Goal: Task Accomplishment & Management: Manage account settings

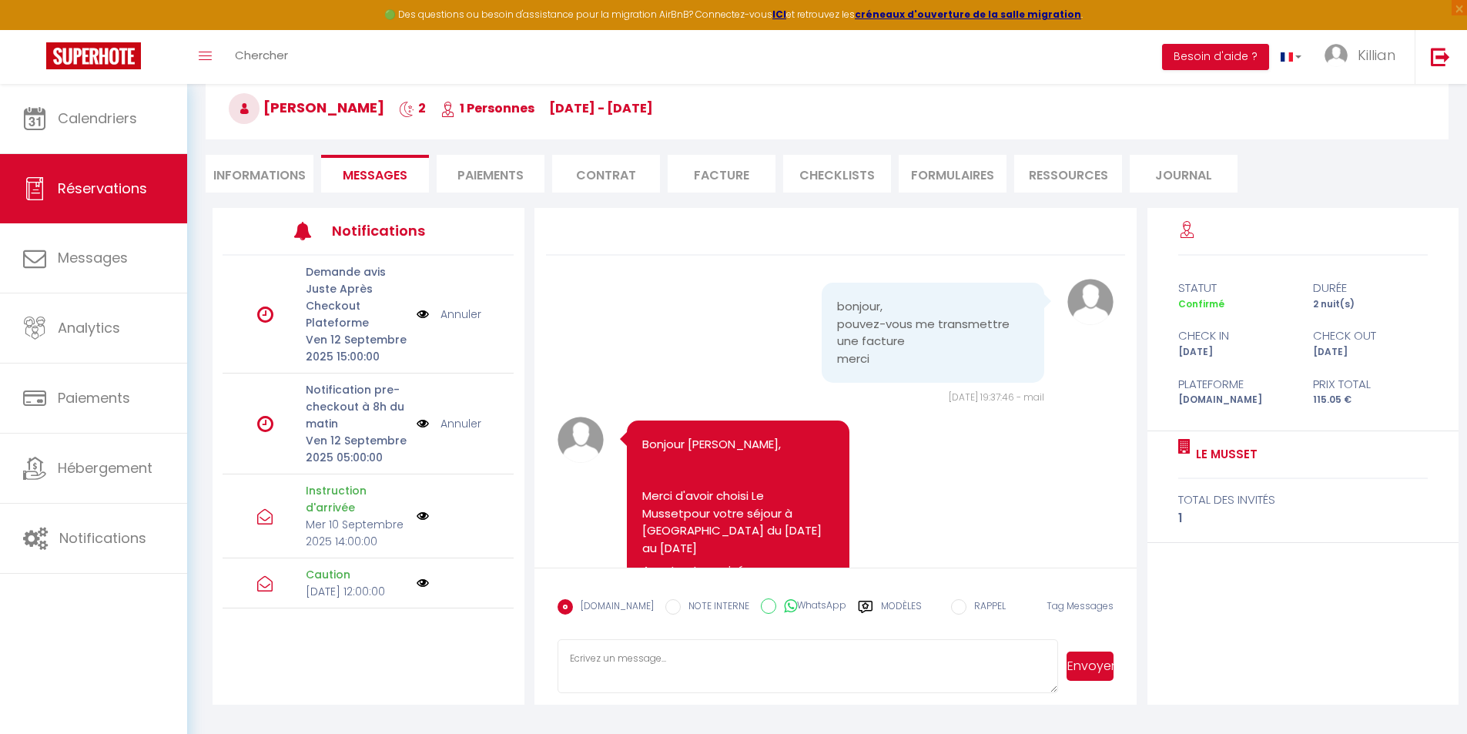
scroll to position [308, 0]
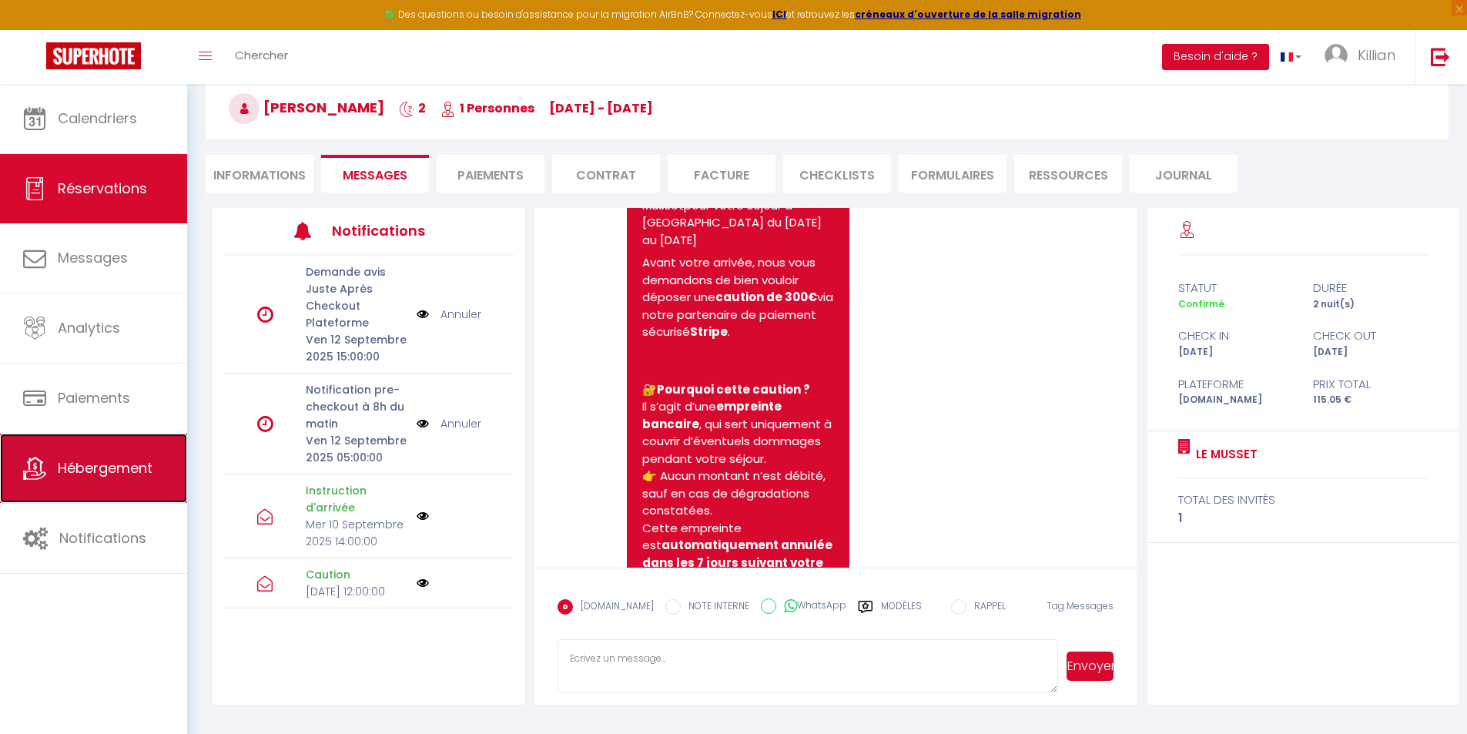
click at [112, 471] on span "Hébergement" at bounding box center [105, 467] width 95 height 19
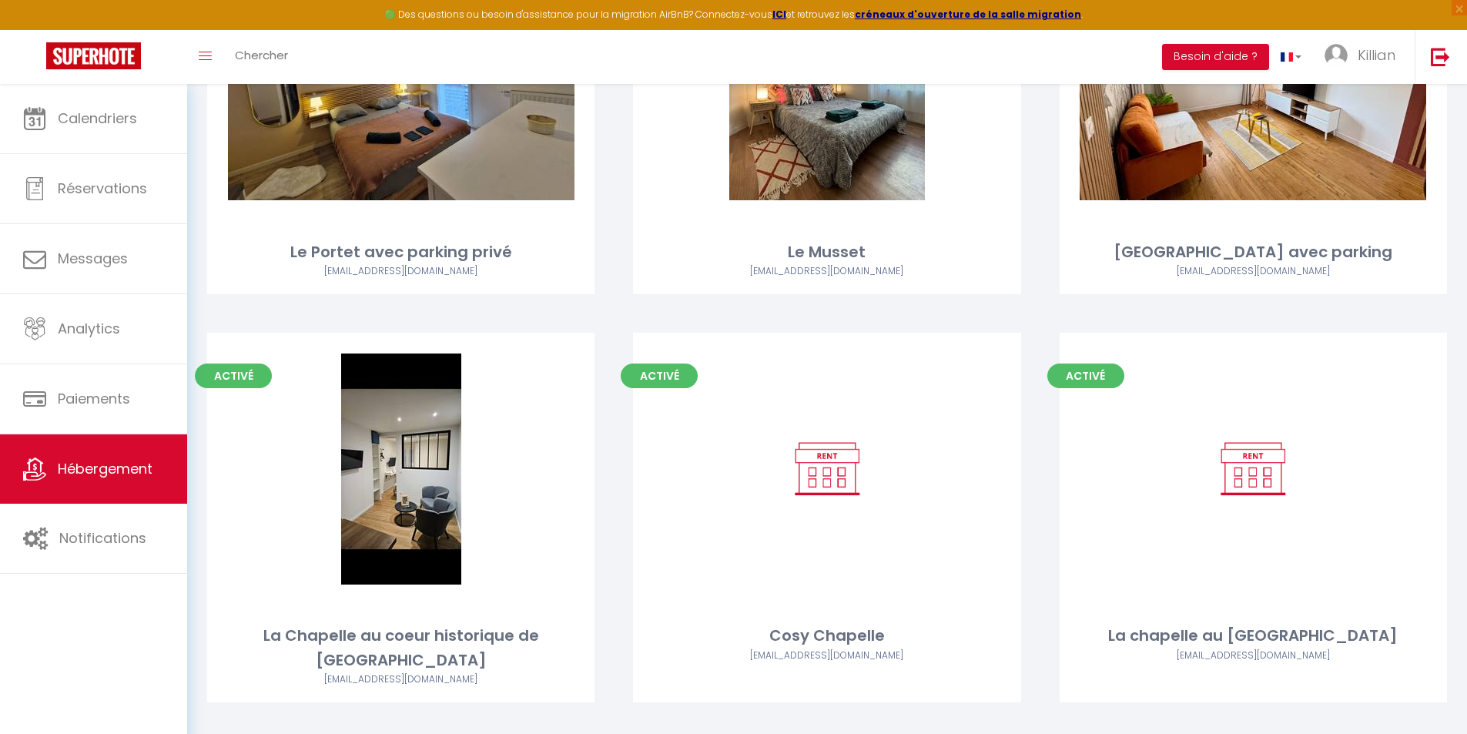
scroll to position [250, 0]
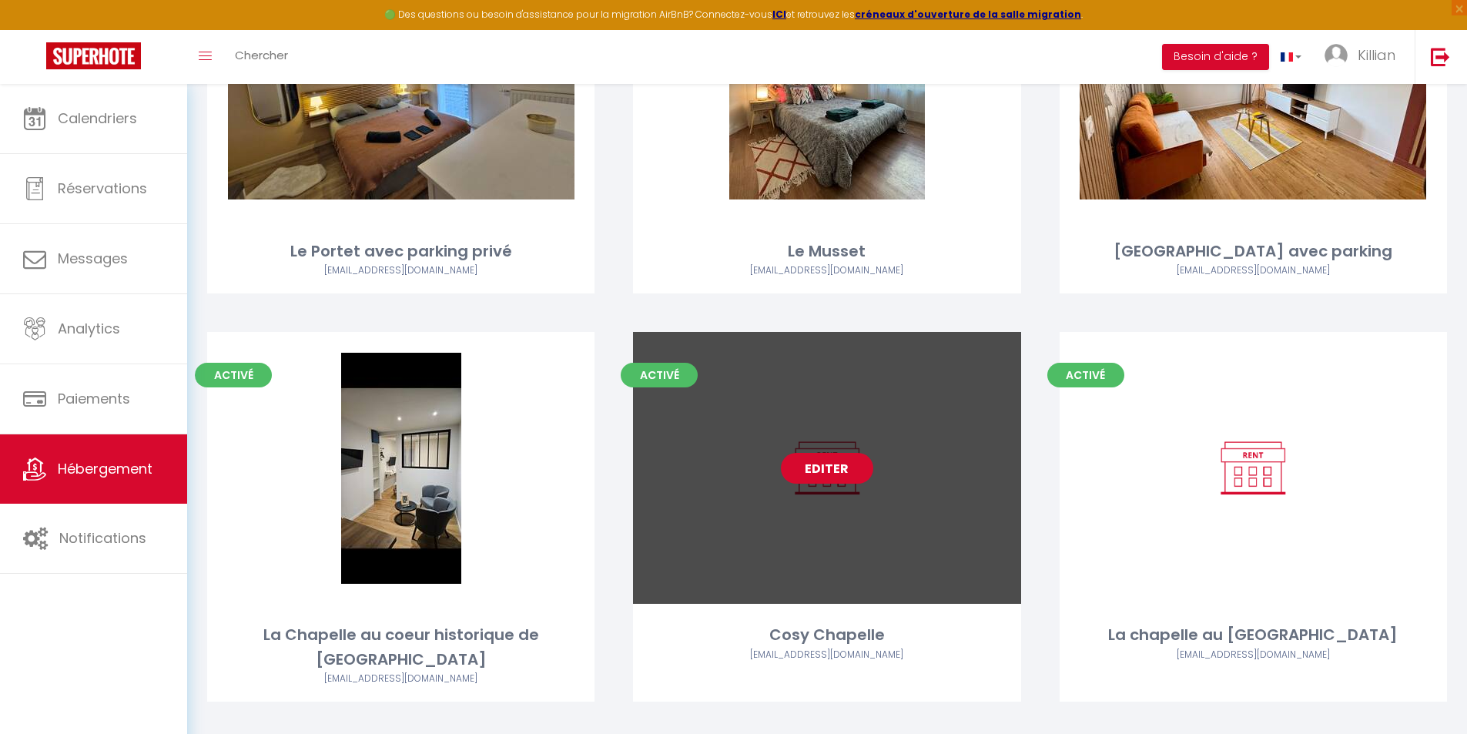
click at [852, 469] on link "Editer" at bounding box center [827, 468] width 92 height 31
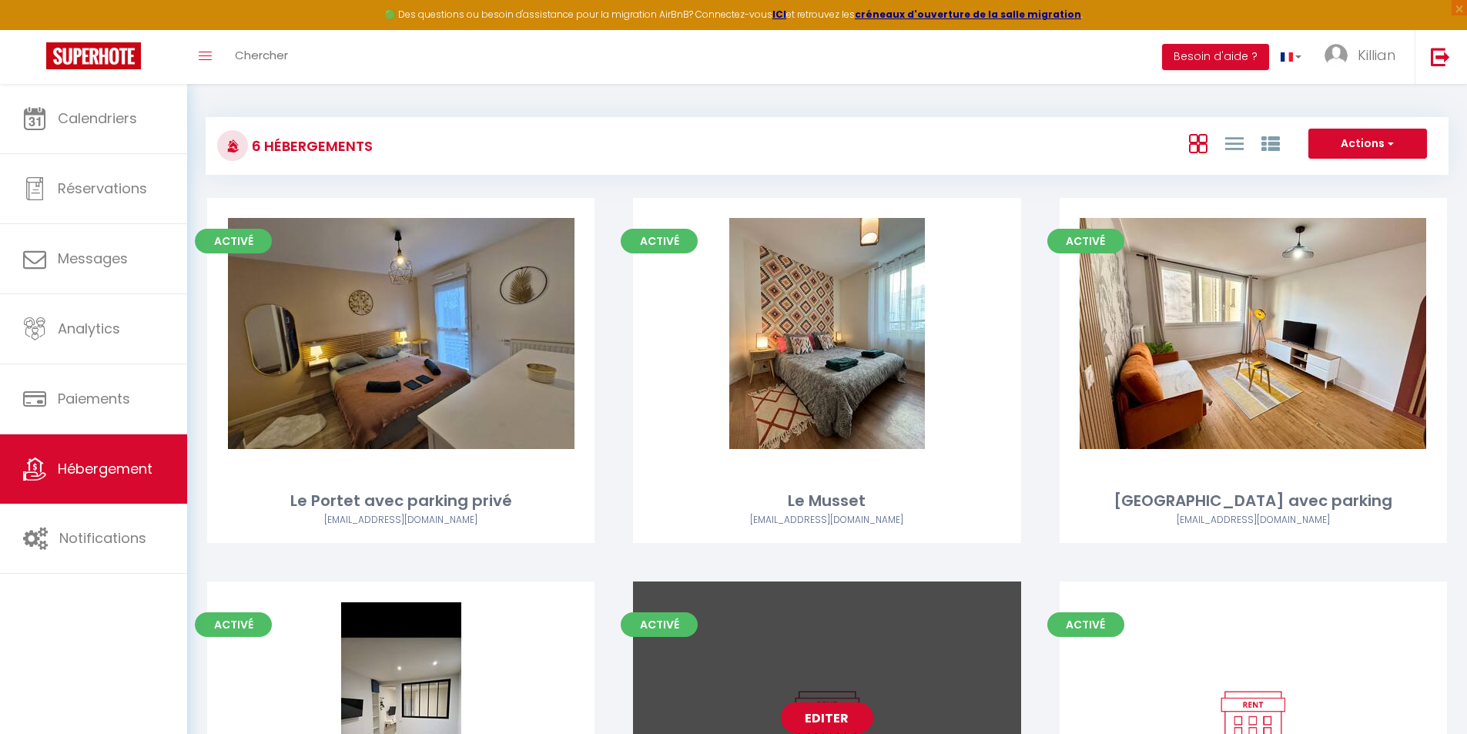
select select "3"
select select "2"
select select "1"
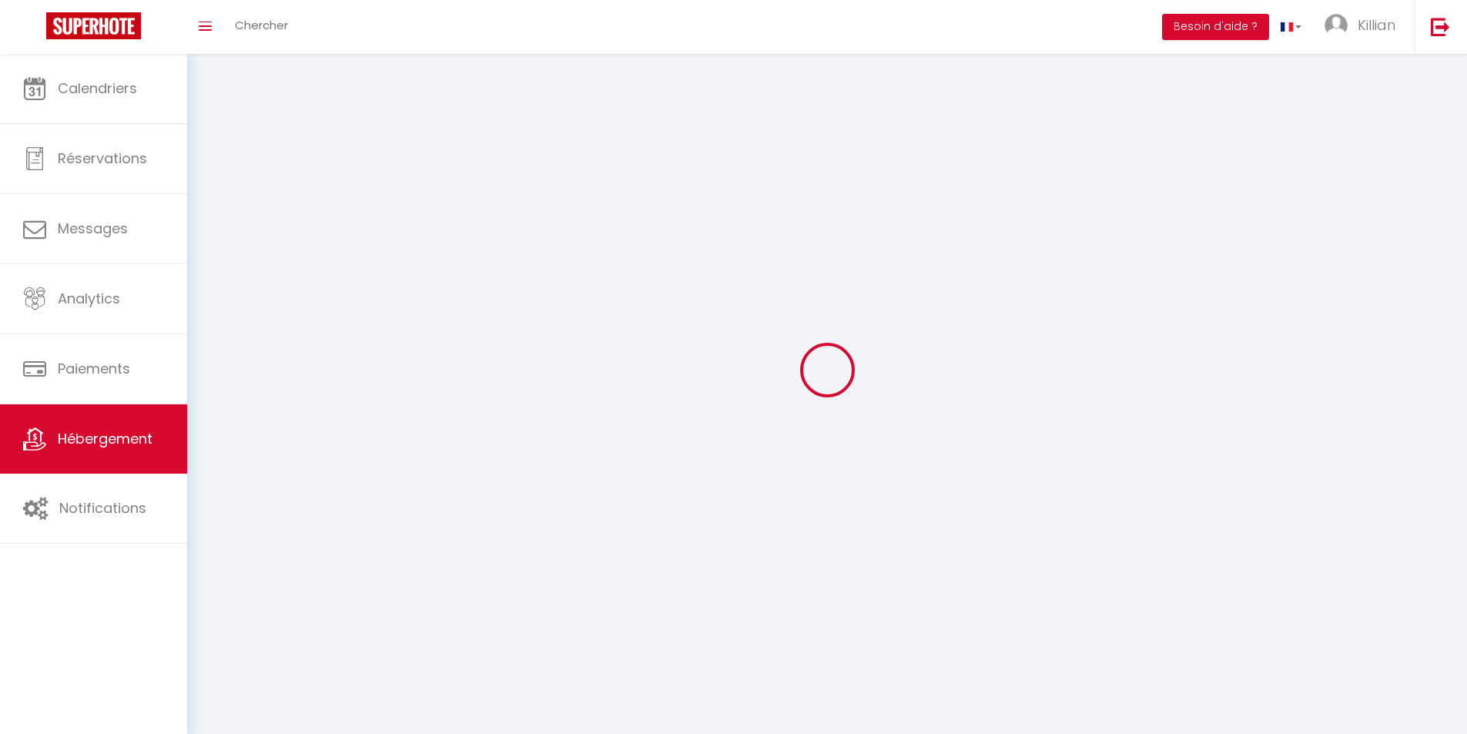
select select
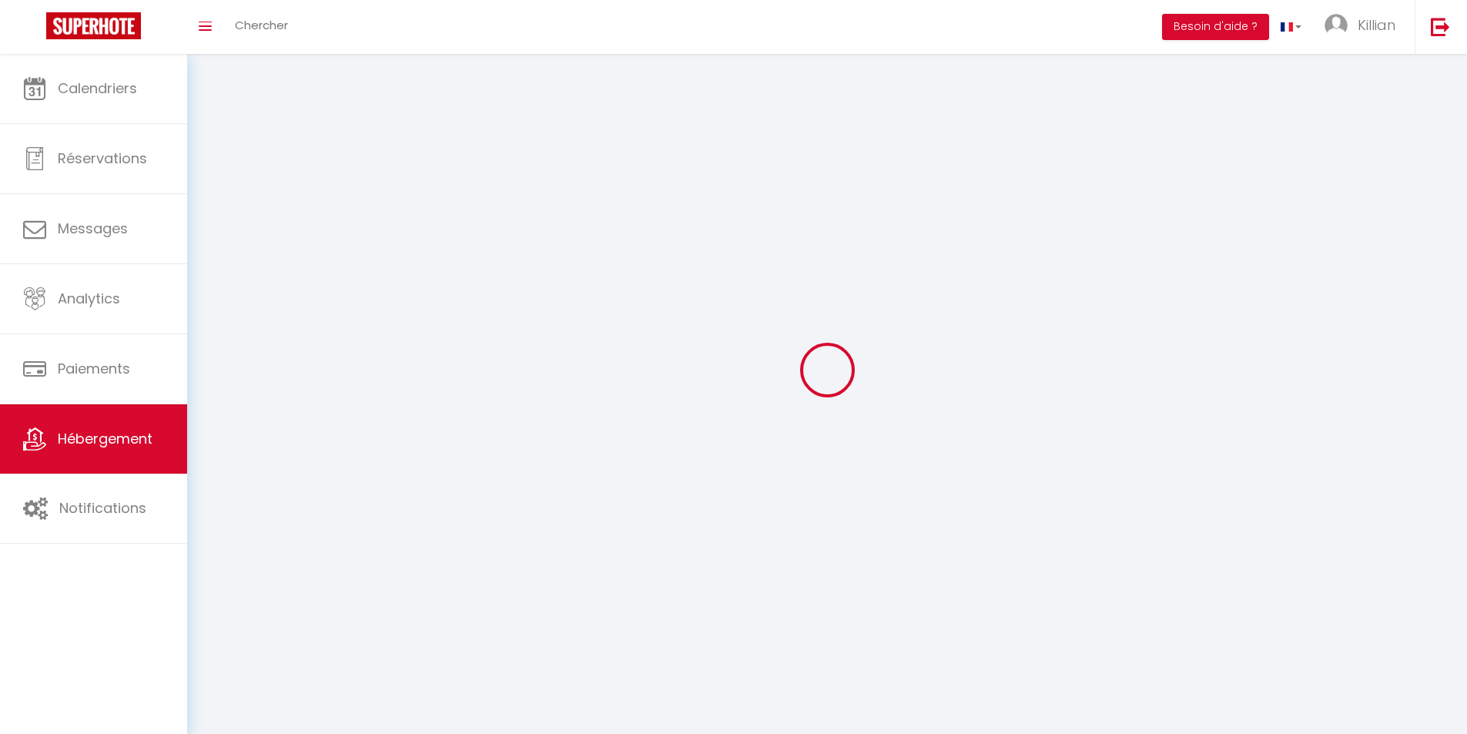
select select
checkbox input "false"
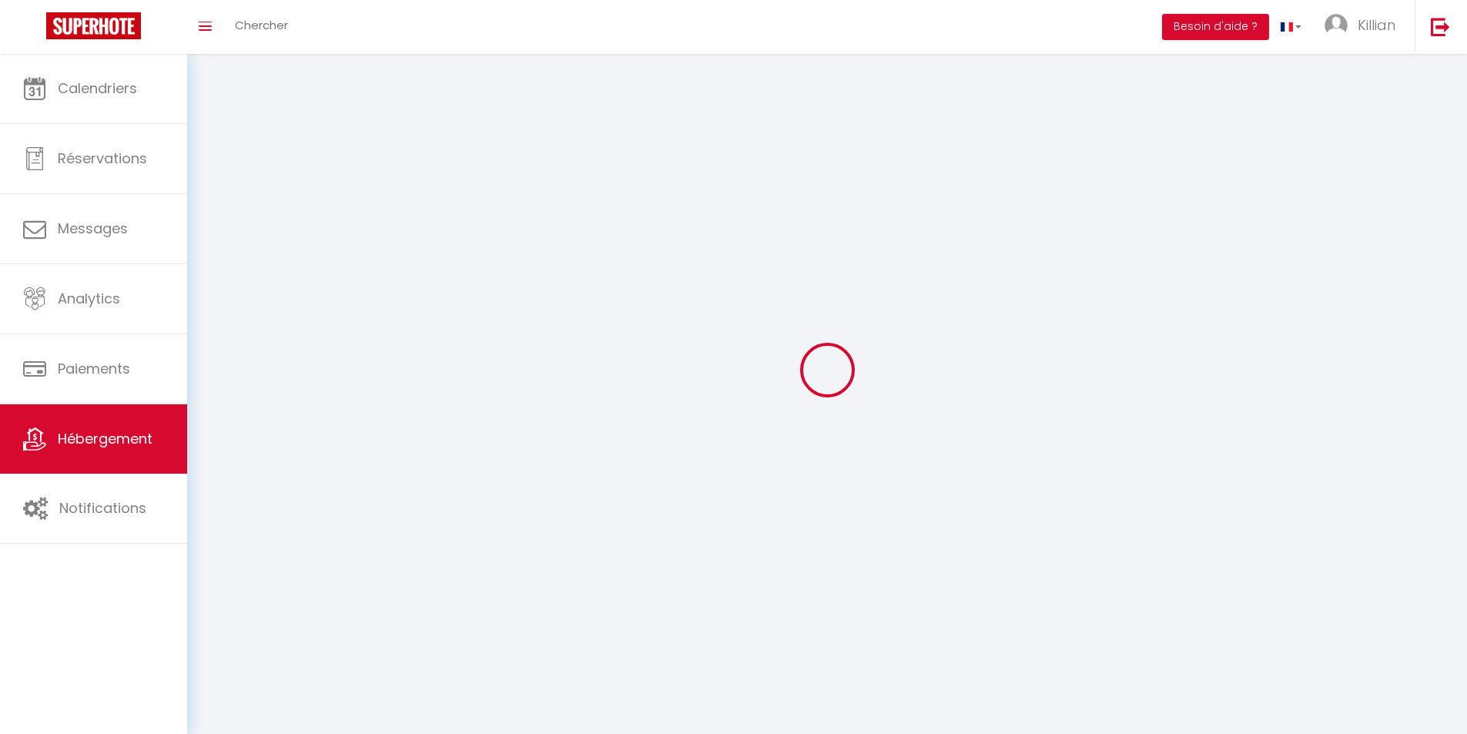
select select
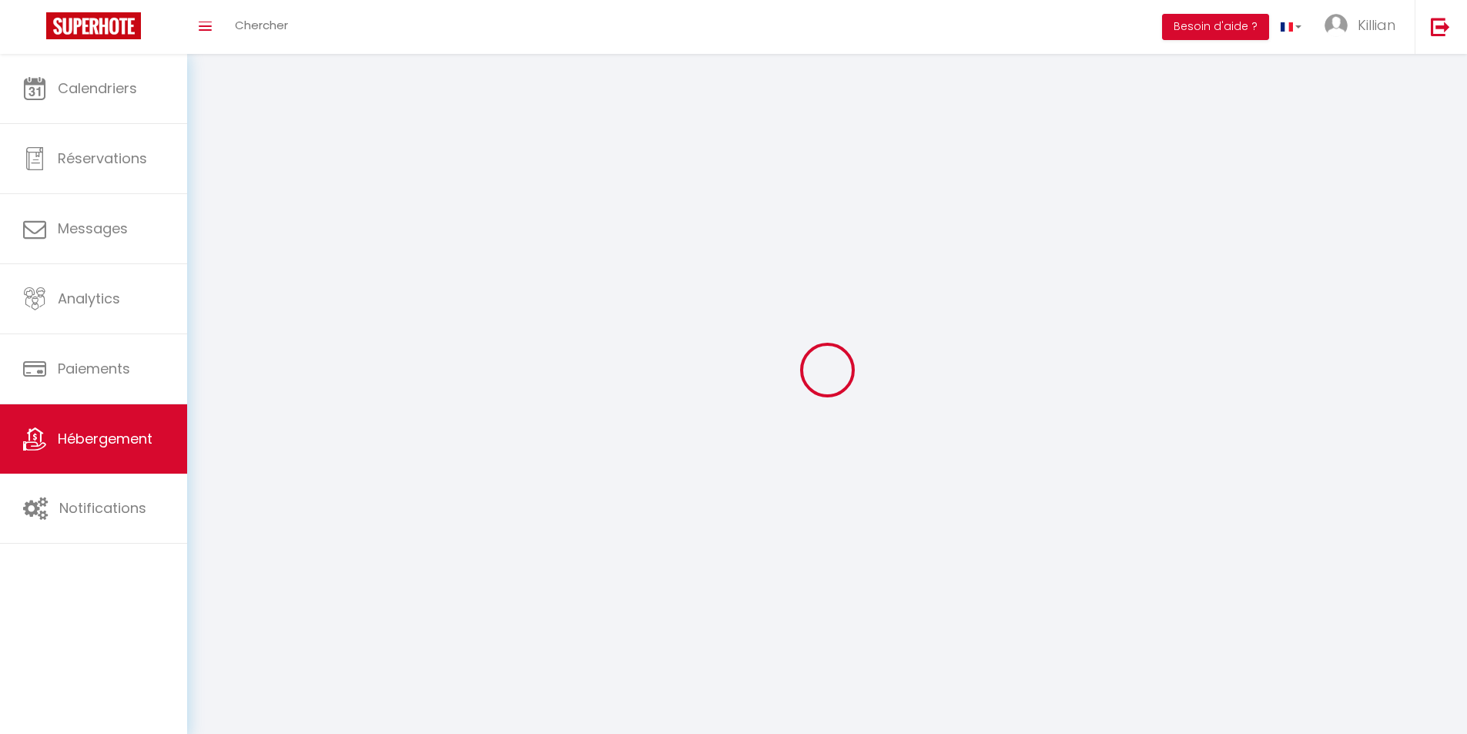
select select
checkbox input "false"
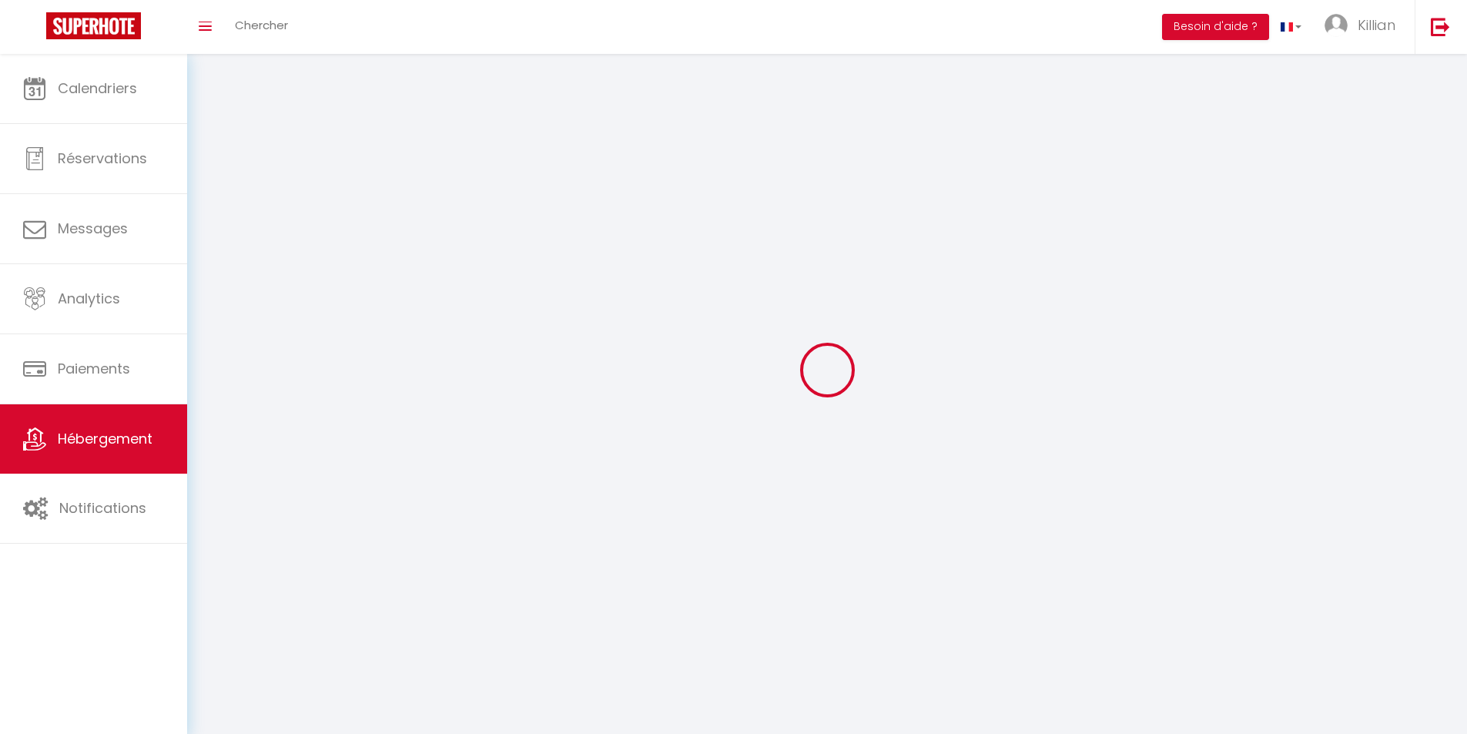
checkbox input "false"
select select
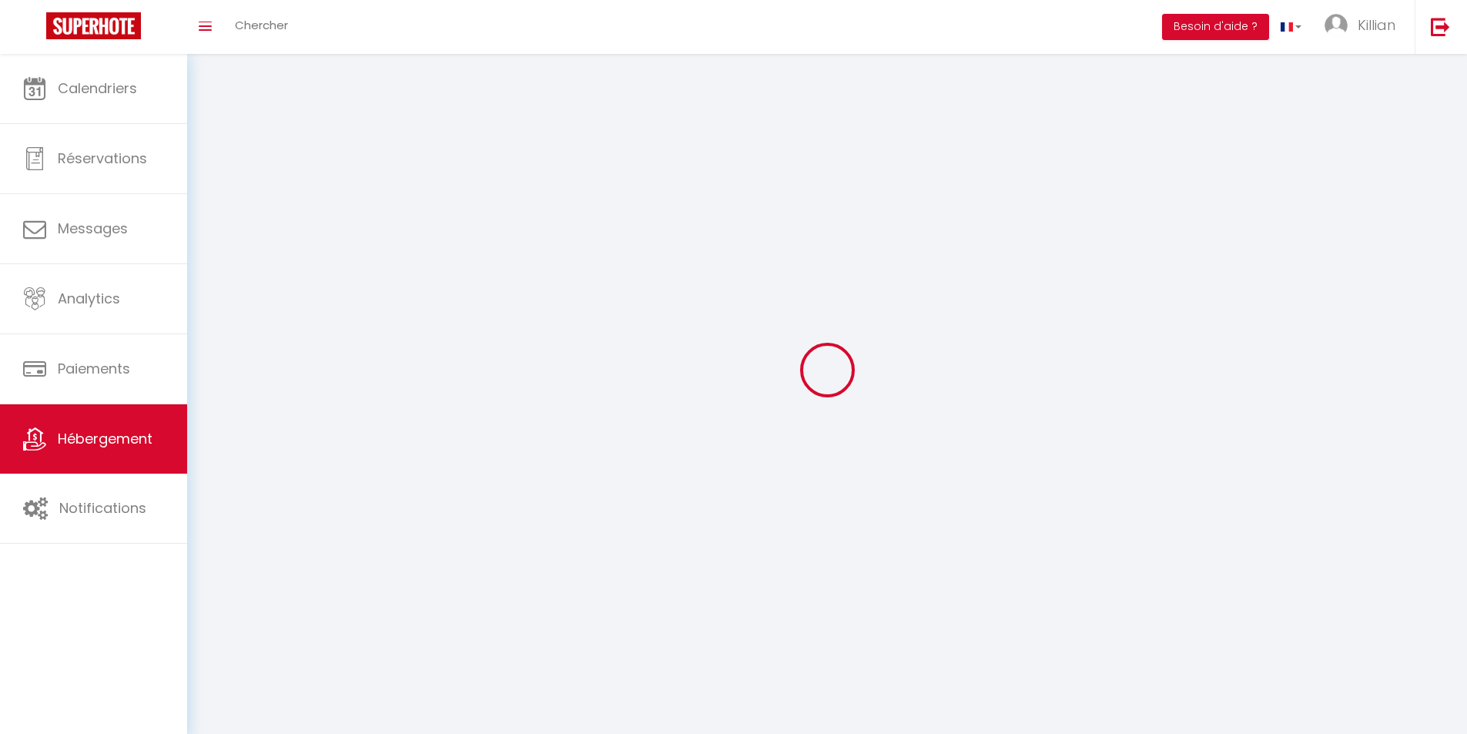
select select
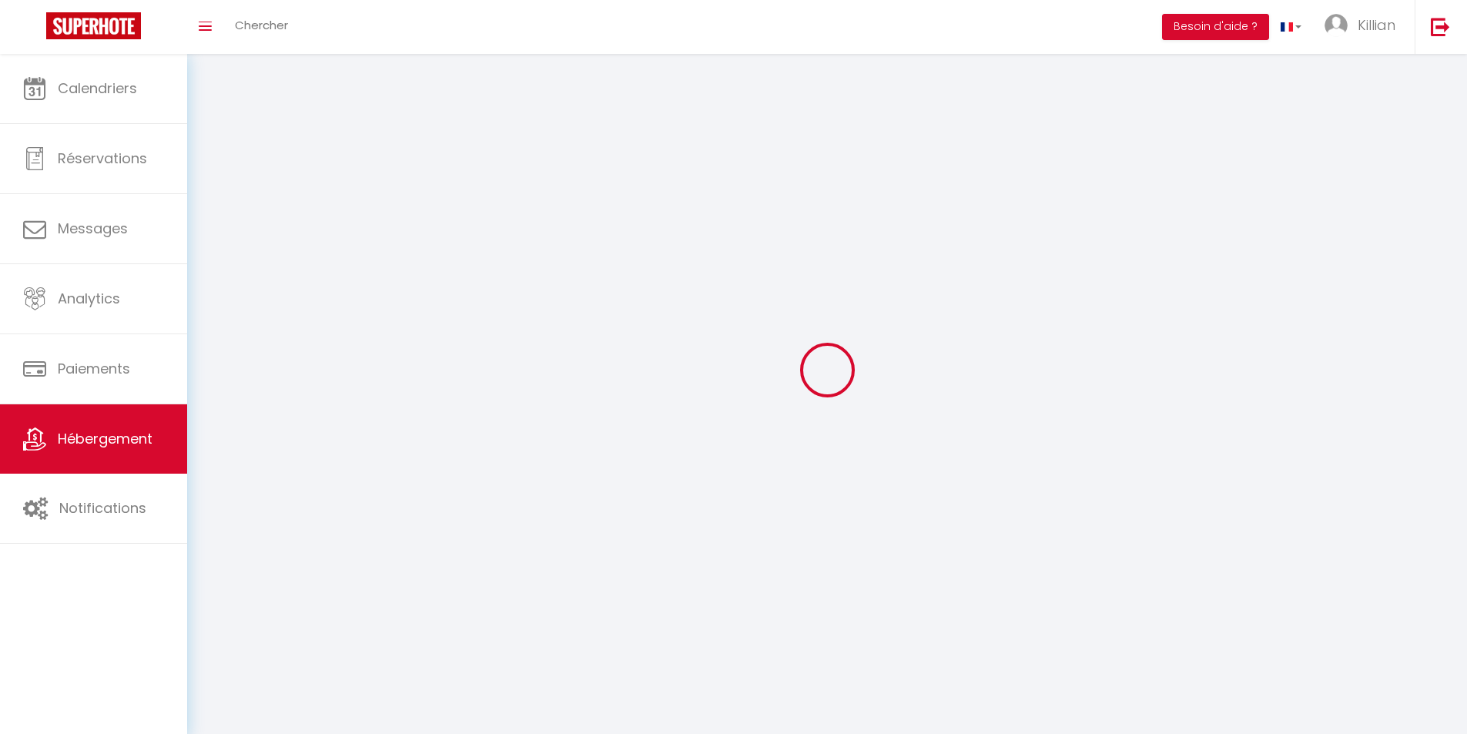
checkbox input "false"
select select
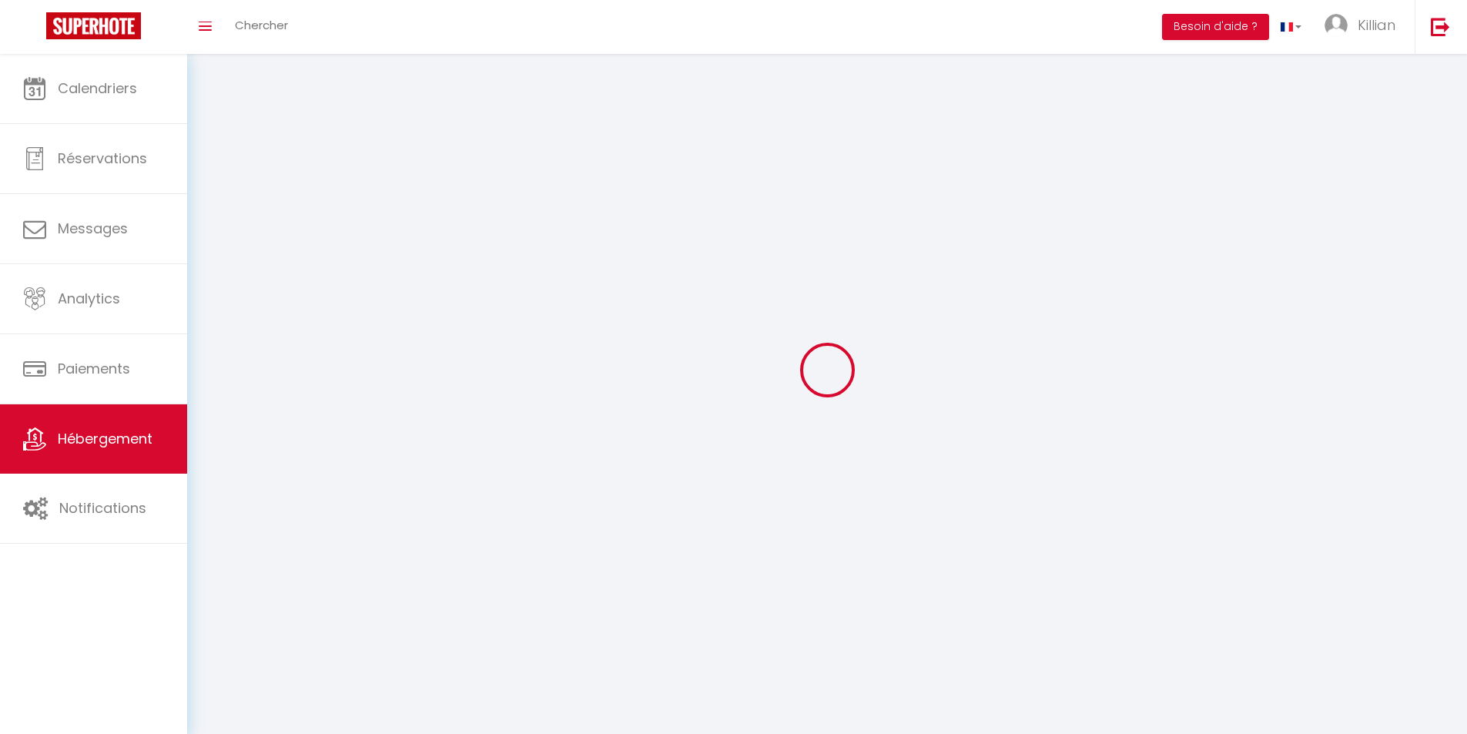
select select
select select "28"
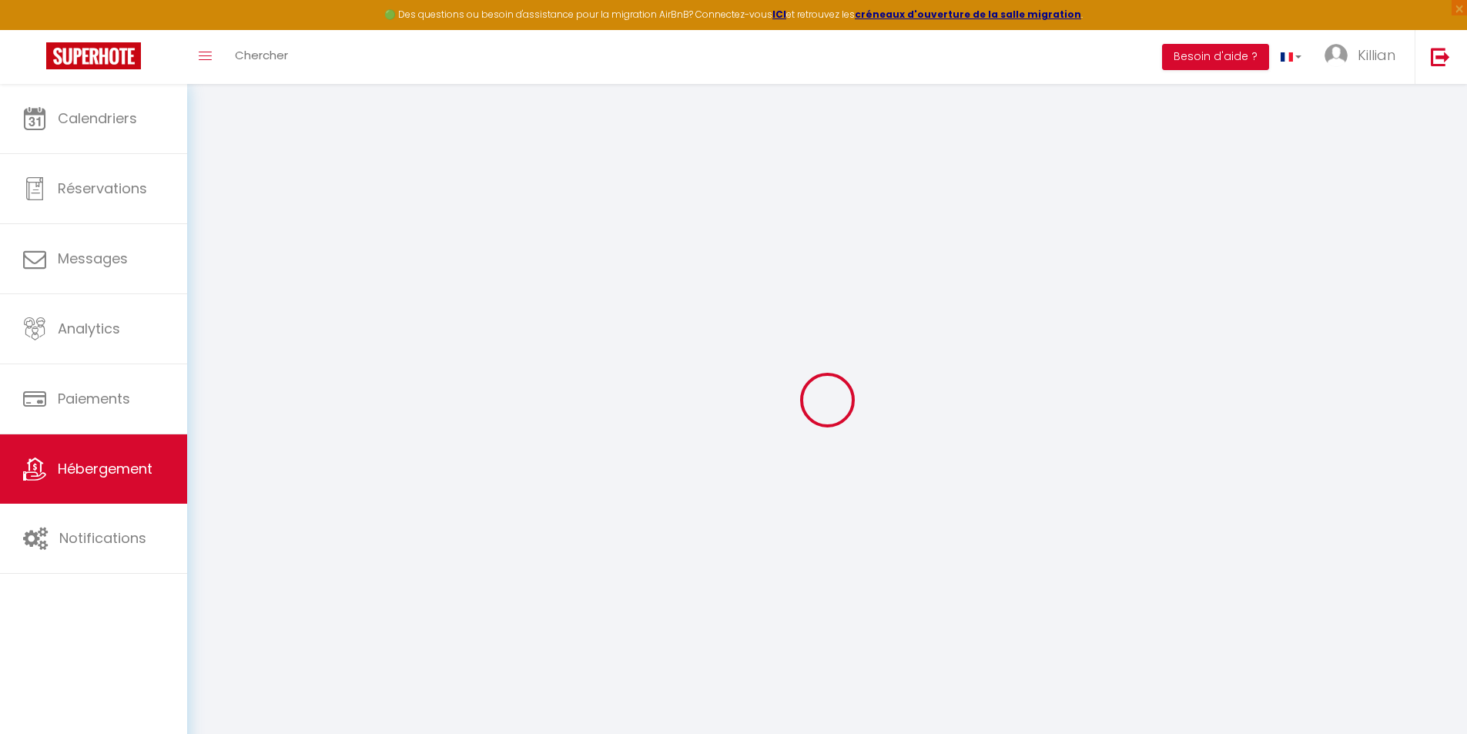
select select
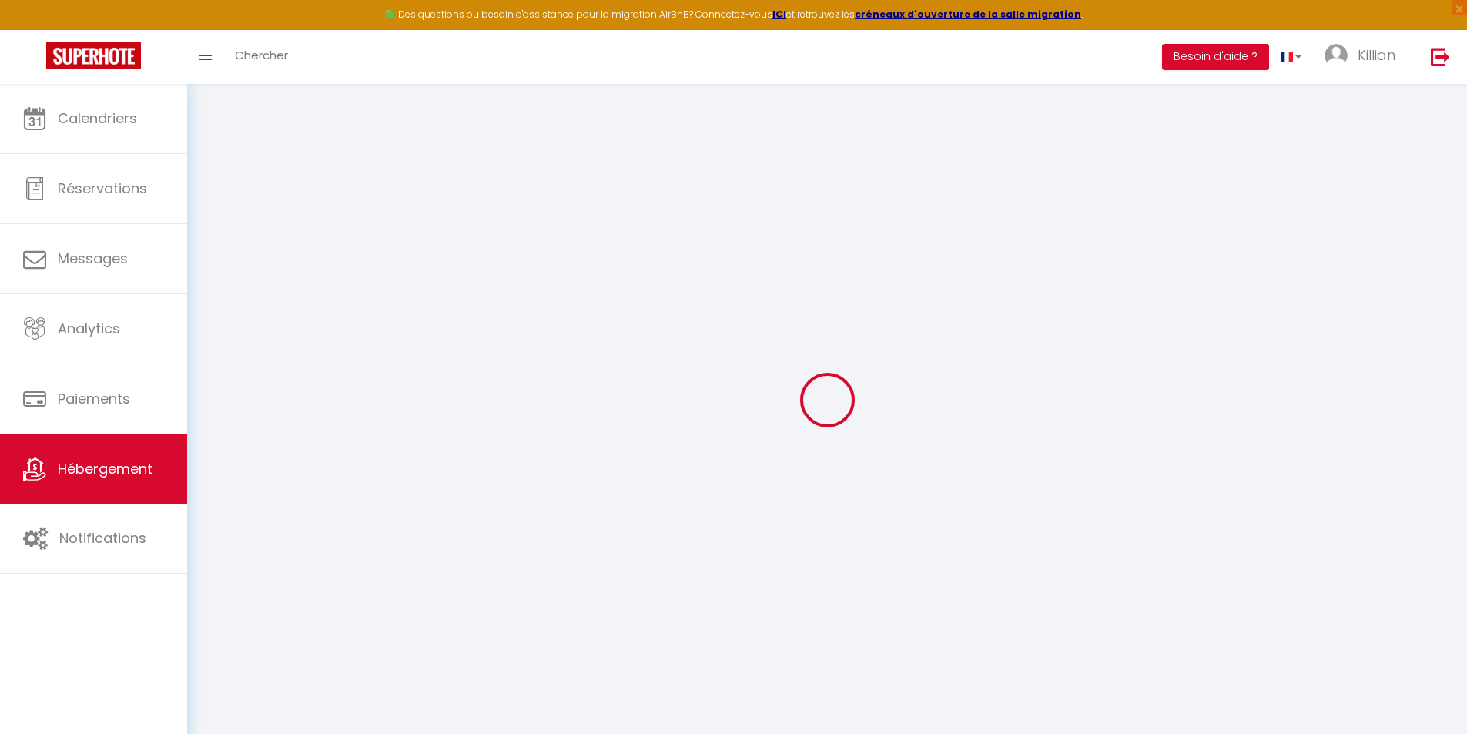
select select
checkbox input "false"
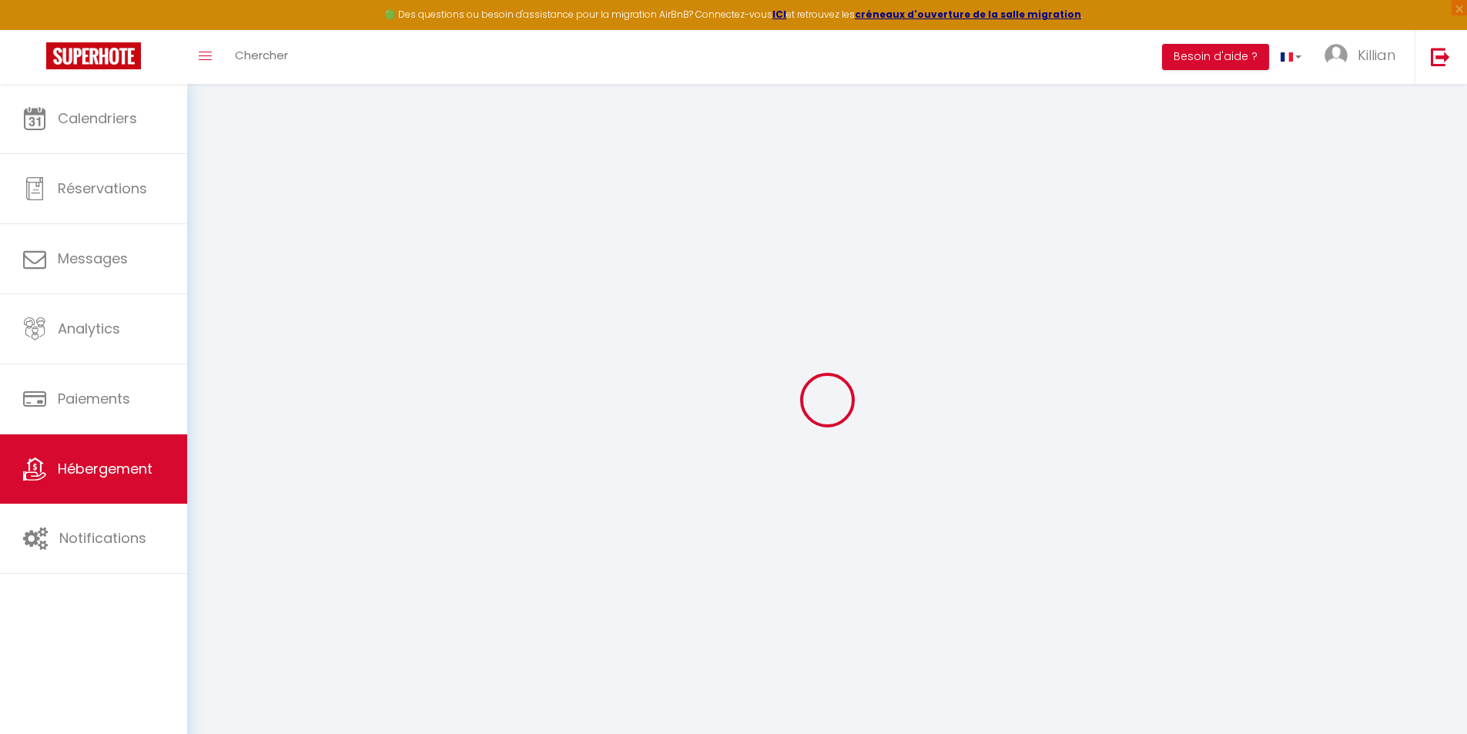
select select
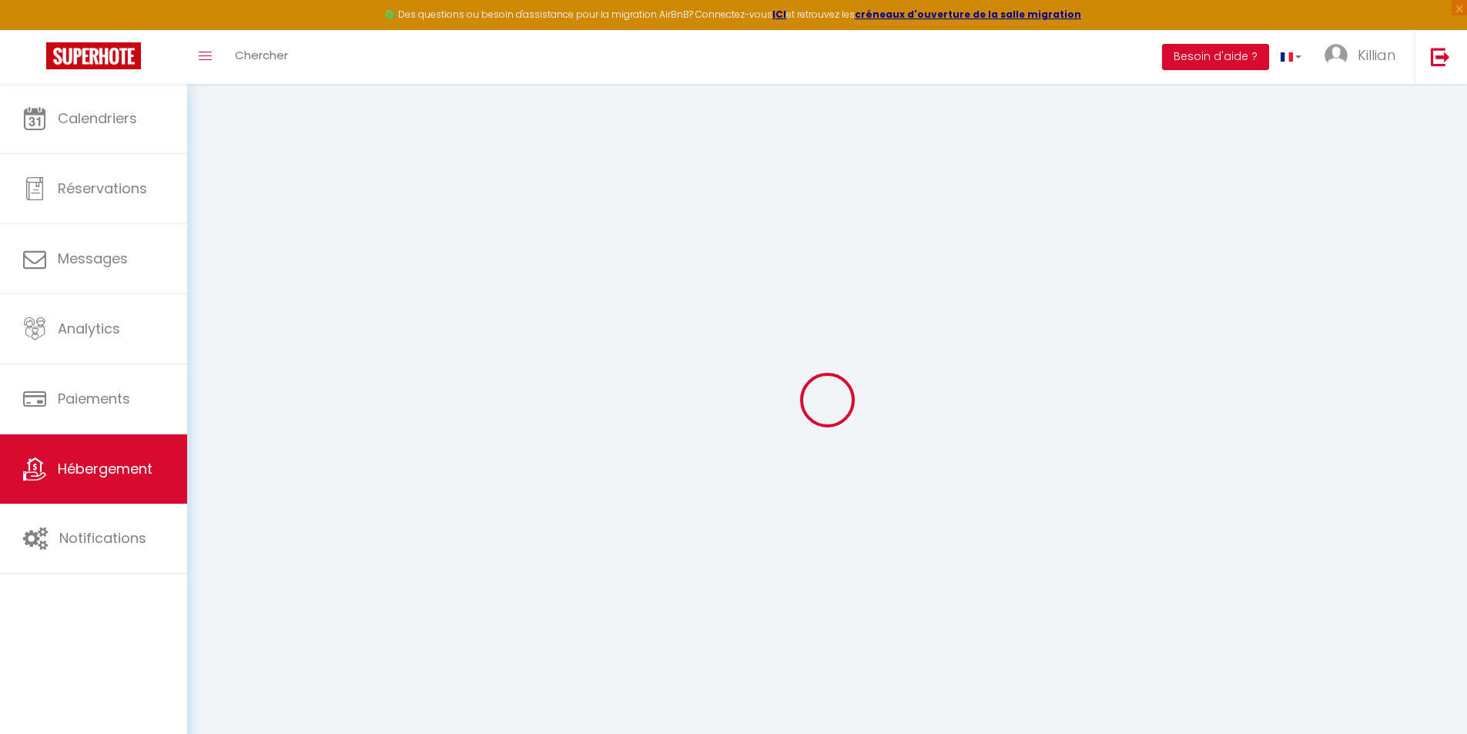
select select
checkbox input "false"
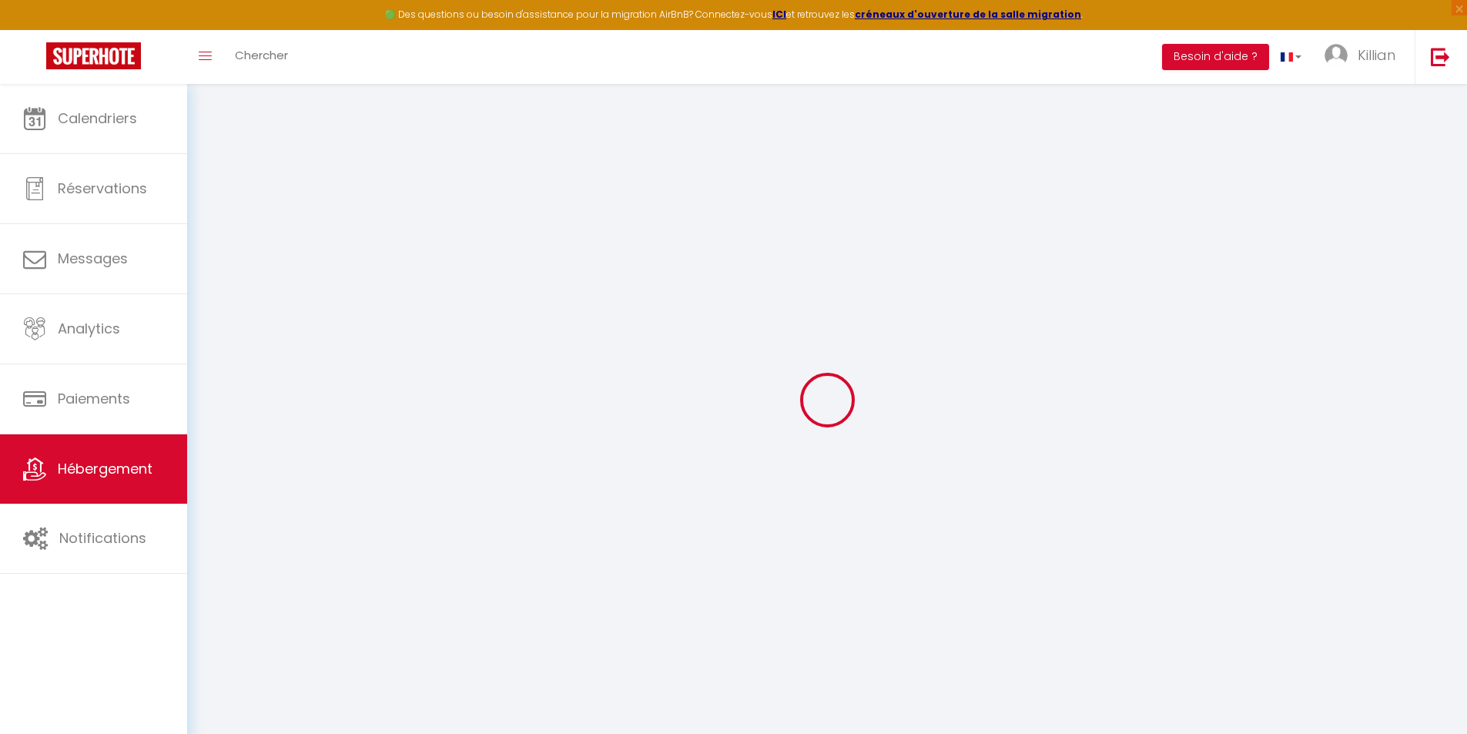
checkbox input "false"
select select
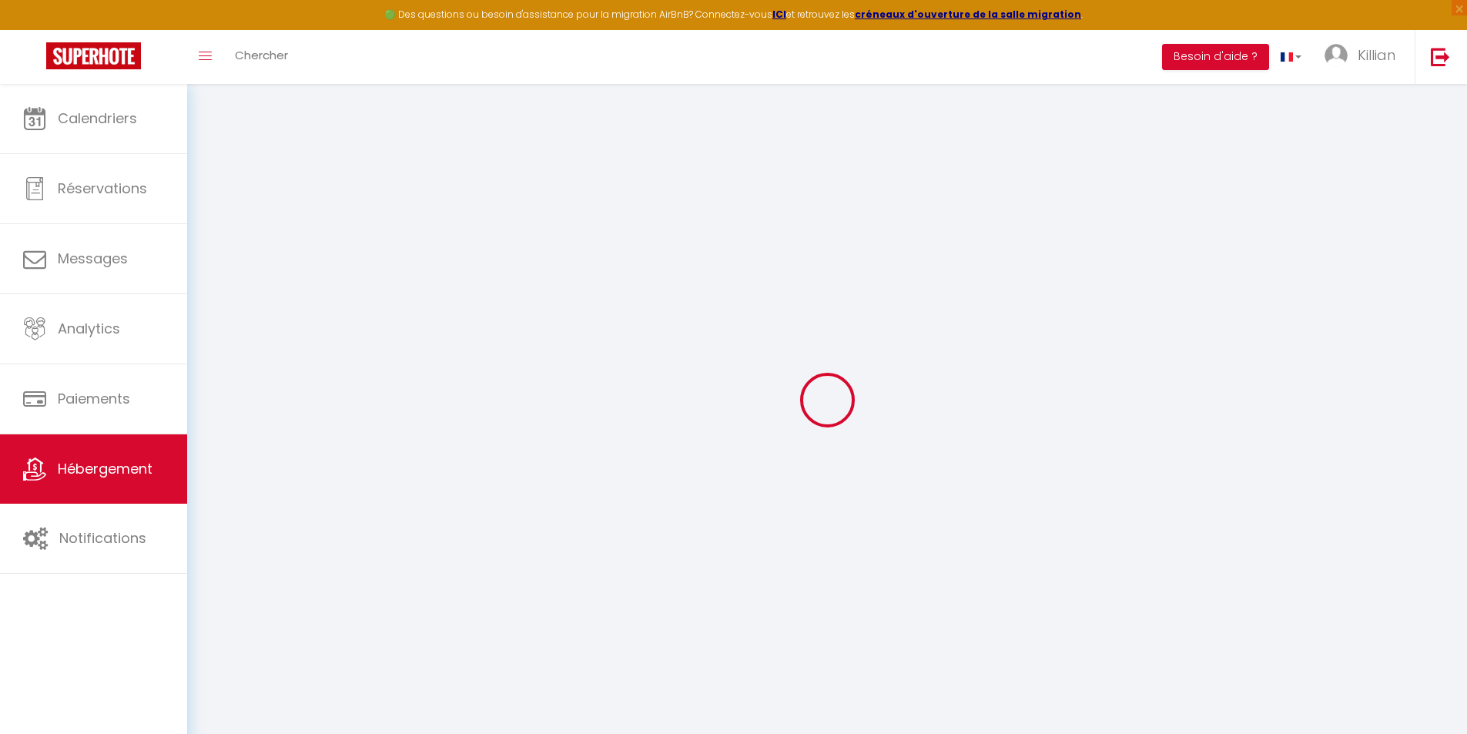
select select
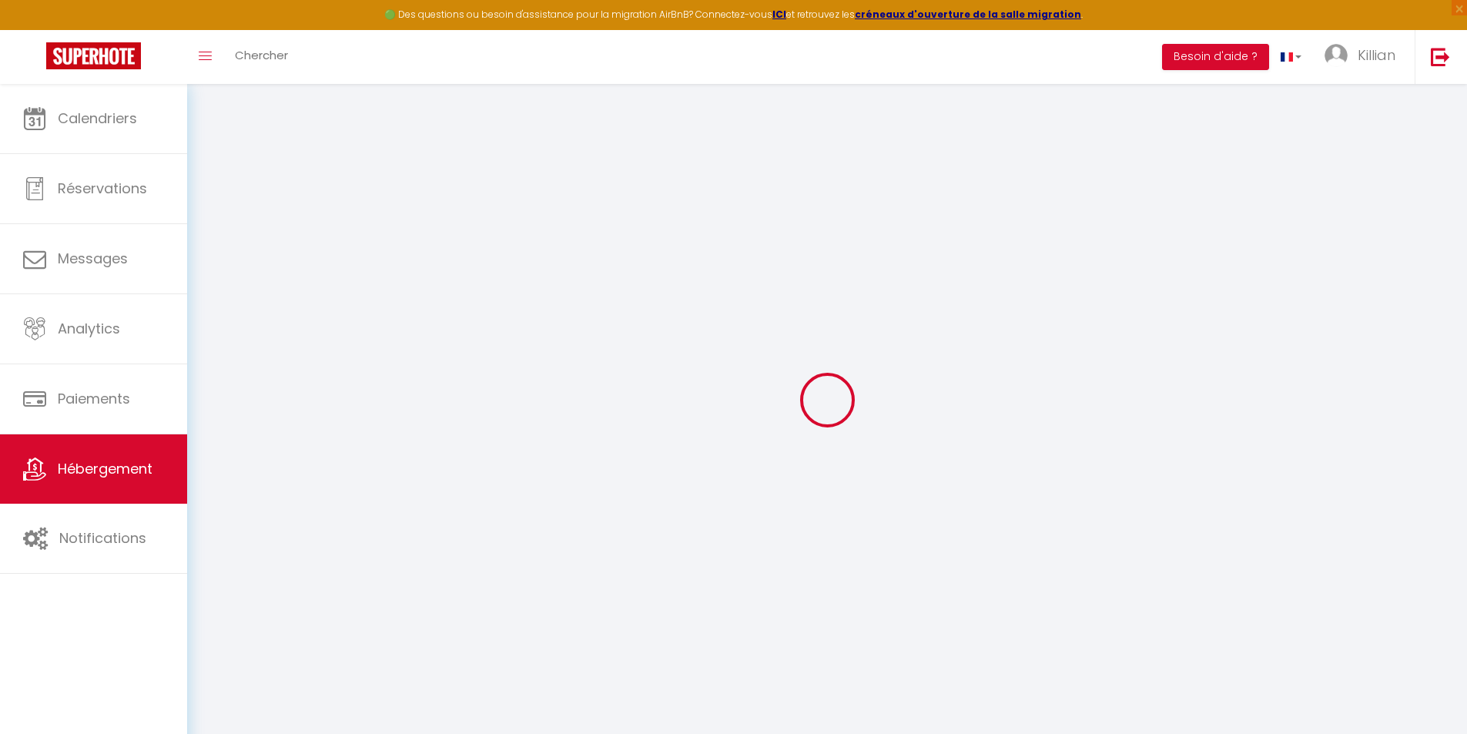
checkbox input "false"
select select
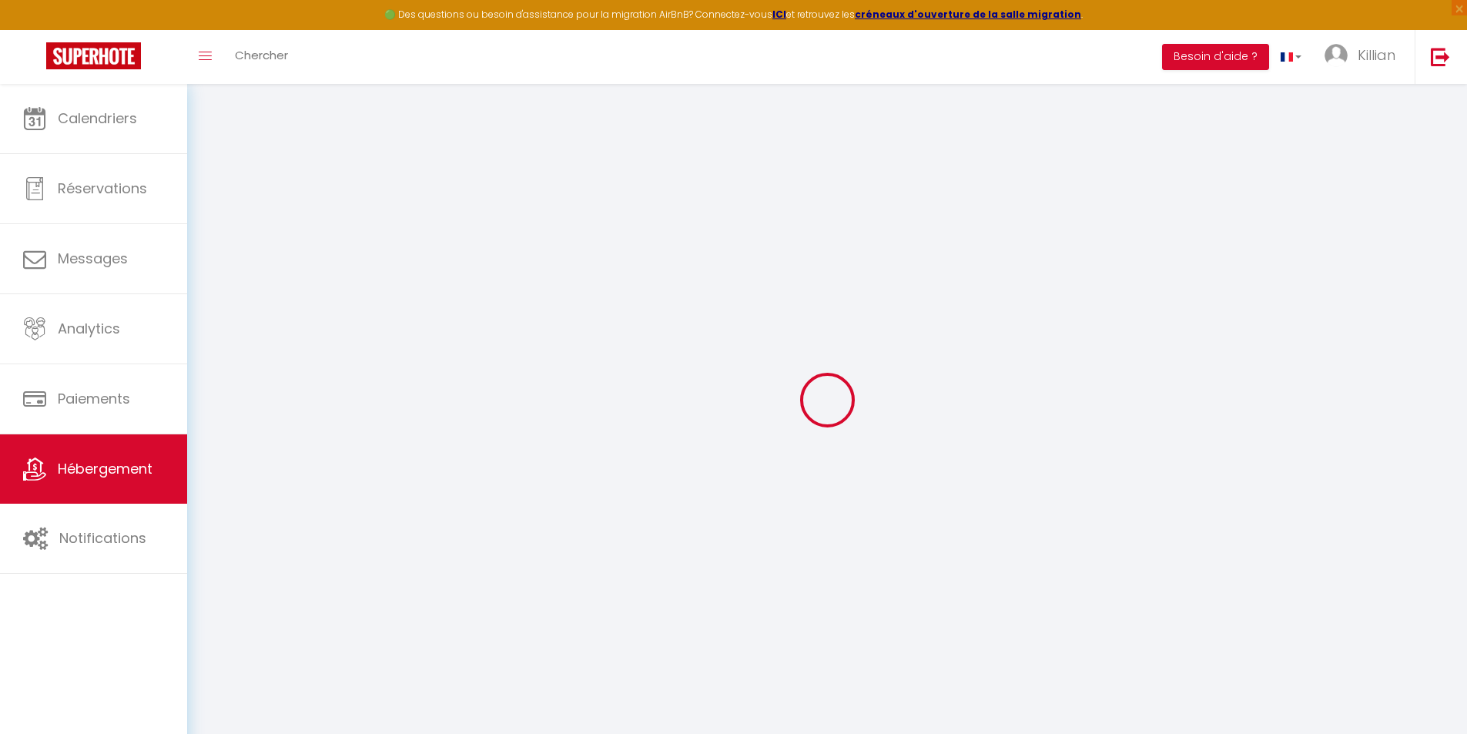
select select
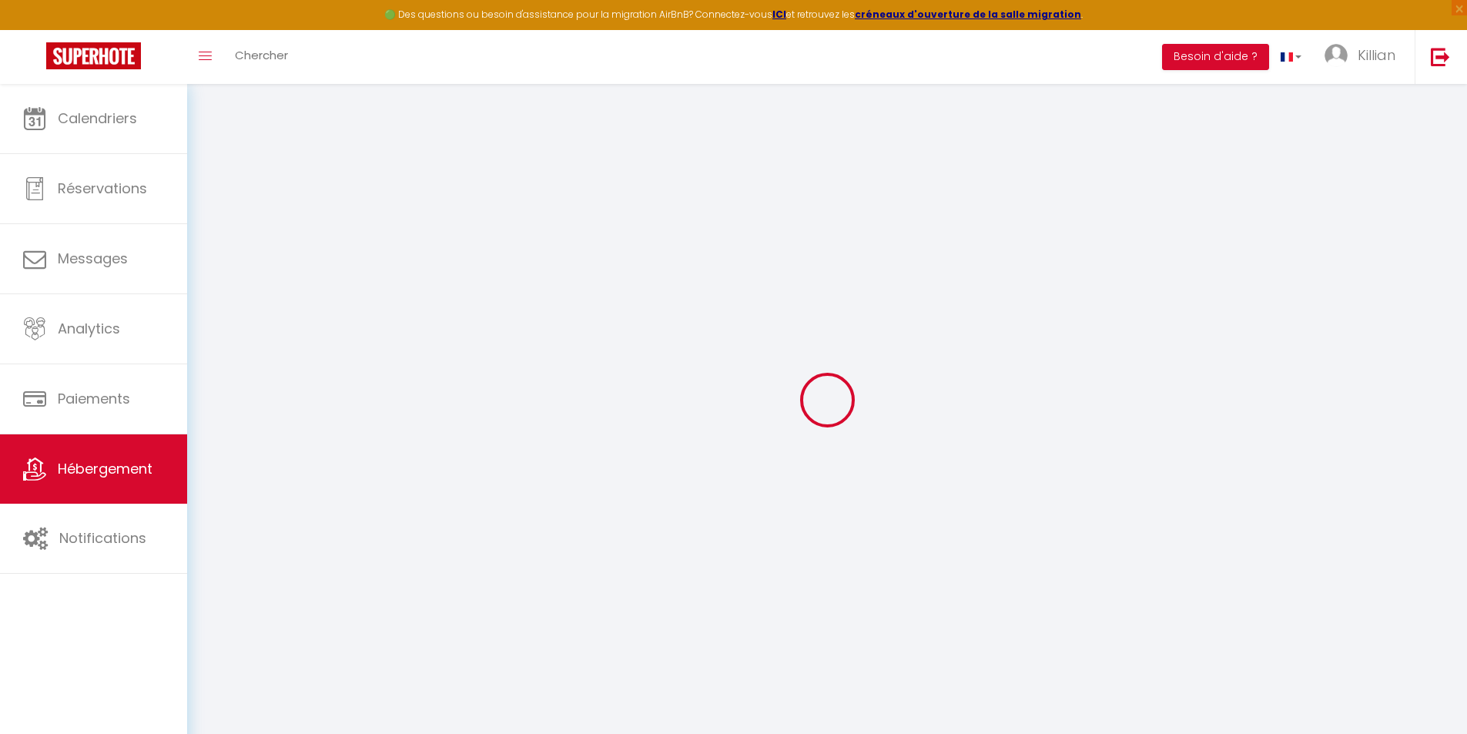
select select
checkbox input "false"
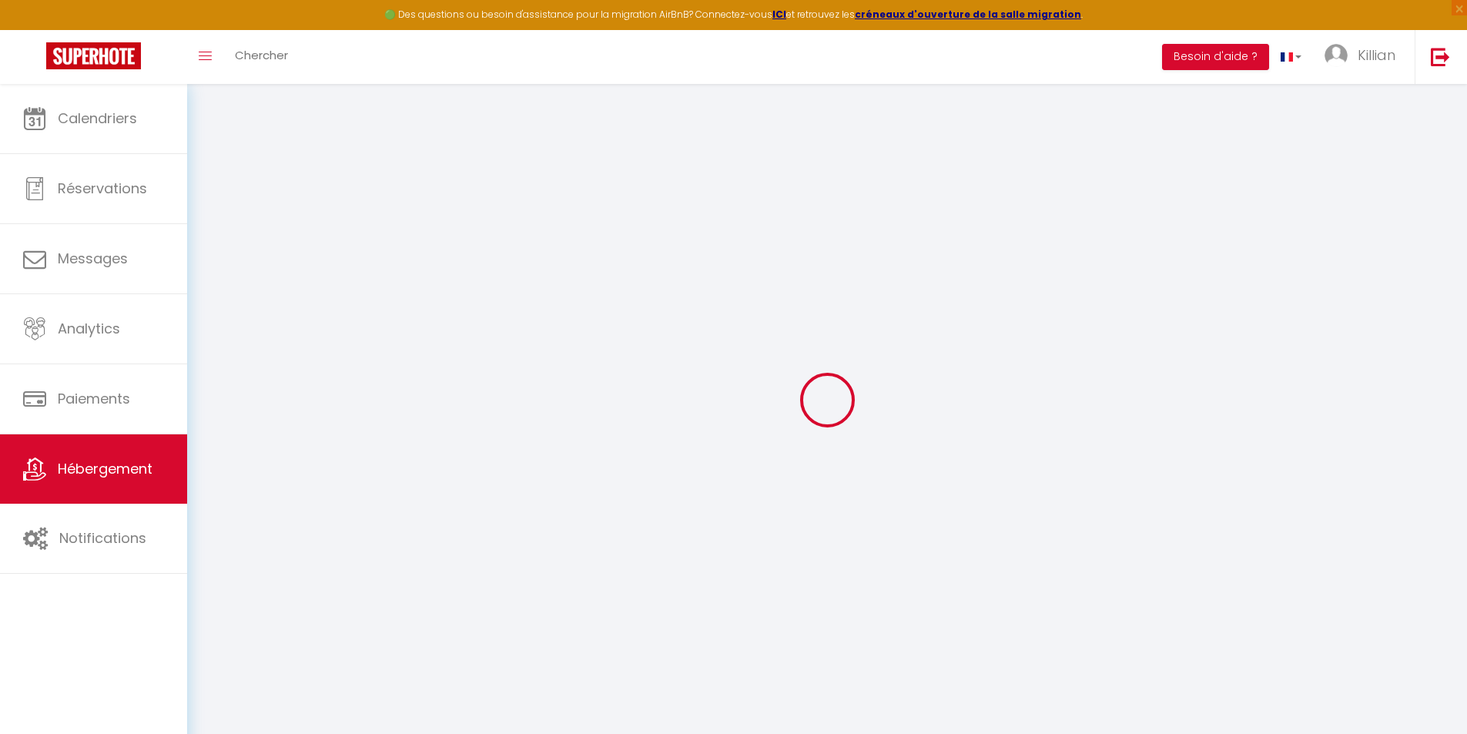
checkbox input "false"
select select
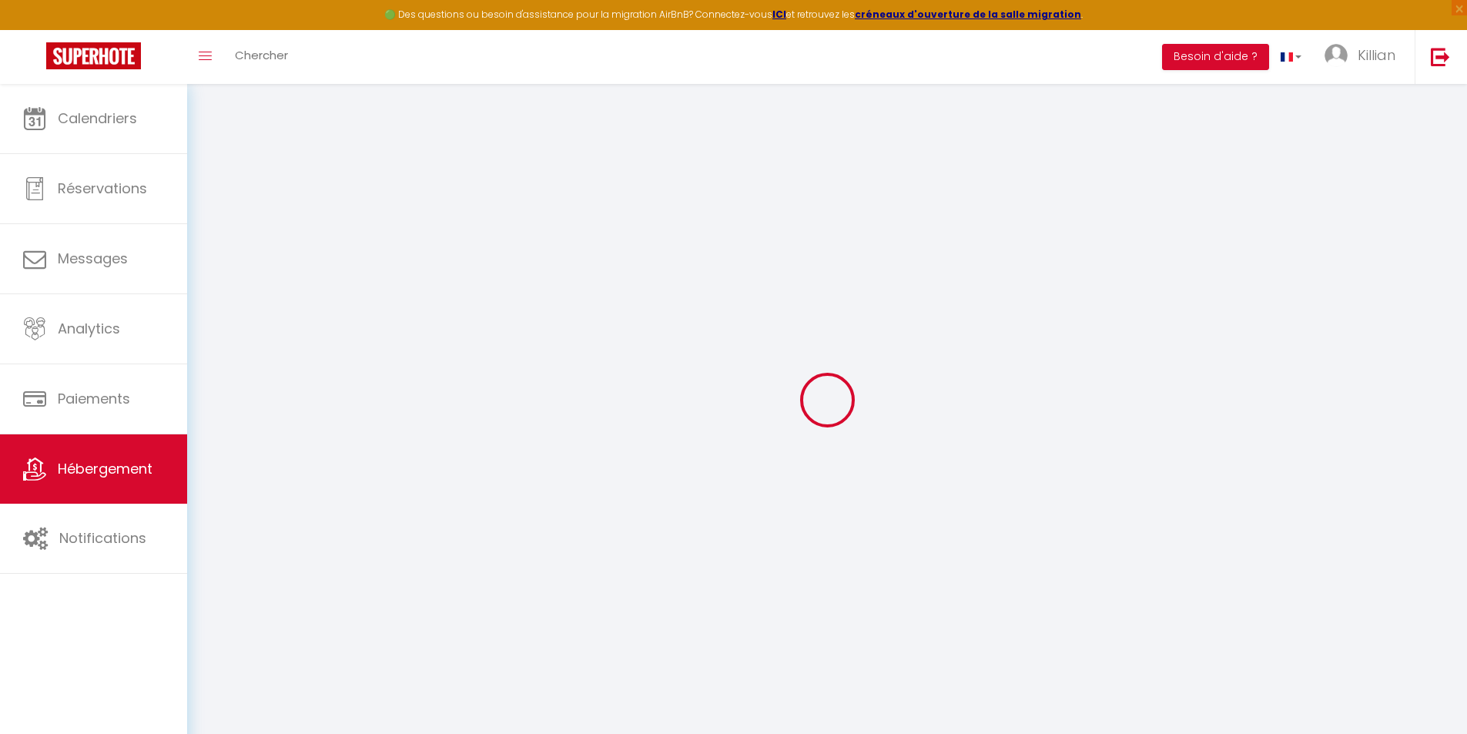
select select
checkbox input "false"
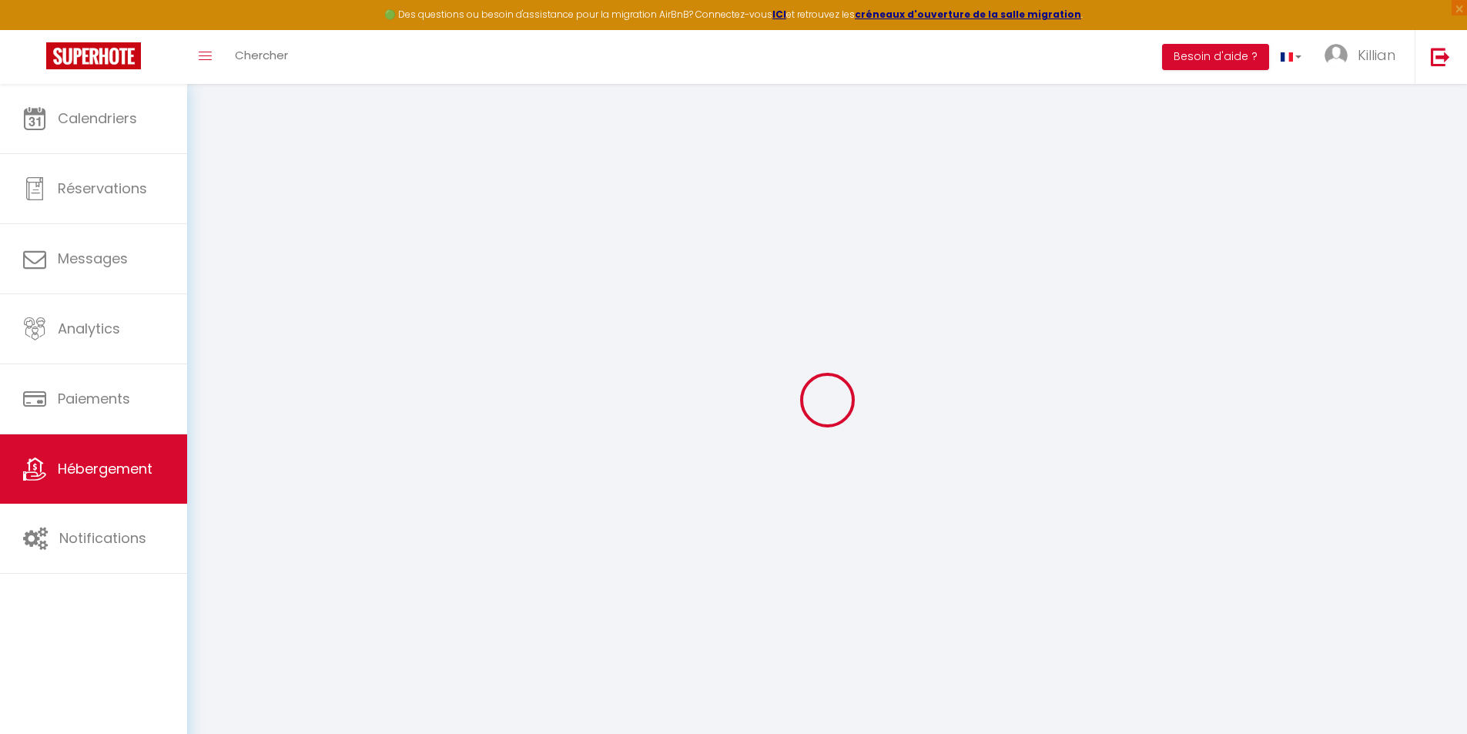
checkbox input "false"
select select
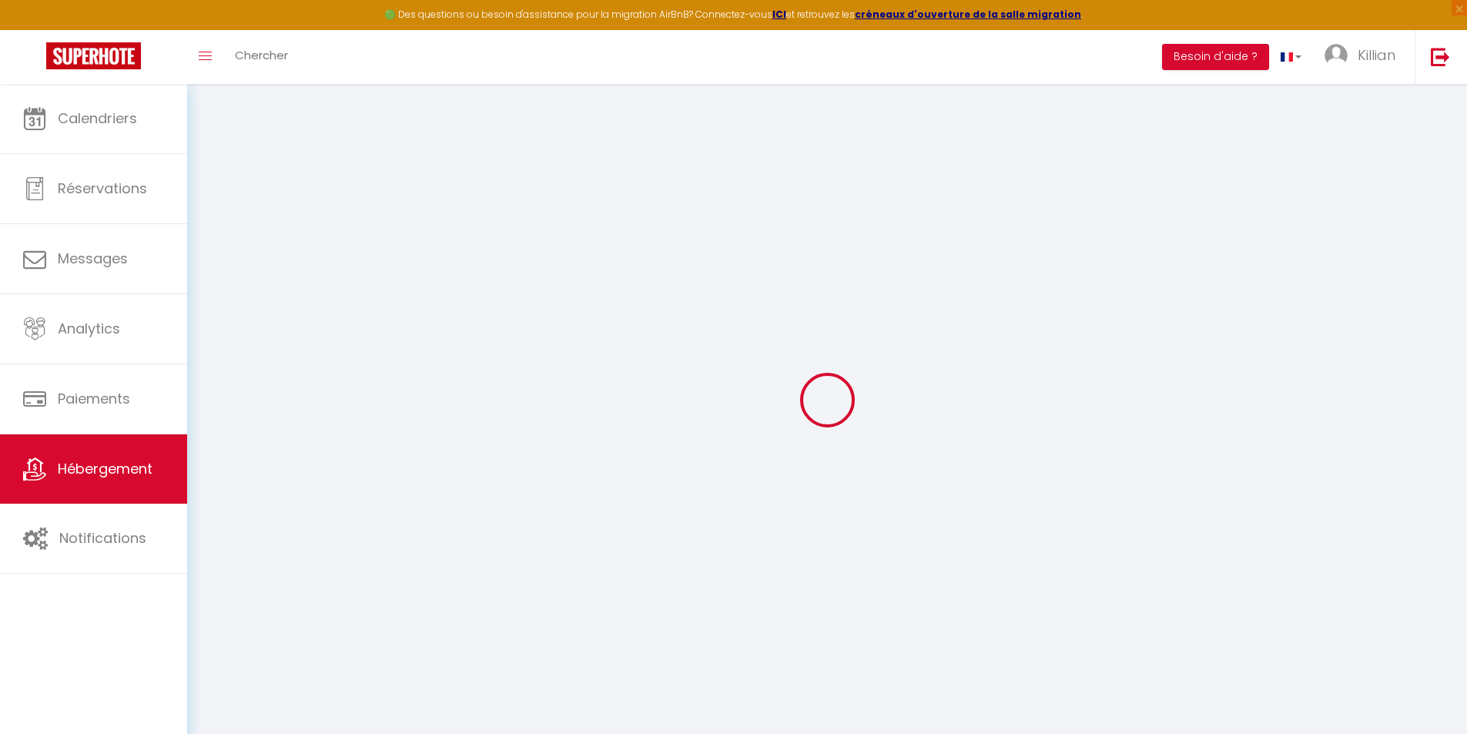
type input "Cosy Chapelle"
select select "2"
type input "30"
type input "18"
type input "300"
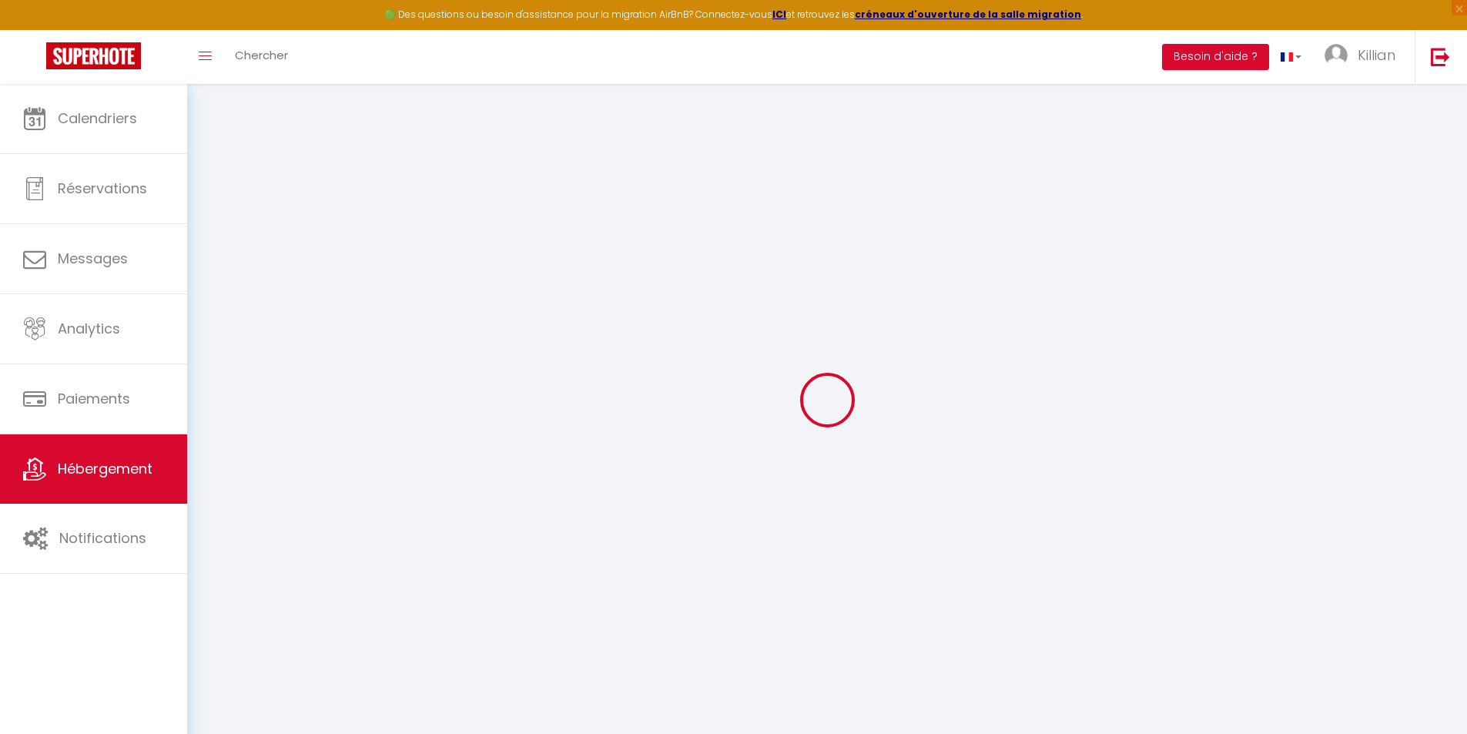
select select
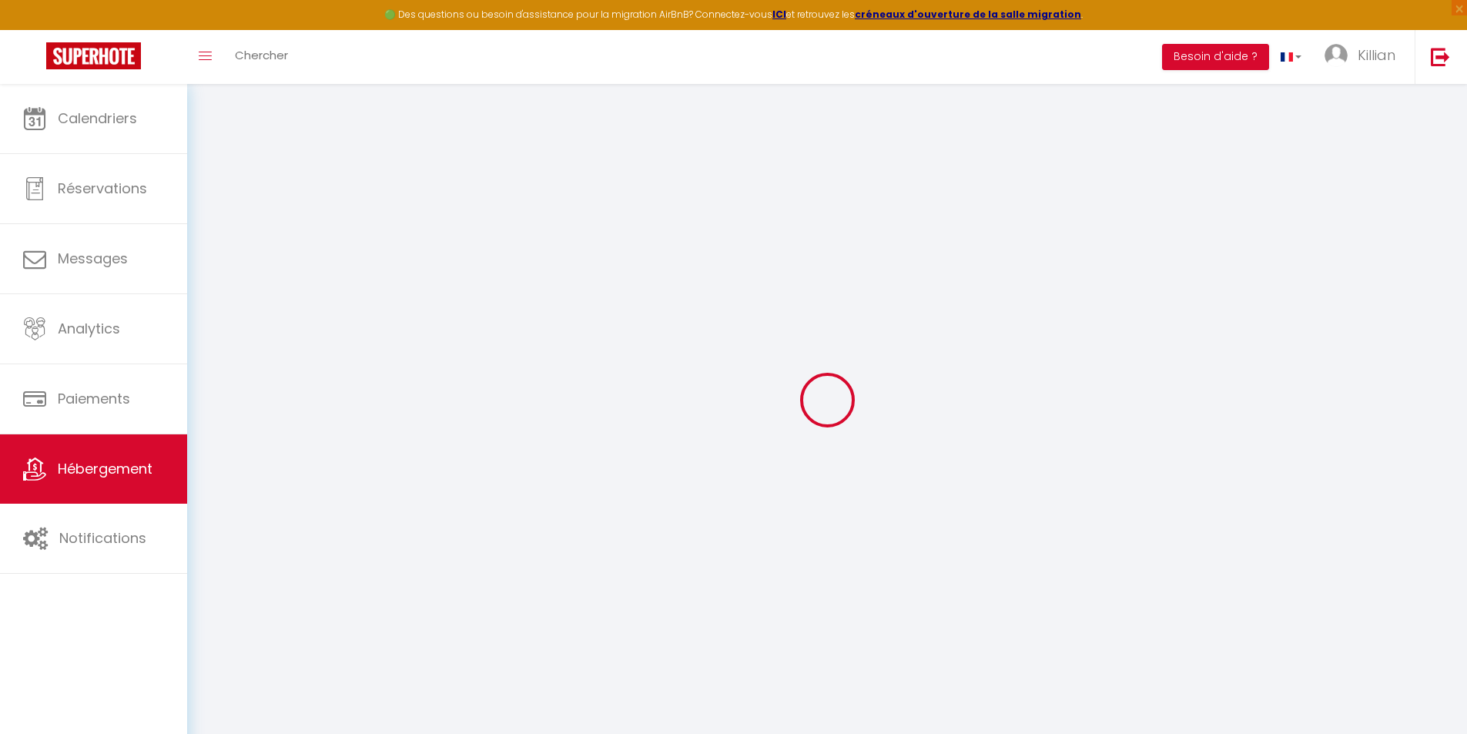
type input "29 rue de chapelle"
type input "53000"
type input "Laval"
type input "[EMAIL_ADDRESS][DOMAIN_NAME]"
select select "15863"
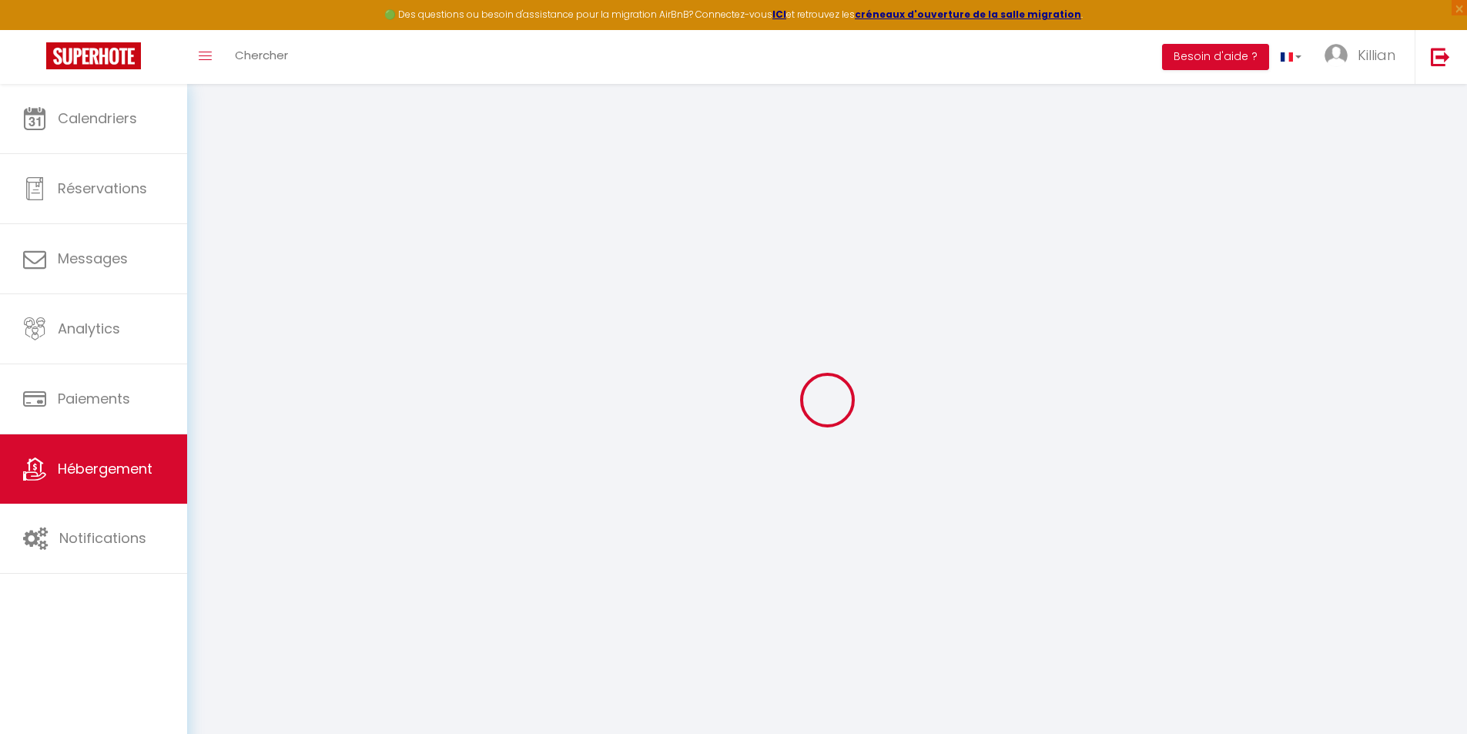
checkbox input "false"
checkbox input "true"
checkbox input "false"
type input "0"
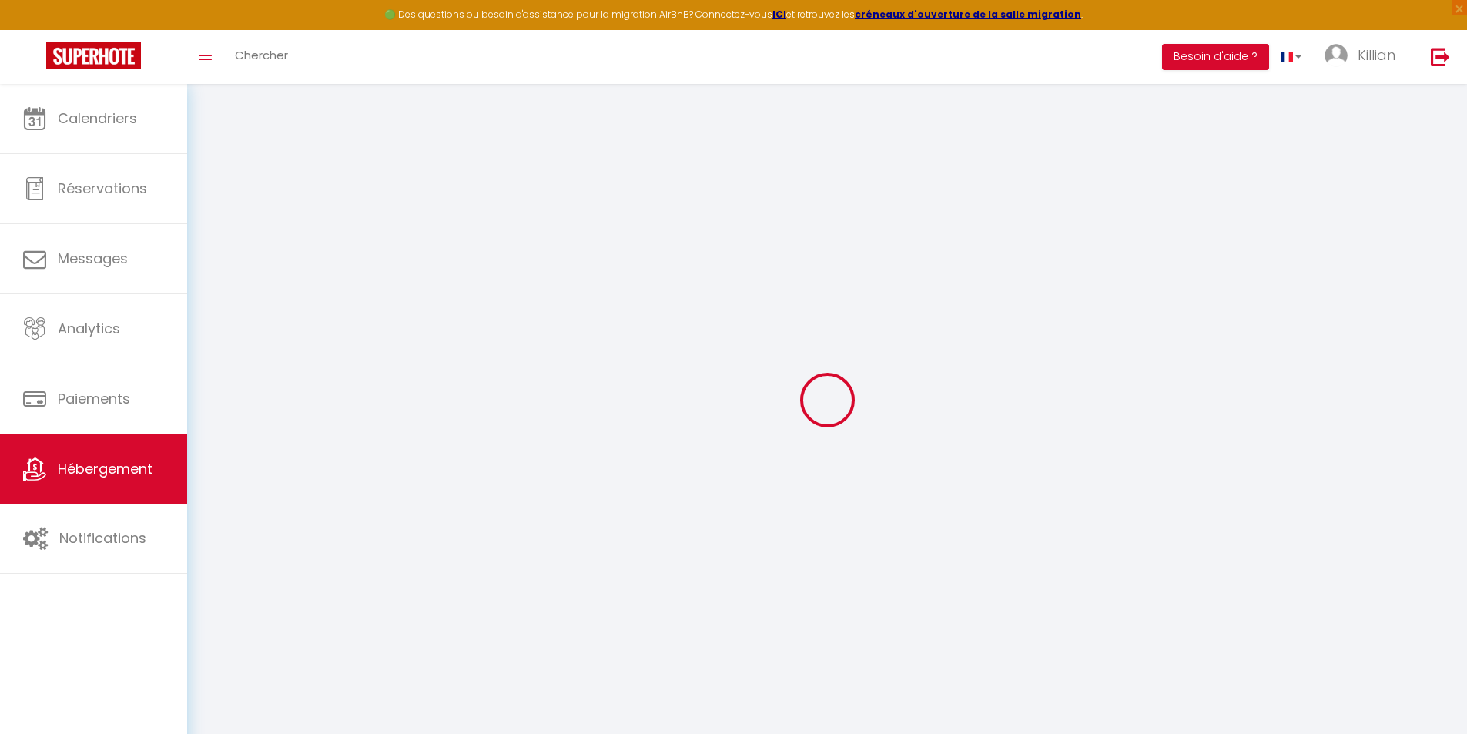
type input "0"
select select
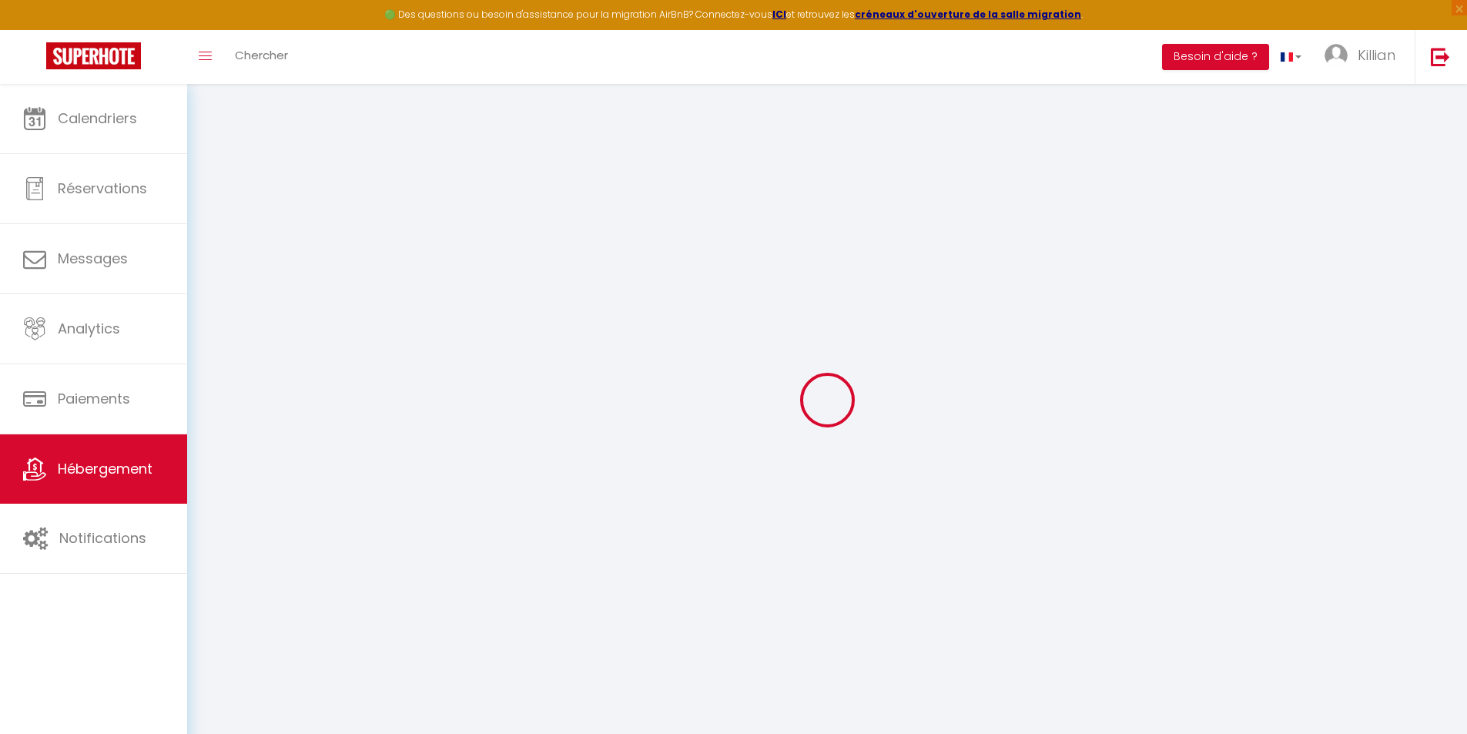
select select
checkbox input "false"
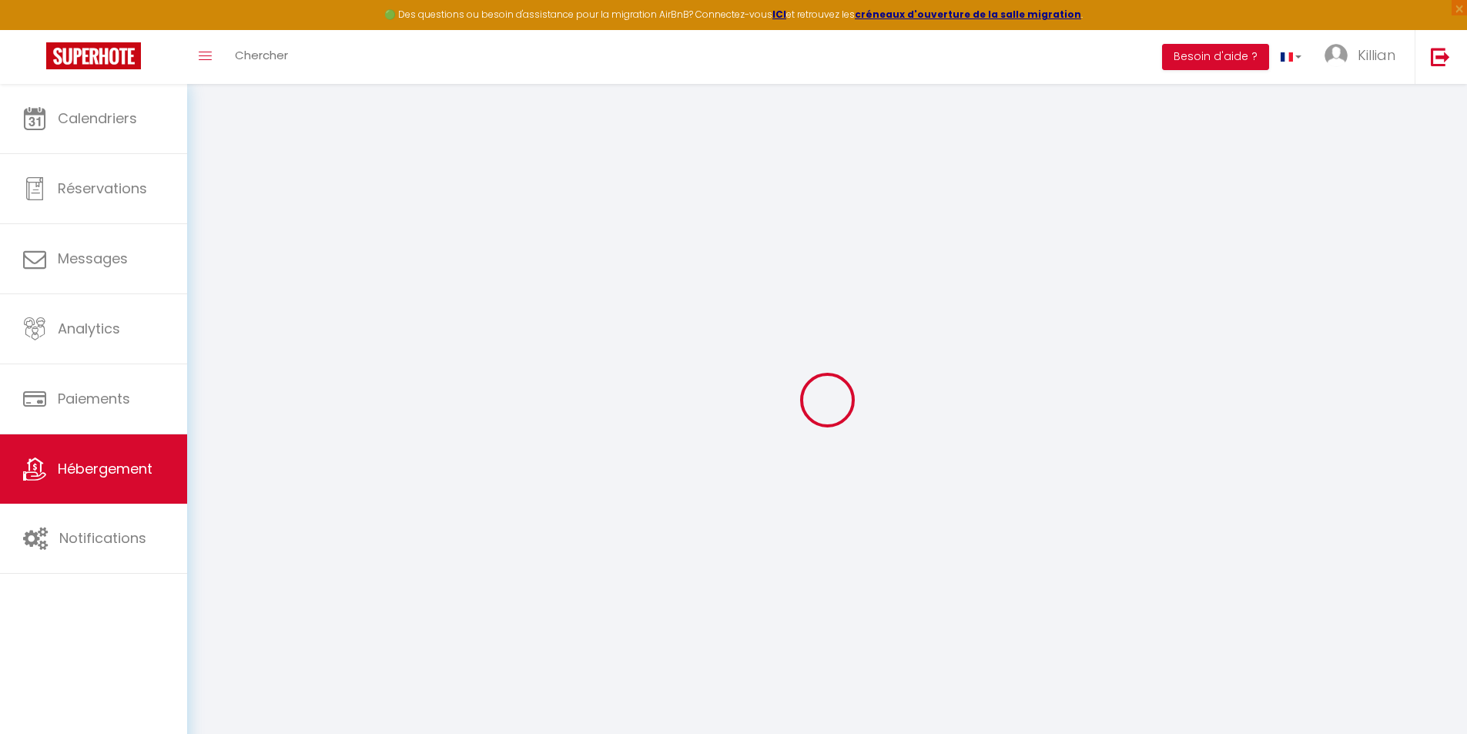
checkbox input "true"
checkbox input "false"
select select "52036"
select select
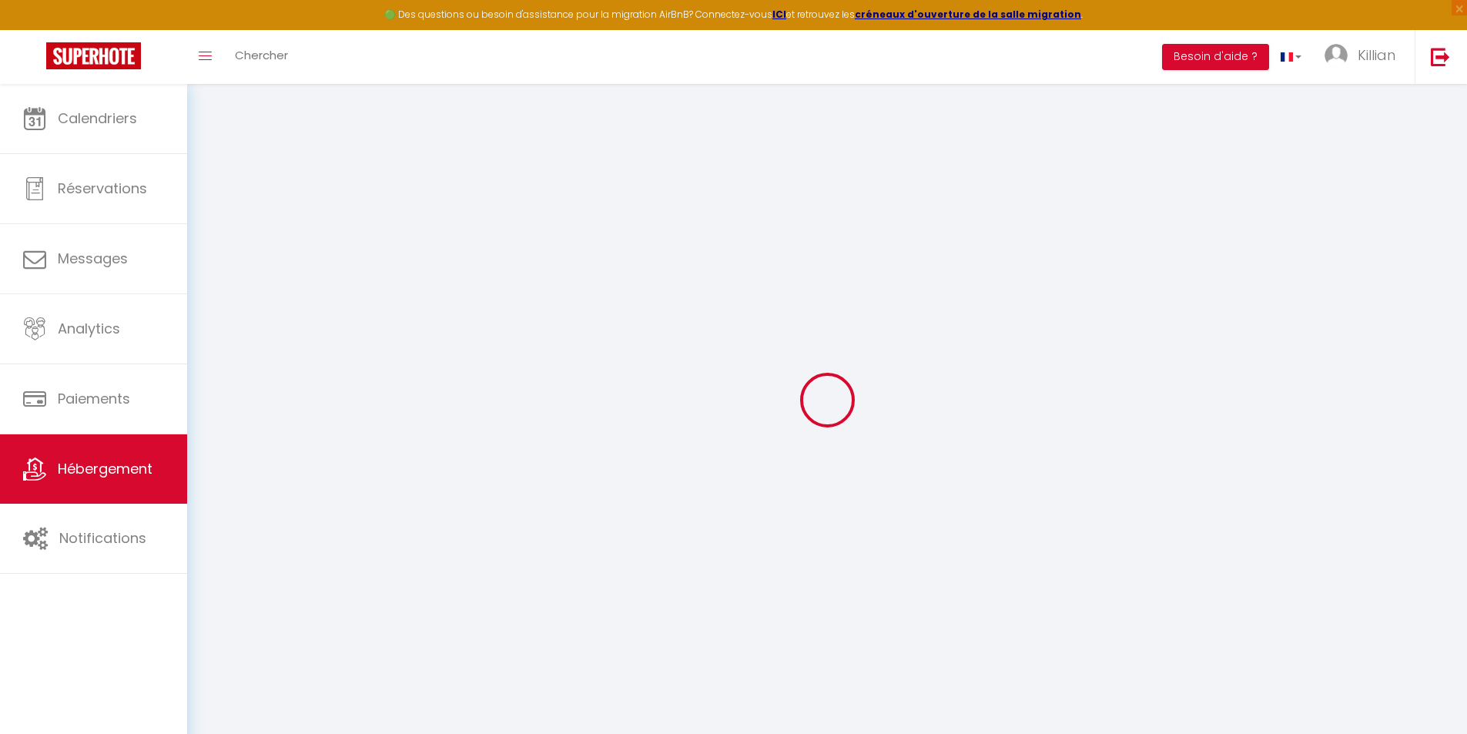
select select
checkbox input "false"
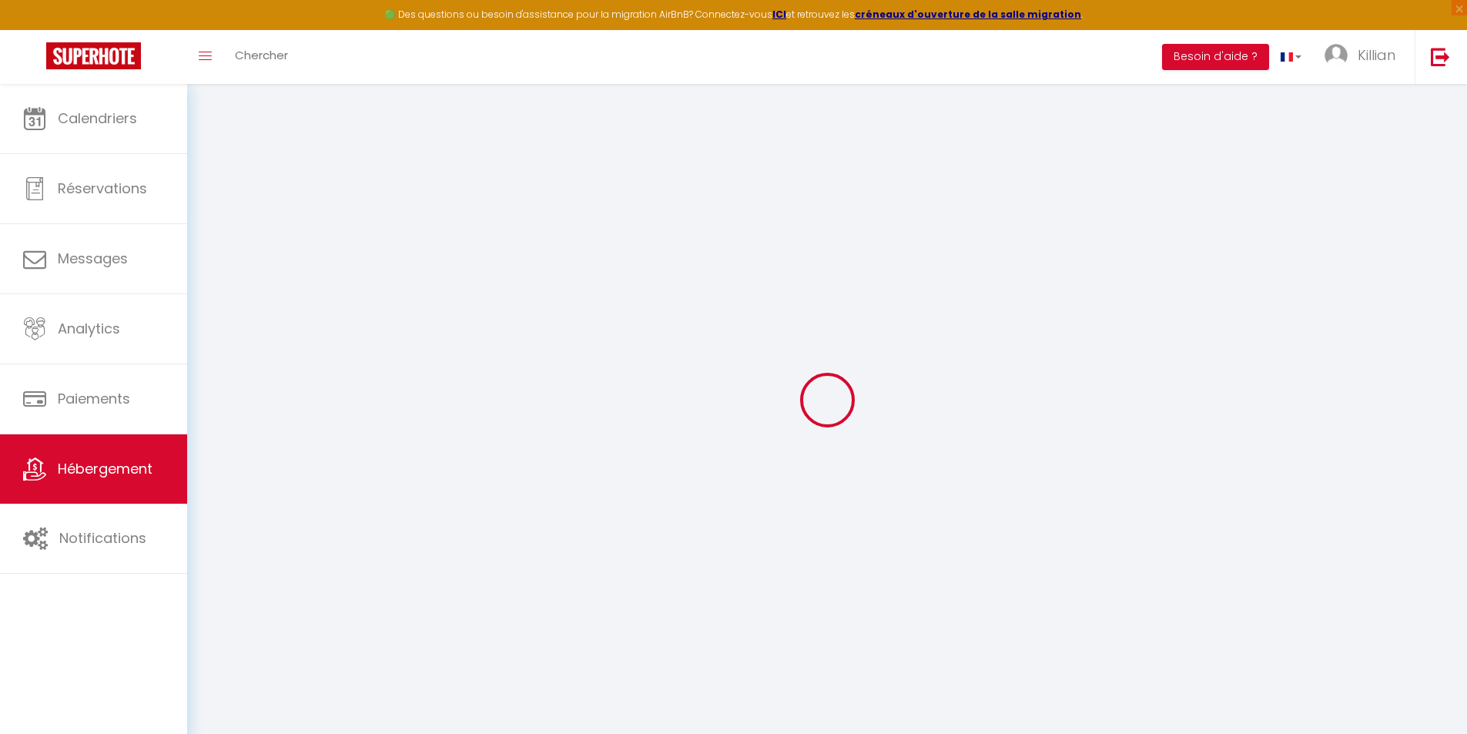
checkbox input "true"
checkbox input "false"
checkbox input "true"
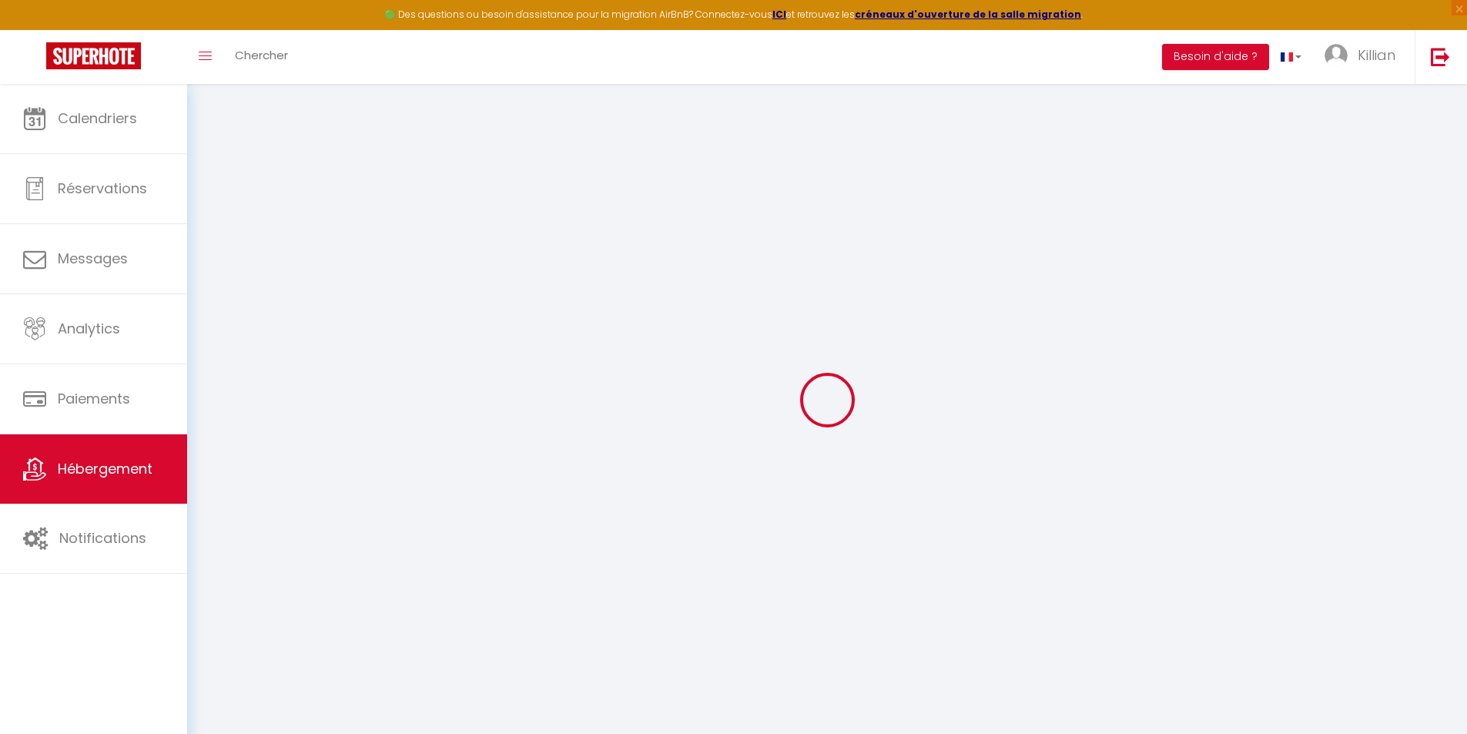
checkbox input "false"
checkbox input "true"
checkbox input "false"
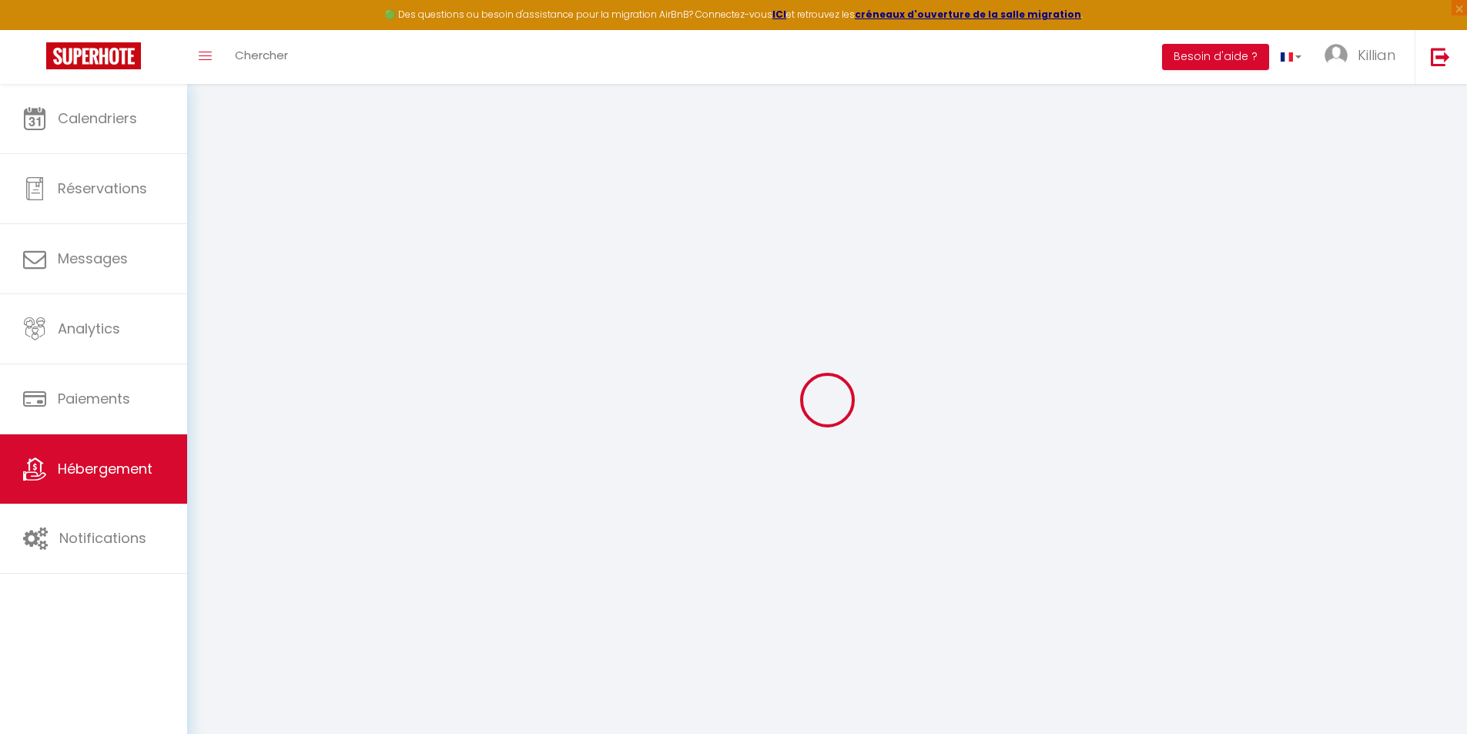
select select "16:00"
select select "23:45"
select select "11:00"
select select "30"
select select "120"
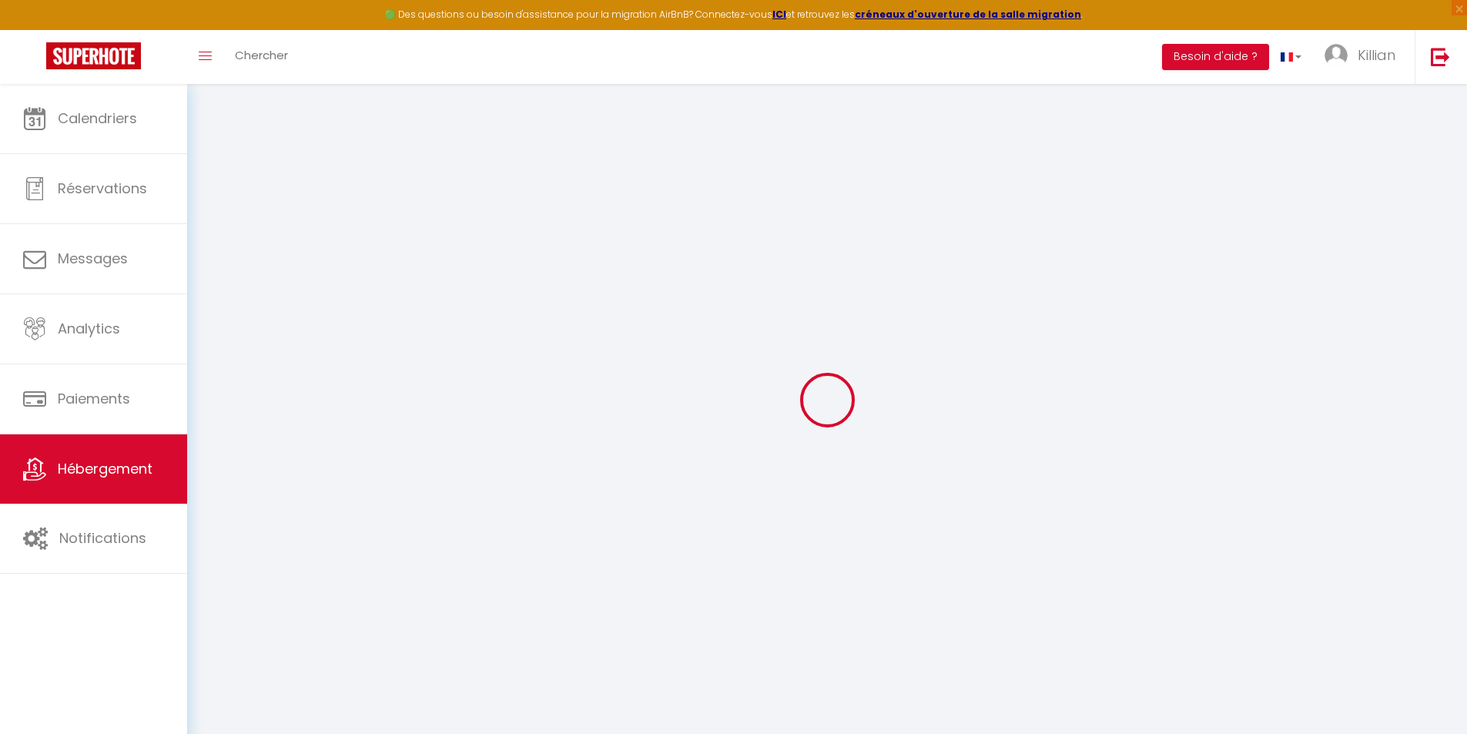
checkbox input "false"
checkbox input "true"
checkbox input "false"
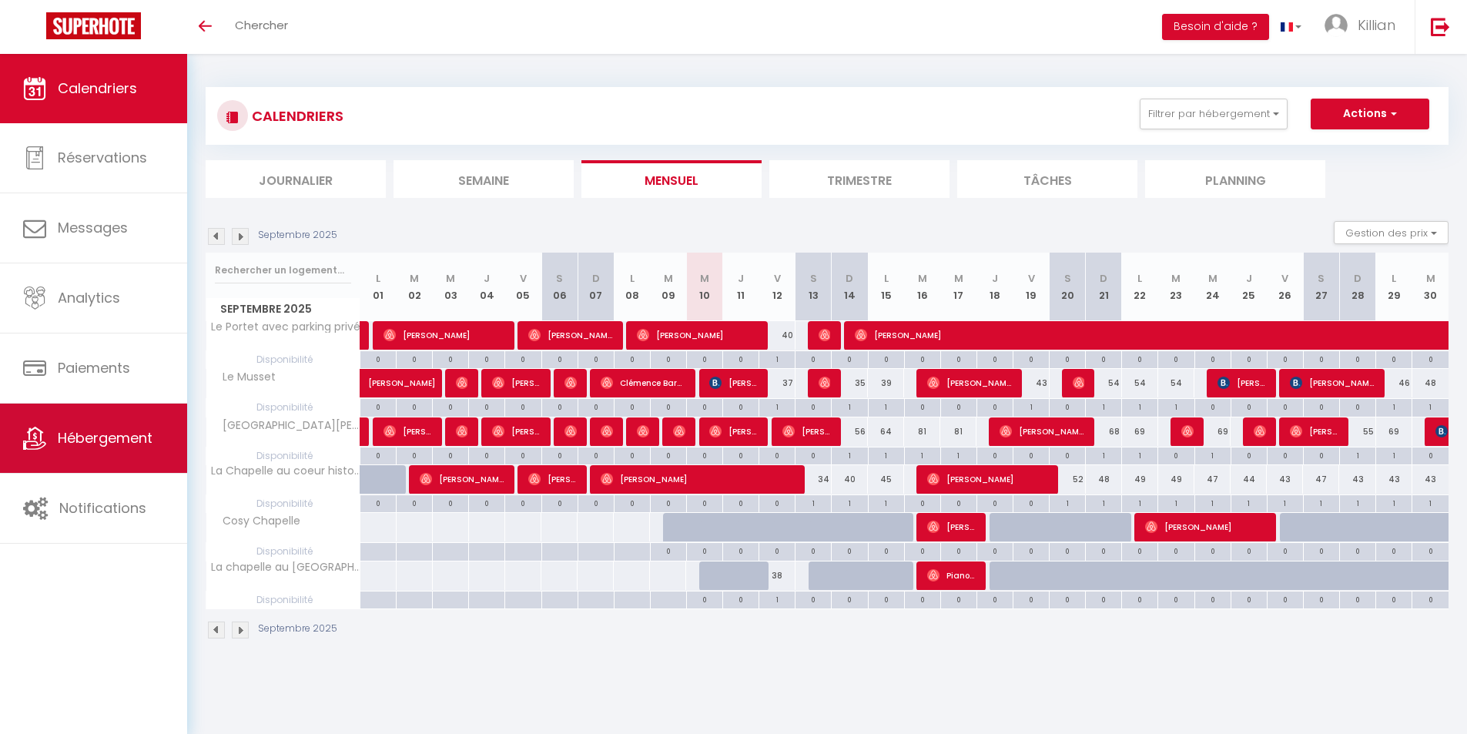
click at [132, 444] on span "Hébergement" at bounding box center [105, 437] width 95 height 19
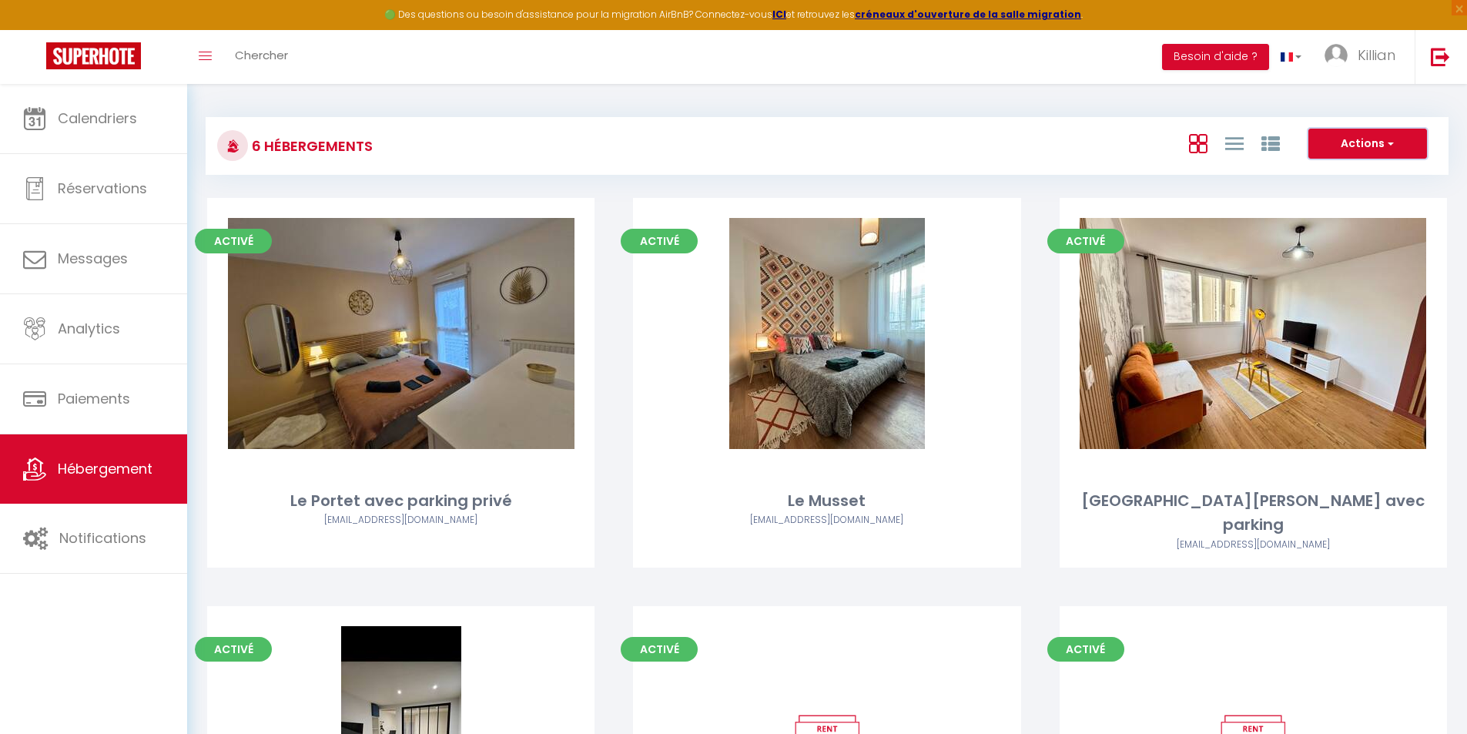
click at [1354, 148] on button "Actions" at bounding box center [1368, 144] width 119 height 31
click at [1350, 175] on li "Créer un Hébergement" at bounding box center [1355, 175] width 141 height 17
select select "3"
select select "2"
select select "1"
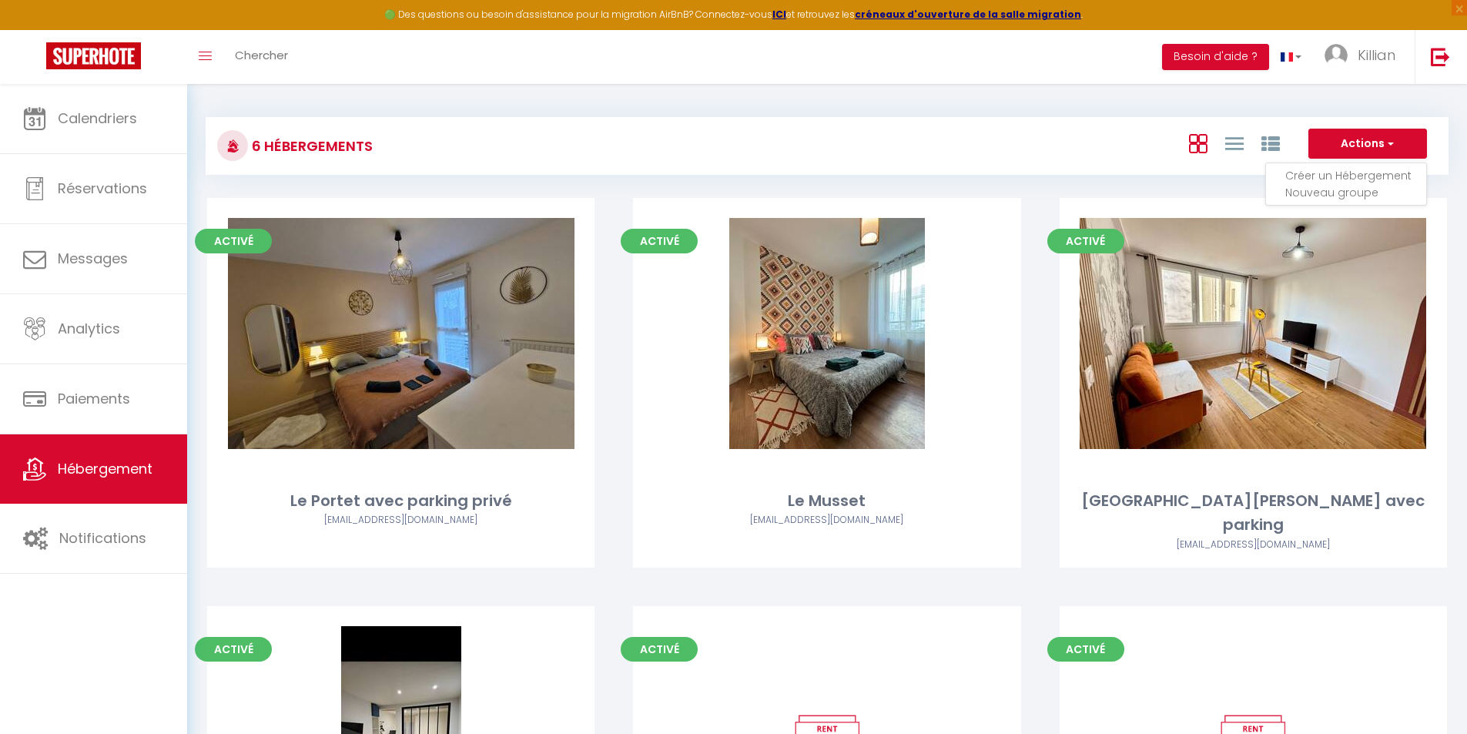
select select "1"
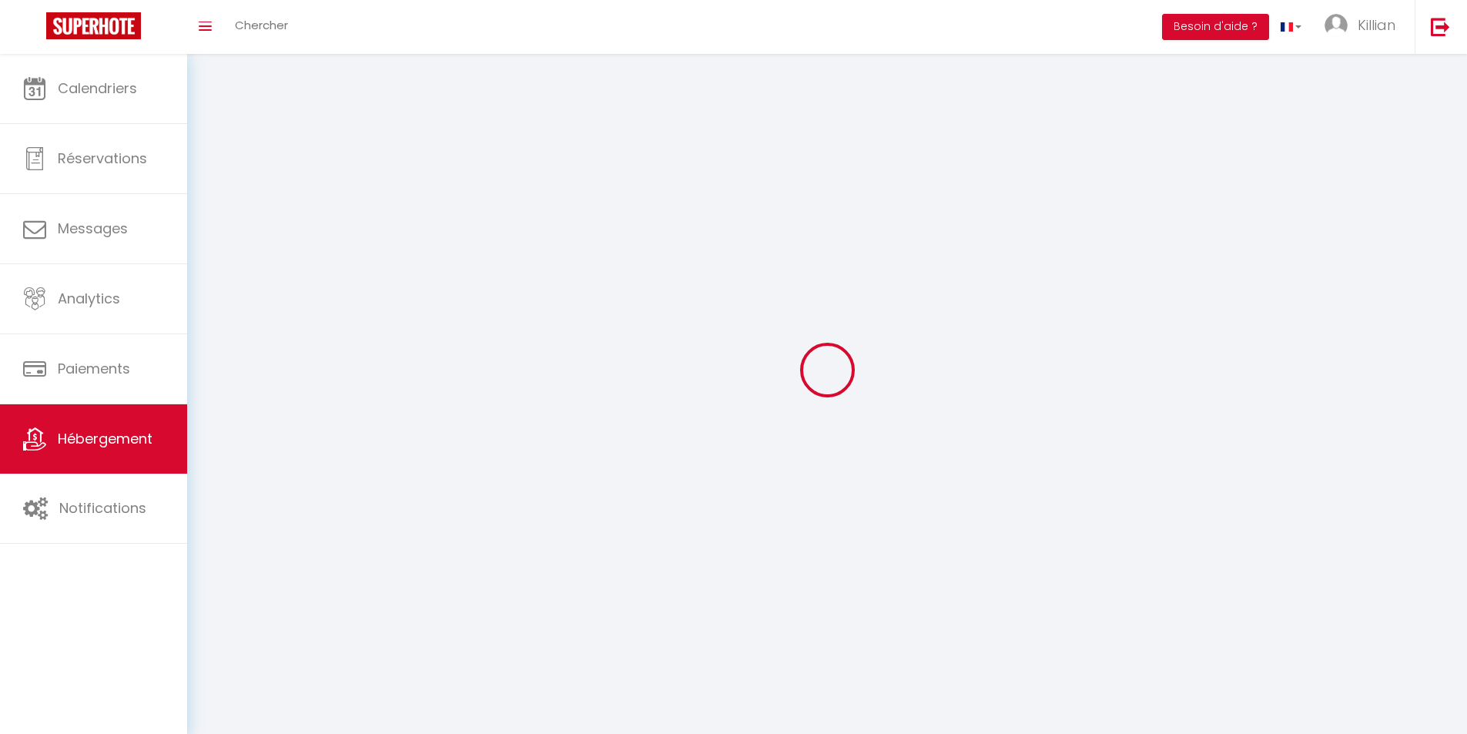
select select
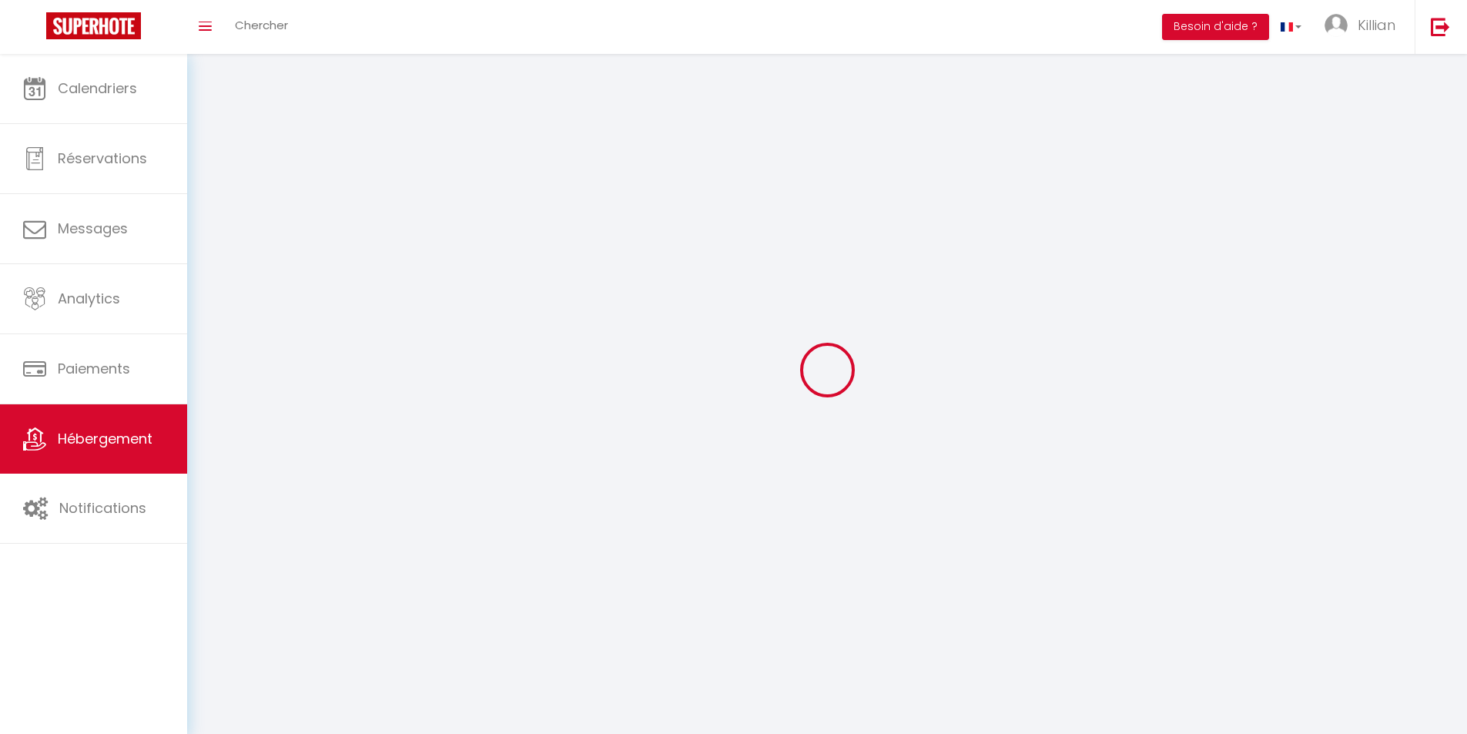
select select
checkbox input "false"
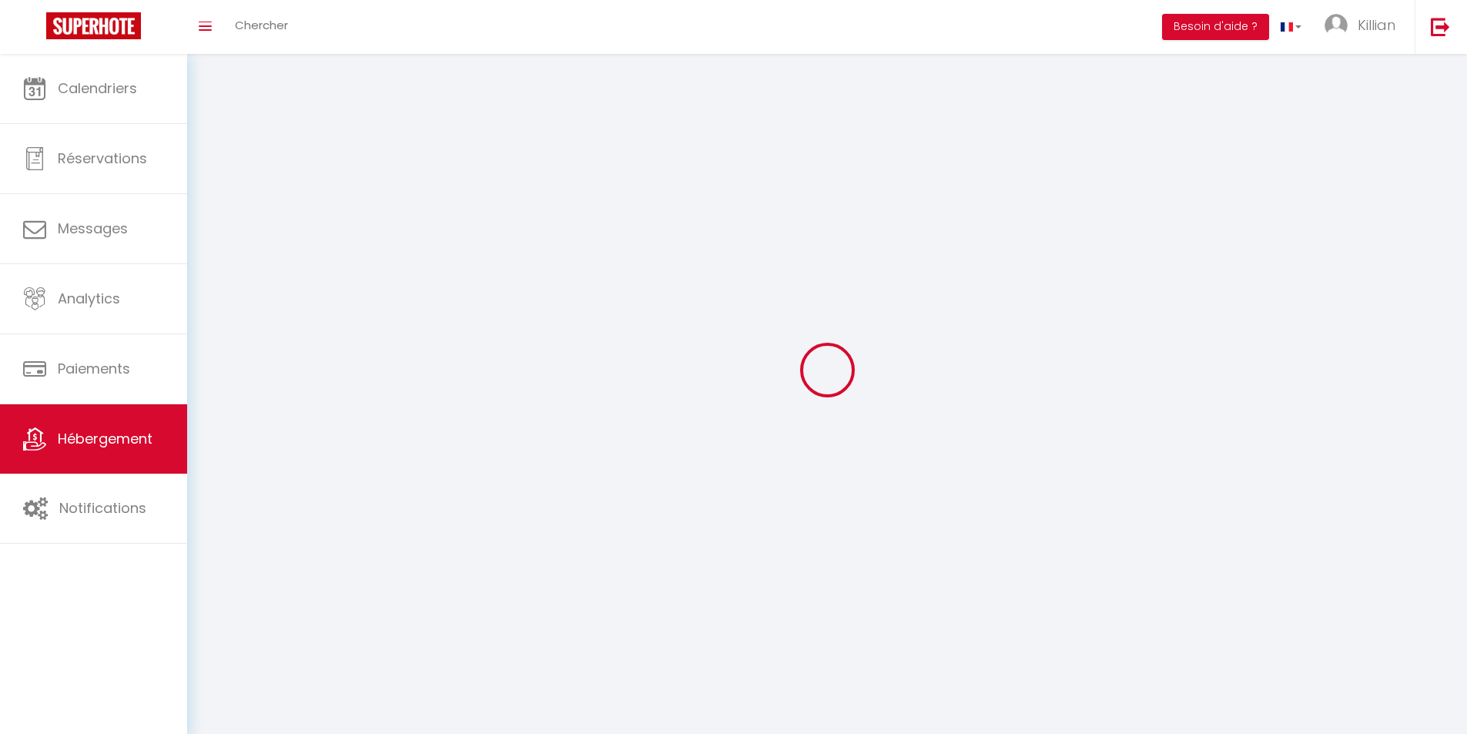
checkbox input "false"
select select
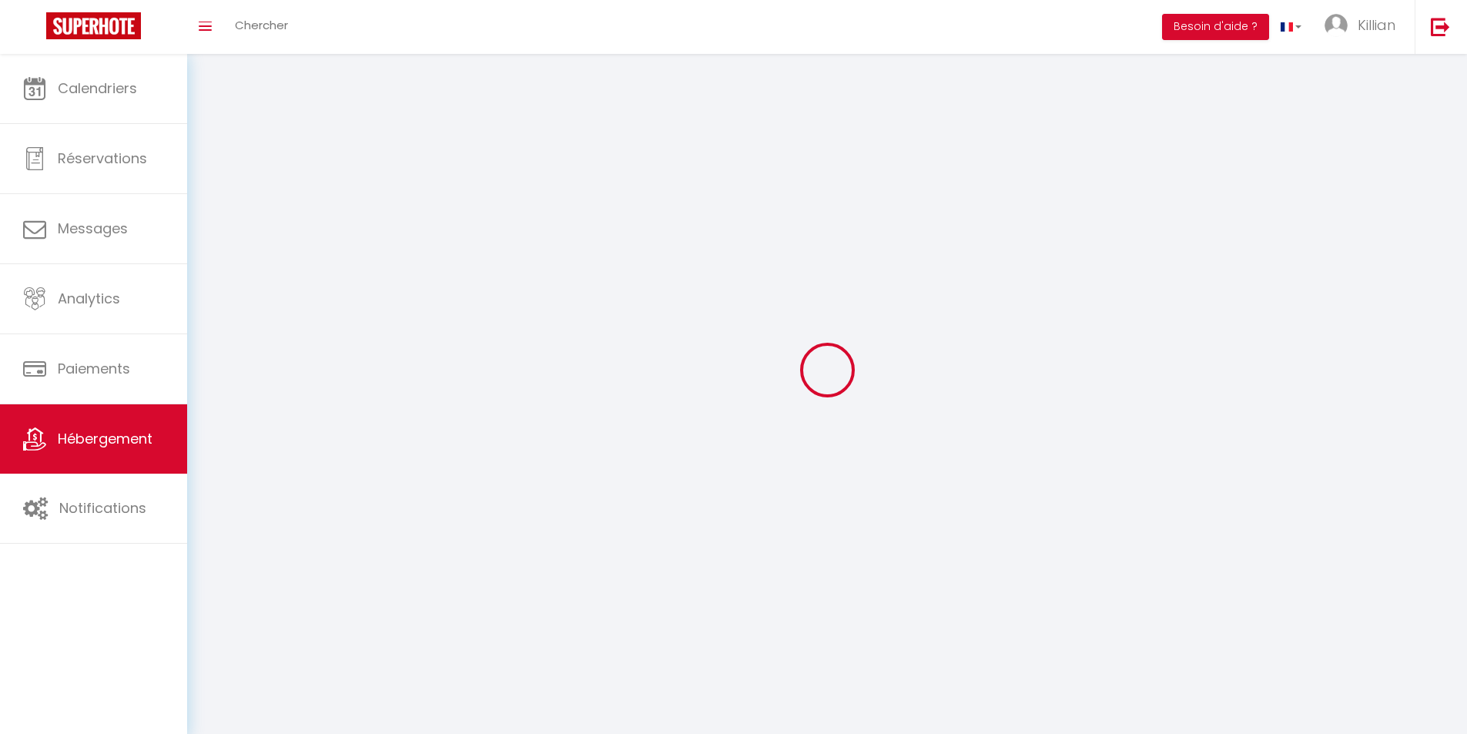
select select
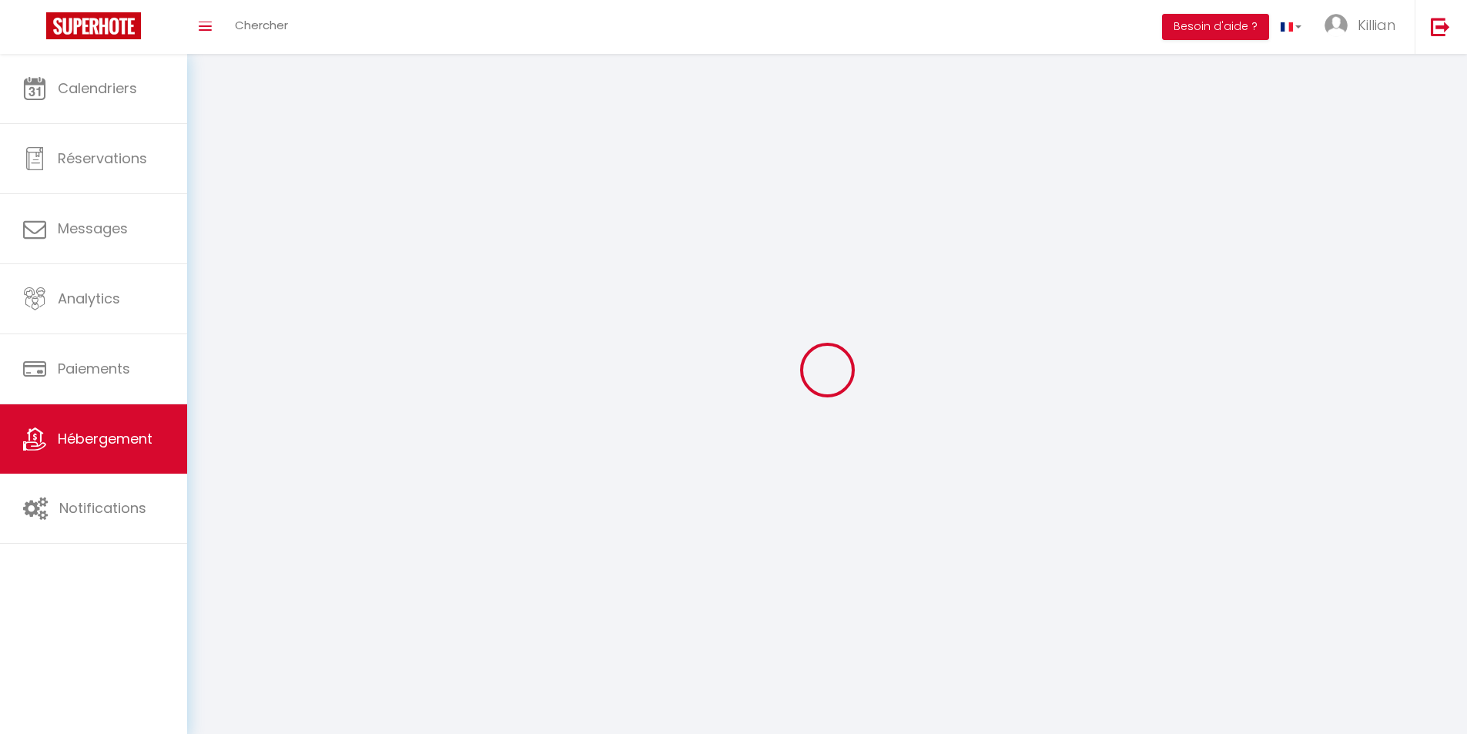
checkbox input "false"
select select
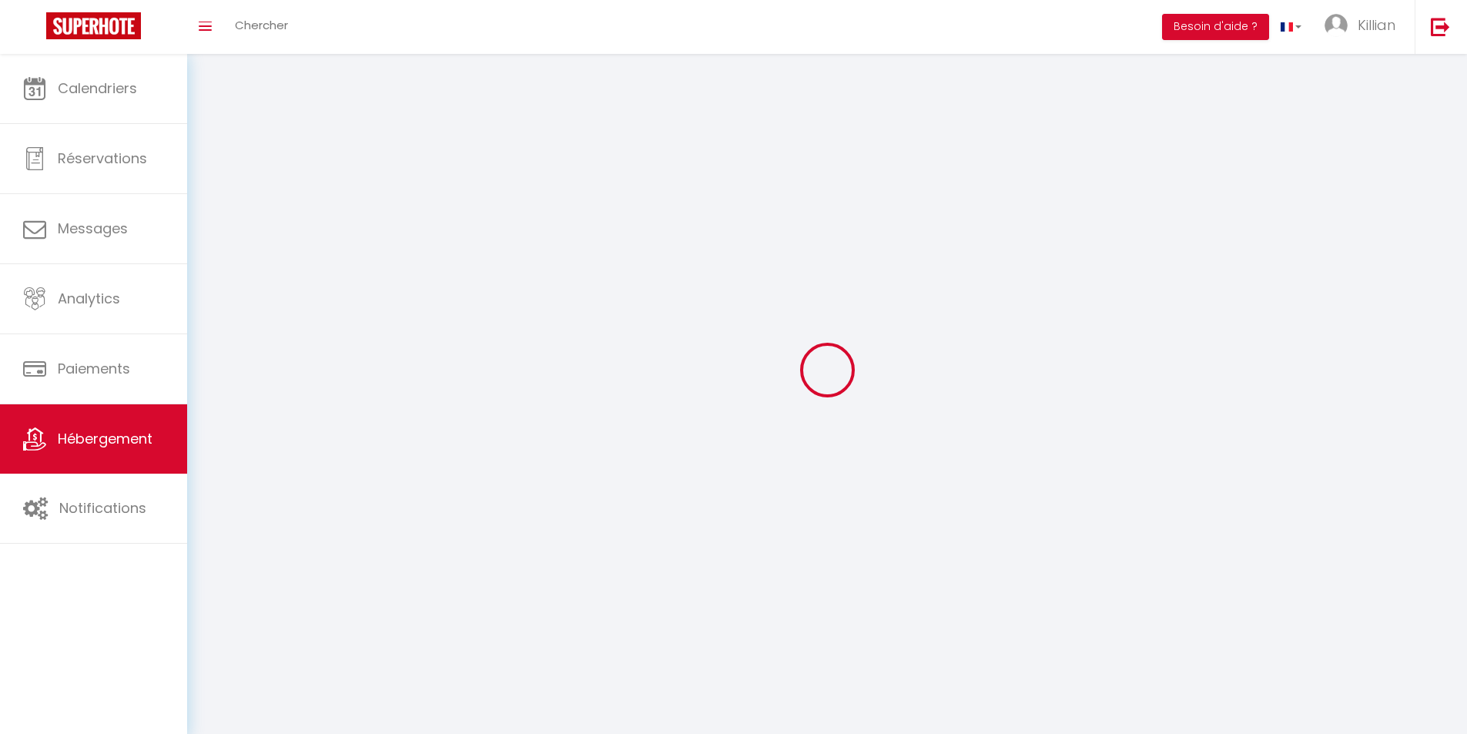
select select
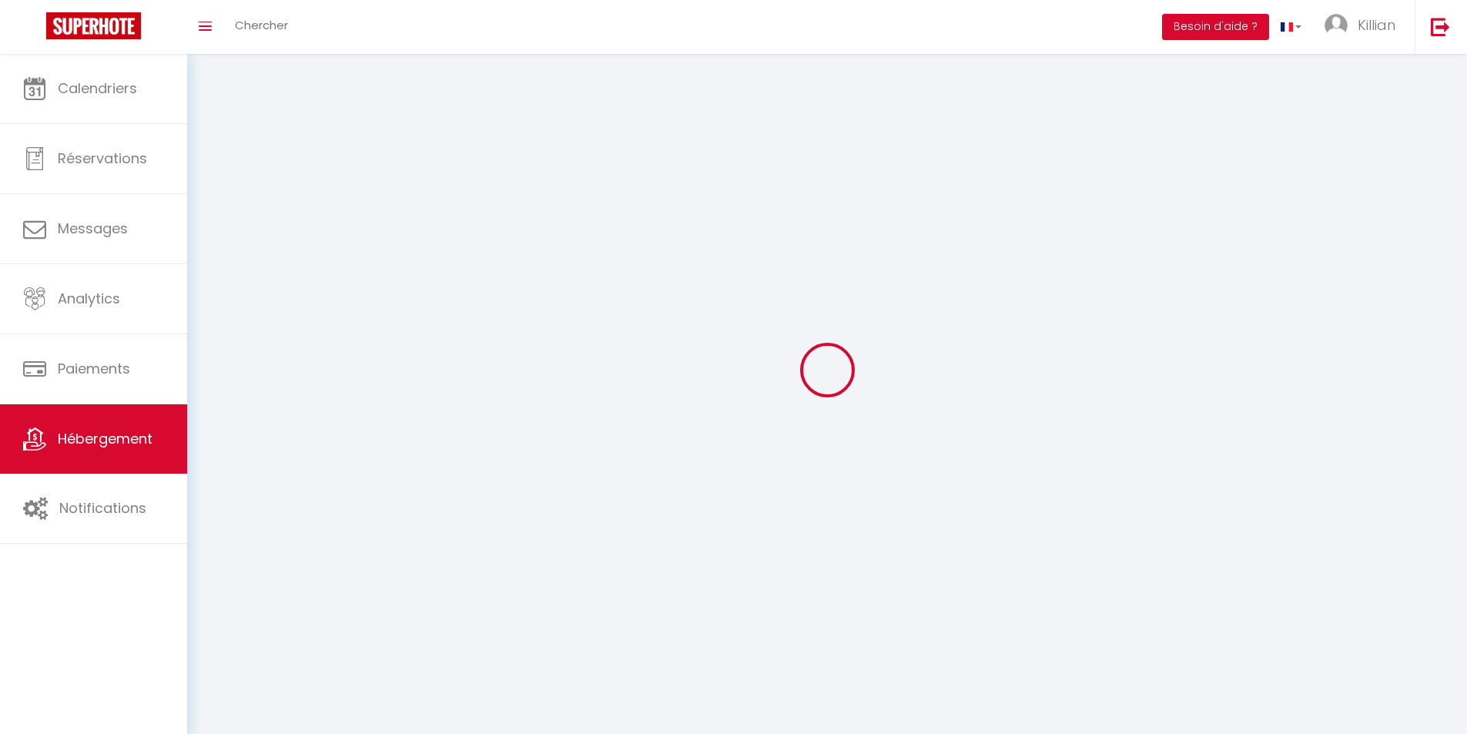
select select
checkbox input "false"
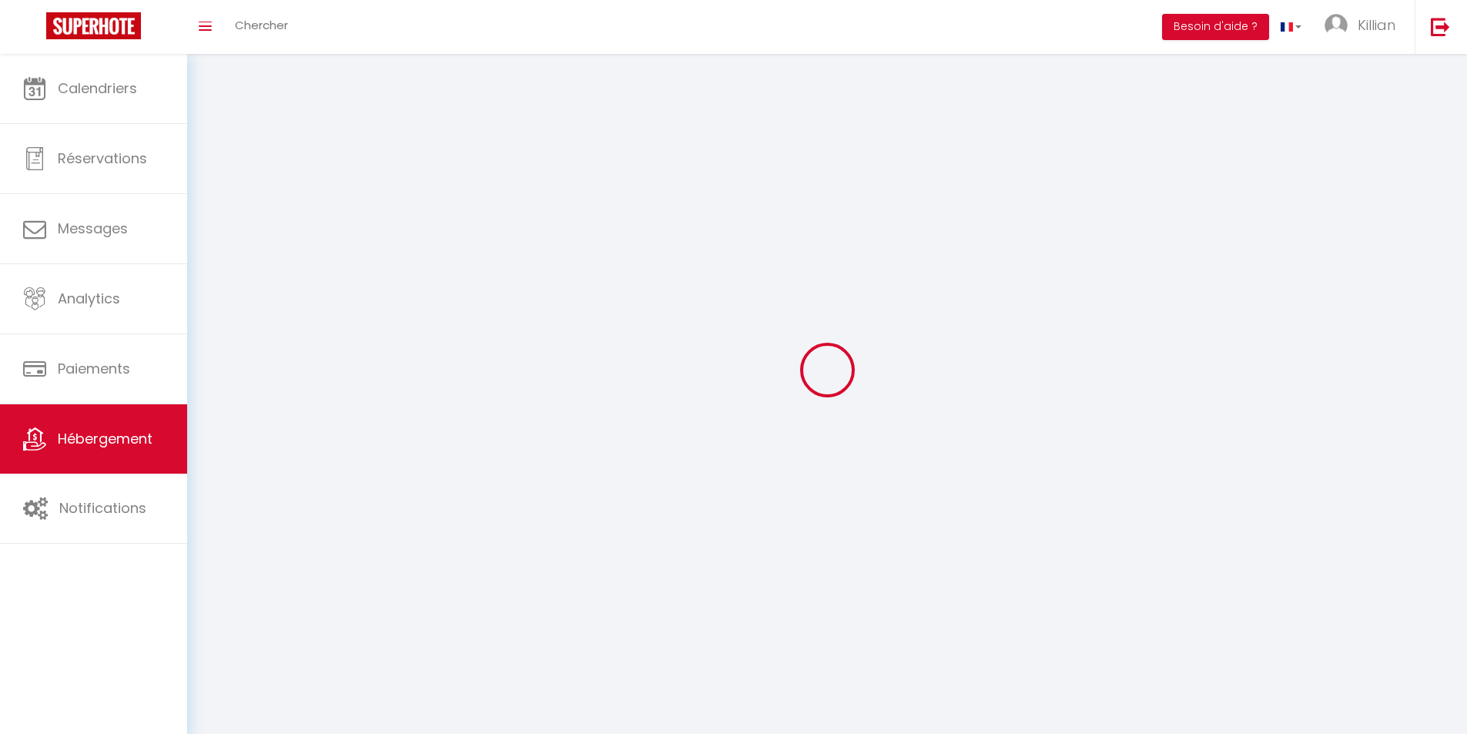
checkbox input "false"
select select
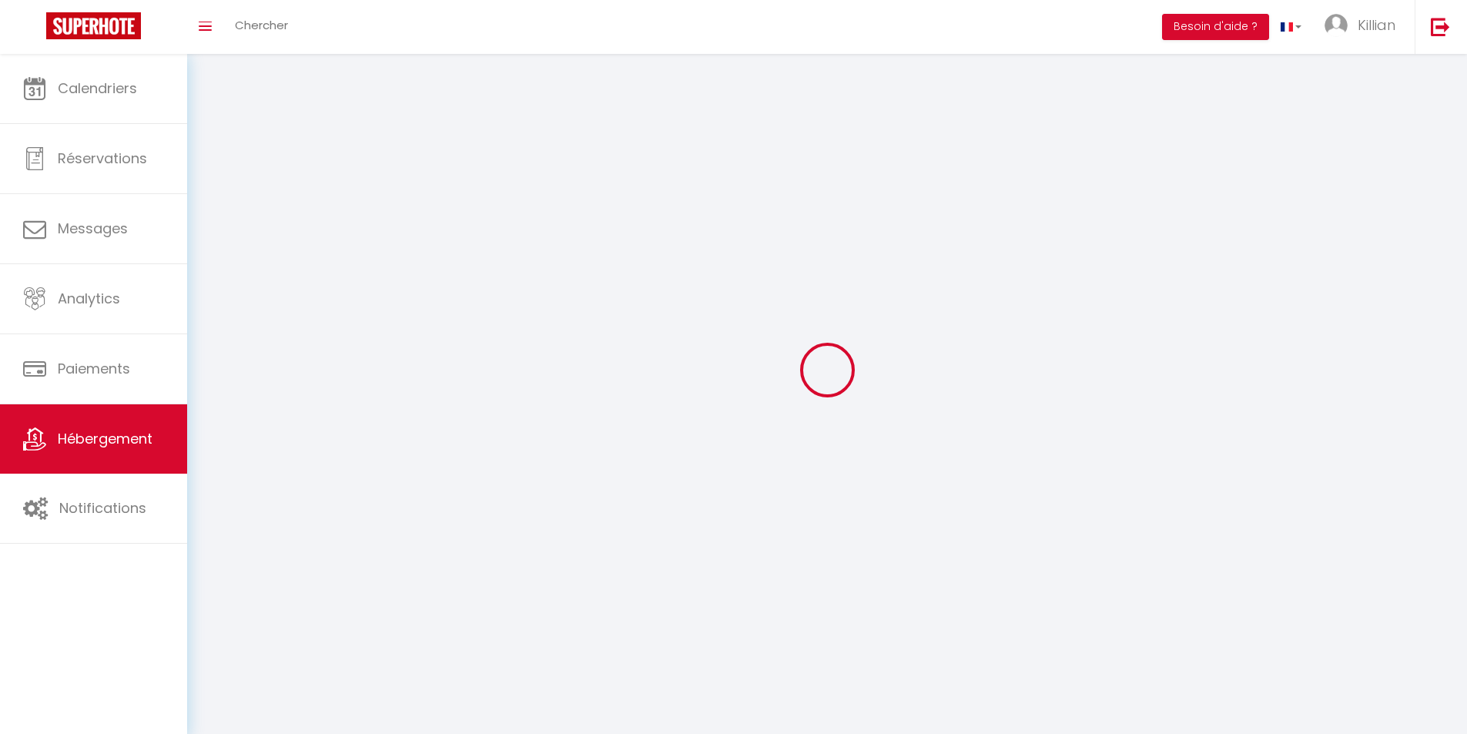
select select
checkbox input "false"
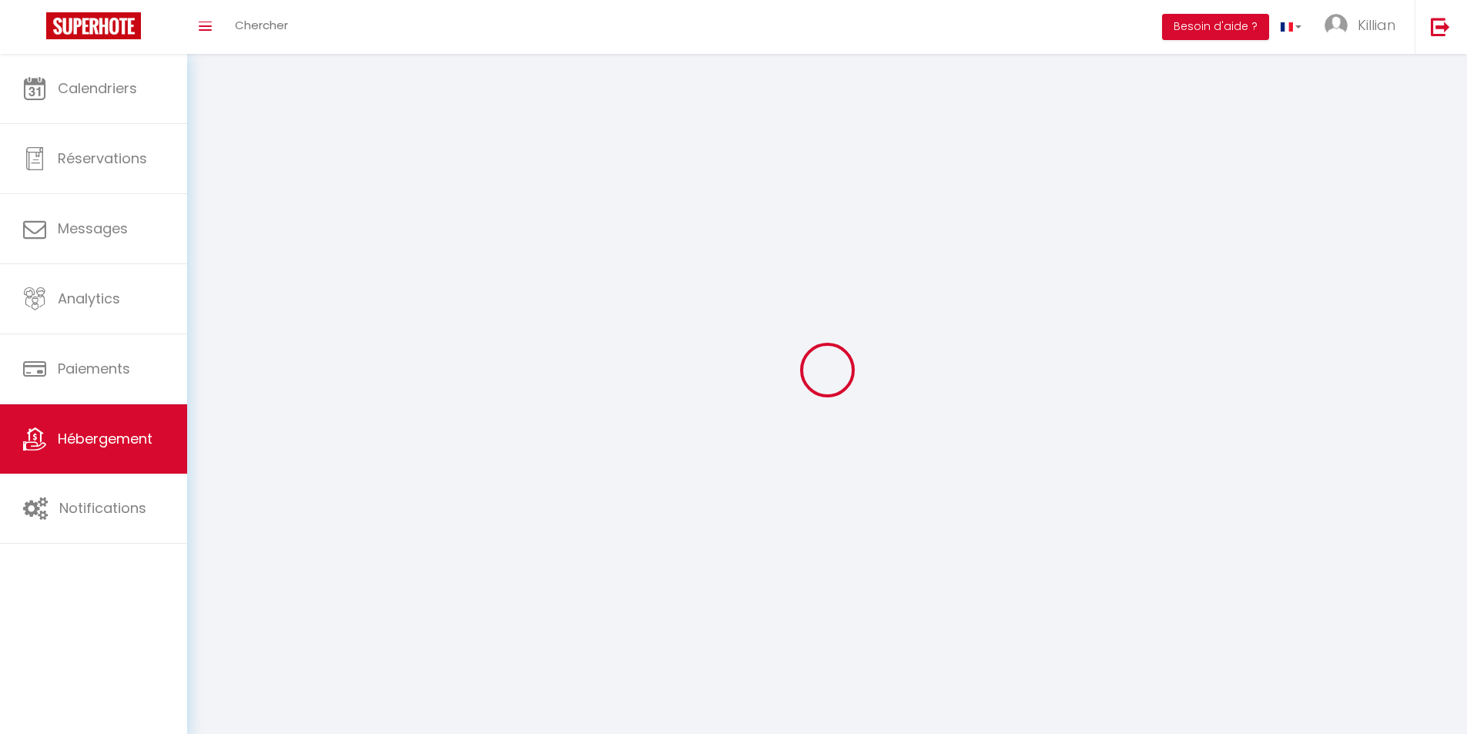
checkbox input "false"
select select
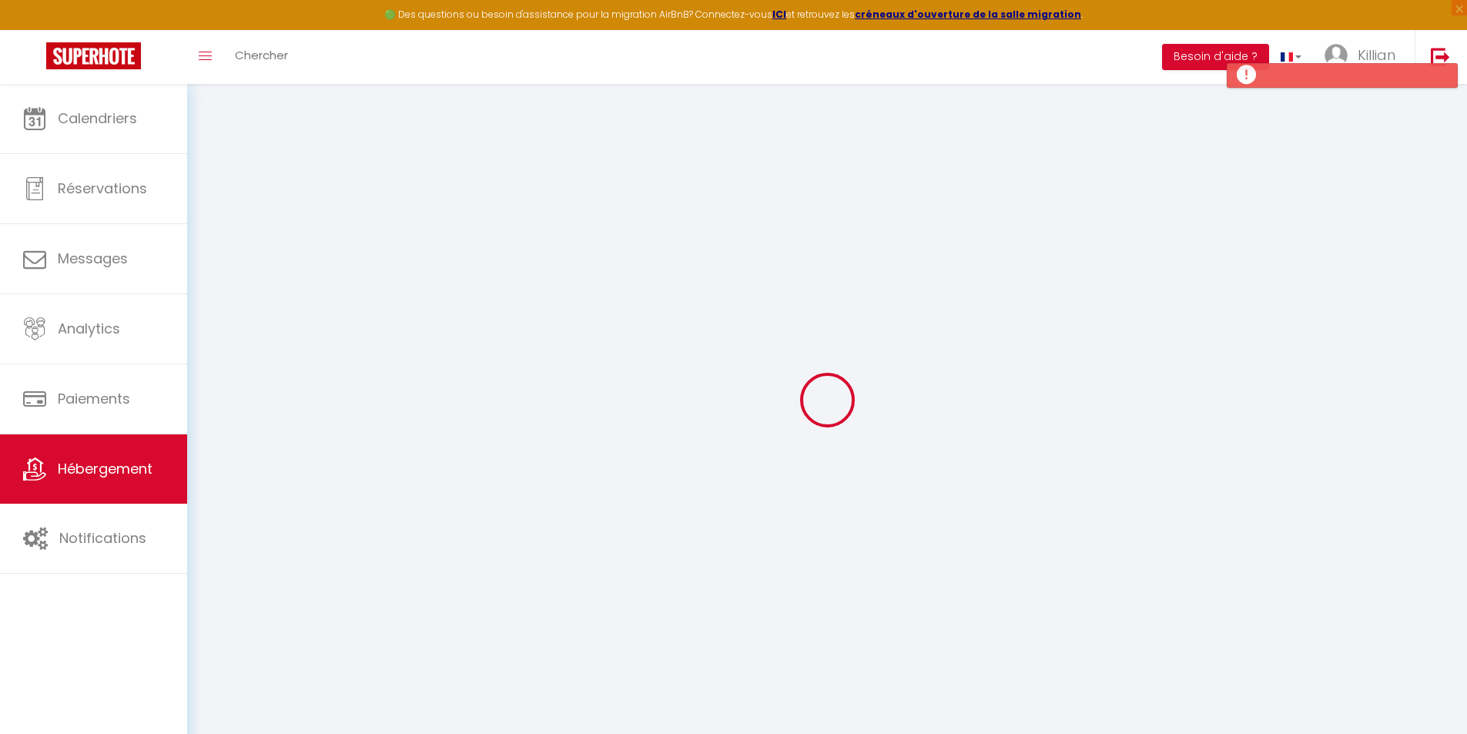
select select
checkbox input "false"
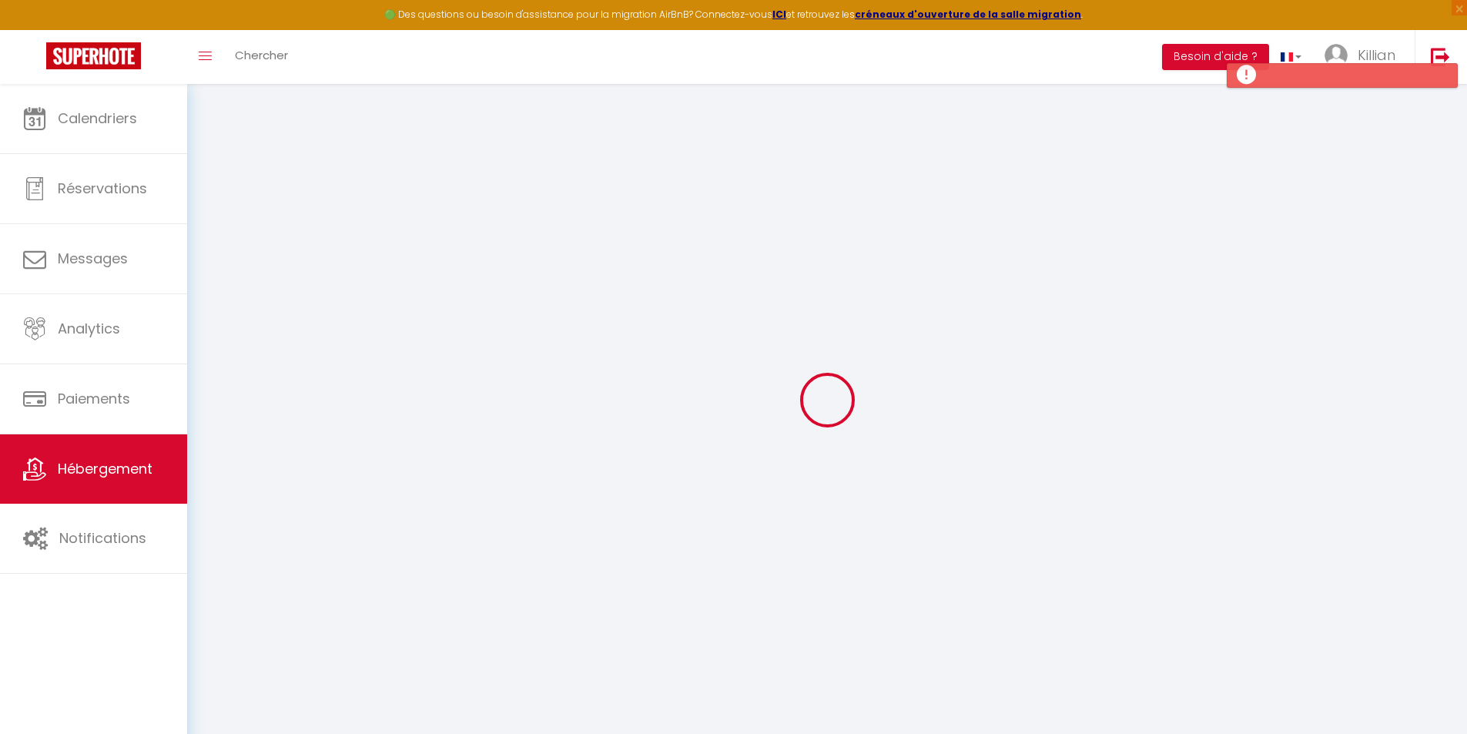
select select
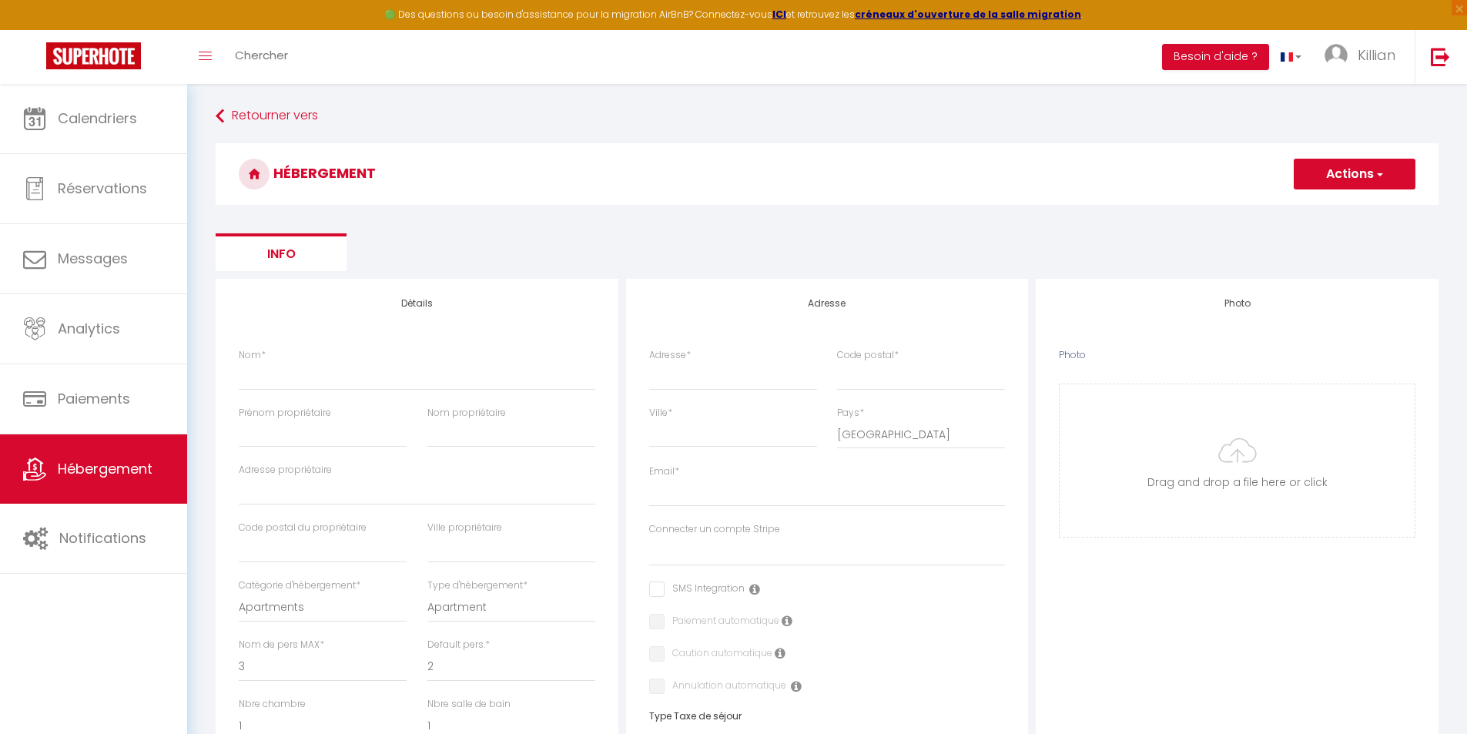
click at [1393, 175] on button "Actions" at bounding box center [1355, 174] width 122 height 31
drag, startPoint x: 806, startPoint y: 208, endPoint x: 775, endPoint y: 209, distance: 31.6
click at [813, 212] on div "HÉBERGEMENT Actions Enregistrer" at bounding box center [827, 178] width 1223 height 70
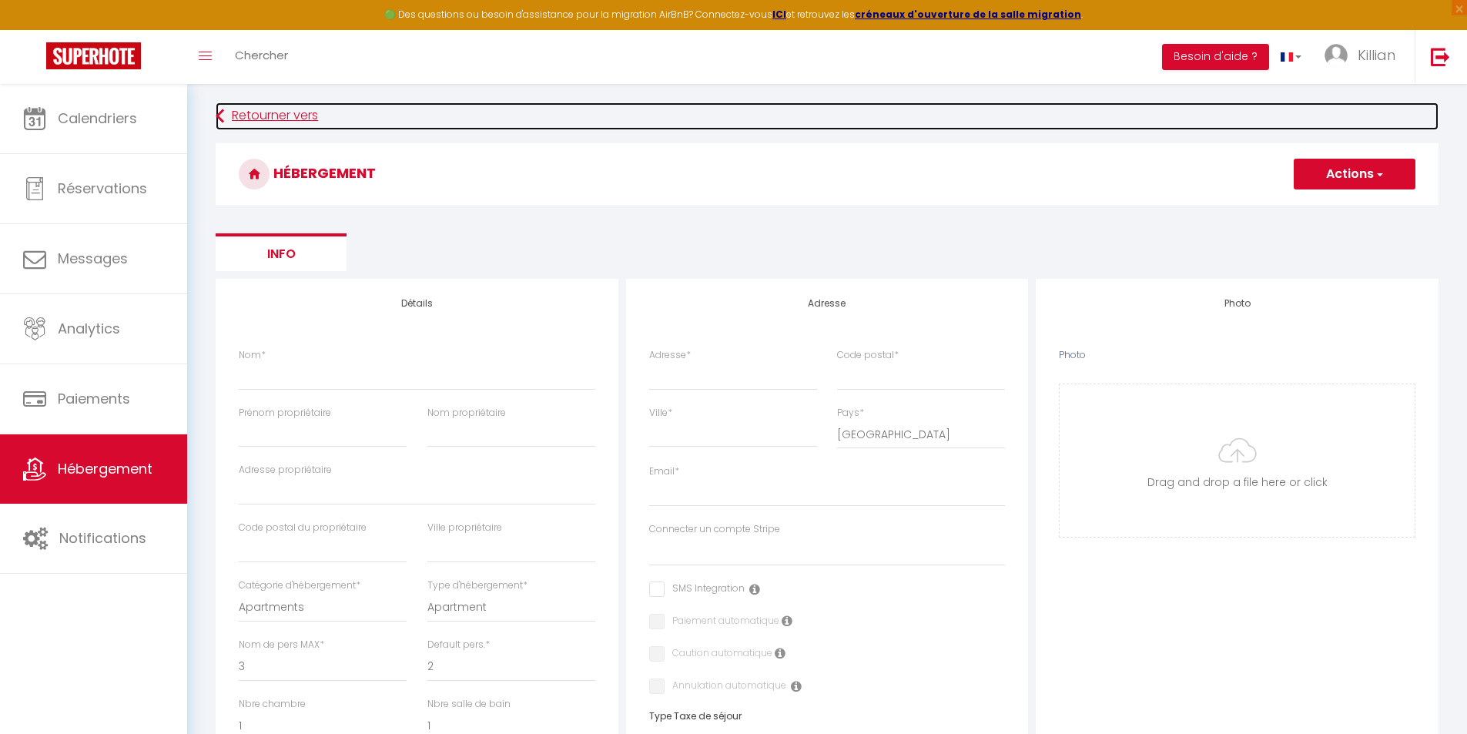
click at [273, 119] on link "Retourner vers" at bounding box center [827, 116] width 1223 height 28
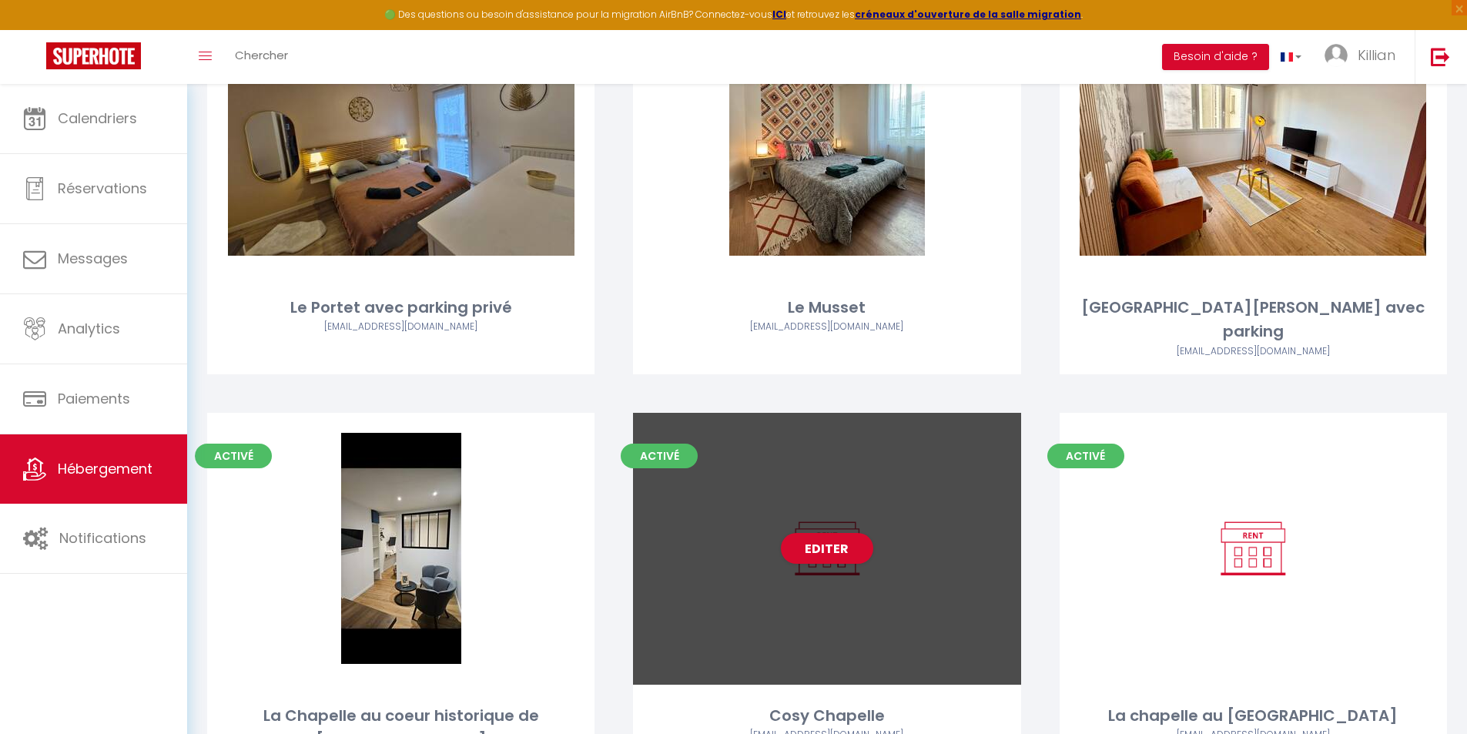
scroll to position [250, 0]
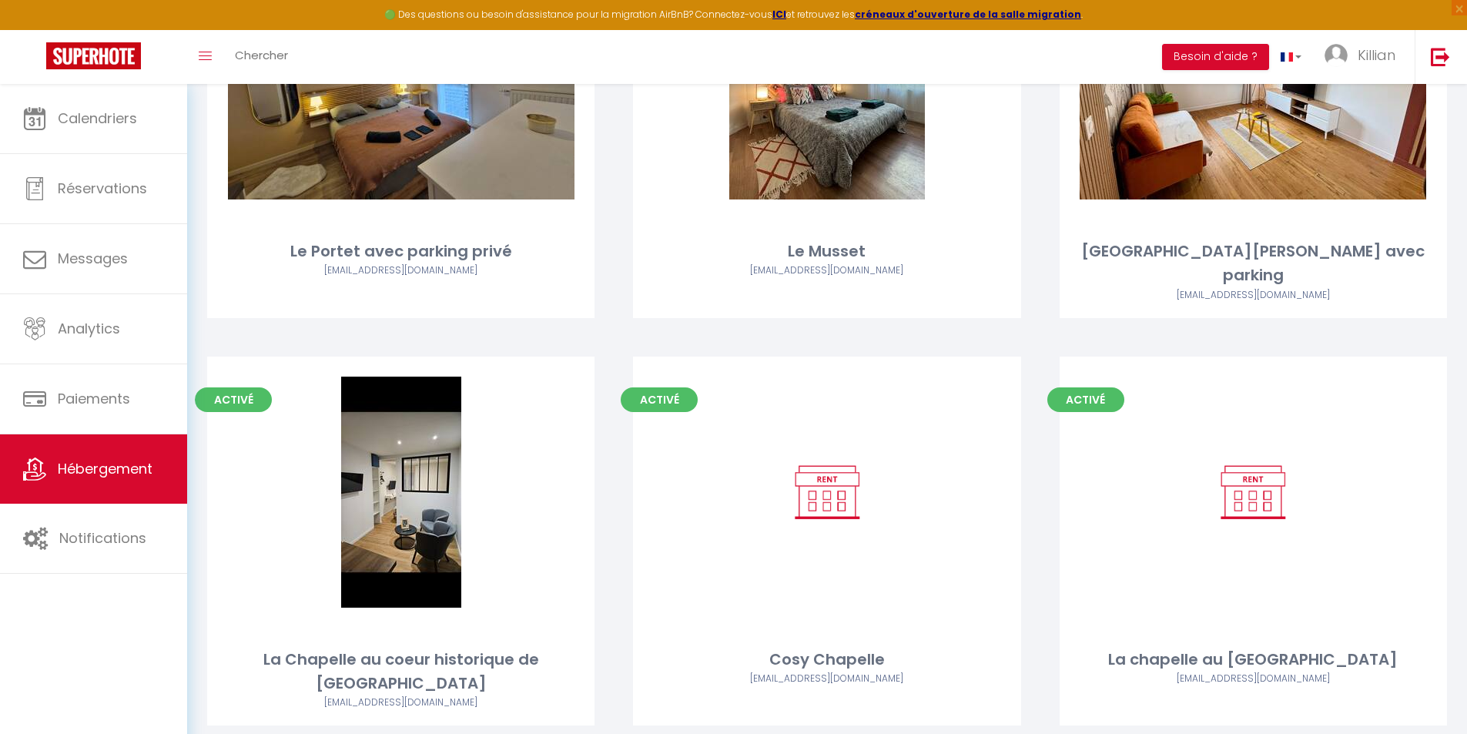
click at [948, 320] on div "Activé Editer Le Musset contact@rgtimmo.fr" at bounding box center [827, 152] width 426 height 408
select select "3"
select select "2"
select select "1"
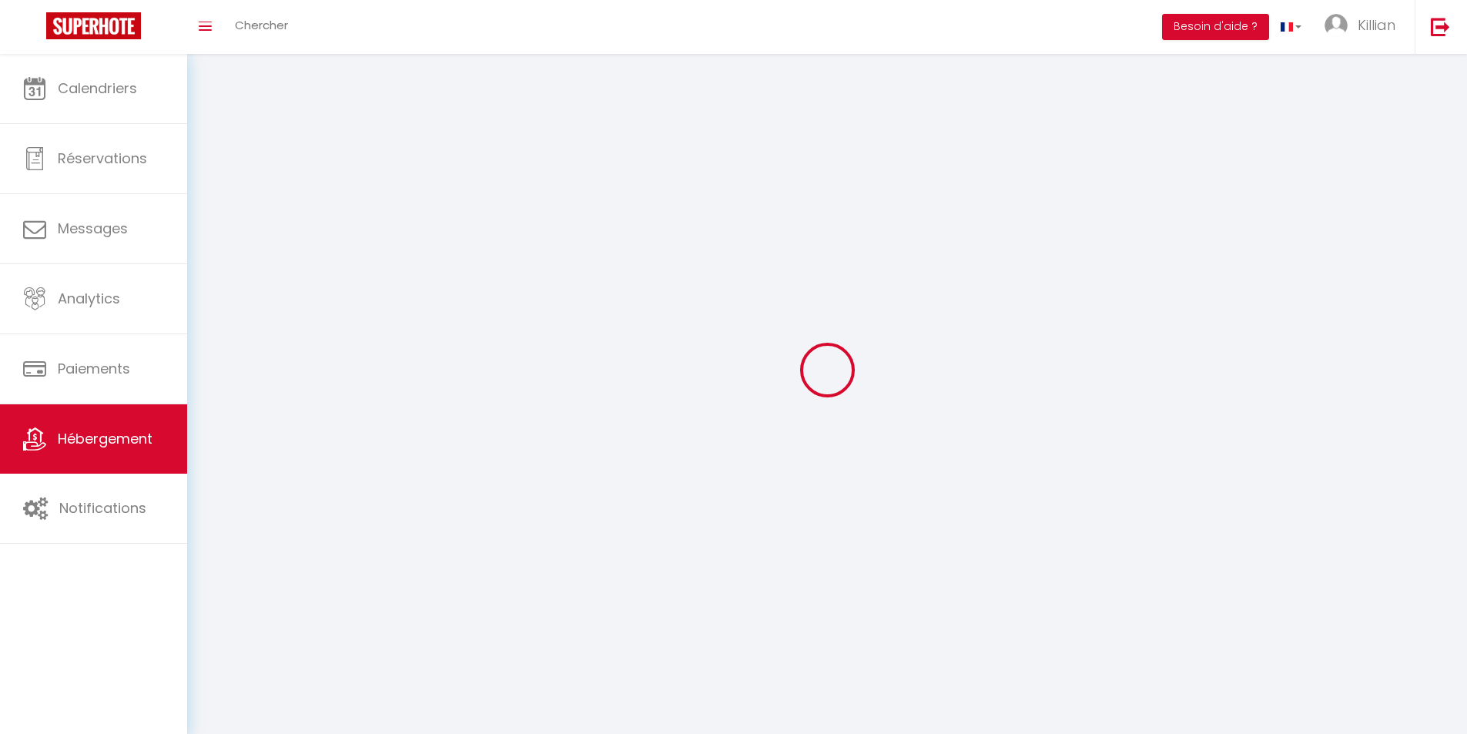
select select
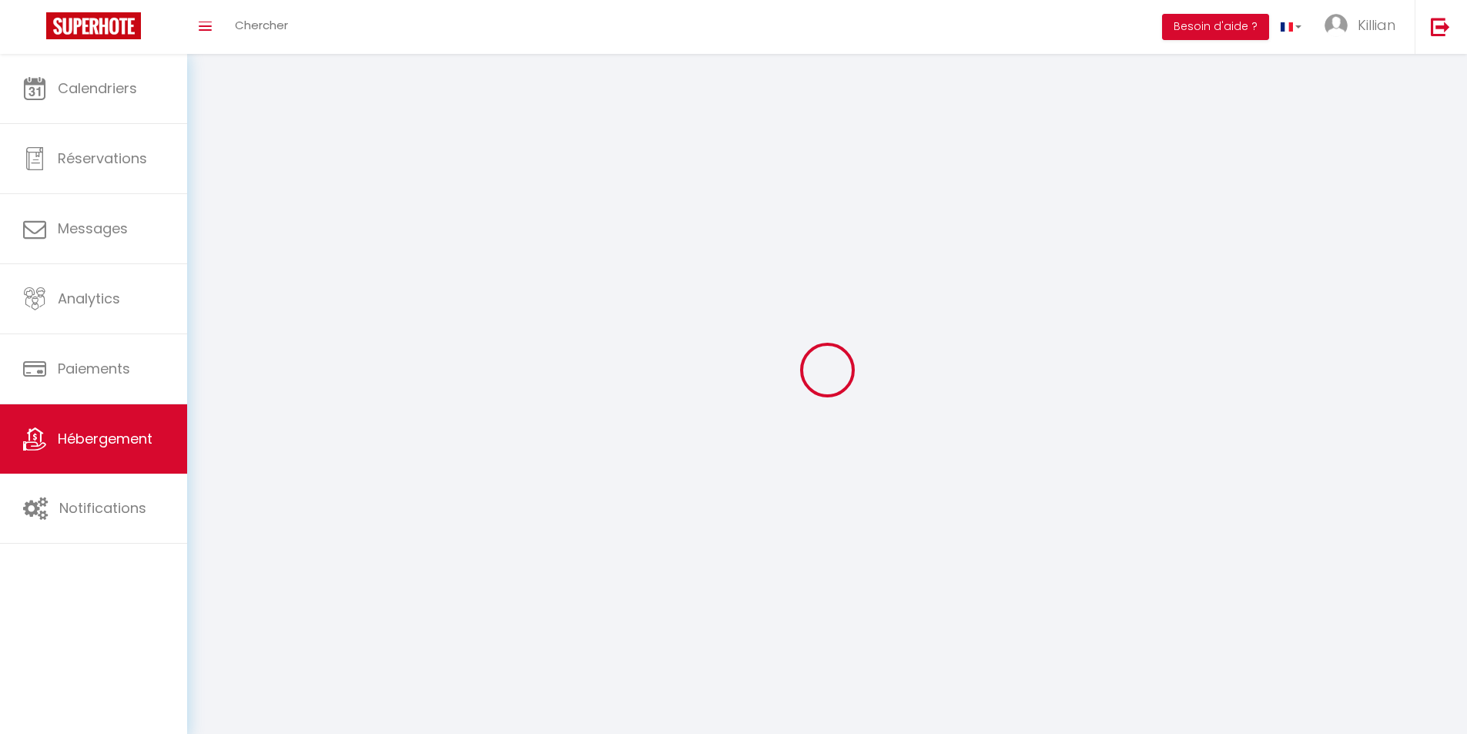
select select
checkbox input "false"
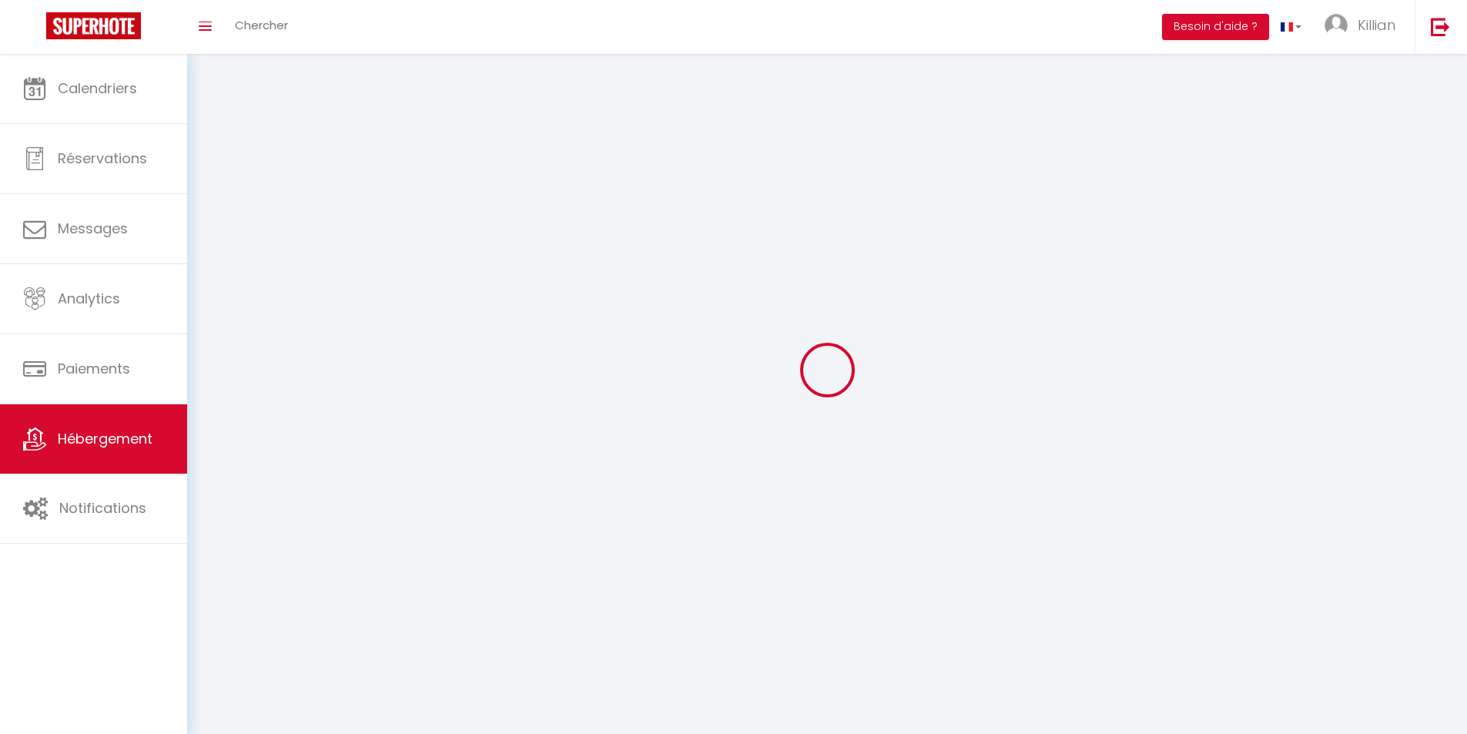
checkbox input "false"
select select
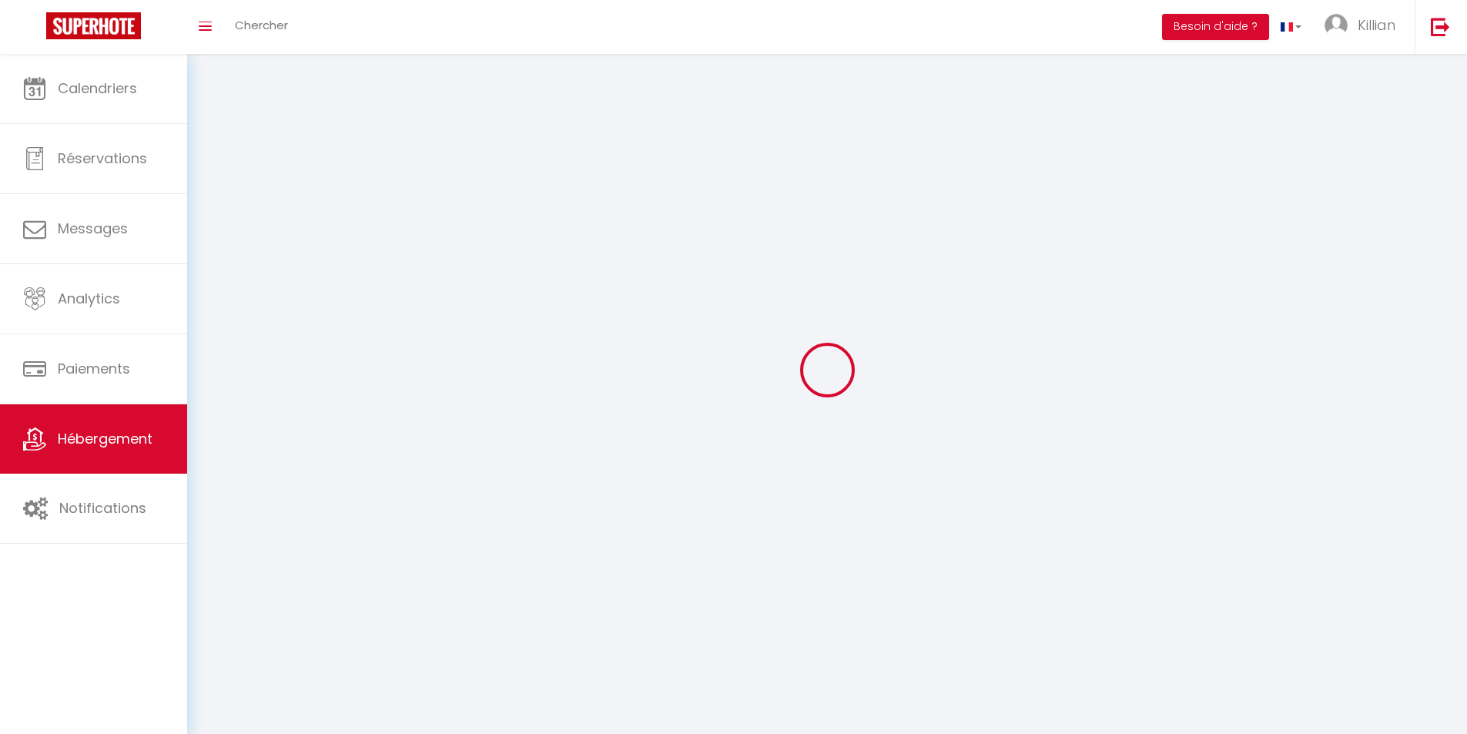
select select
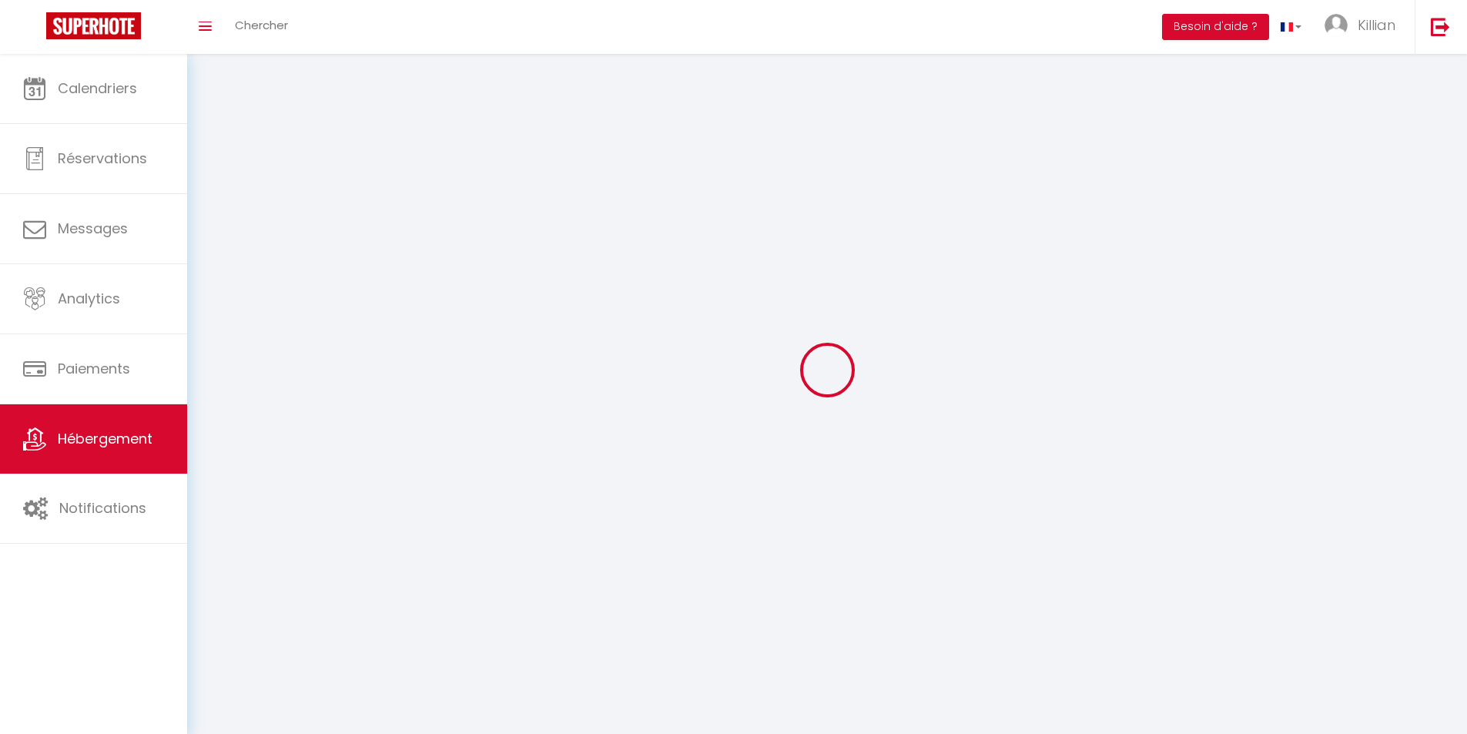
checkbox input "false"
select select
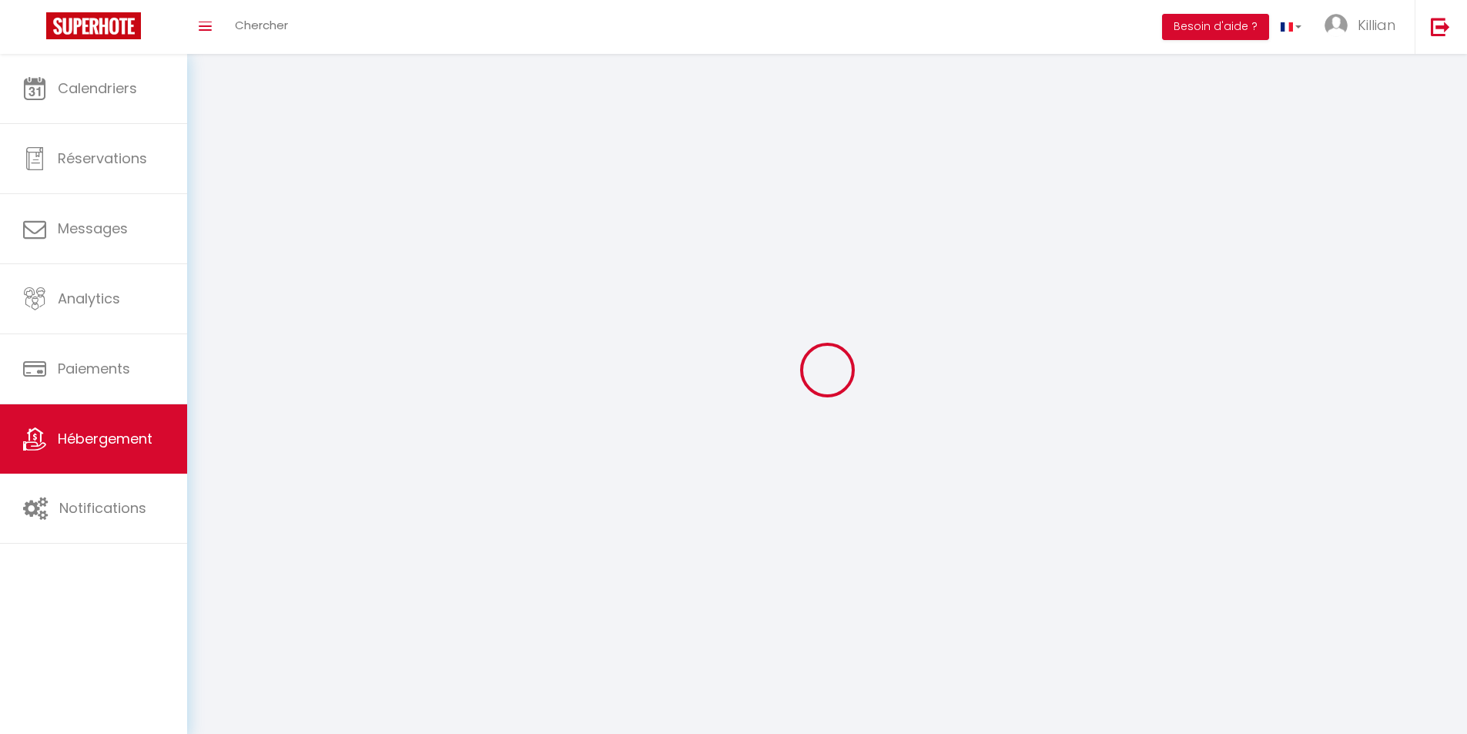
select select
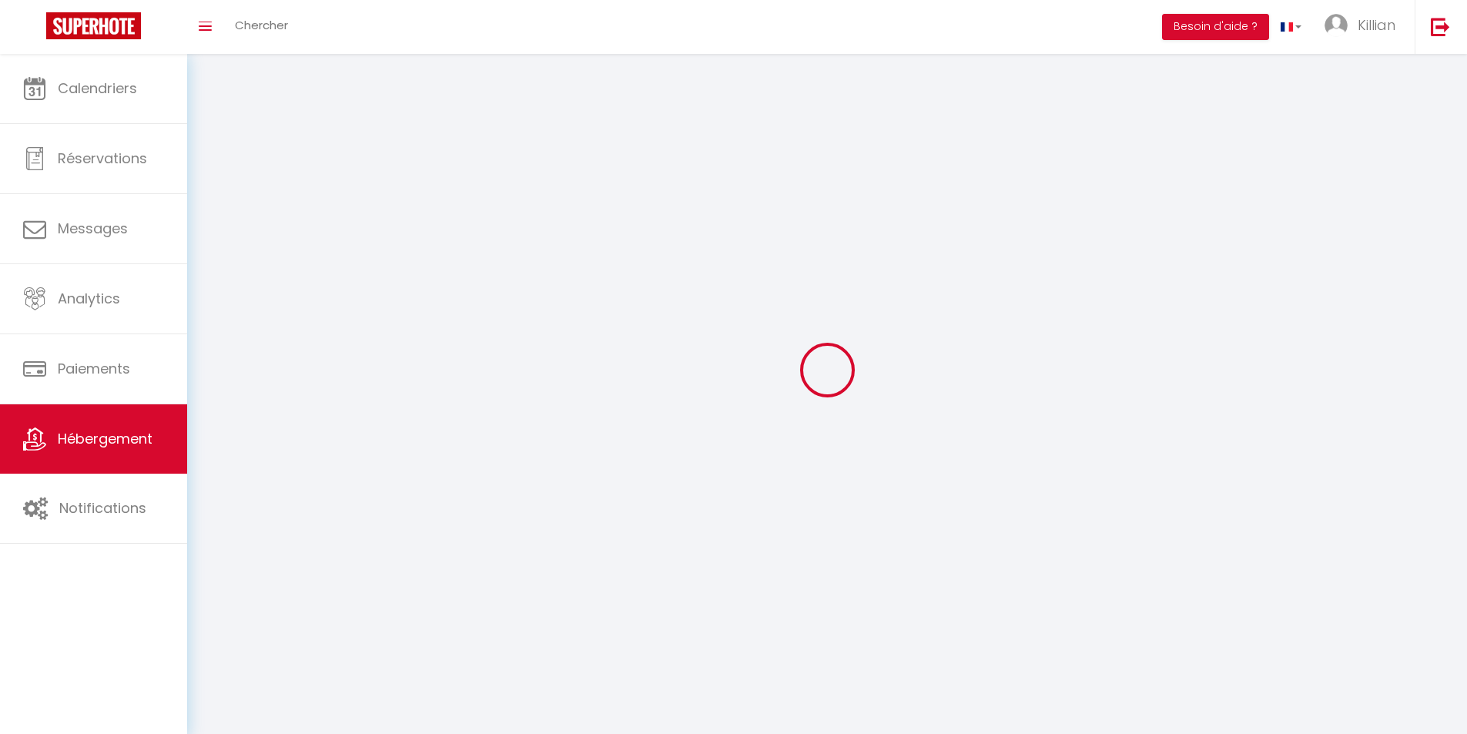
select select
checkbox input "false"
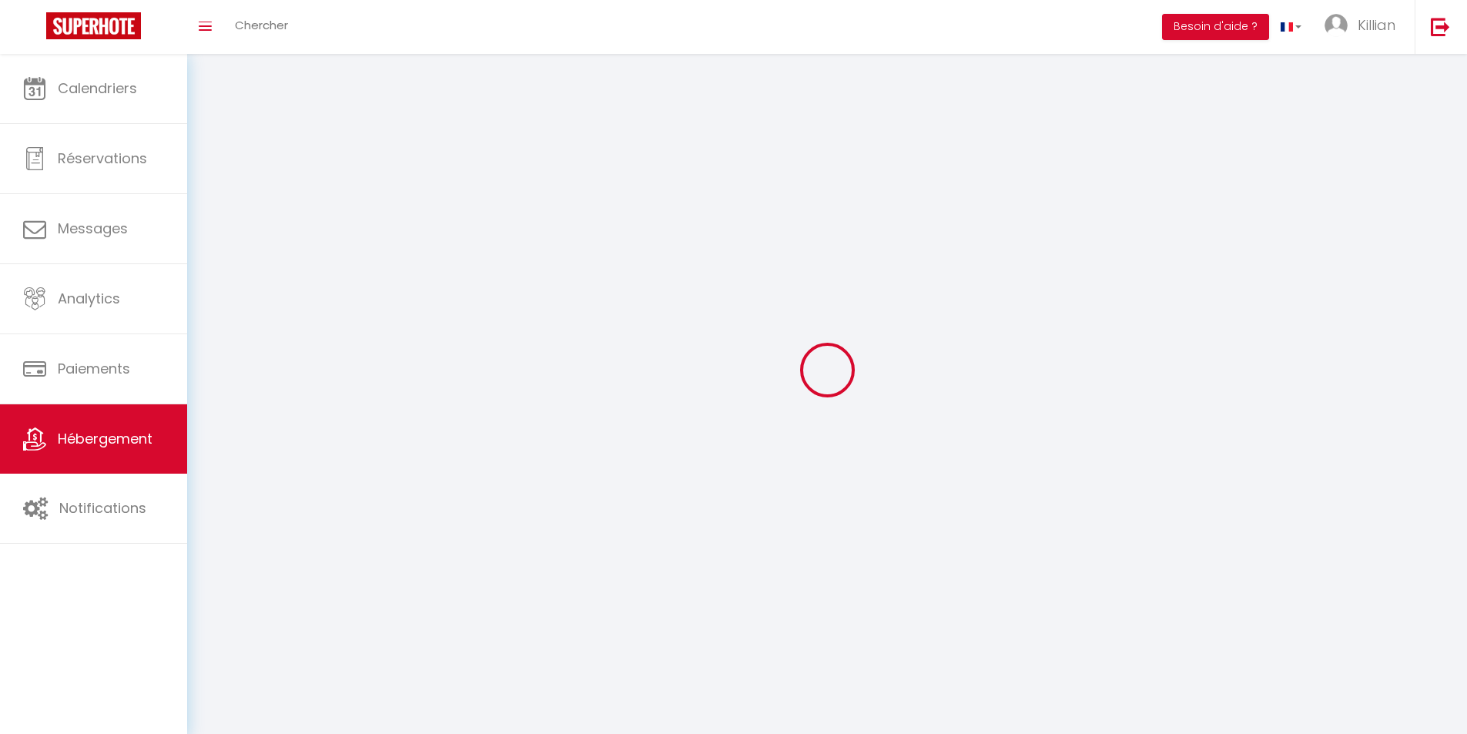
checkbox input "false"
select select
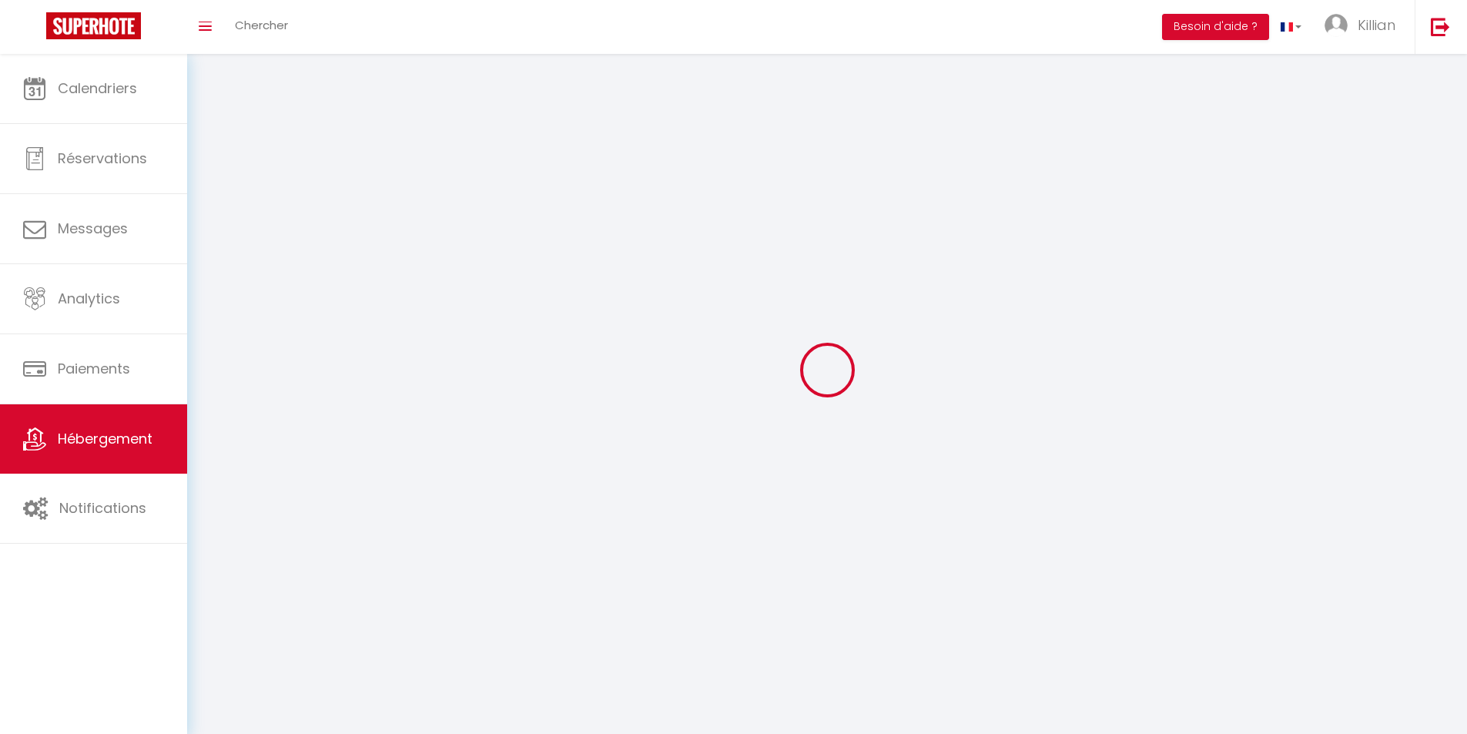
select select
checkbox input "false"
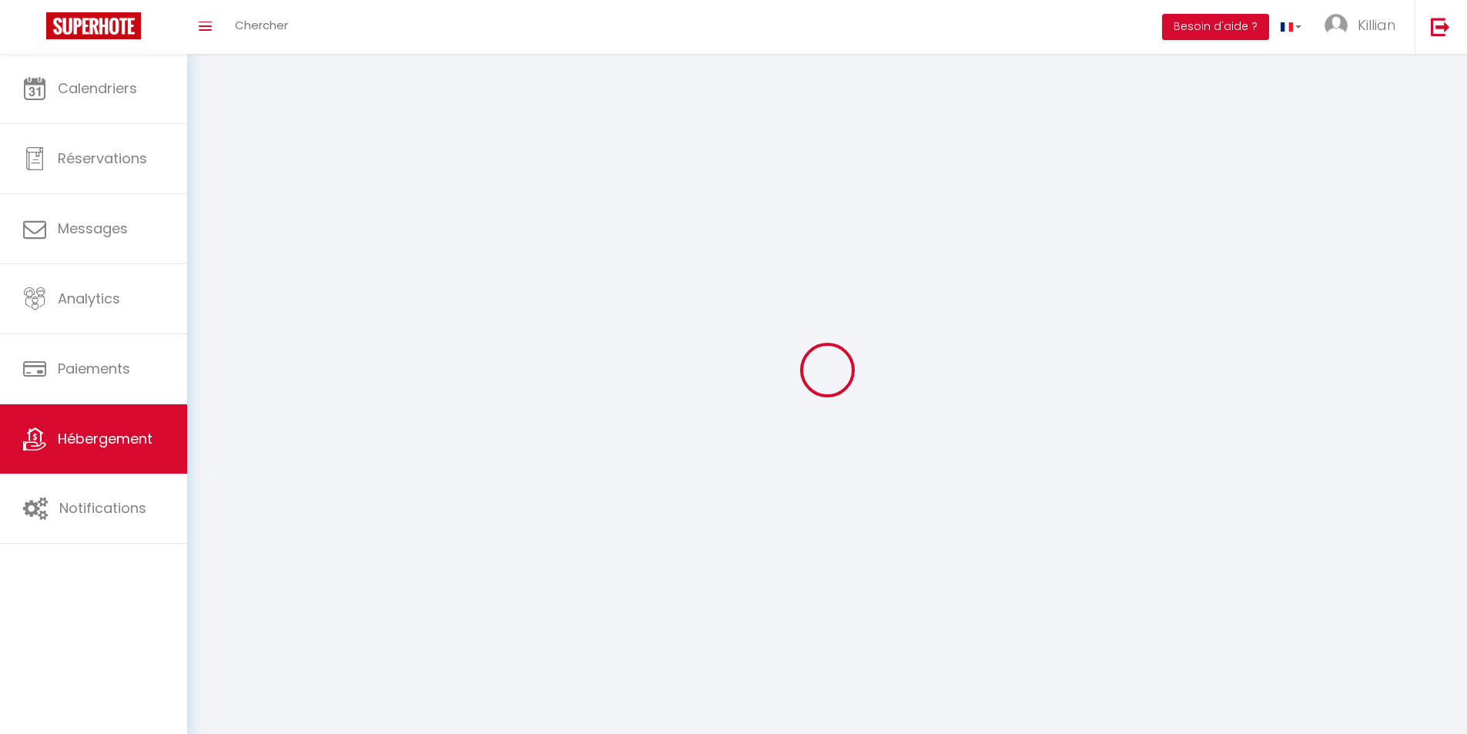
checkbox input "false"
select select
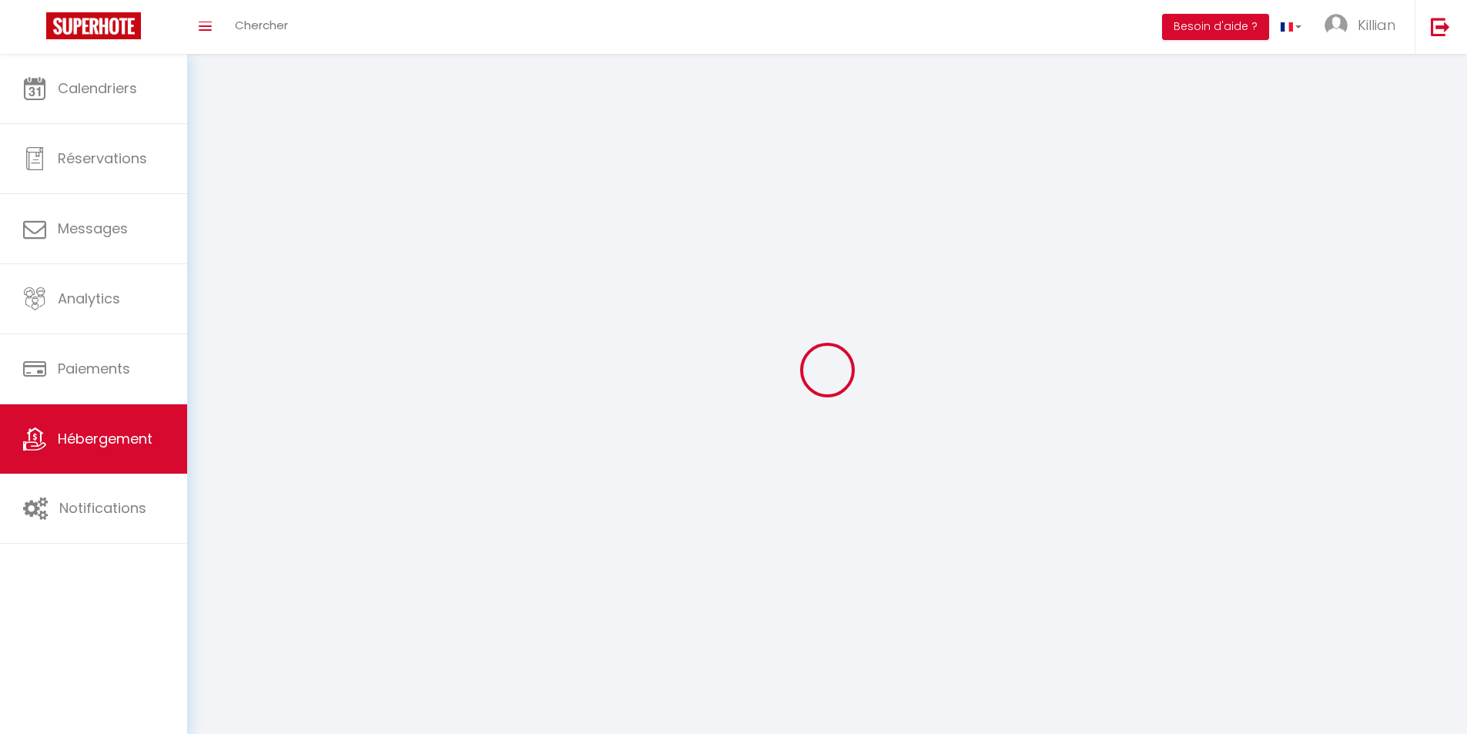
select select
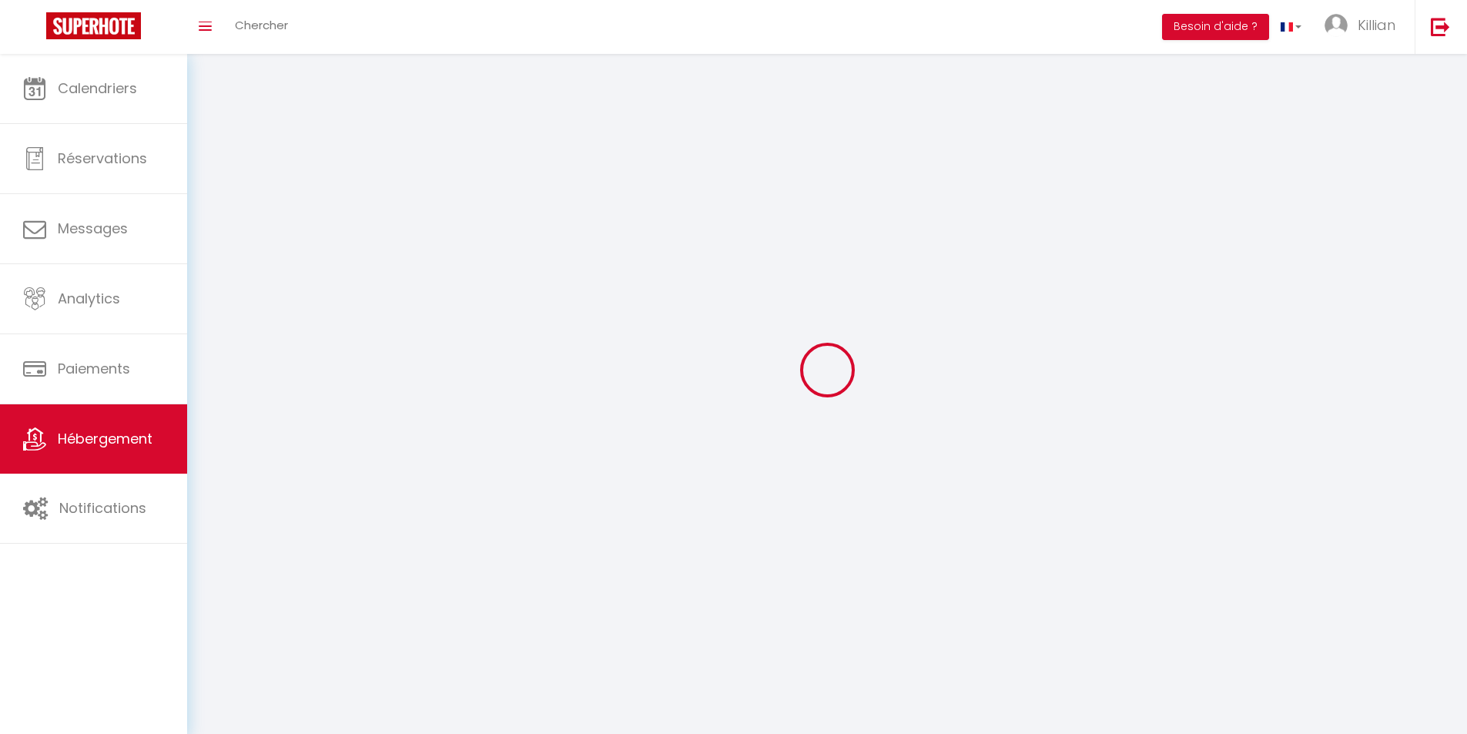
checkbox input "false"
select select
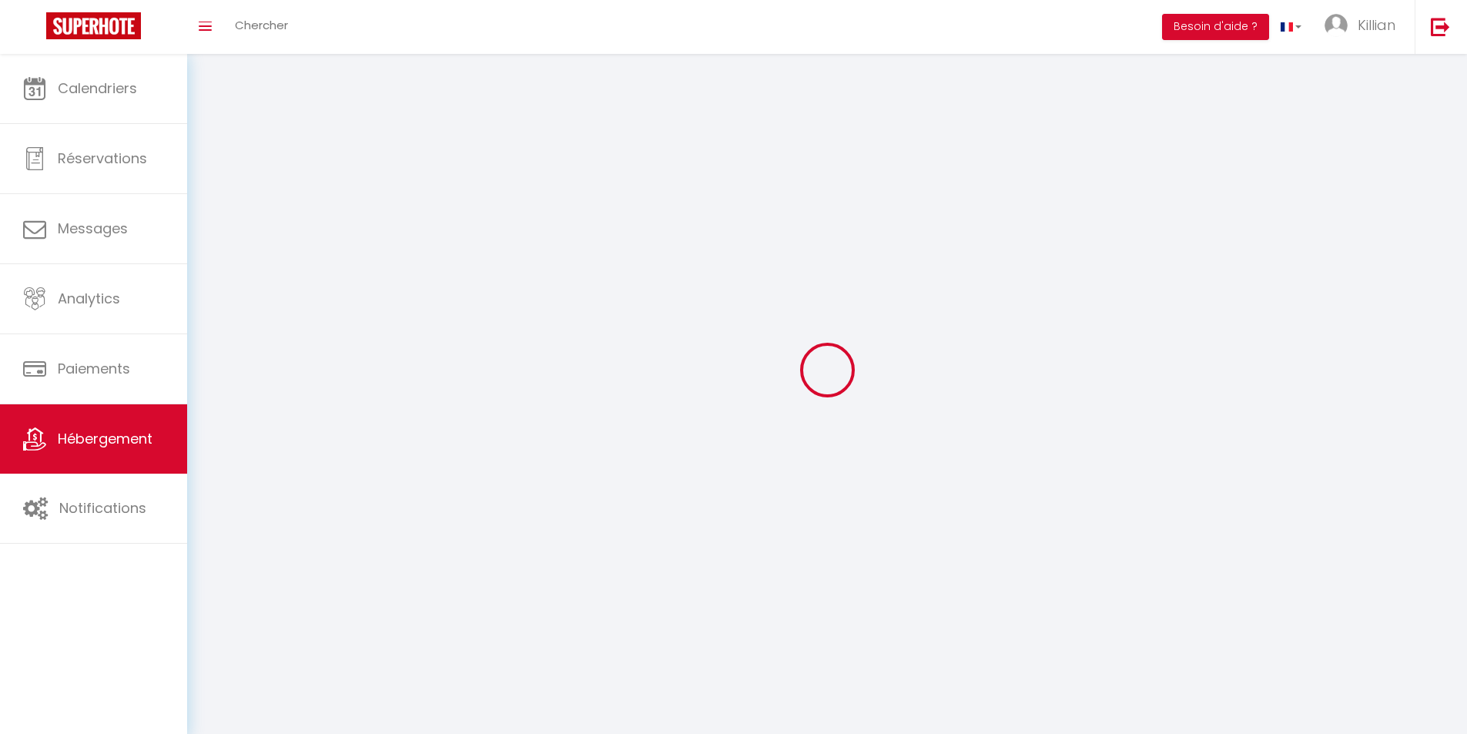
select select
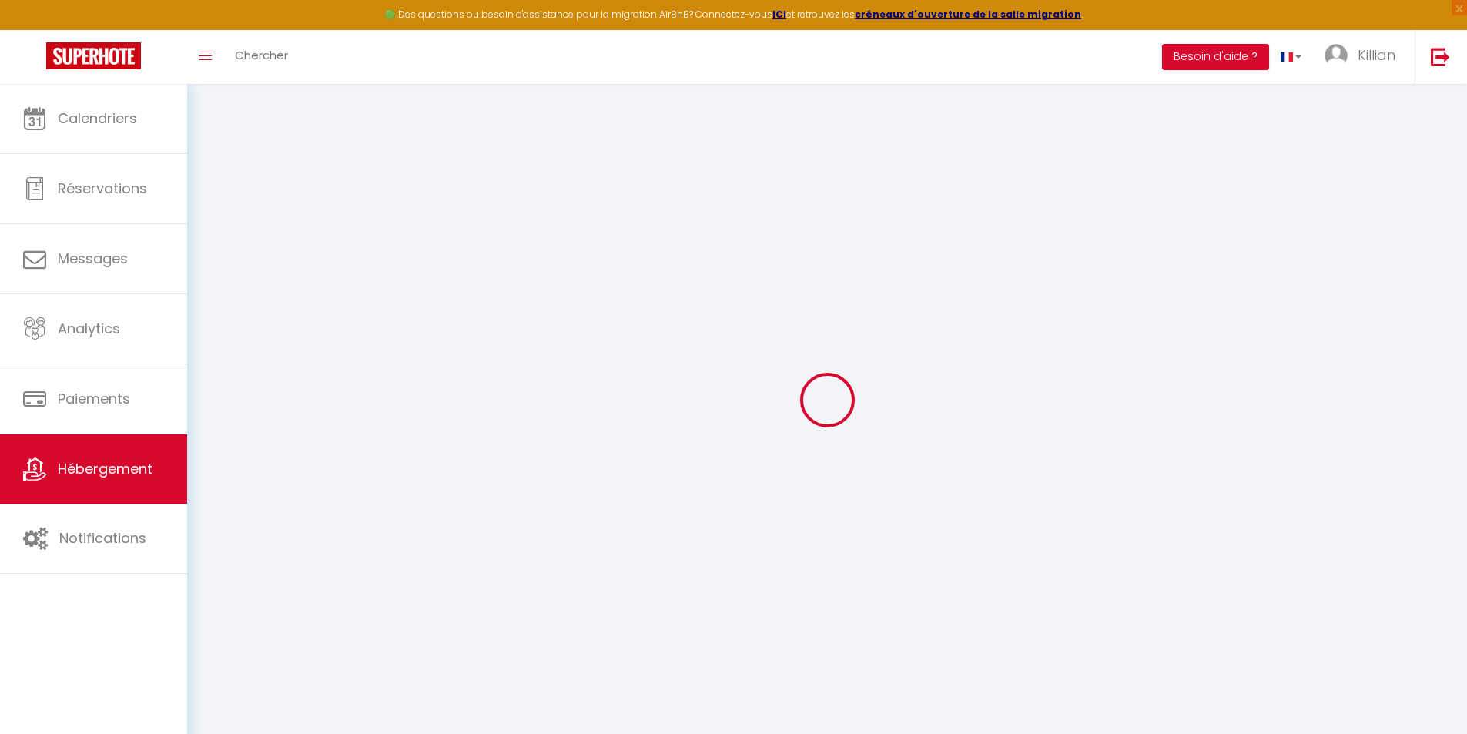
checkbox input "false"
checkbox input "true"
checkbox input "false"
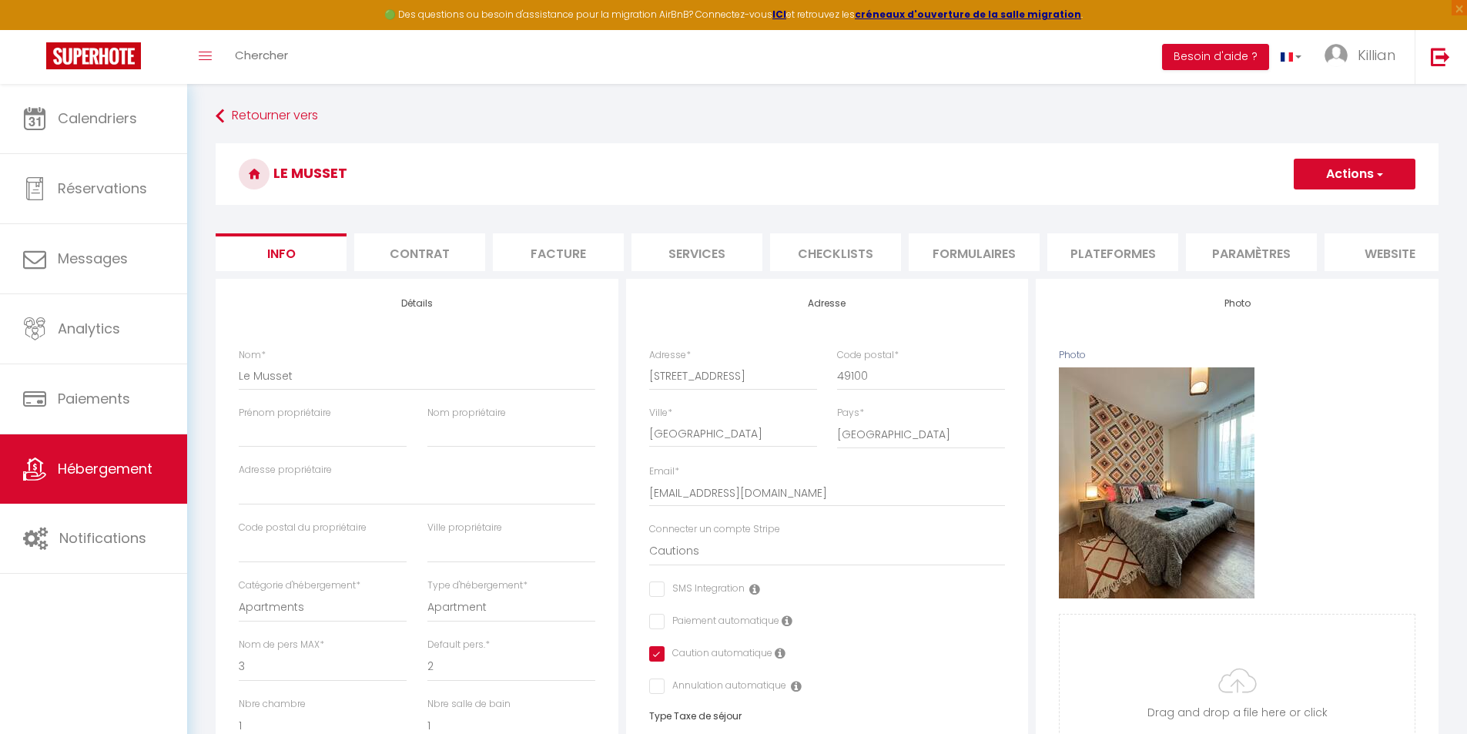
checkbox input "false"
checkbox input "true"
checkbox input "false"
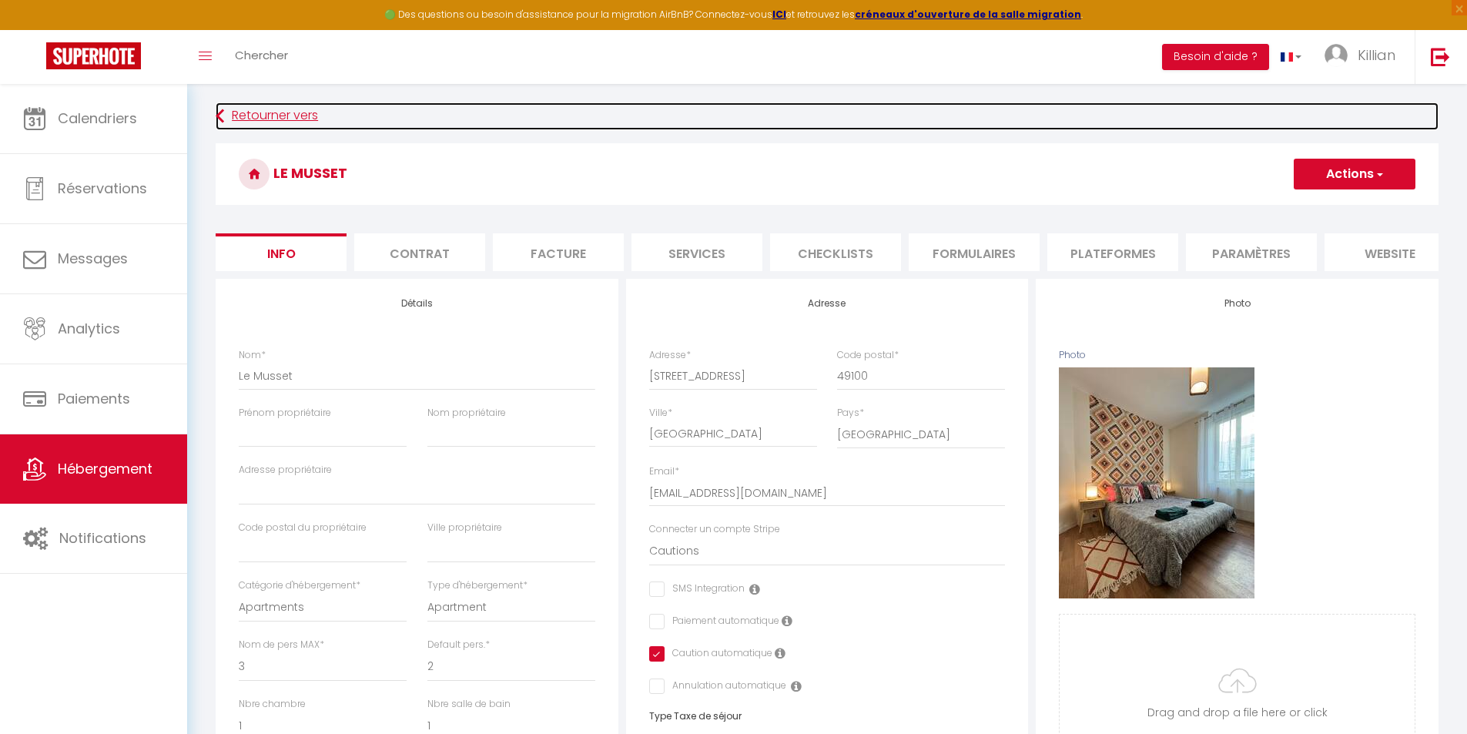
click at [250, 116] on link "Retourner vers" at bounding box center [827, 116] width 1223 height 28
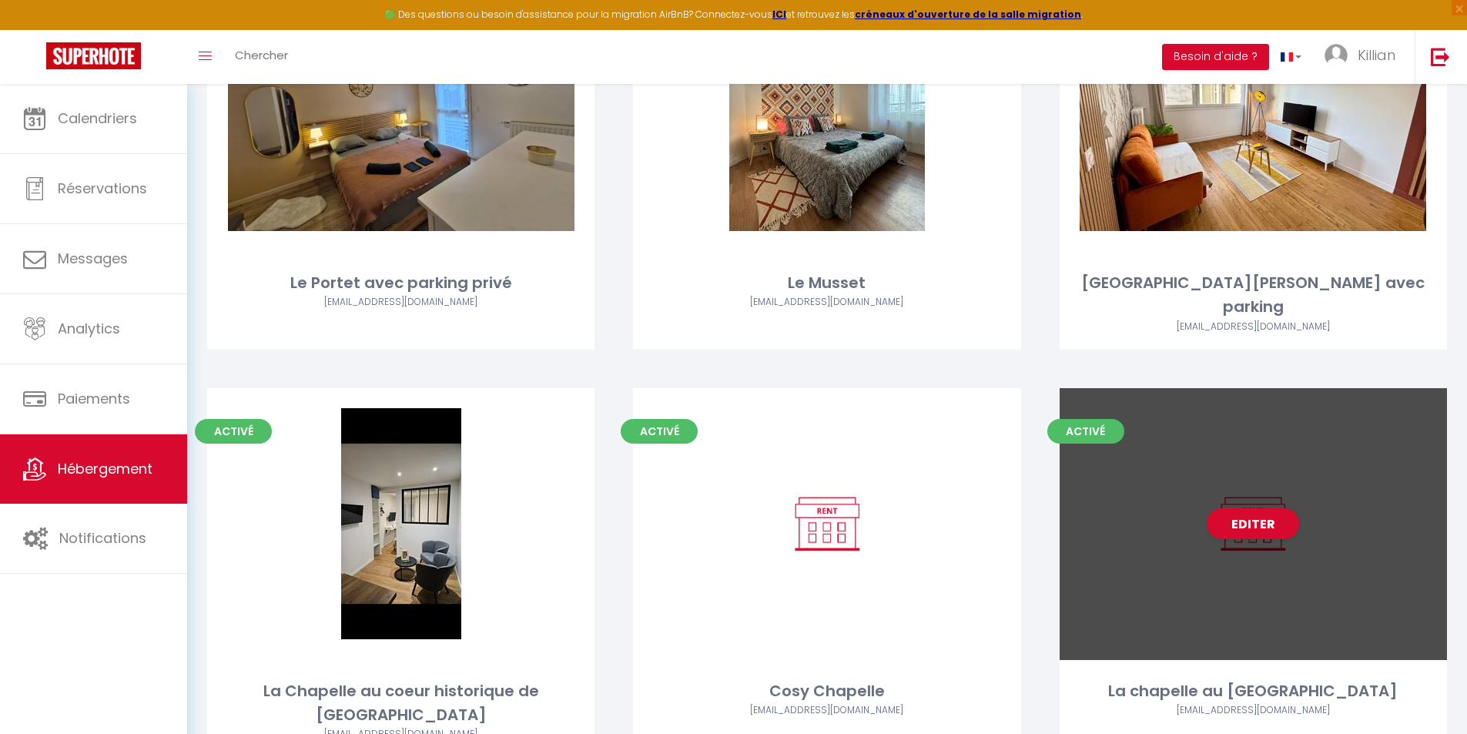
scroll to position [231, 0]
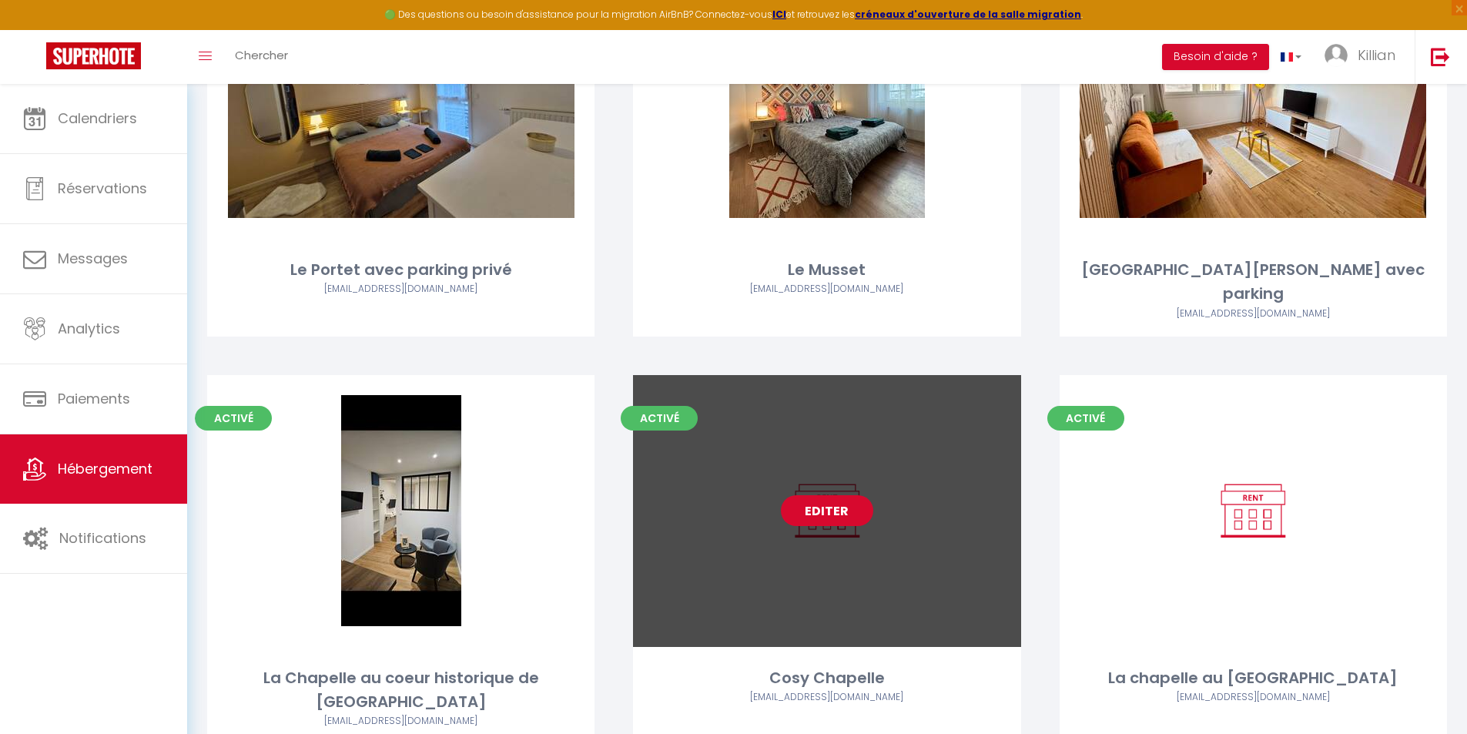
click at [833, 495] on link "Editer" at bounding box center [827, 510] width 92 height 31
select select "3"
select select "2"
select select "1"
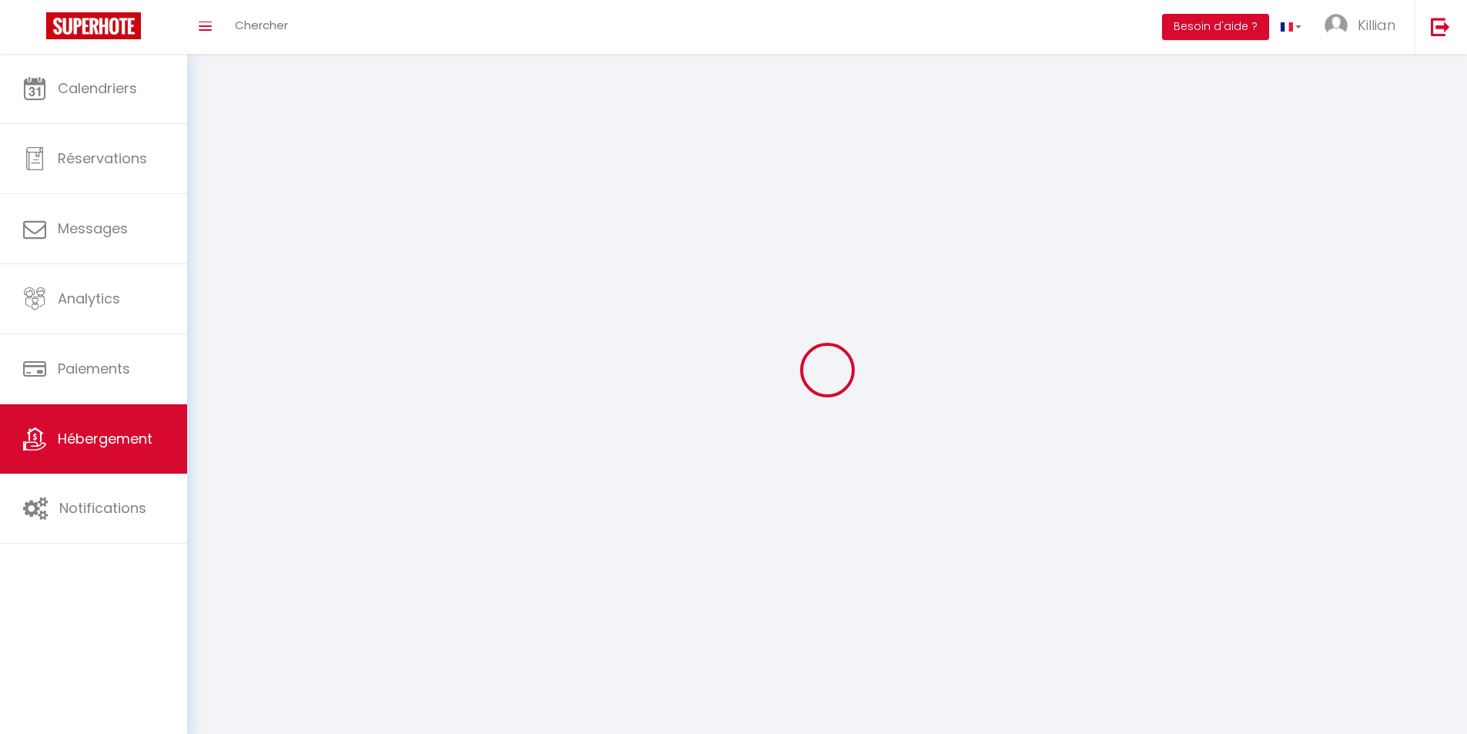
select select
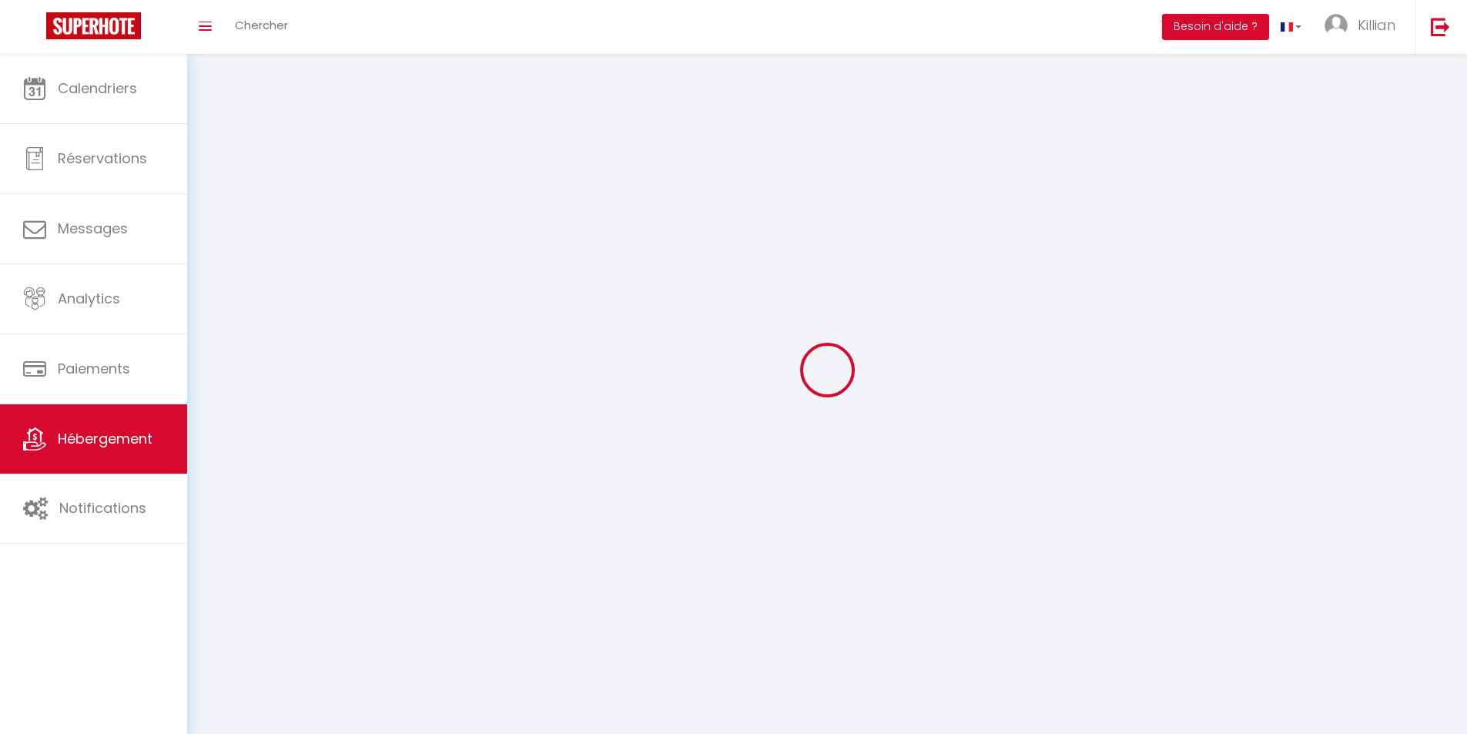
select select
checkbox input "false"
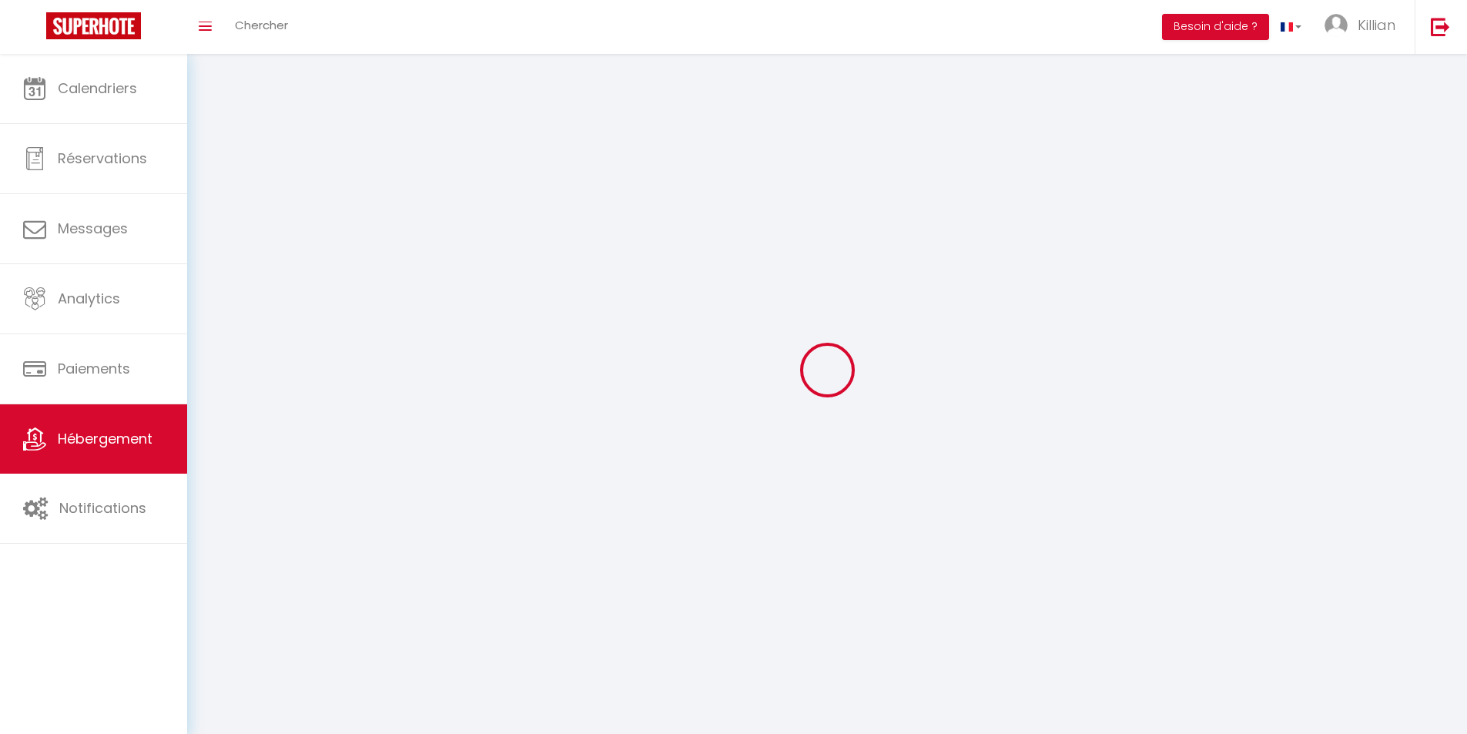
checkbox input "false"
select select
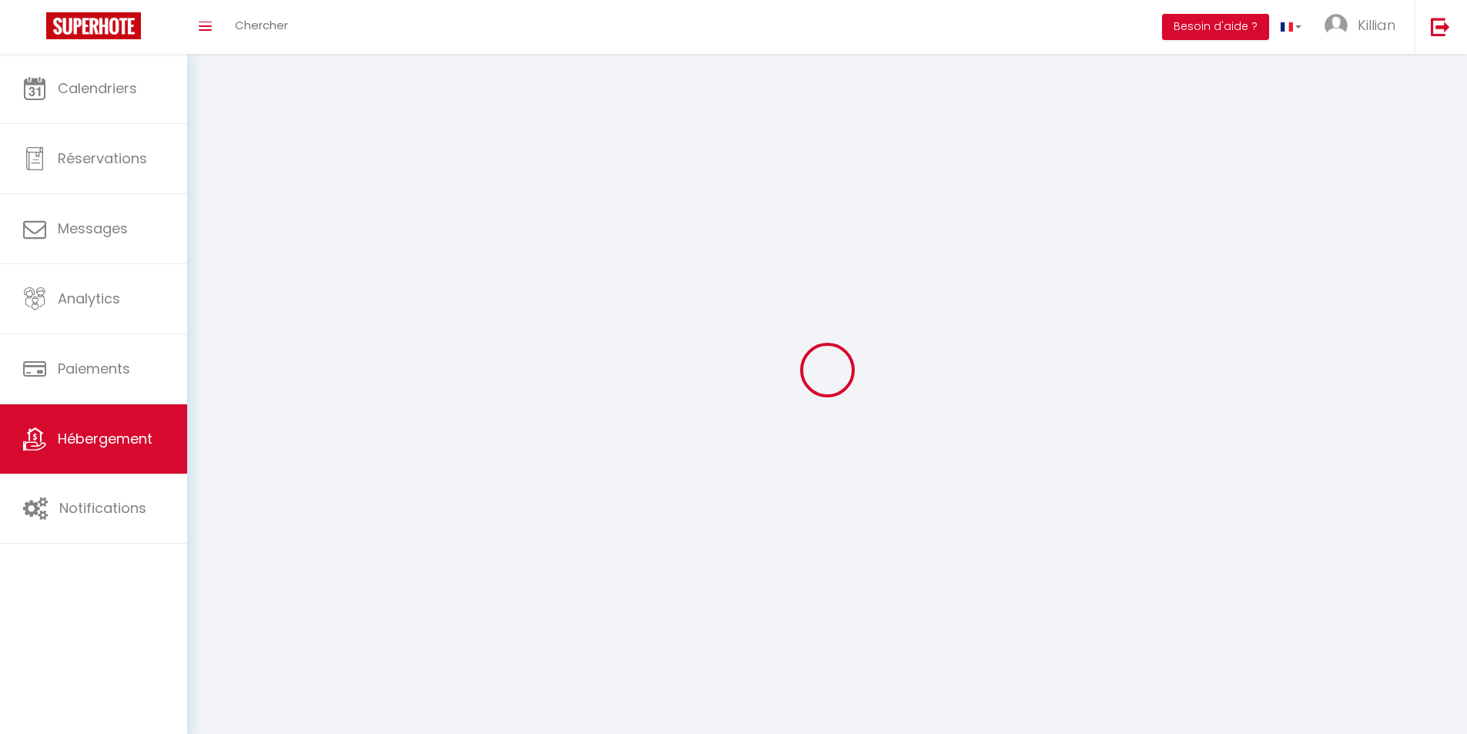
select select
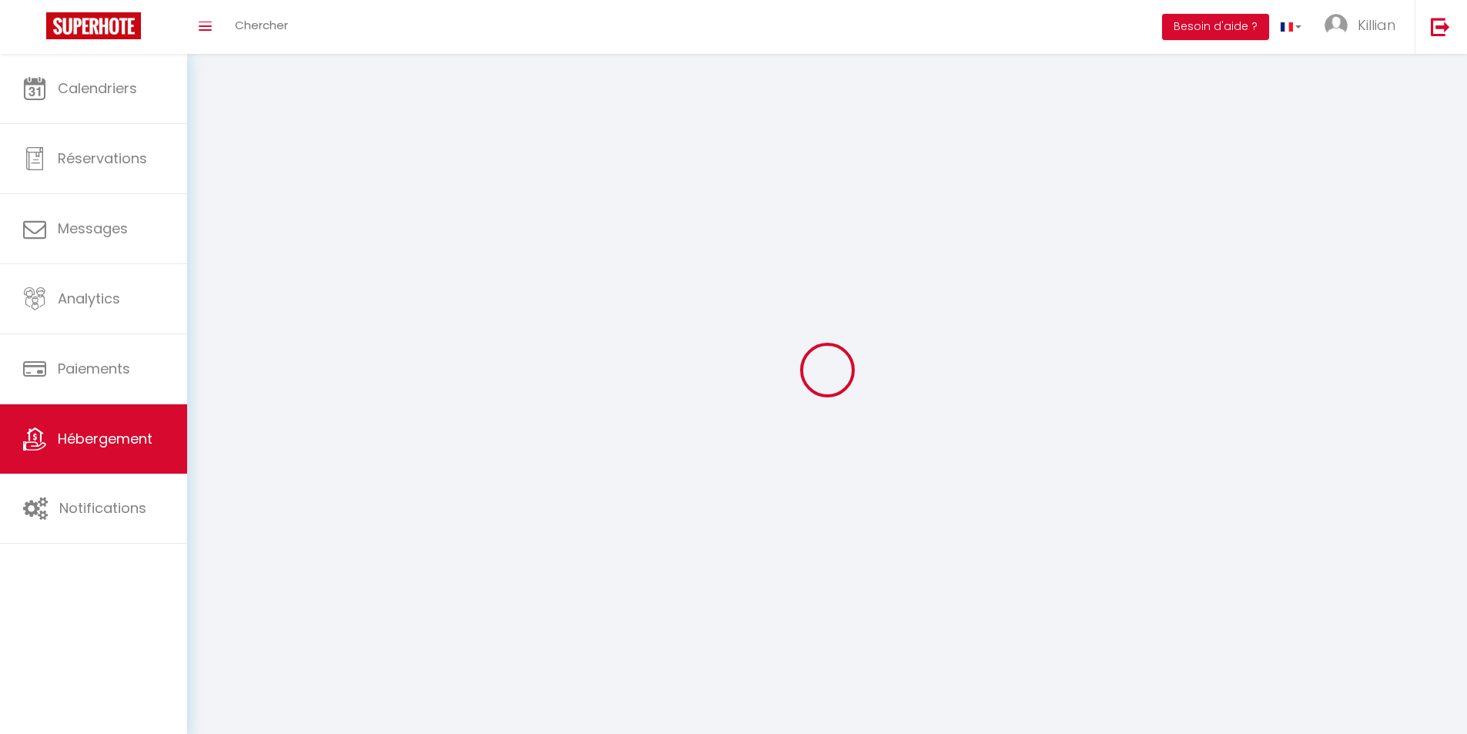
select select
checkbox input "false"
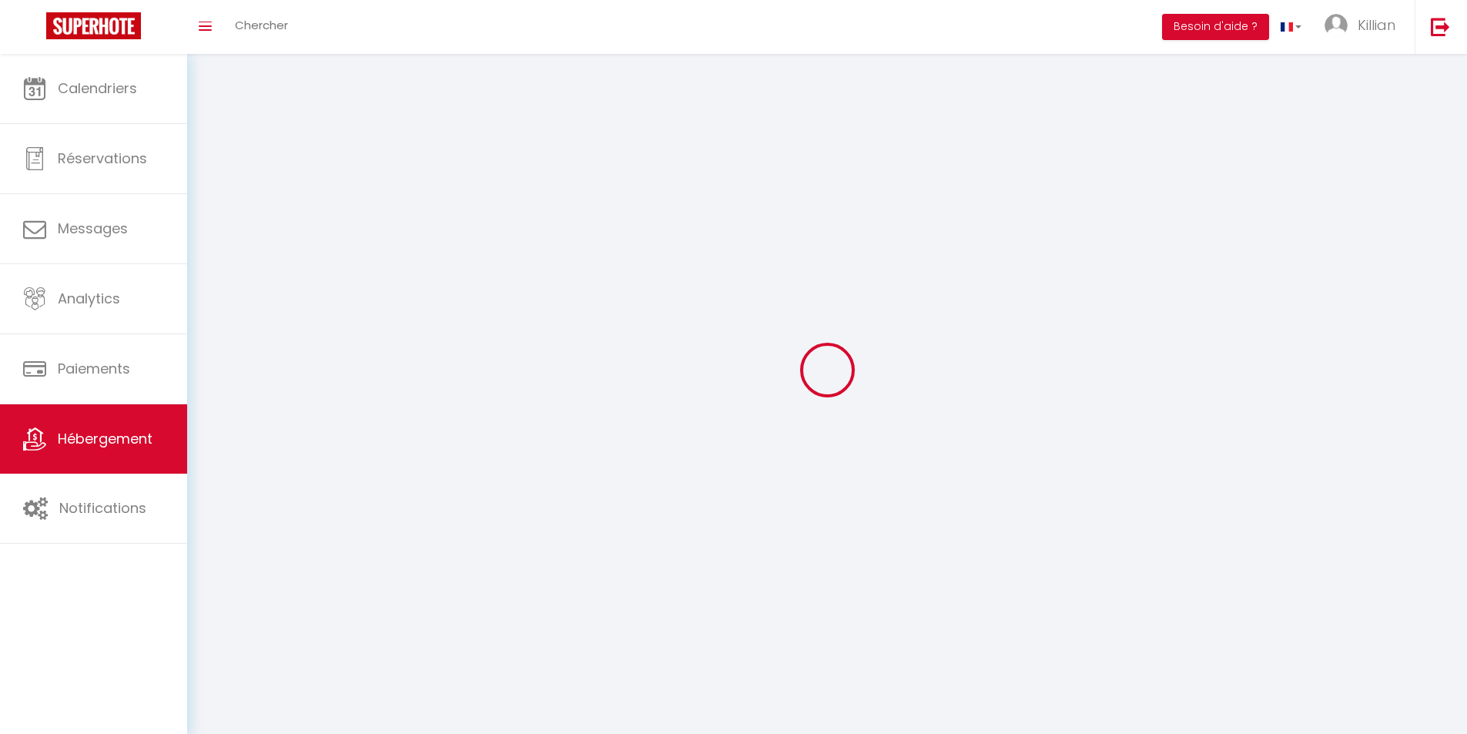
select select
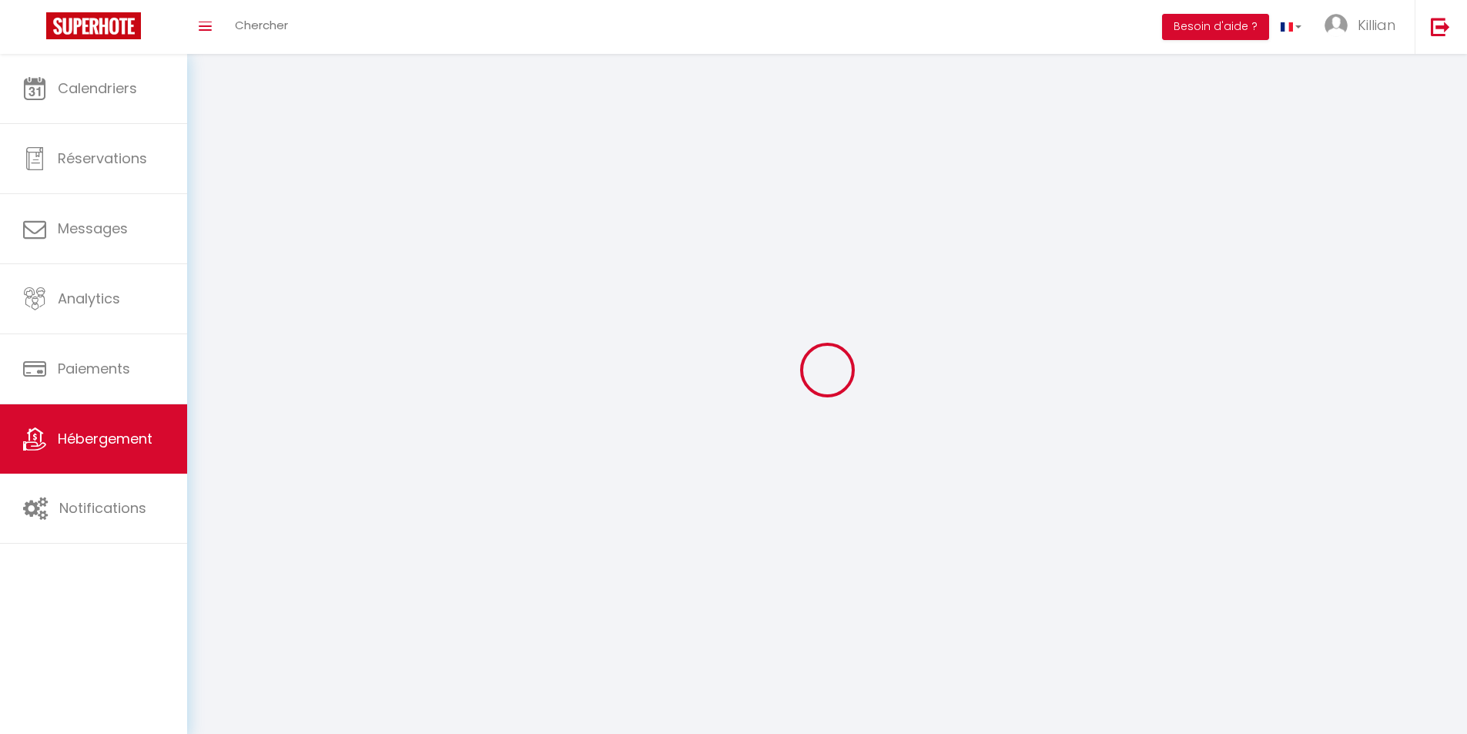
select select
checkbox input "false"
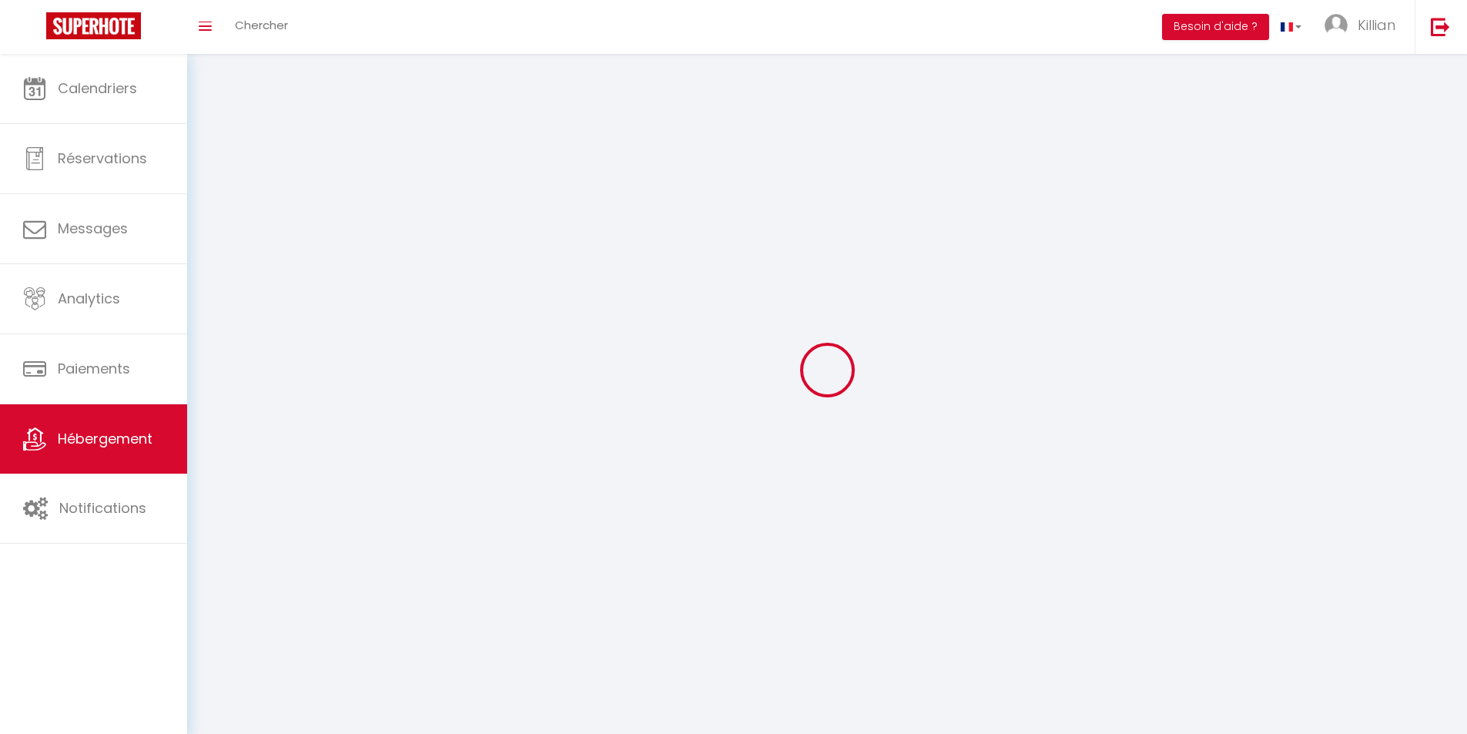
checkbox input "false"
select select
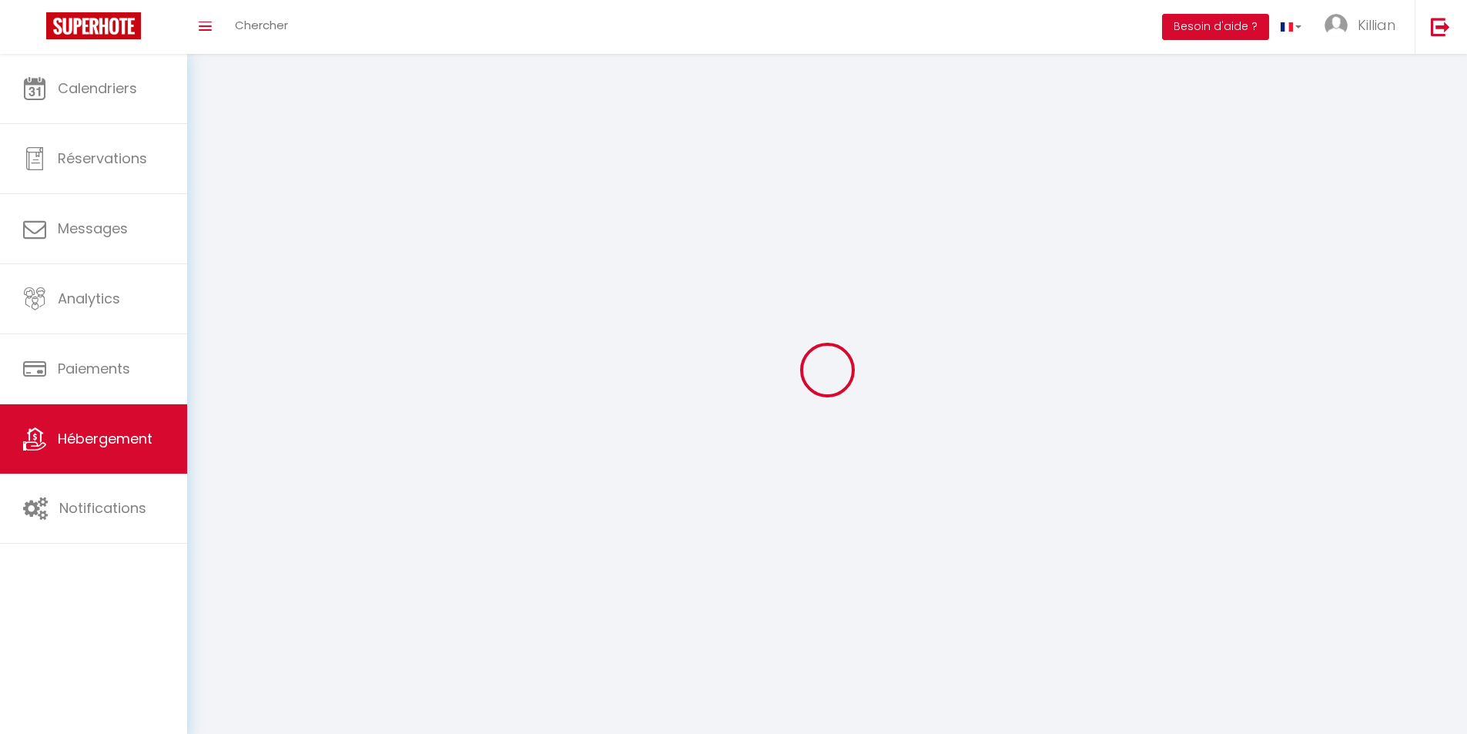
select select
checkbox input "false"
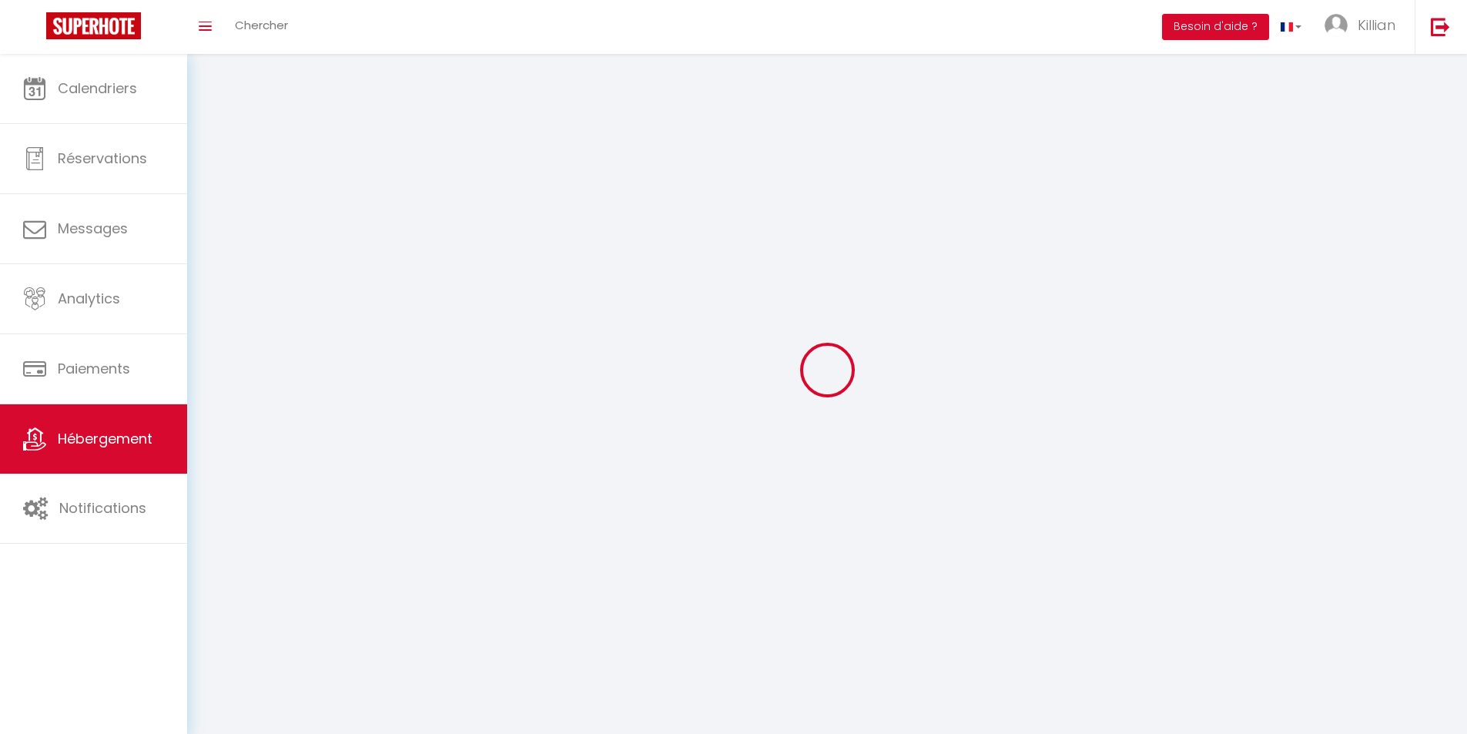
checkbox input "false"
select select
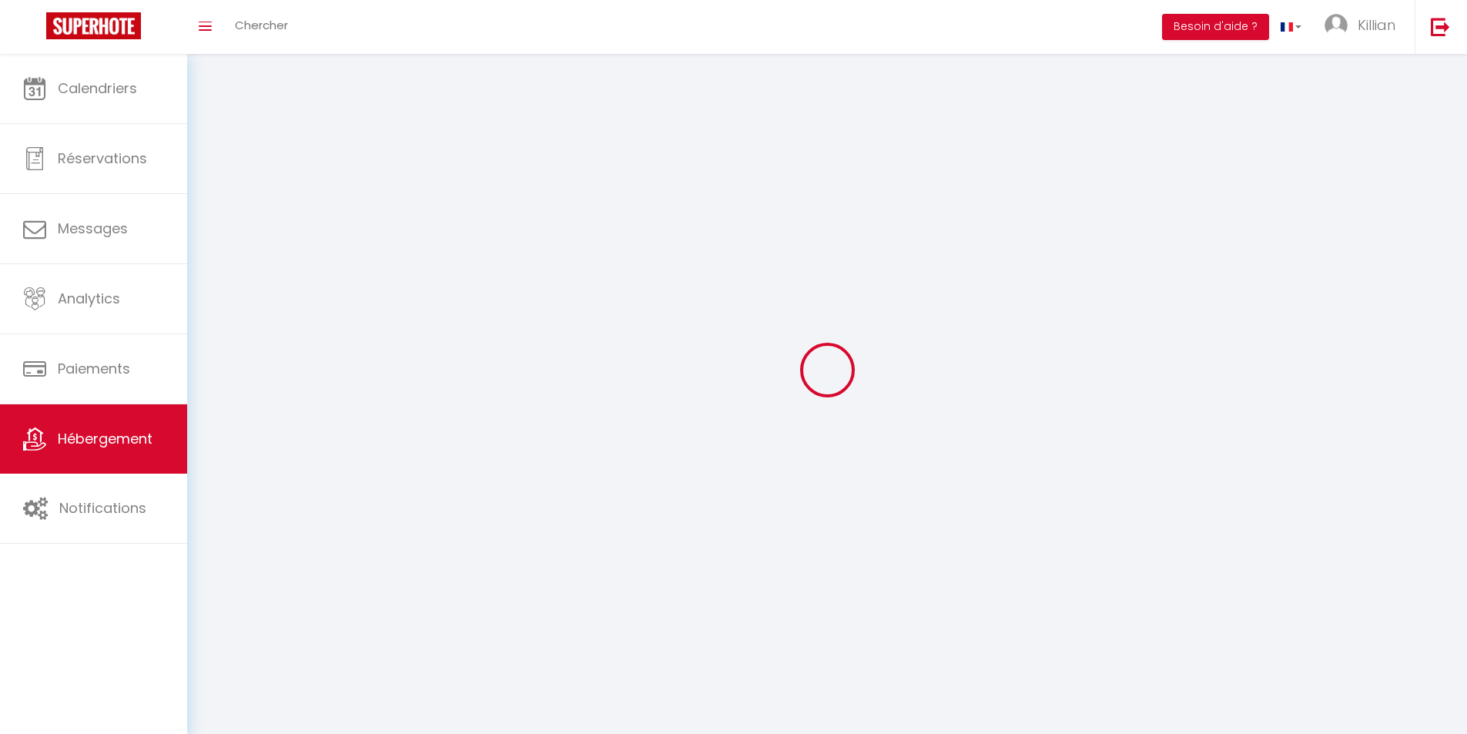
select select
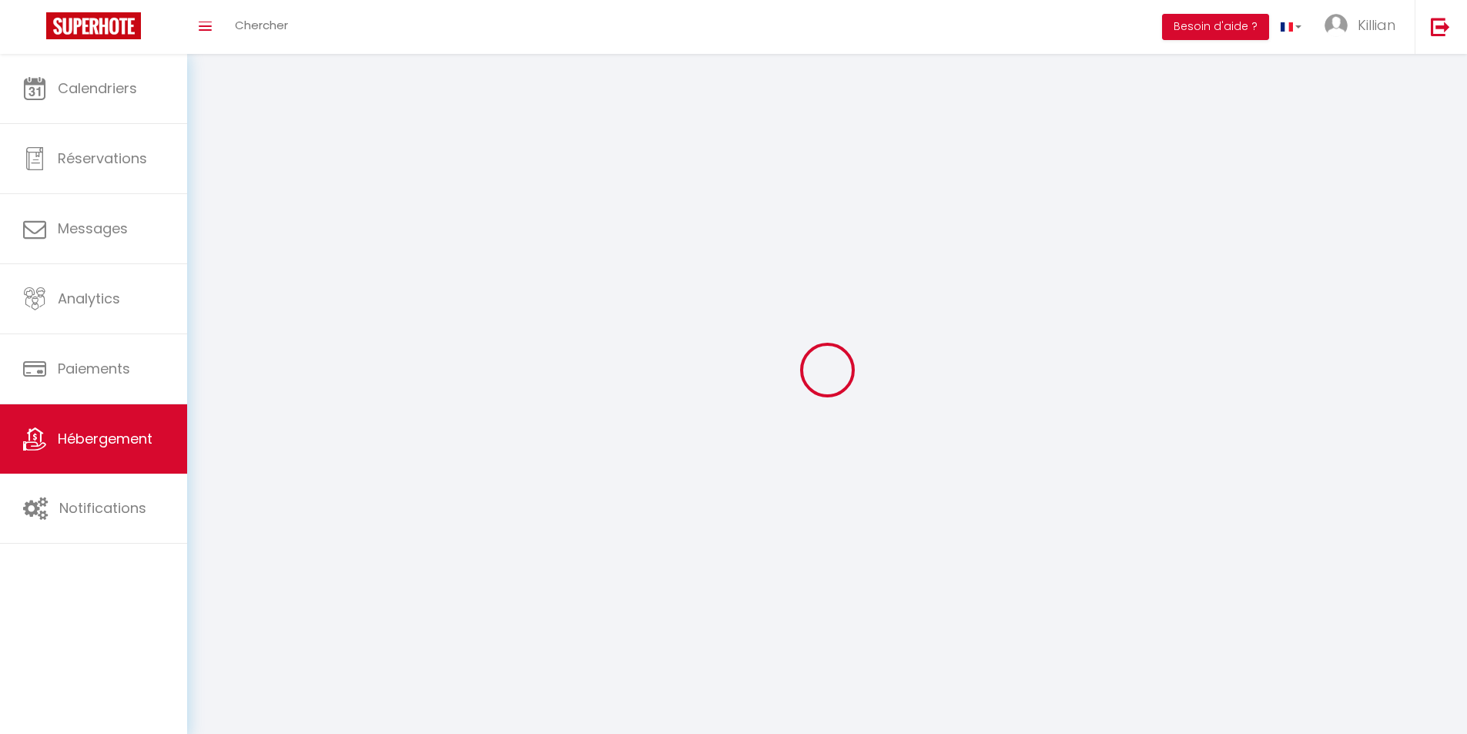
checkbox input "false"
select select
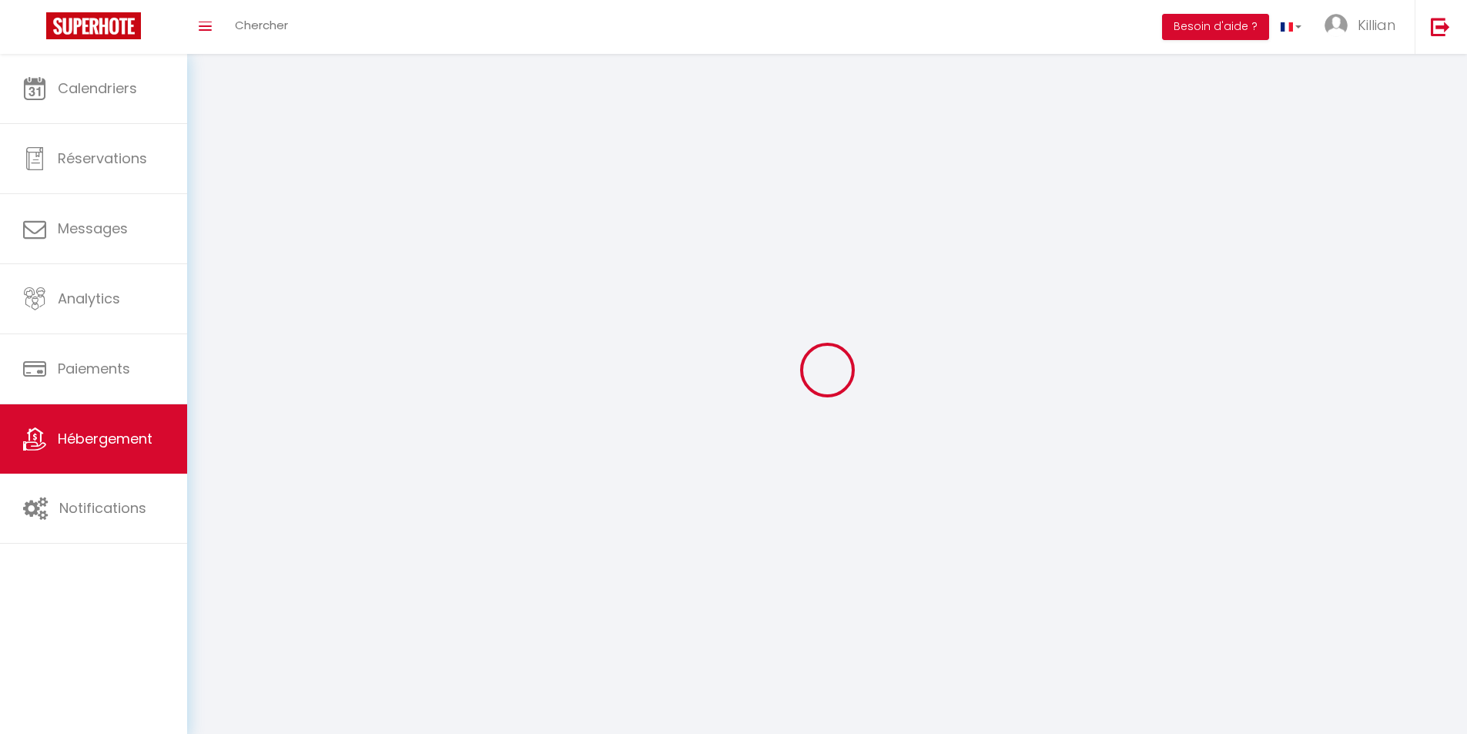
select select
select select "28"
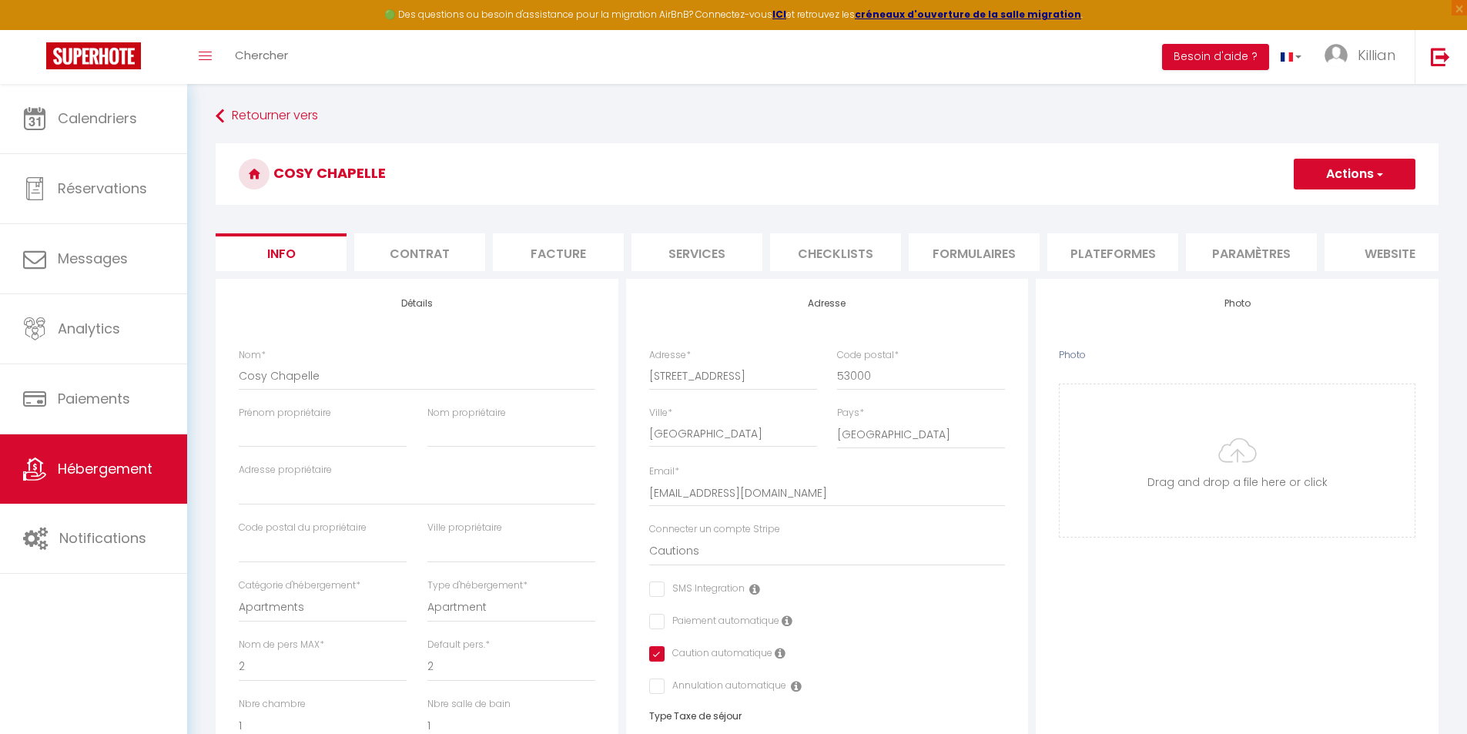
click at [1379, 176] on span "button" at bounding box center [1379, 173] width 10 height 15
click at [1305, 247] on link "Supprimer" at bounding box center [1332, 248] width 165 height 20
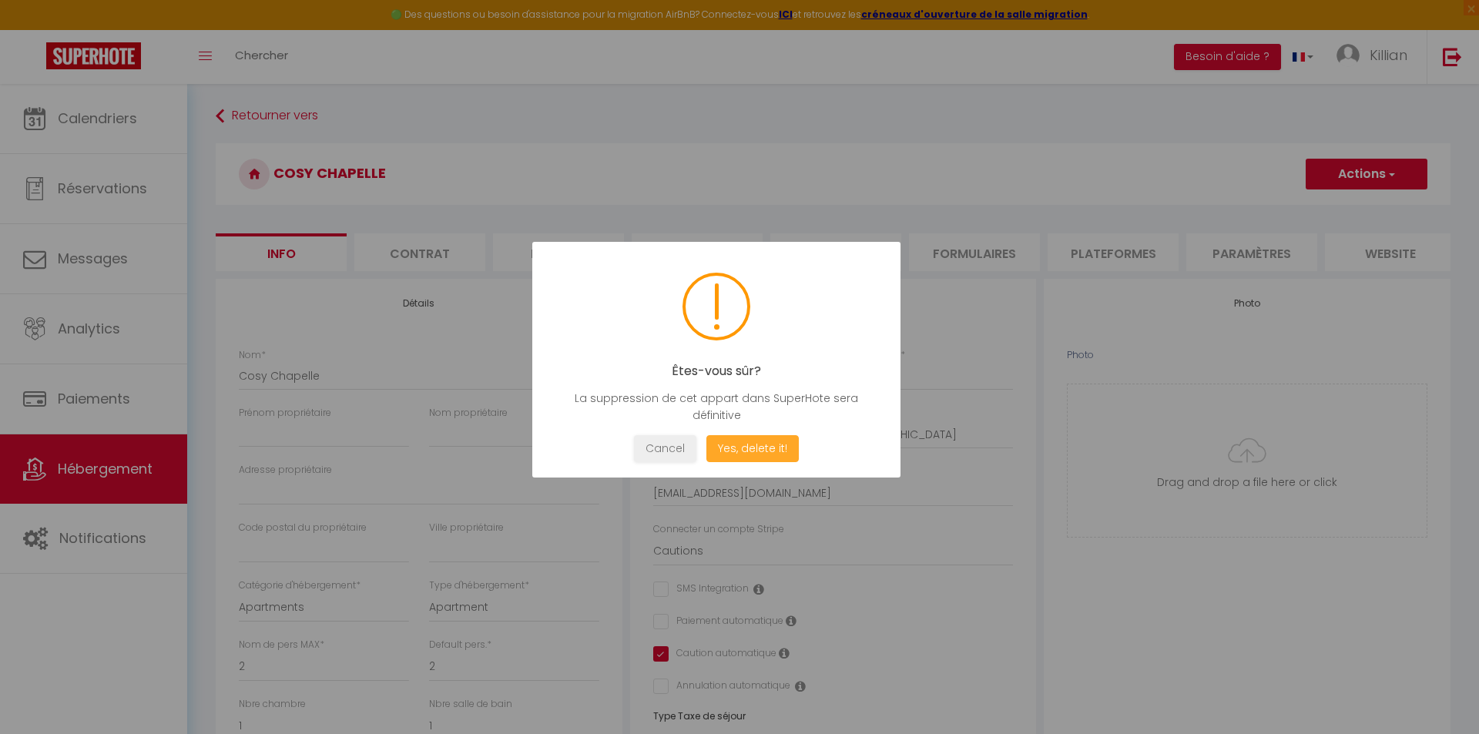
click at [751, 450] on button "Yes, delete it!" at bounding box center [752, 448] width 92 height 27
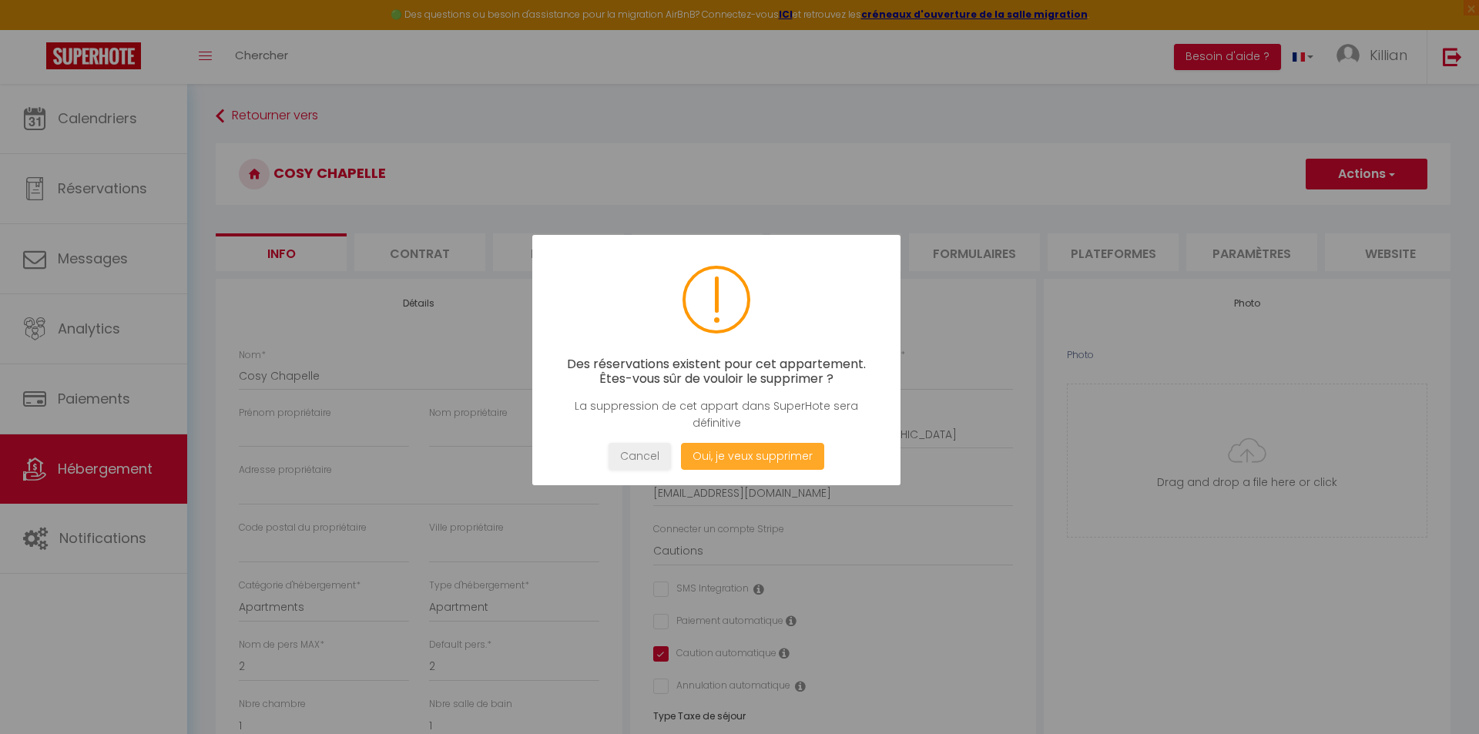
click at [764, 463] on button "Oui, je veux supprimer" at bounding box center [752, 456] width 143 height 27
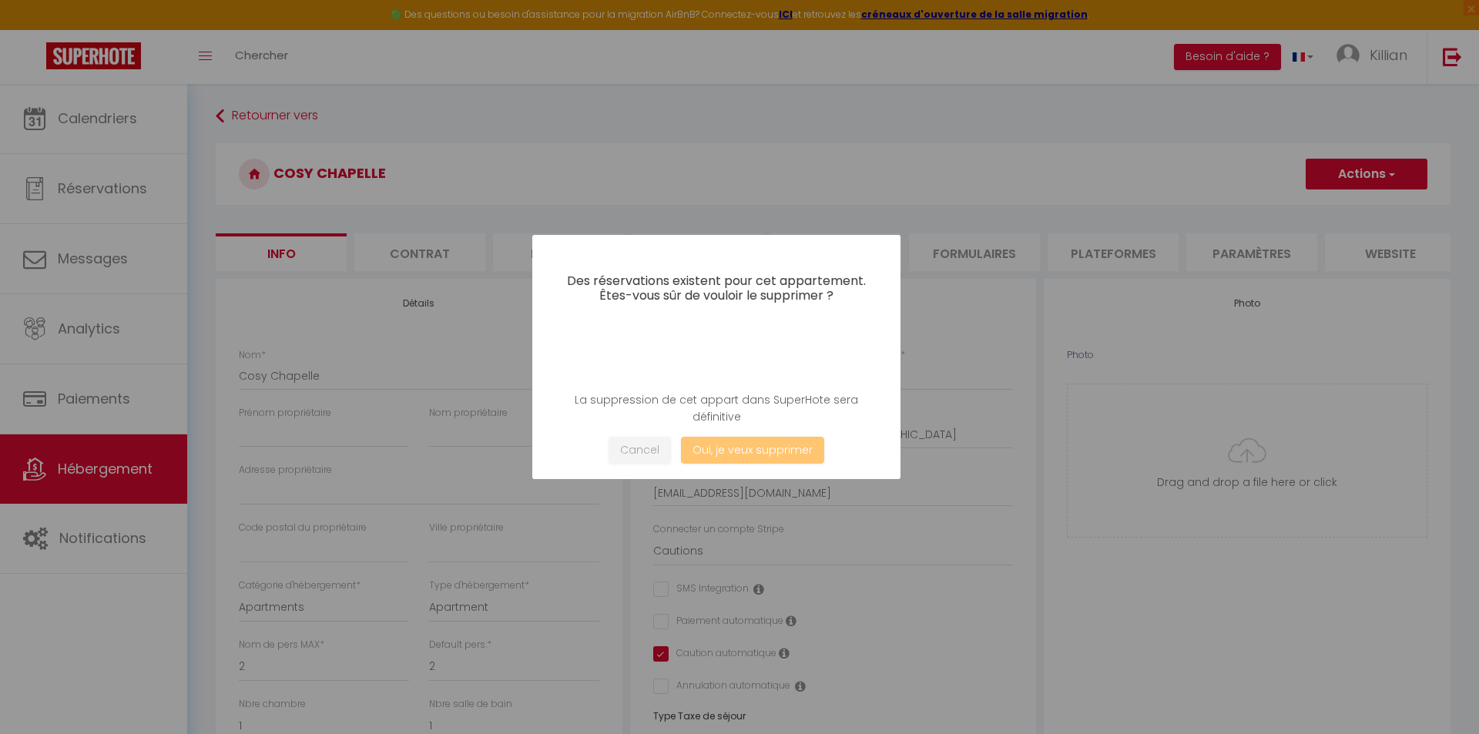
click at [730, 352] on icon at bounding box center [716, 353] width 68 height 68
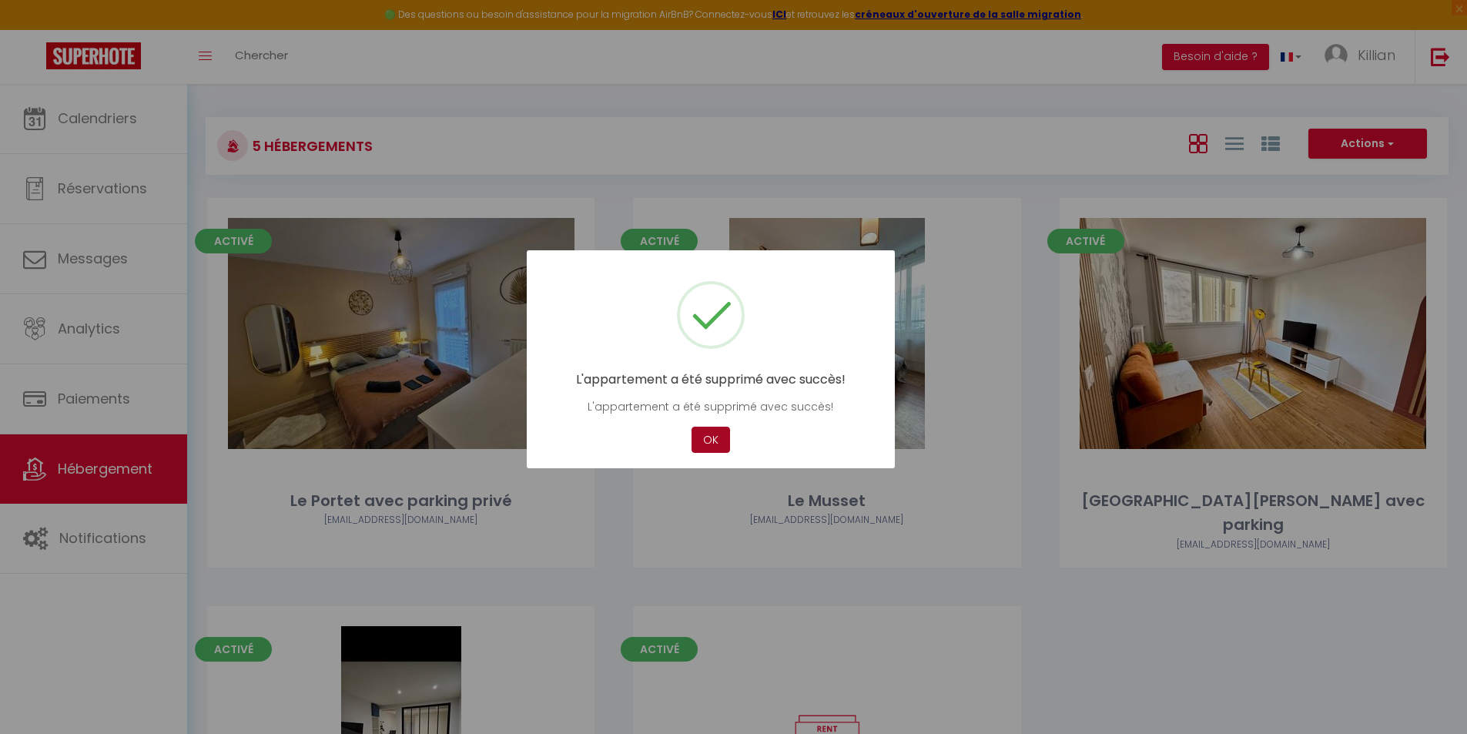
click at [715, 437] on button "OK" at bounding box center [711, 440] width 39 height 27
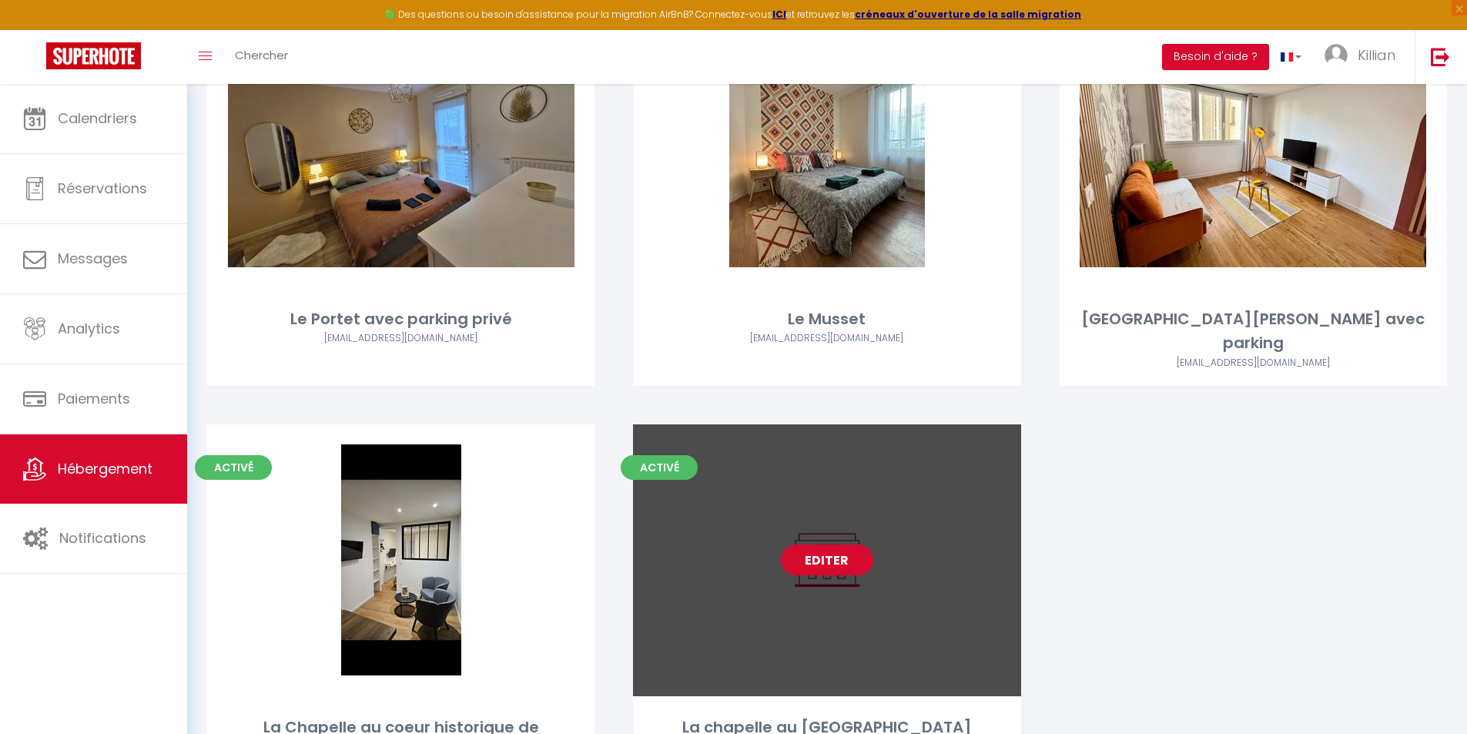
scroll to position [231, 0]
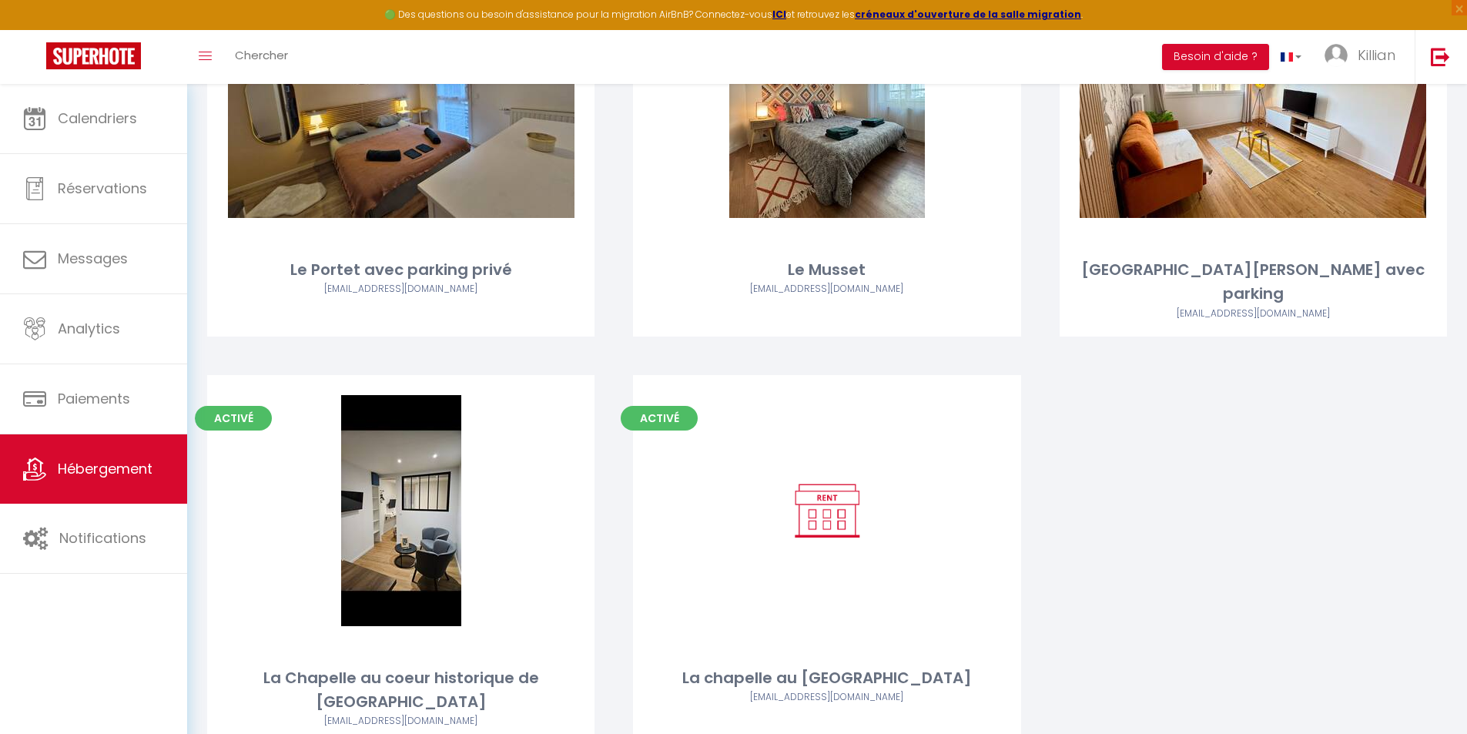
click at [1276, 521] on div "Activé Editer Le Portet avec parking privé contact@rgtimmo.fr Activé Editer Le …" at bounding box center [827, 375] width 1278 height 816
click at [1411, 436] on div "Activé Editer Le Portet avec parking privé contact@rgtimmo.fr Activé Editer Le …" at bounding box center [827, 375] width 1278 height 816
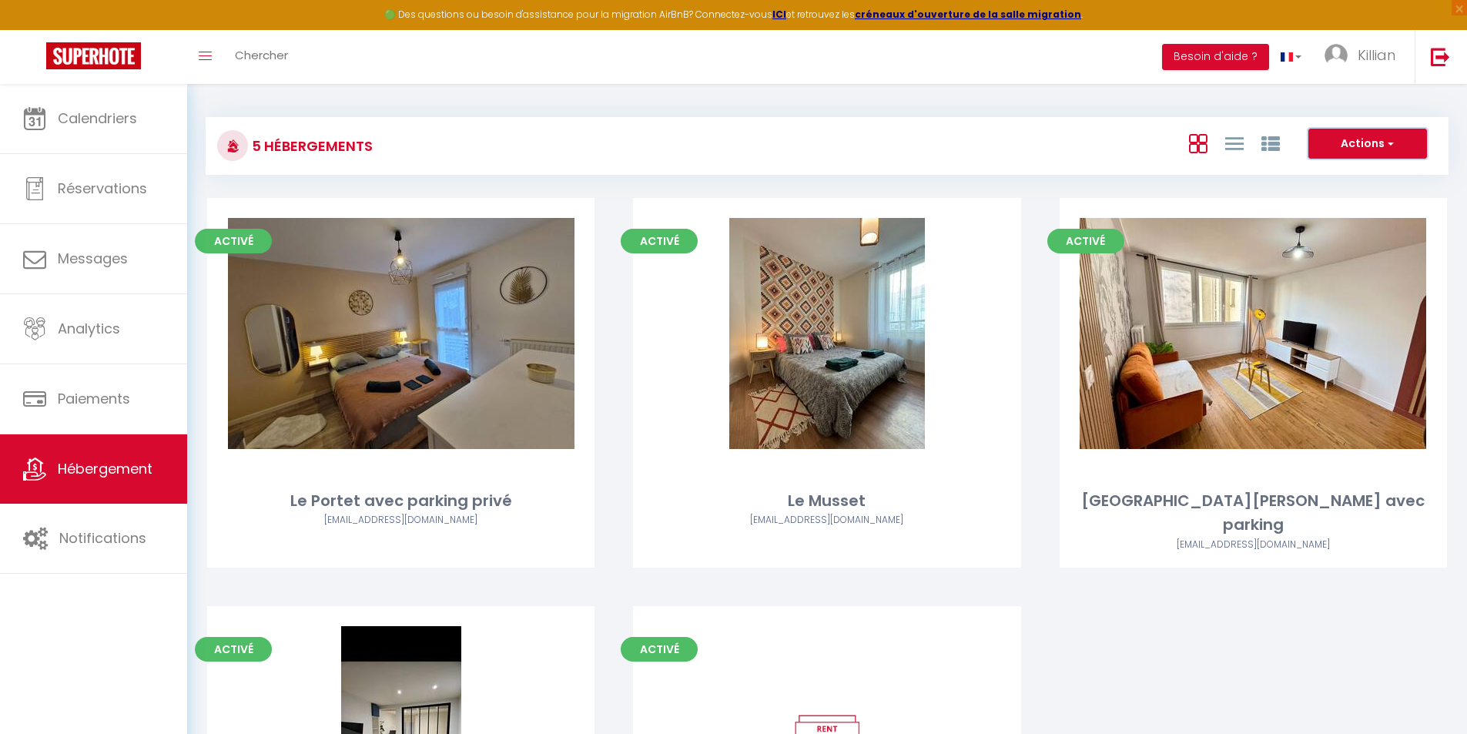
click at [1352, 138] on button "Actions" at bounding box center [1368, 144] width 119 height 31
click at [1153, 96] on div "5 Hébergements Actions Créer un Hébergement Nouveau groupe Initialiser les appa…" at bounding box center [827, 558] width 1280 height 948
click at [1208, 63] on button "Besoin d'aide ?" at bounding box center [1215, 57] width 107 height 26
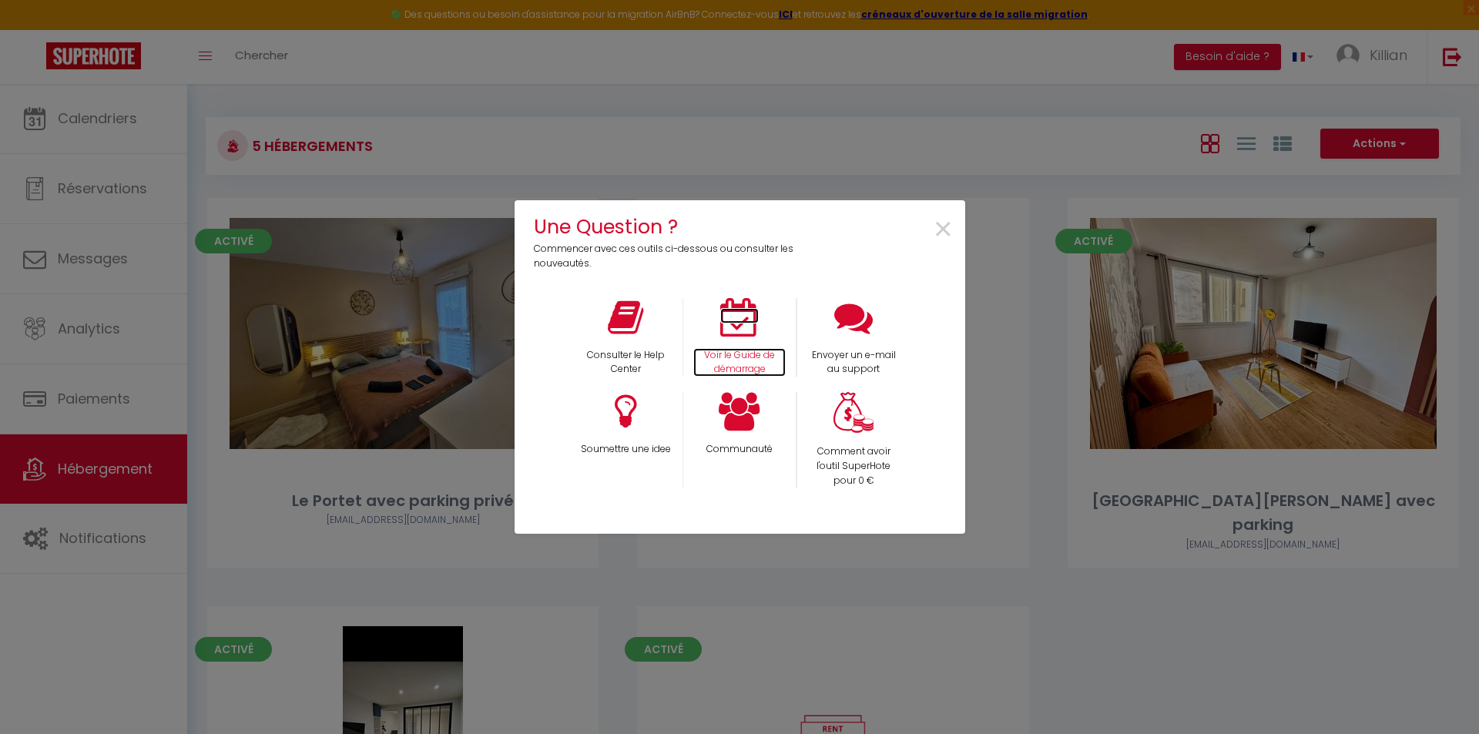
click at [747, 316] on icon at bounding box center [739, 317] width 39 height 39
click at [947, 223] on span "×" at bounding box center [943, 230] width 21 height 49
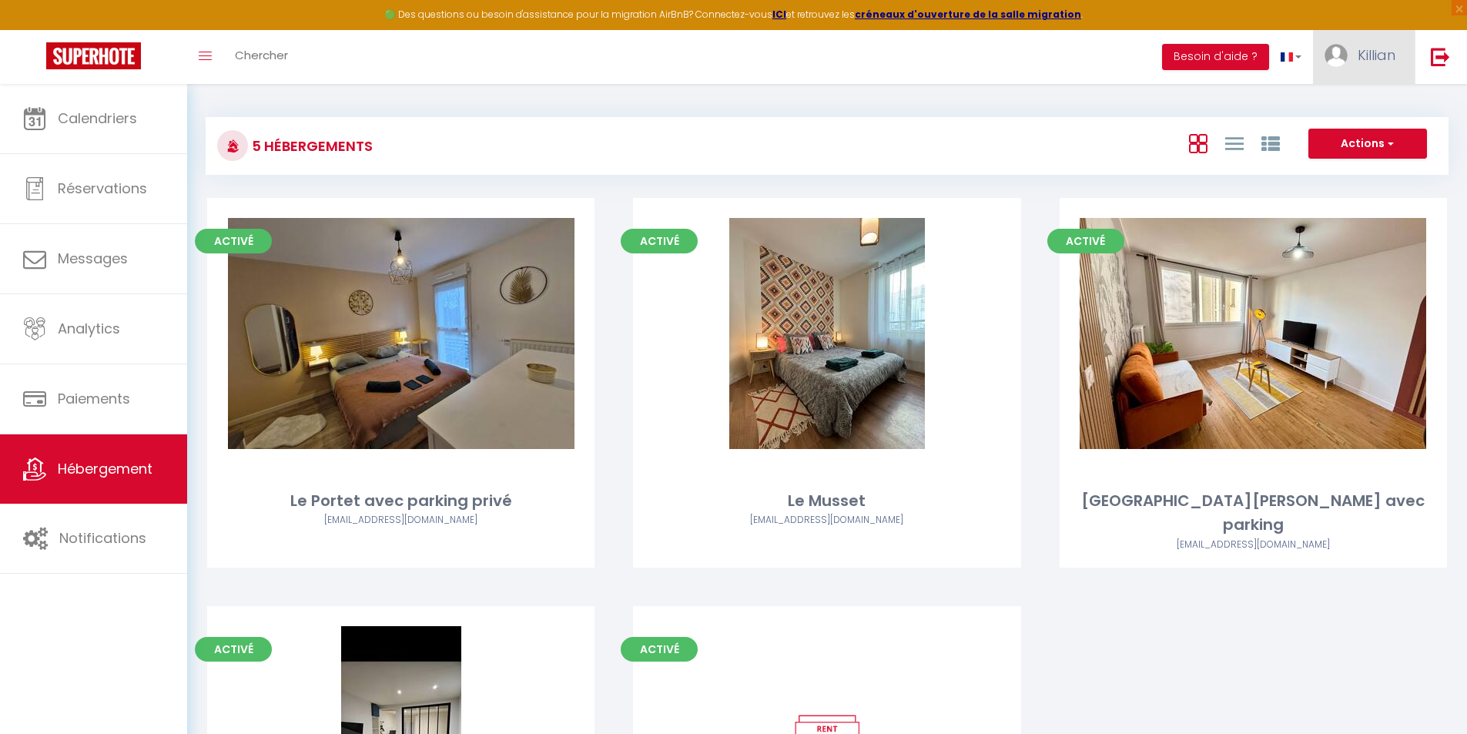
click at [1396, 59] on link "Killian" at bounding box center [1364, 57] width 102 height 54
click at [1345, 109] on link "Paramètres" at bounding box center [1353, 107] width 114 height 26
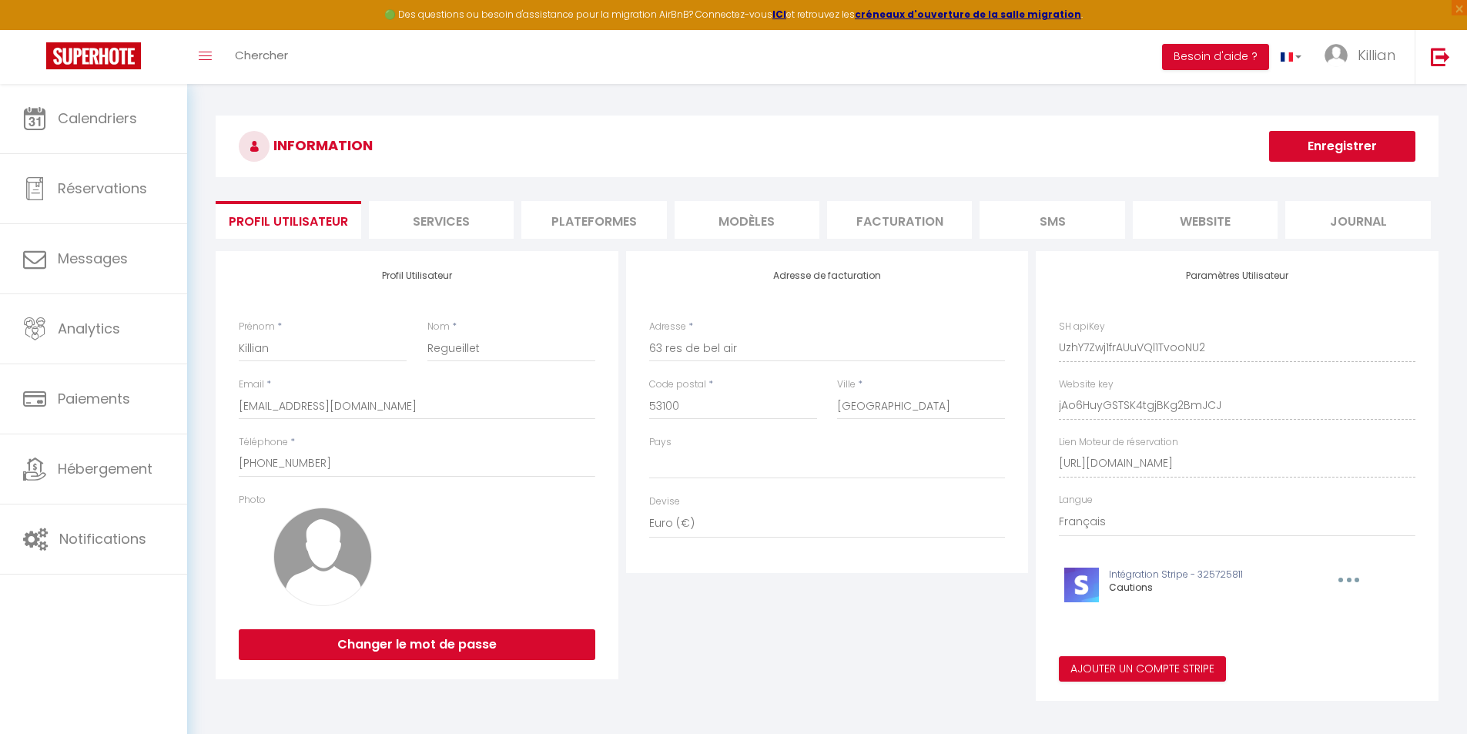
click at [610, 216] on li "Plateformes" at bounding box center [593, 220] width 145 height 38
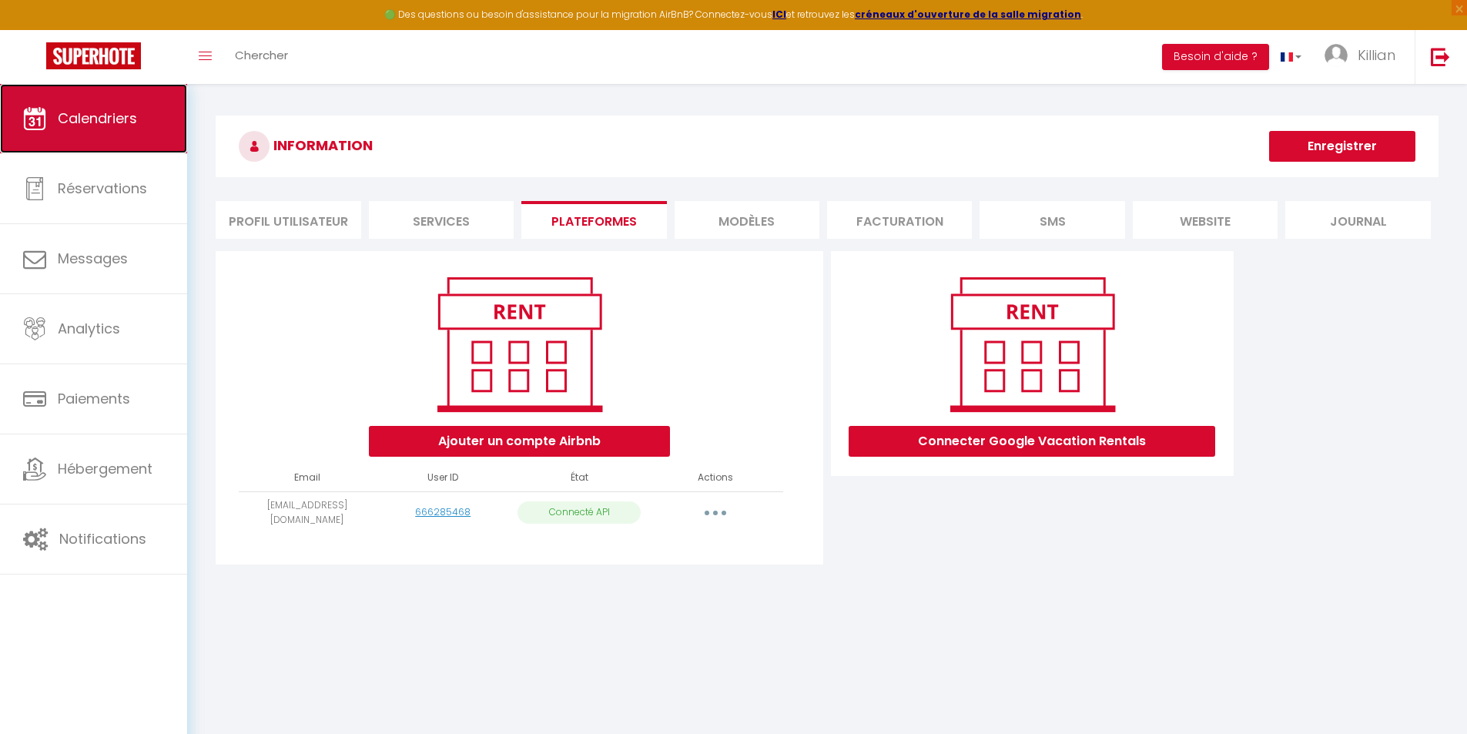
click at [106, 123] on span "Calendriers" at bounding box center [97, 118] width 79 height 19
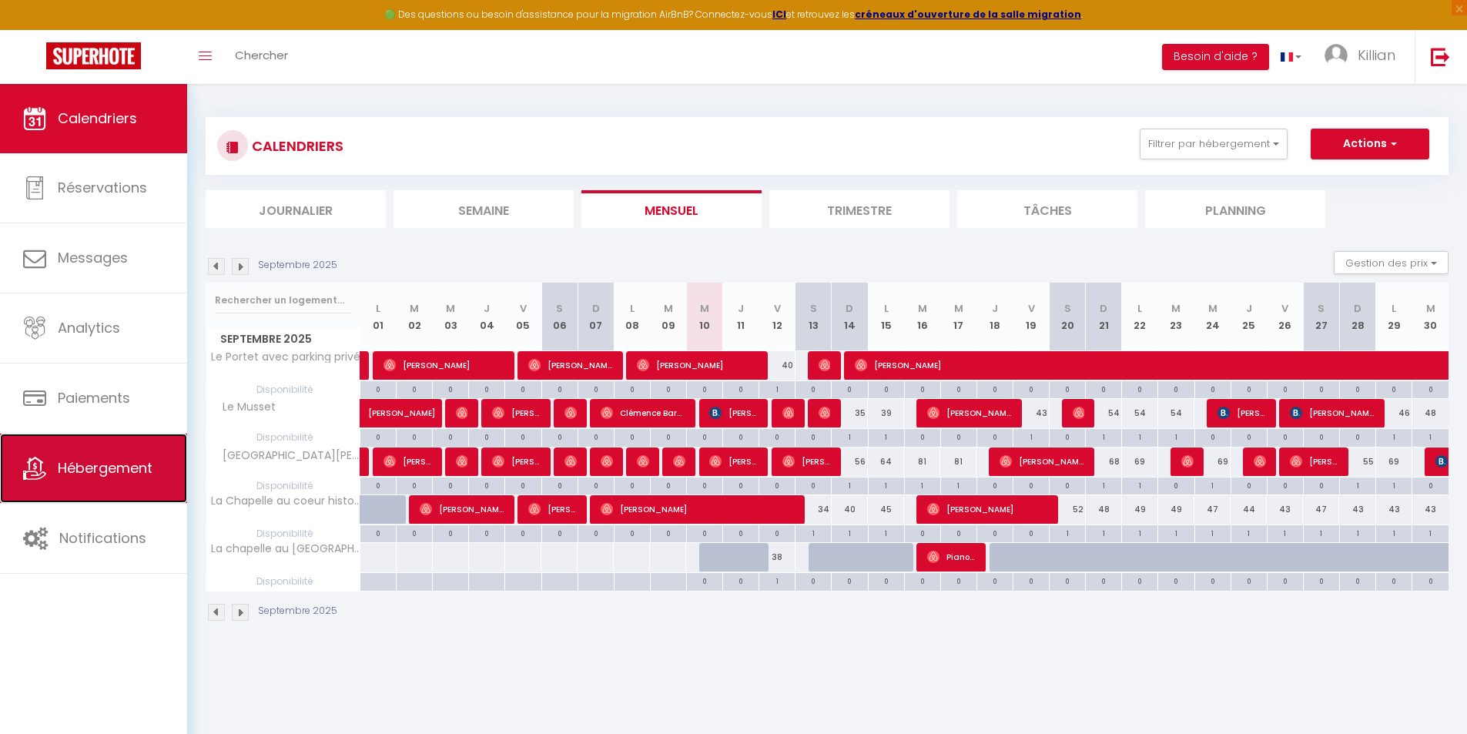
click at [126, 470] on span "Hébergement" at bounding box center [105, 467] width 95 height 19
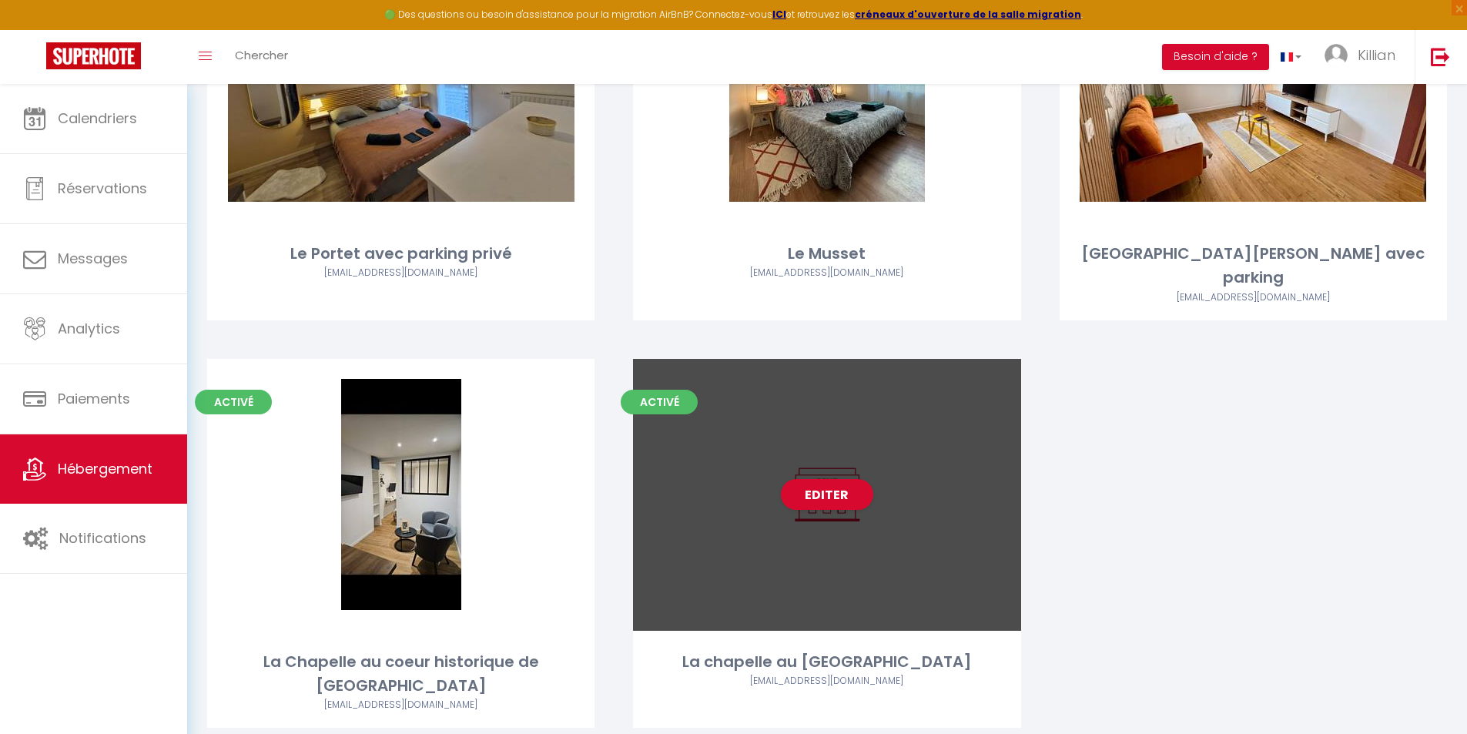
scroll to position [250, 0]
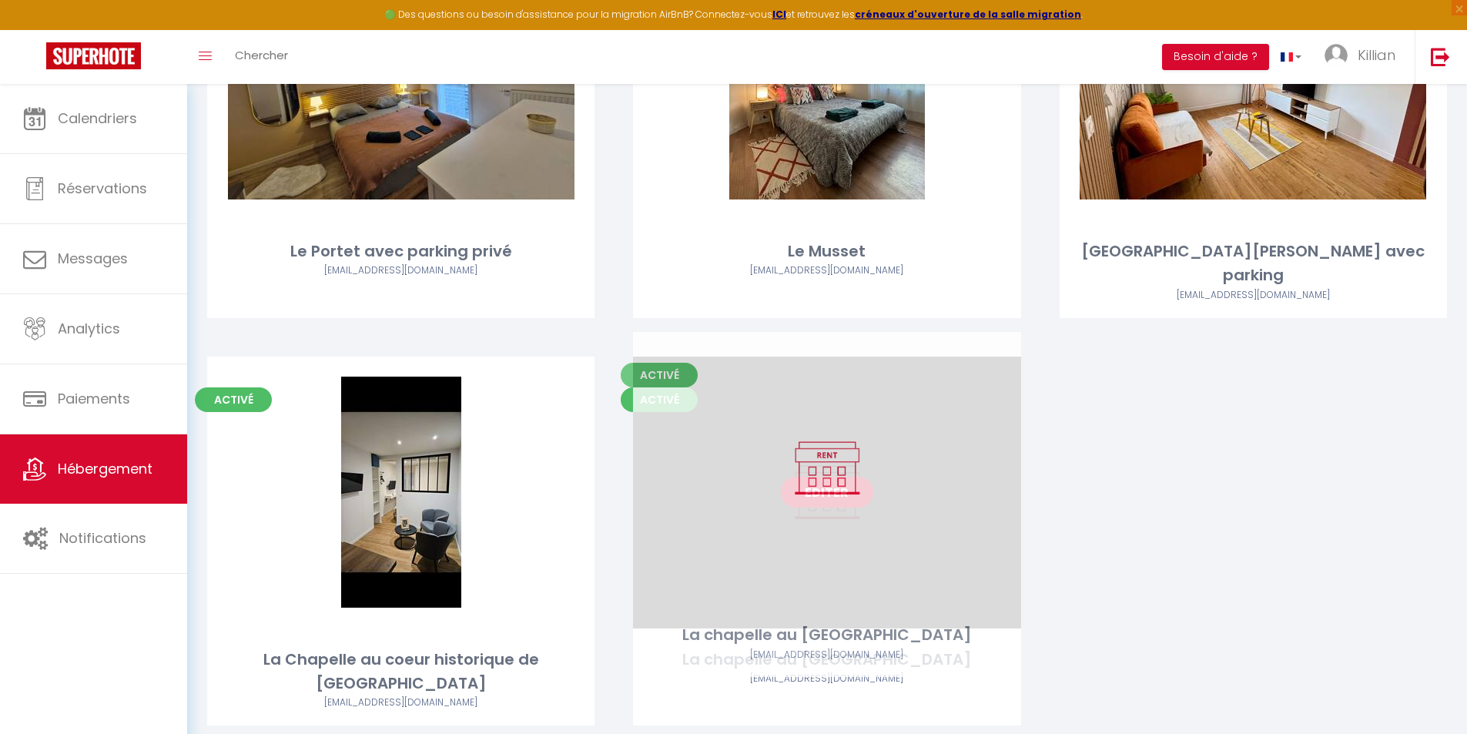
drag, startPoint x: 848, startPoint y: 470, endPoint x: 860, endPoint y: 470, distance: 12.3
click at [846, 477] on link "Editer" at bounding box center [827, 492] width 92 height 31
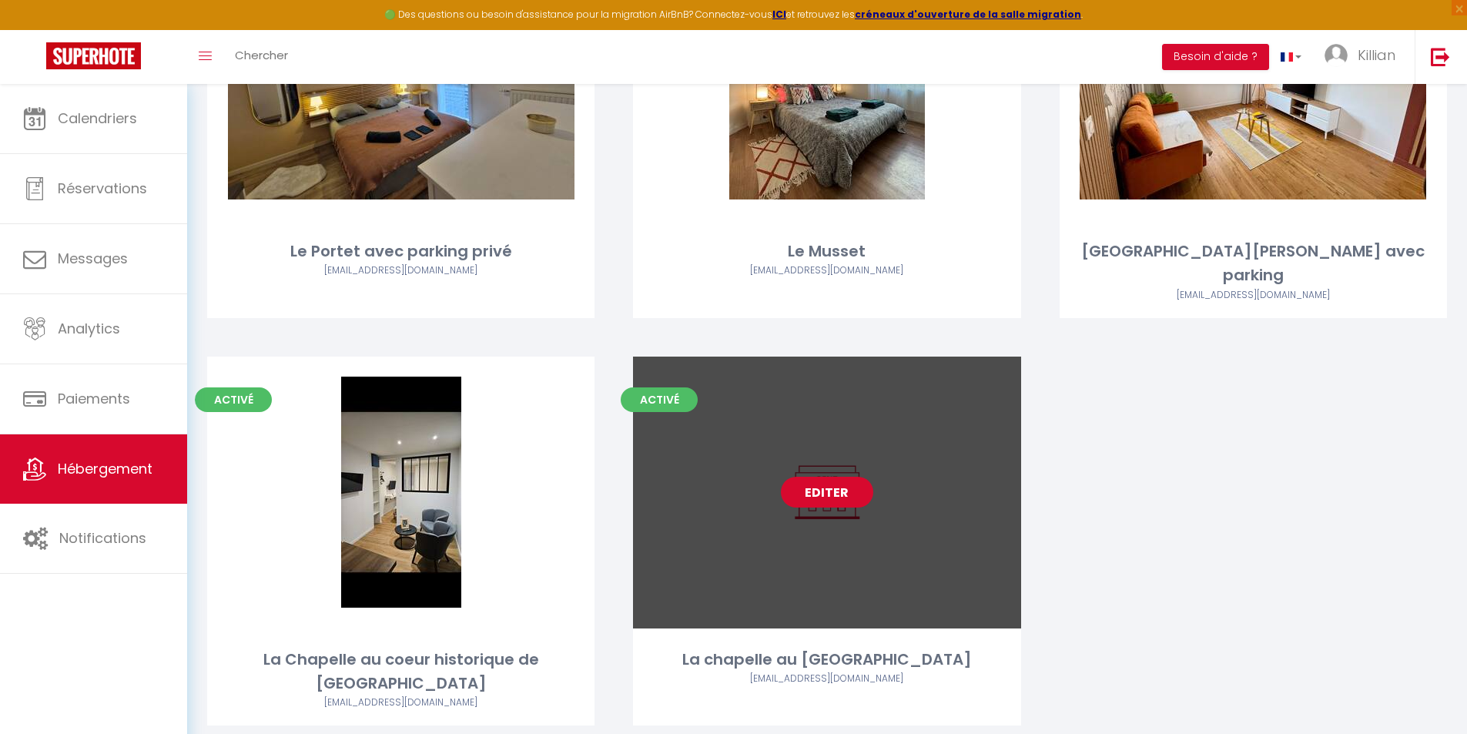
click at [826, 477] on link "Editer" at bounding box center [827, 492] width 92 height 31
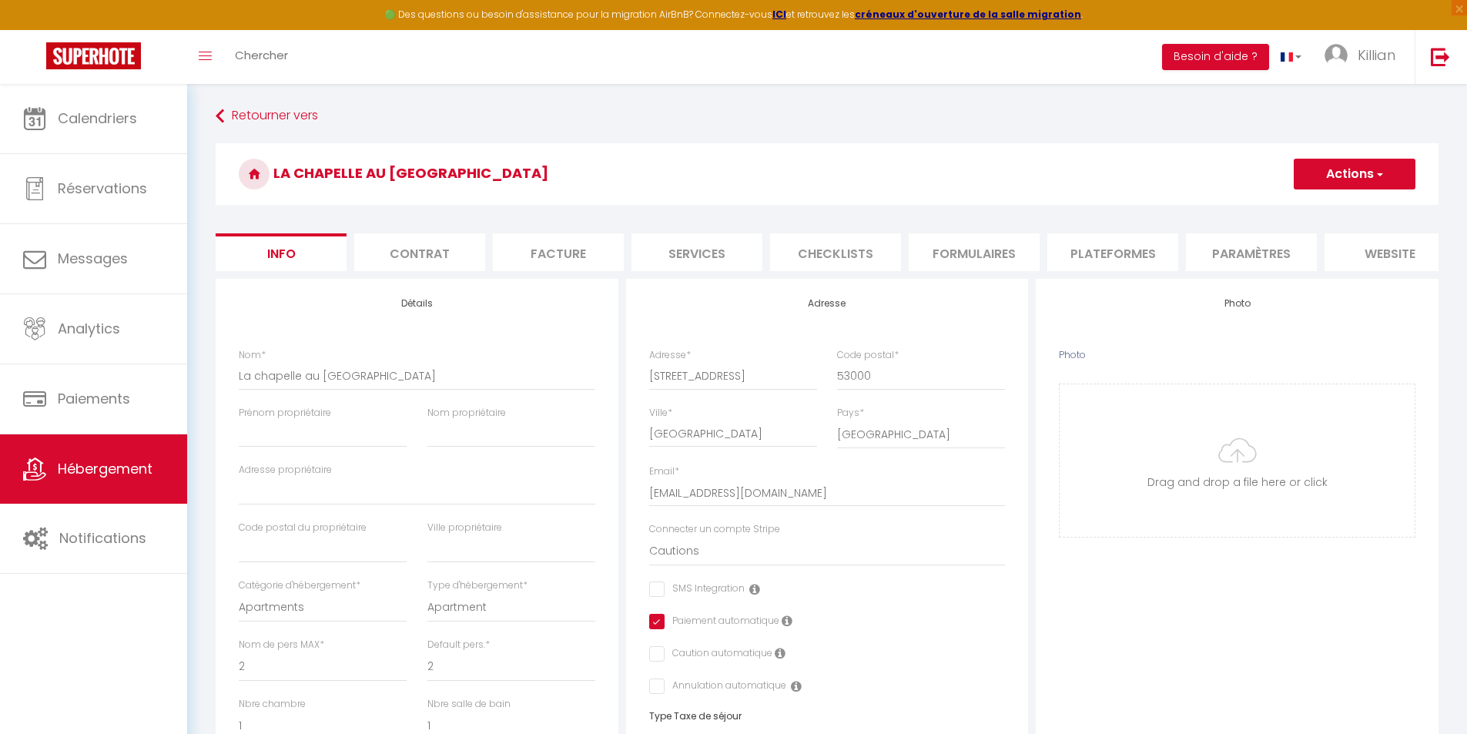
click at [1391, 170] on button "Actions" at bounding box center [1355, 174] width 122 height 31
click at [1308, 249] on link "Supprimer" at bounding box center [1332, 248] width 165 height 20
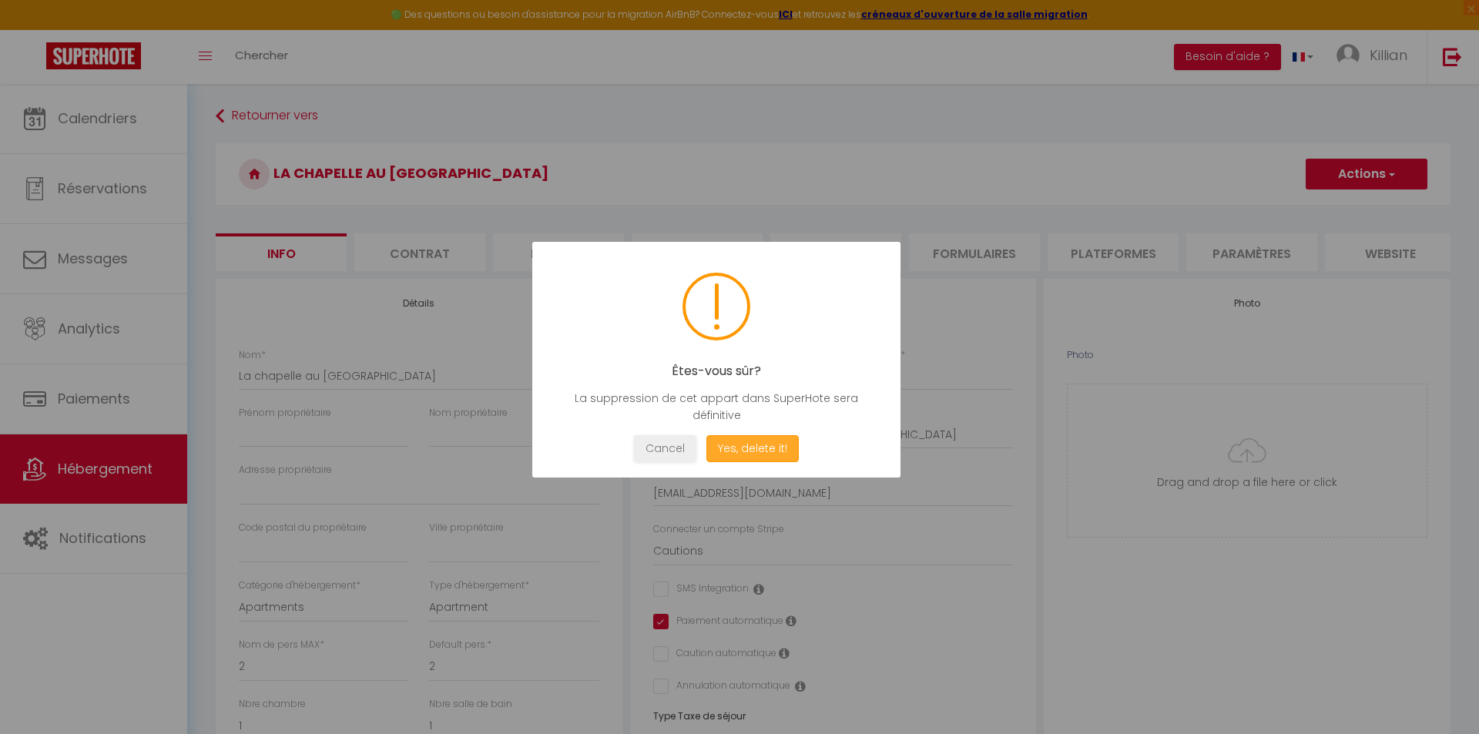
click at [776, 445] on button "Yes, delete it!" at bounding box center [752, 448] width 92 height 27
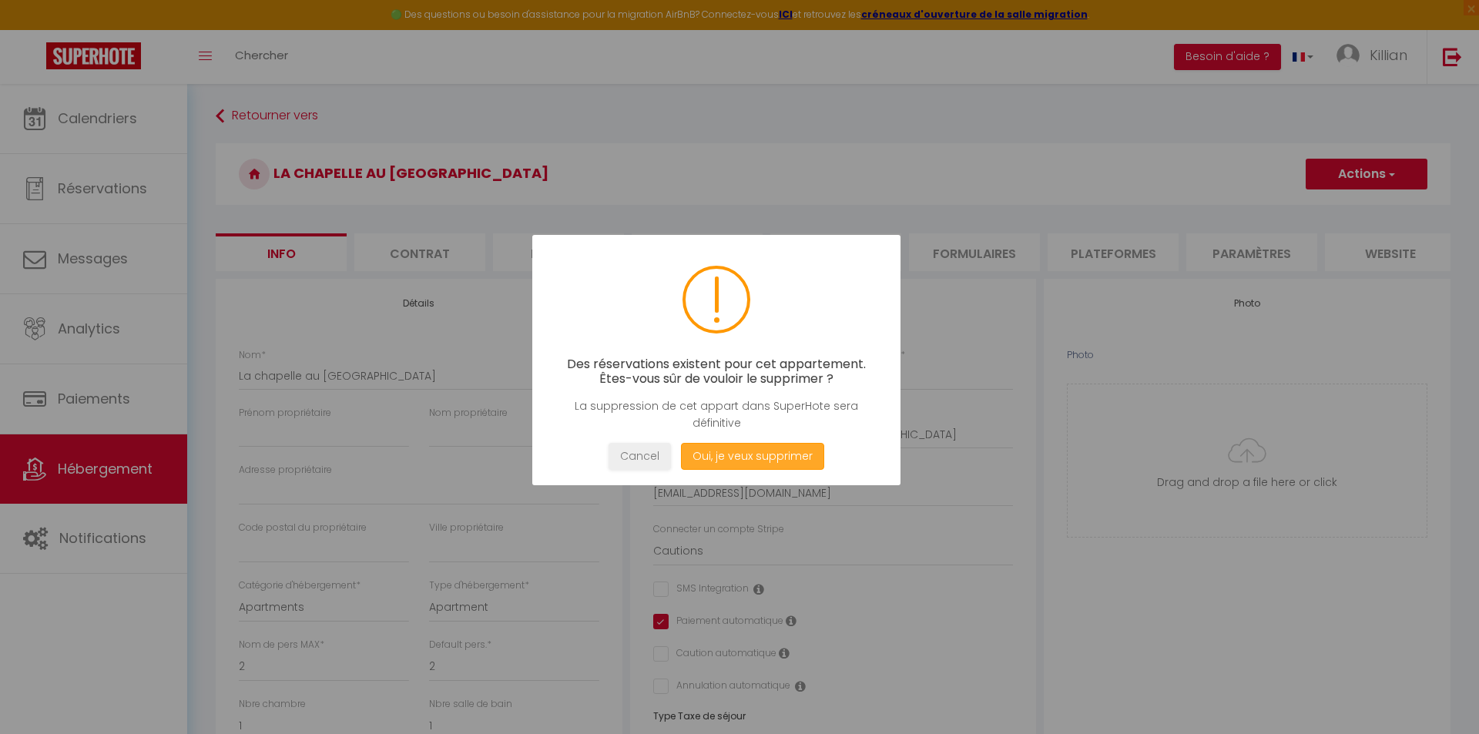
click at [773, 447] on button "Oui, je veux supprimer" at bounding box center [752, 456] width 143 height 27
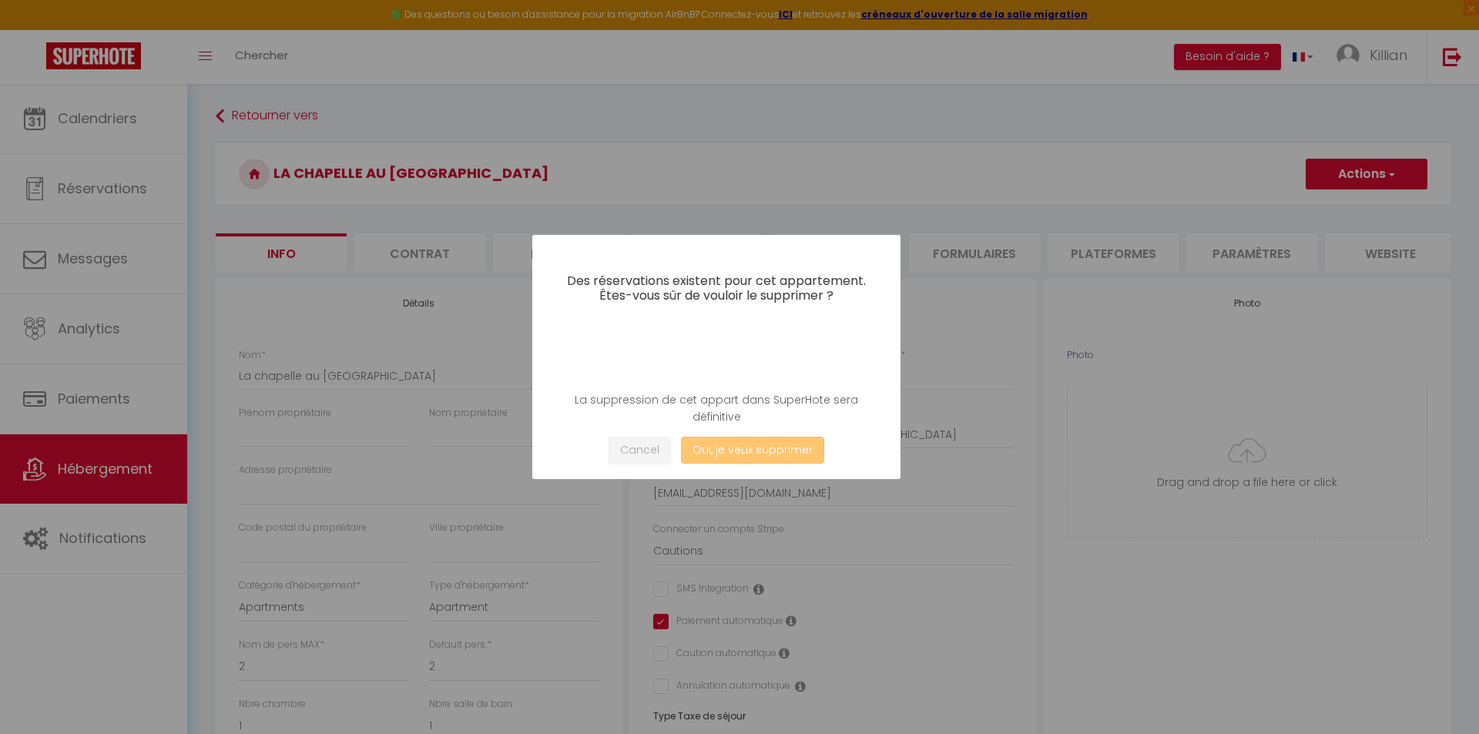
click at [739, 453] on button "Oui, je veux supprimer" at bounding box center [752, 450] width 143 height 27
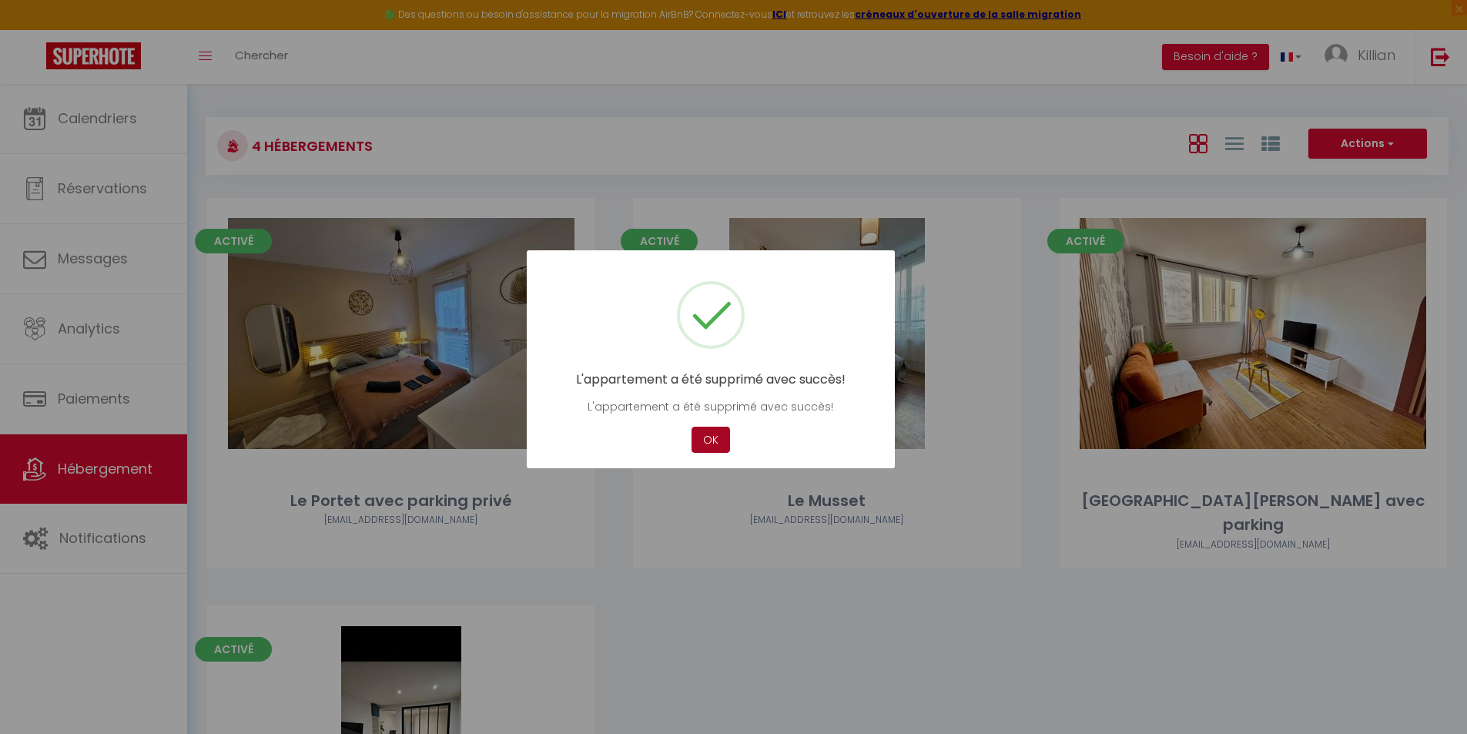
click at [715, 444] on button "OK" at bounding box center [711, 440] width 39 height 27
click at [713, 452] on button "OK" at bounding box center [716, 440] width 39 height 27
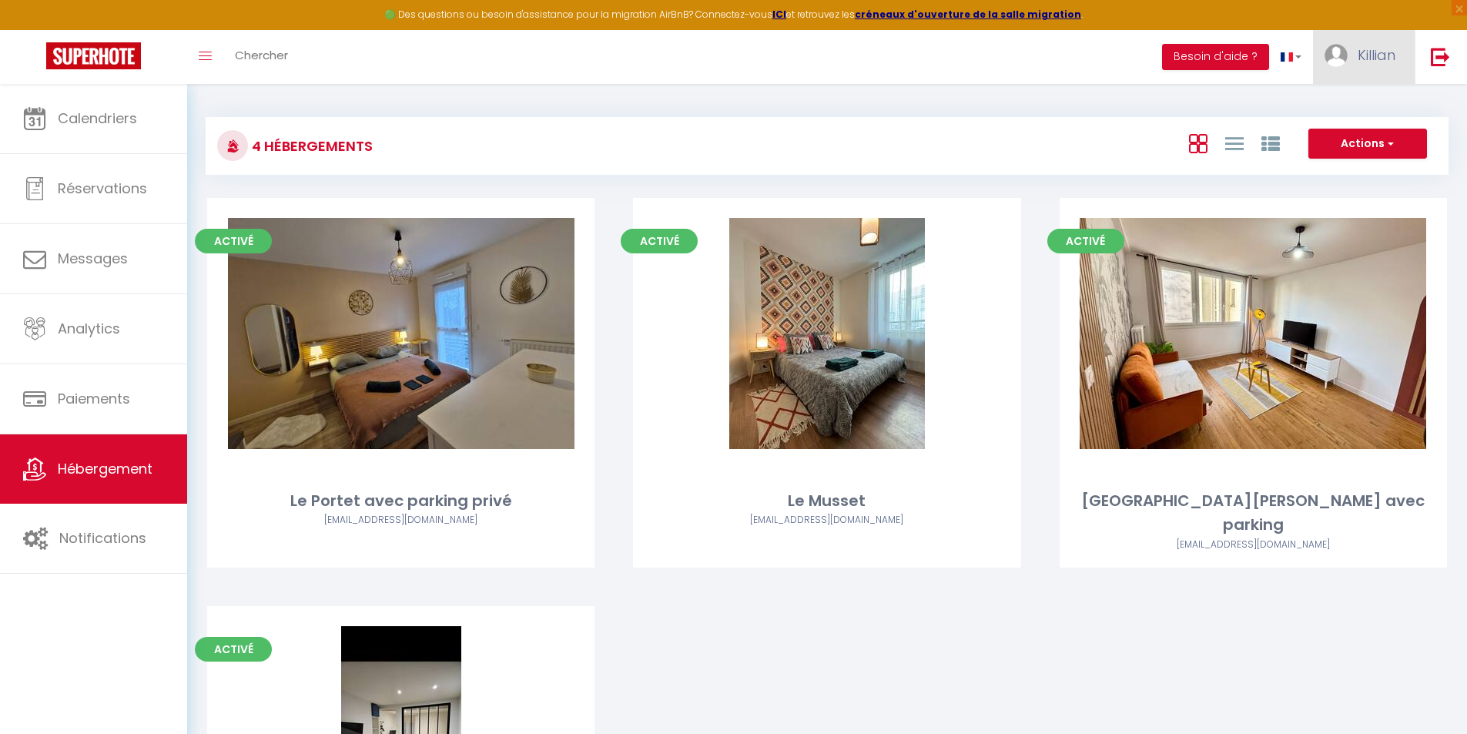
click at [1358, 68] on link "Killian" at bounding box center [1364, 57] width 102 height 54
click at [1355, 104] on link "Paramètres" at bounding box center [1353, 107] width 114 height 26
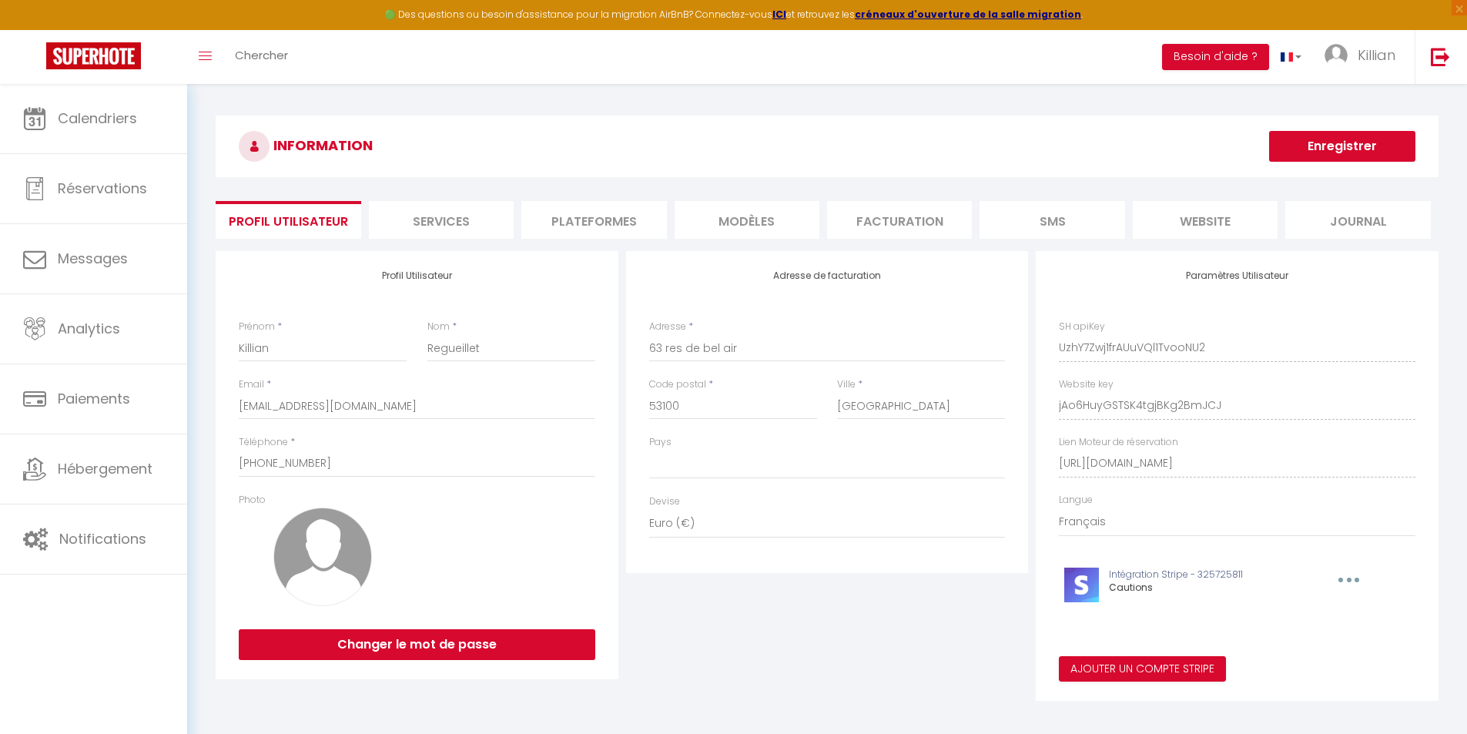
click at [903, 231] on li "Facturation" at bounding box center [899, 220] width 145 height 38
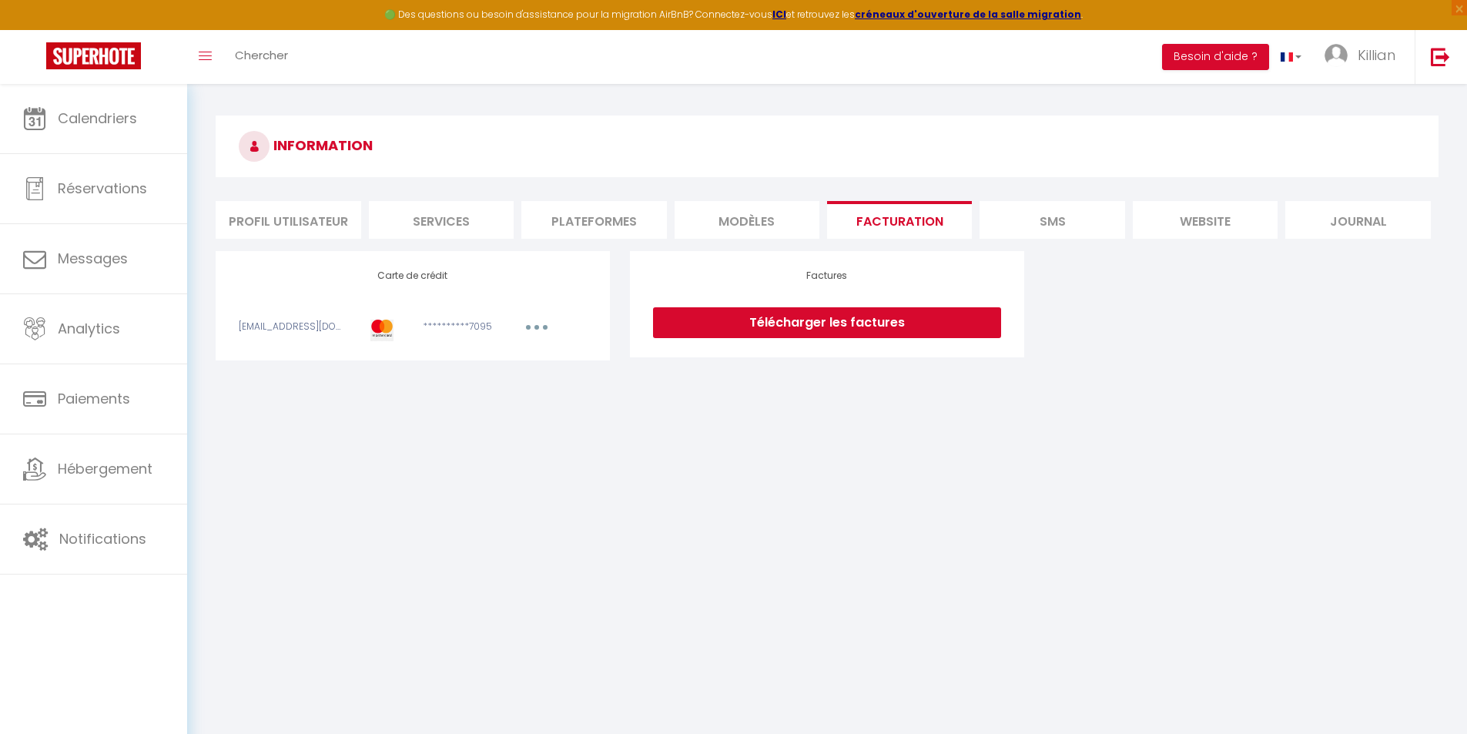
click at [776, 226] on li "MODÈLES" at bounding box center [747, 220] width 145 height 38
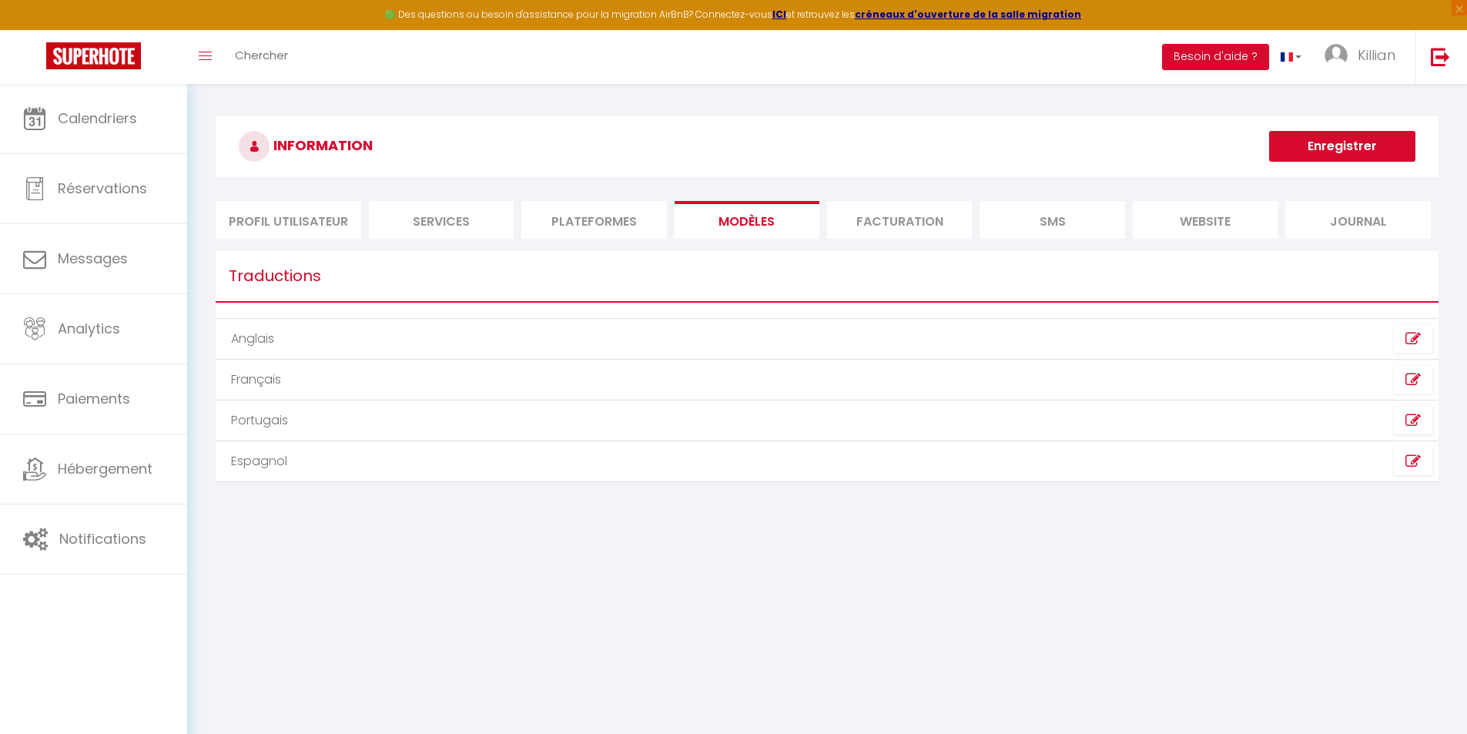
click at [631, 223] on li "Plateformes" at bounding box center [593, 220] width 145 height 38
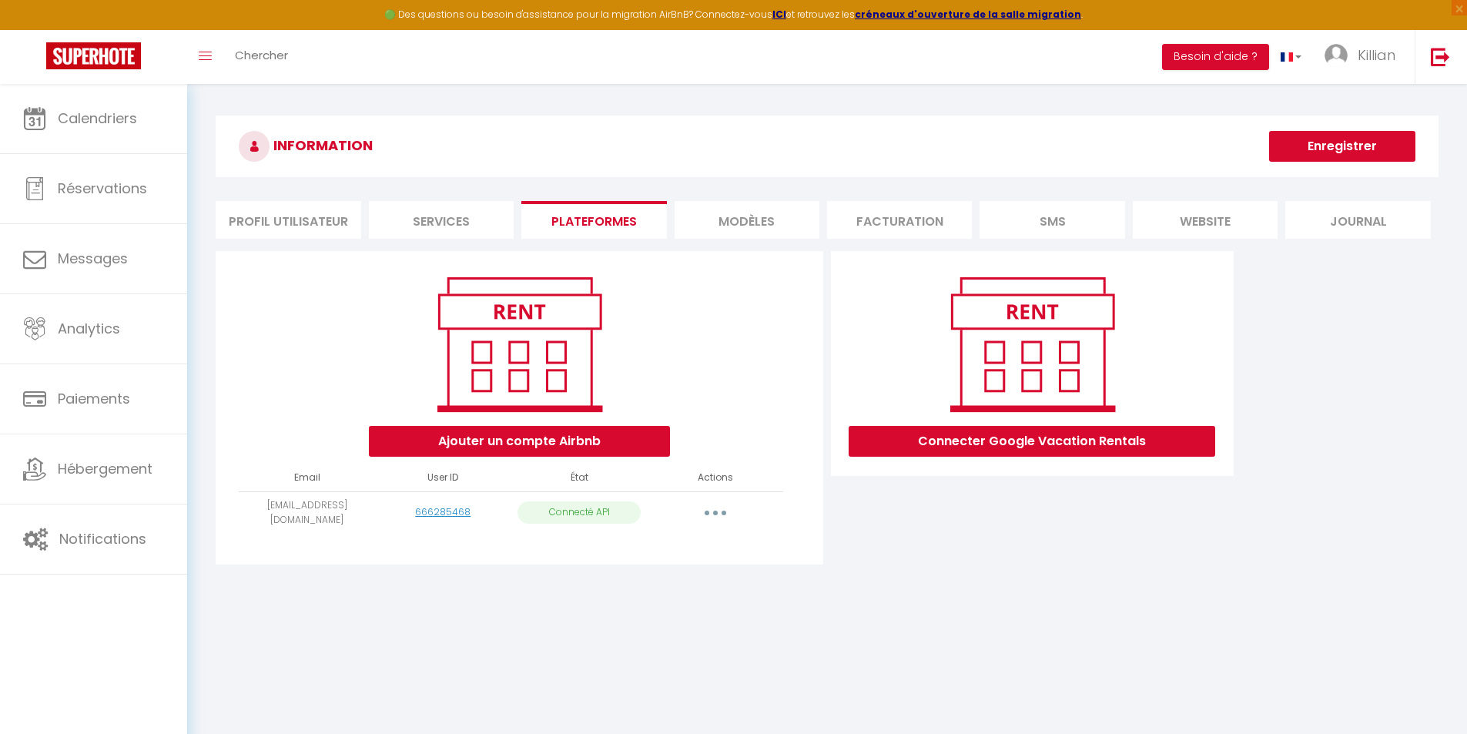
click at [718, 509] on button "button" at bounding box center [715, 513] width 43 height 25
click at [679, 543] on link "Importer les appartements" at bounding box center [647, 547] width 170 height 26
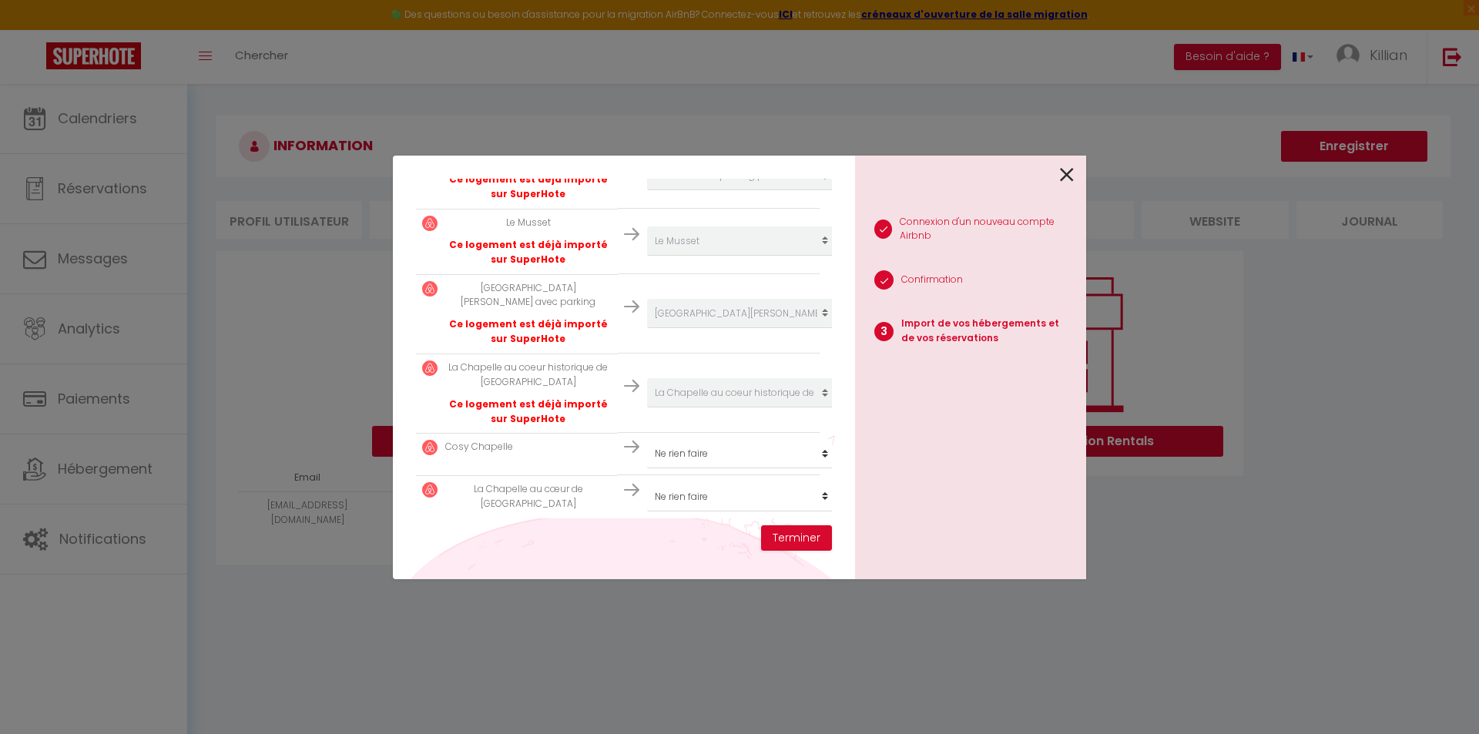
scroll to position [352, 0]
click at [763, 441] on select "Créer un nouvel hébergement Ne rien faire Le Portet avec parking privé Le Musse…" at bounding box center [741, 452] width 189 height 29
click at [647, 438] on select "Créer un nouvel hébergement Ne rien faire Le Portet avec parking privé Le Musse…" at bounding box center [741, 452] width 189 height 29
click at [756, 481] on select "Créer un nouvel hébergement Ne rien faire Le Portet avec parking privé Le Musse…" at bounding box center [741, 495] width 189 height 29
click at [647, 481] on select "Créer un nouvel hébergement Ne rien faire Le Portet avec parking privé Le Musse…" at bounding box center [741, 495] width 189 height 29
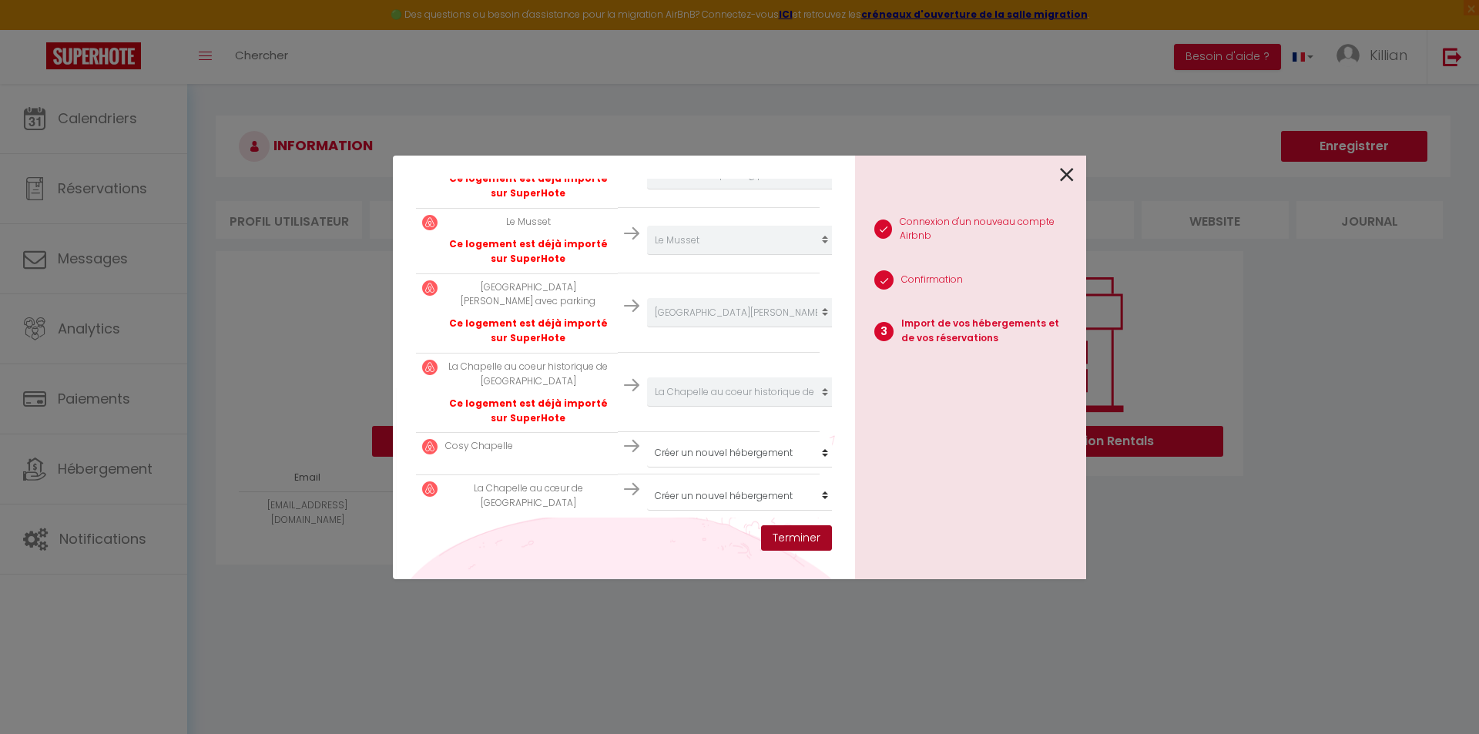
click at [793, 541] on button "Terminer" at bounding box center [796, 538] width 71 height 26
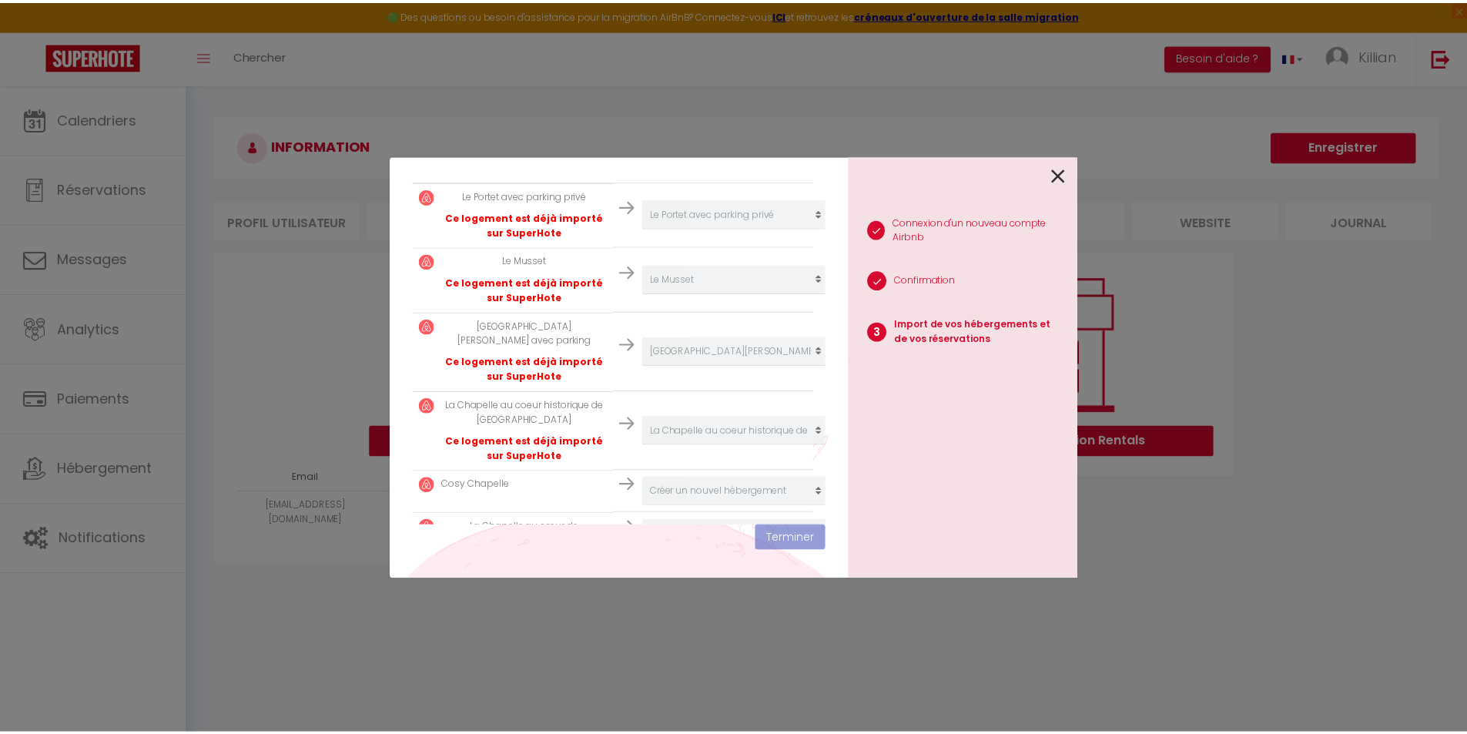
scroll to position [390, 0]
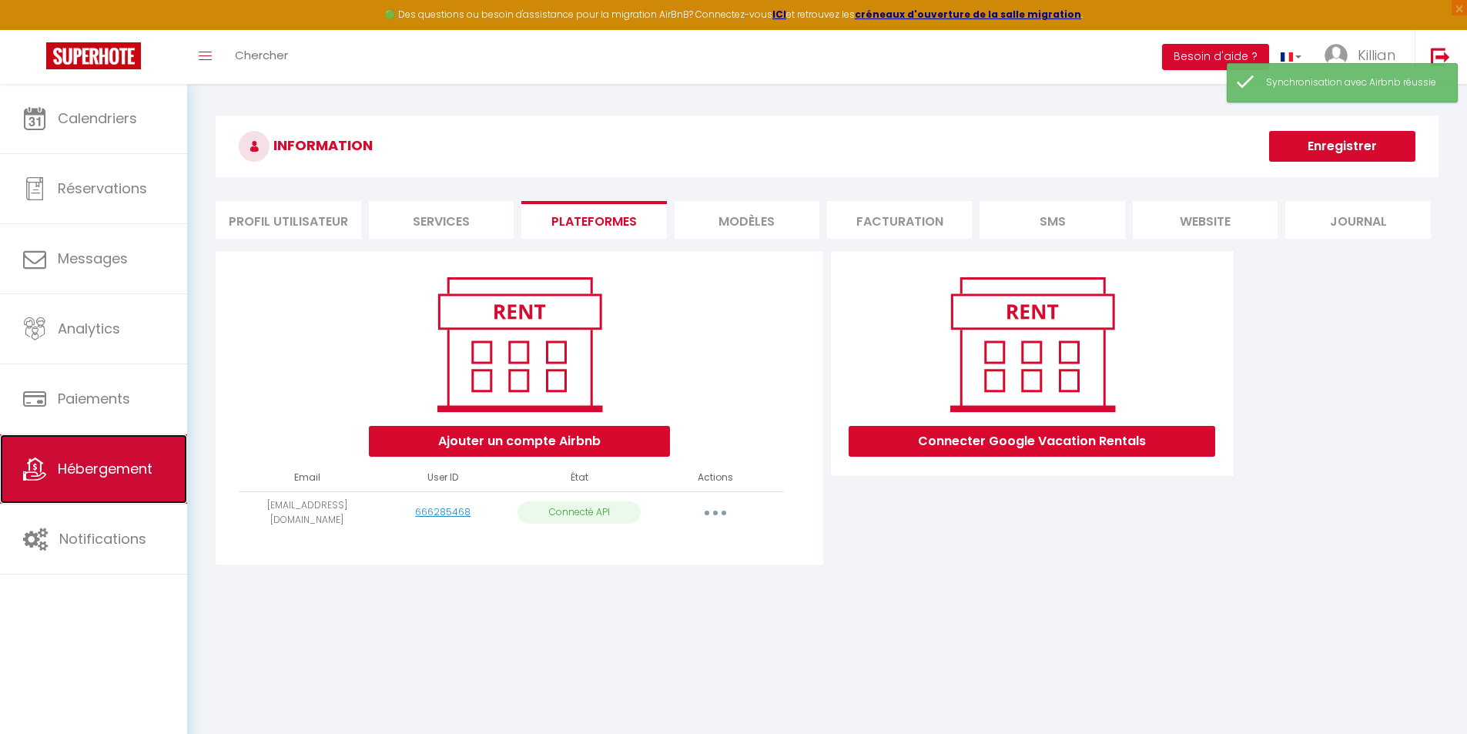
click at [100, 458] on link "Hébergement" at bounding box center [93, 468] width 187 height 69
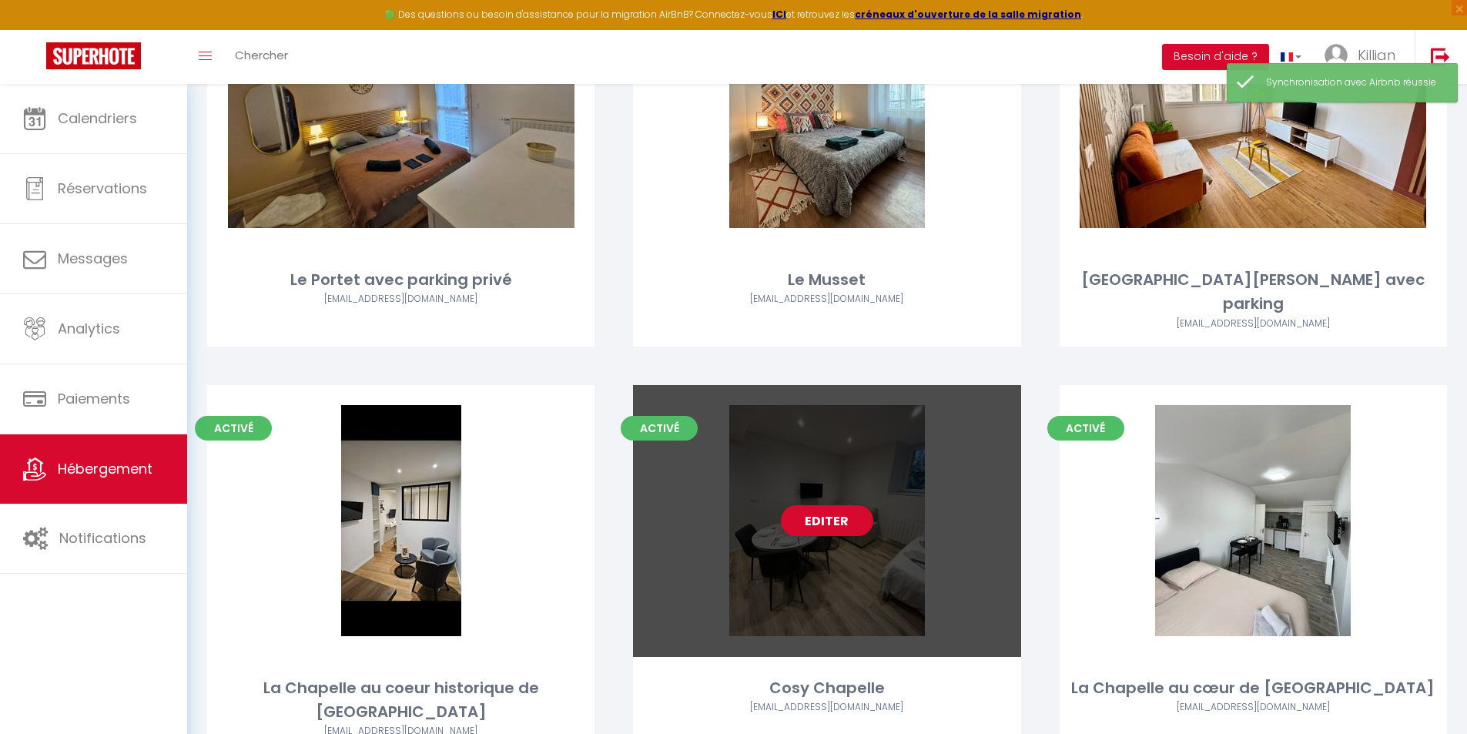
scroll to position [250, 0]
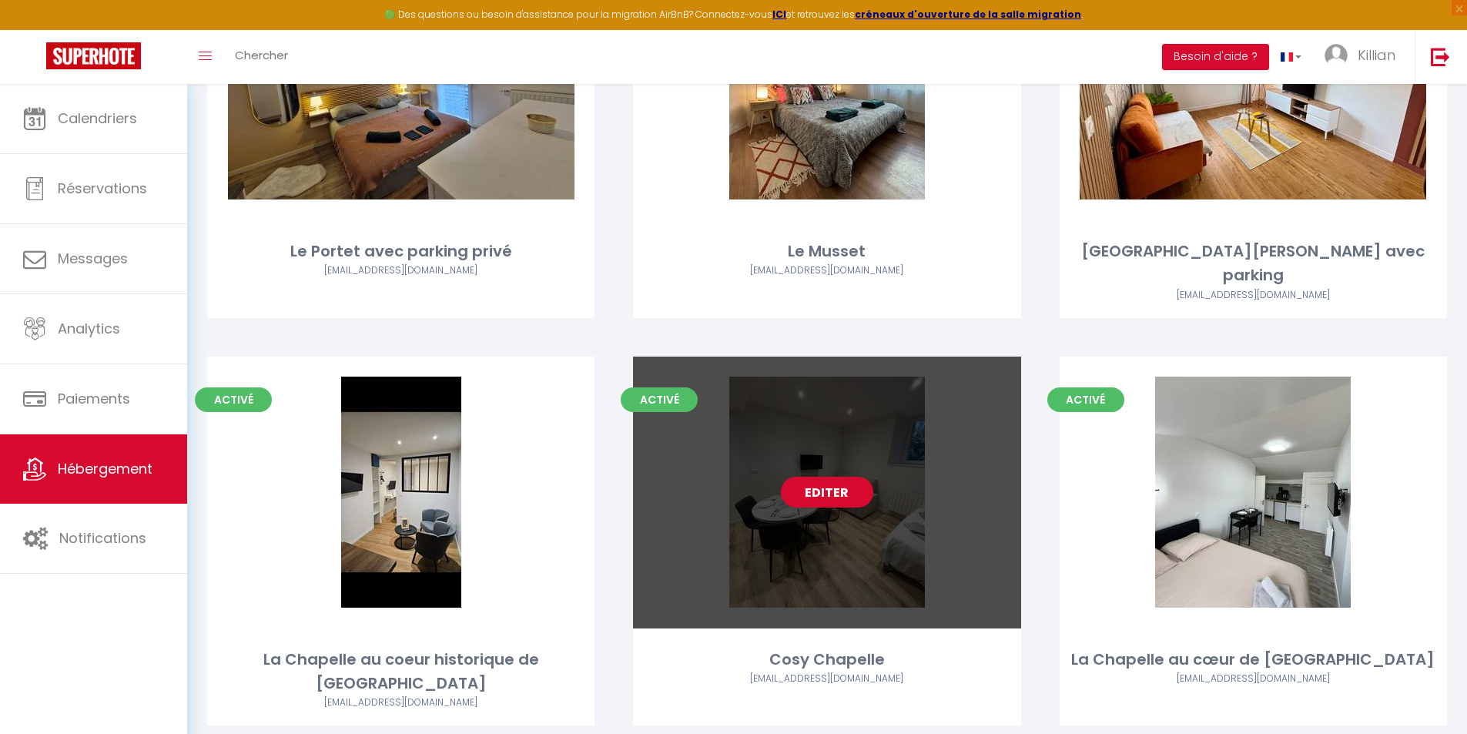
click at [833, 477] on link "Editer" at bounding box center [827, 492] width 92 height 31
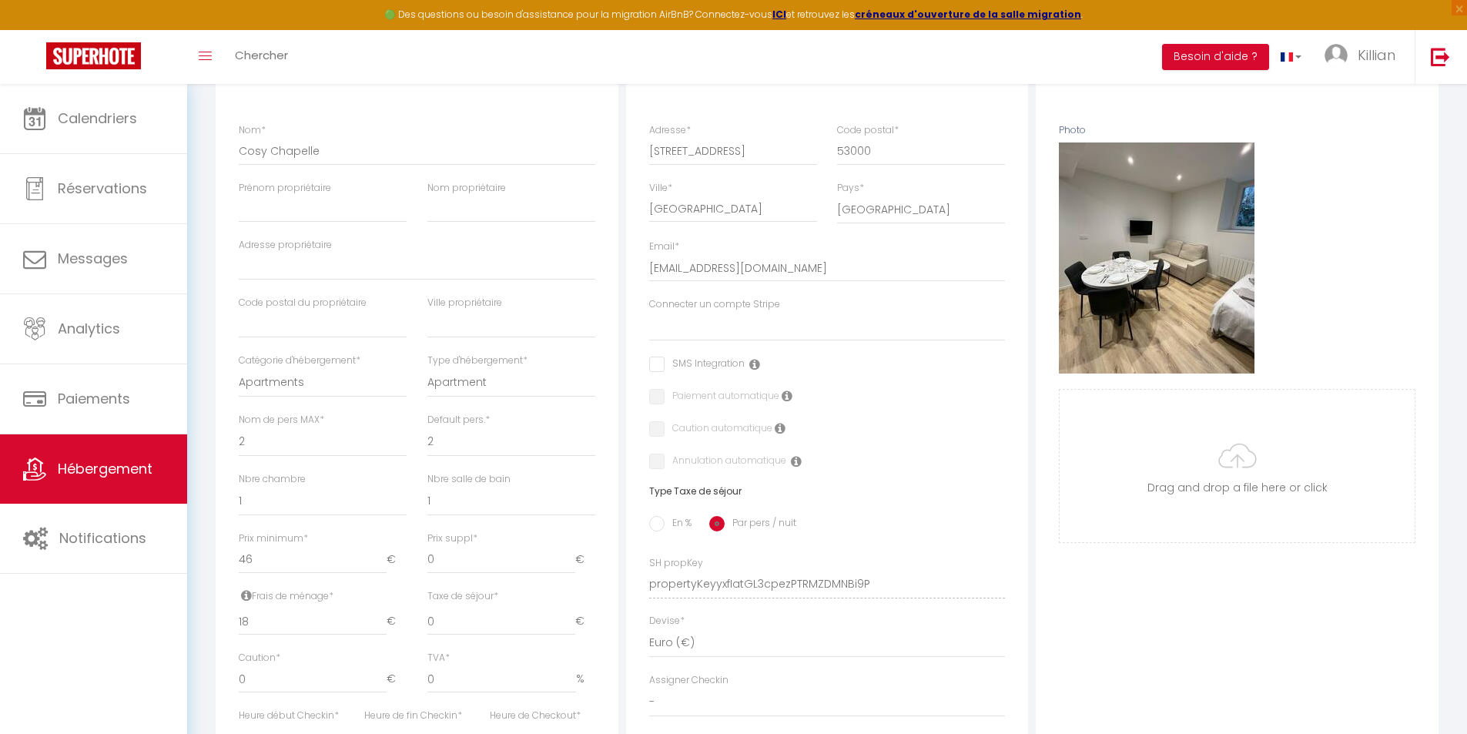
scroll to position [231, 0]
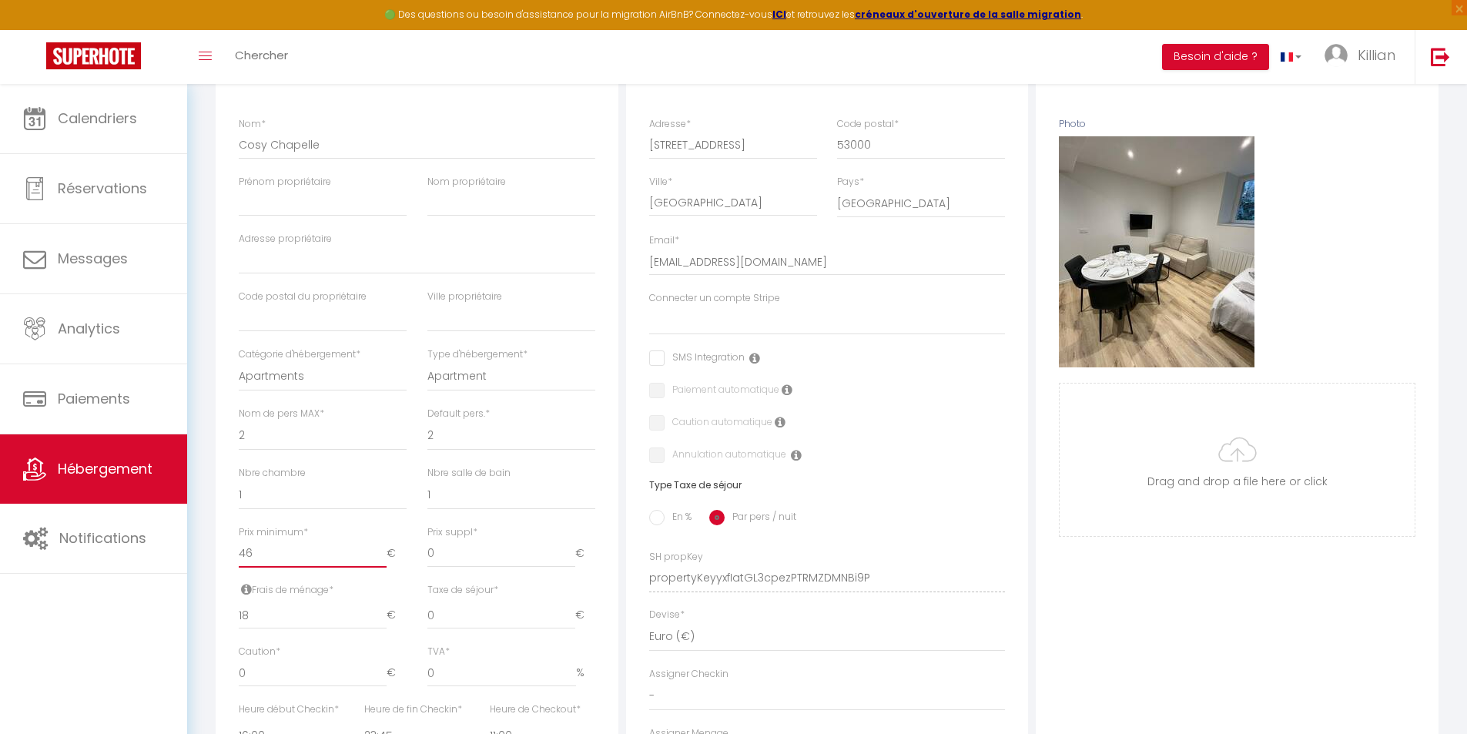
click at [270, 567] on input "46" at bounding box center [313, 554] width 148 height 28
click at [342, 525] on div "Nbre chambre 0 1 2 3 4 5 6 7 8 9 10 11 12" at bounding box center [323, 495] width 188 height 59
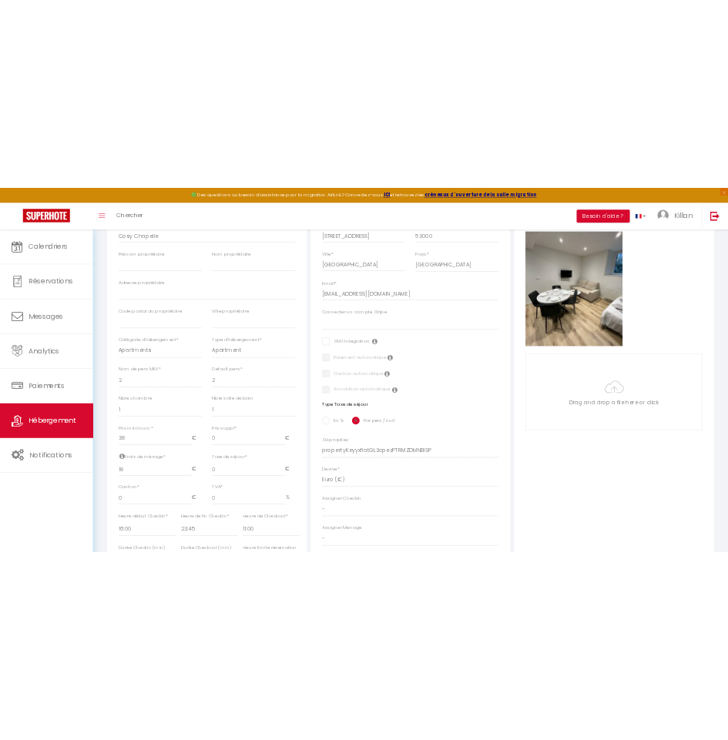
scroll to position [154, 0]
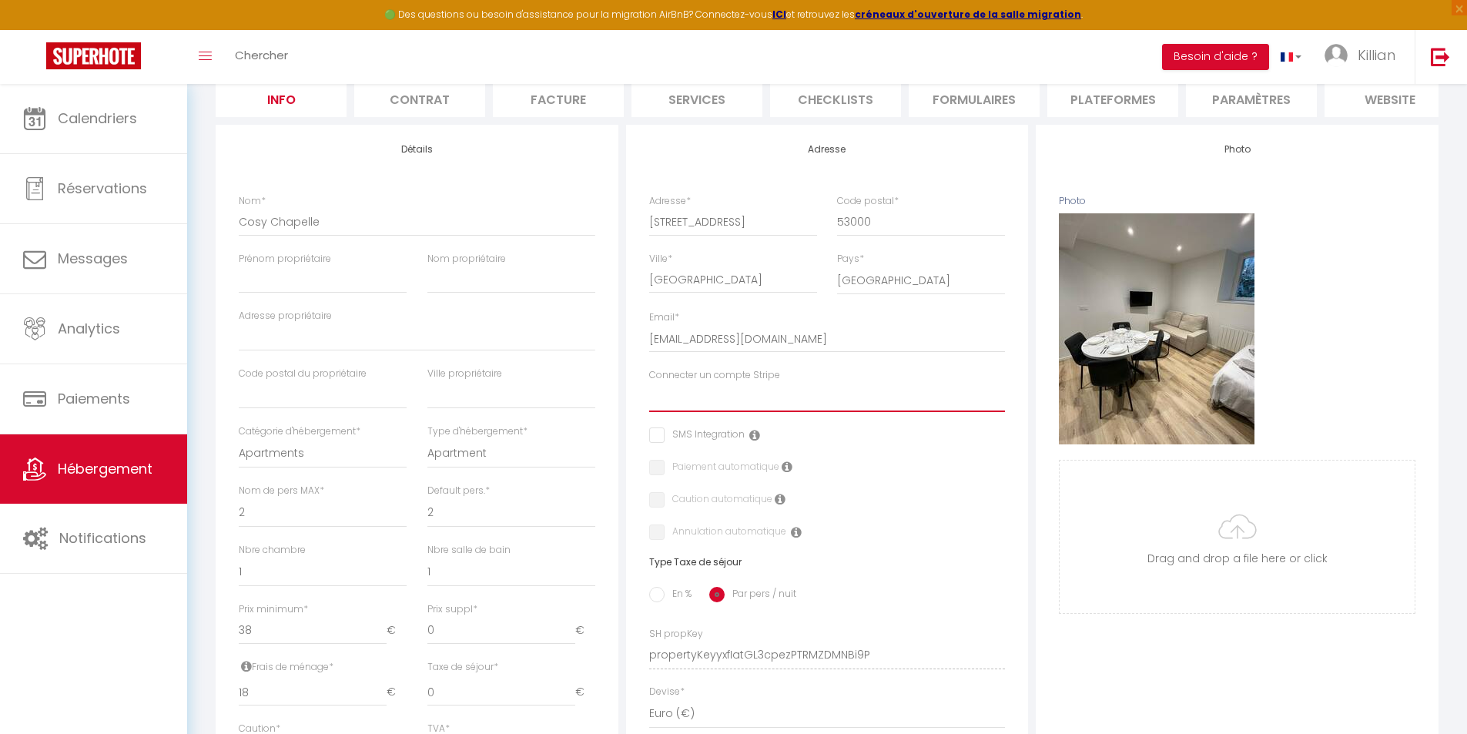
click at [710, 410] on select "Cautions" at bounding box center [827, 397] width 357 height 29
click at [649, 394] on select "Cautions" at bounding box center [827, 397] width 357 height 29
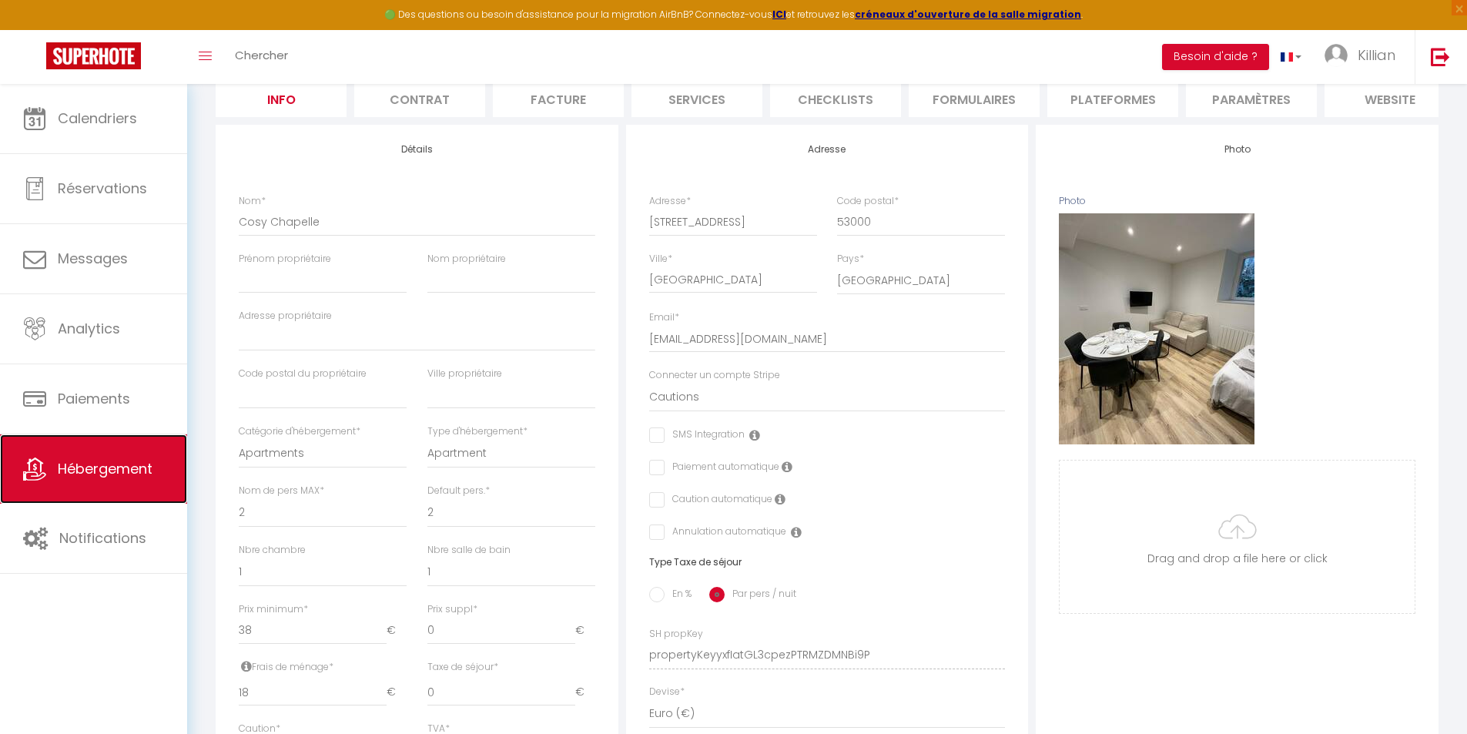
click at [122, 464] on span "Hébergement" at bounding box center [105, 468] width 95 height 19
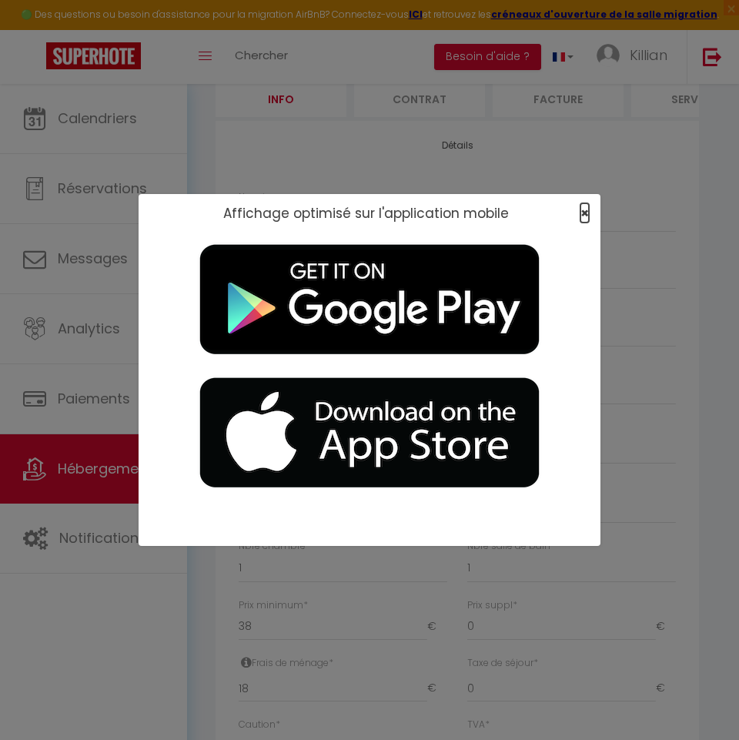
drag, startPoint x: 585, startPoint y: 210, endPoint x: 610, endPoint y: 216, distance: 26.0
click at [585, 210] on span "×" at bounding box center [585, 212] width 8 height 19
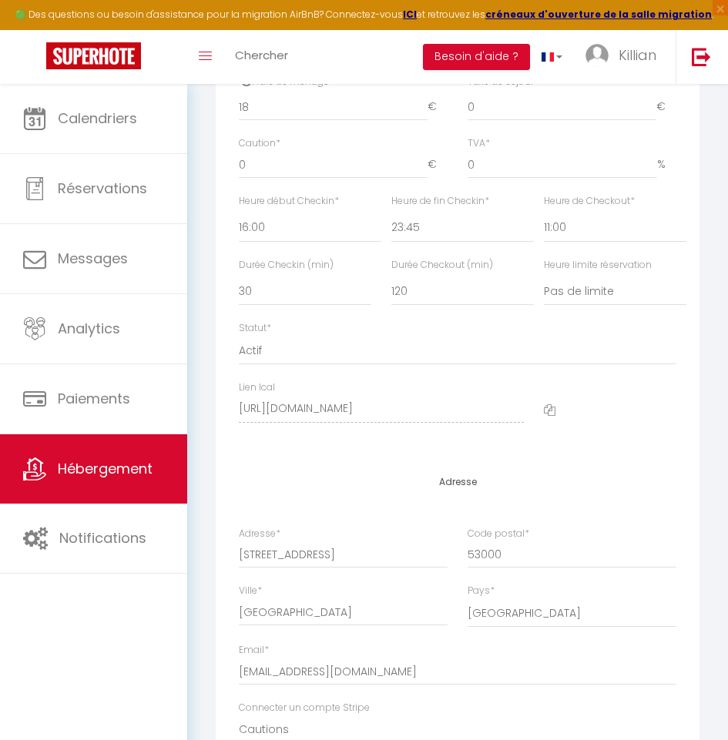
scroll to position [770, 0]
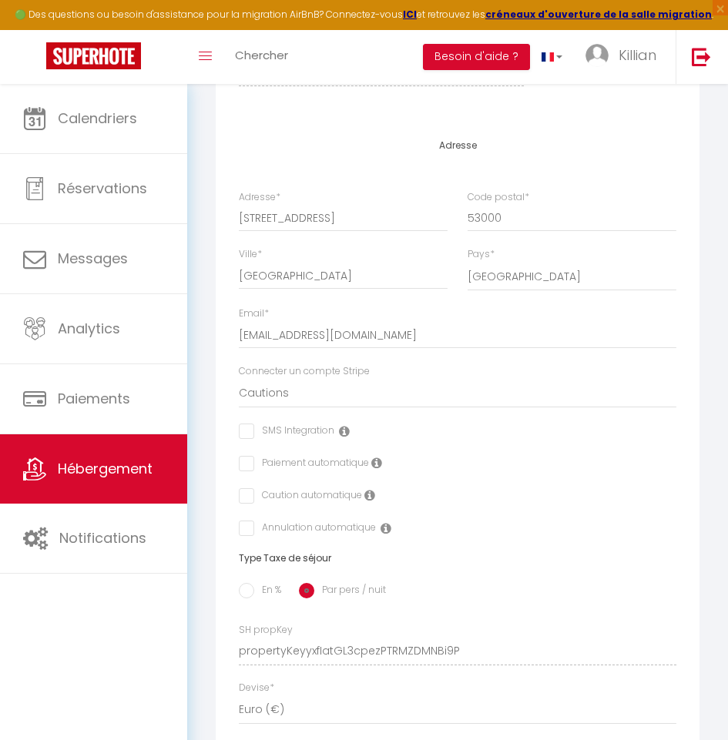
scroll to position [1078, 0]
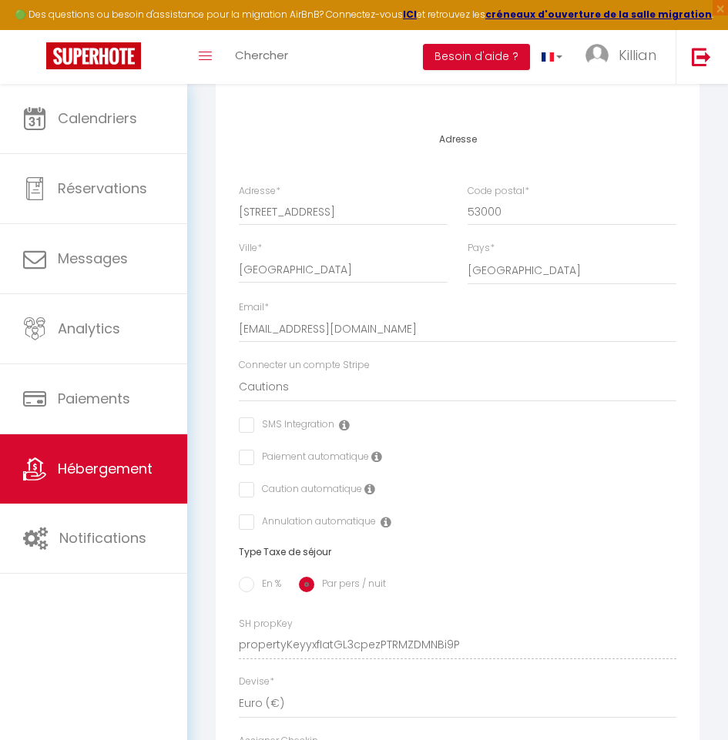
click at [333, 499] on label "Caution automatique" at bounding box center [308, 490] width 108 height 17
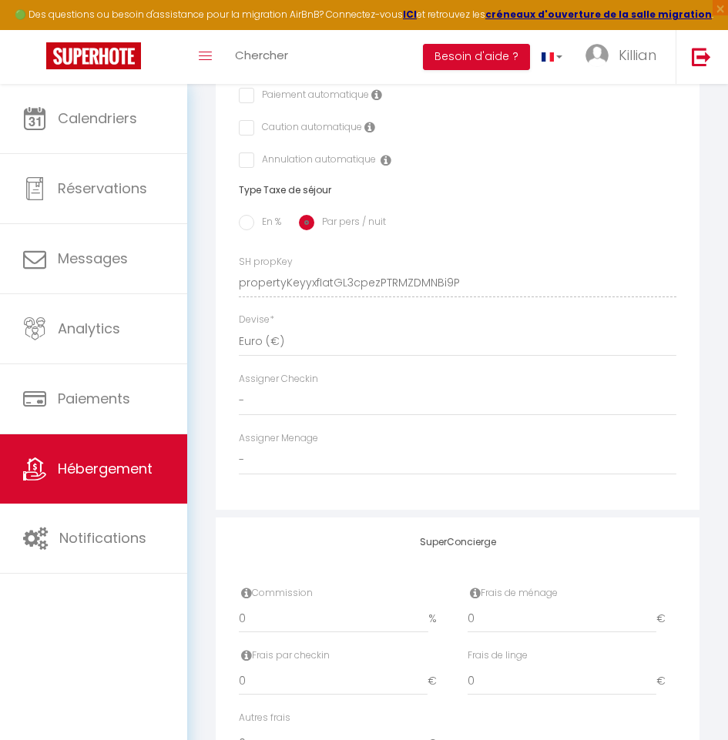
scroll to position [1463, 0]
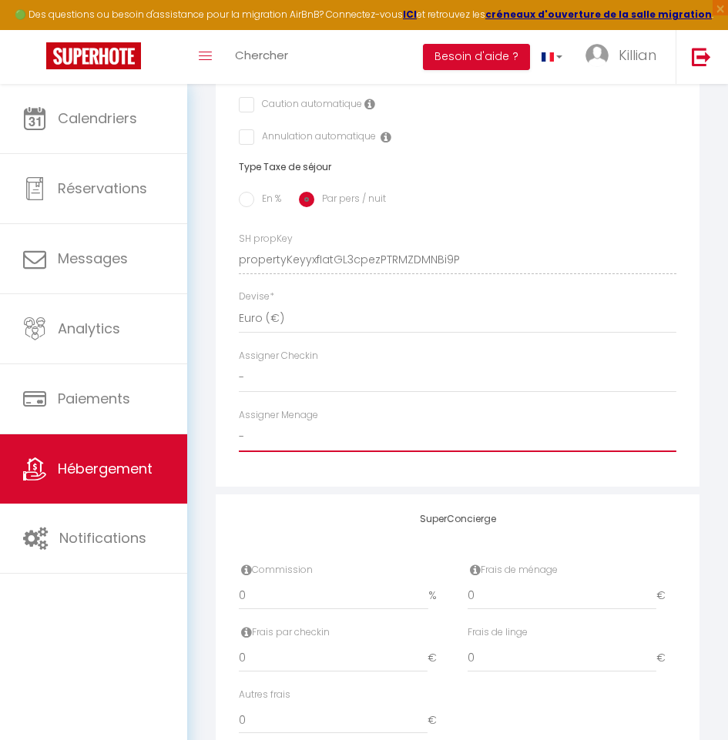
click at [396, 452] on select "- Amelia Noho Evan Fournier" at bounding box center [457, 437] width 437 height 29
click at [239, 434] on select "- Amelia Noho Evan Fournier" at bounding box center [457, 437] width 437 height 29
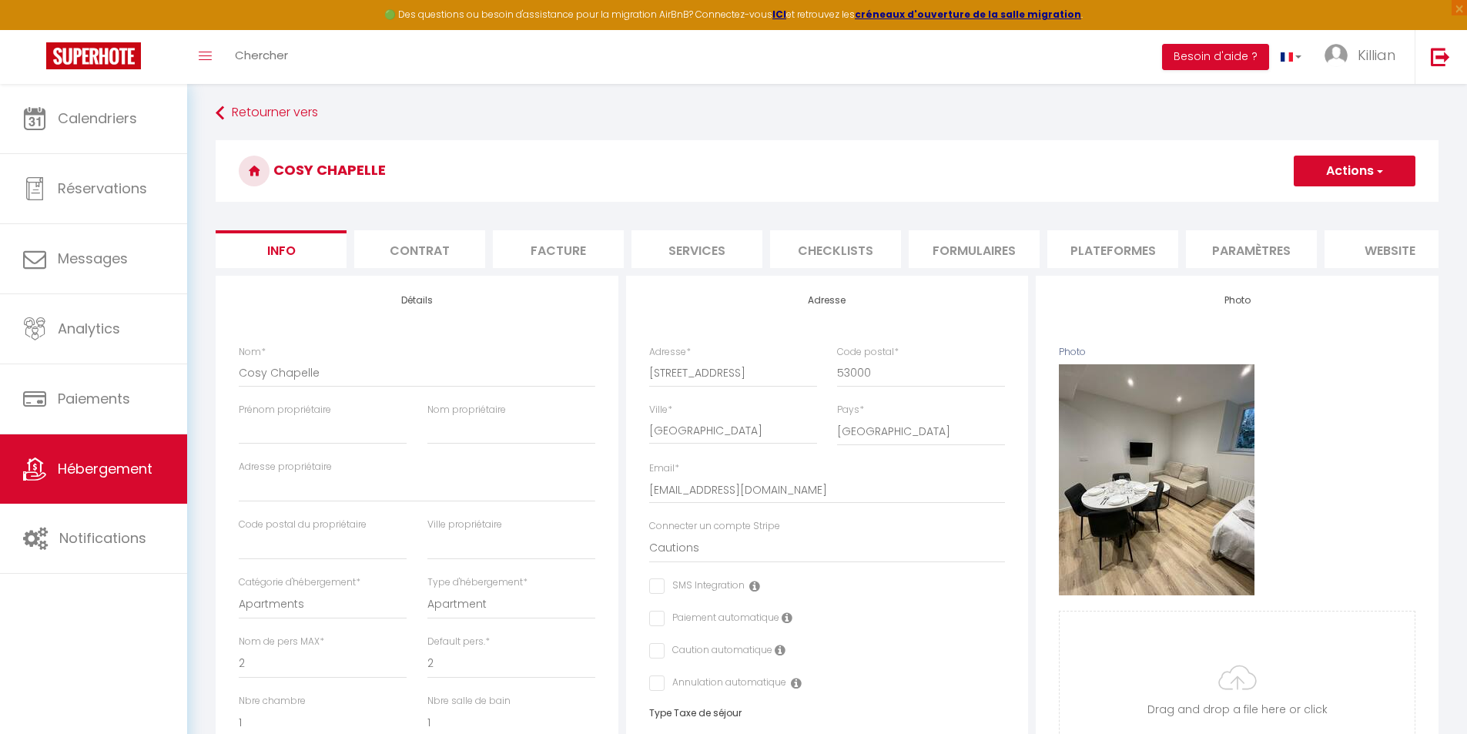
scroll to position [0, 0]
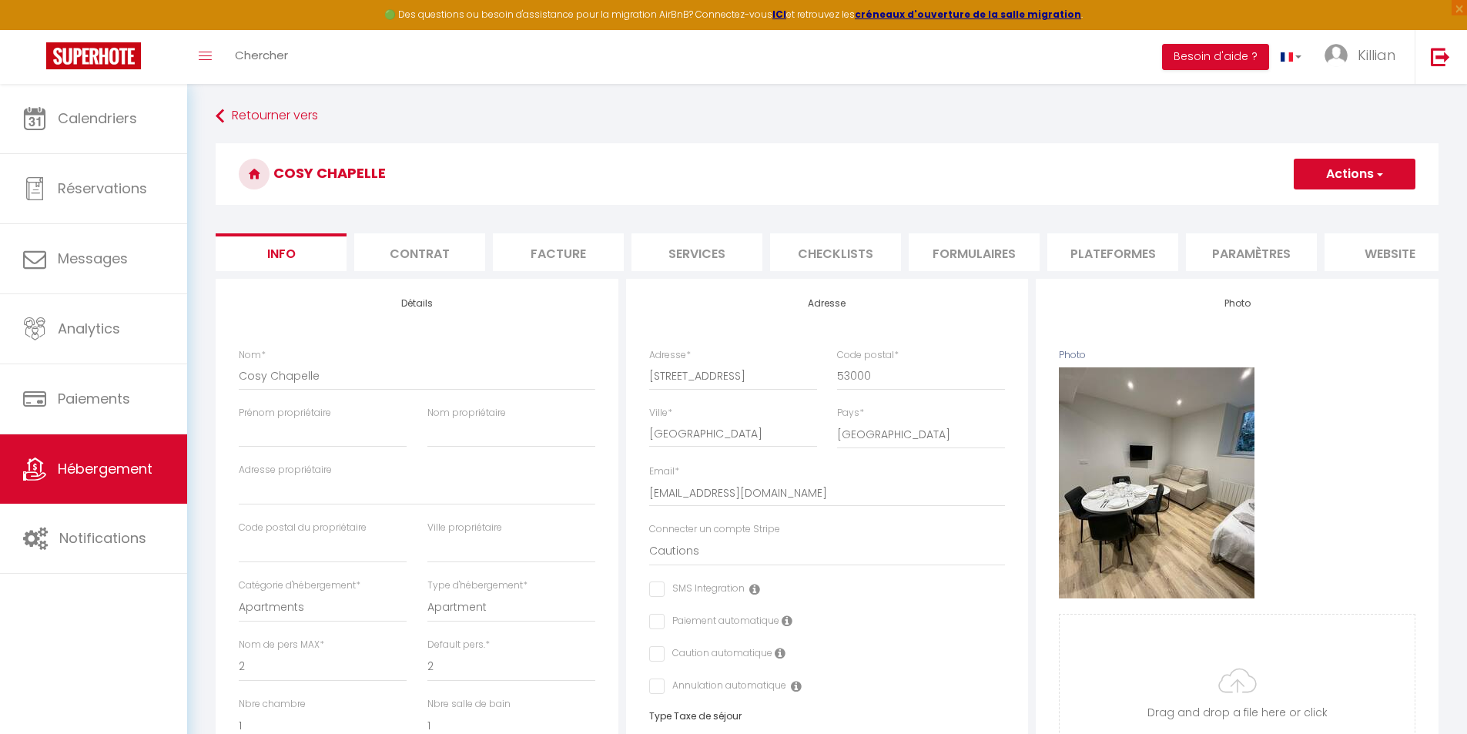
click at [677, 256] on li "Services" at bounding box center [697, 252] width 131 height 38
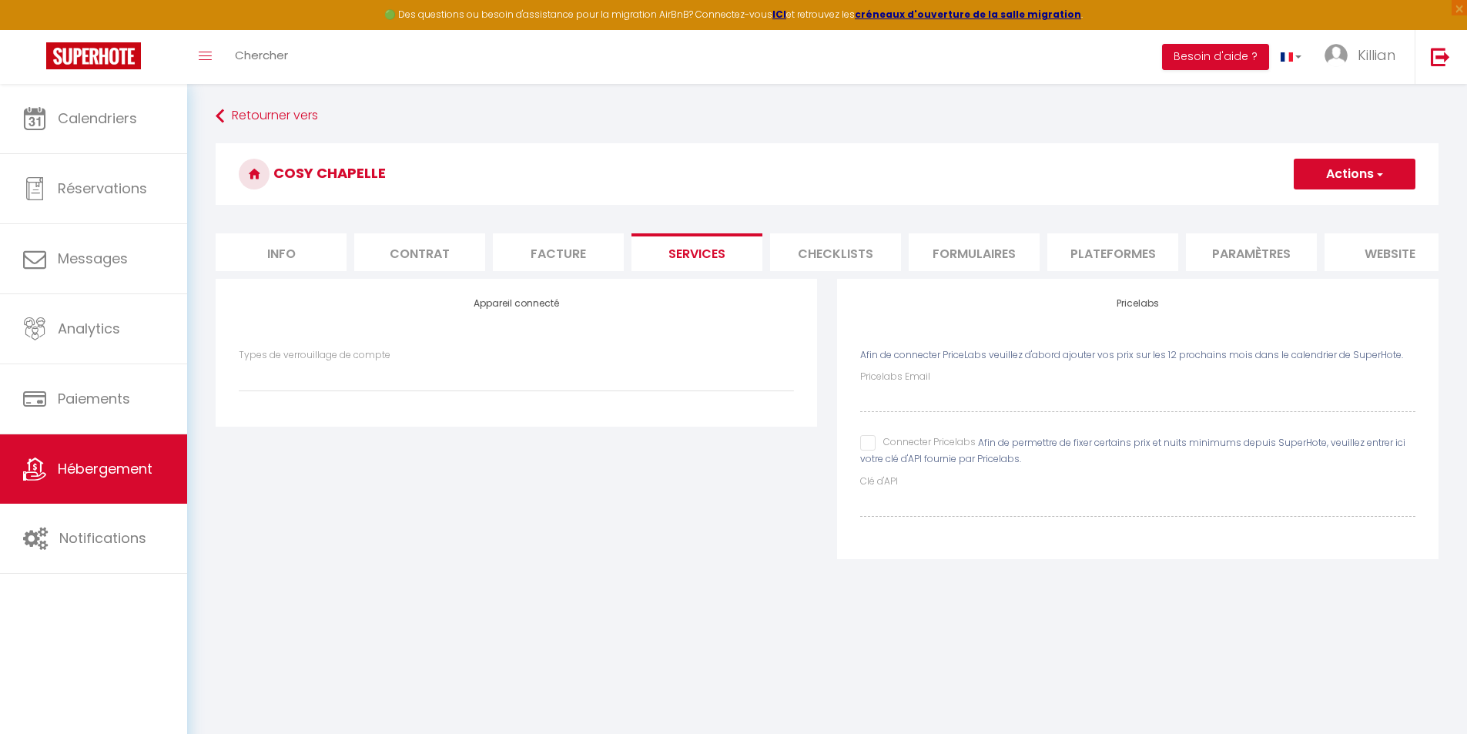
click at [843, 248] on li "Checklists" at bounding box center [835, 252] width 131 height 38
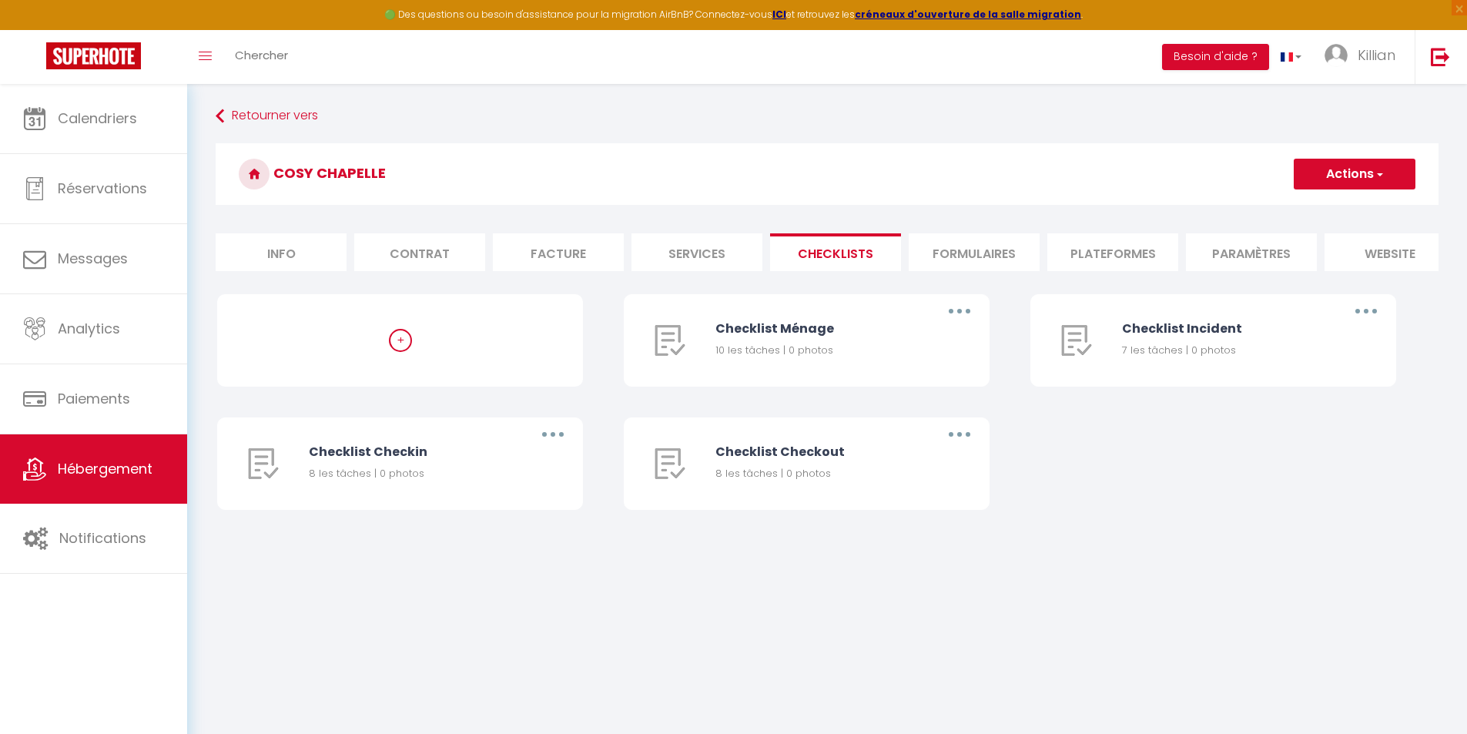
click at [977, 263] on li "Formulaires" at bounding box center [974, 252] width 131 height 38
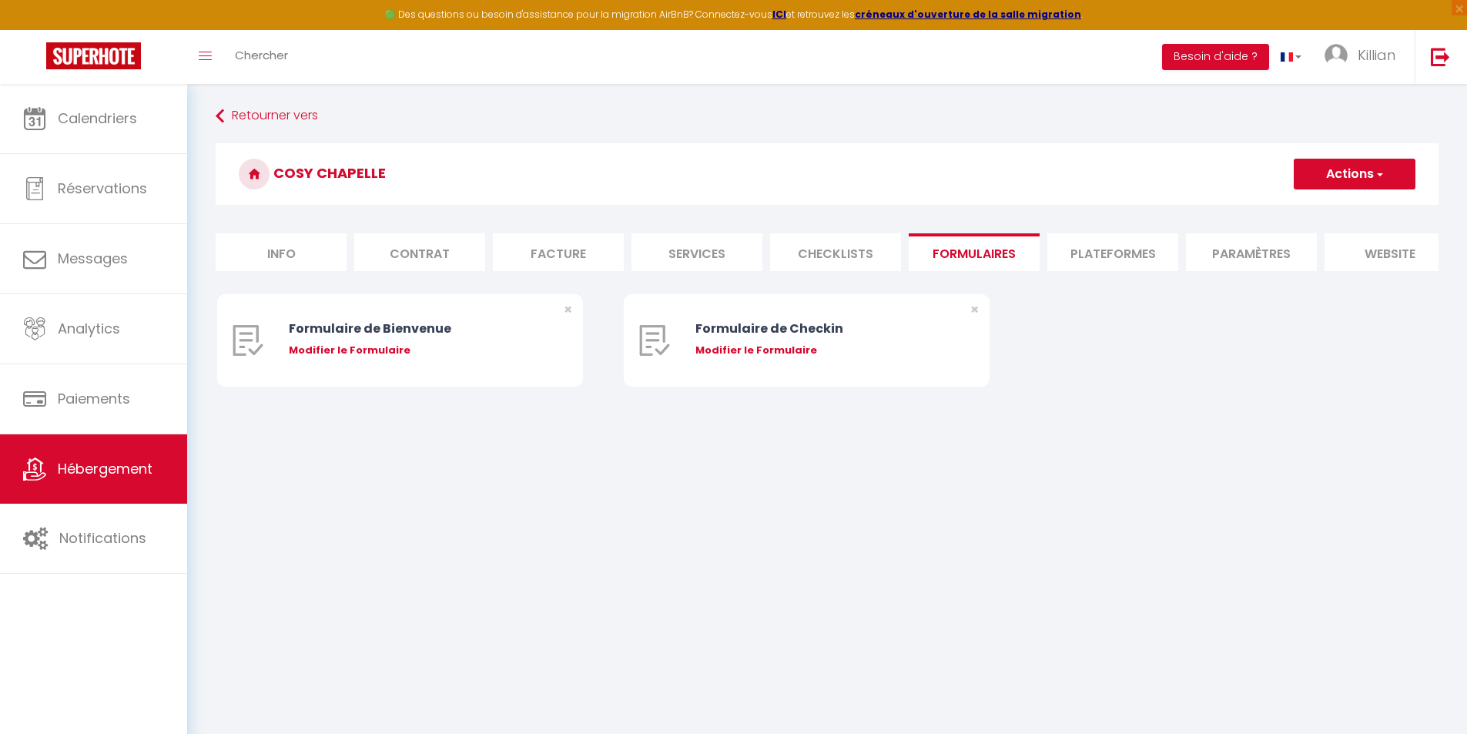
click at [1122, 270] on li "Plateformes" at bounding box center [1112, 252] width 131 height 38
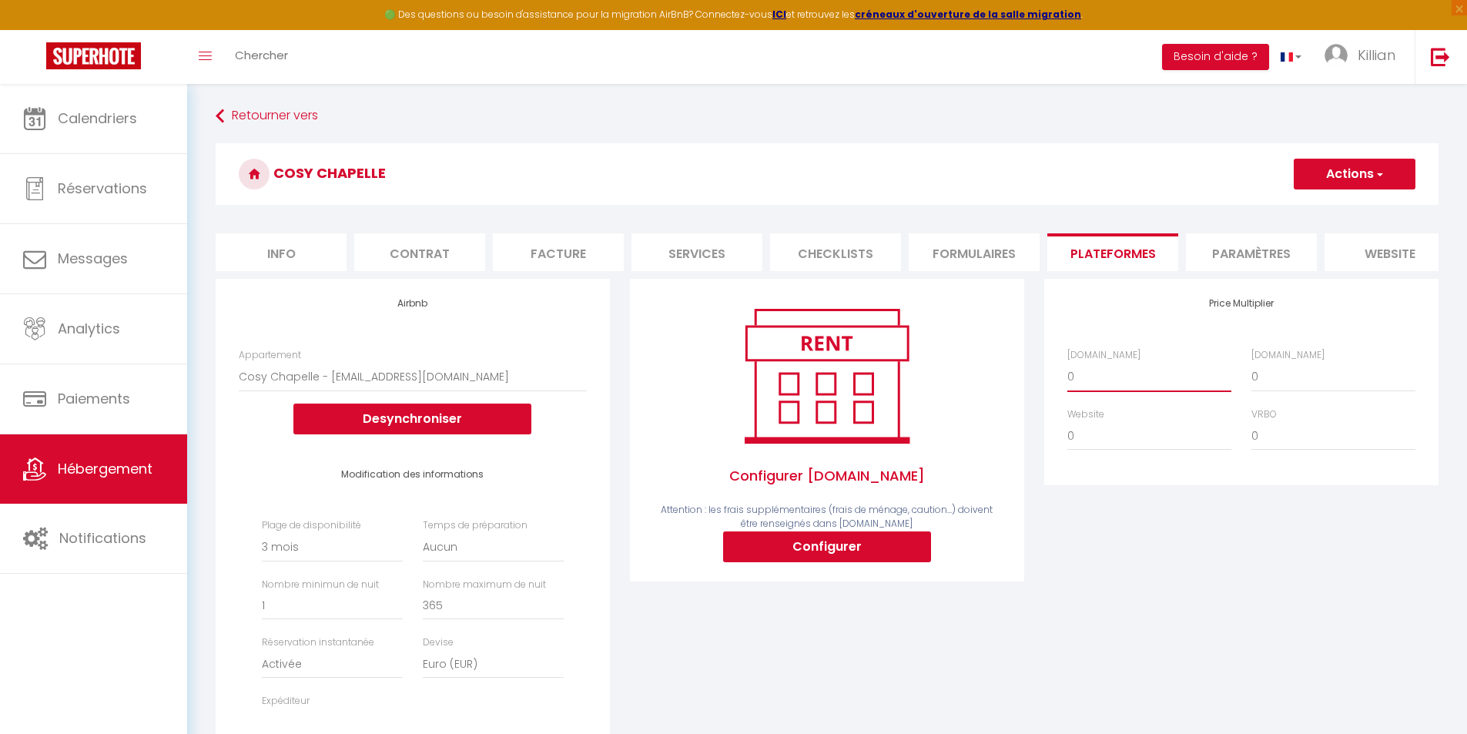
click at [1096, 391] on select "0 + 1 % + 2 % + 3 % + 4 % + 5 % + 6 % + 7 % + 8 % + 9 %" at bounding box center [1149, 376] width 164 height 29
click at [1067, 374] on select "0 + 1 % + 2 % + 3 % + 4 % + 5 % + 6 % + 7 % + 8 % + 9 %" at bounding box center [1149, 376] width 164 height 29
click at [1272, 389] on select "0 + 1 % + 2 % + 3 % + 4 % + 5 % + 6 % + 7 % + 8 % + 9 %" at bounding box center [1334, 376] width 164 height 29
click at [1252, 374] on select "0 + 1 % + 2 % + 3 % + 4 % + 5 % + 6 % + 7 % + 8 % + 9 %" at bounding box center [1334, 376] width 164 height 29
click at [1225, 263] on li "Paramètres" at bounding box center [1251, 252] width 131 height 38
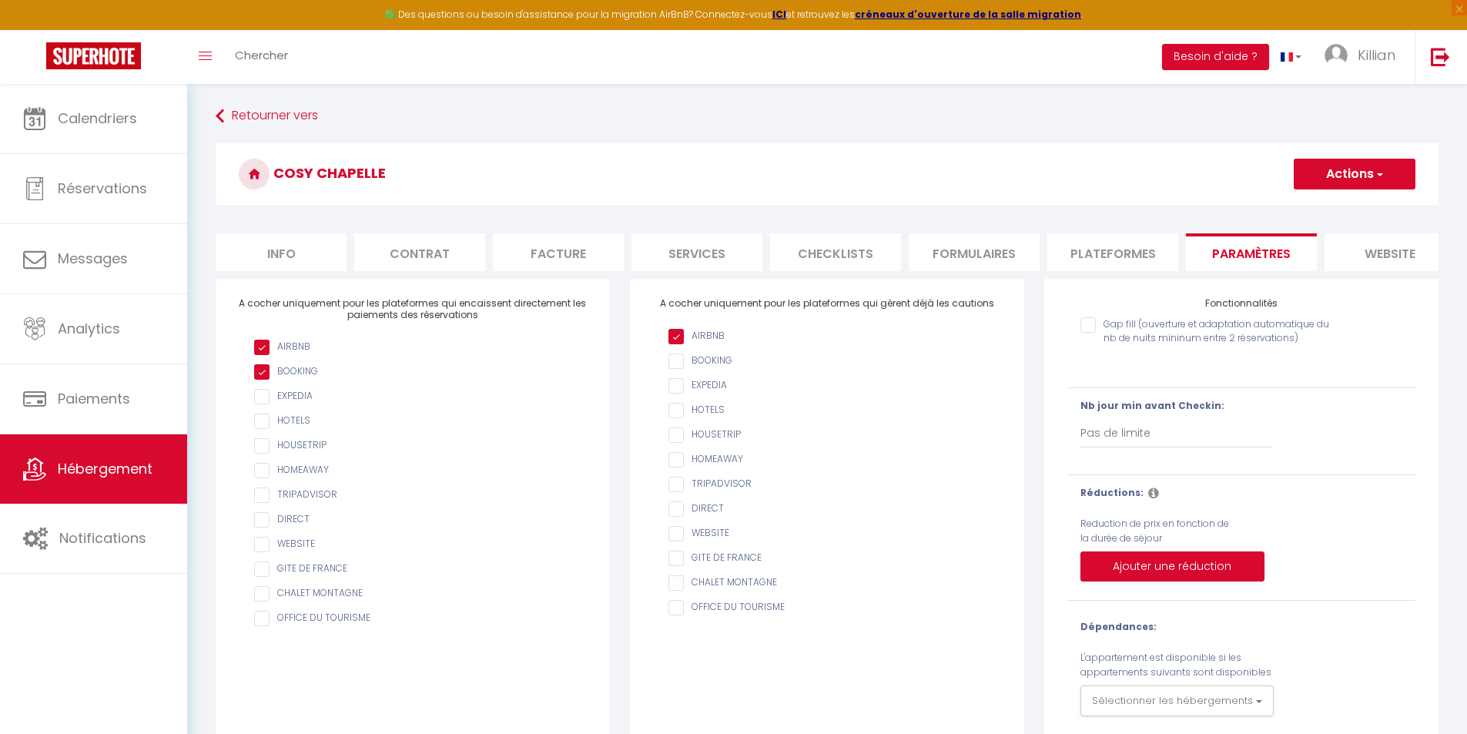
click at [1345, 260] on li "website" at bounding box center [1390, 252] width 131 height 38
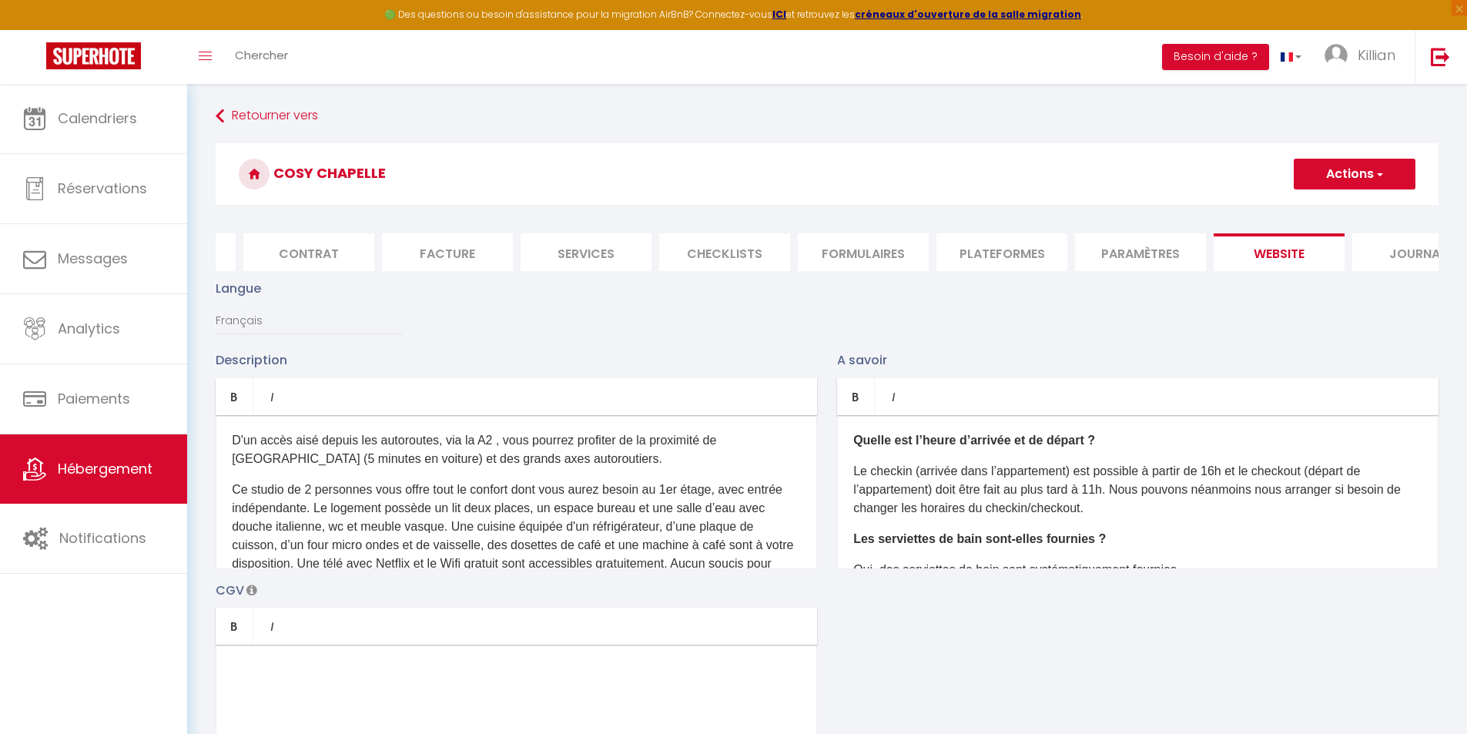
scroll to position [0, 163]
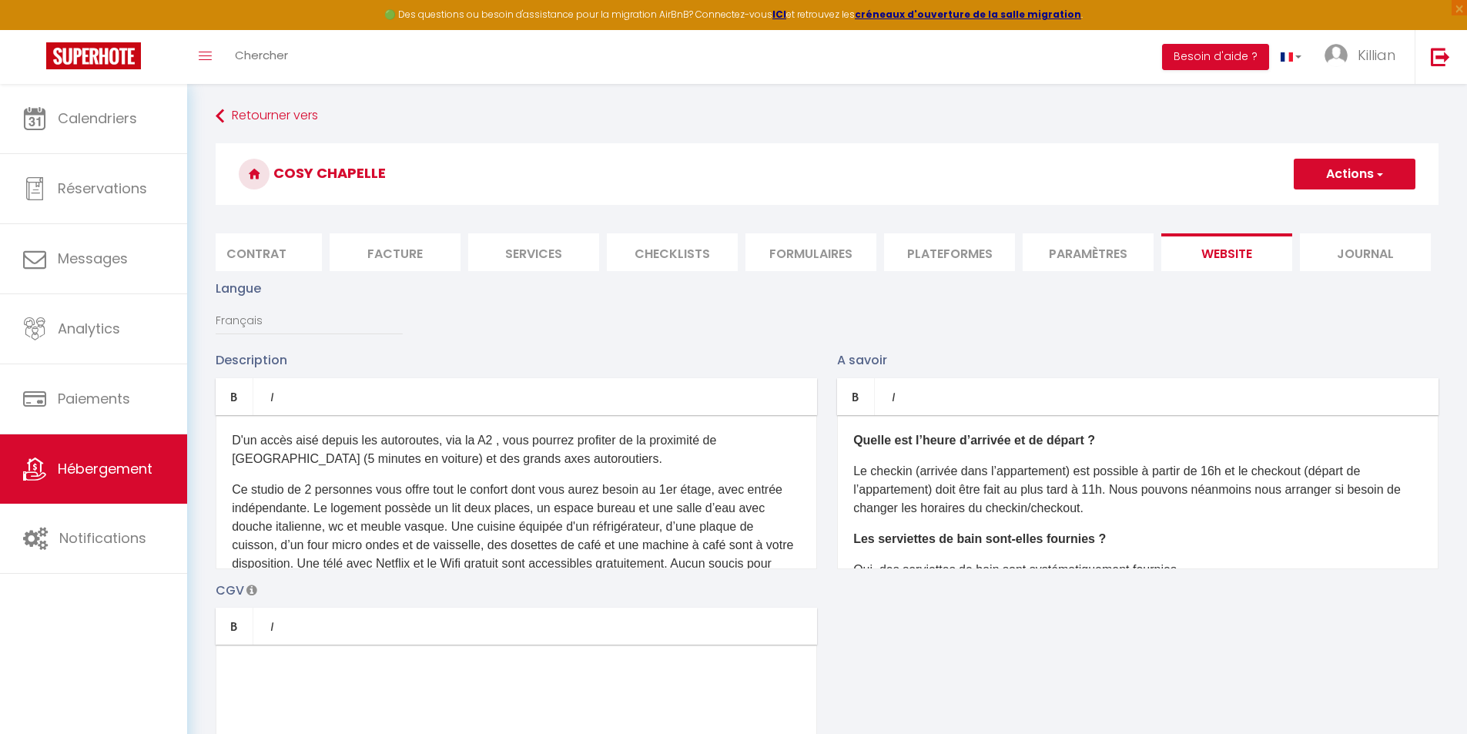
click at [1410, 261] on li "Journal" at bounding box center [1365, 252] width 131 height 38
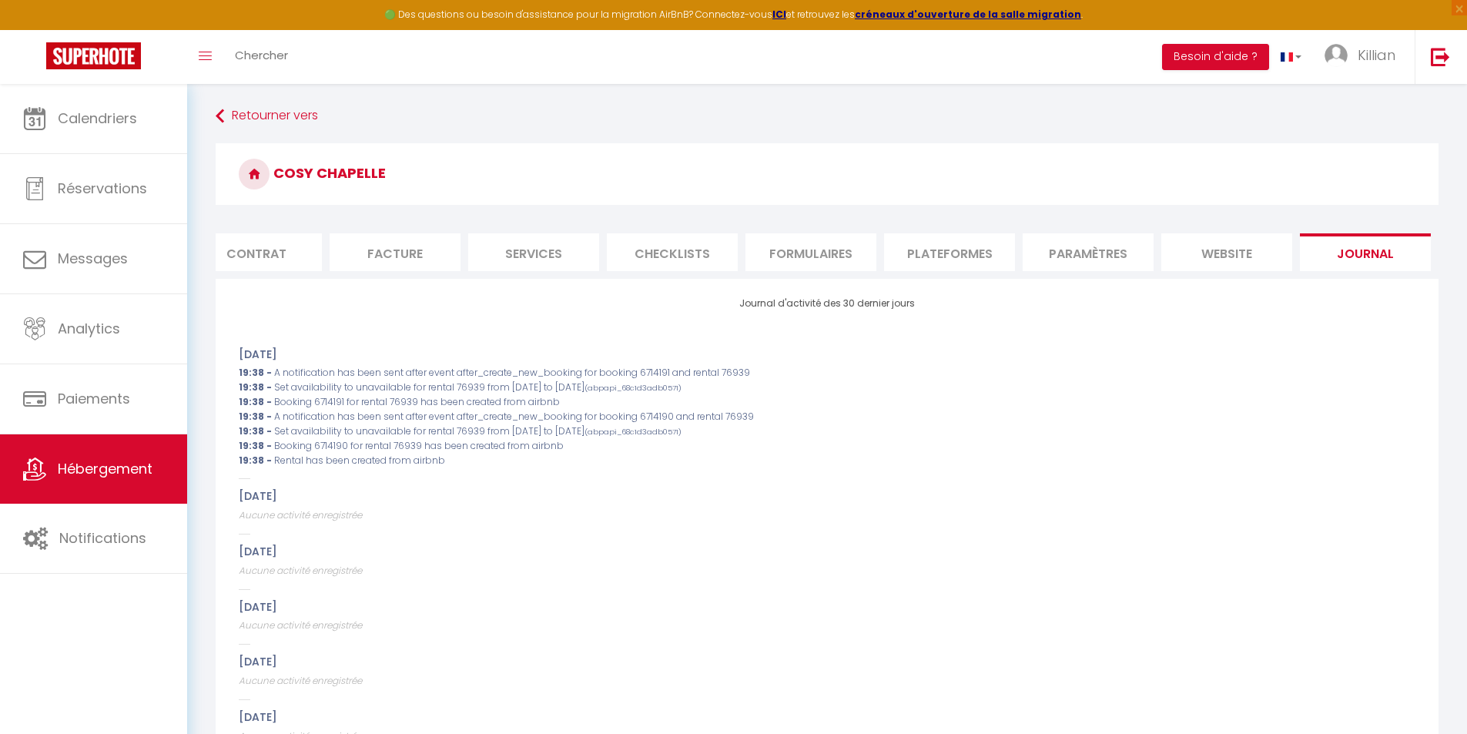
click at [1195, 254] on li "website" at bounding box center [1226, 252] width 131 height 38
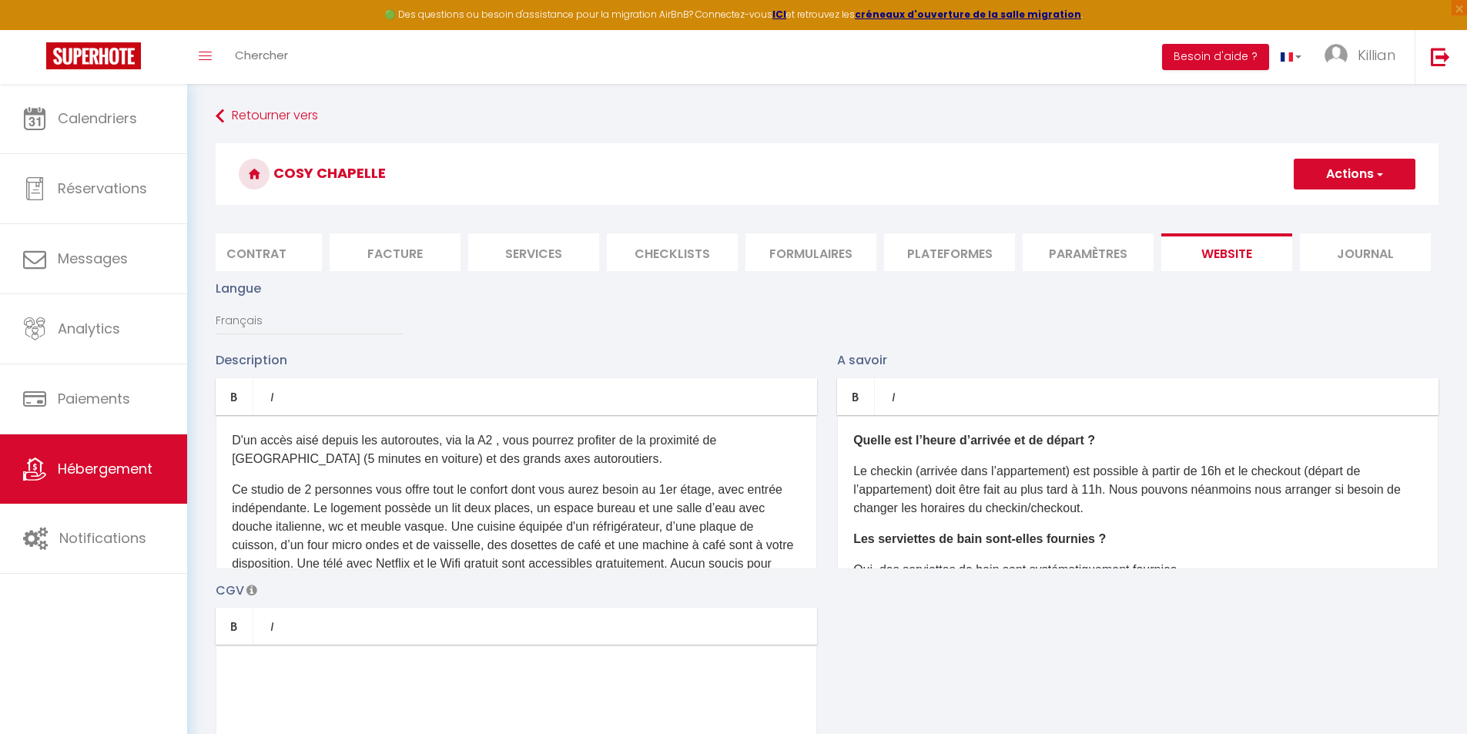
click at [1314, 176] on button "Actions" at bounding box center [1355, 174] width 122 height 31
click at [1319, 204] on input "Enregistrer" at bounding box center [1337, 207] width 57 height 15
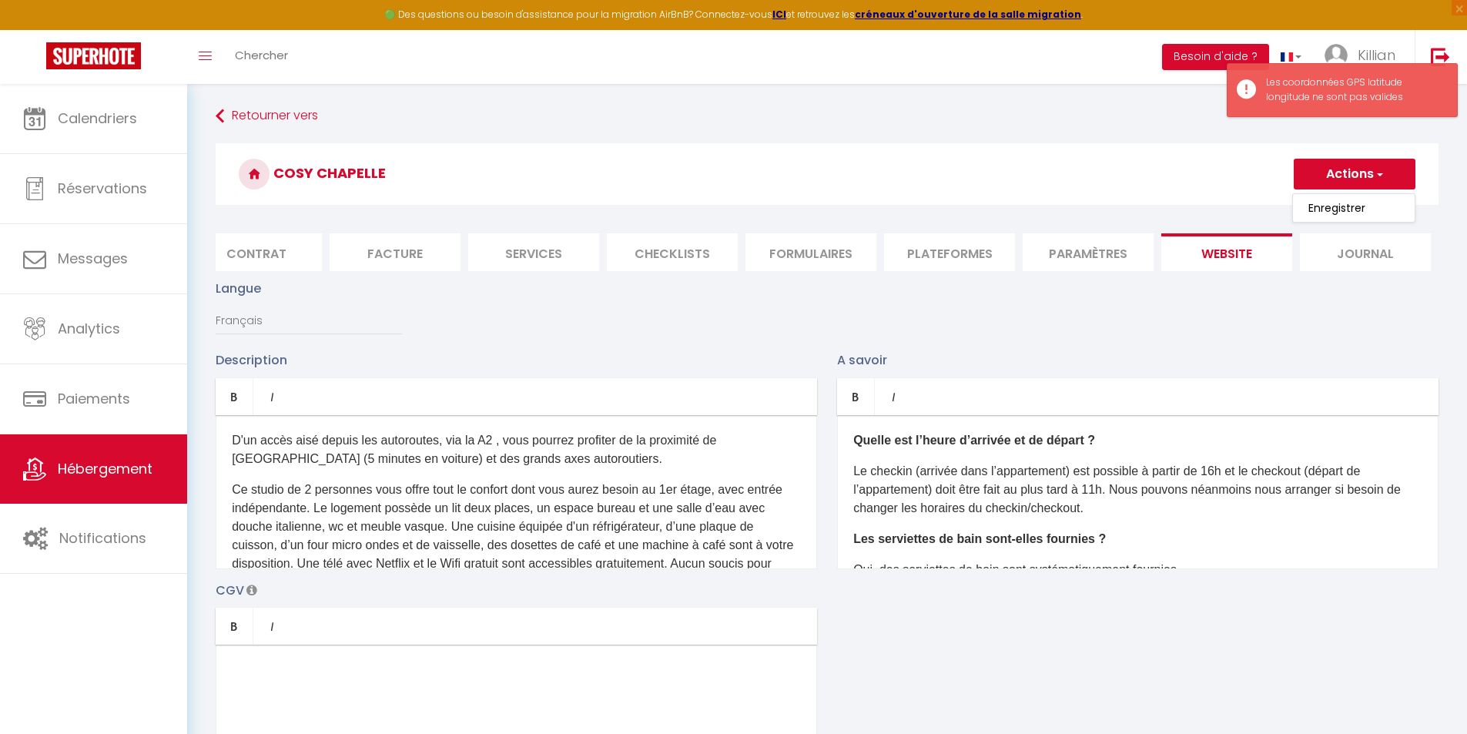
click at [1069, 260] on li "Paramètres" at bounding box center [1088, 252] width 131 height 38
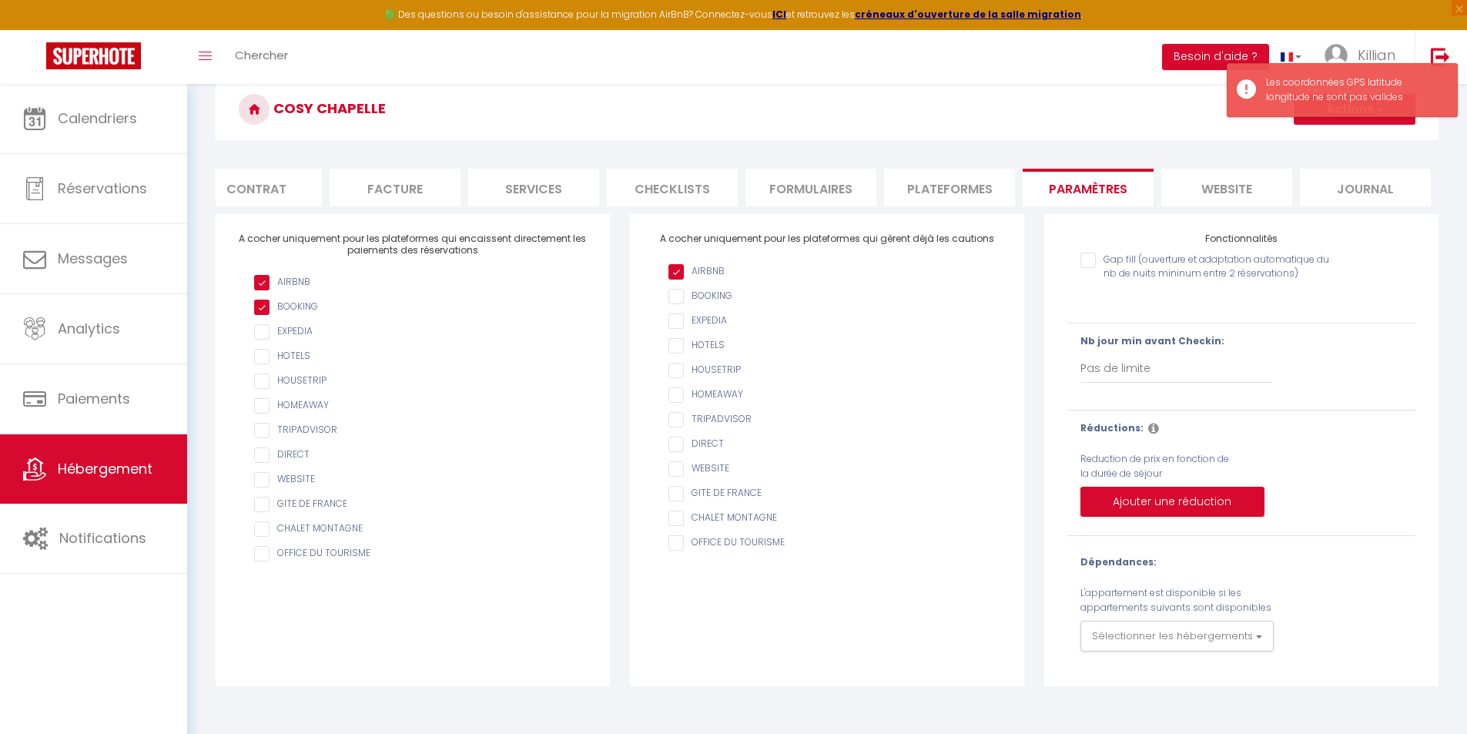
scroll to position [84, 0]
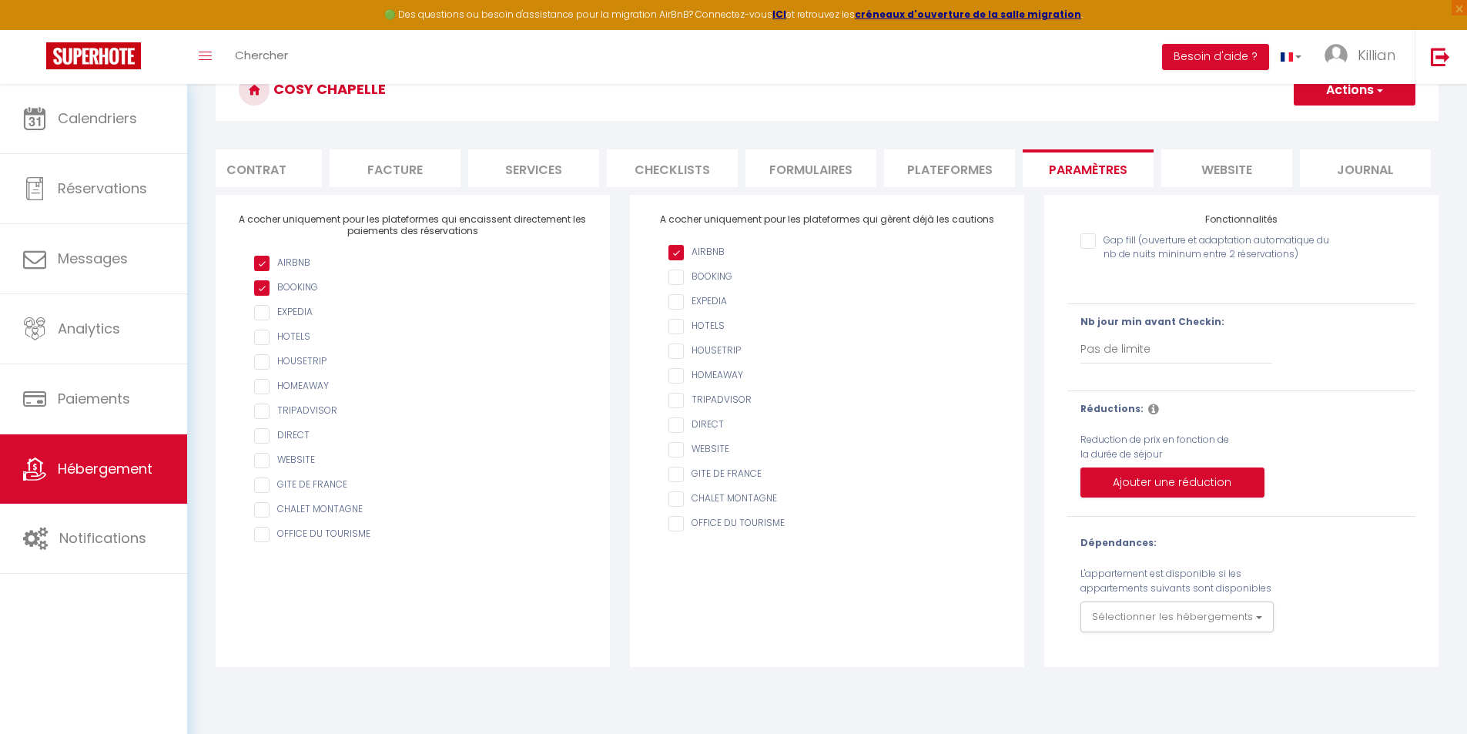
click at [987, 148] on form "Cosy Chapelle Actions Enregistrer Info Contrat Facture Services Checklists Form…" at bounding box center [827, 363] width 1223 height 608
click at [267, 169] on li "Contrat" at bounding box center [256, 168] width 131 height 38
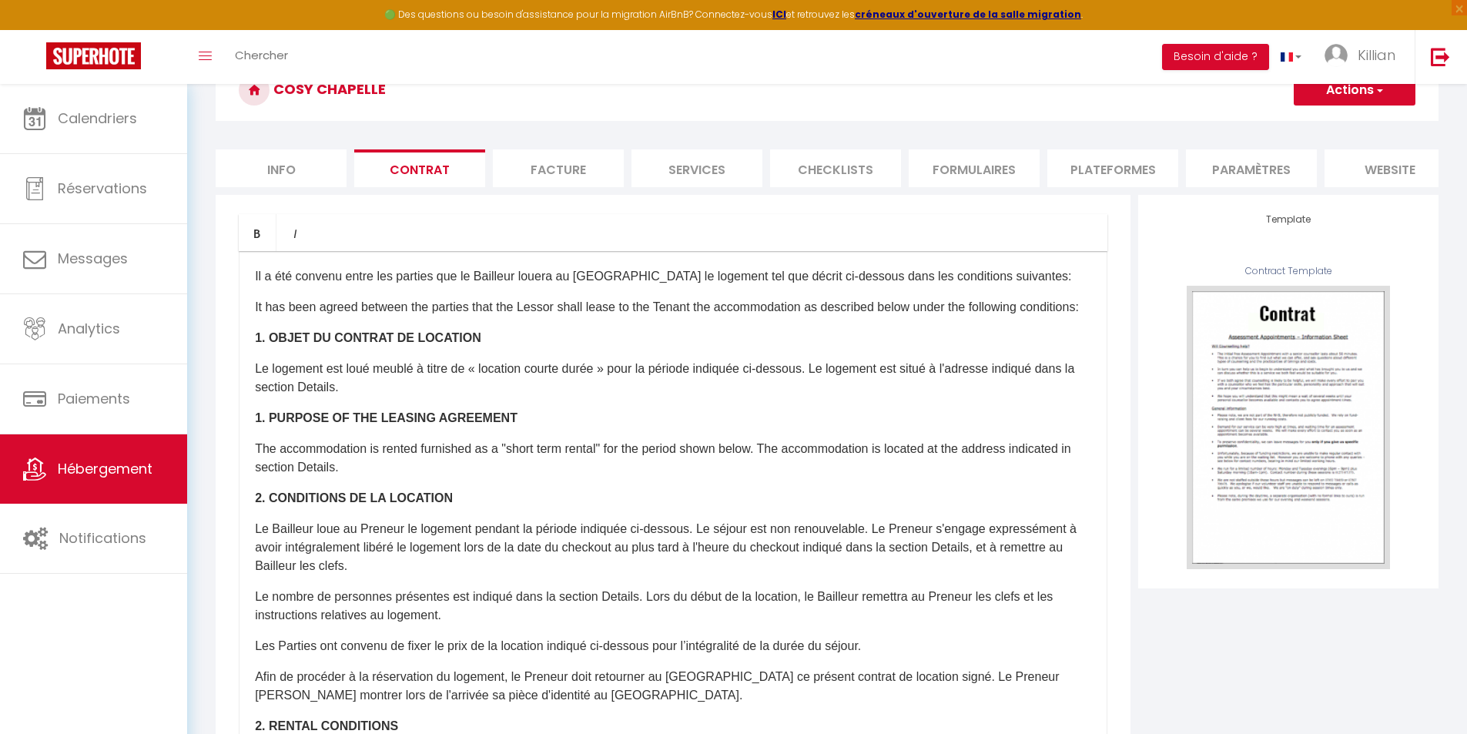
click at [279, 169] on li "Info" at bounding box center [281, 168] width 131 height 38
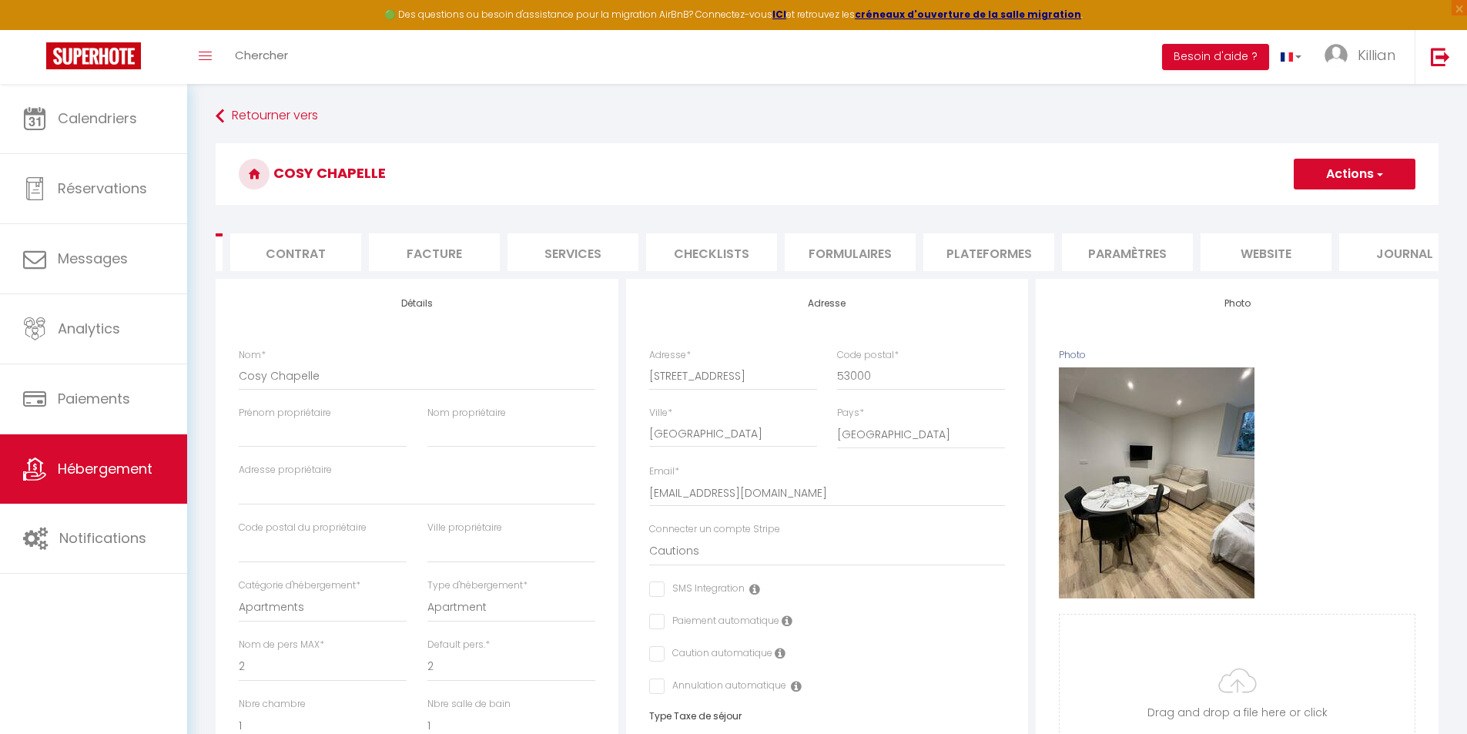
scroll to position [0, 163]
click at [1201, 259] on li "website" at bounding box center [1226, 252] width 131 height 38
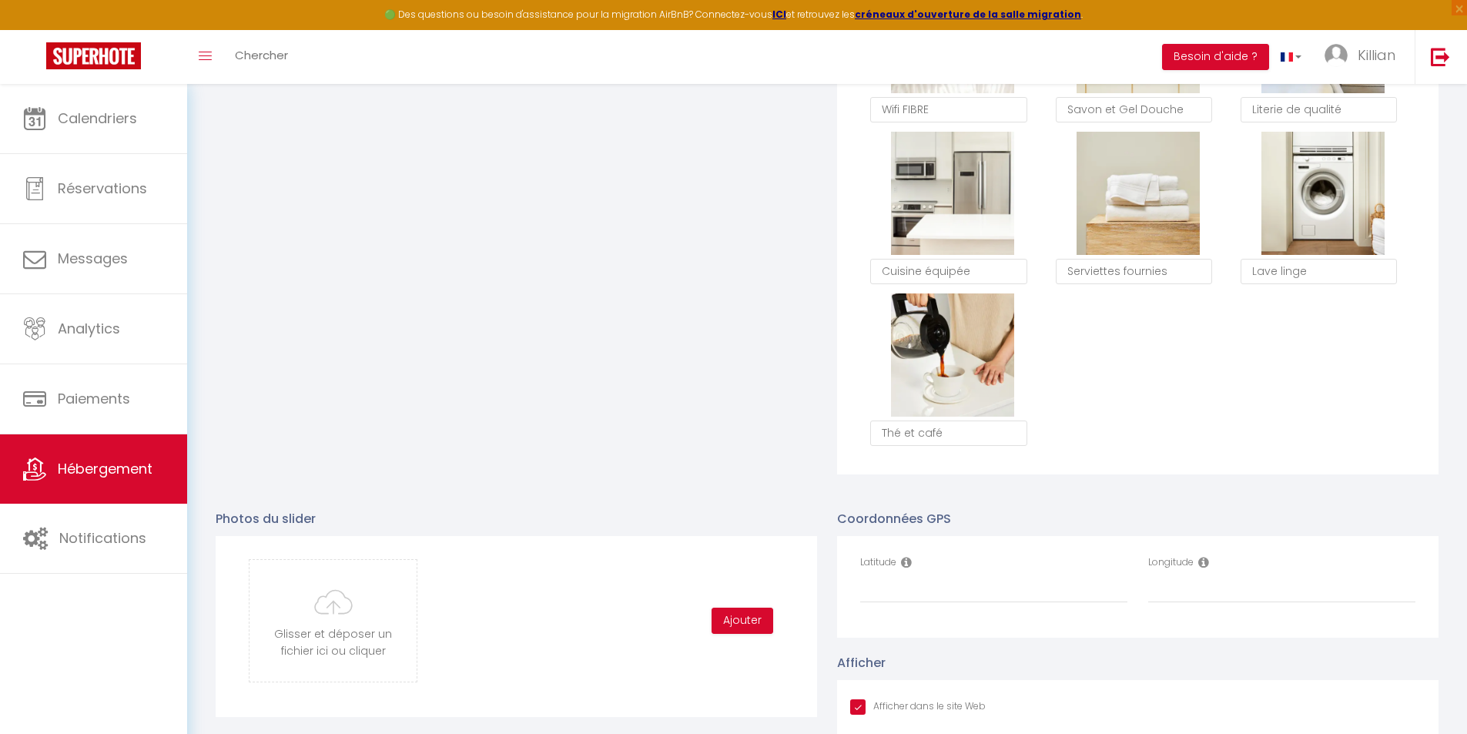
scroll to position [1309, 0]
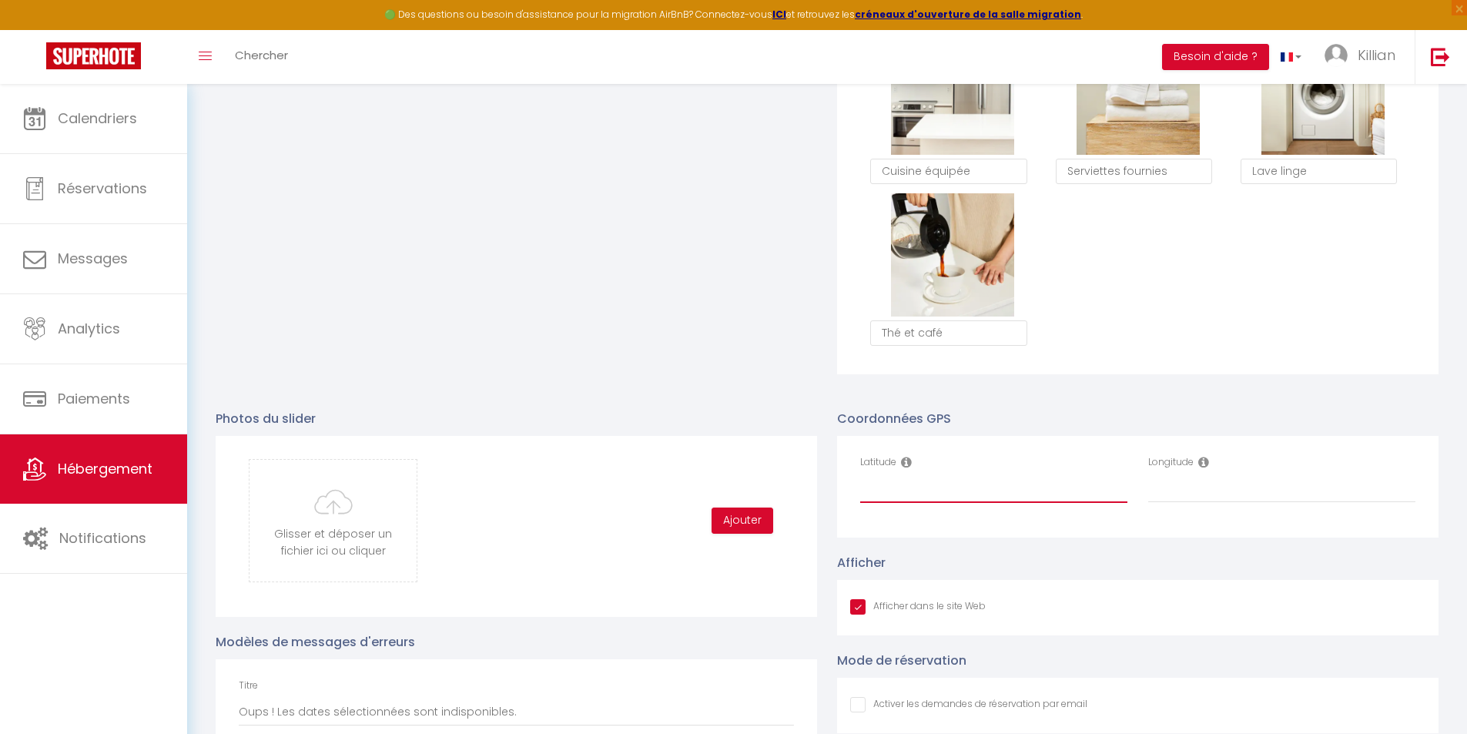
click at [901, 503] on input "Latitude" at bounding box center [993, 489] width 267 height 28
paste input "48.06767"
click at [1199, 501] on input "Longitude" at bounding box center [1281, 489] width 267 height 28
paste input "-0.771955"
click at [1096, 567] on div "Afficher Afficher dans le site Web" at bounding box center [1137, 594] width 601 height 82
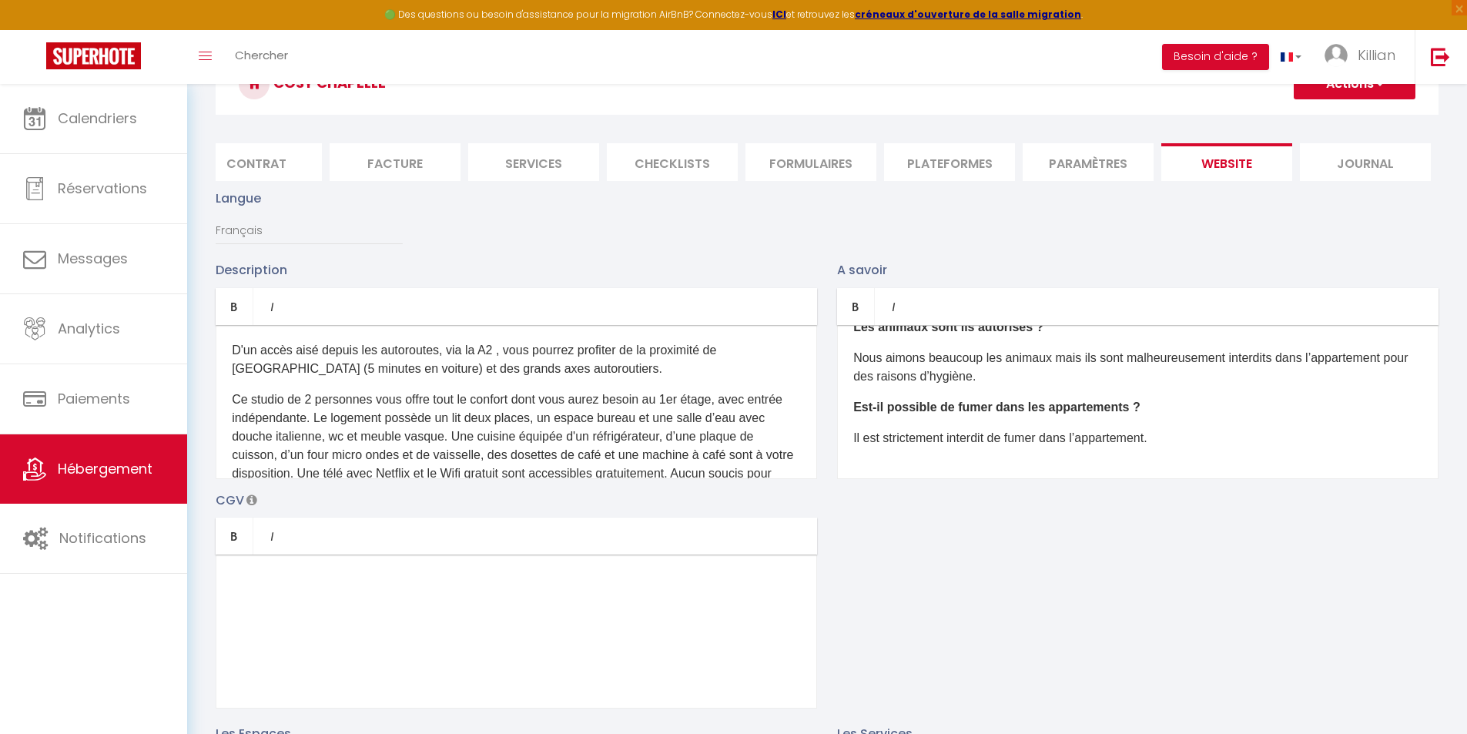
scroll to position [77, 0]
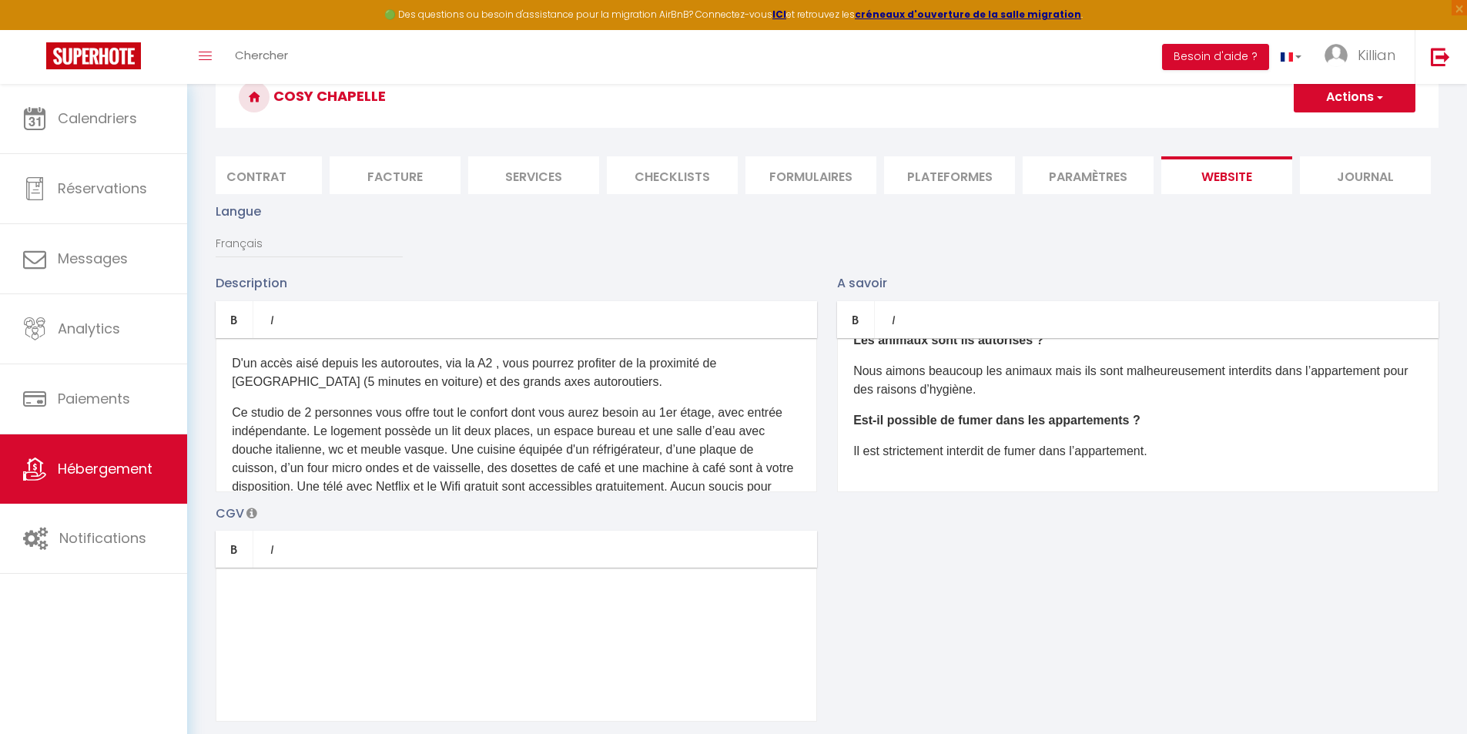
click at [1351, 106] on button "Actions" at bounding box center [1355, 97] width 122 height 31
click at [1346, 135] on input "Enregistrer" at bounding box center [1337, 130] width 57 height 15
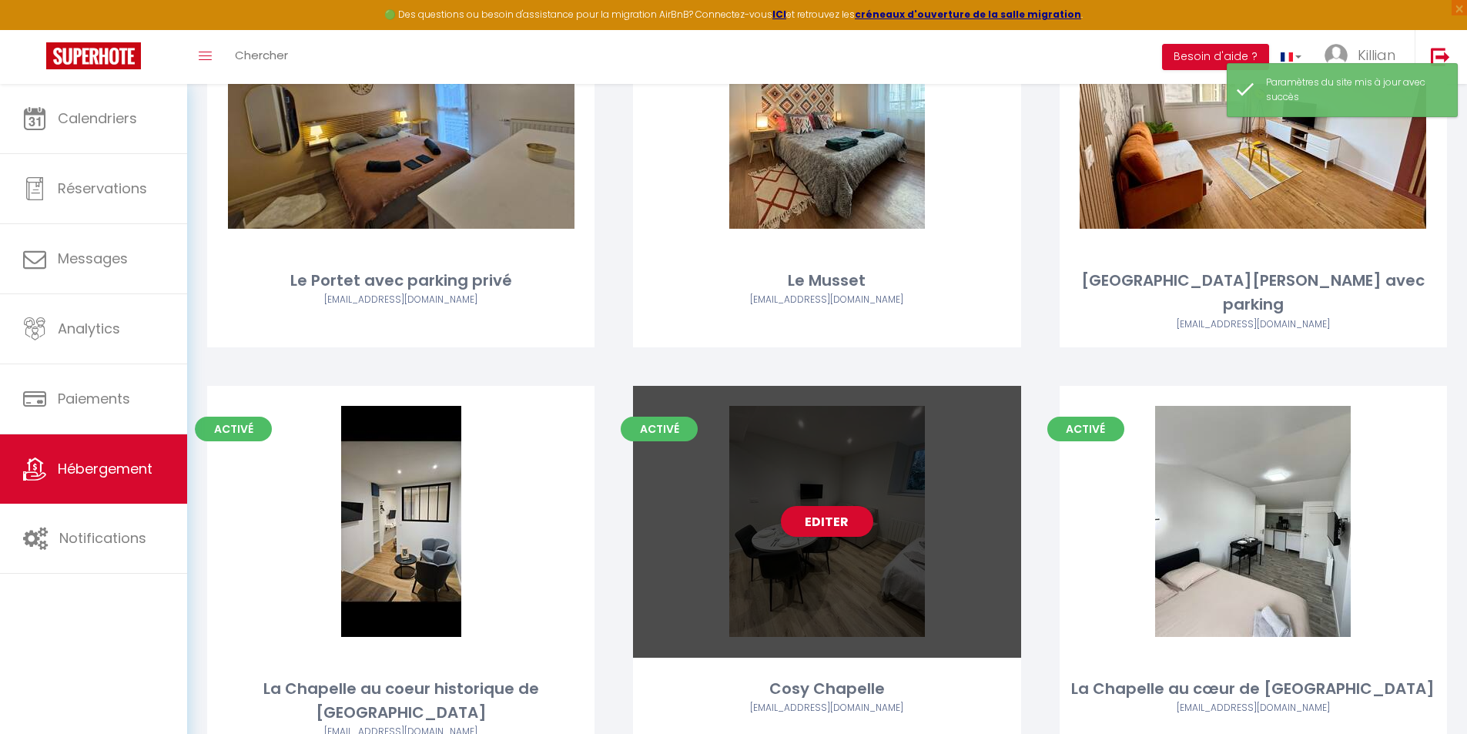
scroll to position [250, 0]
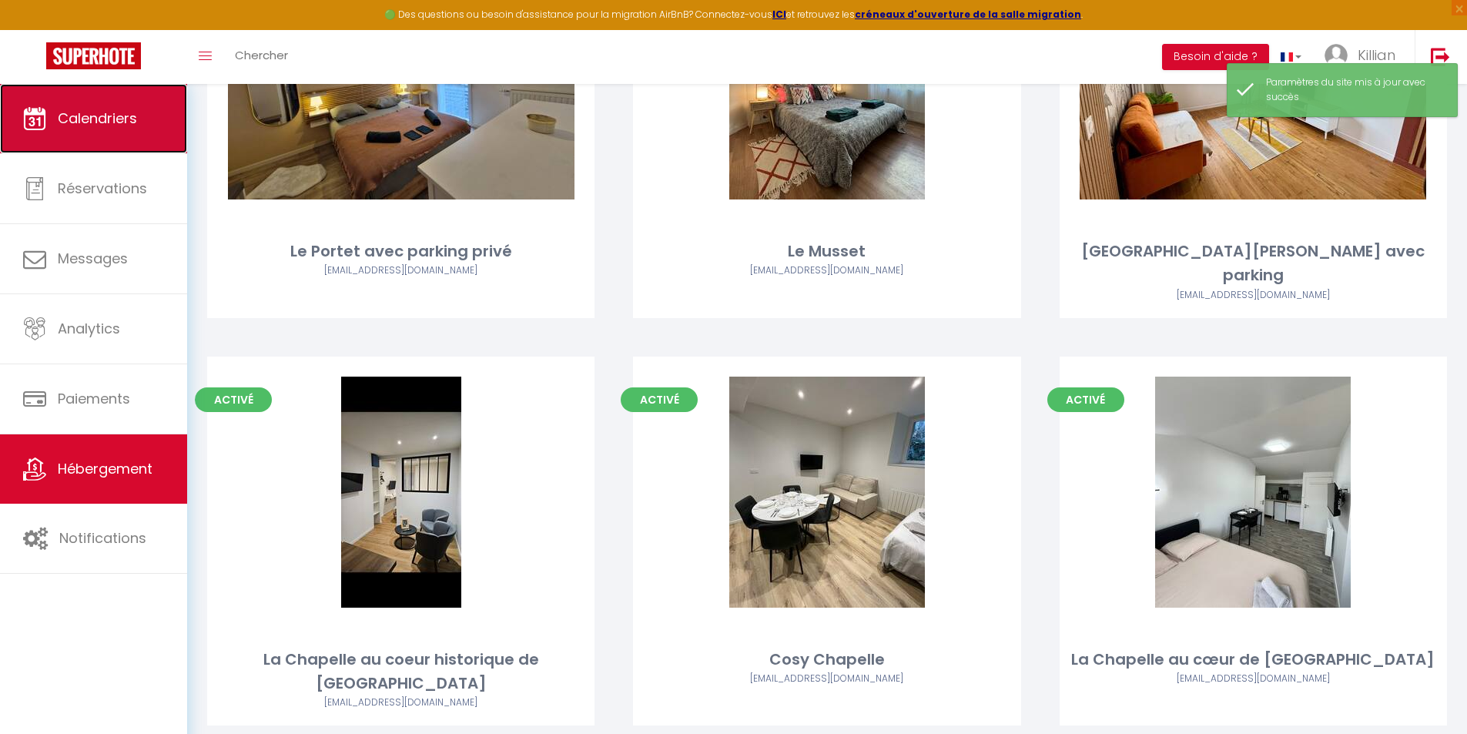
click at [113, 129] on link "Calendriers" at bounding box center [93, 118] width 187 height 69
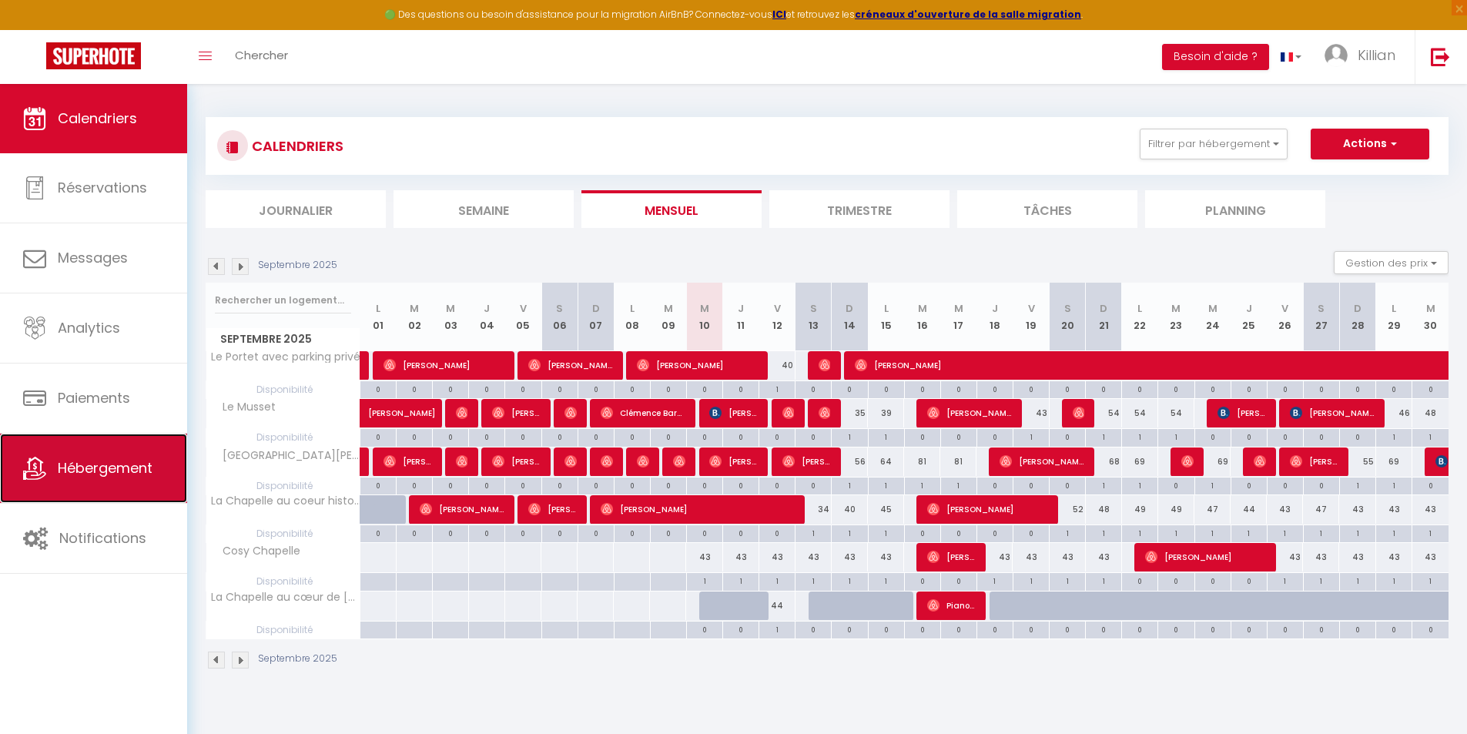
click at [130, 491] on link "Hébergement" at bounding box center [93, 468] width 187 height 69
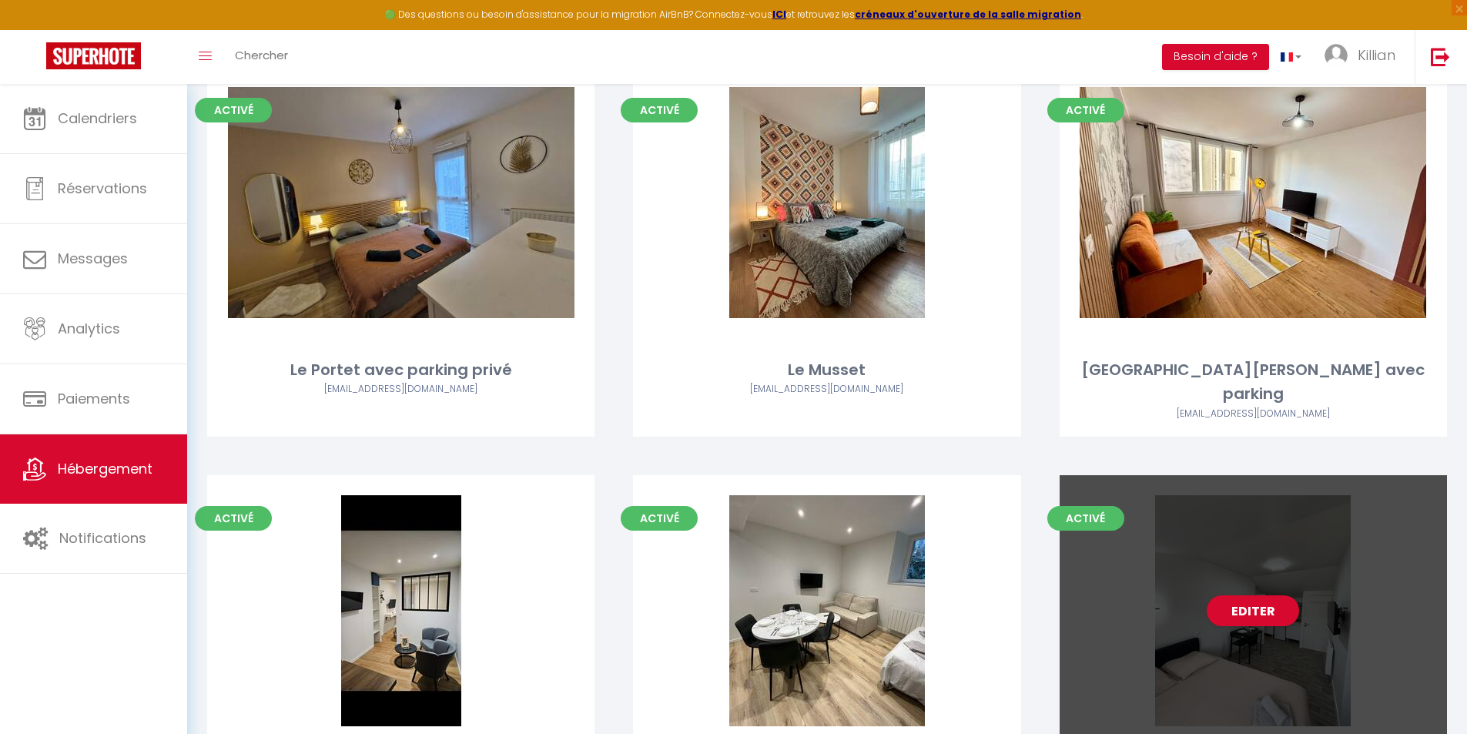
scroll to position [250, 0]
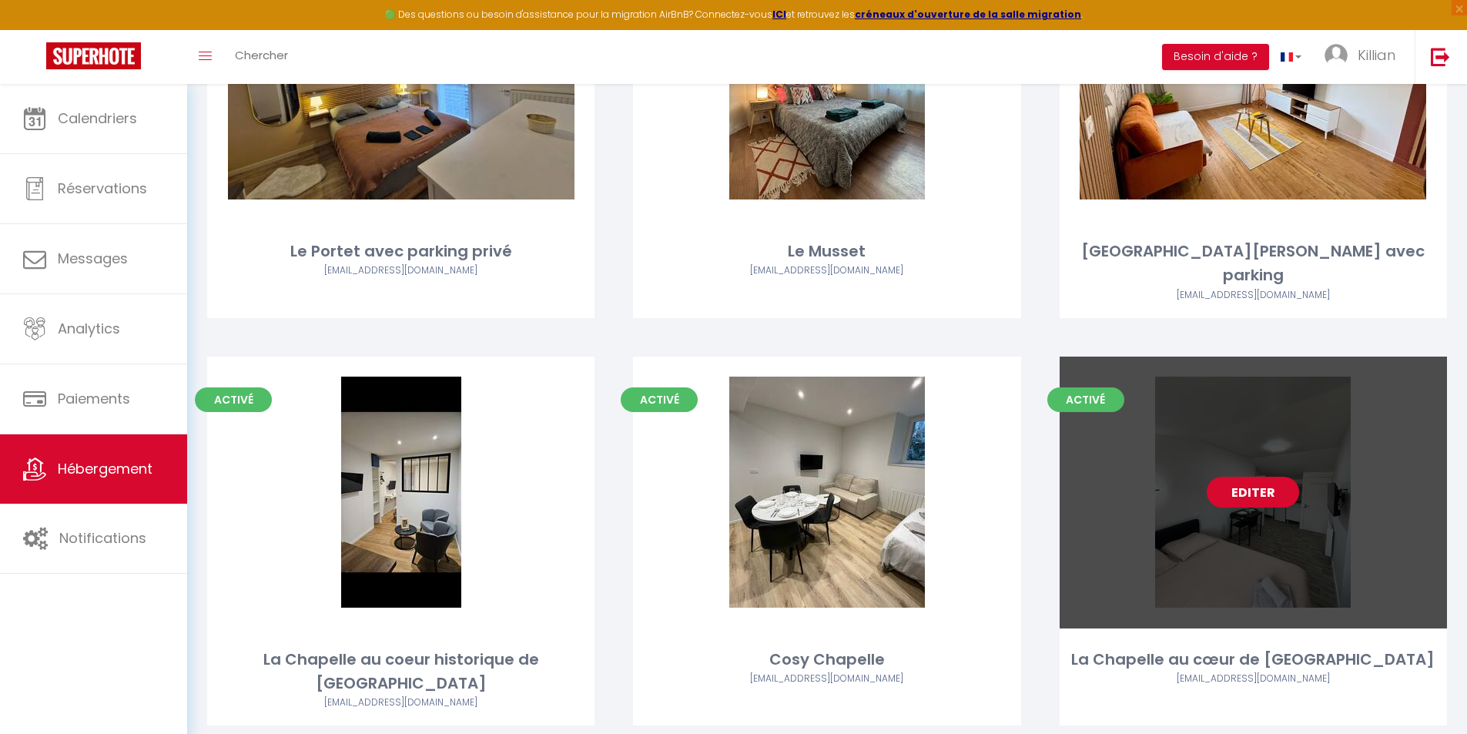
click at [1233, 477] on link "Editer" at bounding box center [1253, 492] width 92 height 31
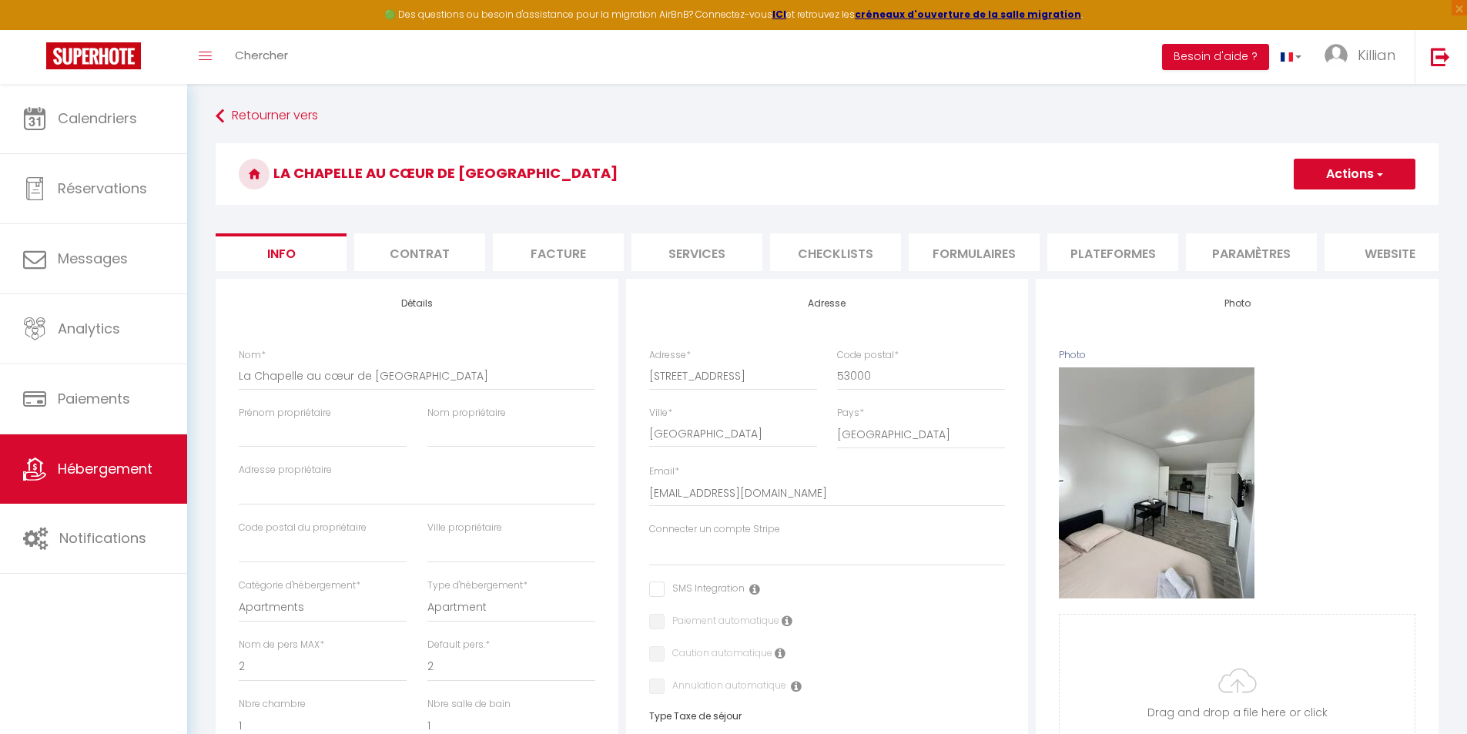
click at [1365, 254] on li "website" at bounding box center [1390, 252] width 131 height 38
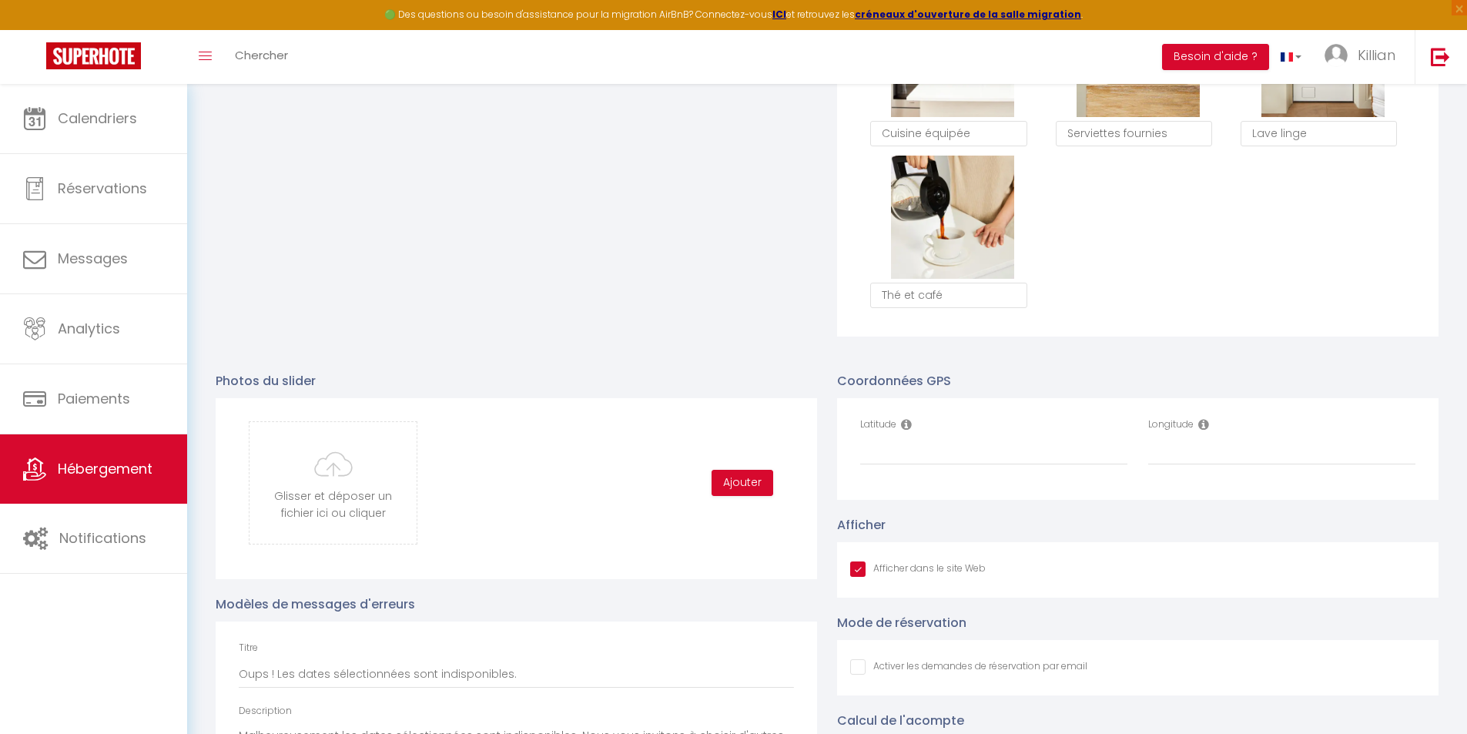
scroll to position [1463, 0]
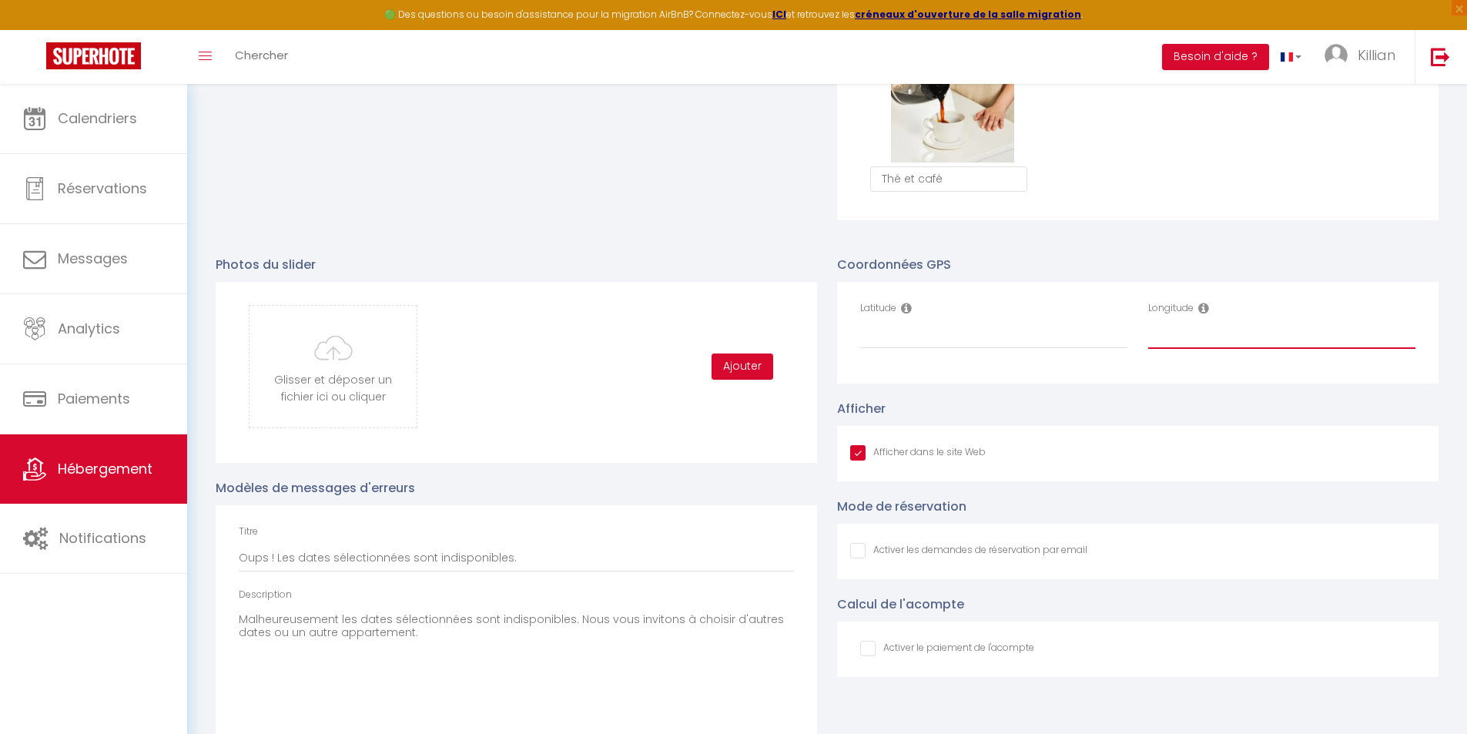
click at [1212, 337] on input "Longitude" at bounding box center [1281, 335] width 267 height 28
paste input "-0.771955"
click at [931, 346] on input "Latitude" at bounding box center [993, 335] width 267 height 28
paste input "48.06767"
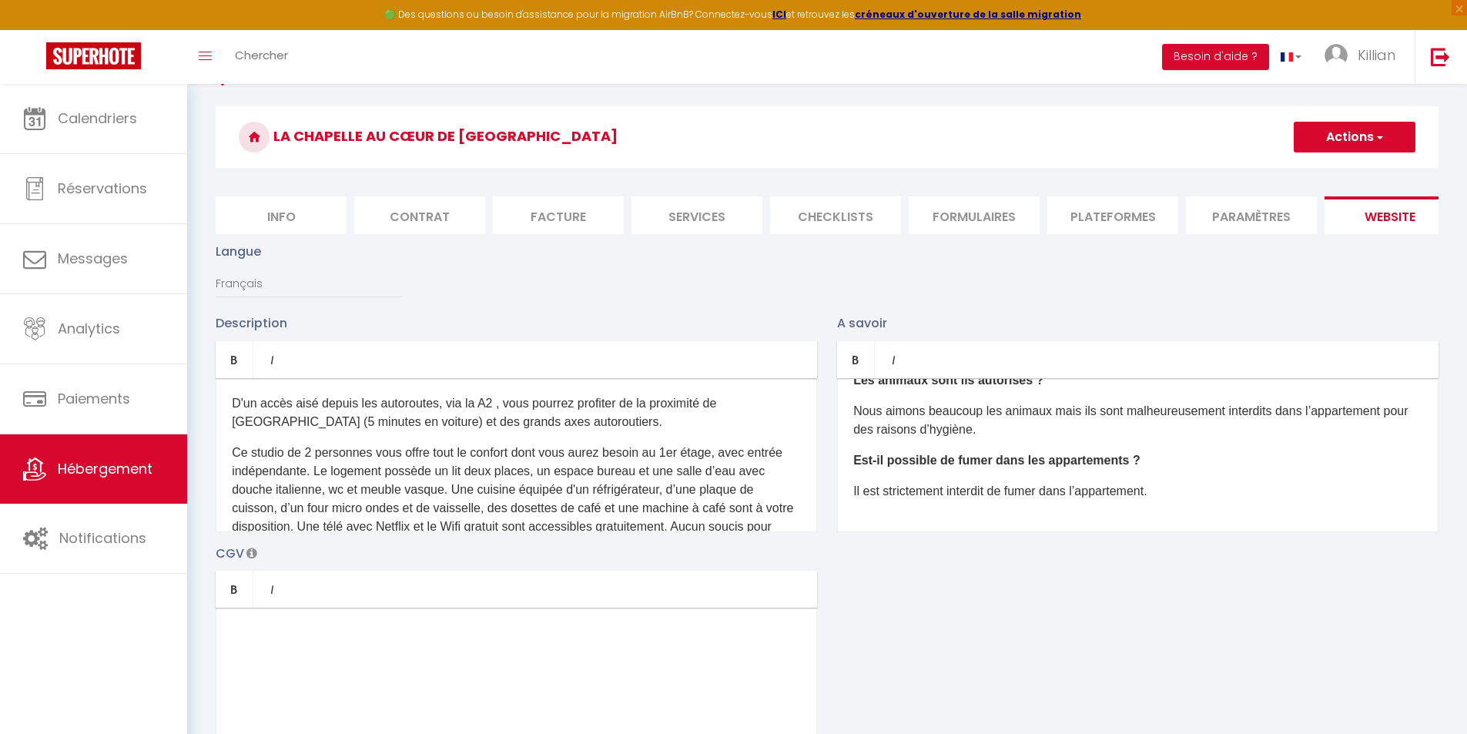
scroll to position [0, 0]
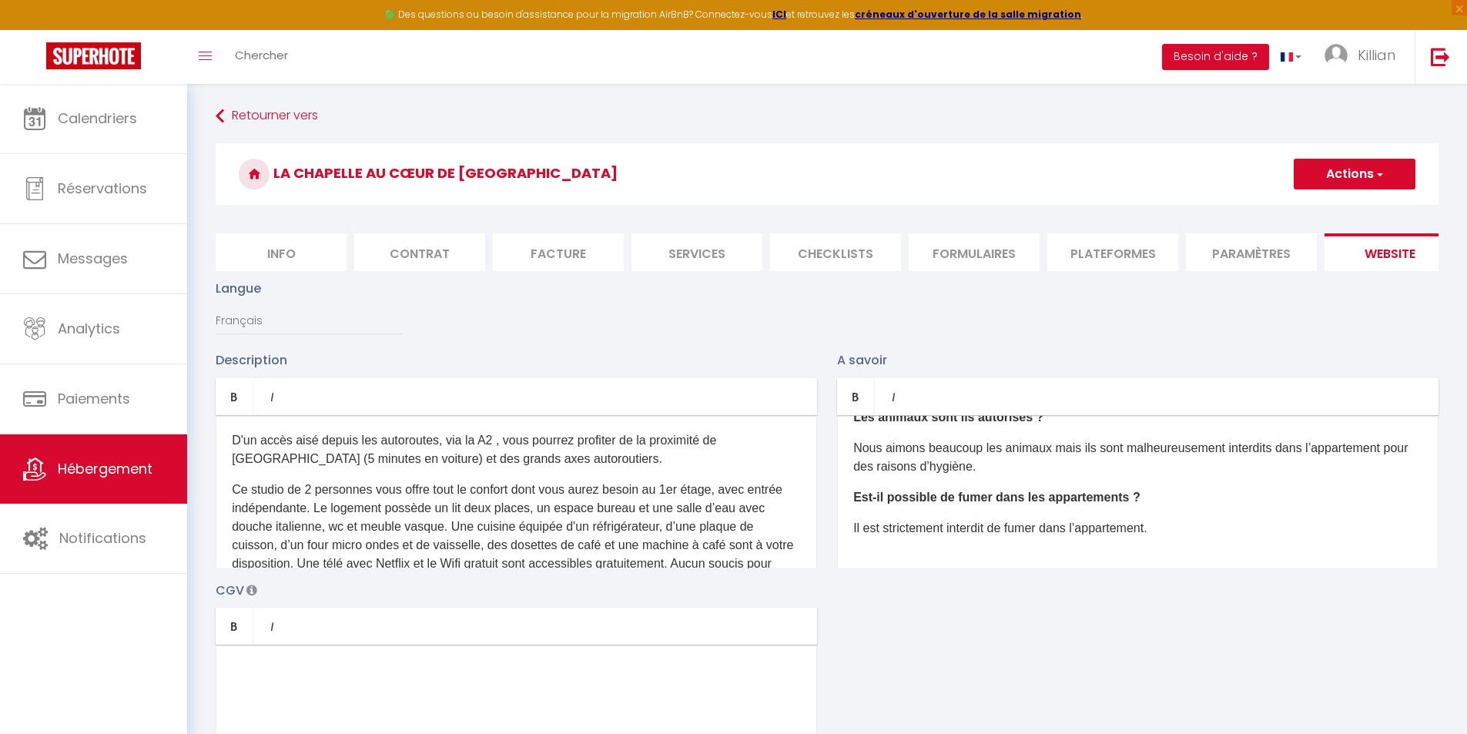
click at [1353, 170] on button "Actions" at bounding box center [1355, 174] width 122 height 31
click at [1342, 203] on input "Enregistrer" at bounding box center [1337, 207] width 57 height 15
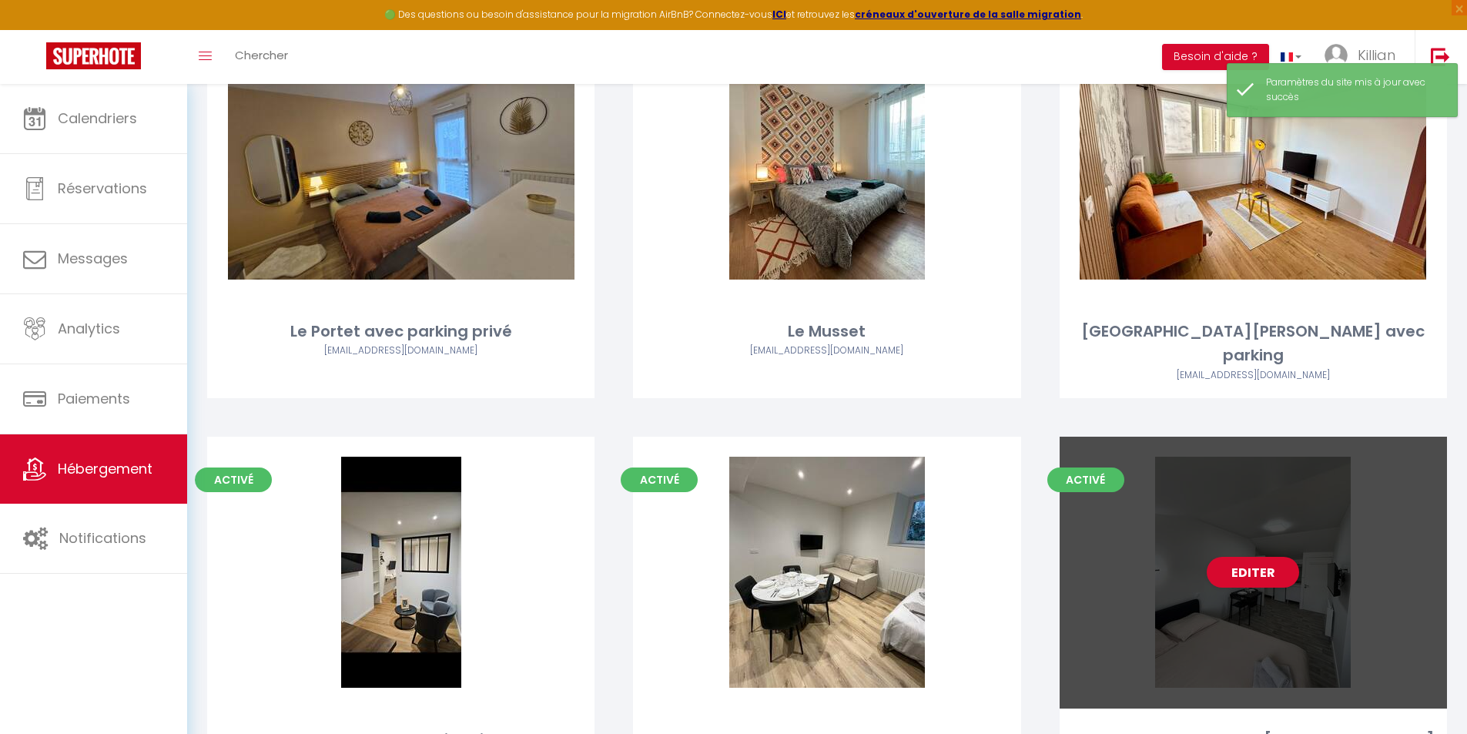
scroll to position [231, 0]
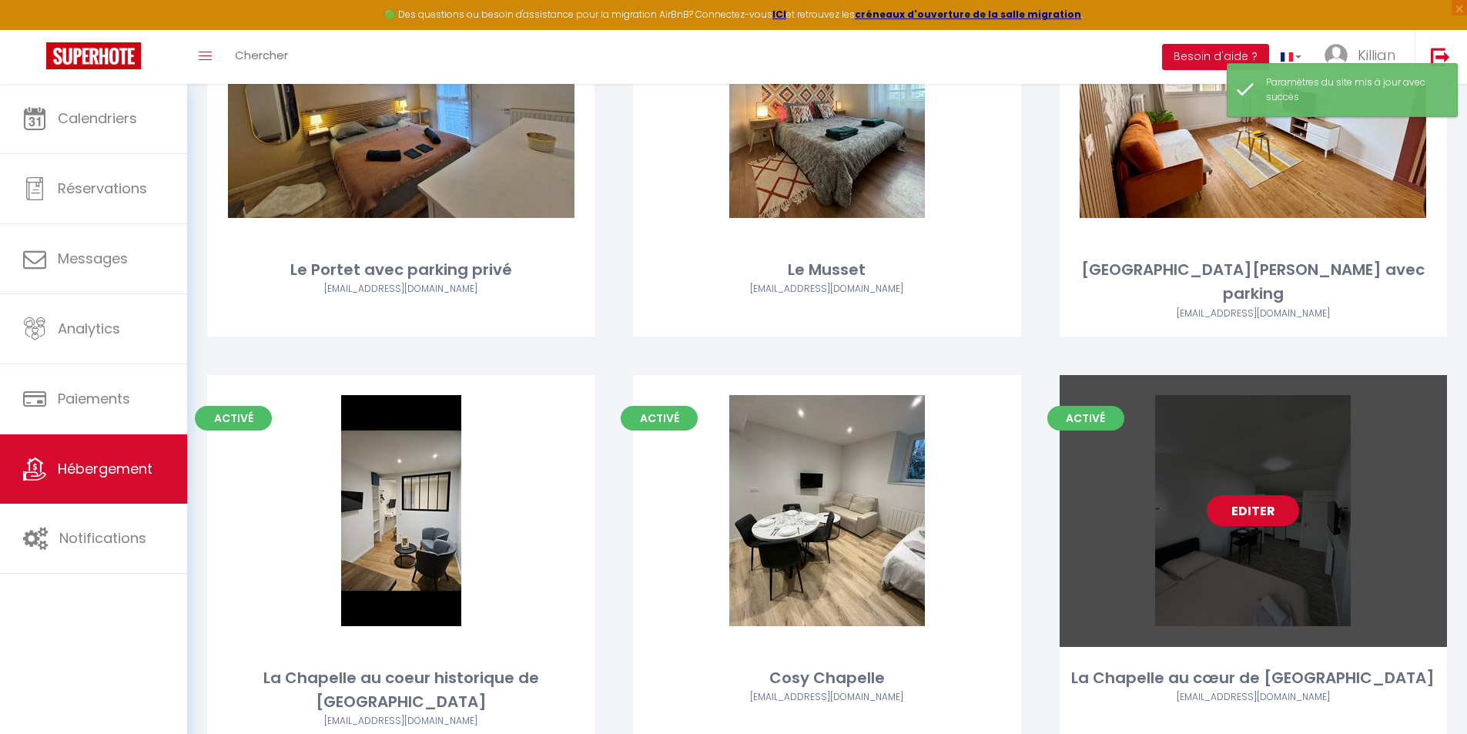
click at [1246, 495] on link "Editer" at bounding box center [1253, 510] width 92 height 31
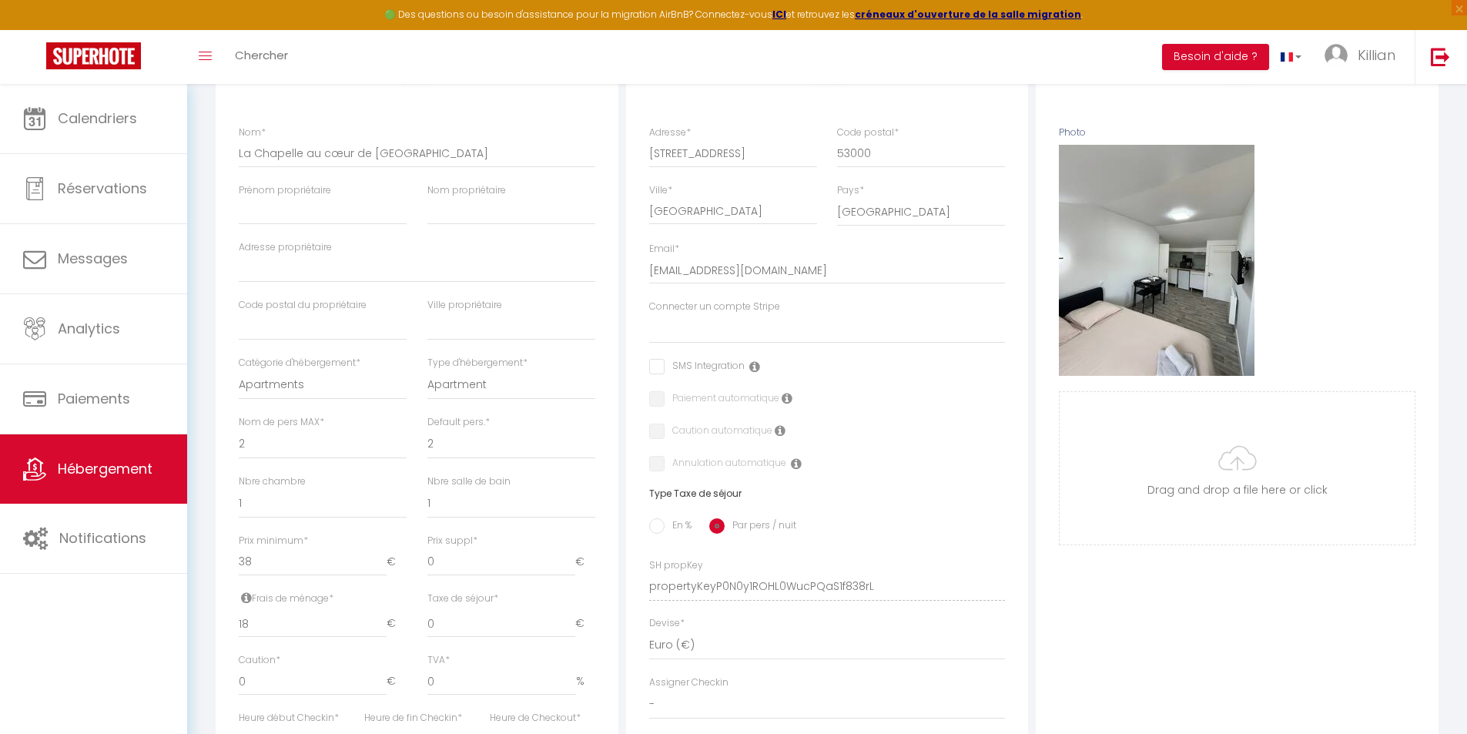
scroll to position [231, 0]
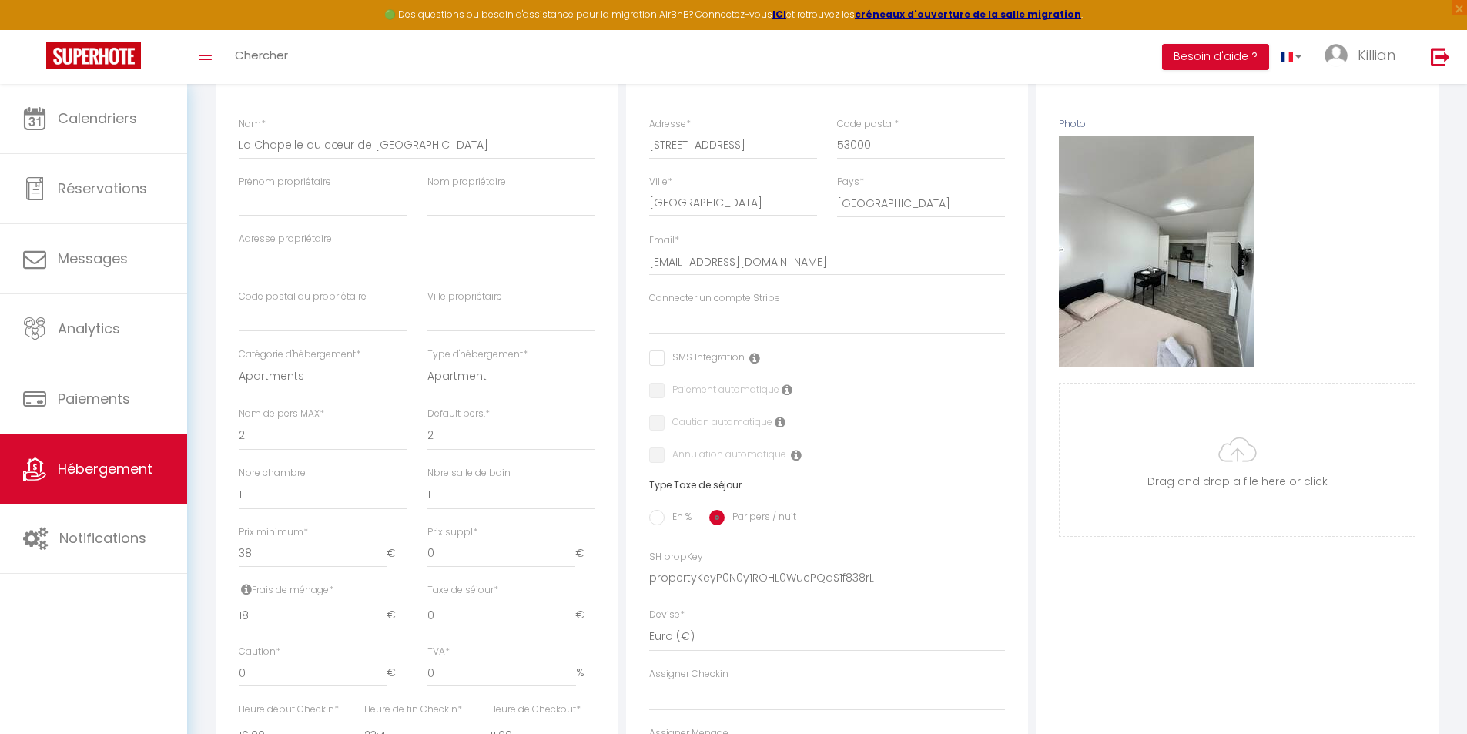
click at [677, 366] on input "checkbox" at bounding box center [697, 357] width 96 height 15
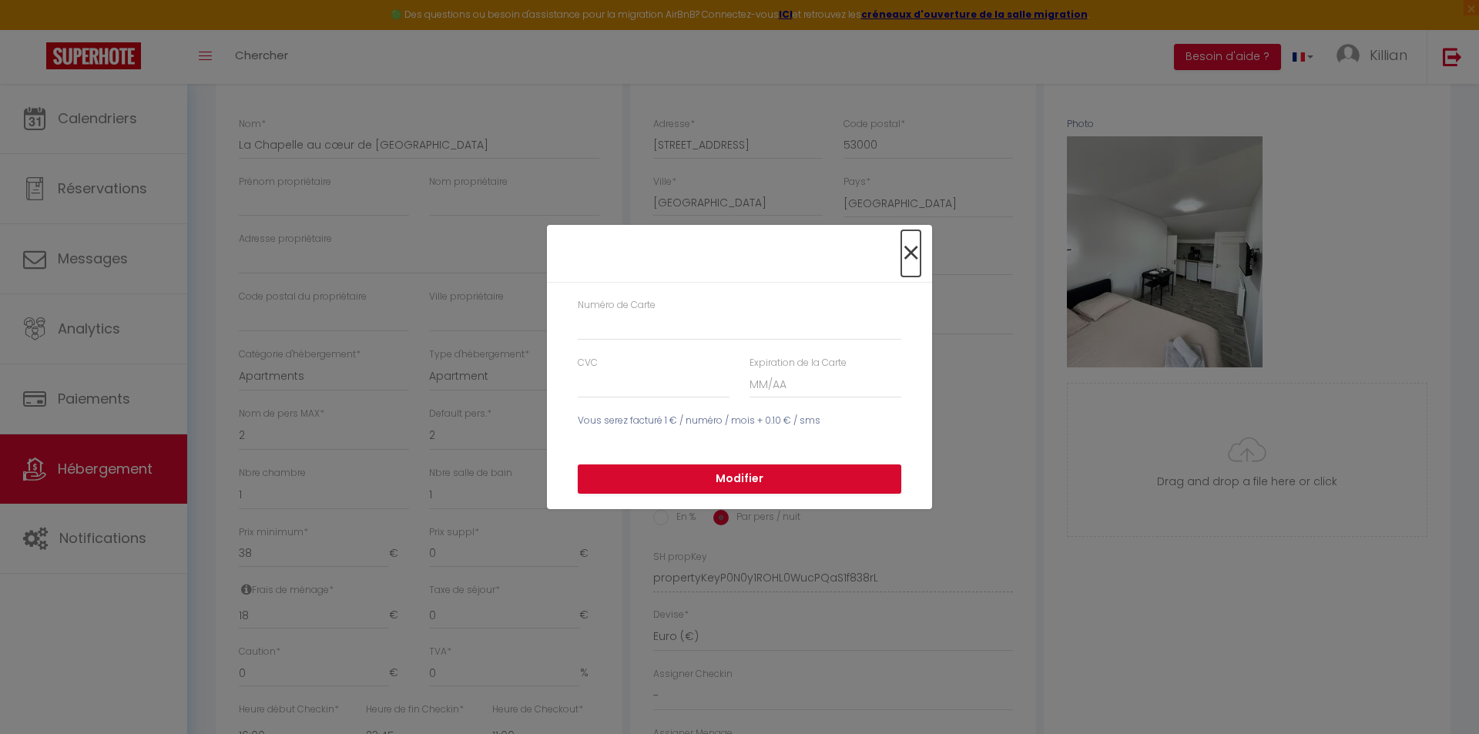
click at [915, 255] on span "×" at bounding box center [910, 253] width 19 height 46
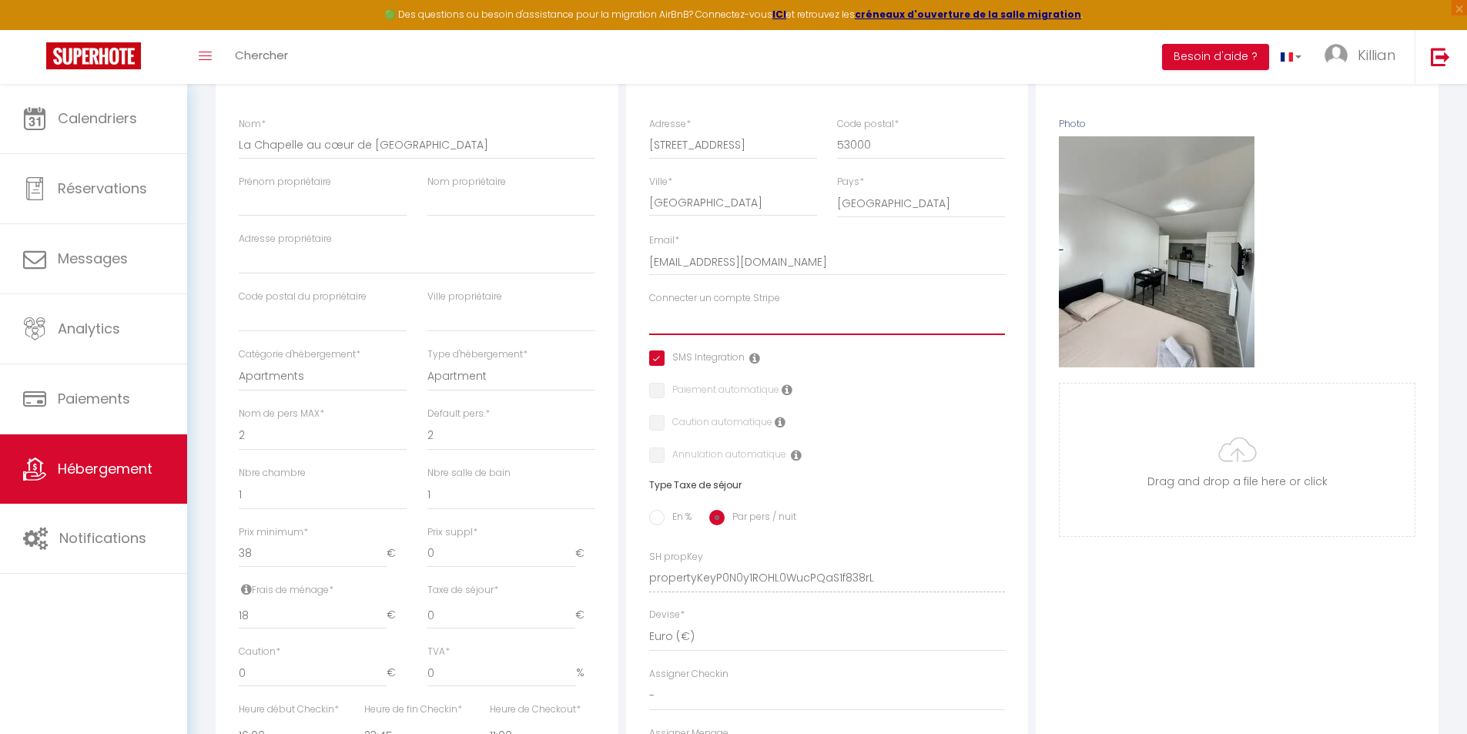
click at [699, 323] on select "Cautions" at bounding box center [827, 320] width 357 height 29
click at [649, 317] on select "Cautions" at bounding box center [827, 320] width 357 height 29
click at [665, 432] on label "Caution automatique" at bounding box center [719, 423] width 108 height 17
click at [658, 431] on input "checkbox" at bounding box center [654, 422] width 10 height 15
click at [662, 366] on input "checkbox" at bounding box center [697, 357] width 96 height 15
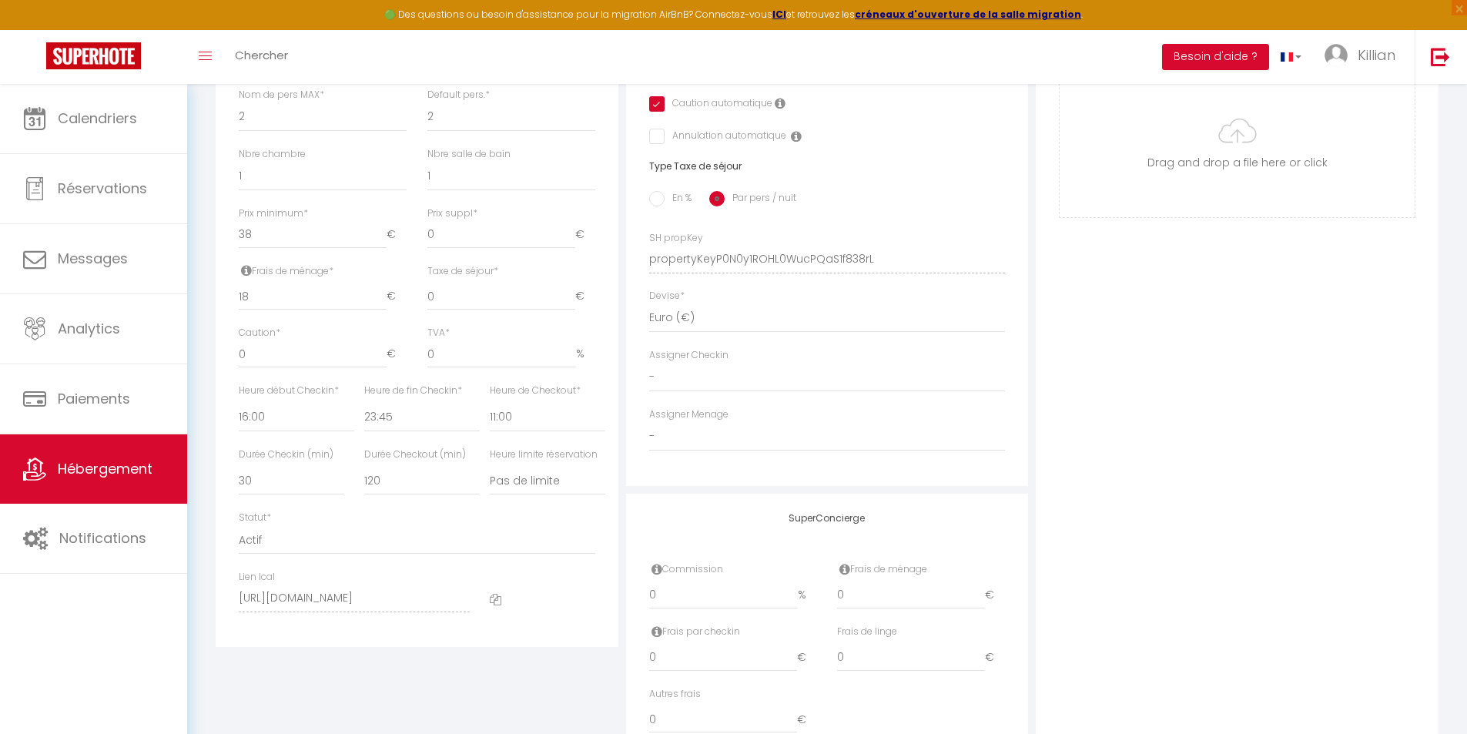
scroll to position [77, 0]
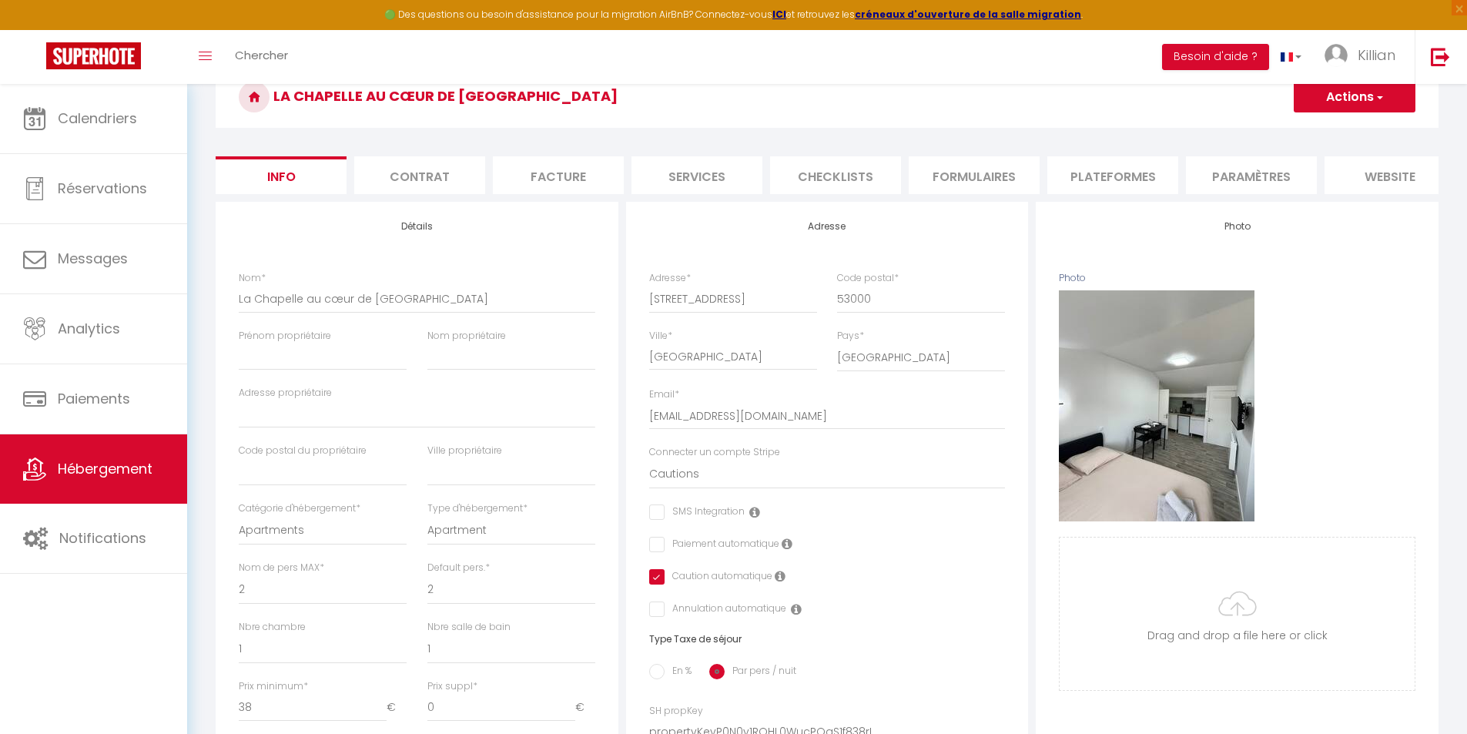
click at [1375, 99] on span "button" at bounding box center [1379, 96] width 10 height 15
click at [1312, 129] on input "Enregistrer" at bounding box center [1293, 130] width 57 height 15
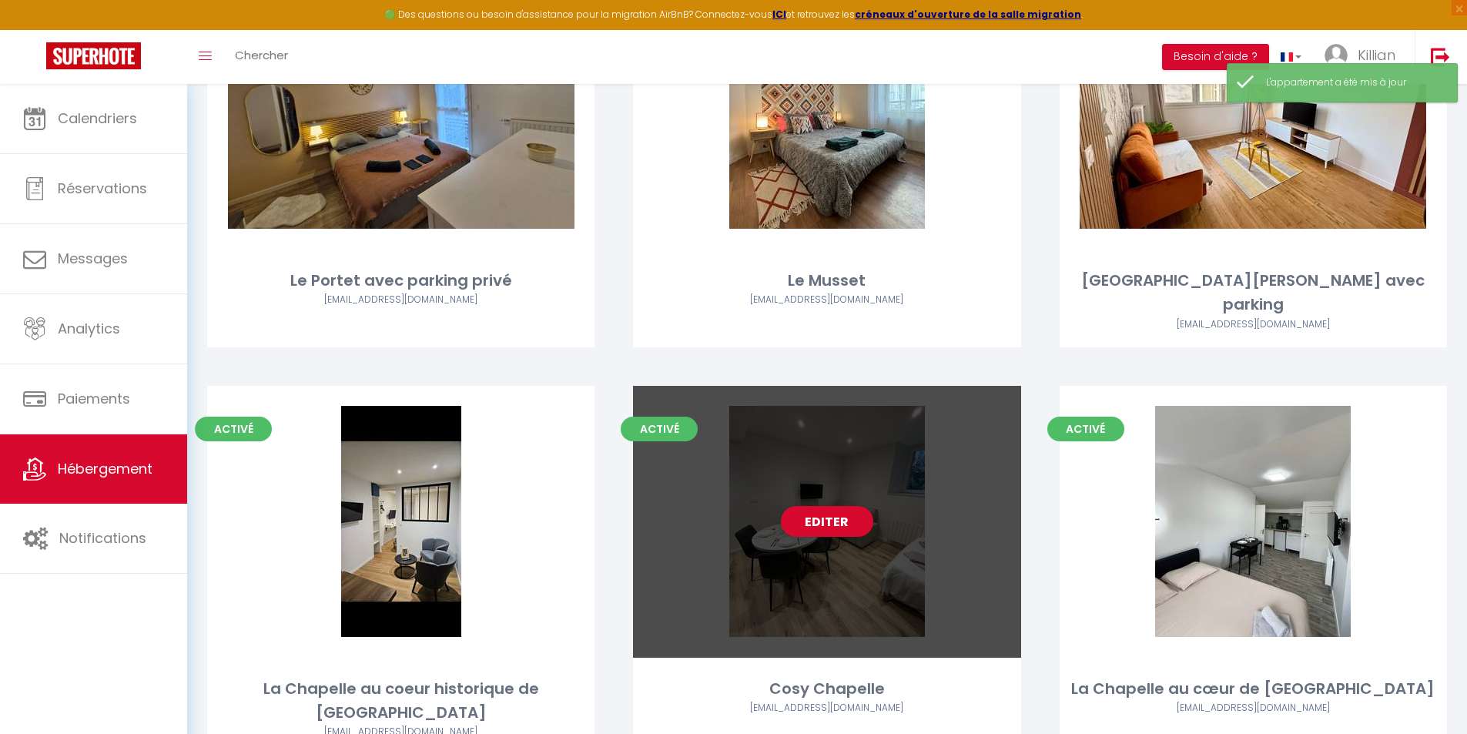
scroll to position [231, 0]
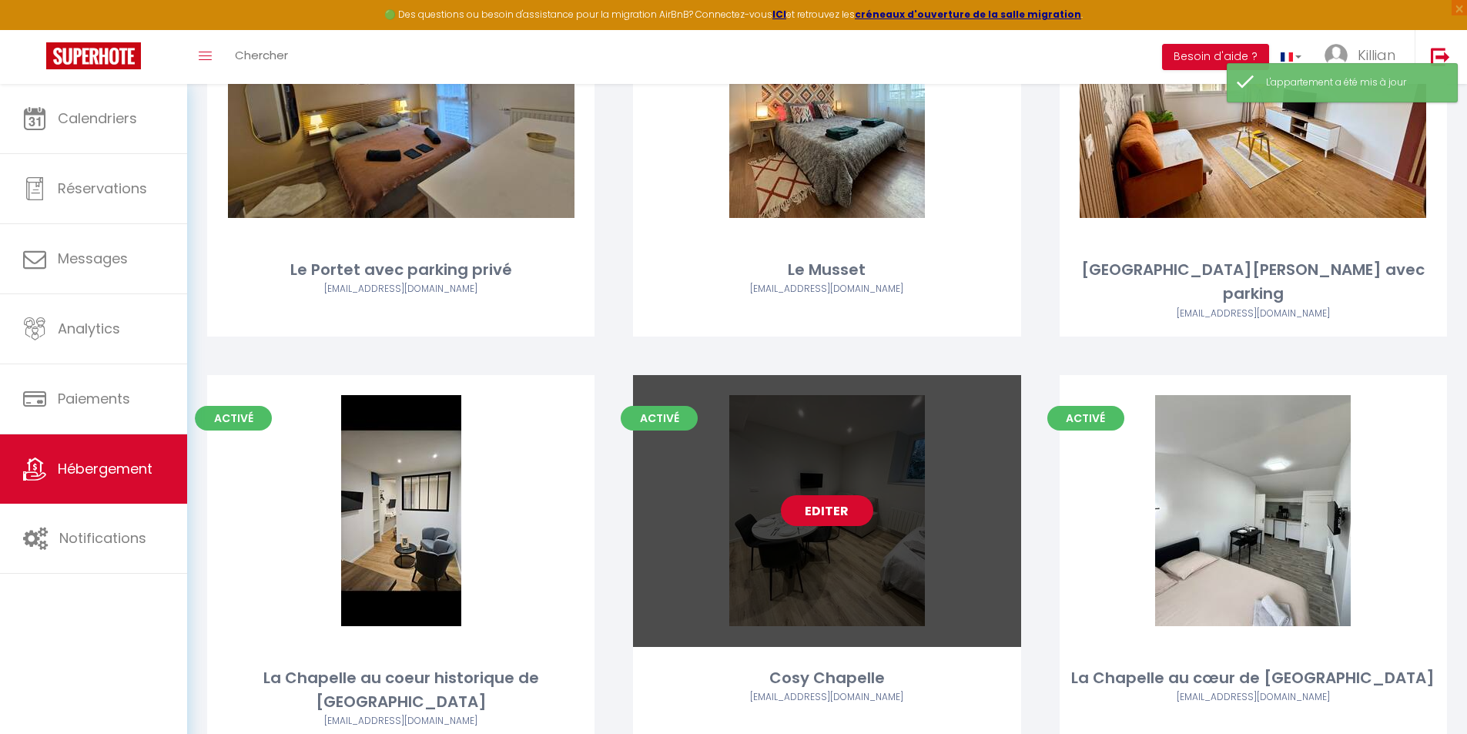
click at [830, 495] on link "Editer" at bounding box center [827, 510] width 92 height 31
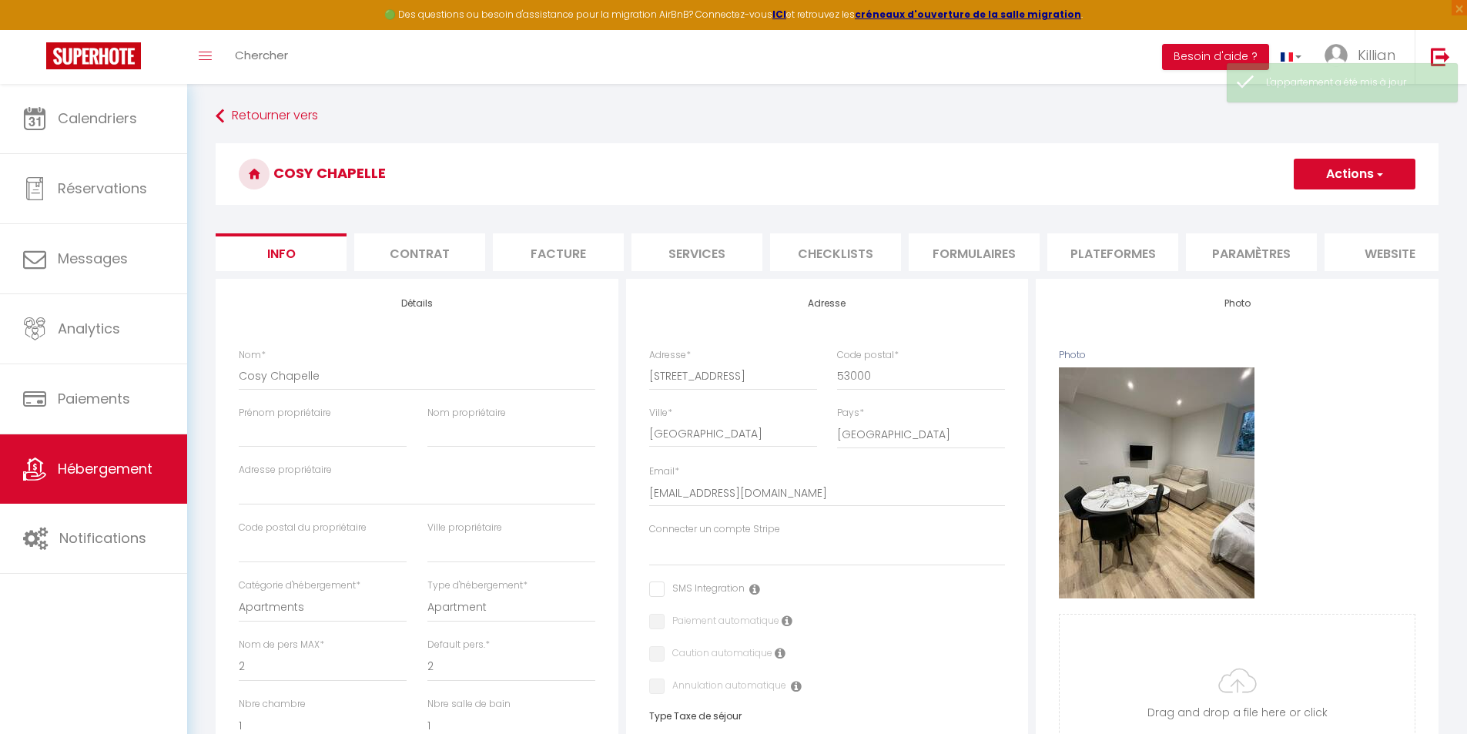
click at [1338, 249] on li "website" at bounding box center [1390, 252] width 131 height 38
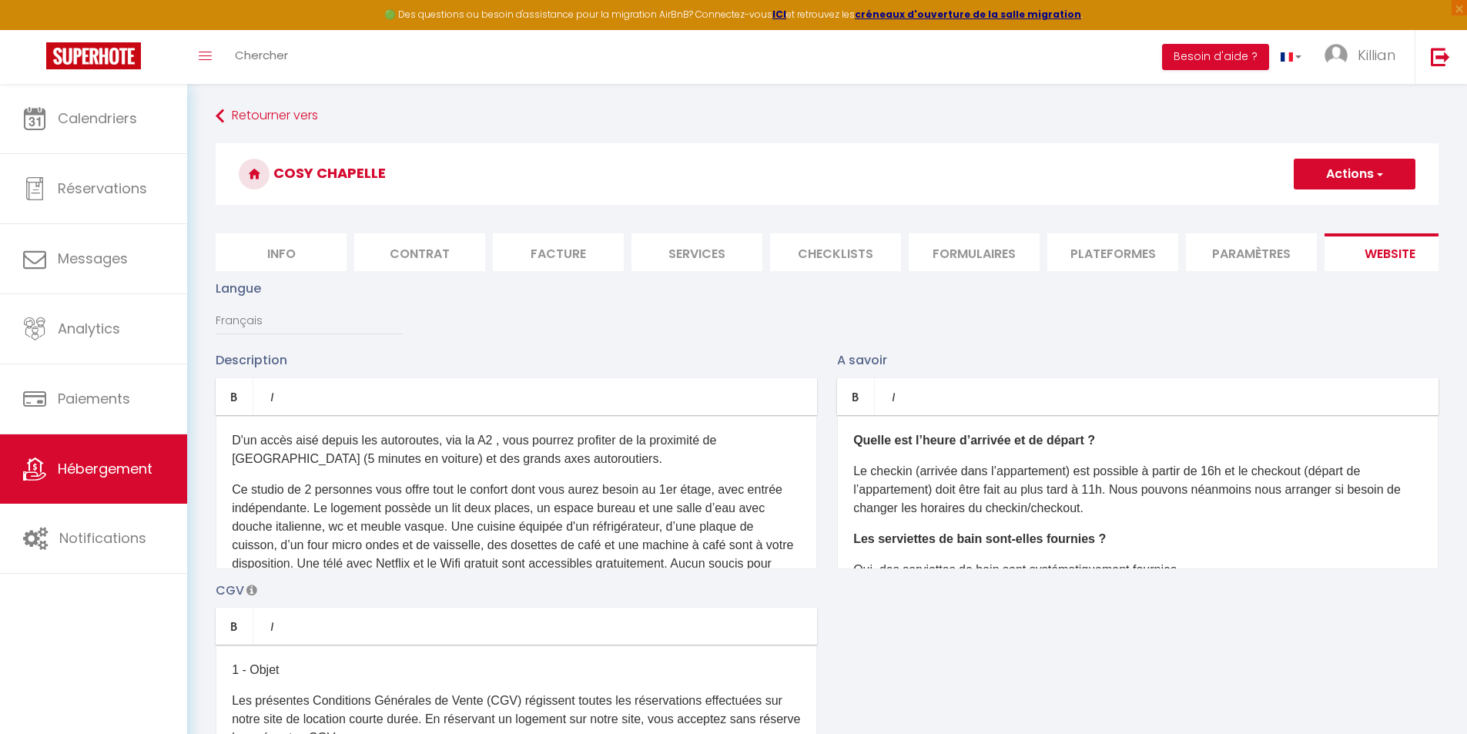
click at [1077, 248] on li "Plateformes" at bounding box center [1112, 252] width 131 height 38
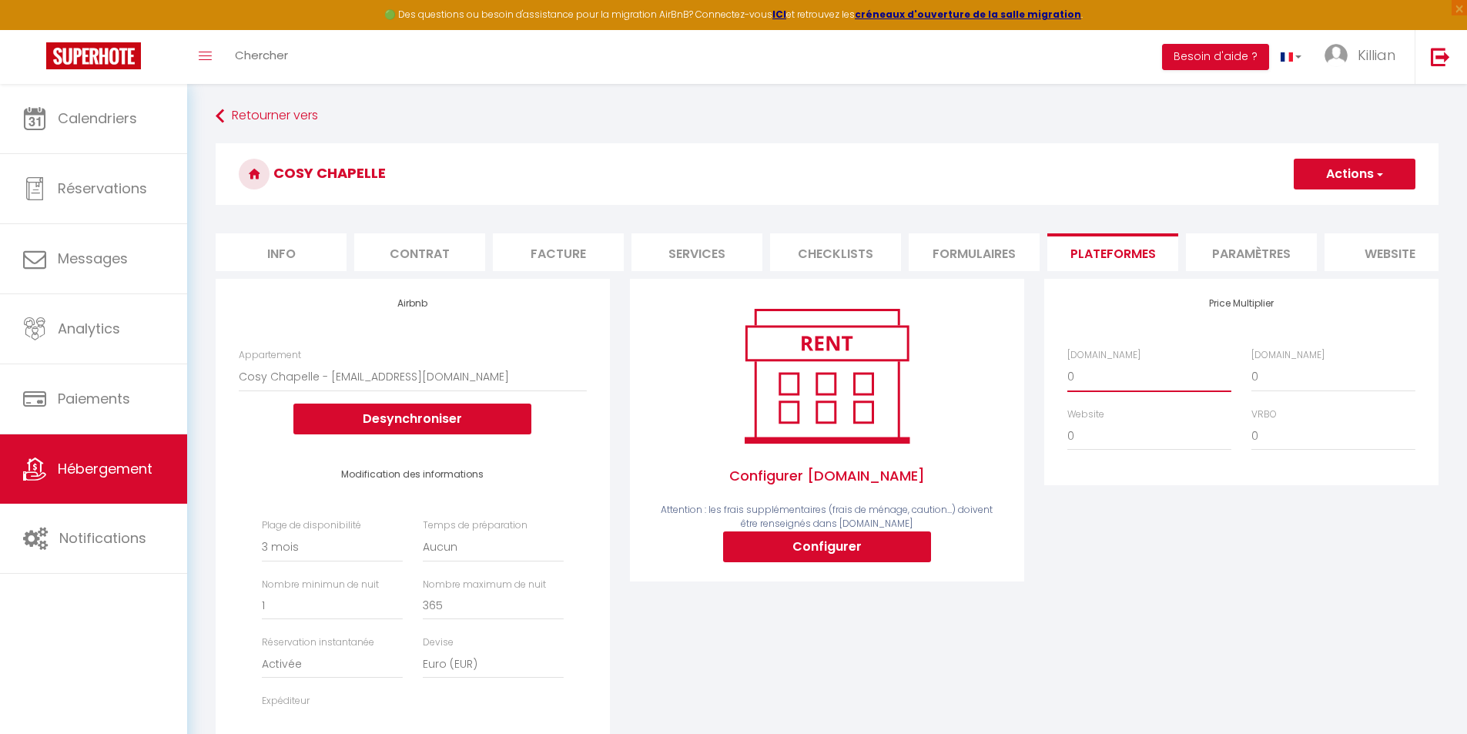
click at [1096, 390] on select "0 + 1 % + 2 % + 3 % + 4 % + 5 % + 6 % + 7 % + 8 % + 9 %" at bounding box center [1149, 376] width 164 height 29
click at [1067, 374] on select "0 + 1 % + 2 % + 3 % + 4 % + 5 % + 6 % + 7 % + 8 % + 9 %" at bounding box center [1149, 376] width 164 height 29
click at [1289, 387] on select "0 + 1 % + 2 % + 3 % + 4 % + 5 % + 6 % + 7 % + 8 % + 9 %" at bounding box center [1334, 376] width 164 height 29
click at [1252, 374] on select "0 + 1 % + 2 % + 3 % + 4 % + 5 % + 6 % + 7 % + 8 % + 9 %" at bounding box center [1334, 376] width 164 height 29
click at [1358, 176] on button "Actions" at bounding box center [1355, 174] width 122 height 31
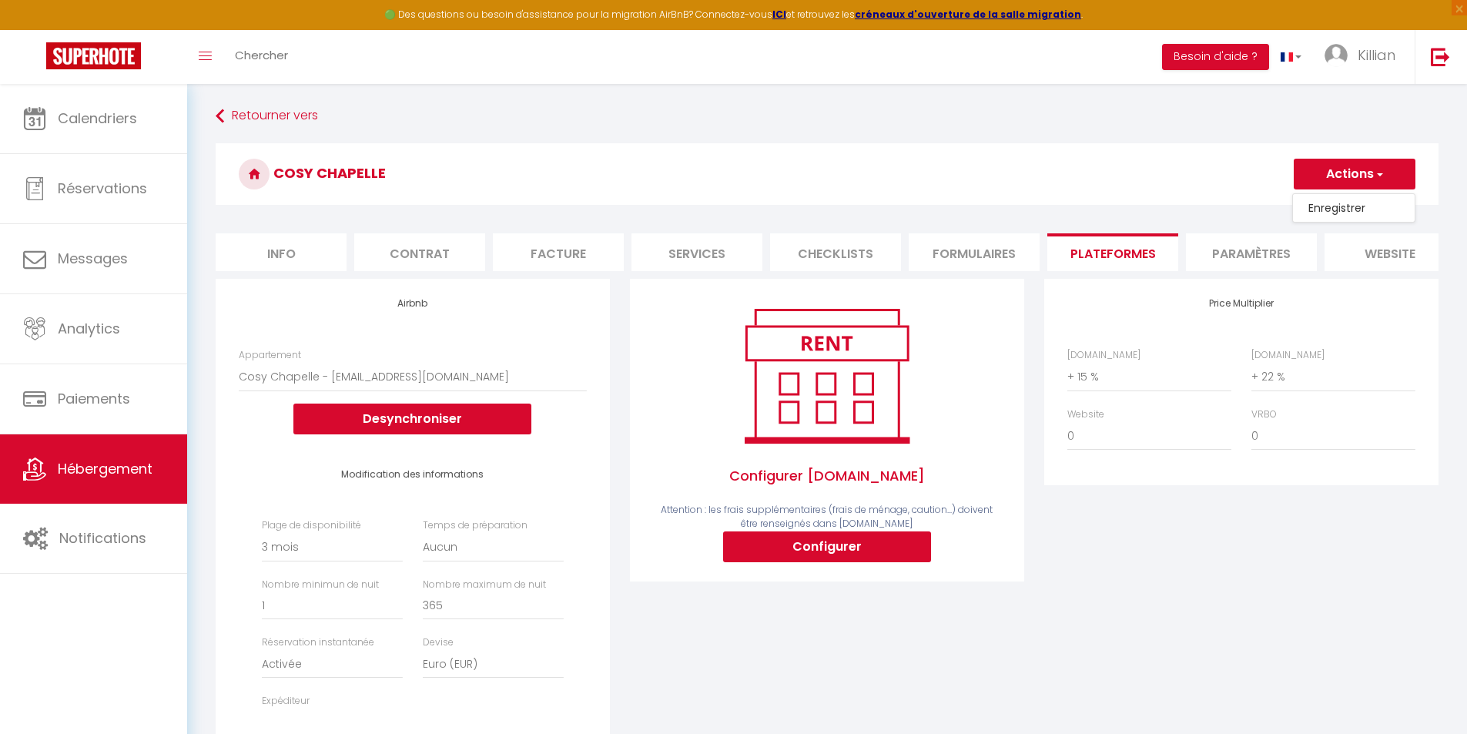
click at [1330, 206] on link "Enregistrer" at bounding box center [1354, 208] width 122 height 20
click at [305, 240] on li "Info" at bounding box center [281, 252] width 131 height 38
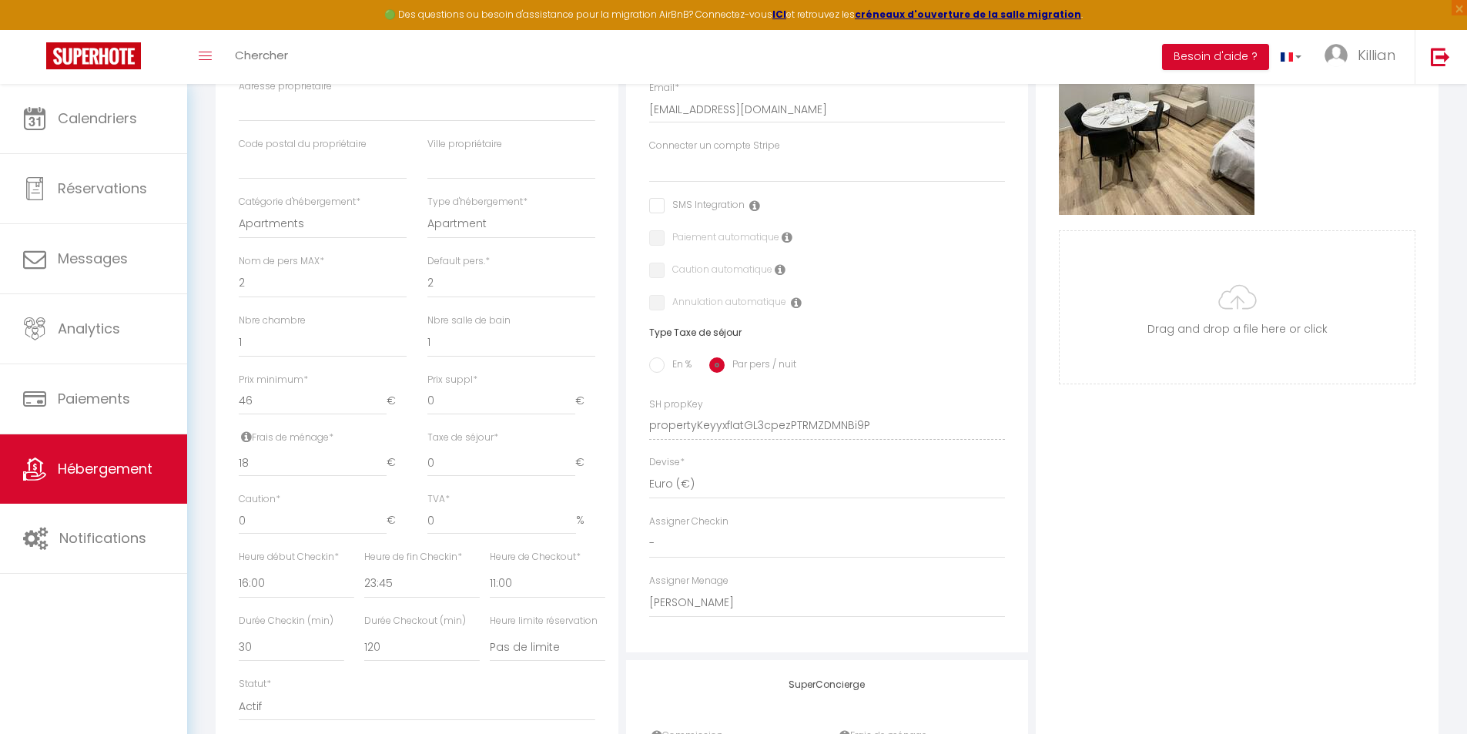
scroll to position [385, 0]
click at [273, 407] on input "46" at bounding box center [313, 400] width 148 height 28
drag, startPoint x: 262, startPoint y: 407, endPoint x: 245, endPoint y: 410, distance: 17.1
click at [245, 410] on input "46" at bounding box center [313, 400] width 148 height 28
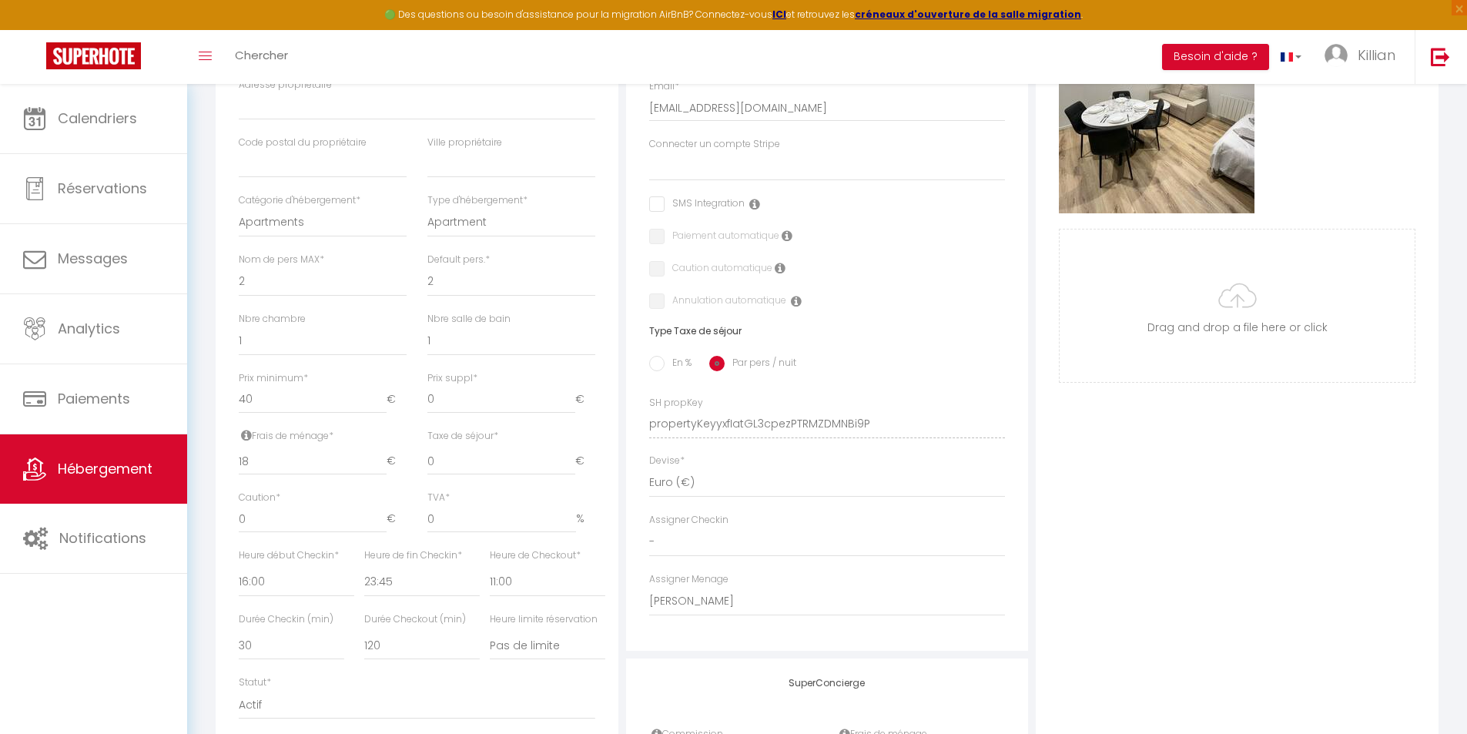
click at [412, 413] on div "Prix minimum * 40 €" at bounding box center [323, 400] width 188 height 58
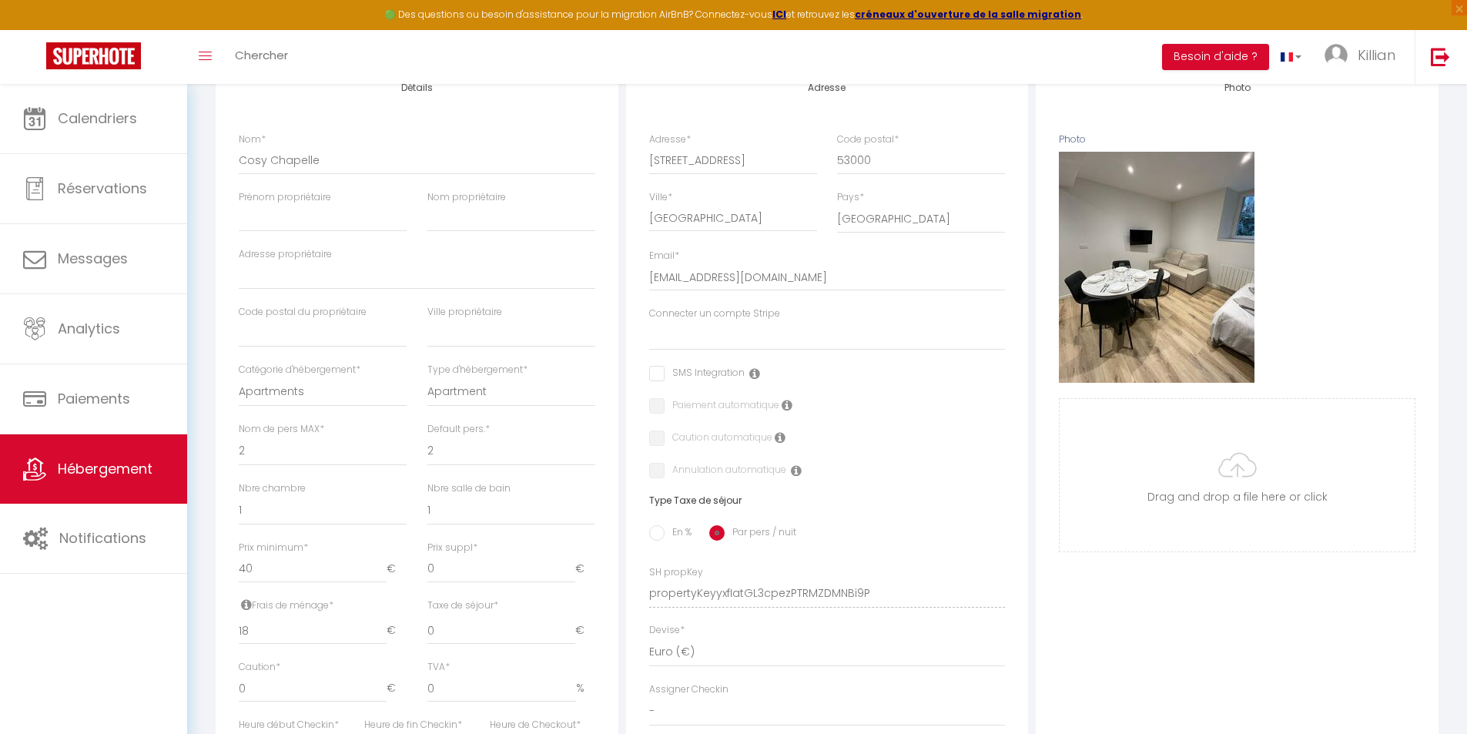
scroll to position [231, 0]
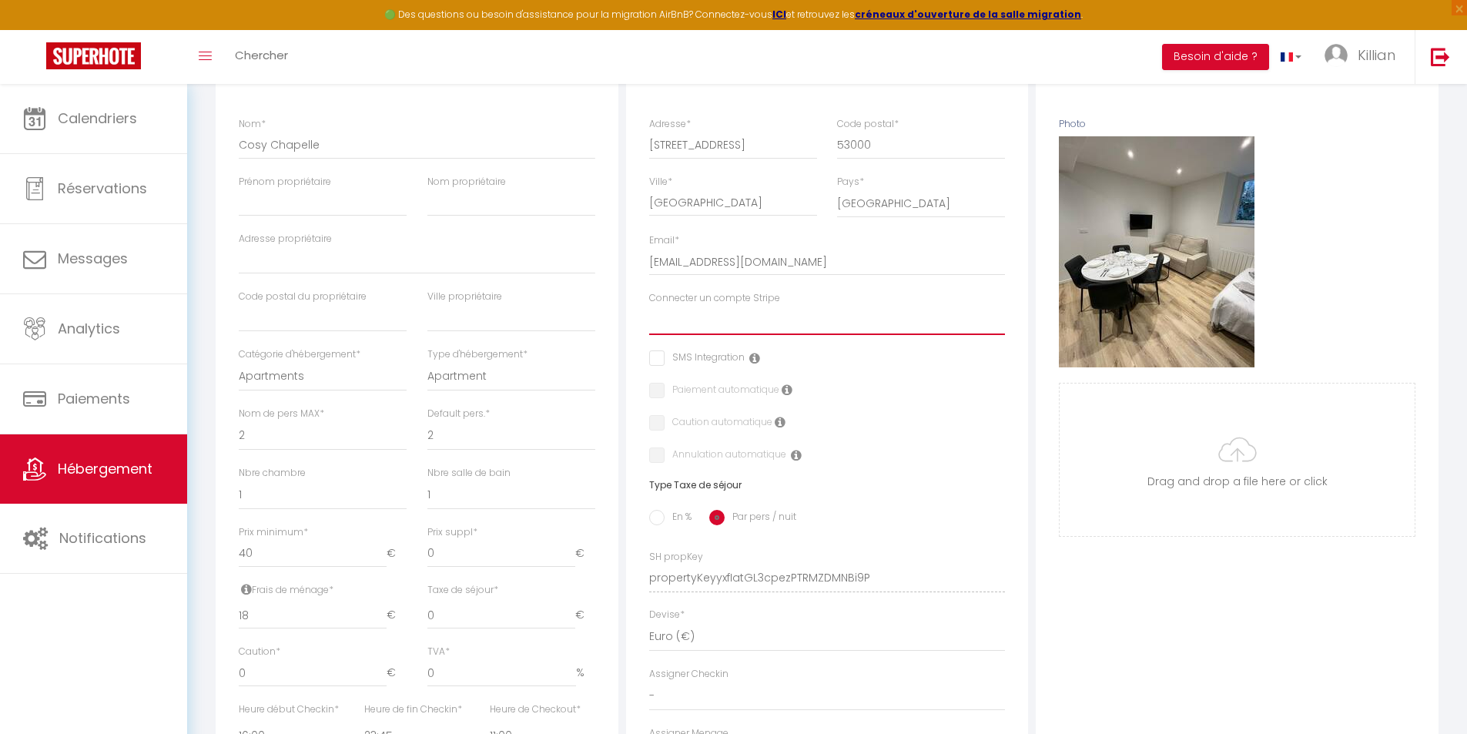
click at [710, 335] on select "Cautions" at bounding box center [827, 320] width 357 height 29
click at [649, 317] on select "Cautions" at bounding box center [827, 320] width 357 height 29
click at [658, 431] on input "checkbox" at bounding box center [654, 422] width 10 height 15
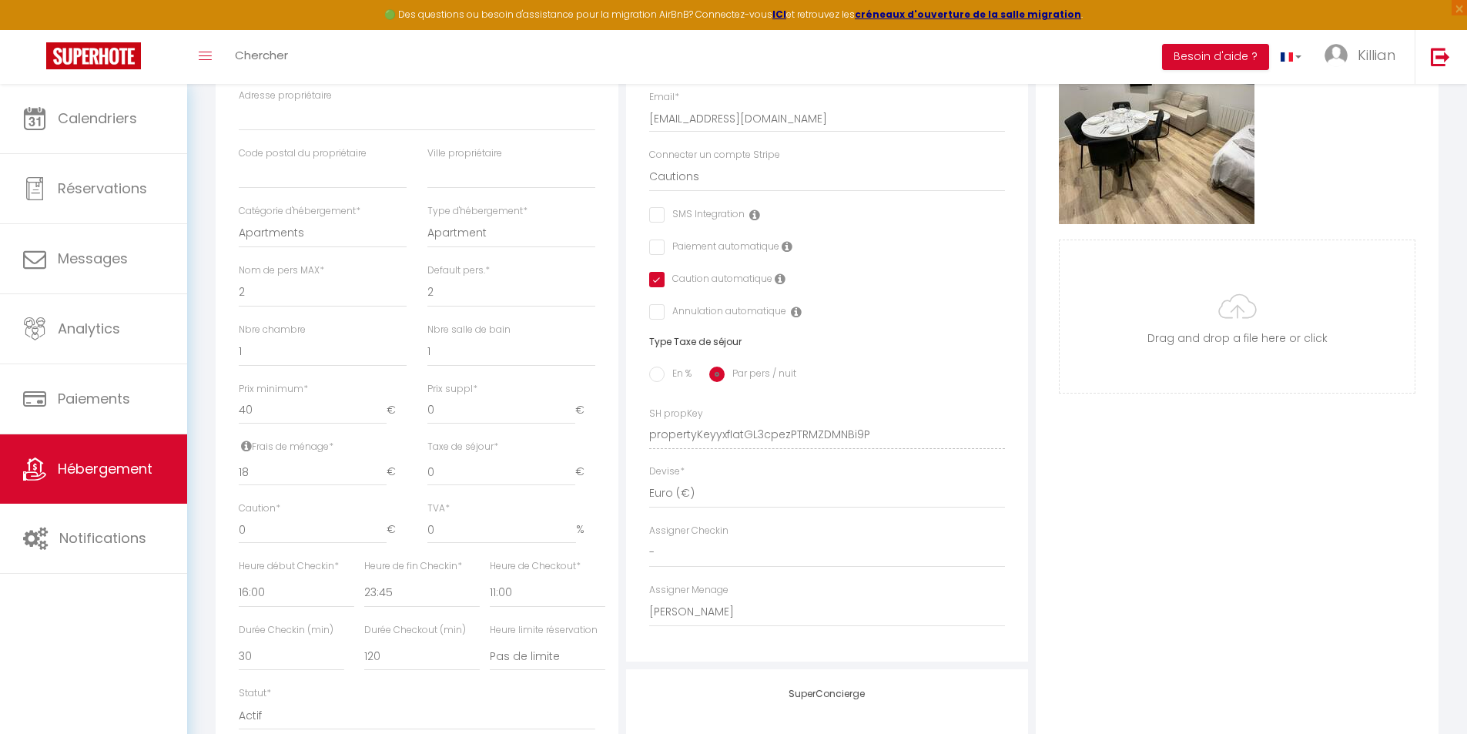
scroll to position [385, 0]
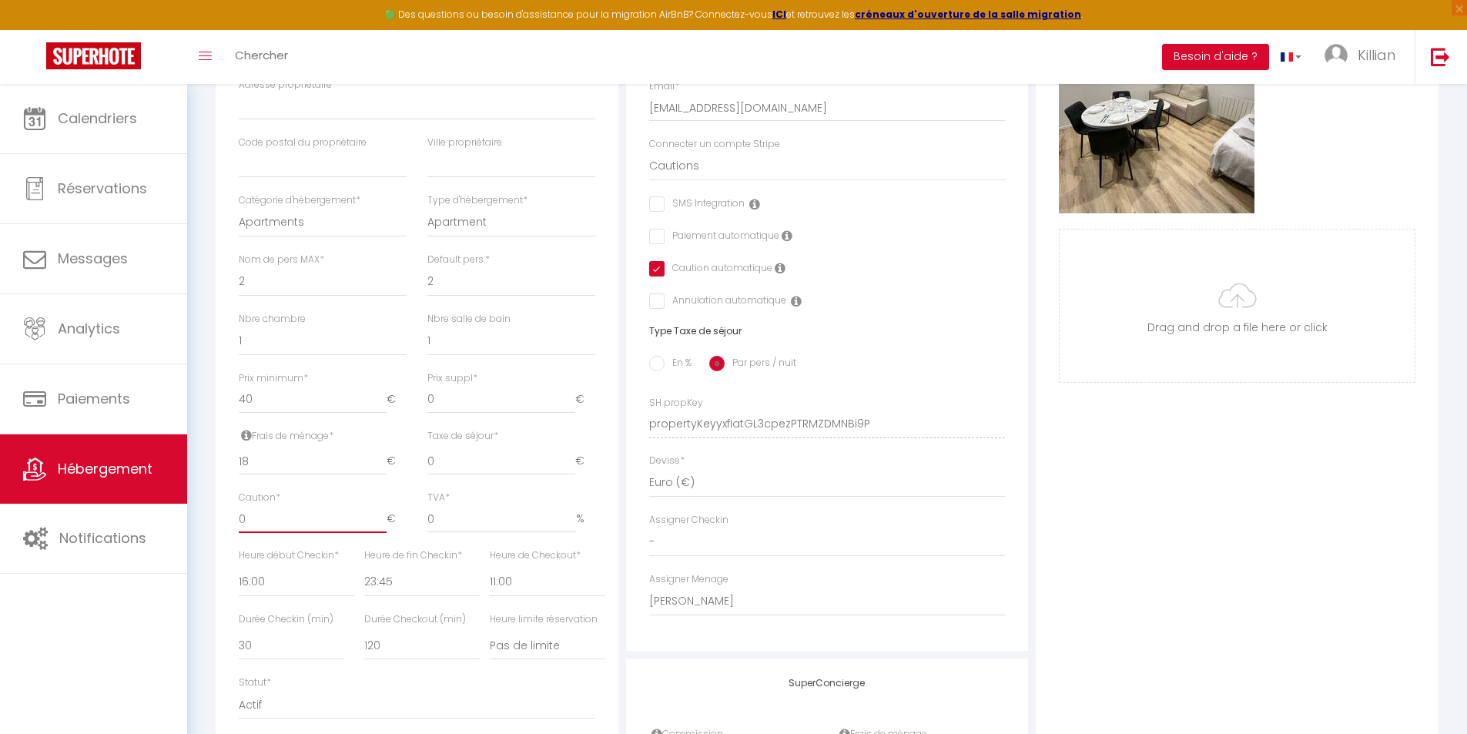
drag, startPoint x: 302, startPoint y: 525, endPoint x: 224, endPoint y: 521, distance: 77.9
click at [224, 521] on div "Détails Nom * Cosy Chapelle Prénom propriétaire Nom propriétaire Adresse propri…" at bounding box center [417, 353] width 403 height 918
click at [220, 514] on div "Détails Nom * Cosy Chapelle Prénom propriétaire Nom propriétaire Adresse propri…" at bounding box center [417, 353] width 403 height 918
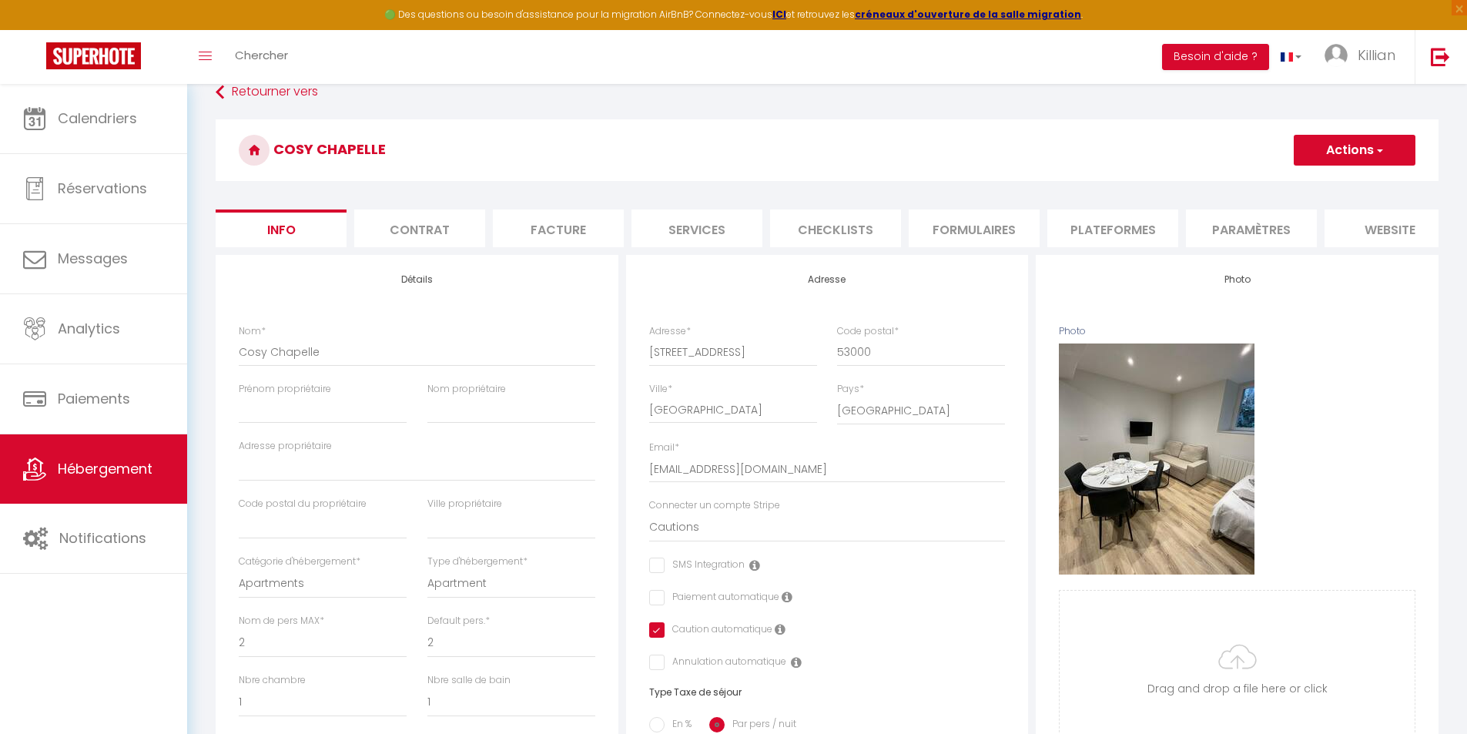
scroll to position [18, 0]
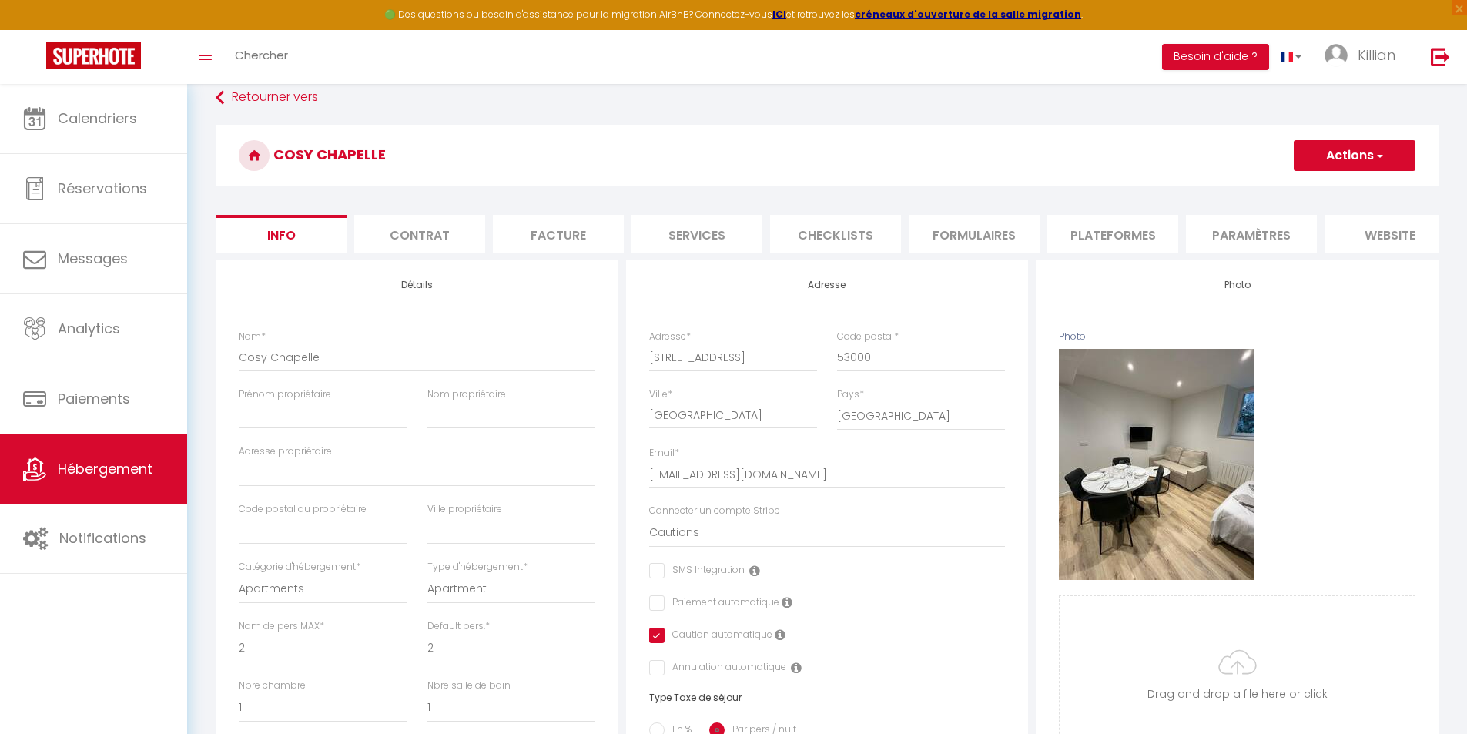
click at [1399, 162] on button "Actions" at bounding box center [1355, 155] width 122 height 31
click at [1311, 187] on input "Enregistrer" at bounding box center [1293, 189] width 57 height 15
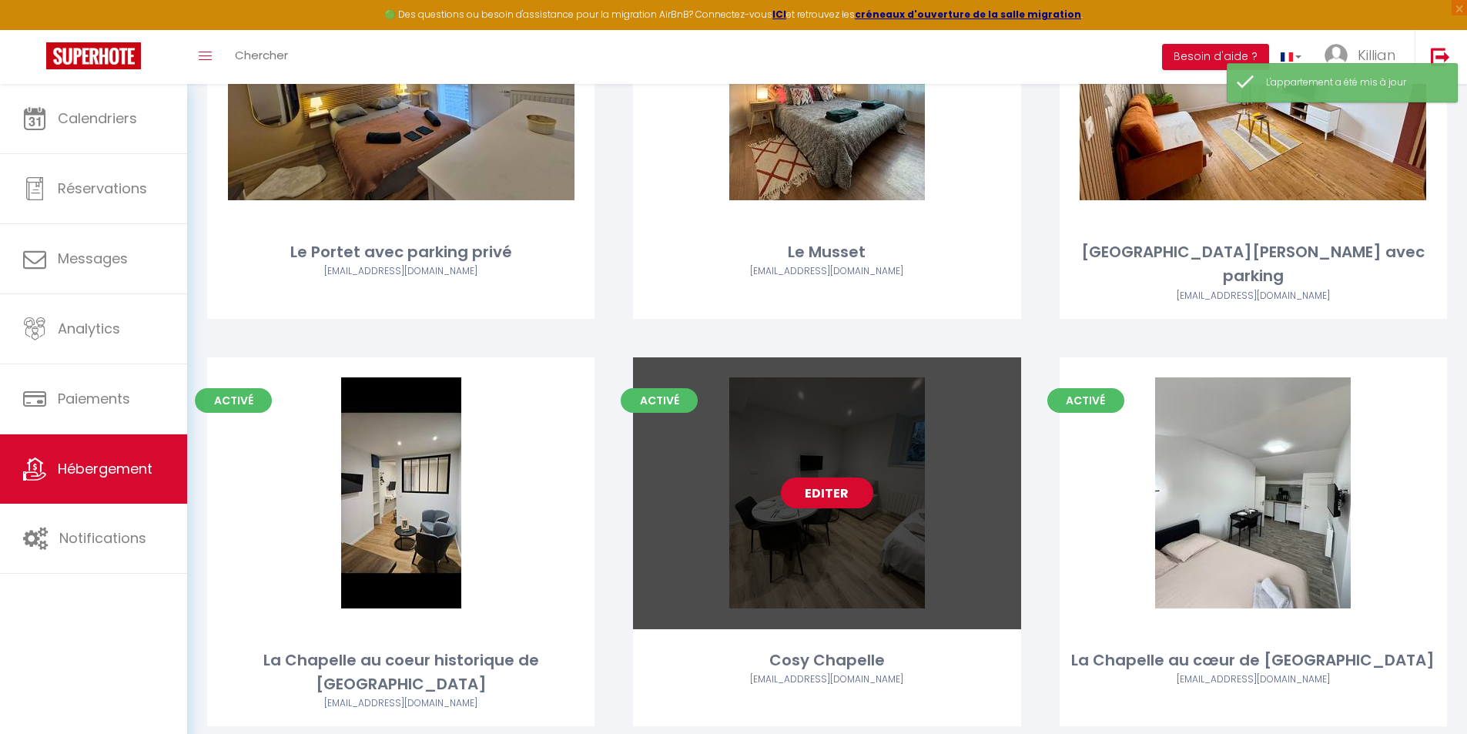
scroll to position [250, 0]
click at [817, 477] on link "Editer" at bounding box center [827, 492] width 92 height 31
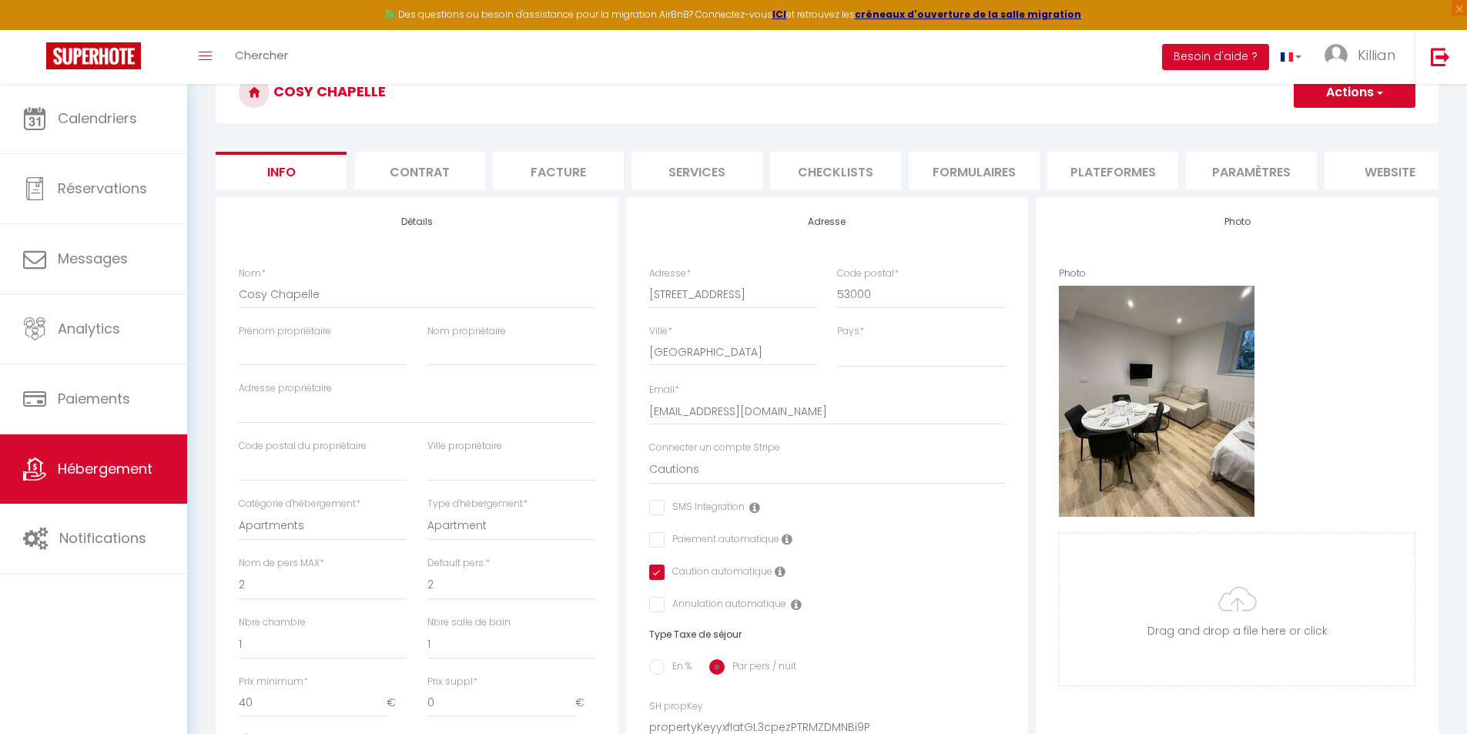
scroll to position [77, 0]
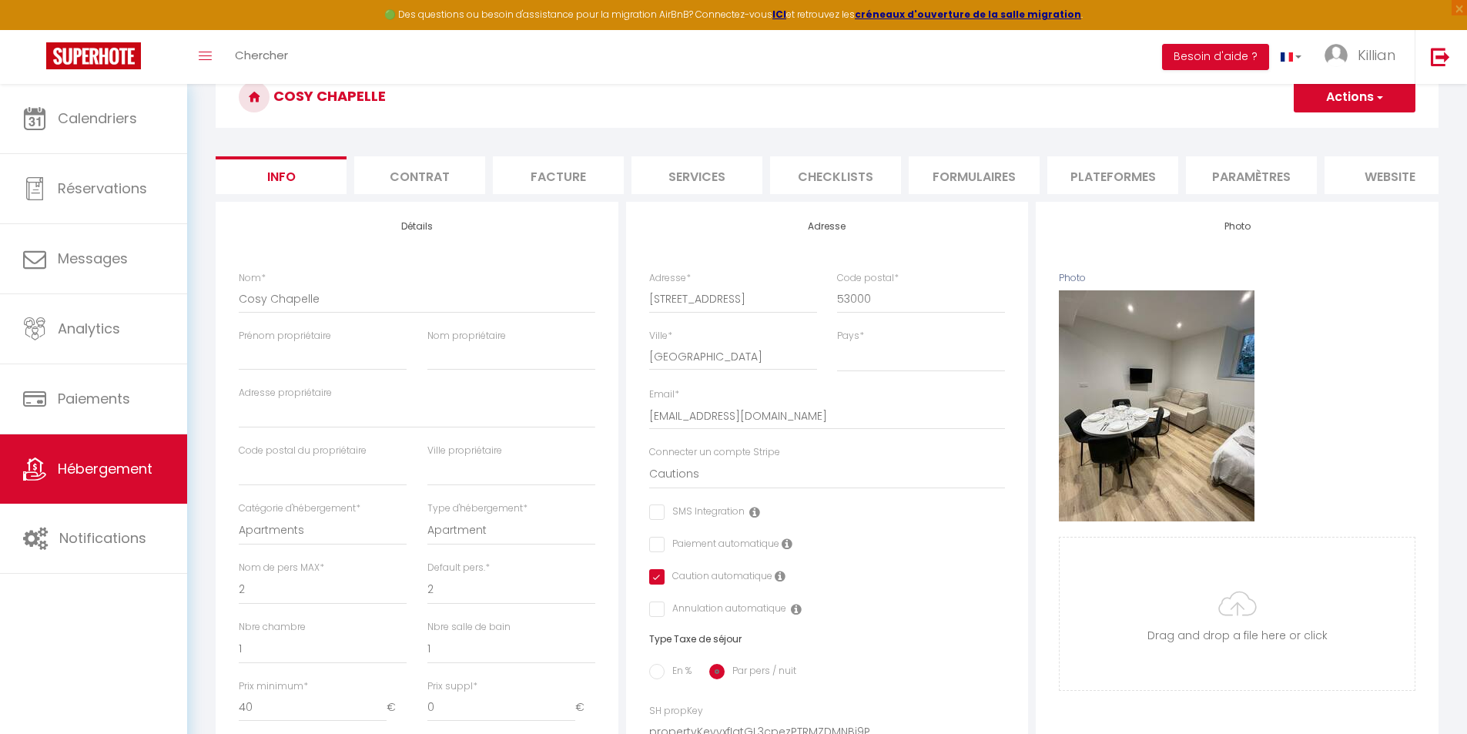
click at [473, 183] on li "Contrat" at bounding box center [419, 175] width 131 height 38
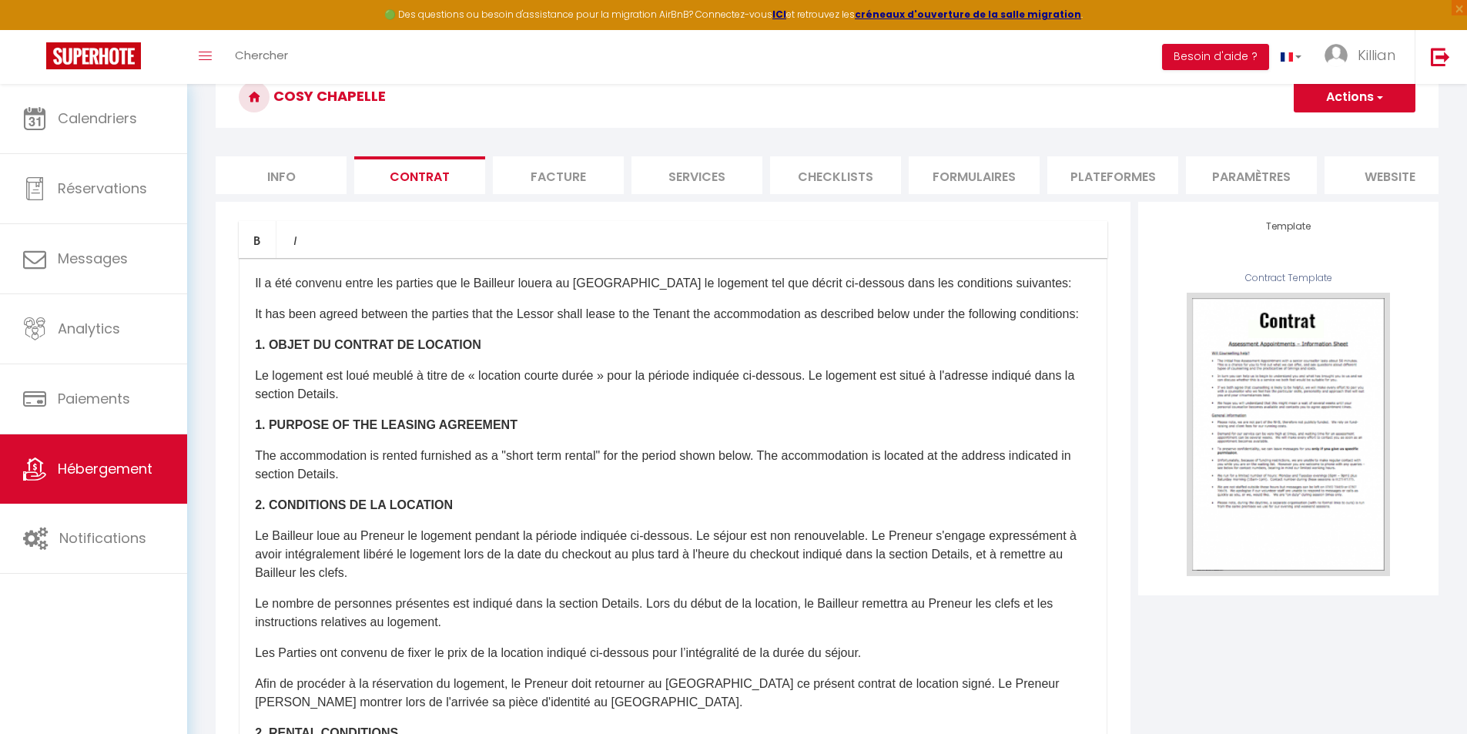
click at [545, 183] on li "Facture" at bounding box center [558, 175] width 131 height 38
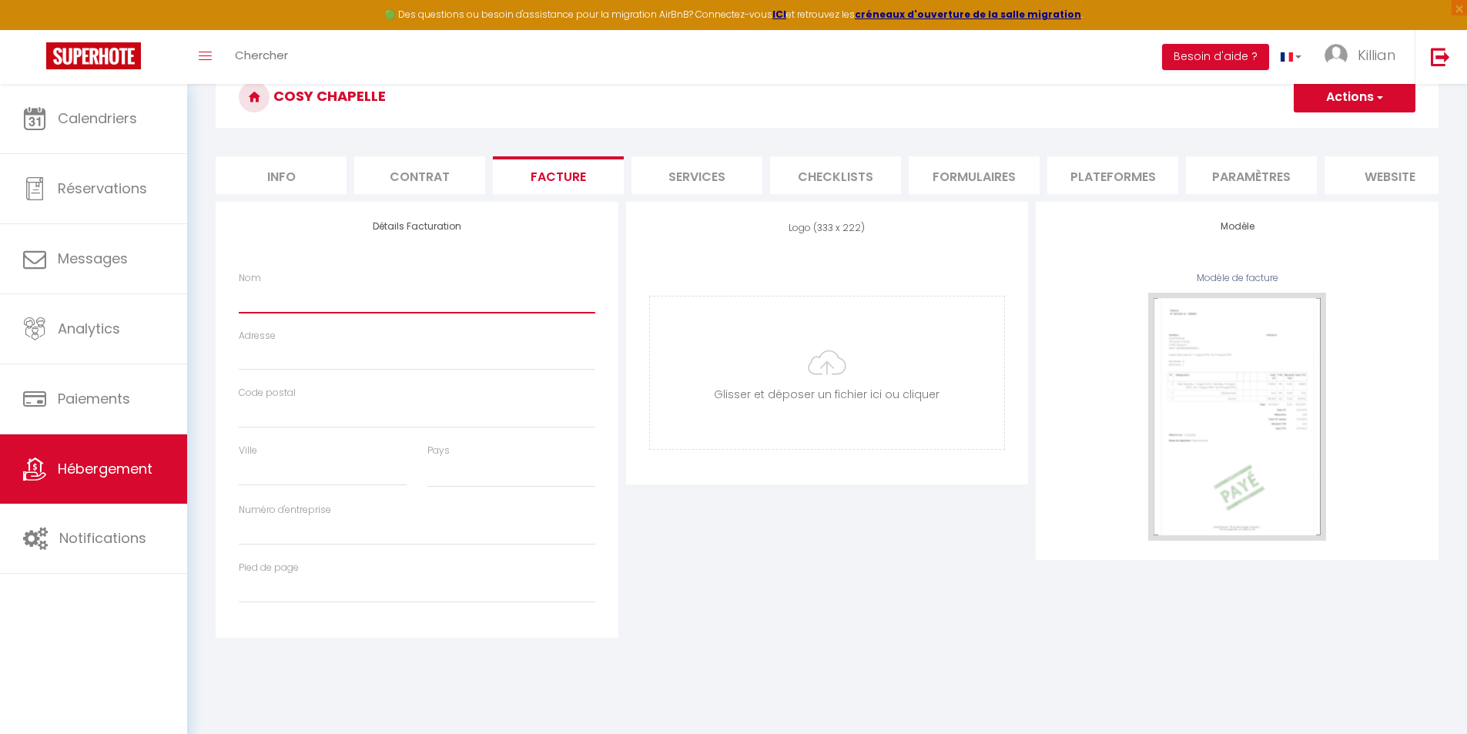
click at [434, 313] on input "Nom" at bounding box center [417, 299] width 357 height 28
click at [674, 185] on li "Services" at bounding box center [697, 175] width 131 height 38
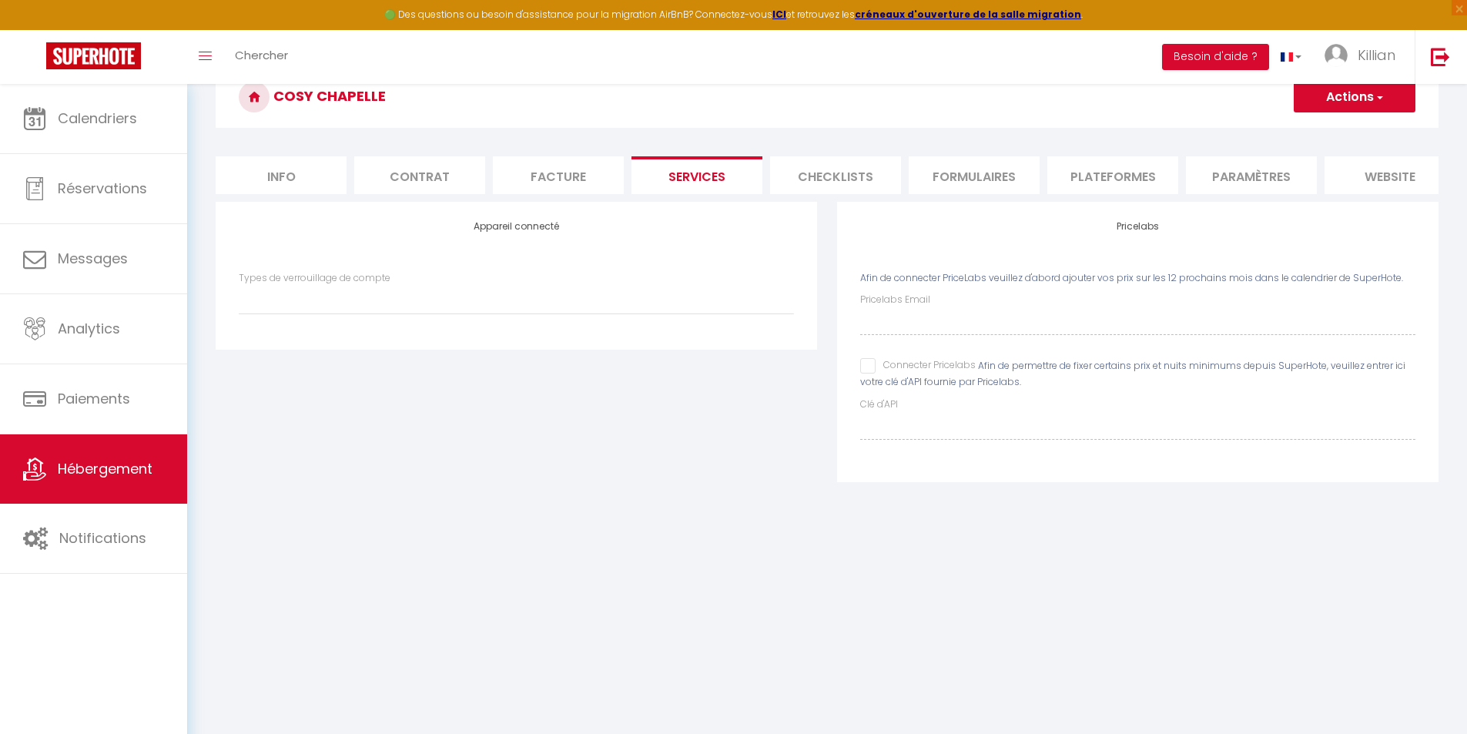
click at [826, 186] on li "Checklists" at bounding box center [835, 175] width 131 height 38
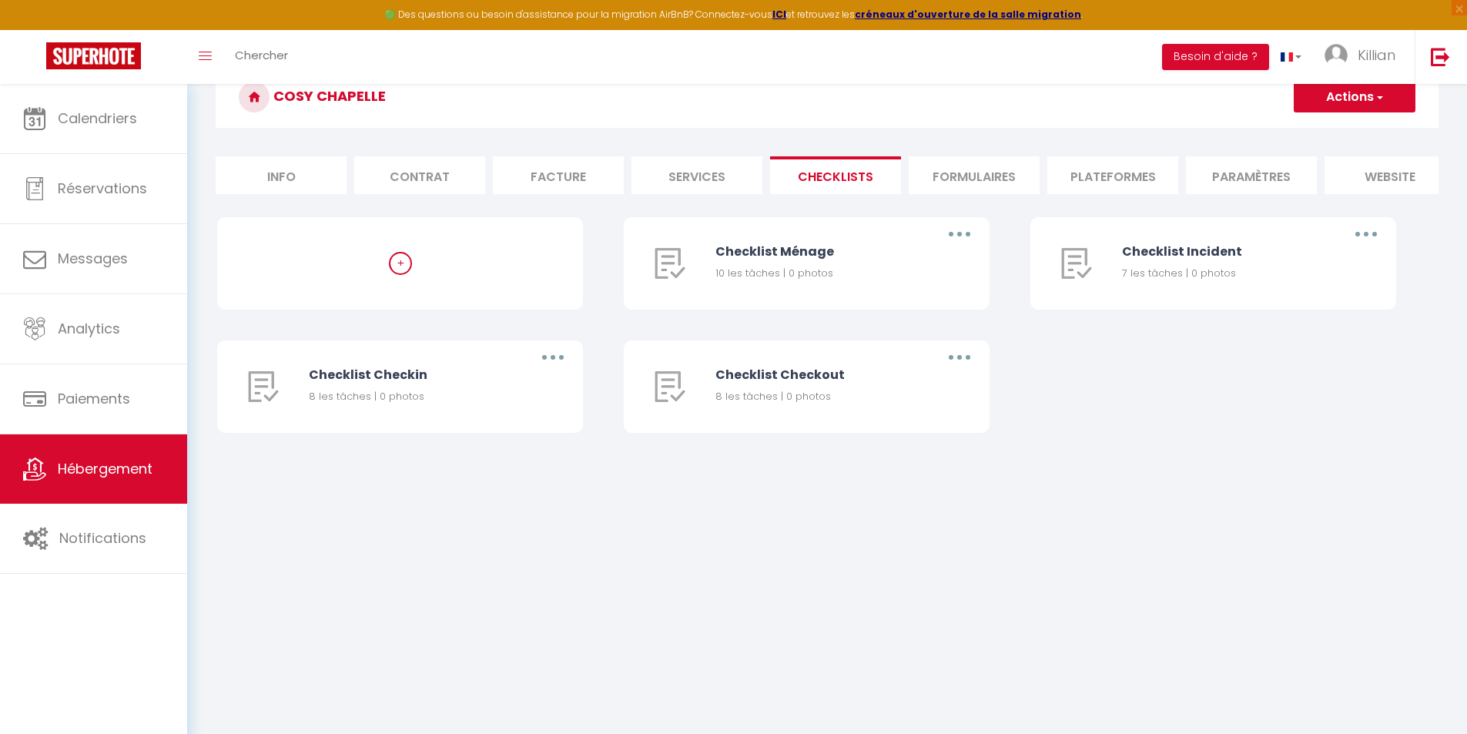
click at [987, 177] on li "Formulaires" at bounding box center [974, 175] width 131 height 38
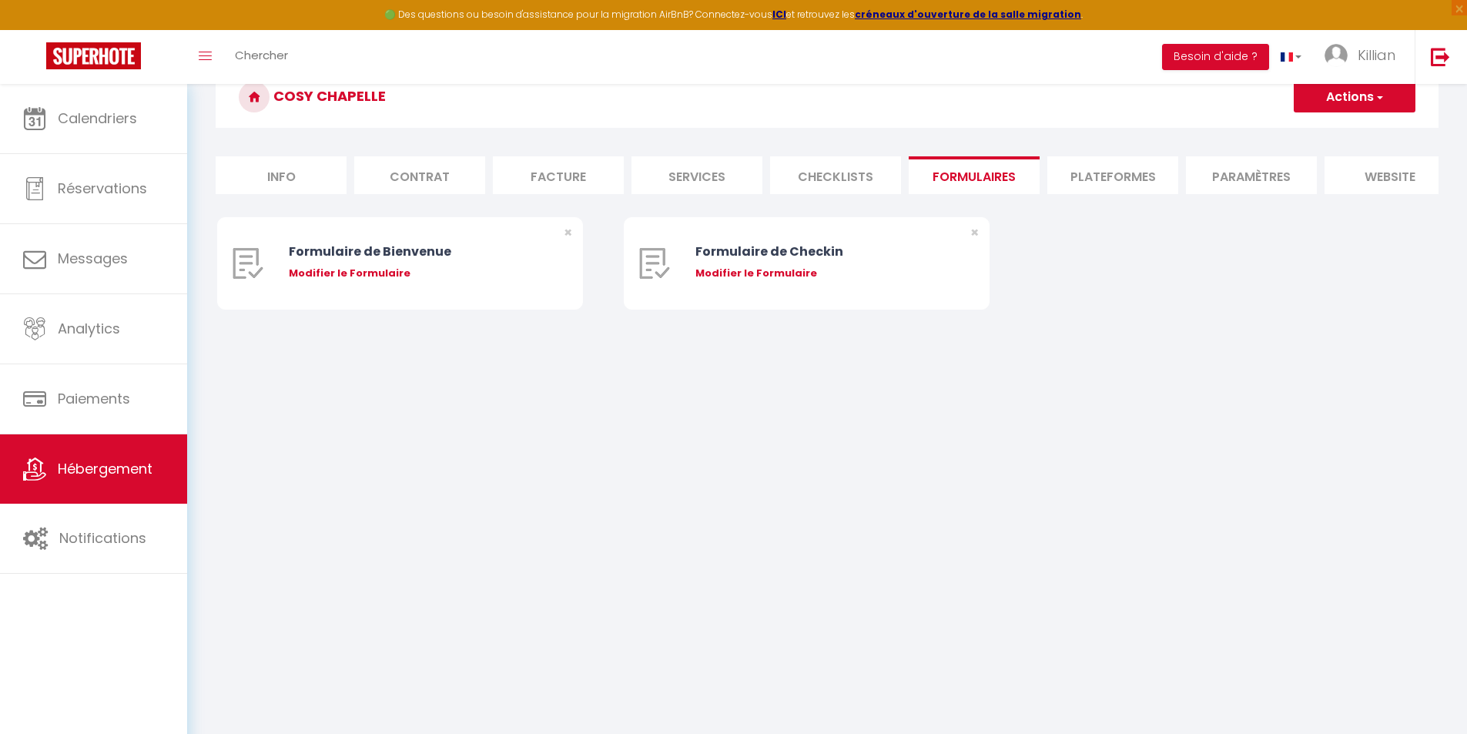
click at [1117, 179] on li "Plateformes" at bounding box center [1112, 175] width 131 height 38
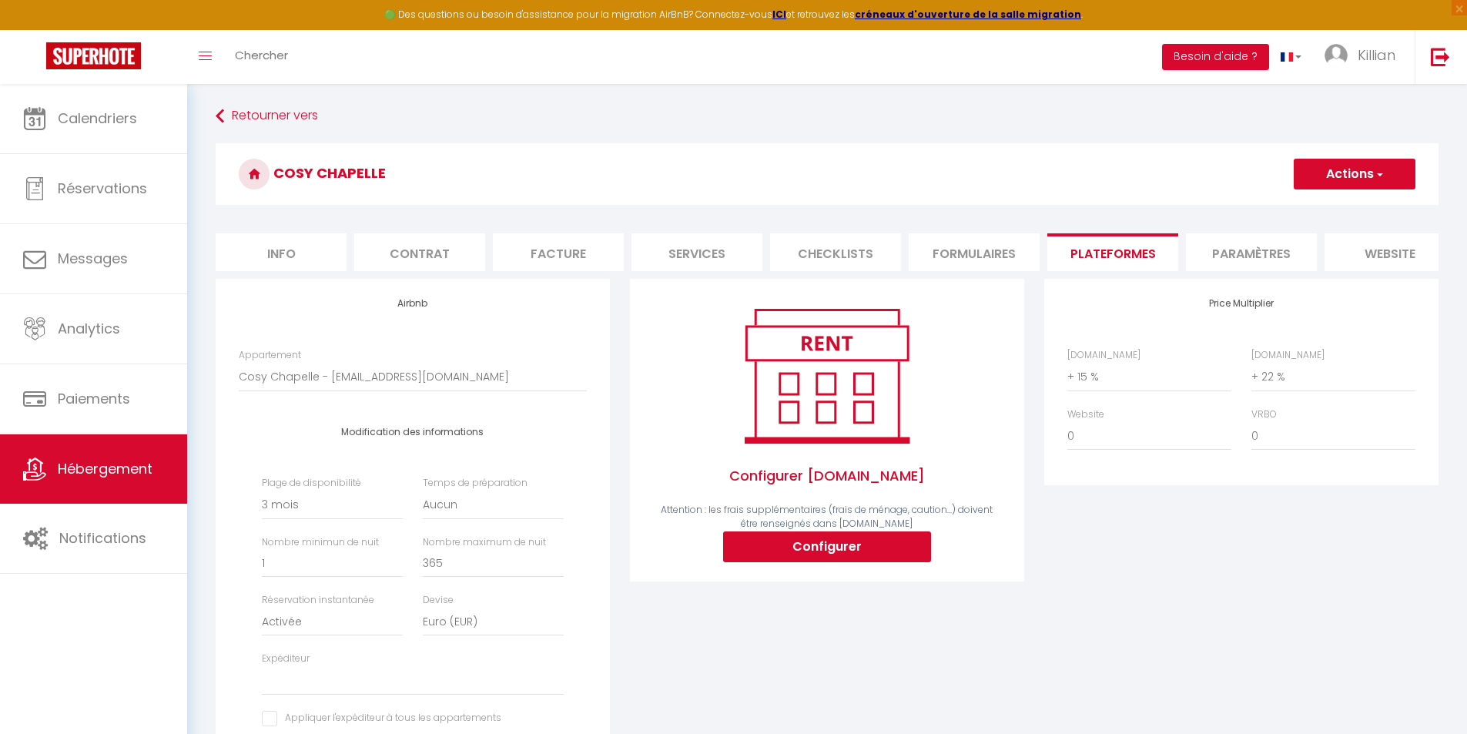
scroll to position [77, 0]
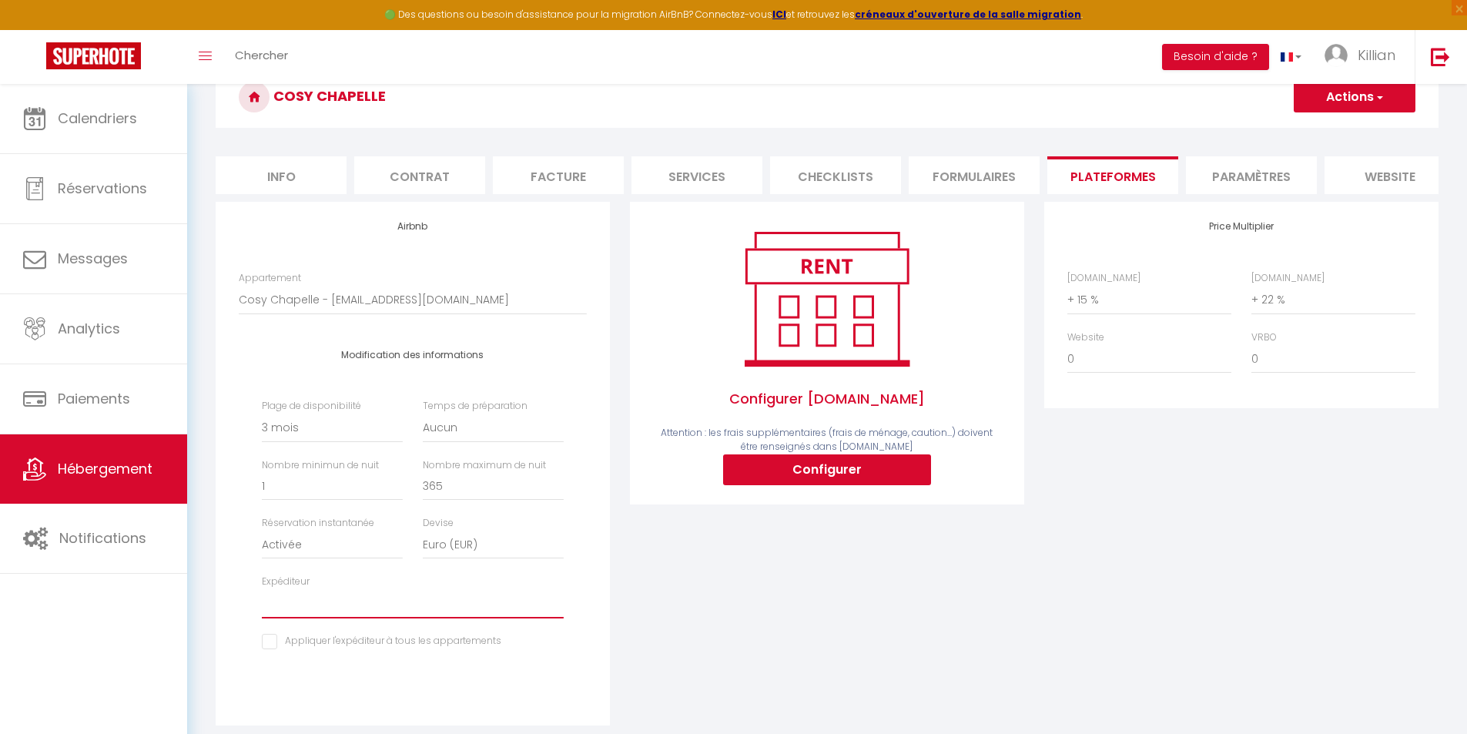
click at [490, 618] on select "[EMAIL_ADDRESS][DOMAIN_NAME]" at bounding box center [413, 603] width 302 height 29
click at [748, 627] on div "Configurer Booking.com Attention : les frais supplémentaires (frais de ménage, …" at bounding box center [827, 474] width 414 height 544
click at [1238, 173] on li "Paramètres" at bounding box center [1251, 175] width 131 height 38
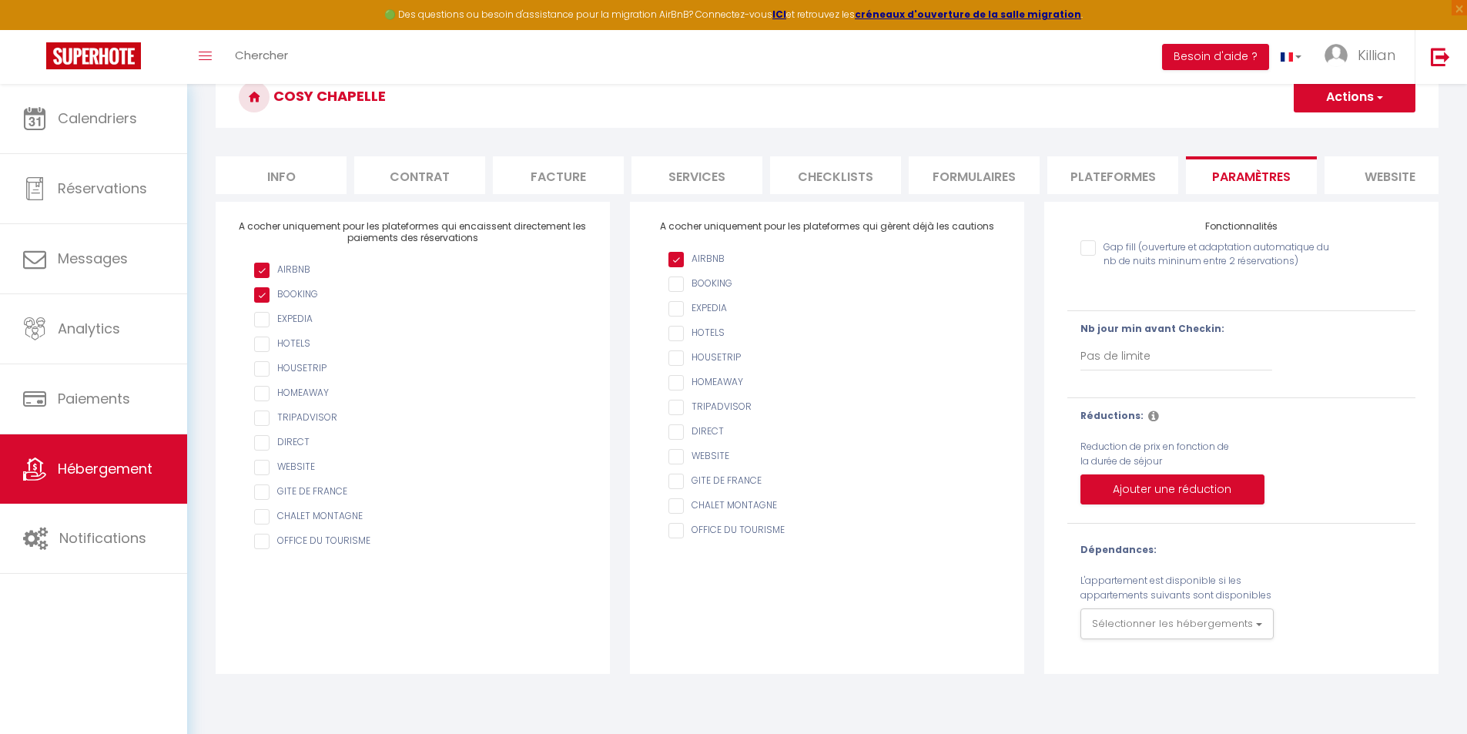
click at [1370, 186] on li "website" at bounding box center [1390, 175] width 131 height 38
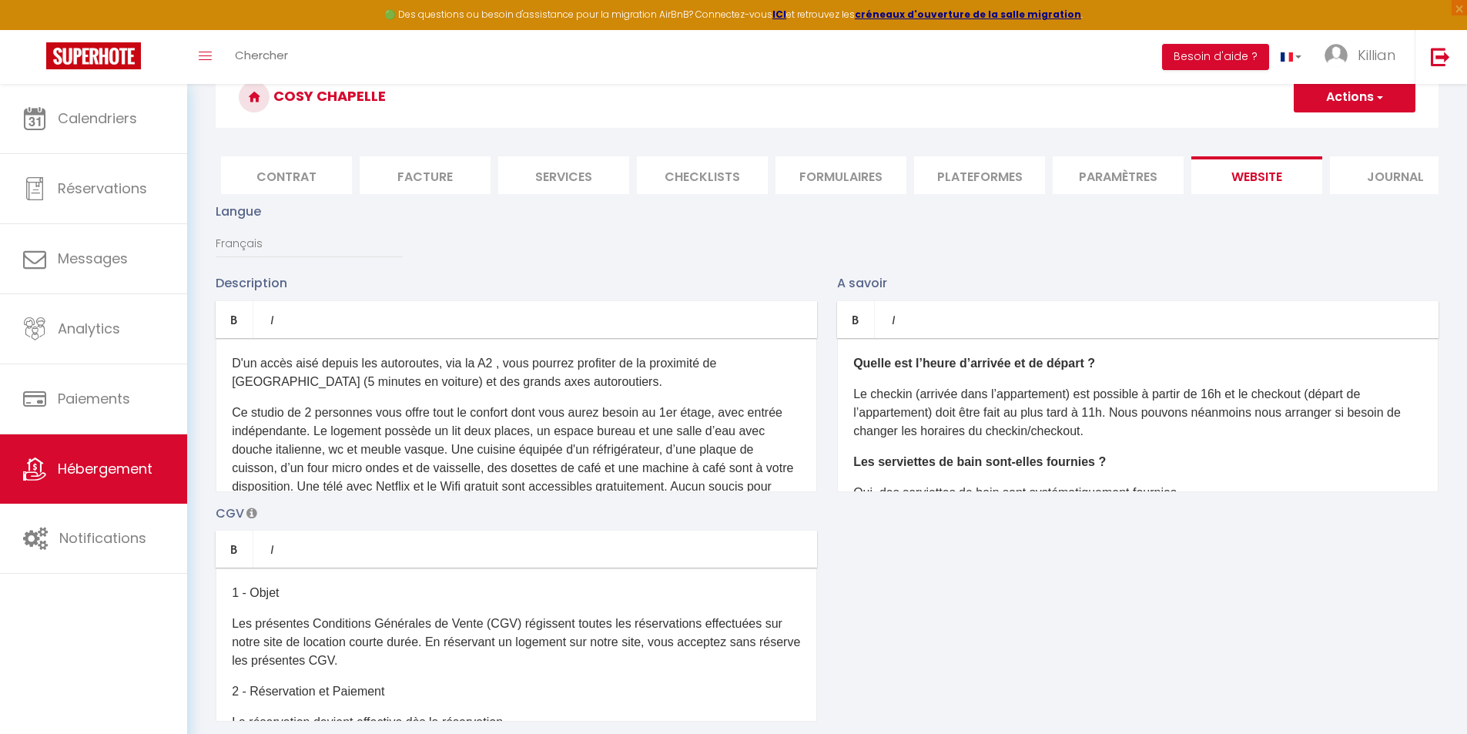
scroll to position [0, 163]
click at [1380, 184] on li "Journal" at bounding box center [1365, 175] width 131 height 38
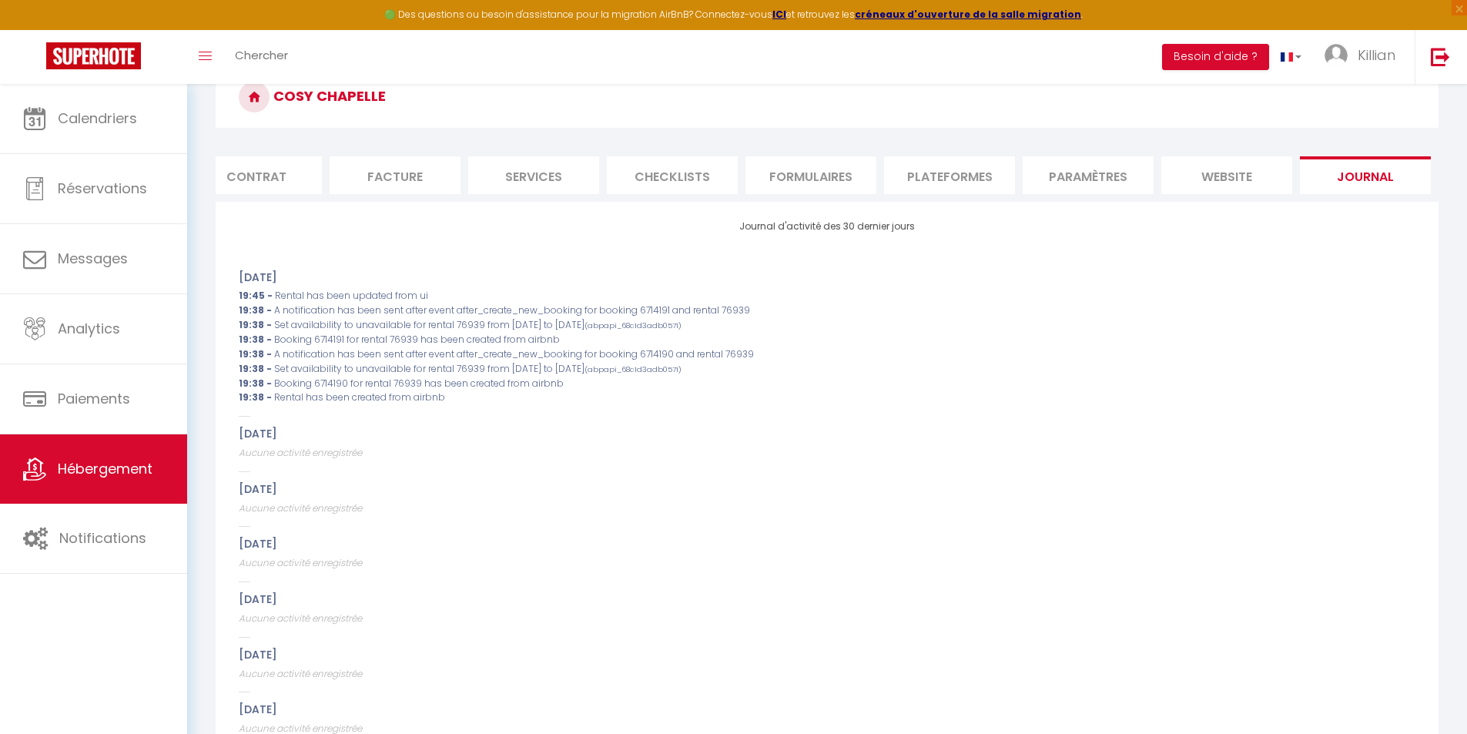
click at [1230, 169] on li "website" at bounding box center [1226, 175] width 131 height 38
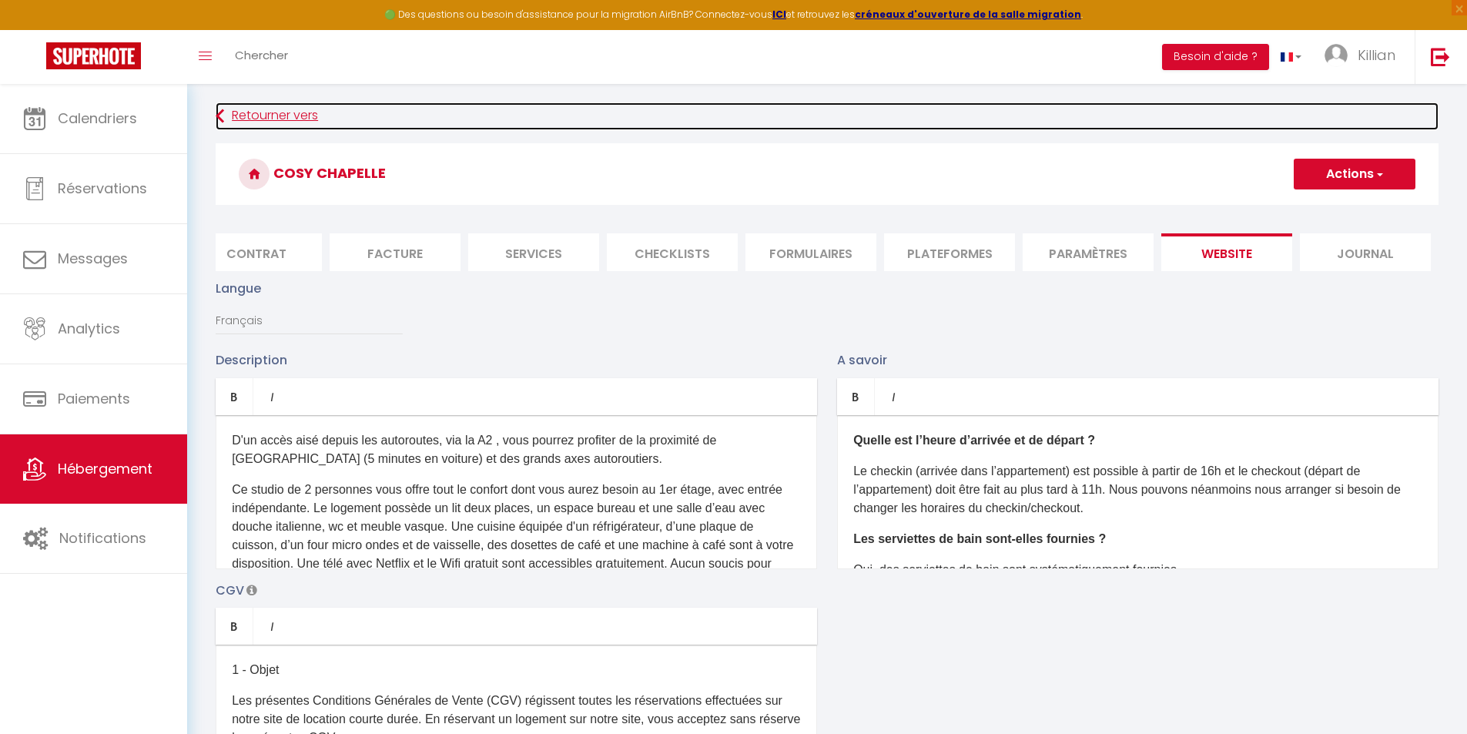
click at [236, 119] on link "Retourner vers" at bounding box center [827, 116] width 1223 height 28
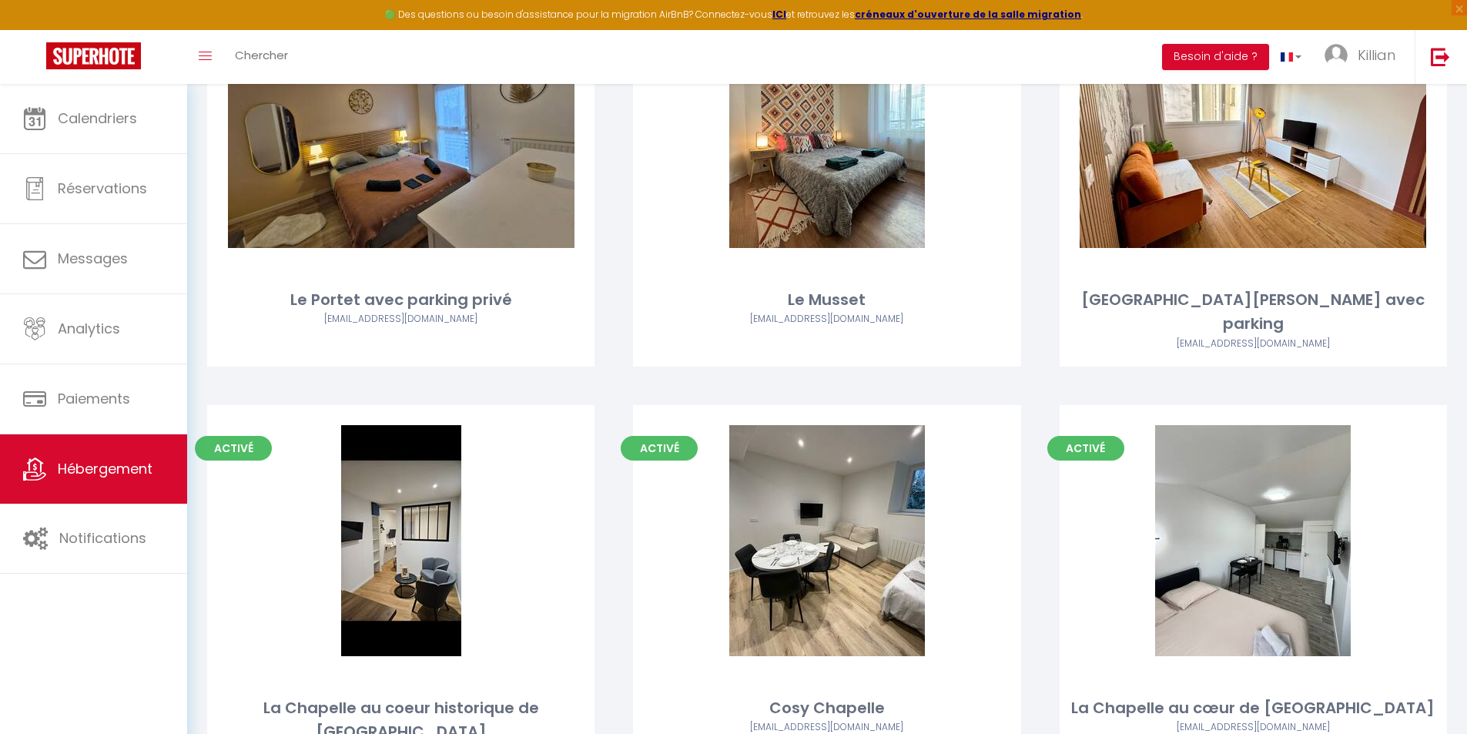
scroll to position [250, 0]
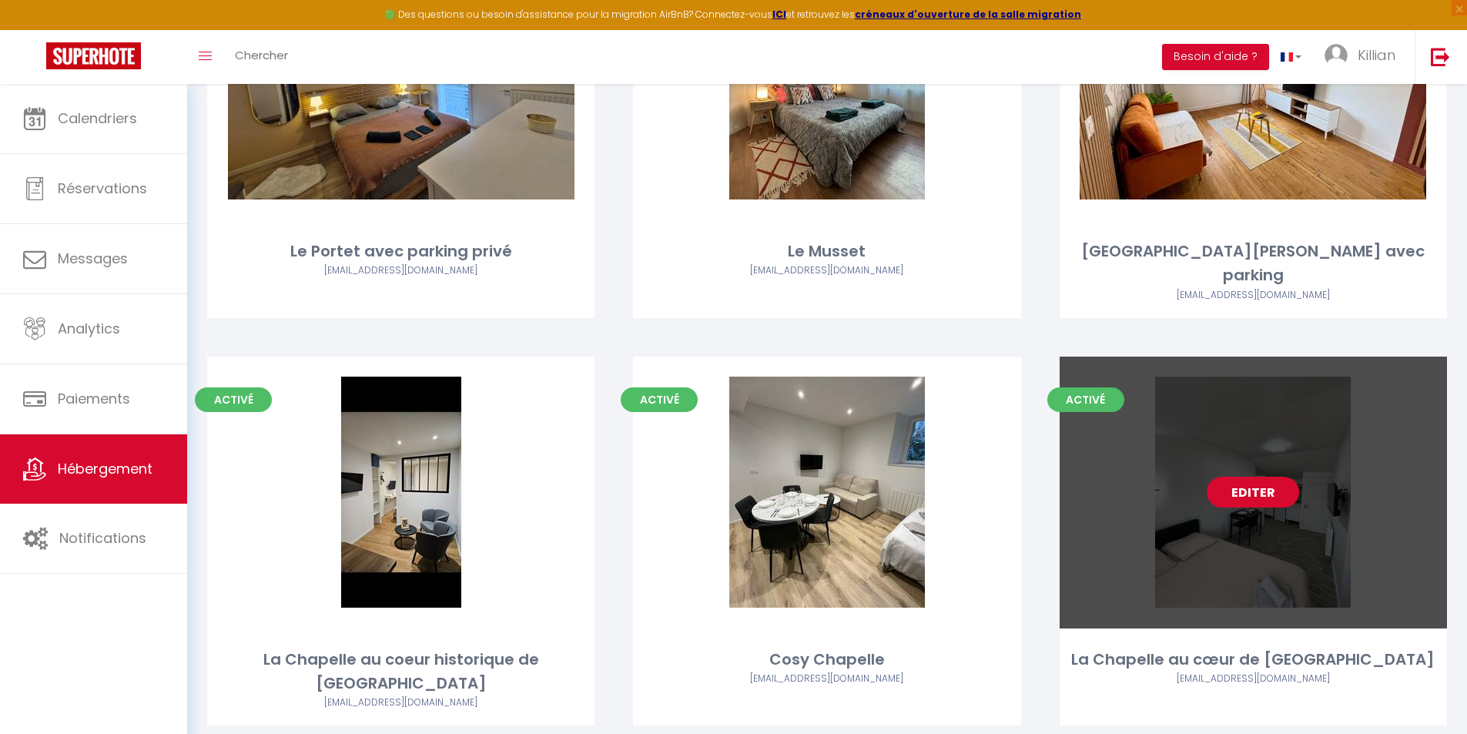
click at [1233, 477] on link "Editer" at bounding box center [1253, 492] width 92 height 31
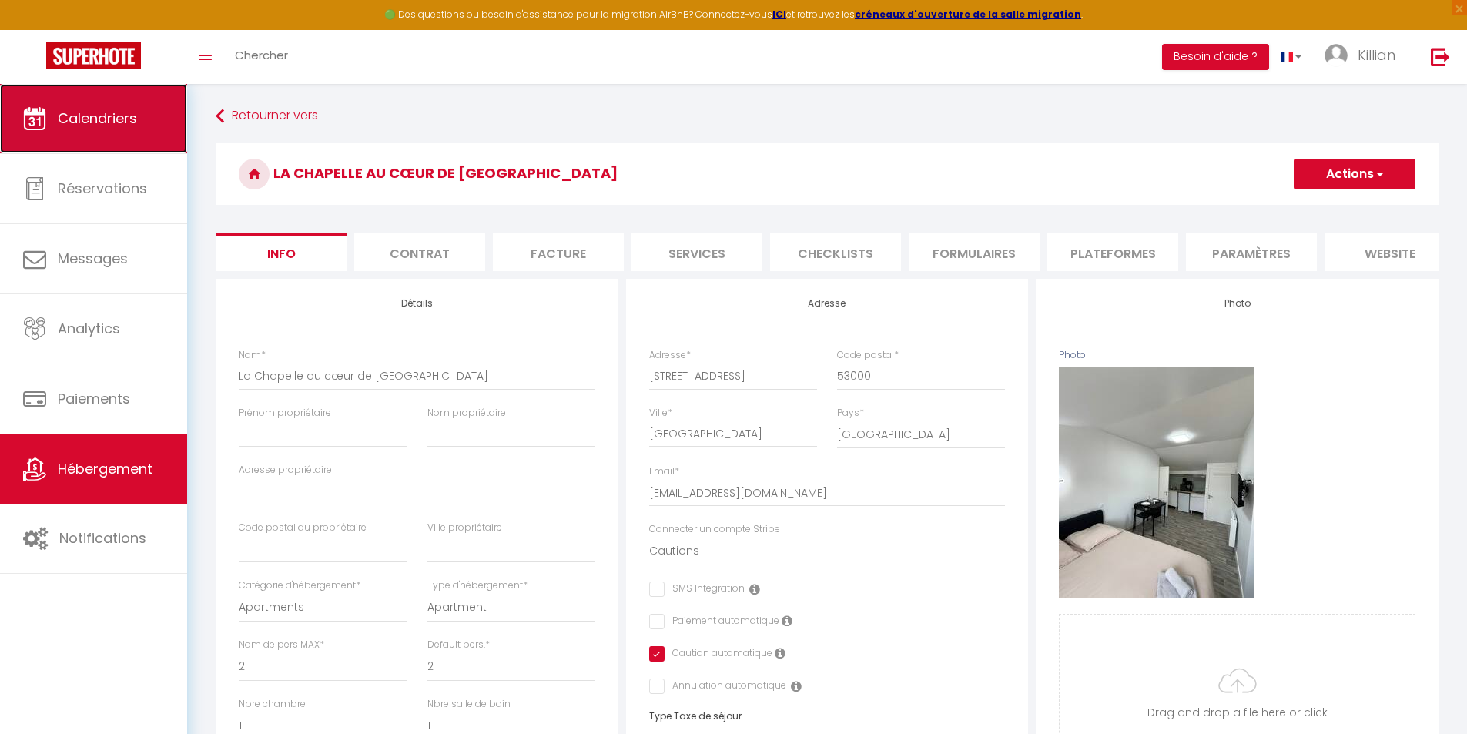
click at [99, 107] on link "Calendriers" at bounding box center [93, 118] width 187 height 69
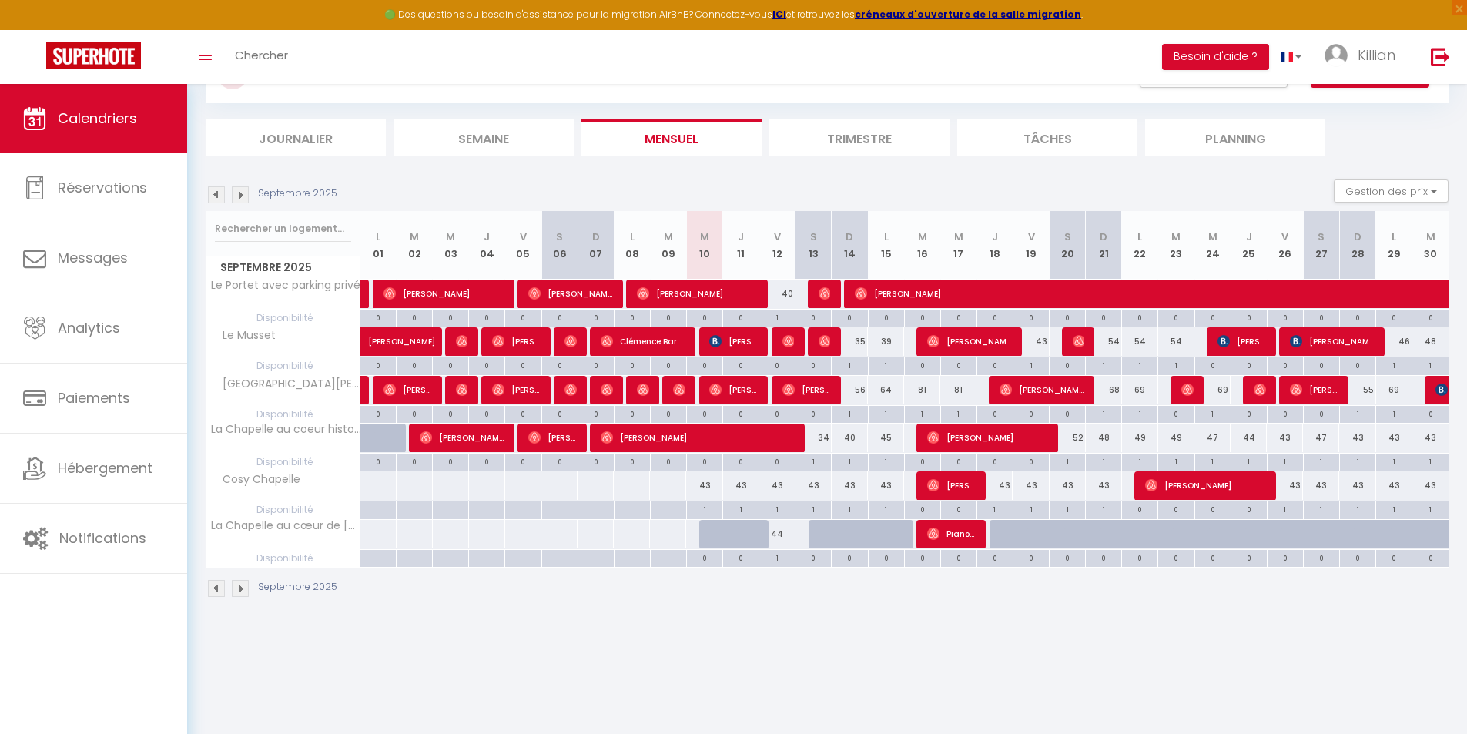
scroll to position [77, 0]
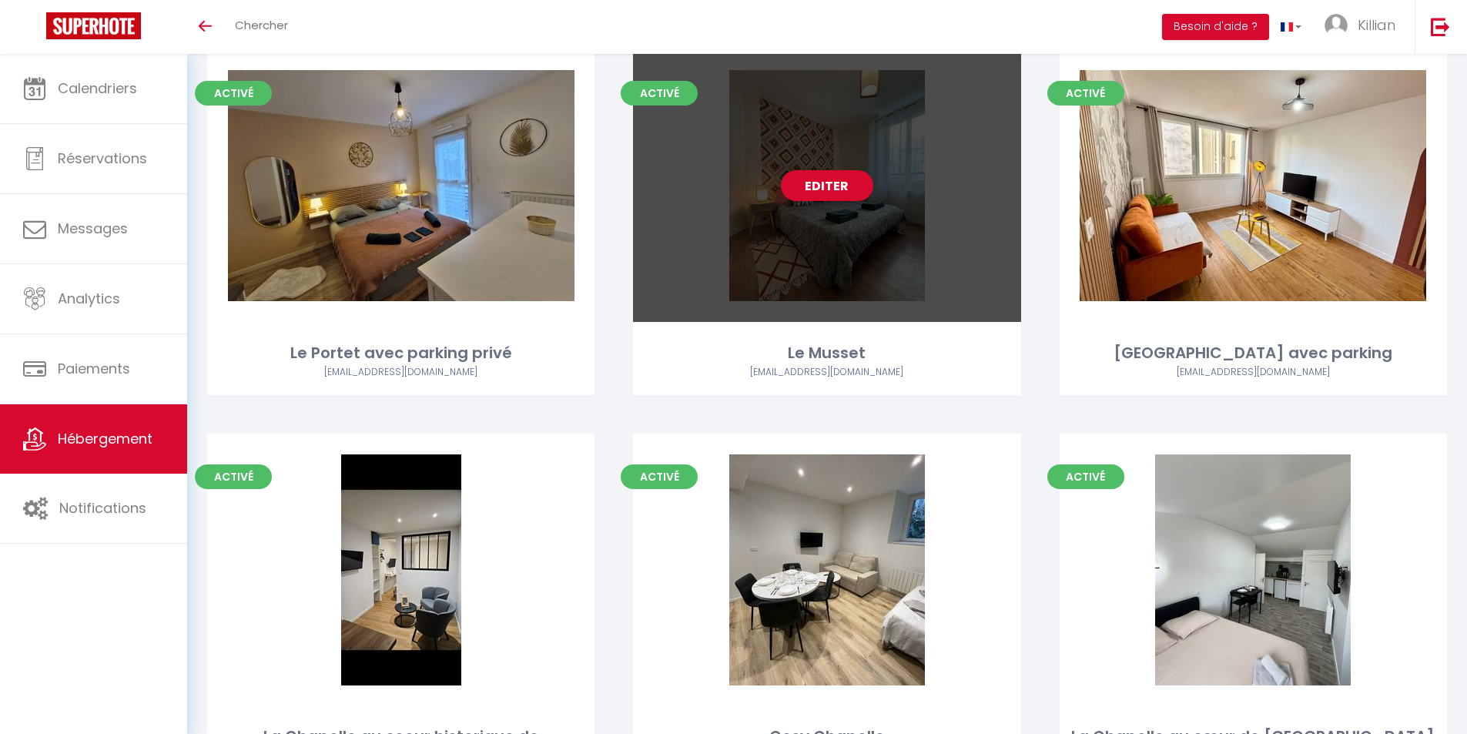
scroll to position [154, 0]
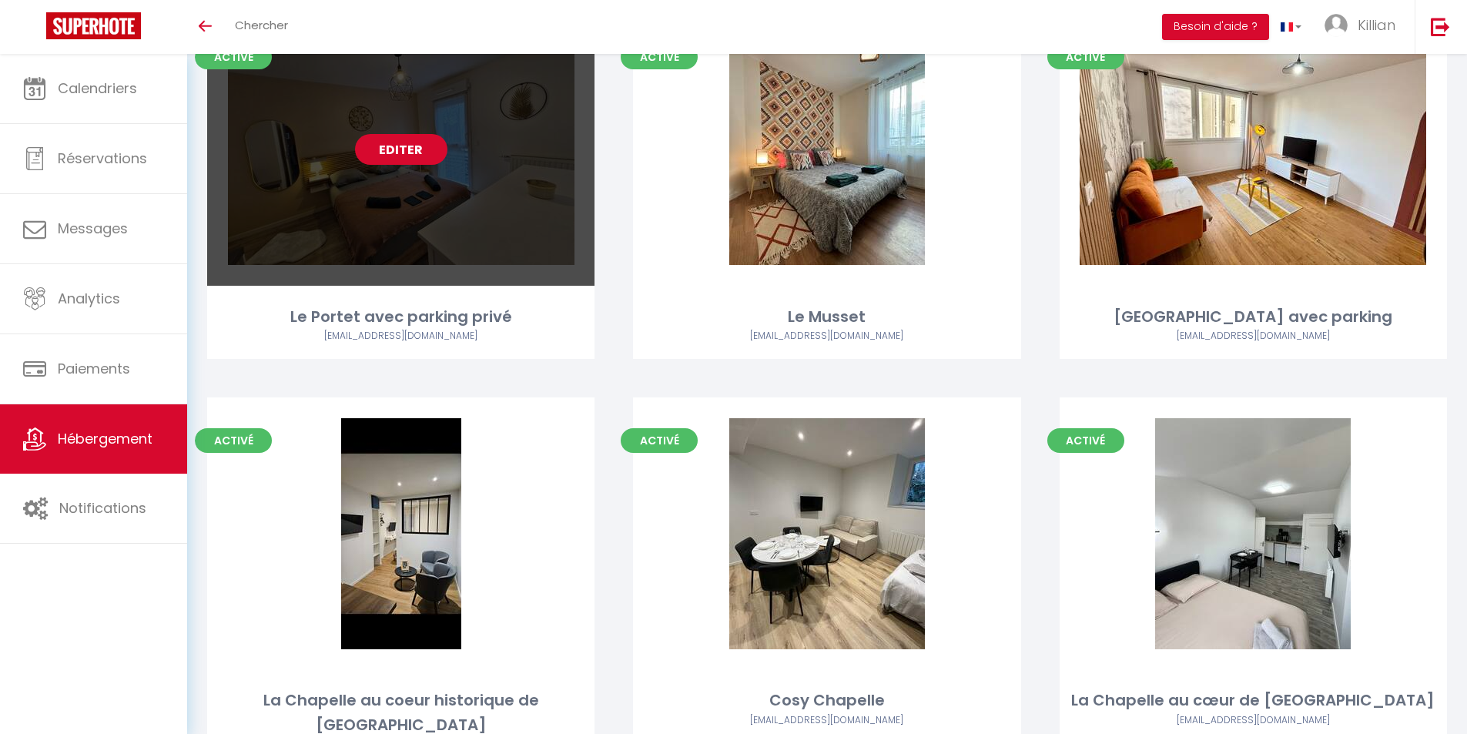
click at [391, 152] on link "Editer" at bounding box center [401, 149] width 92 height 31
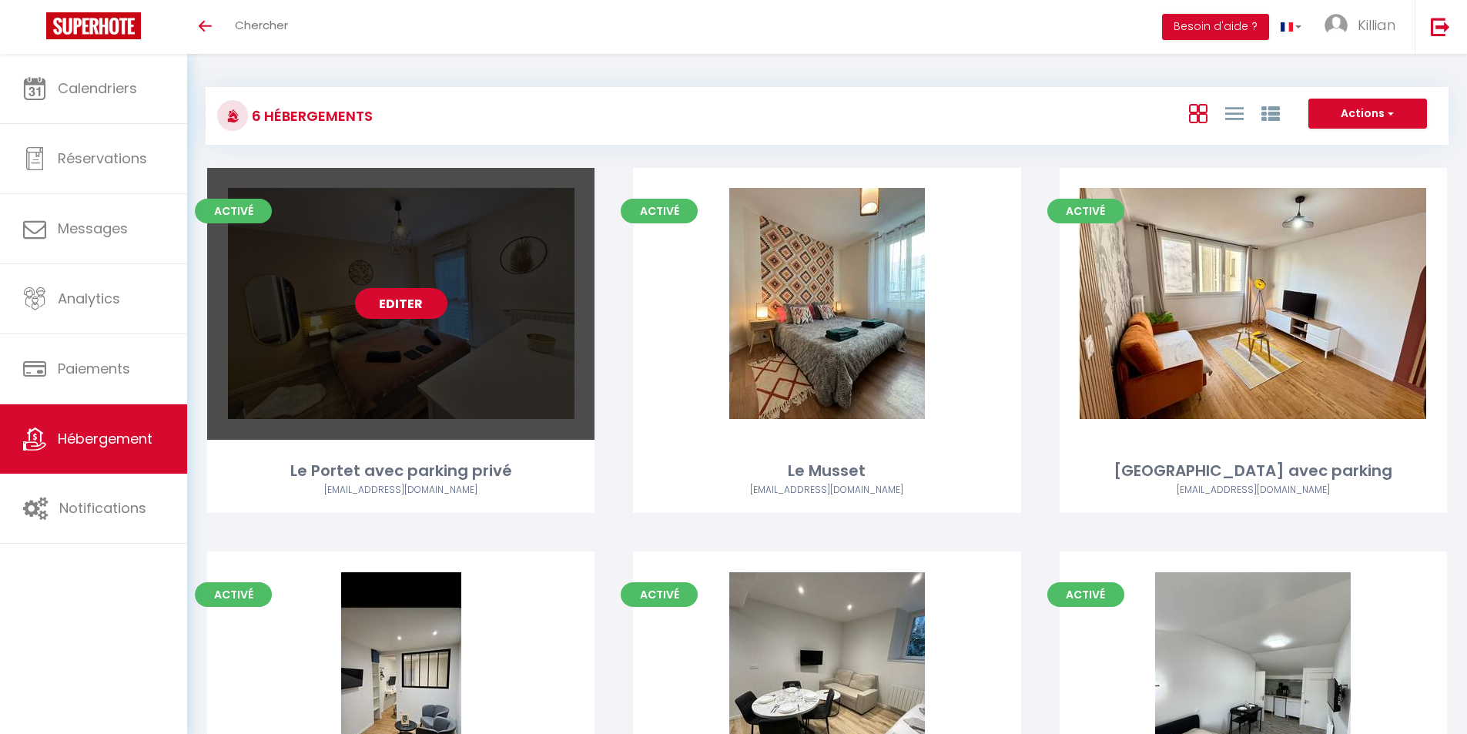
select select "3"
select select "2"
select select "1"
select select "28"
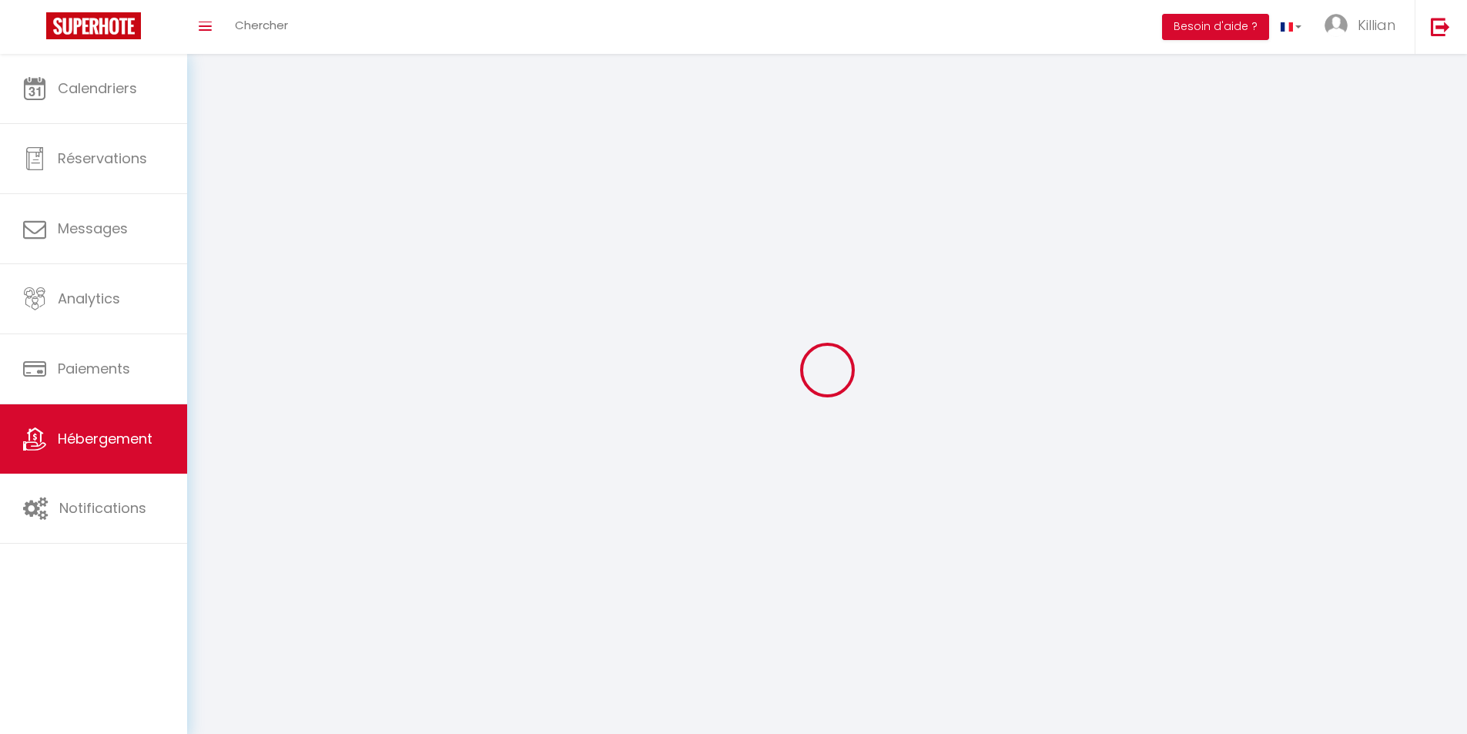
select select
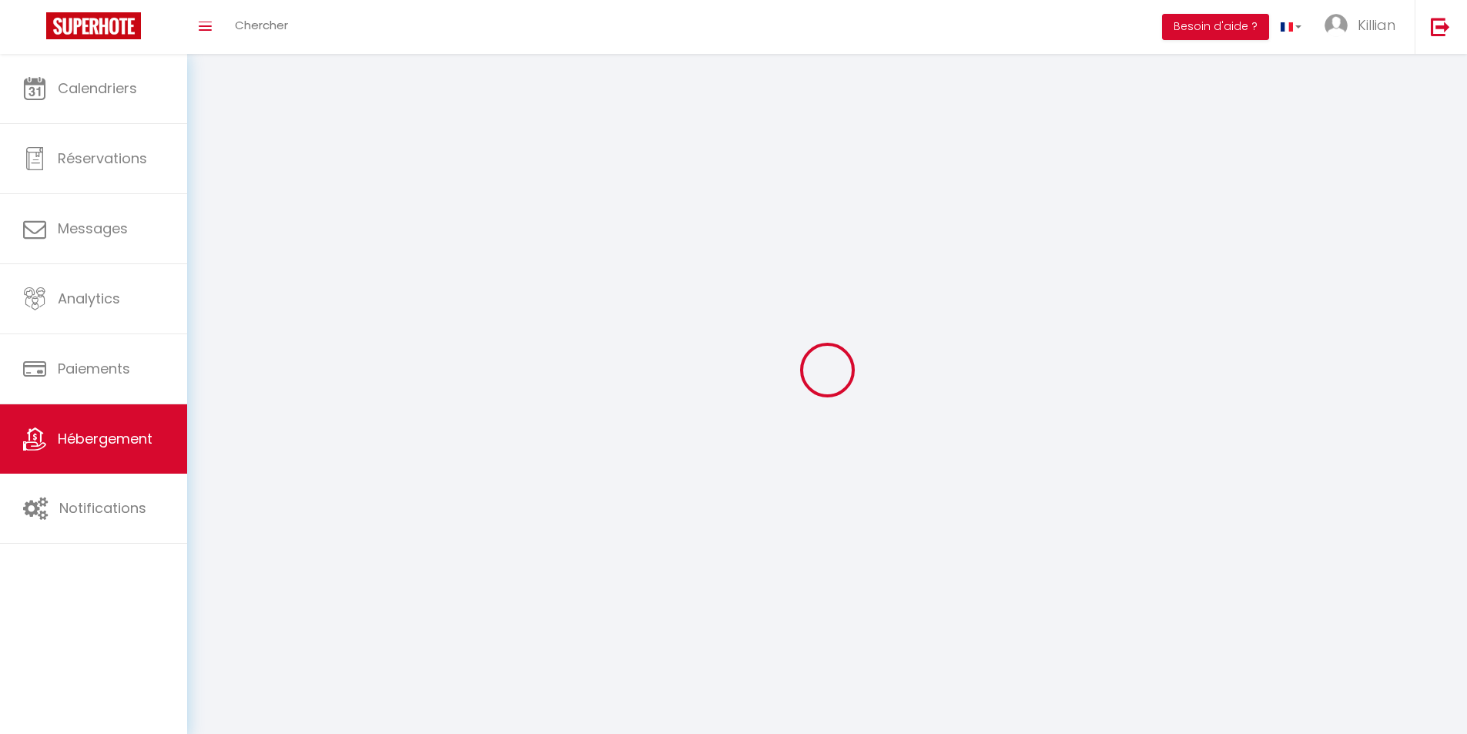
checkbox input "false"
select select
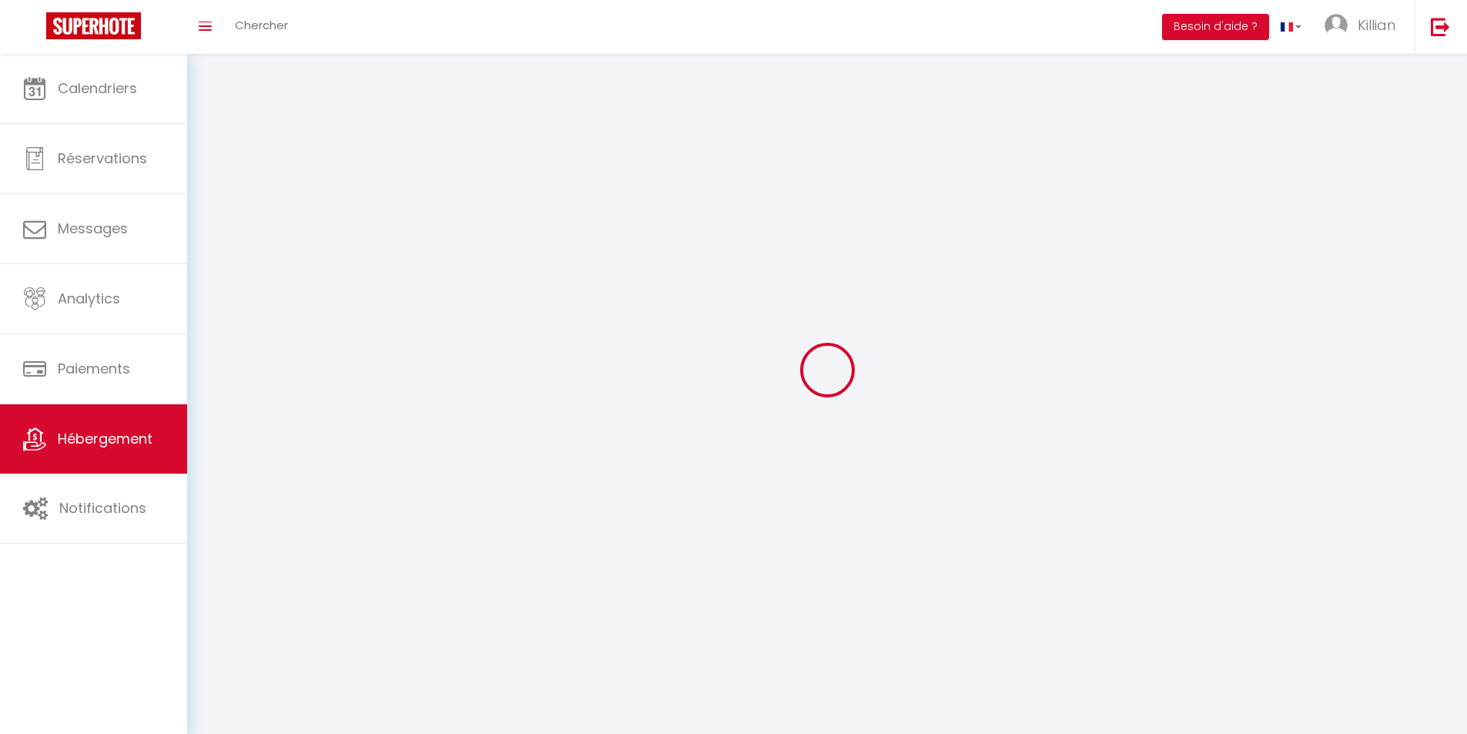
select select
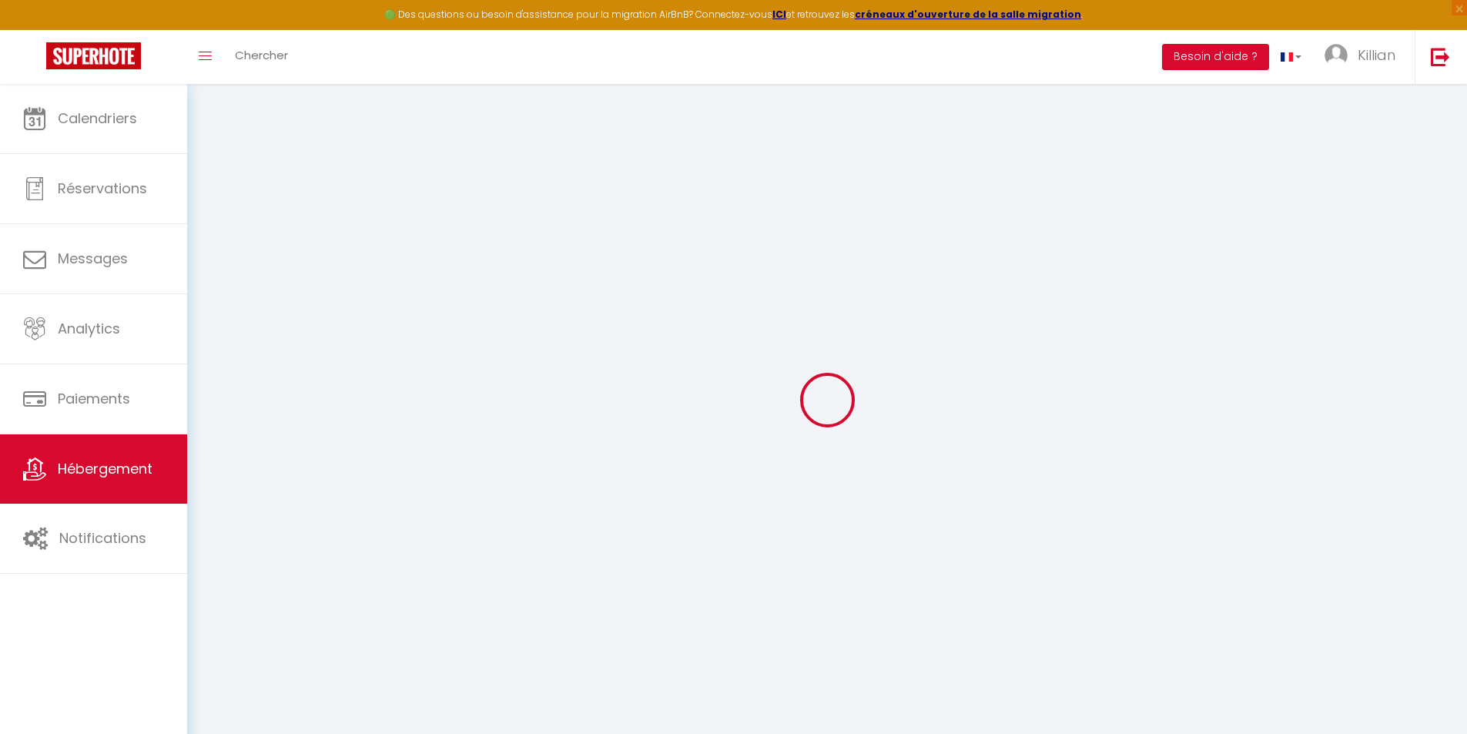
select select
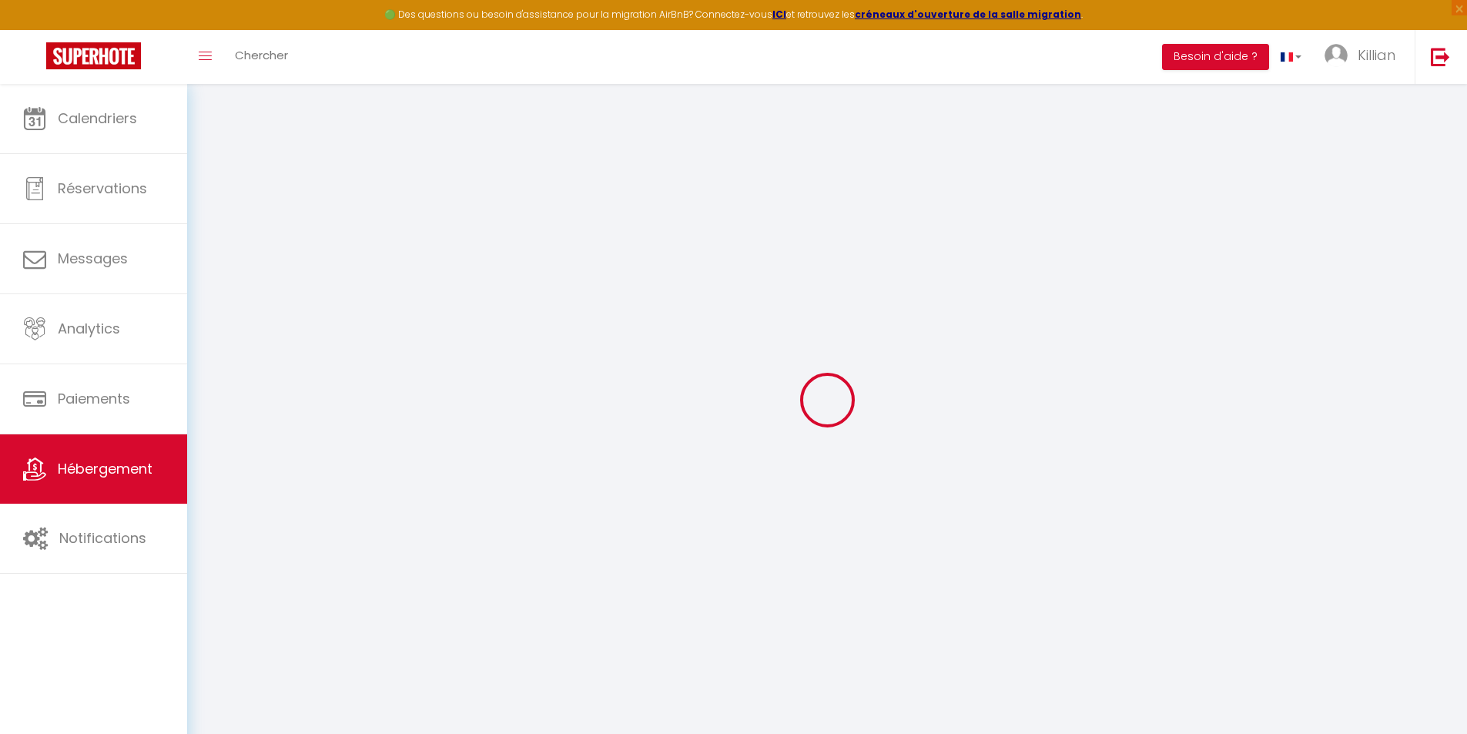
select select
checkbox input "false"
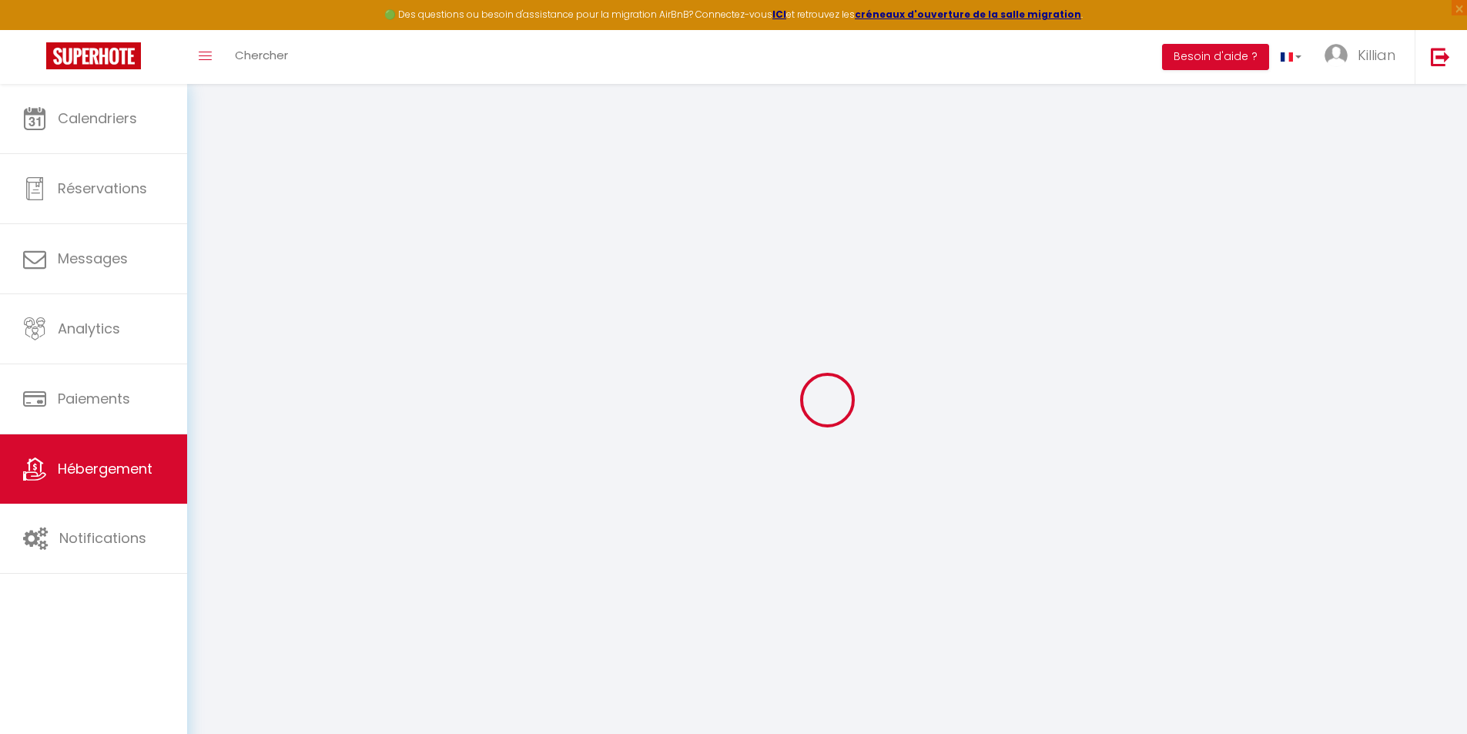
select select
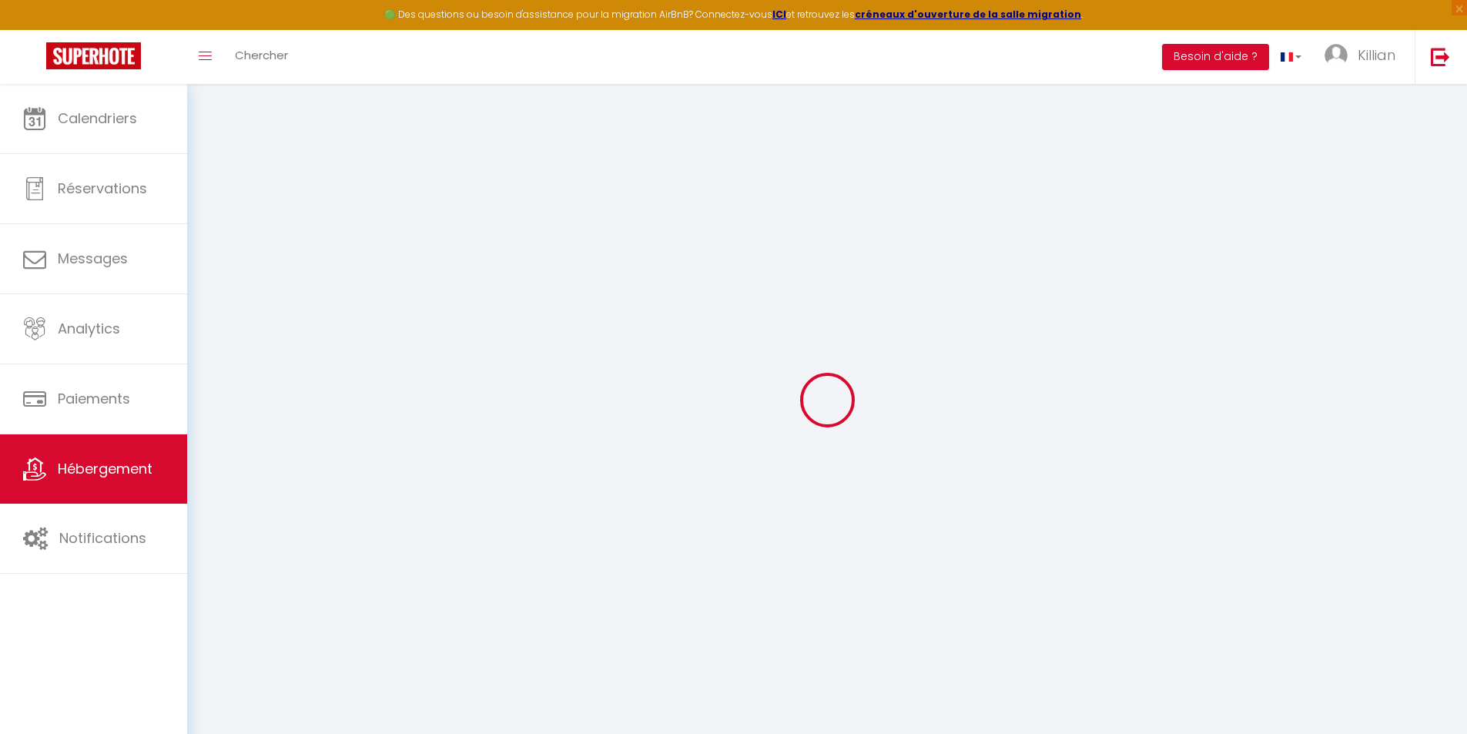
select select
checkbox input "false"
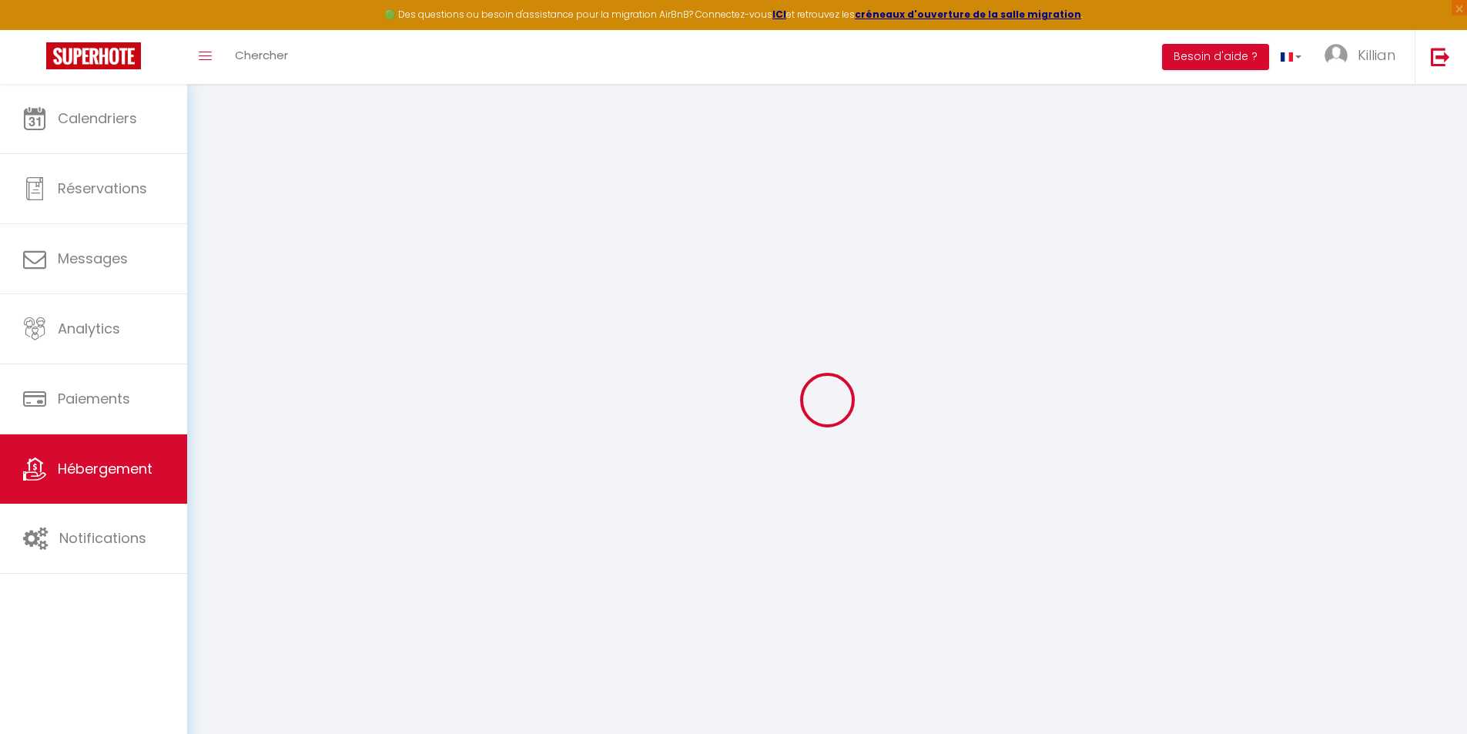
checkbox input "false"
select select
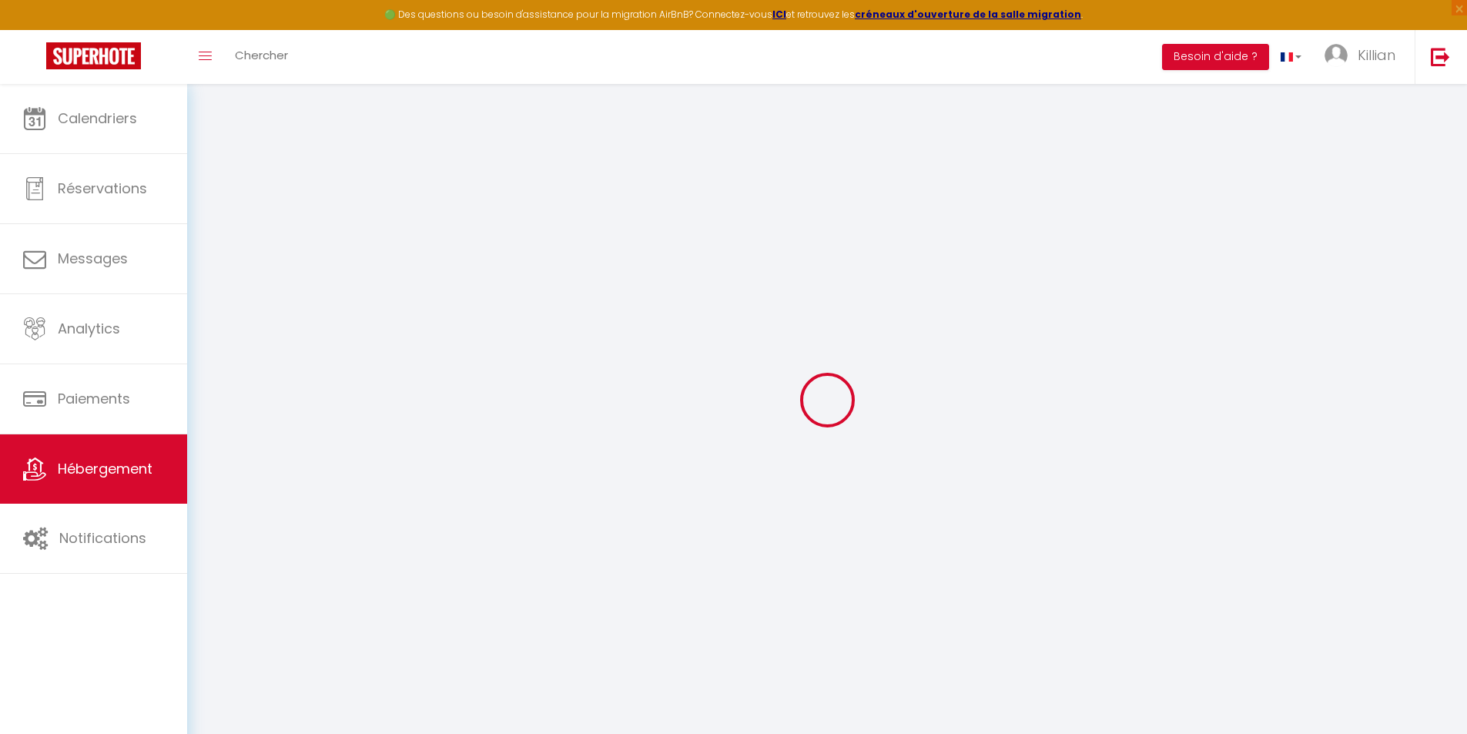
select select
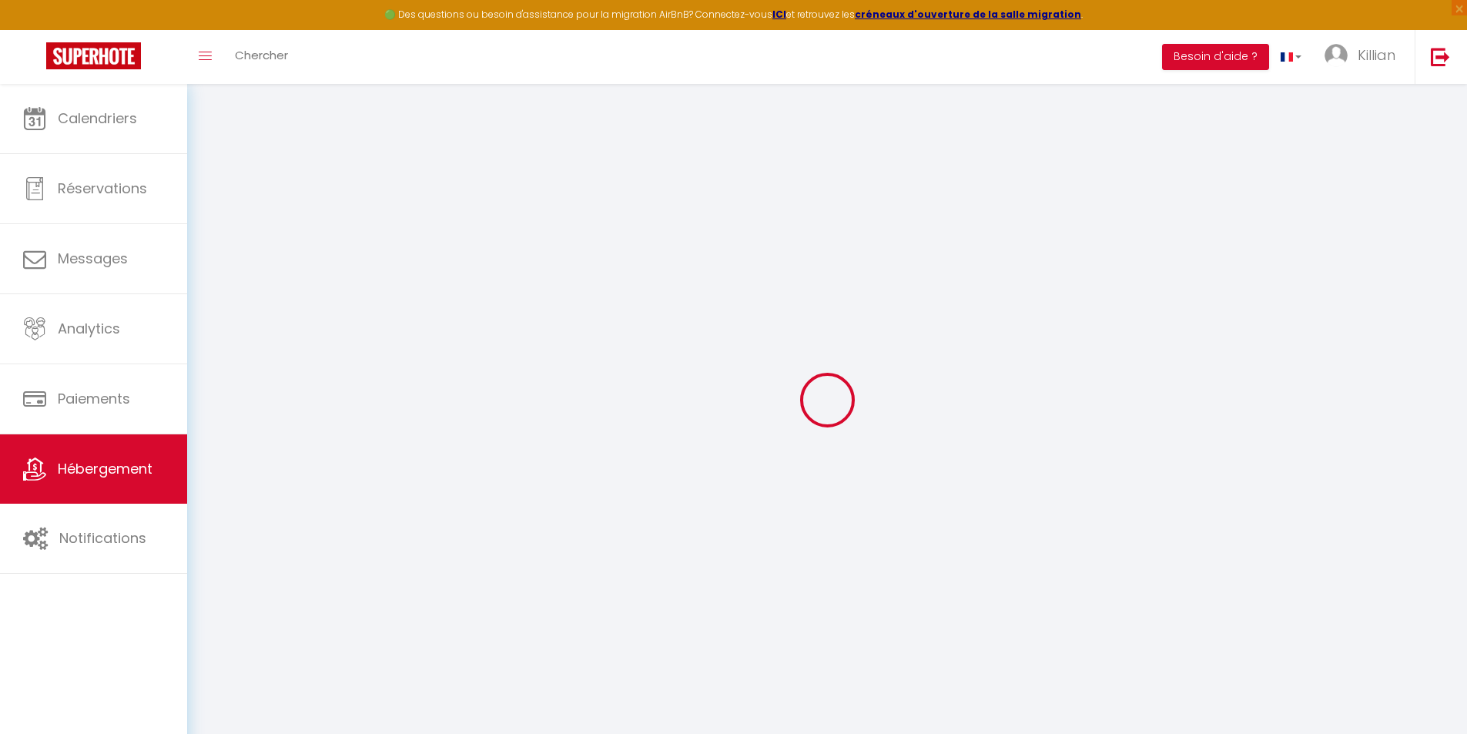
checkbox input "false"
select select
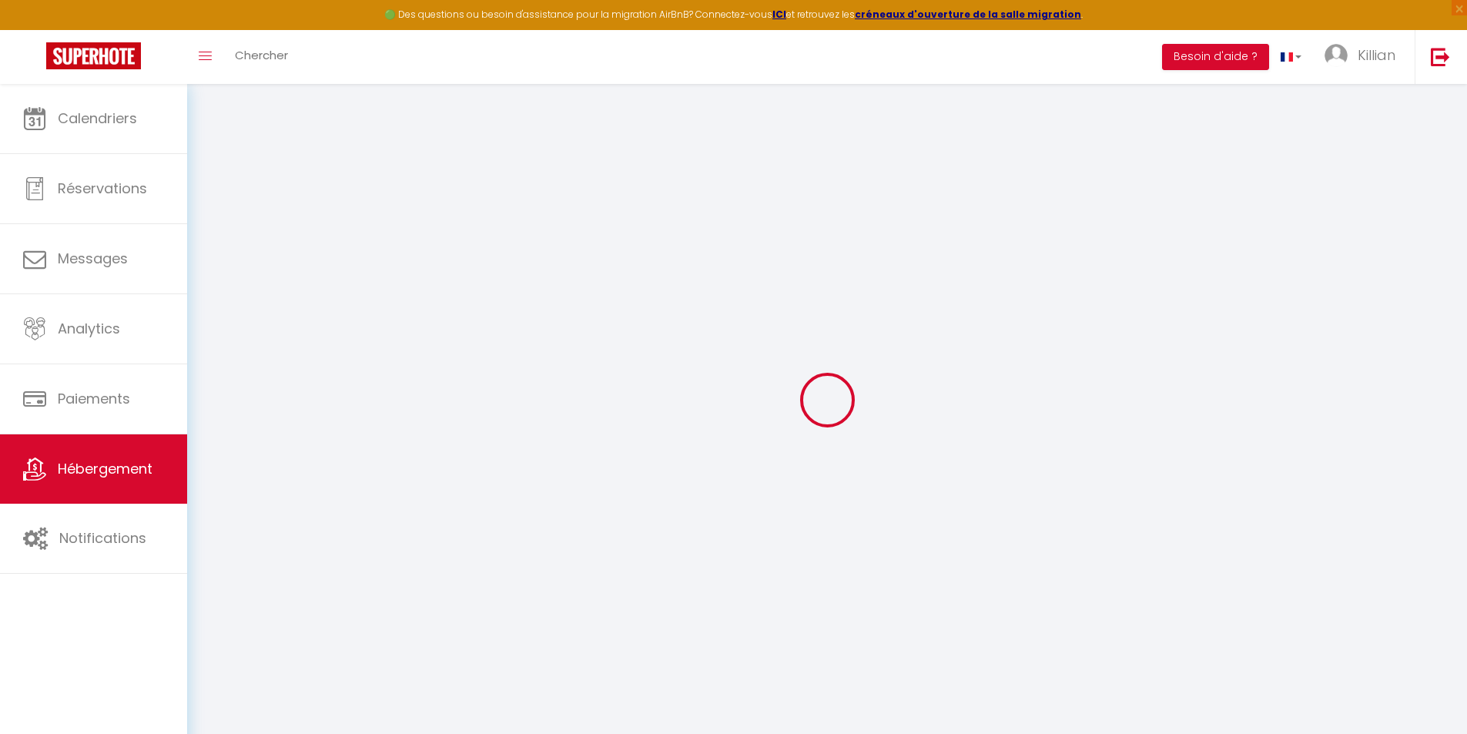
select select
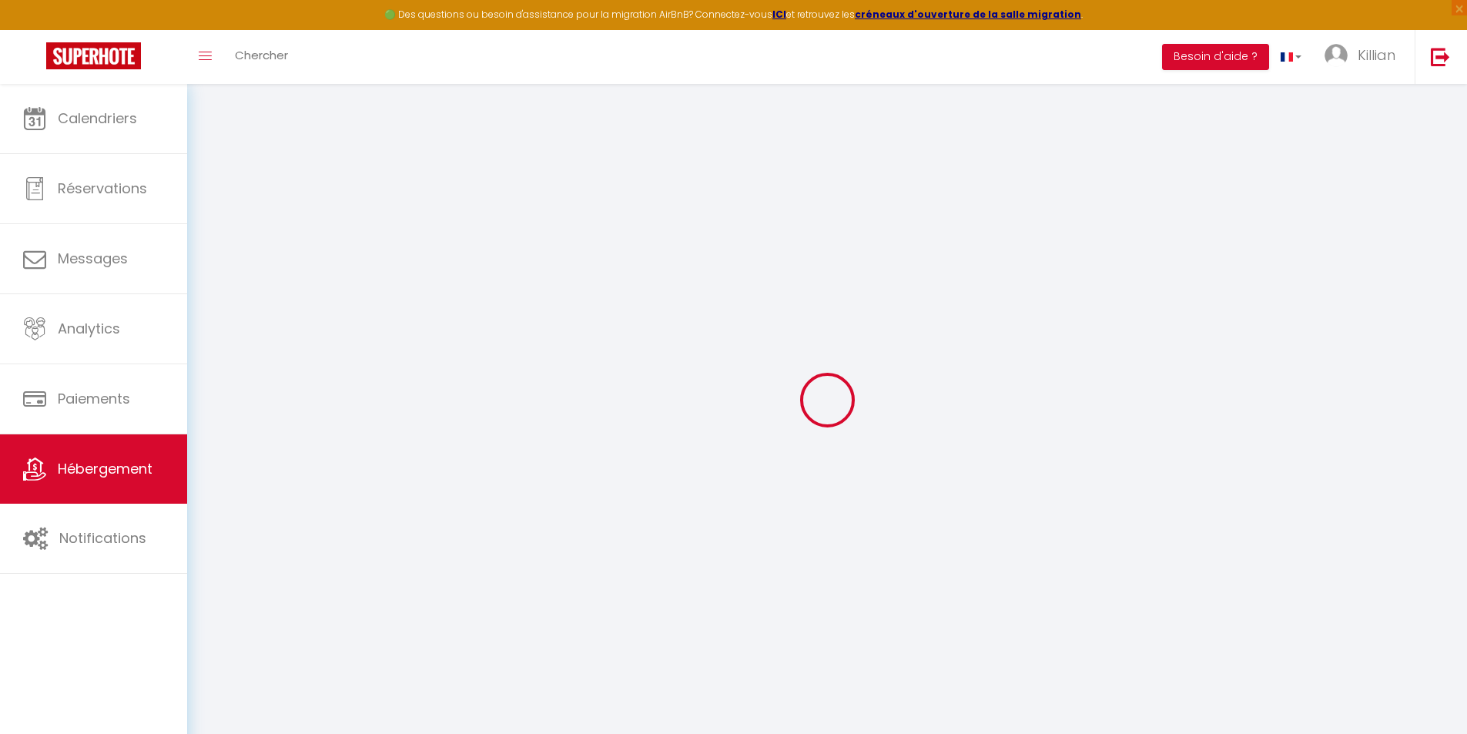
select select
checkbox input "false"
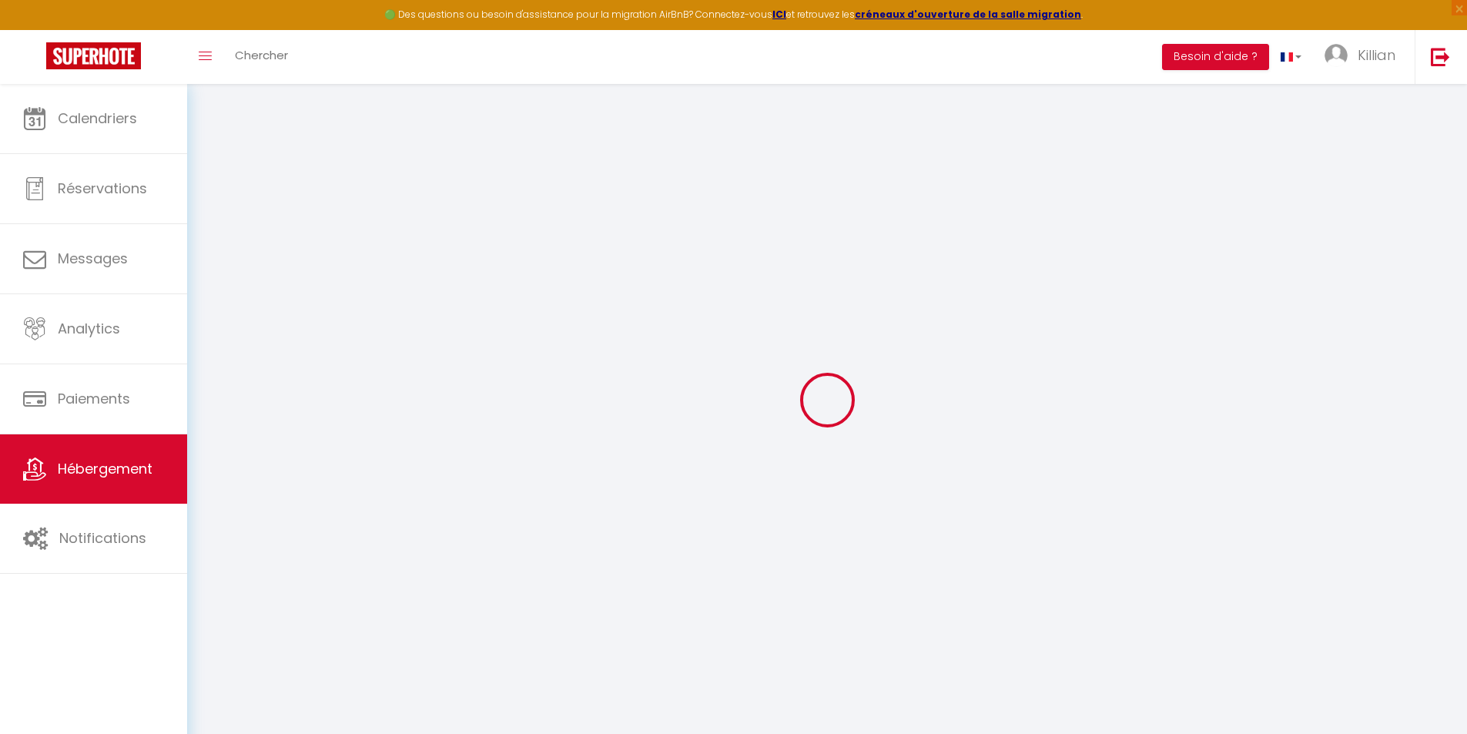
checkbox input "false"
select select
type input "Le Portet avec parking privé"
select select "condominium"
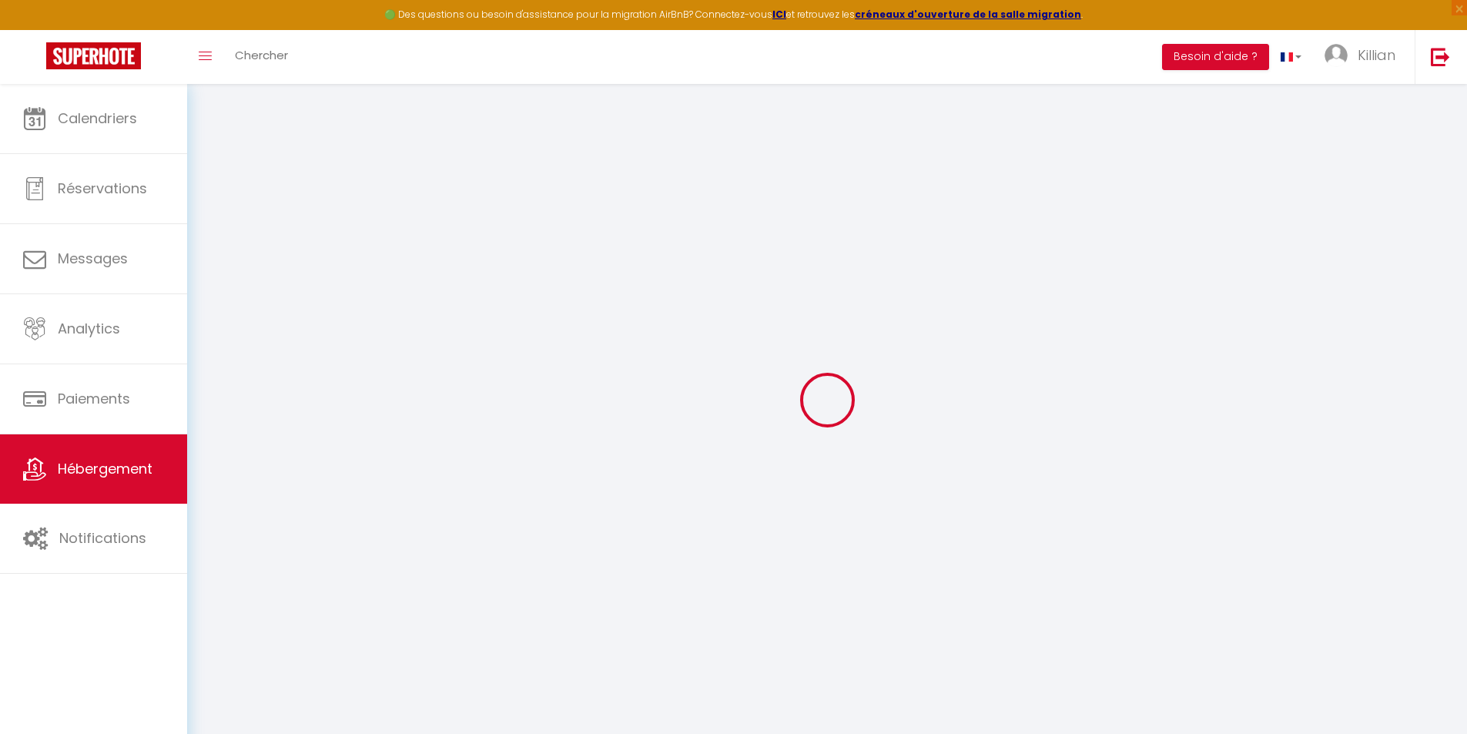
select select "2"
type input "60"
type input "30"
type input "300"
select select
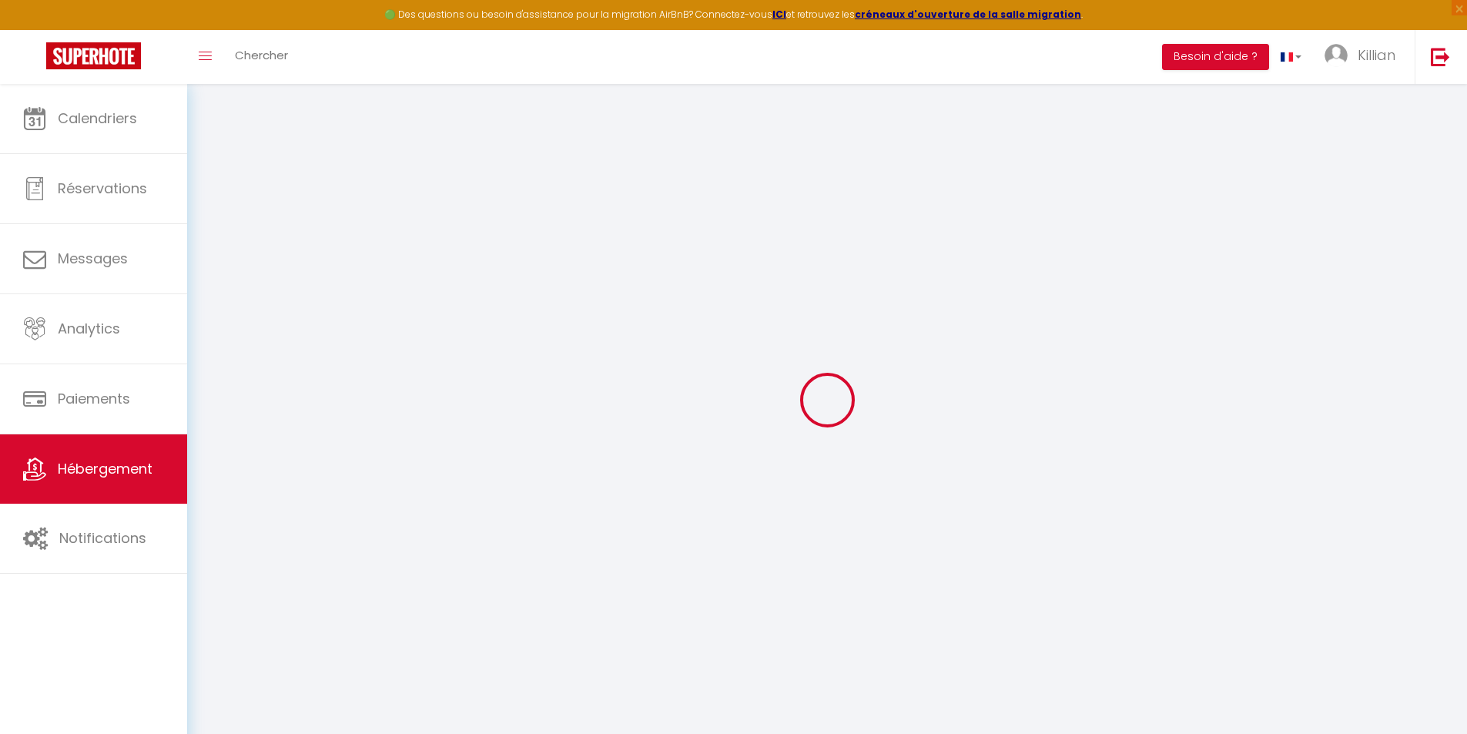
select select
type input "24 Boulevard Jacques Portet"
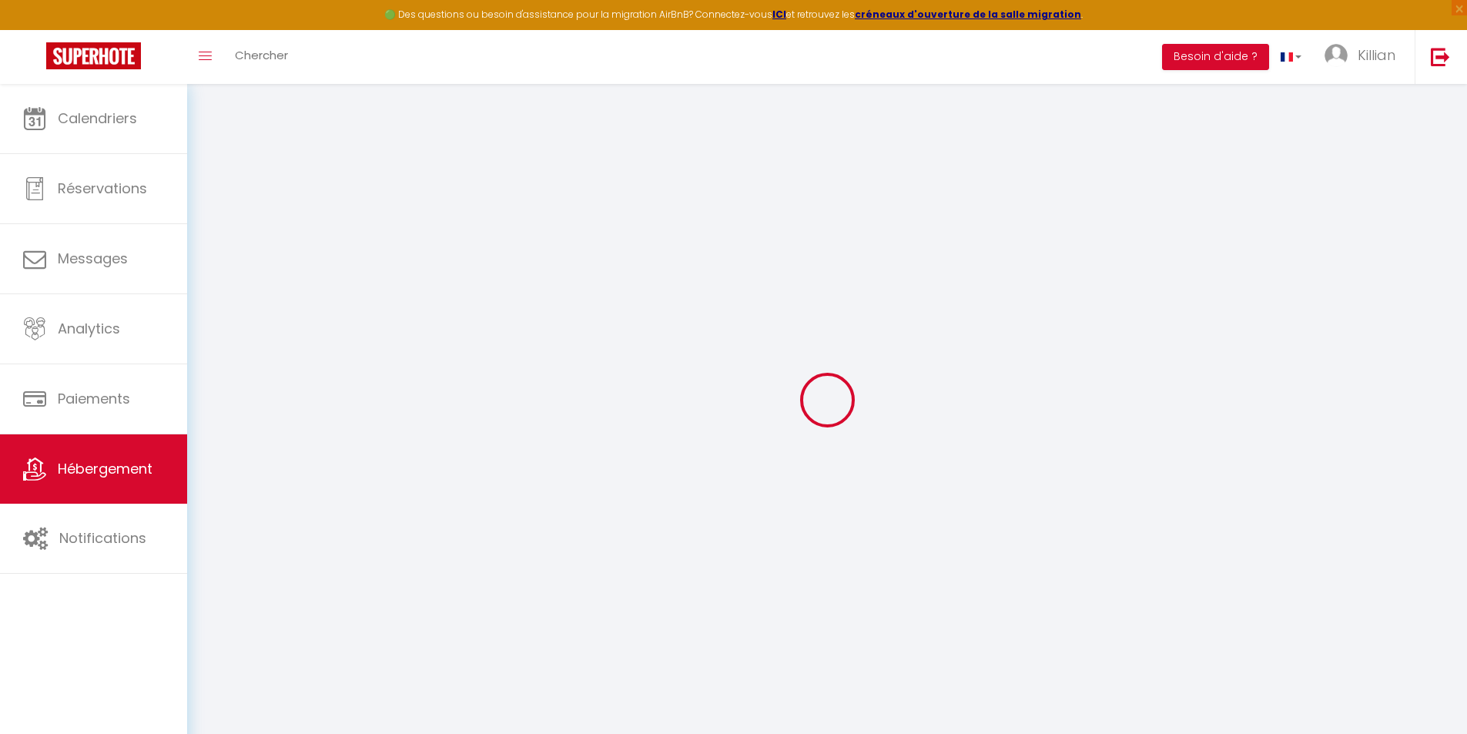
type input "49000"
type input "Angers"
type input "[EMAIL_ADDRESS][DOMAIN_NAME]"
select select "15863"
checkbox input "false"
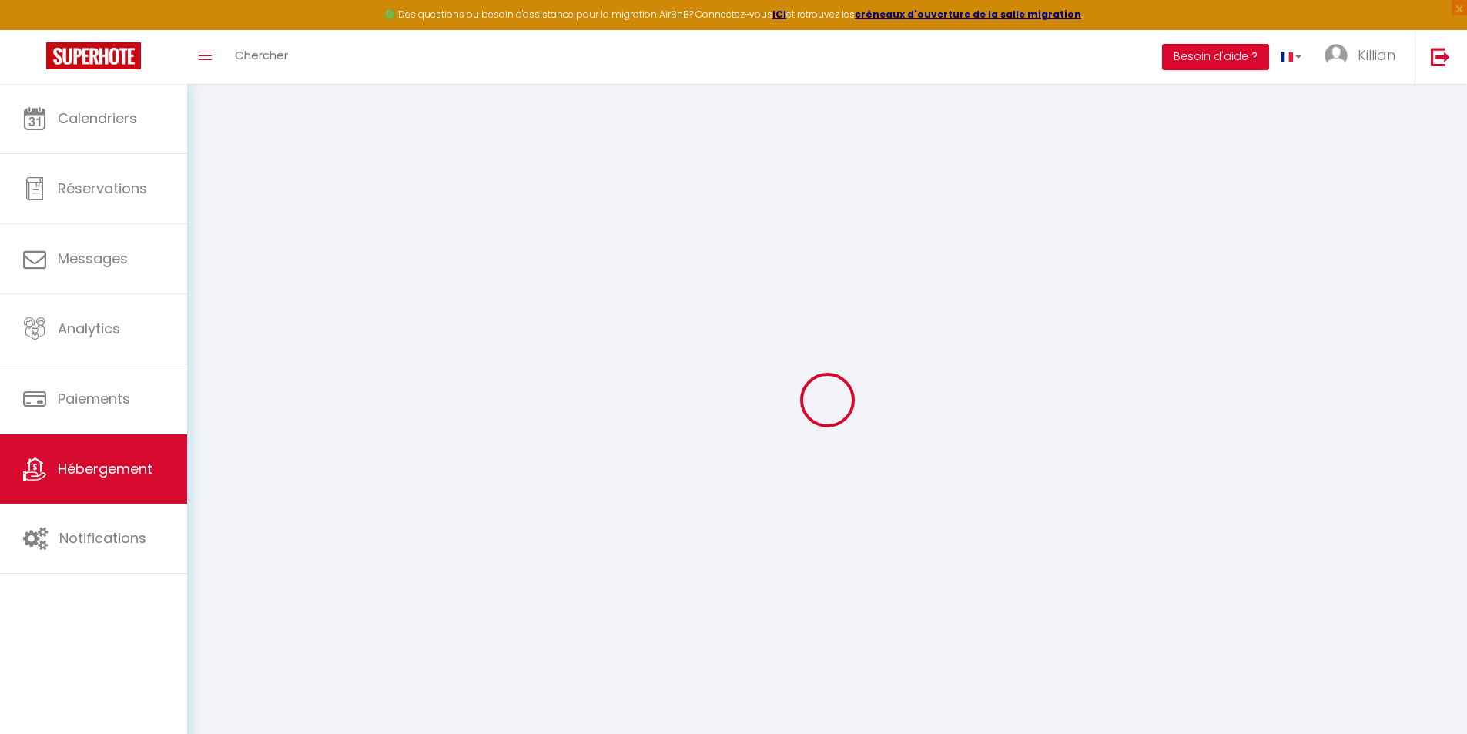
checkbox input "false"
checkbox input "true"
checkbox input "false"
type input "0"
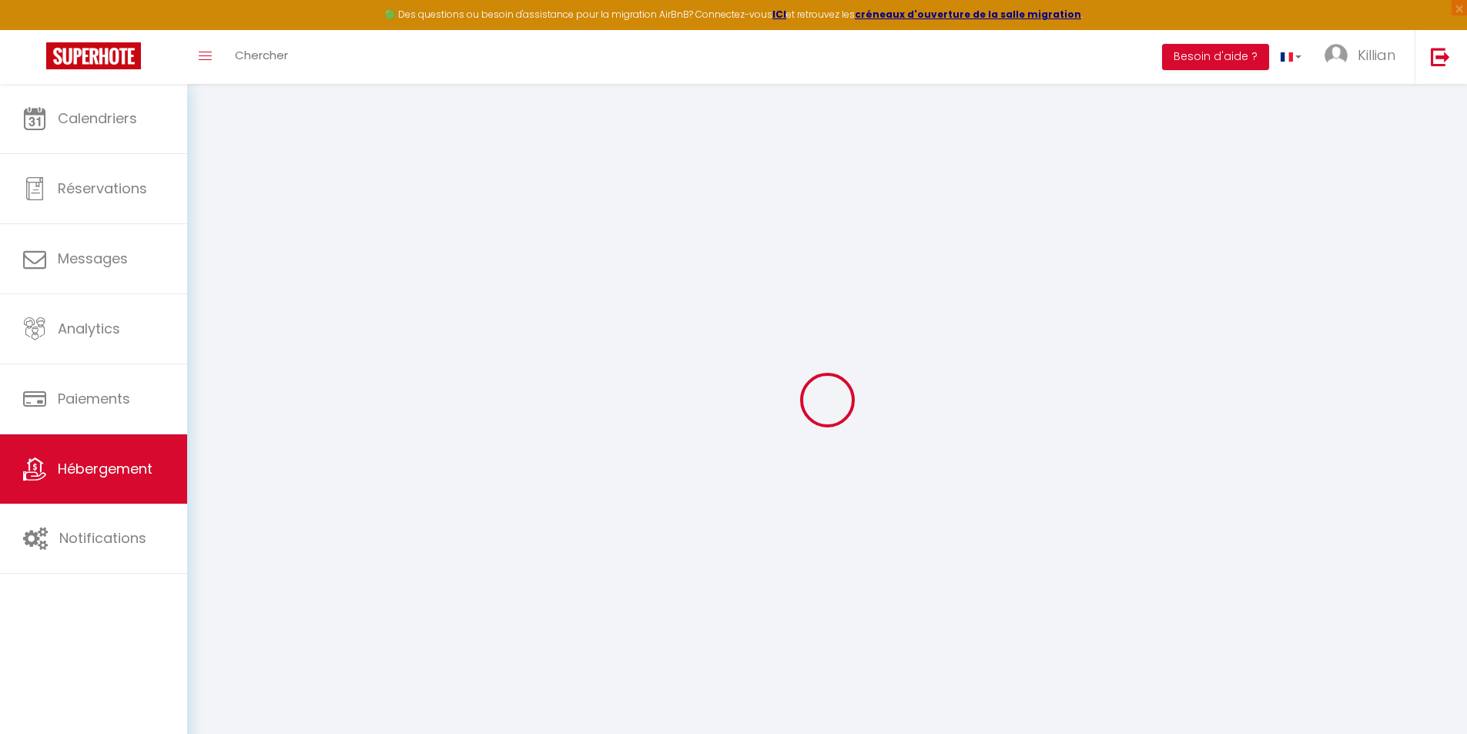
type input "0"
select select "41097"
select select
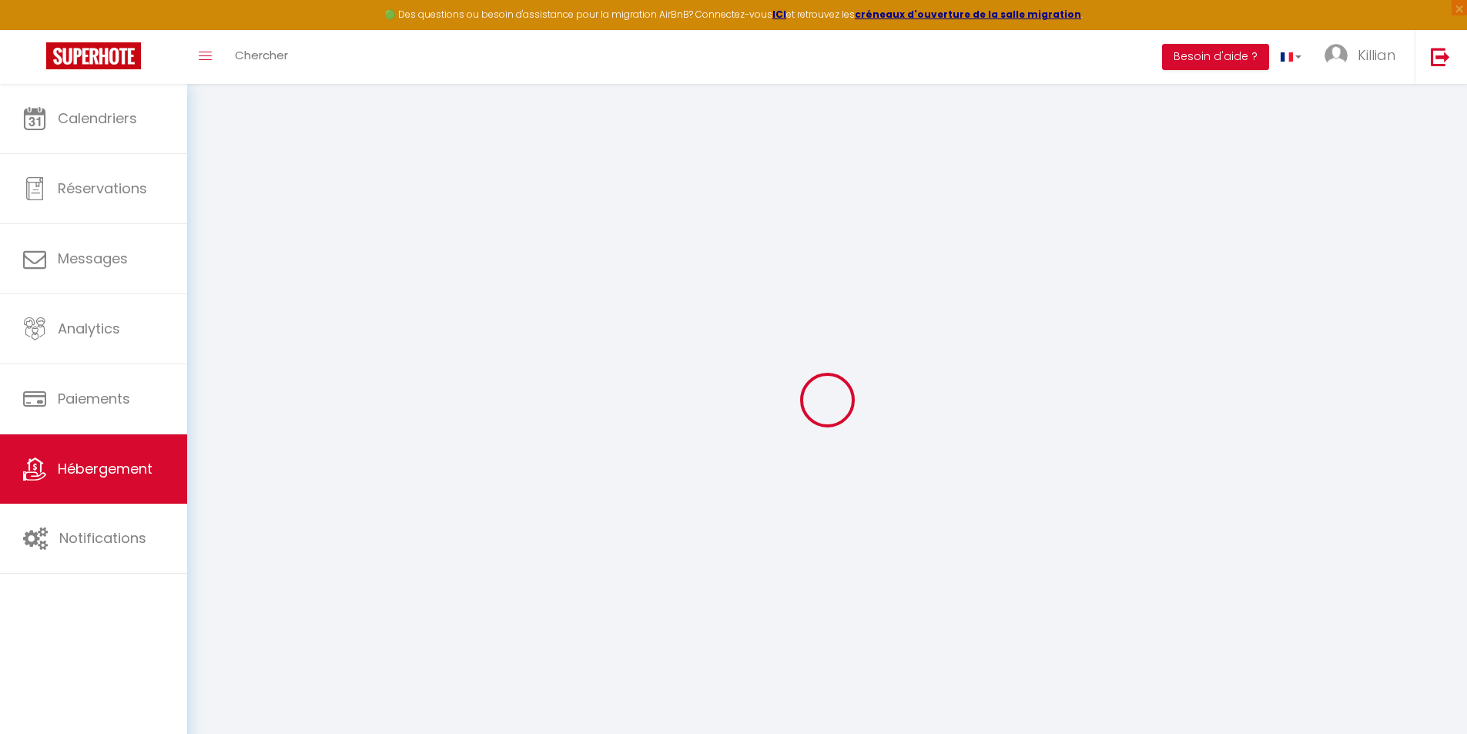
select select
checkbox input "false"
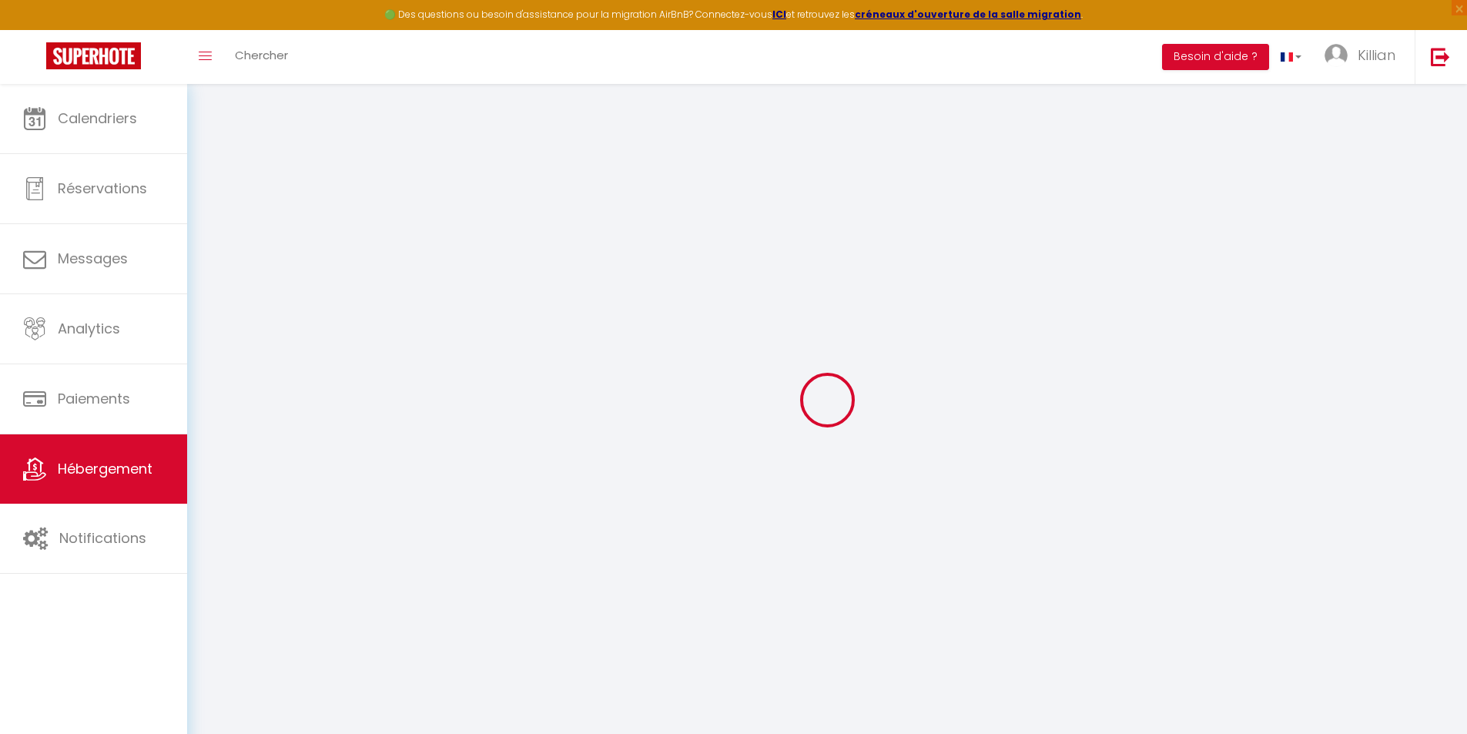
checkbox input "true"
checkbox input "false"
checkbox input "true"
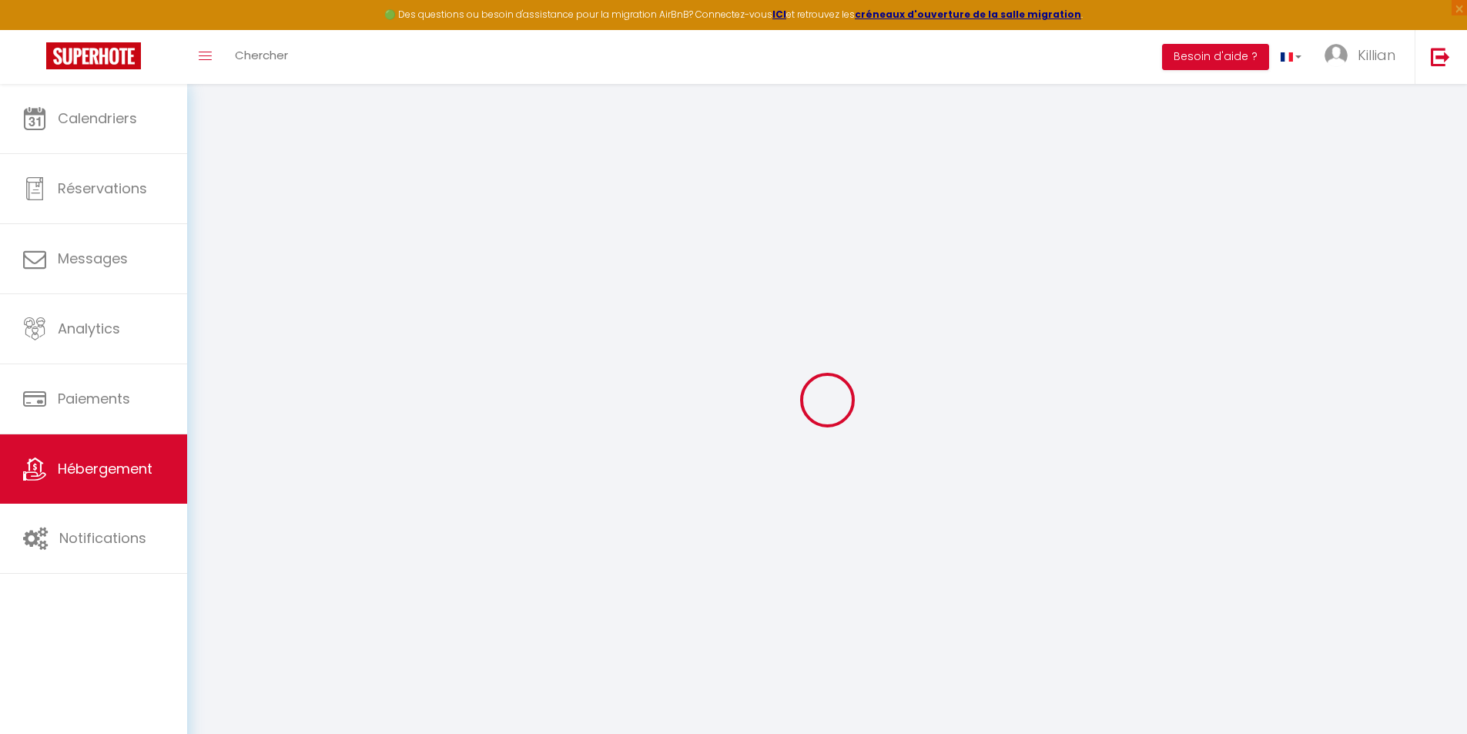
checkbox input "false"
checkbox input "true"
checkbox input "false"
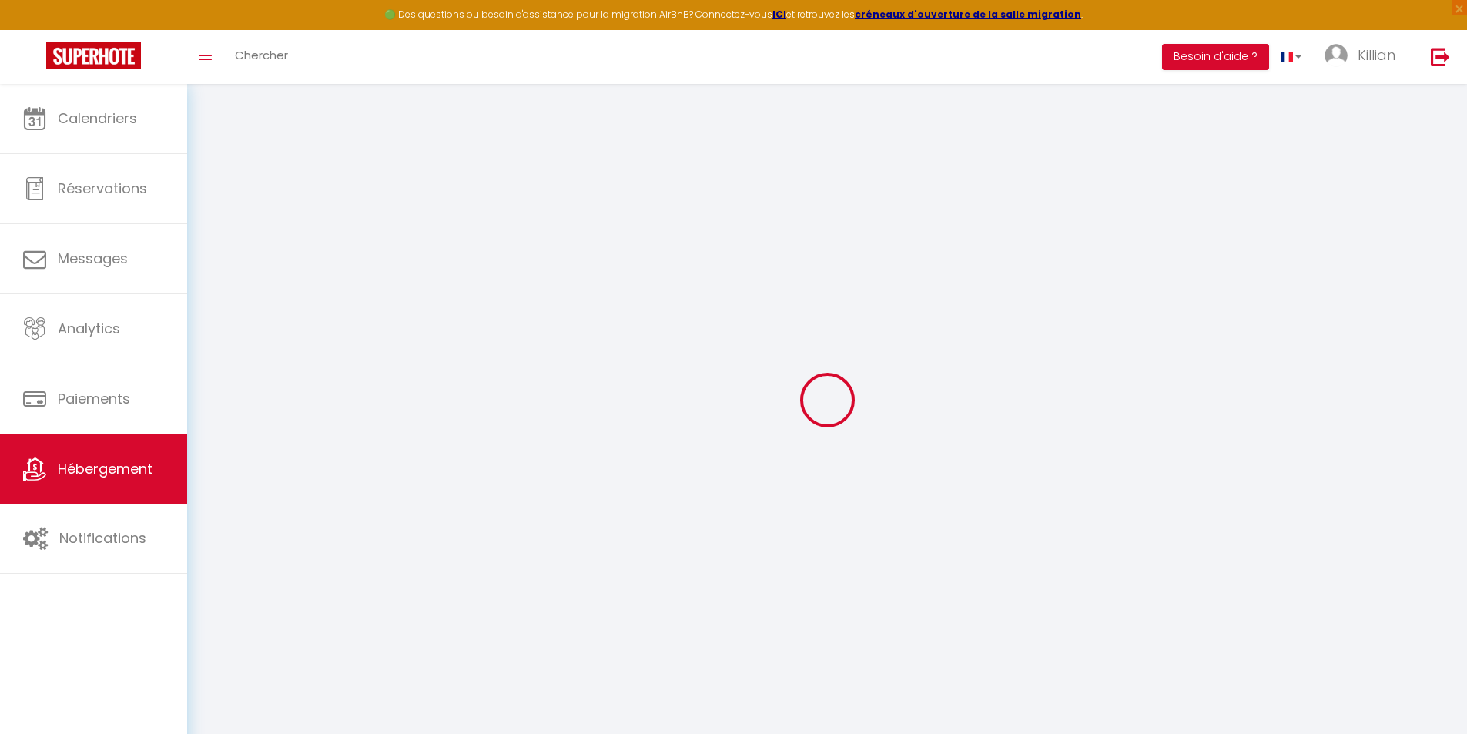
select select "17:00"
select select "23:45"
select select "11:00"
select select "30"
select select "120"
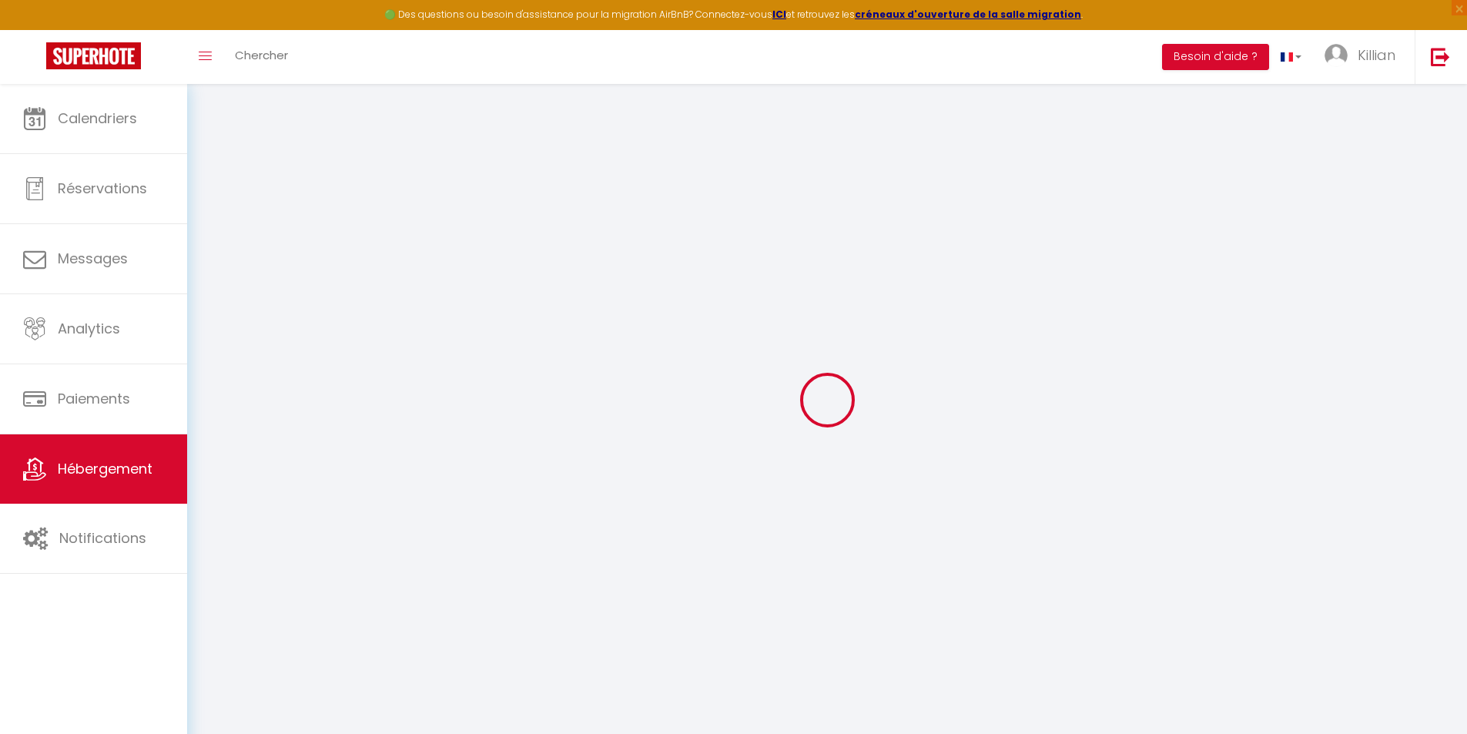
checkbox input "false"
checkbox input "true"
checkbox input "false"
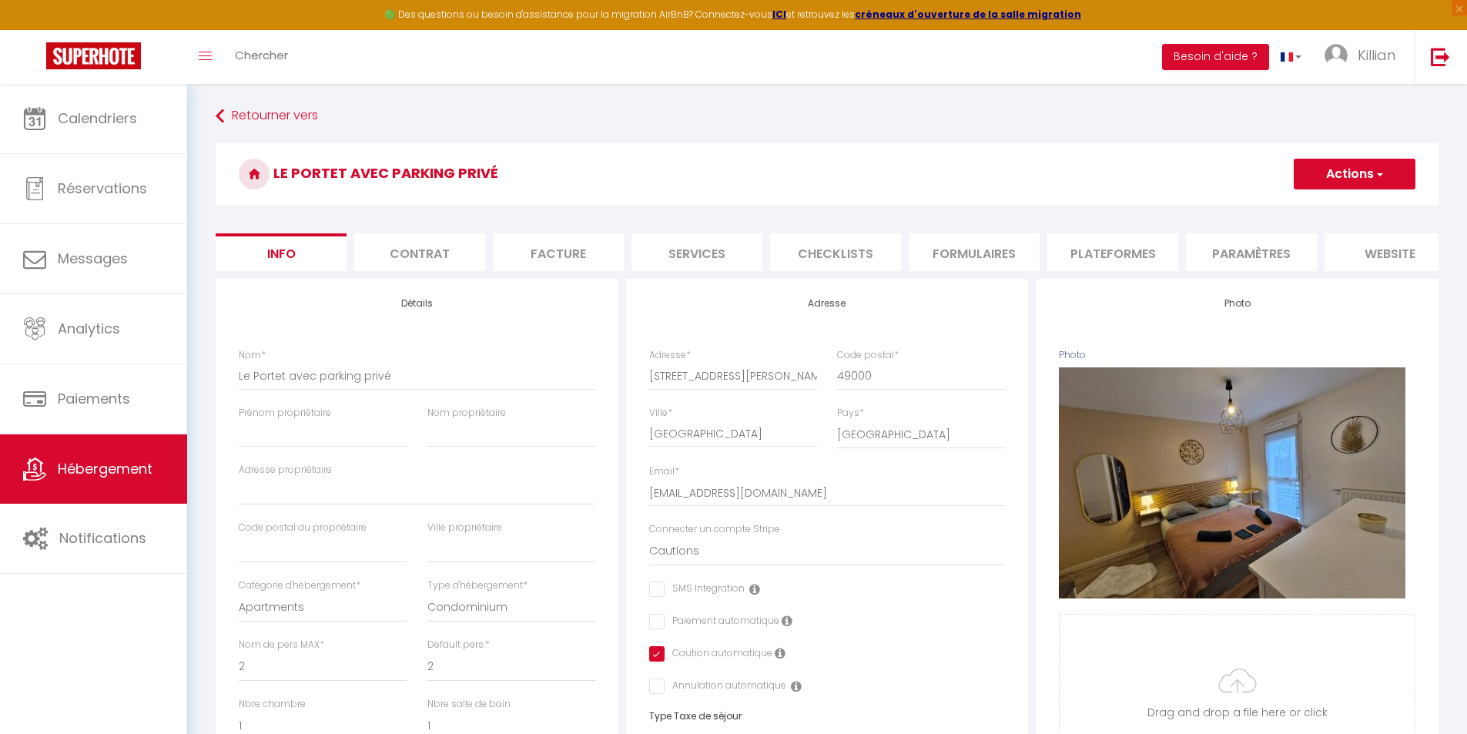
checkbox input "false"
checkbox input "true"
checkbox input "false"
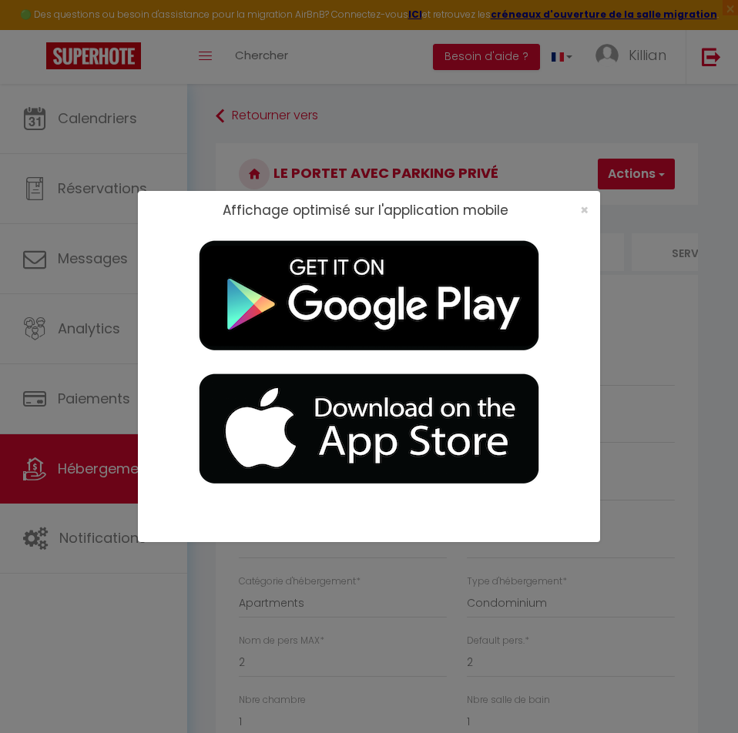
drag, startPoint x: 589, startPoint y: 209, endPoint x: 578, endPoint y: 211, distance: 11.7
click at [589, 209] on div "×" at bounding box center [579, 210] width 39 height 15
click at [585, 209] on span "×" at bounding box center [584, 209] width 8 height 19
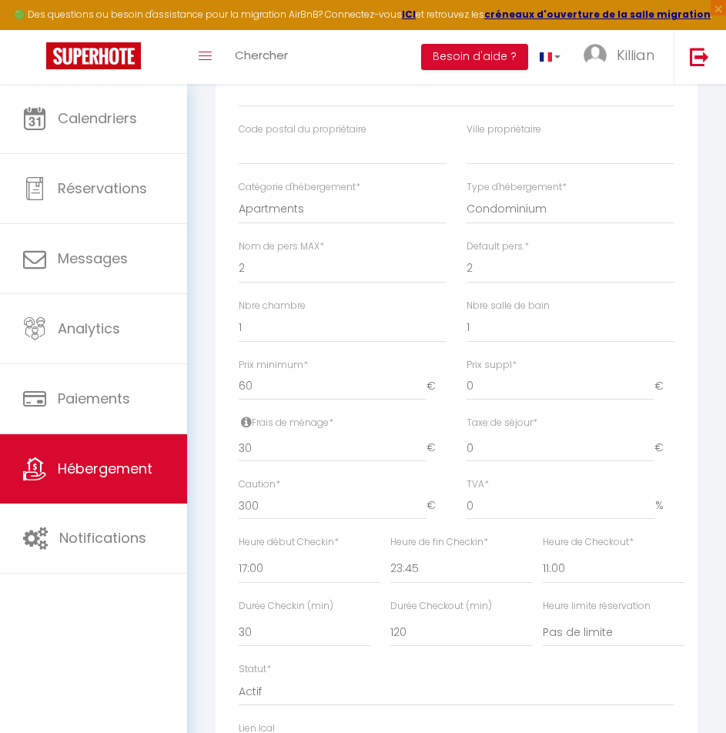
scroll to position [462, 0]
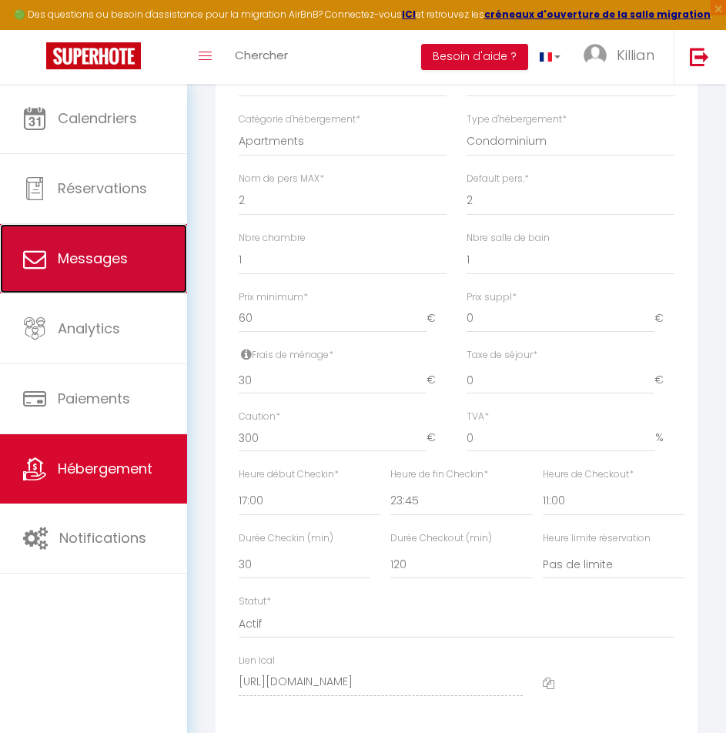
click at [83, 262] on span "Messages" at bounding box center [93, 258] width 70 height 19
select select "message"
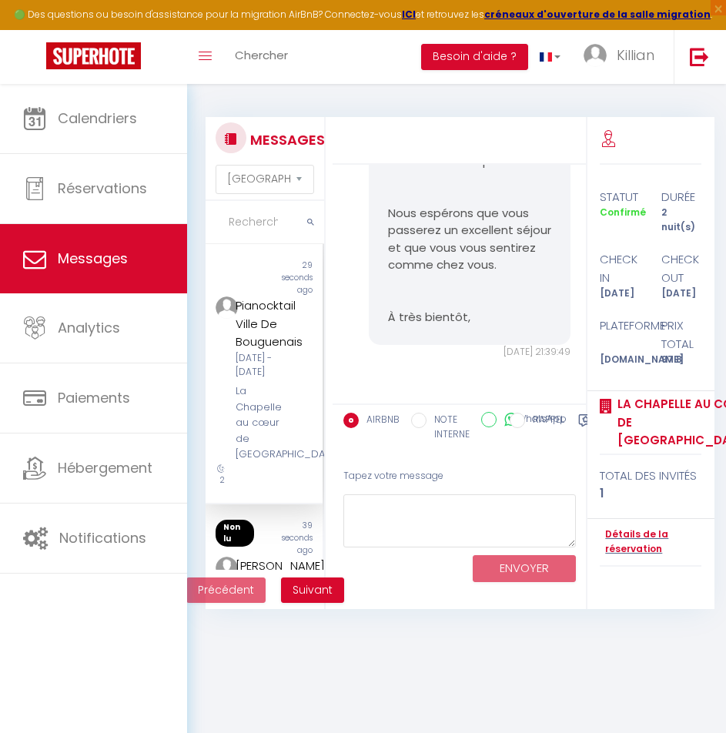
scroll to position [2562, 0]
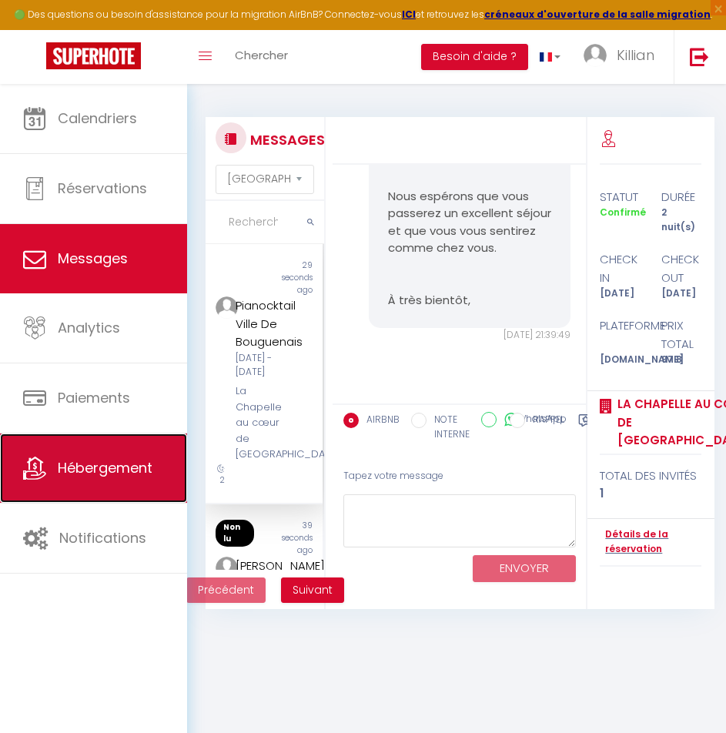
click at [116, 472] on span "Hébergement" at bounding box center [105, 467] width 95 height 19
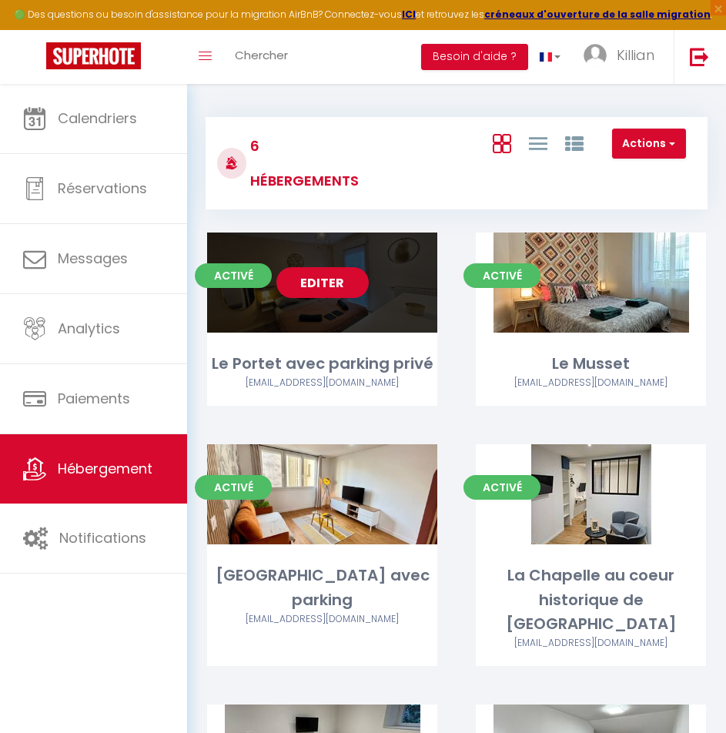
click at [321, 290] on link "Editer" at bounding box center [322, 282] width 92 height 31
select select "3"
select select "2"
select select "1"
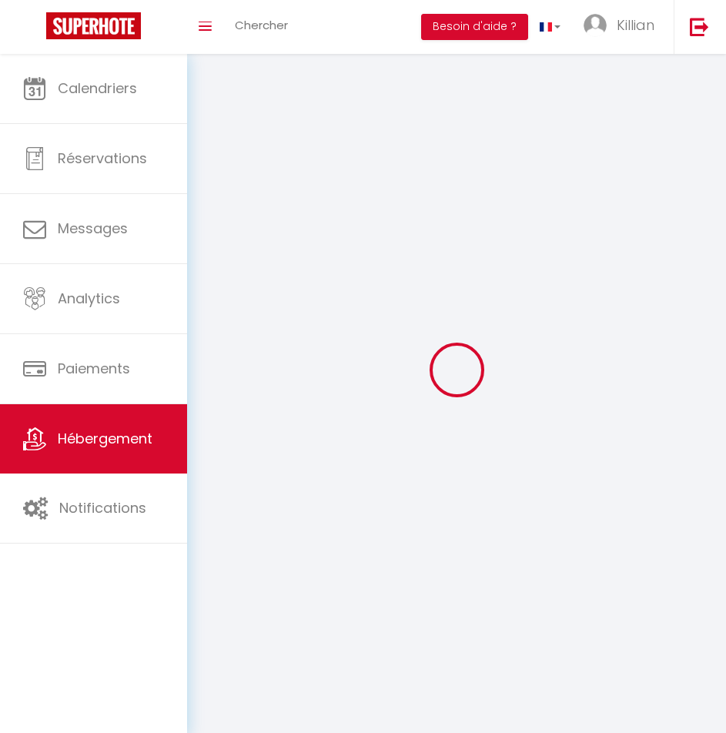
select select
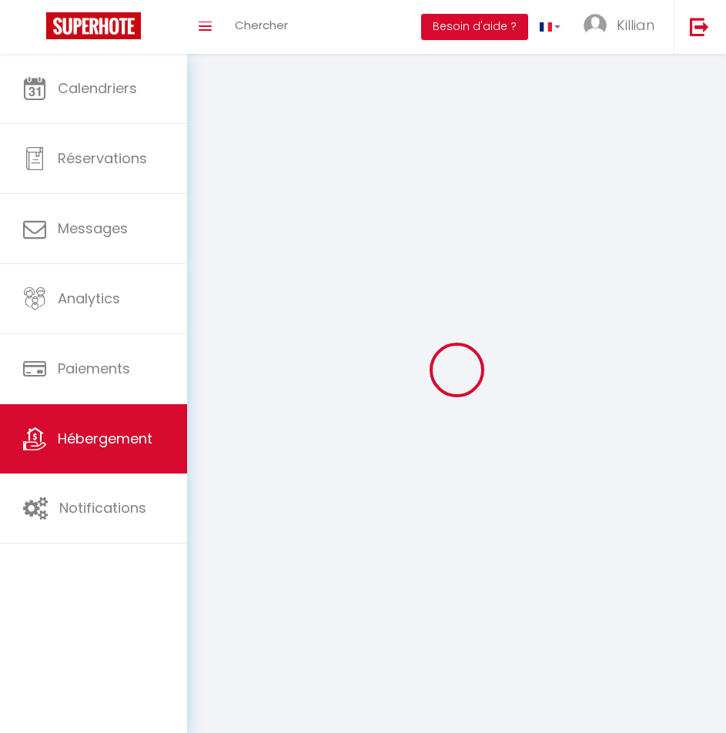
checkbox input "false"
select select
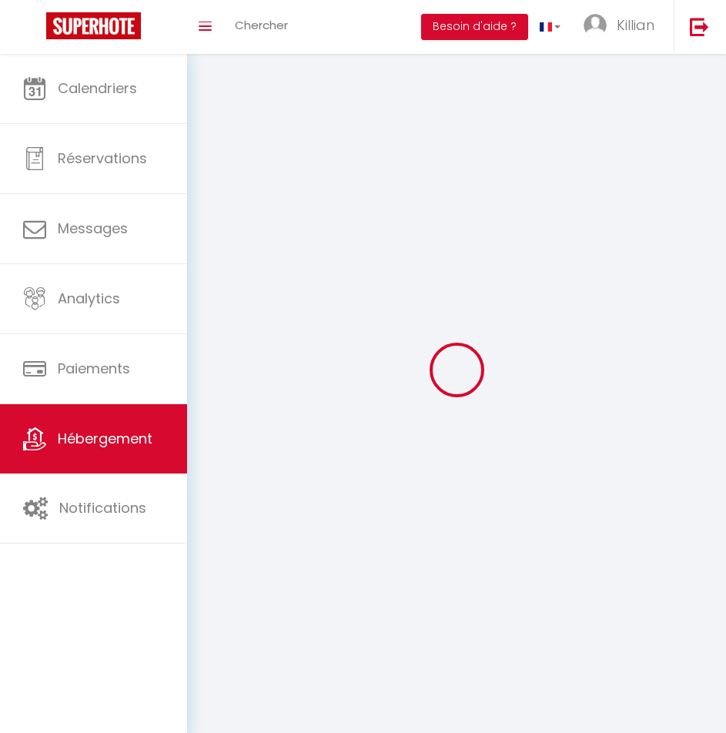
select select
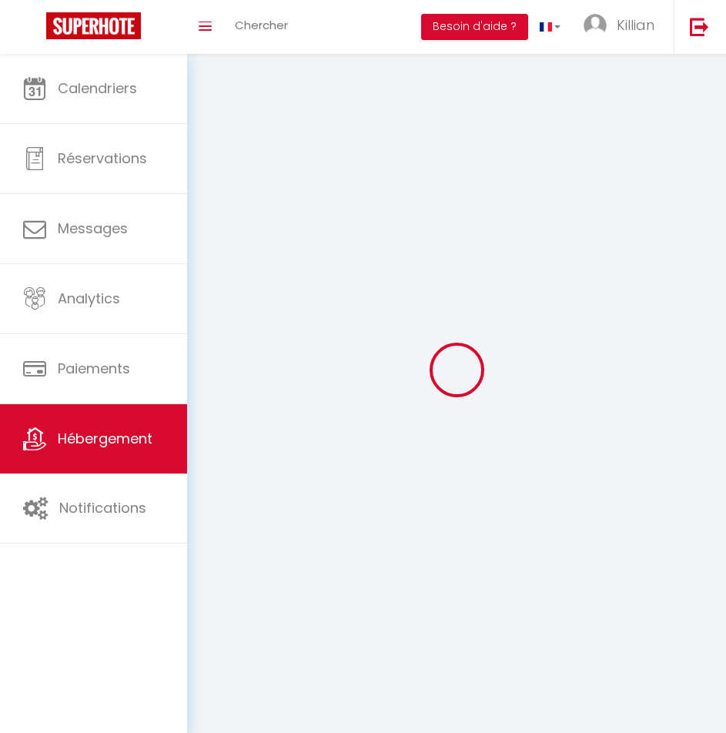
select select
checkbox input "false"
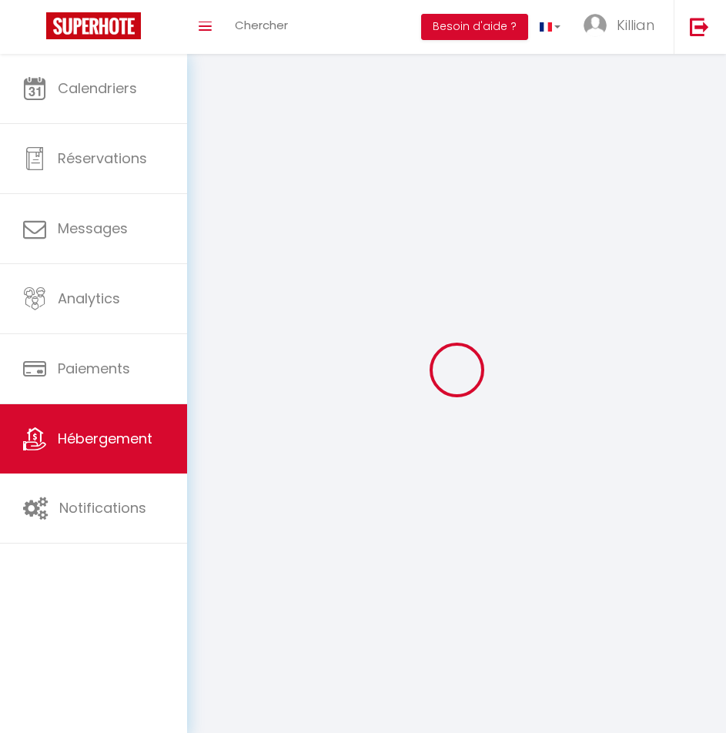
select select
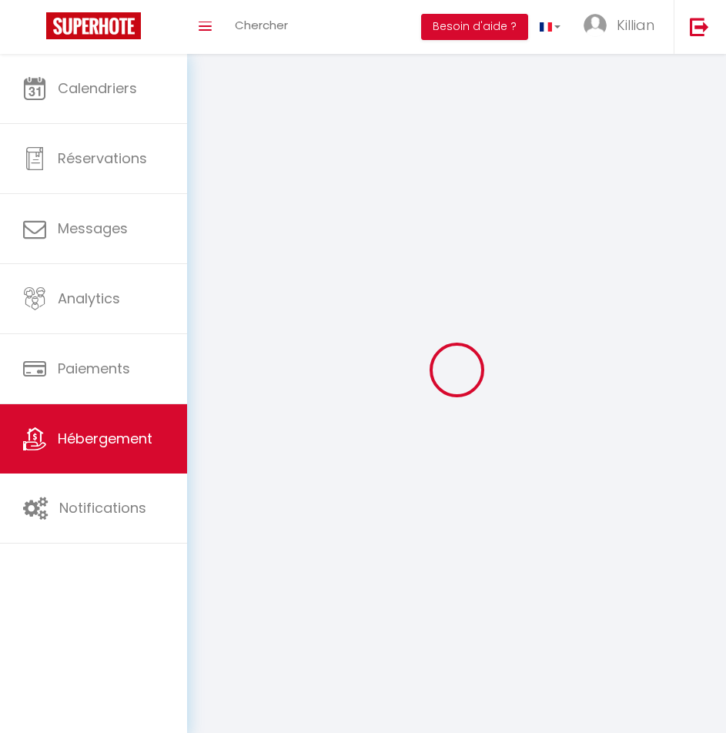
select select
checkbox input "false"
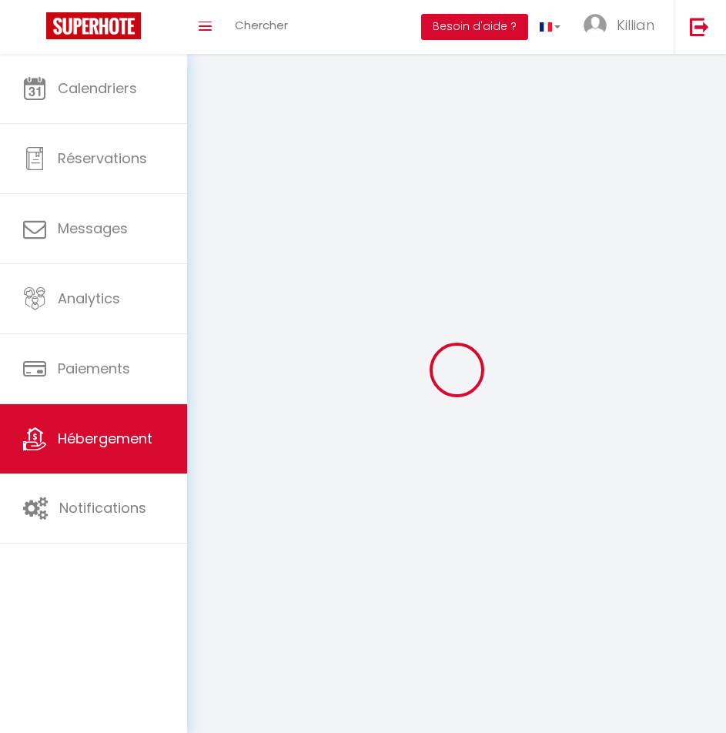
checkbox input "false"
select select
select select "28"
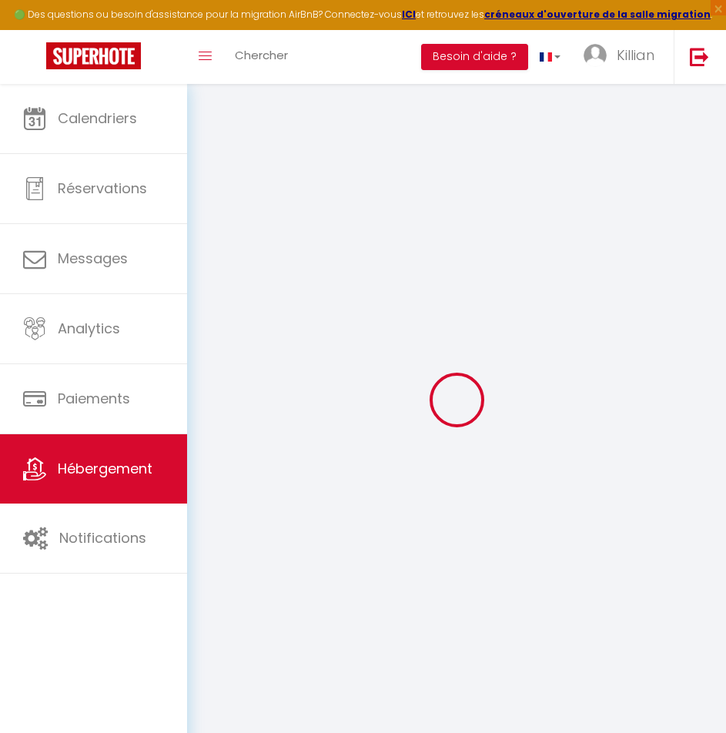
select select
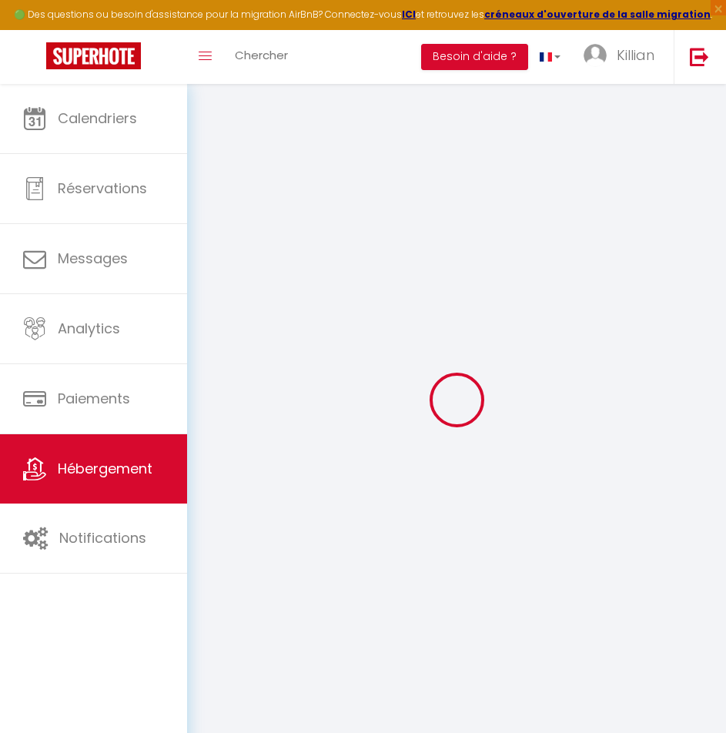
select select
checkbox input "false"
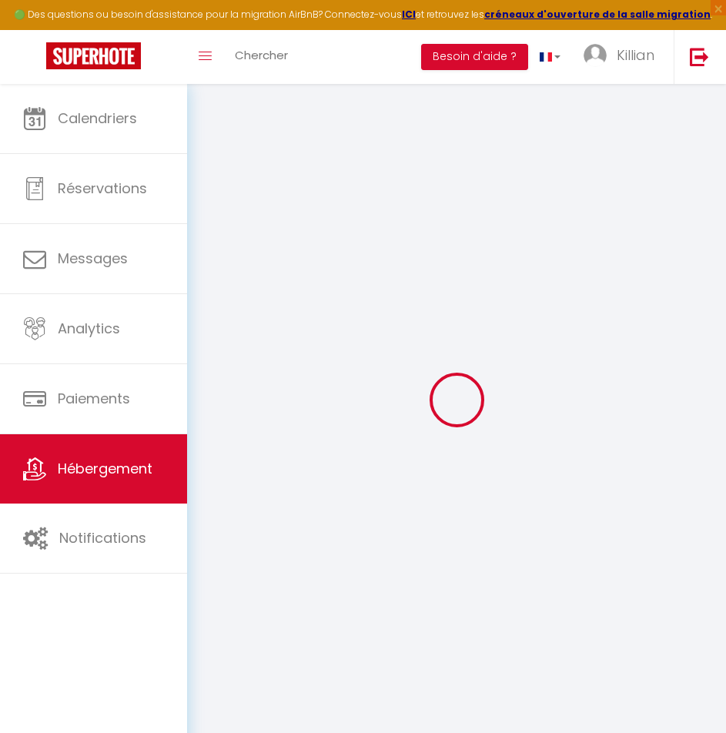
select select
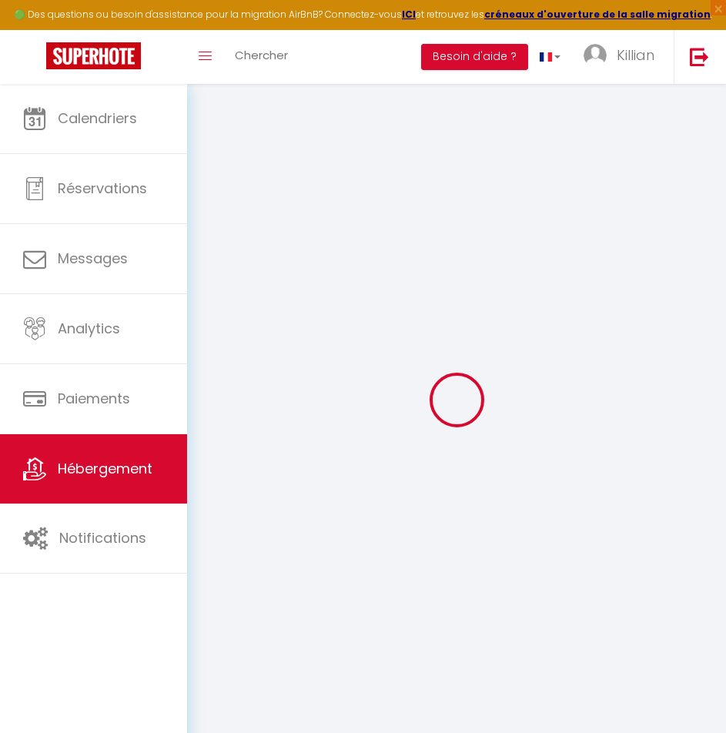
select select
checkbox input "false"
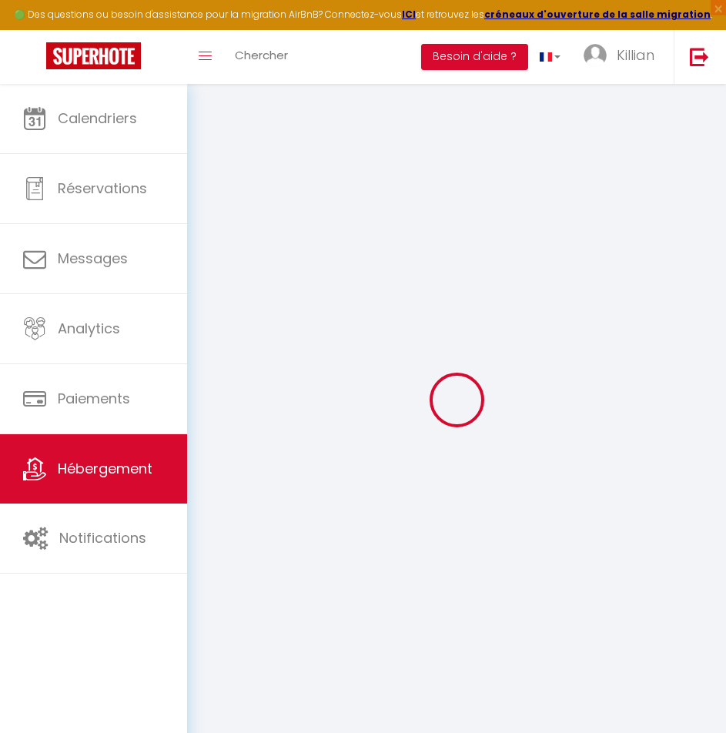
checkbox input "false"
select select
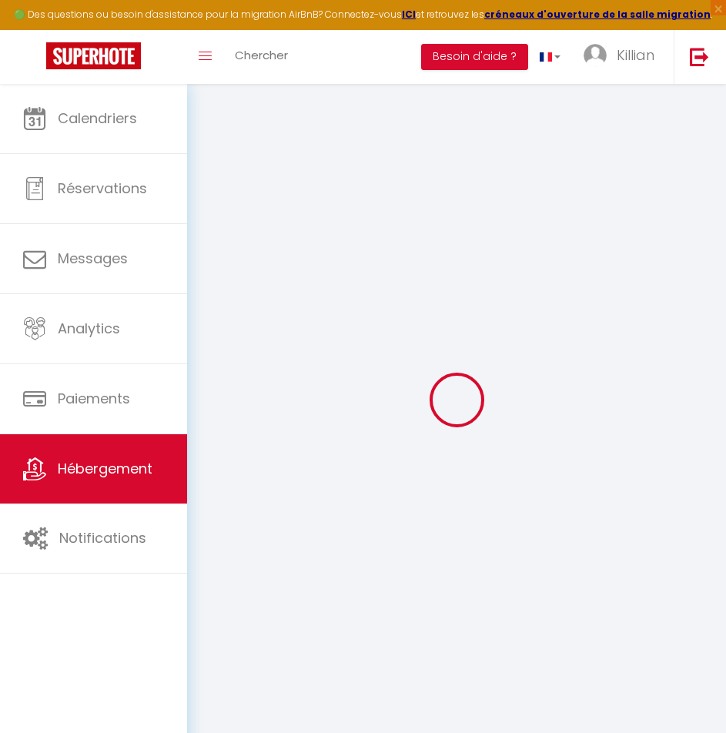
select select
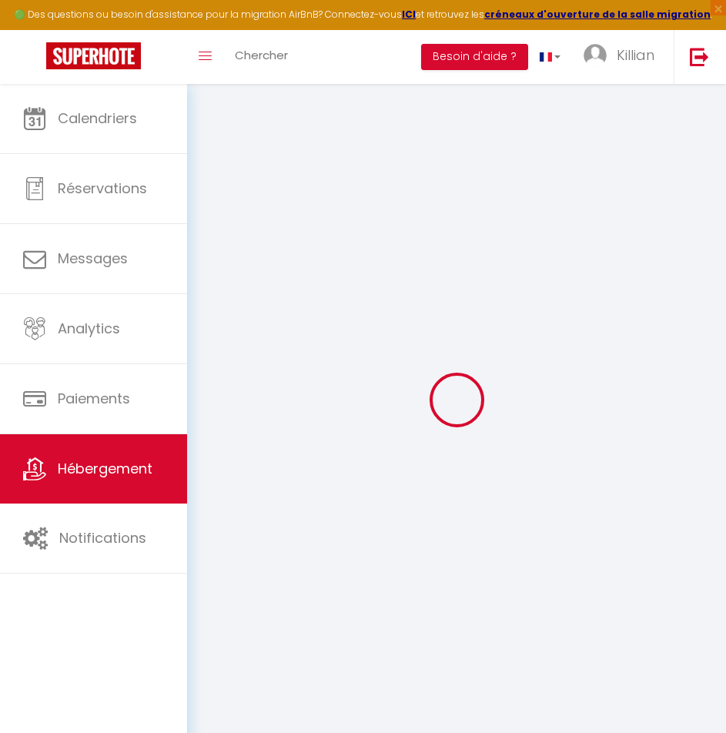
checkbox input "false"
select select
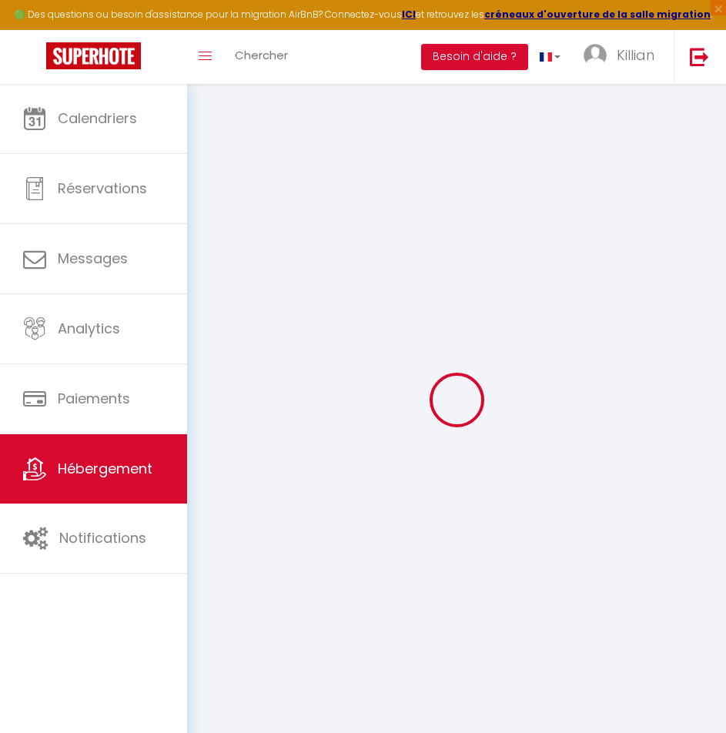
select select
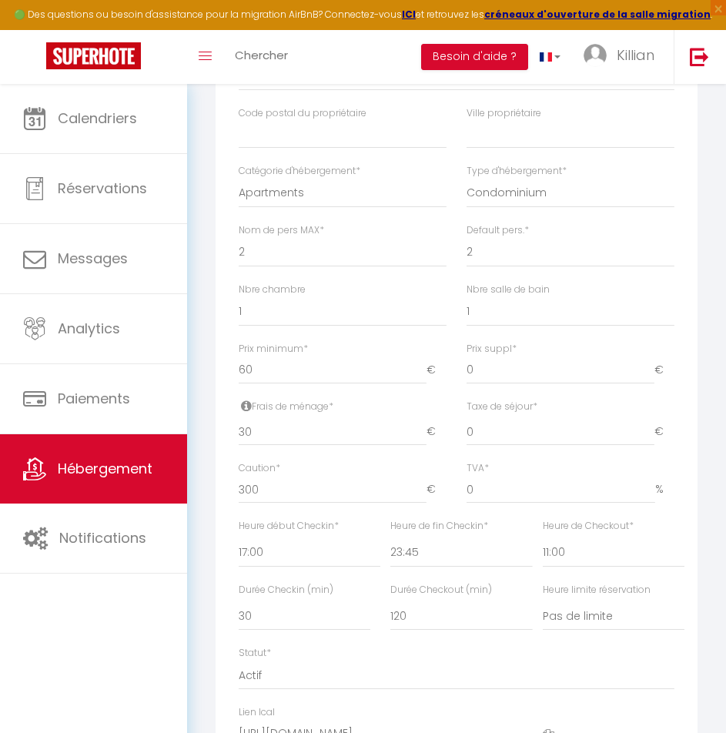
scroll to position [462, 0]
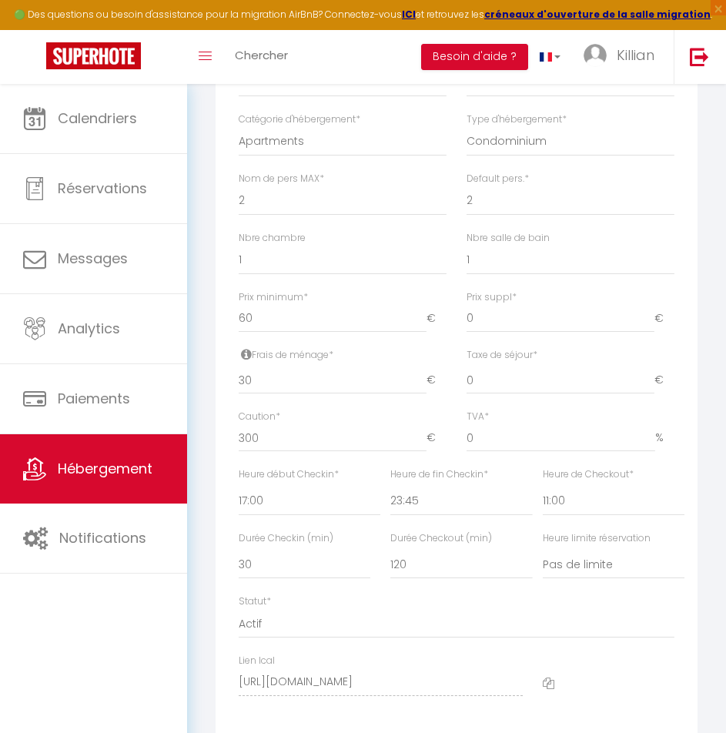
click at [307, 467] on div "Caution * 300 €" at bounding box center [343, 439] width 228 height 58
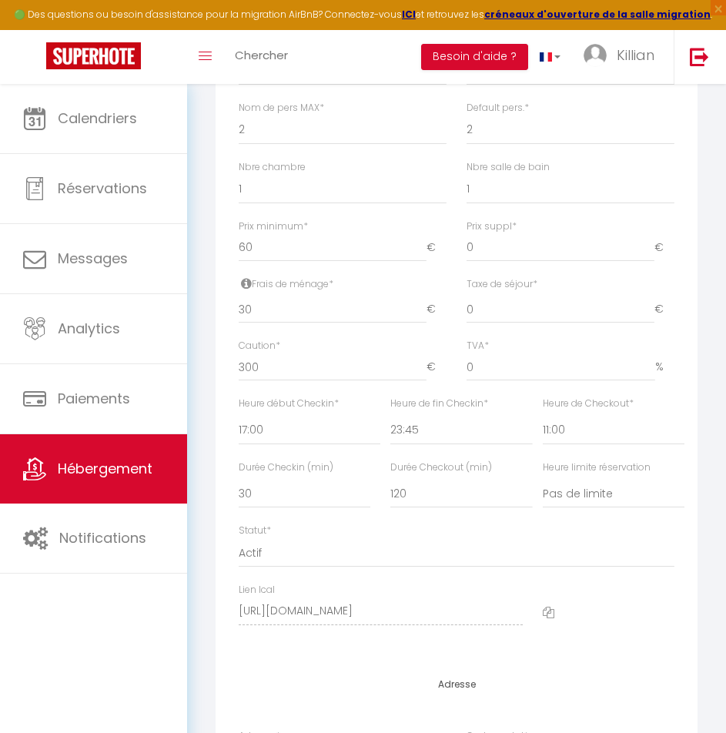
scroll to position [539, 0]
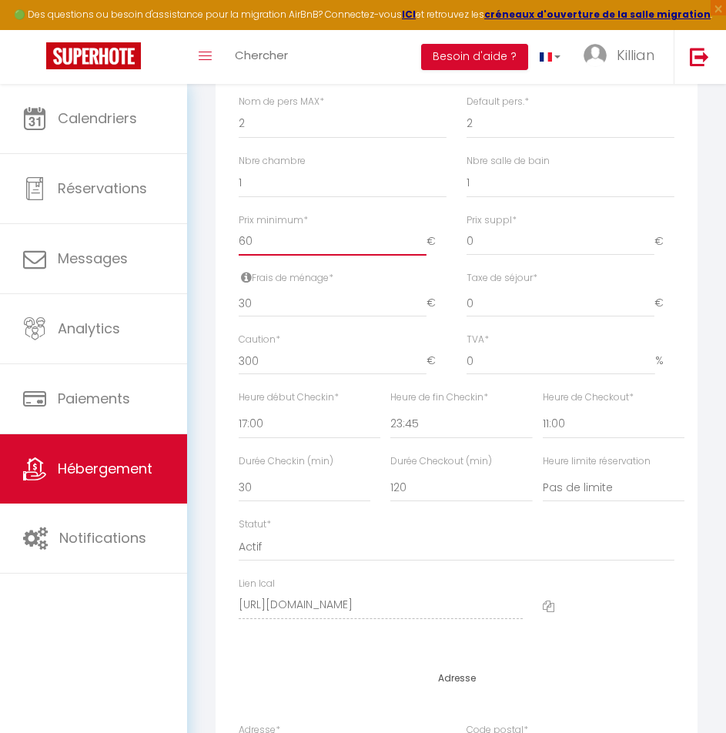
click at [266, 256] on input "60" at bounding box center [333, 242] width 188 height 28
drag, startPoint x: 290, startPoint y: 250, endPoint x: 238, endPoint y: 250, distance: 51.6
click at [238, 250] on div "Prix minimum * 60 €" at bounding box center [343, 242] width 228 height 58
click at [223, 253] on div "Détails Nom * Le Portet avec parking privé Prénom propriétaire Nom propriétaire…" at bounding box center [457, 195] width 482 height 918
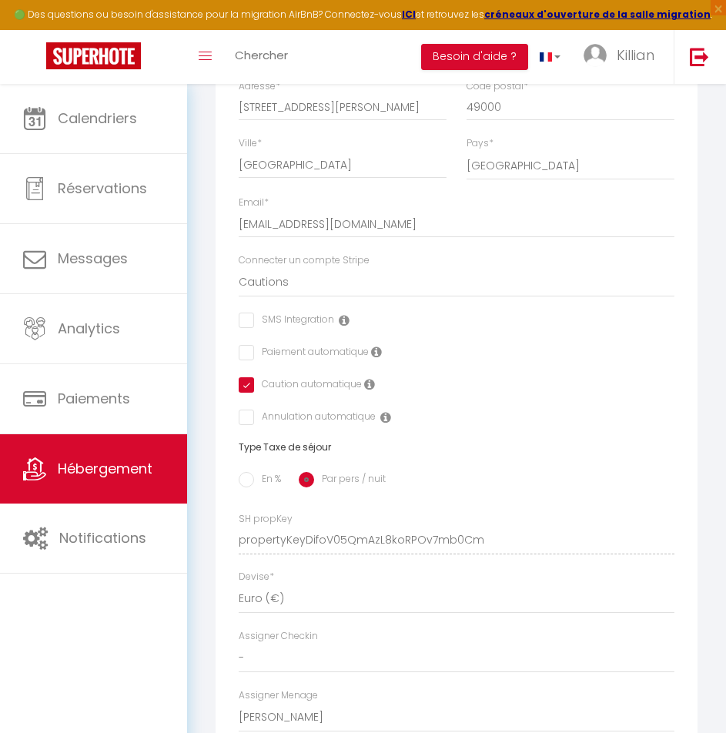
scroll to position [1232, 0]
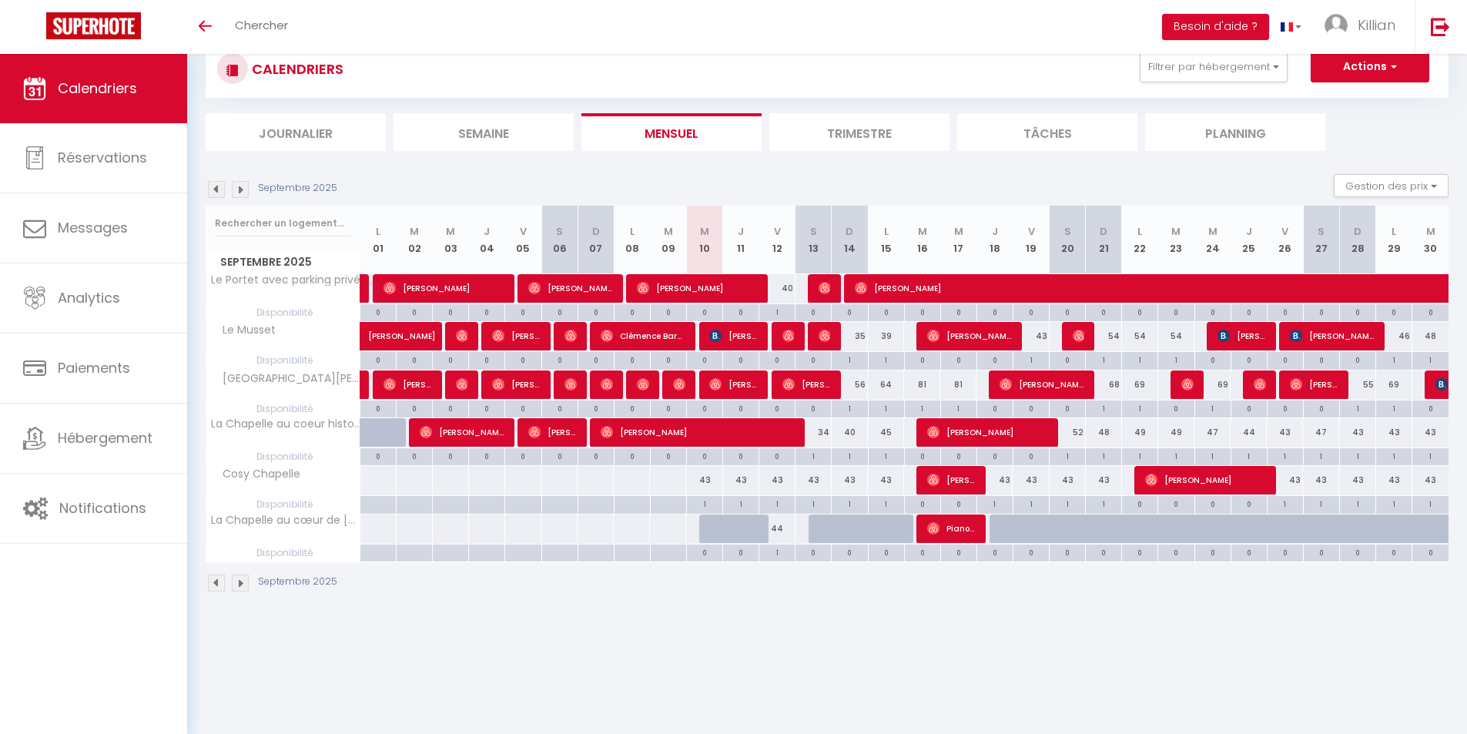
click at [705, 481] on div "43" at bounding box center [704, 480] width 36 height 28
type input "43"
select select "1"
type input "Mer 10 Septembre 2025"
type input "Jeu 11 Septembre 2025"
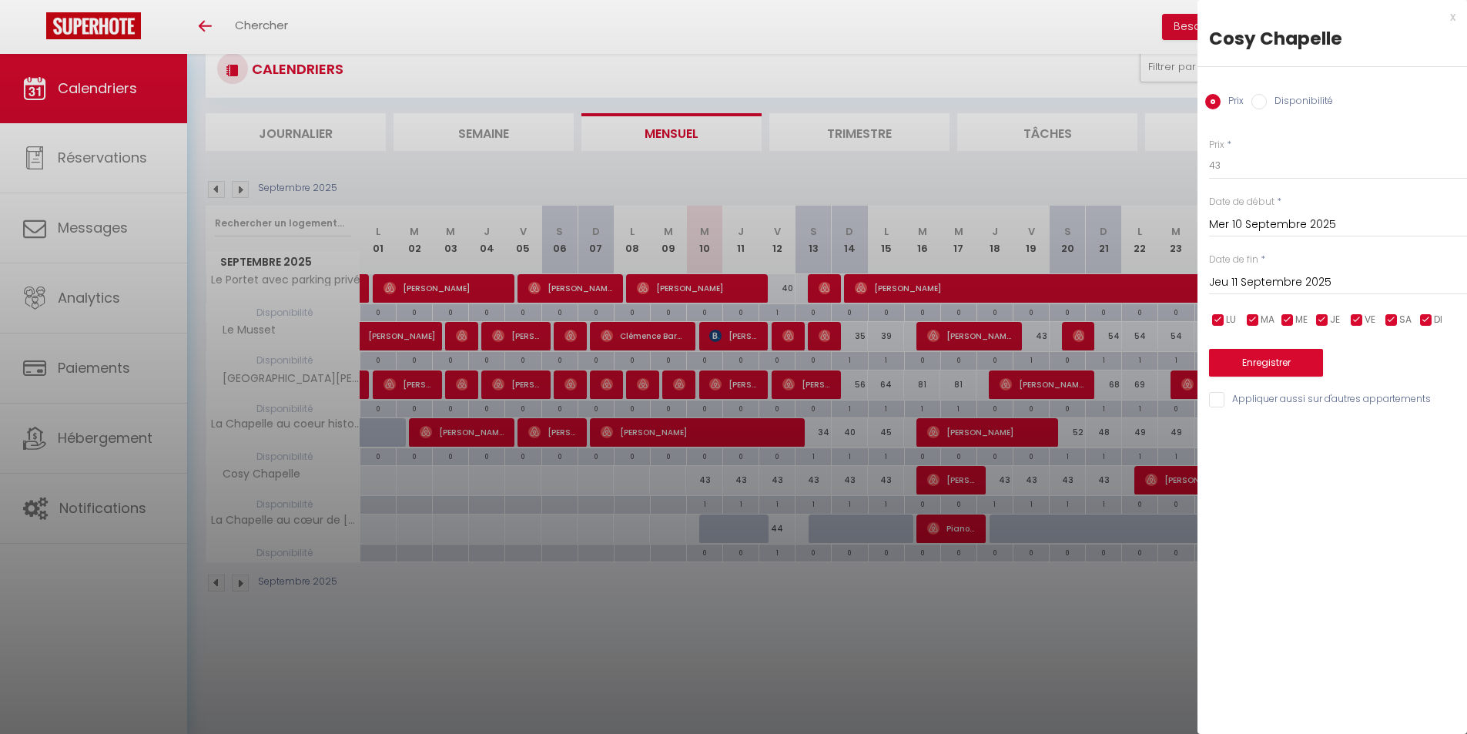
click at [1265, 100] on input "Disponibilité" at bounding box center [1259, 101] width 15 height 15
radio input "true"
radio input "false"
click at [1281, 169] on select "Disponible Indisponible" at bounding box center [1338, 166] width 258 height 29
select select "0"
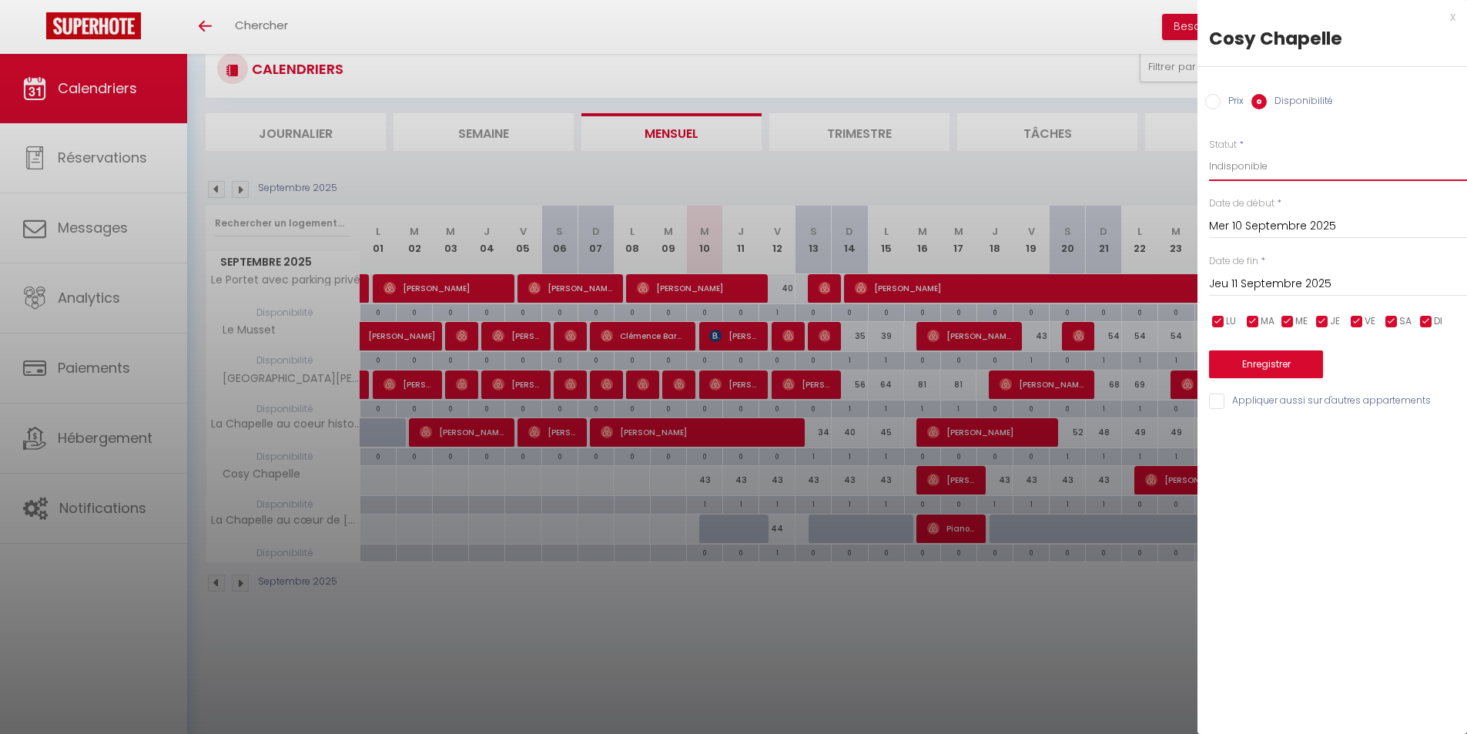
click at [1209, 152] on select "Disponible Indisponible" at bounding box center [1338, 166] width 258 height 29
click at [1265, 364] on button "Enregistrer" at bounding box center [1266, 364] width 114 height 28
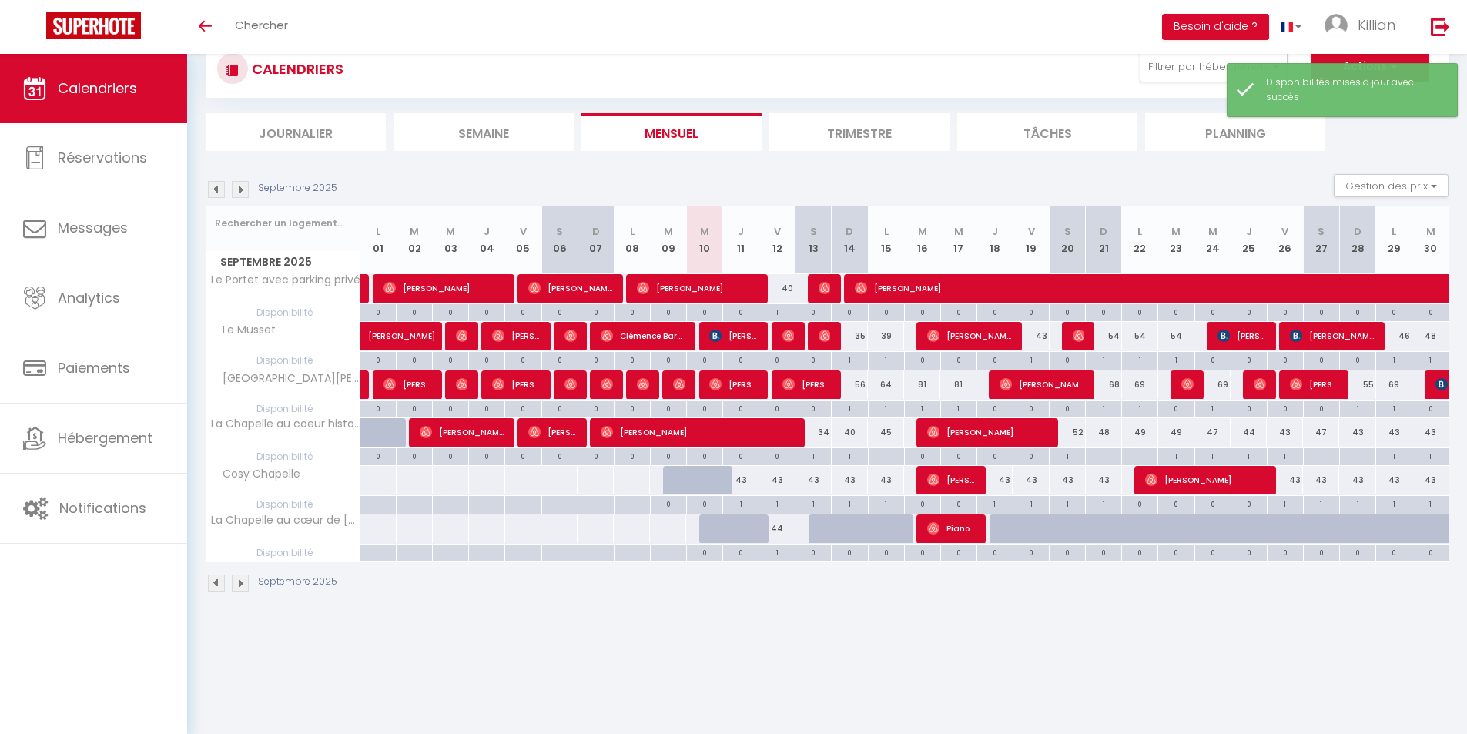
drag, startPoint x: 746, startPoint y: 532, endPoint x: 756, endPoint y: 534, distance: 10.3
click at [756, 534] on div at bounding box center [754, 537] width 36 height 29
select select "1"
type input "Jeu 11 Septembre 2025"
type input "Ven 12 Septembre 2025"
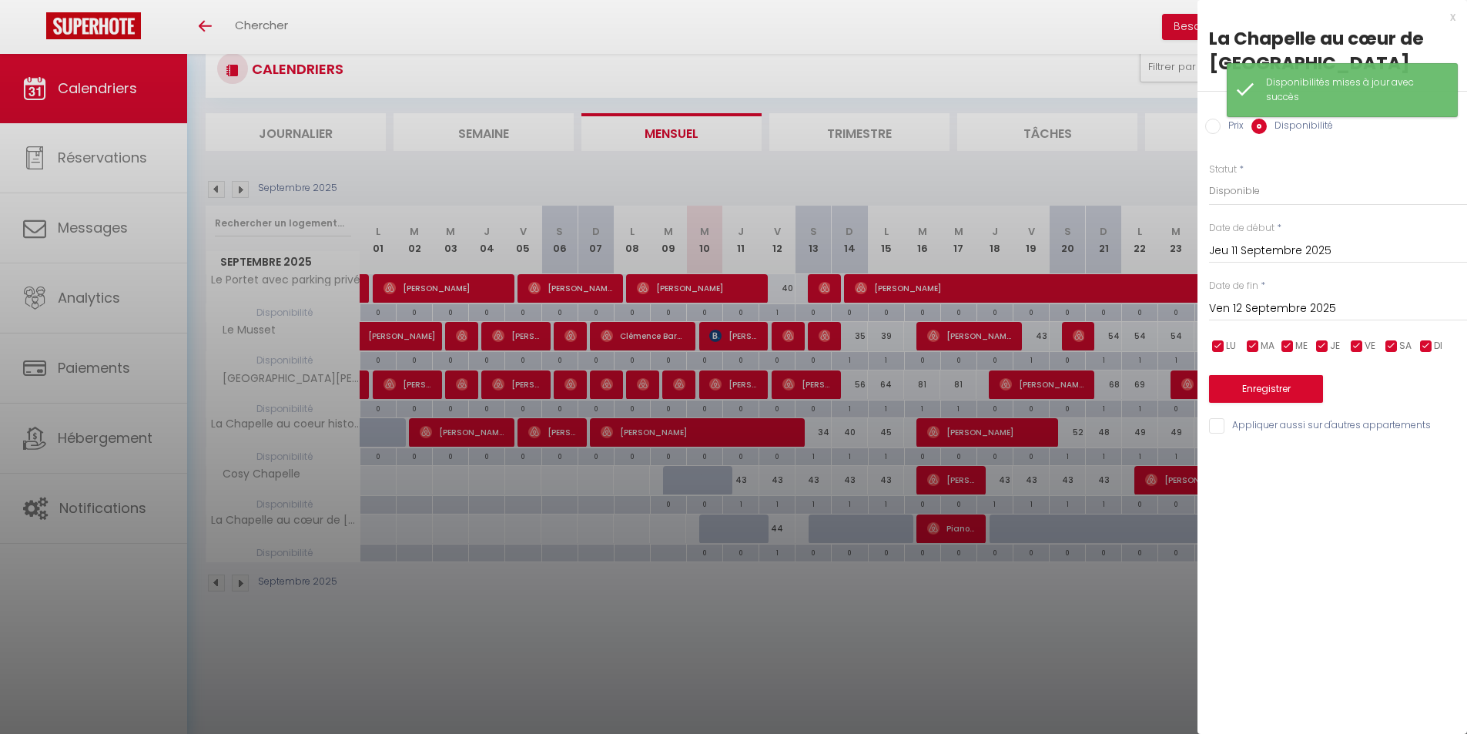
click at [722, 602] on div at bounding box center [733, 367] width 1467 height 734
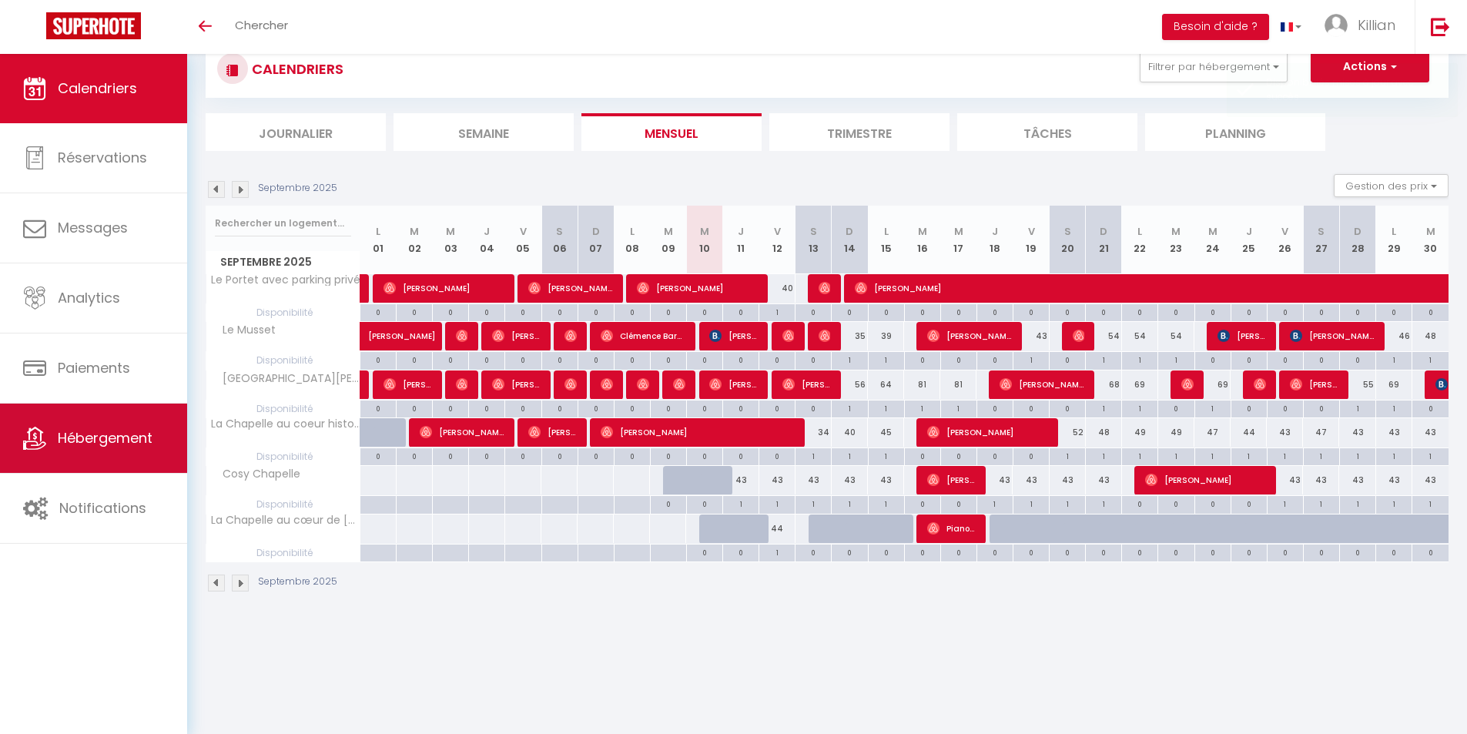
click at [121, 460] on link "Hébergement" at bounding box center [93, 438] width 187 height 69
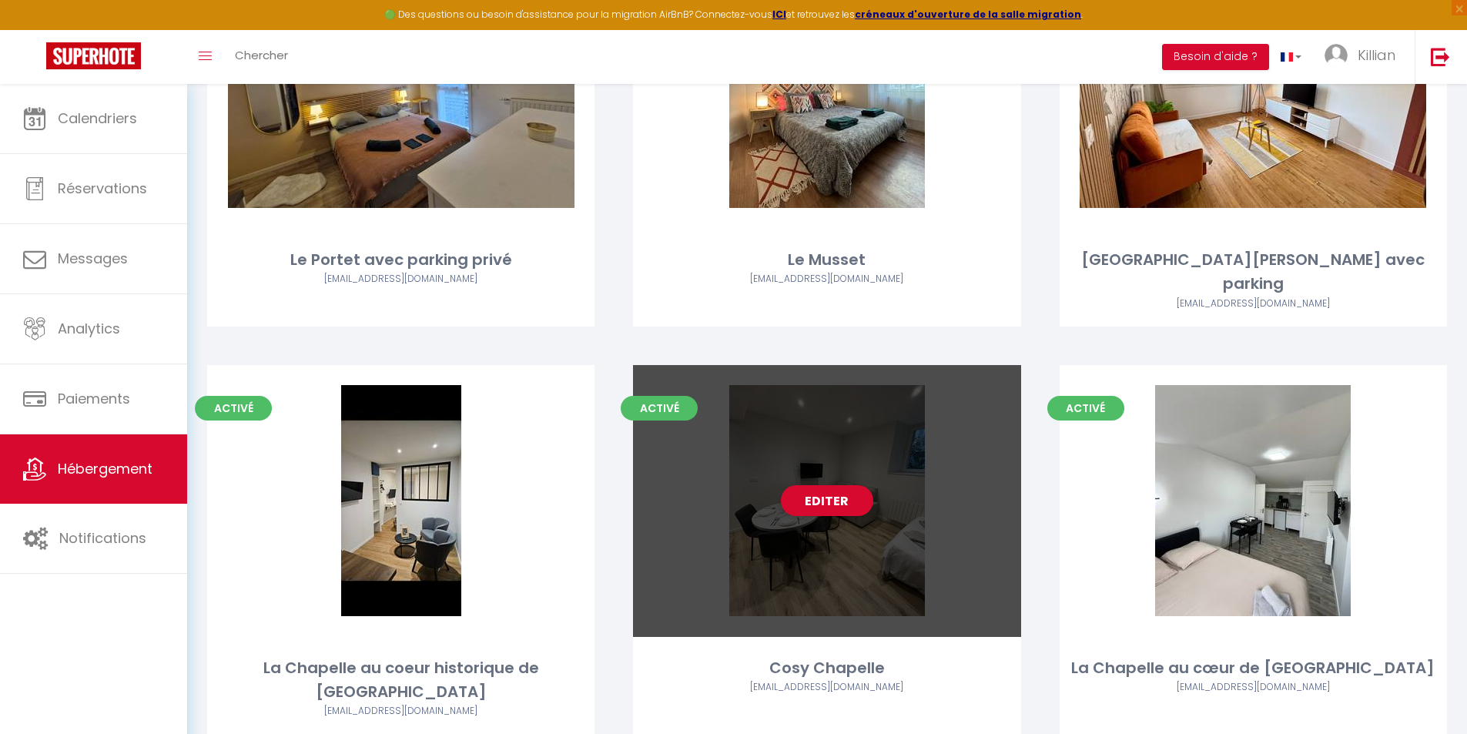
scroll to position [250, 0]
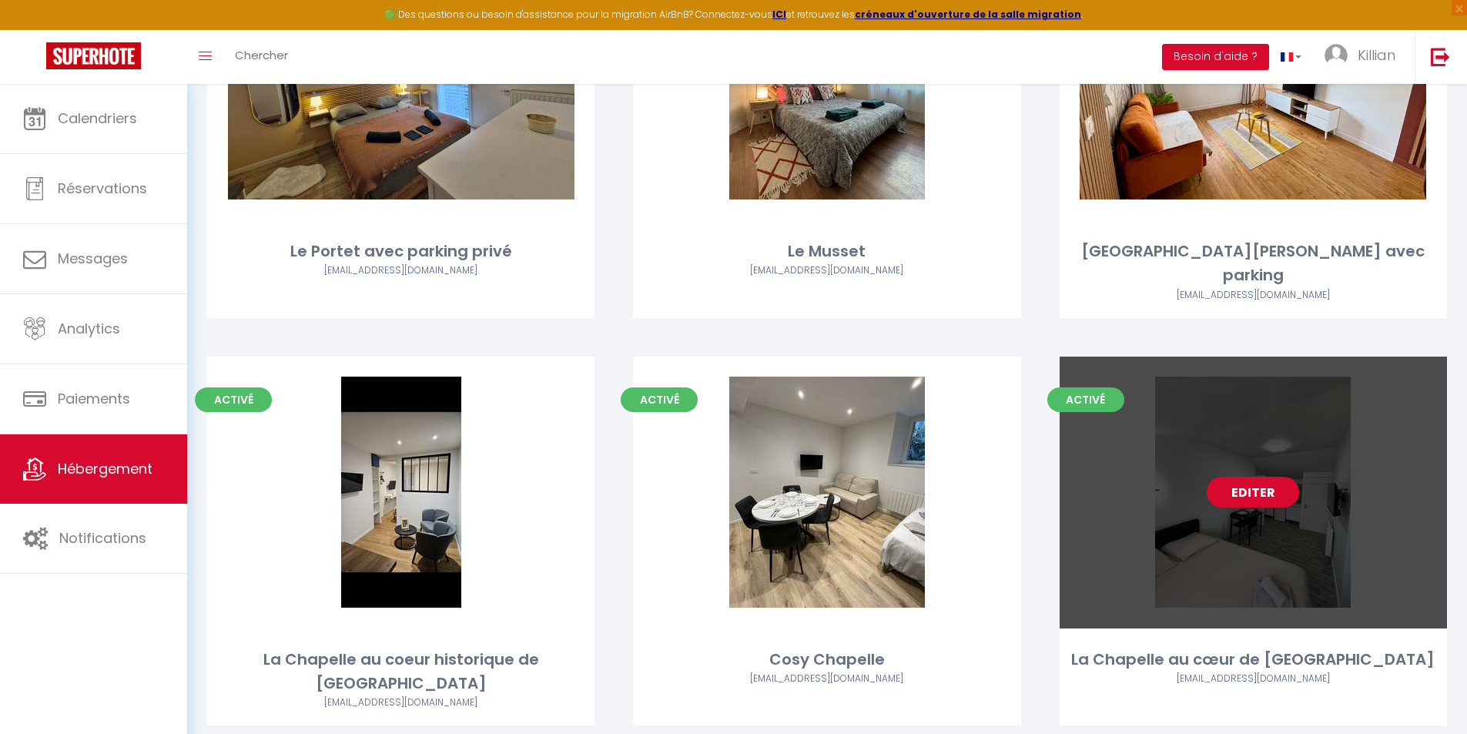
click at [1262, 477] on link "Editer" at bounding box center [1253, 492] width 92 height 31
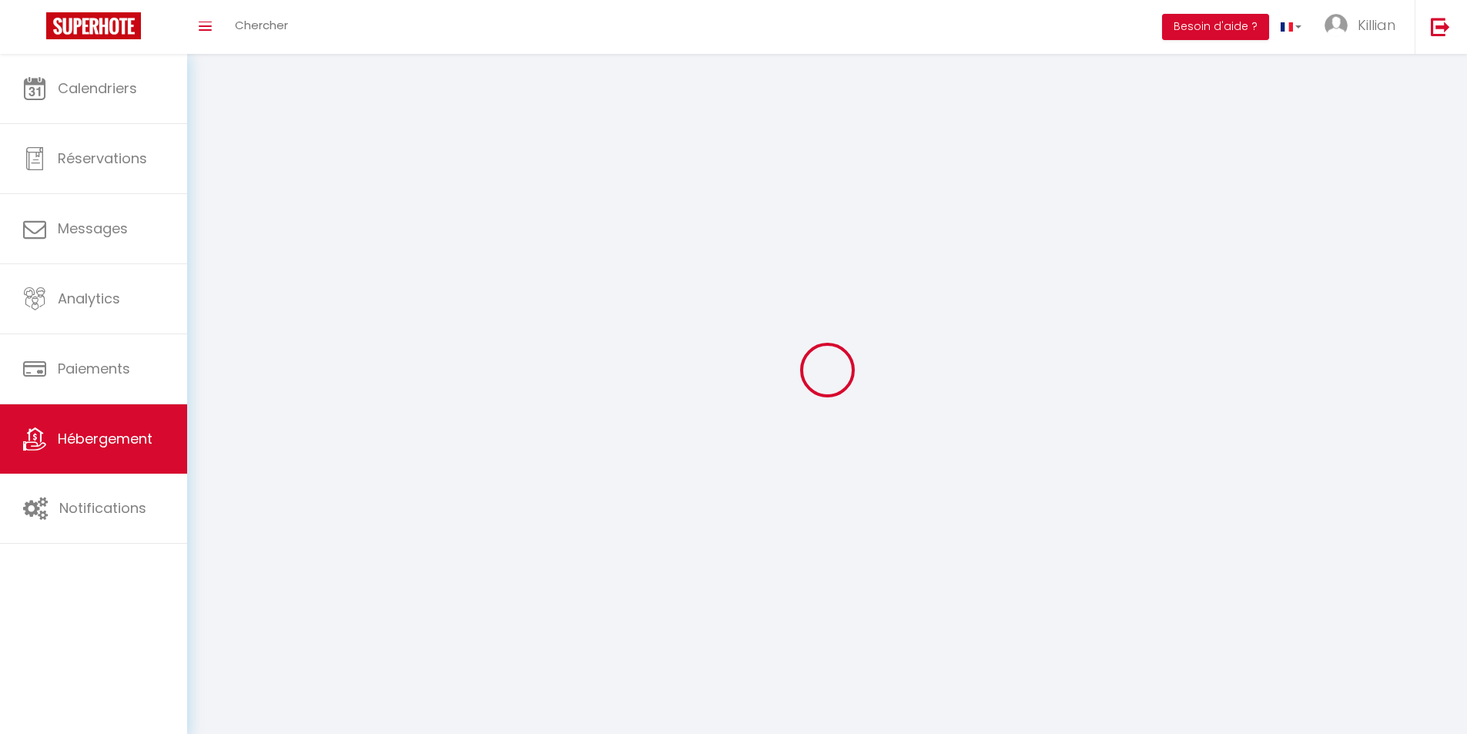
select select
select select "28"
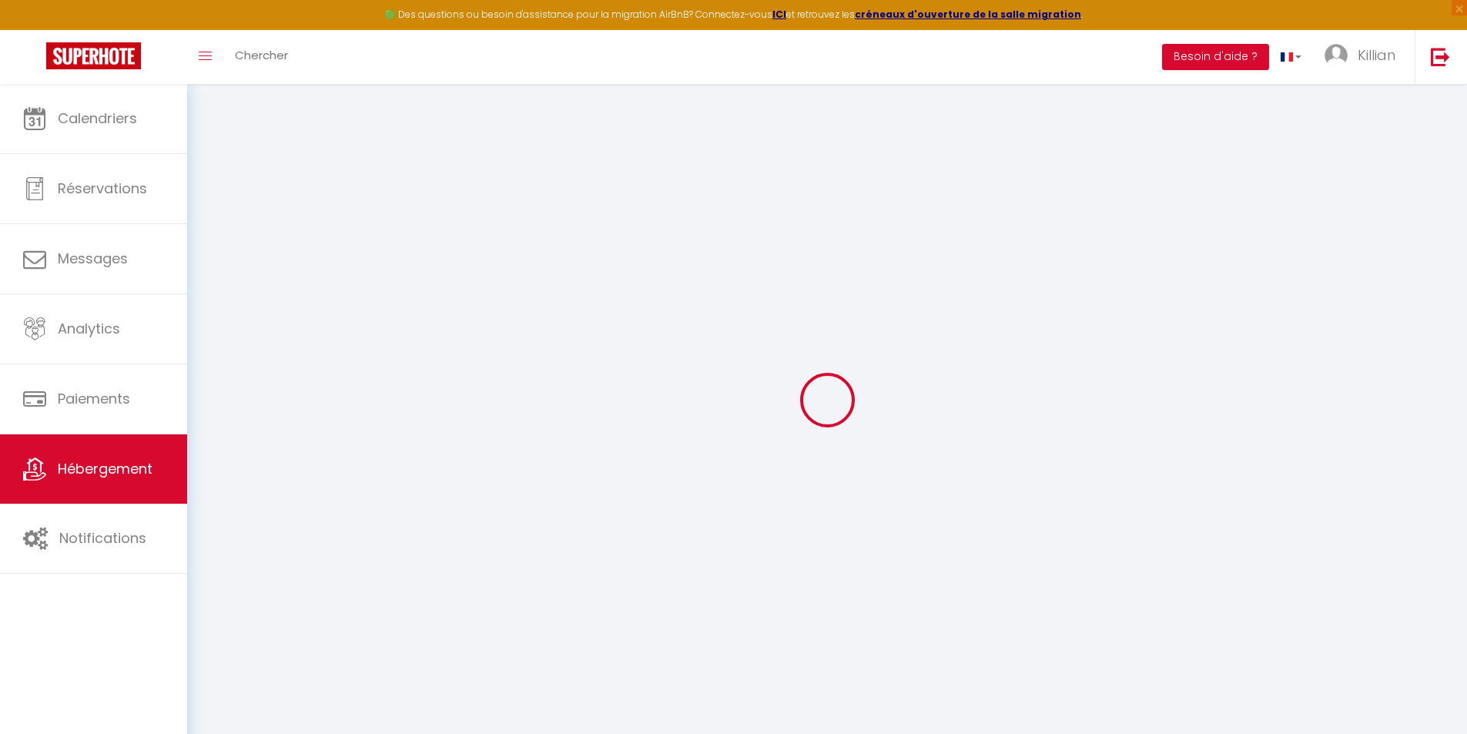
select select
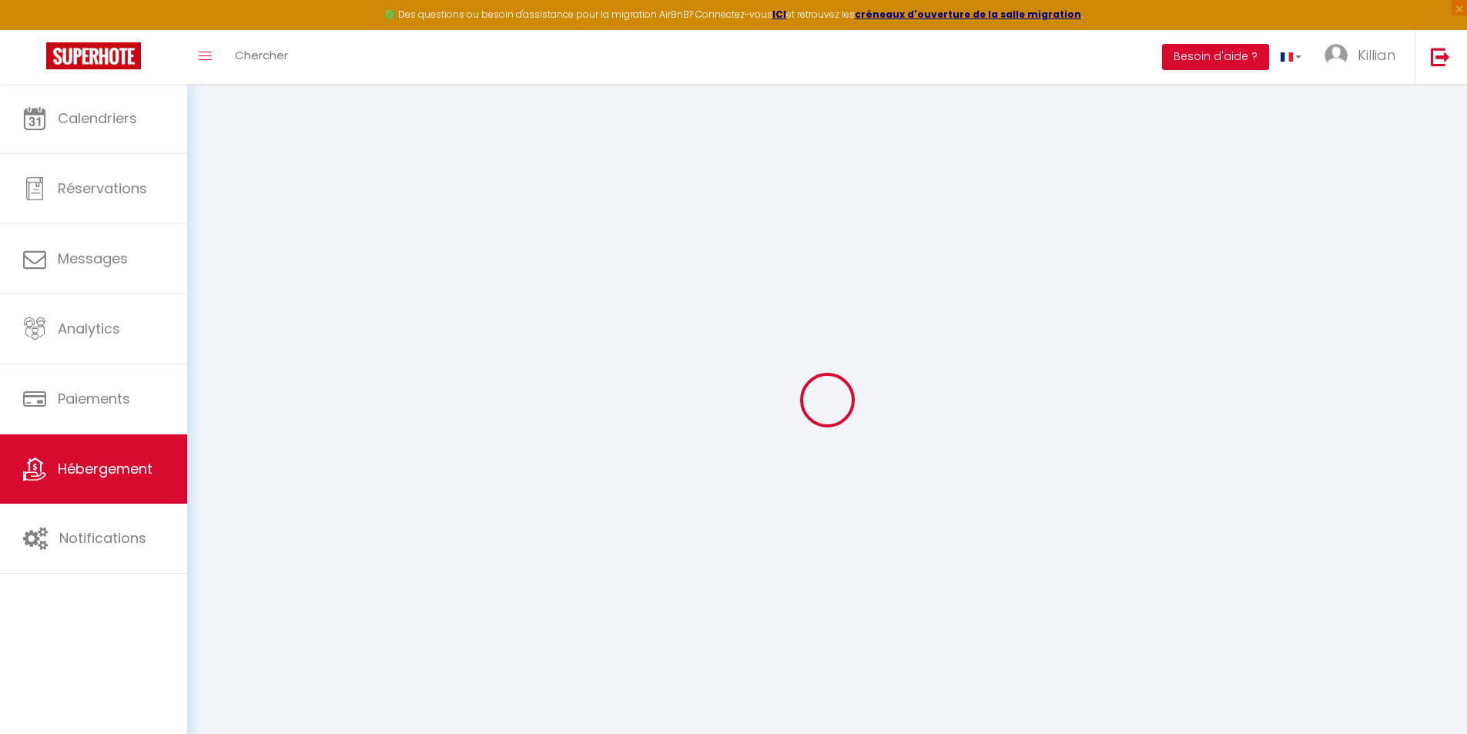
select select
checkbox input "false"
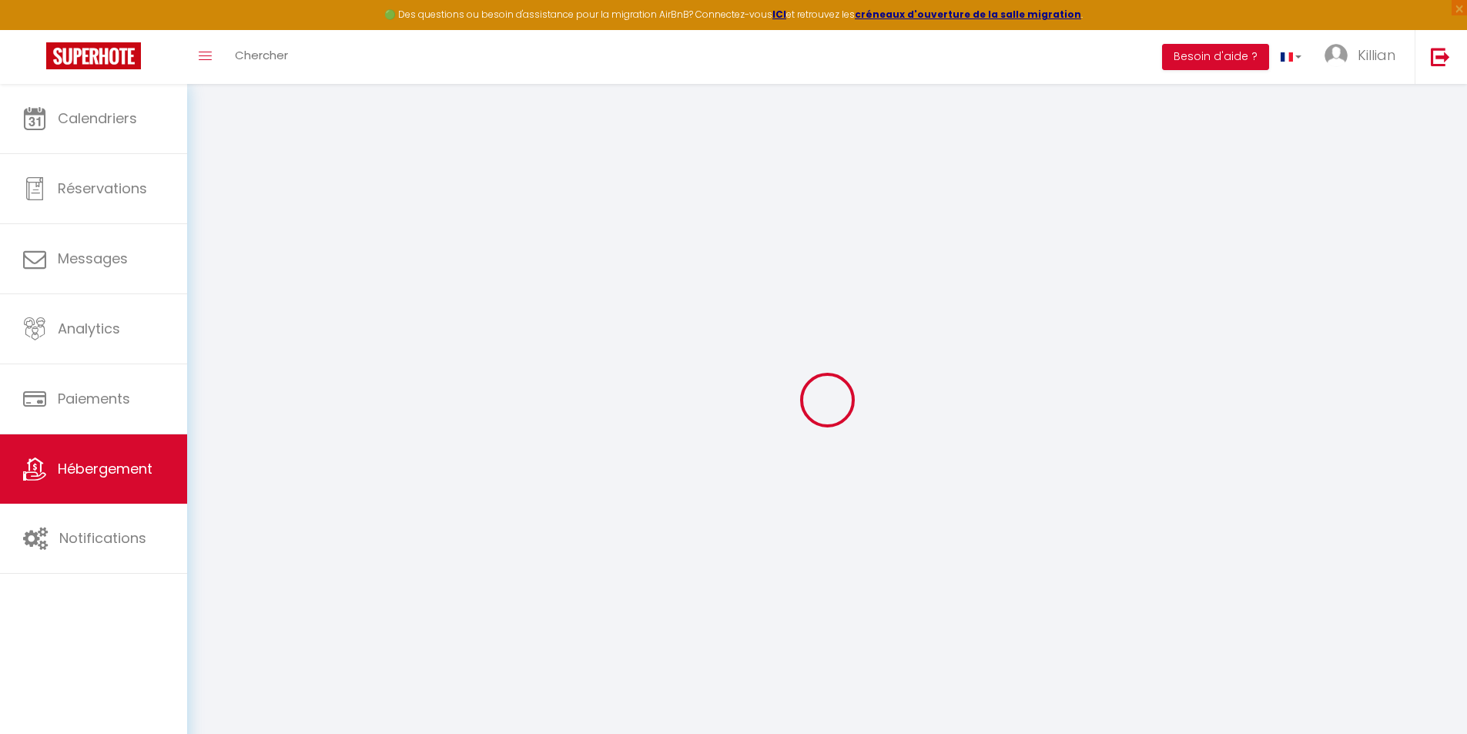
select select
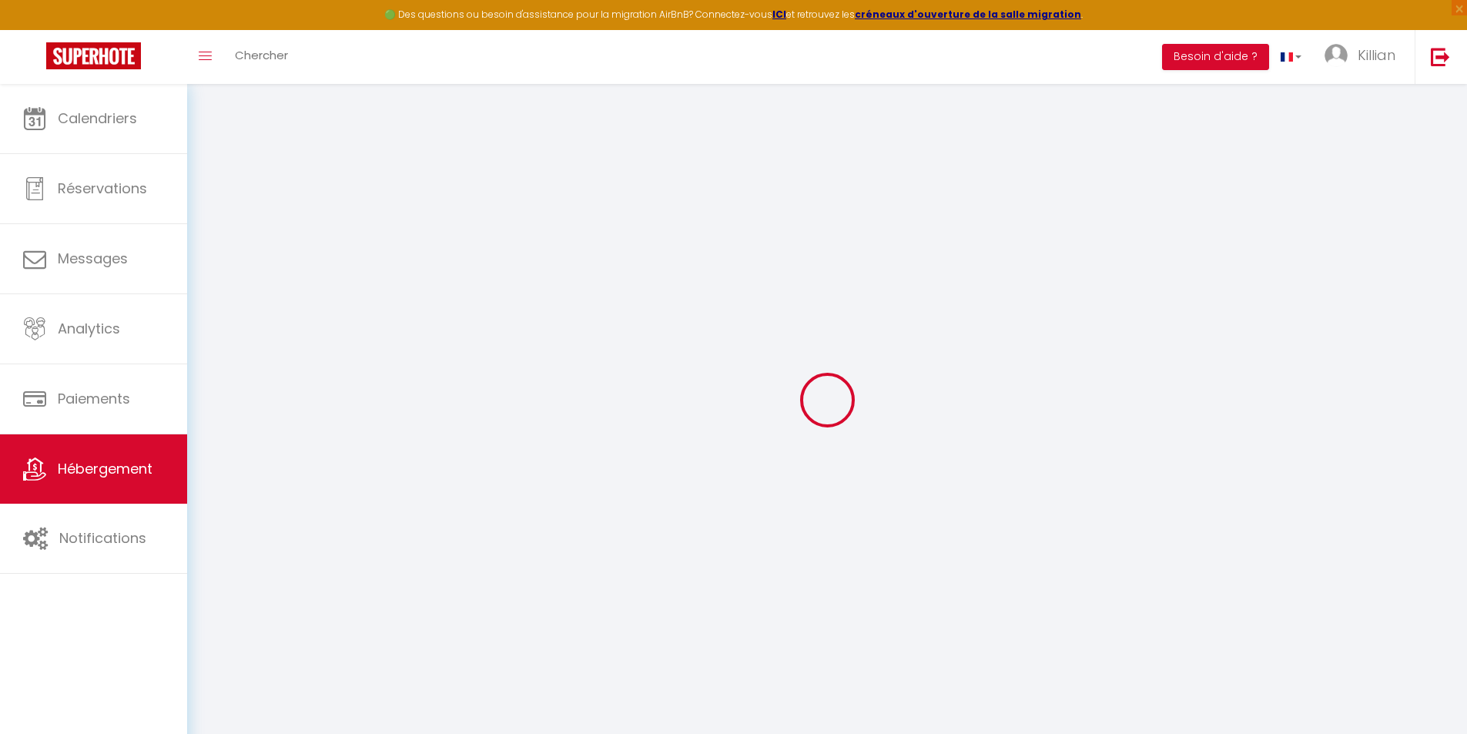
select select
checkbox input "false"
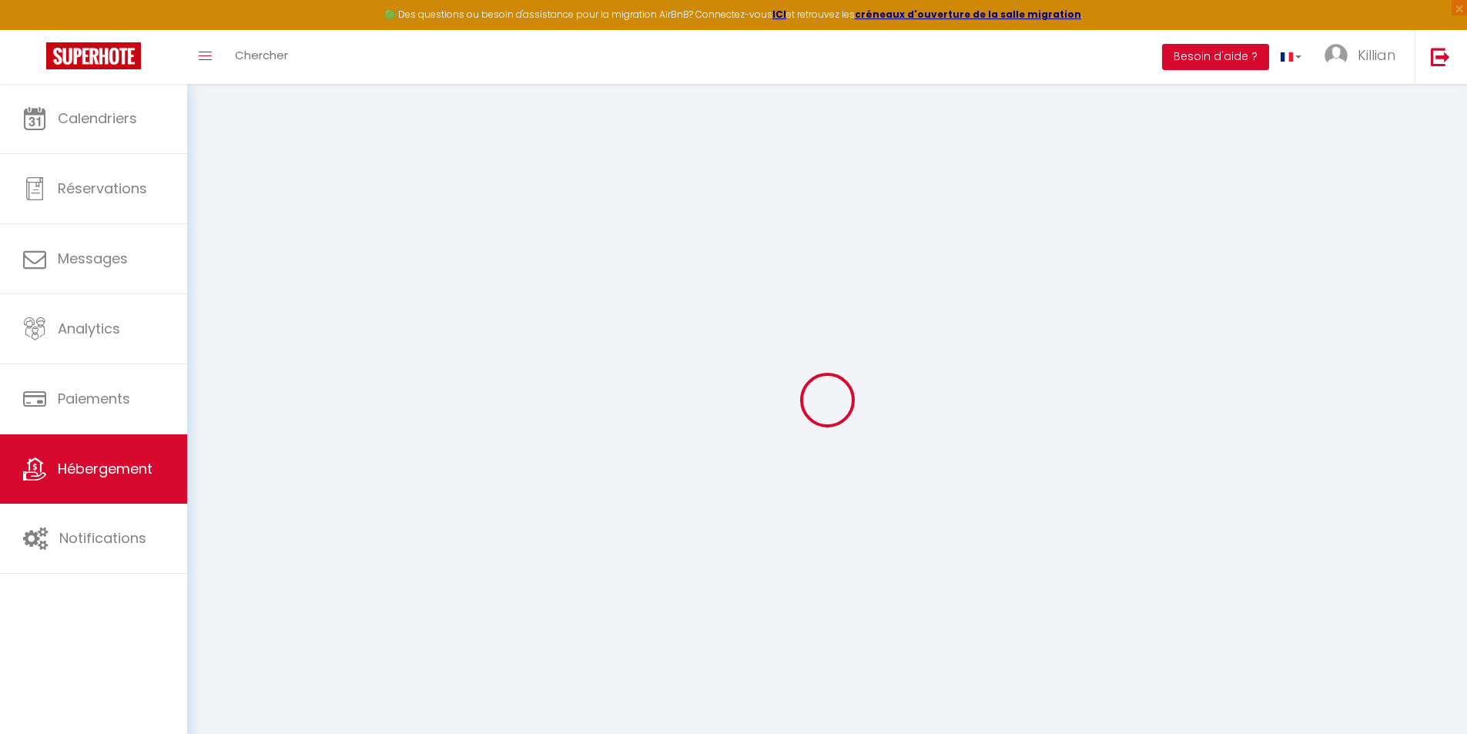
checkbox input "false"
select select
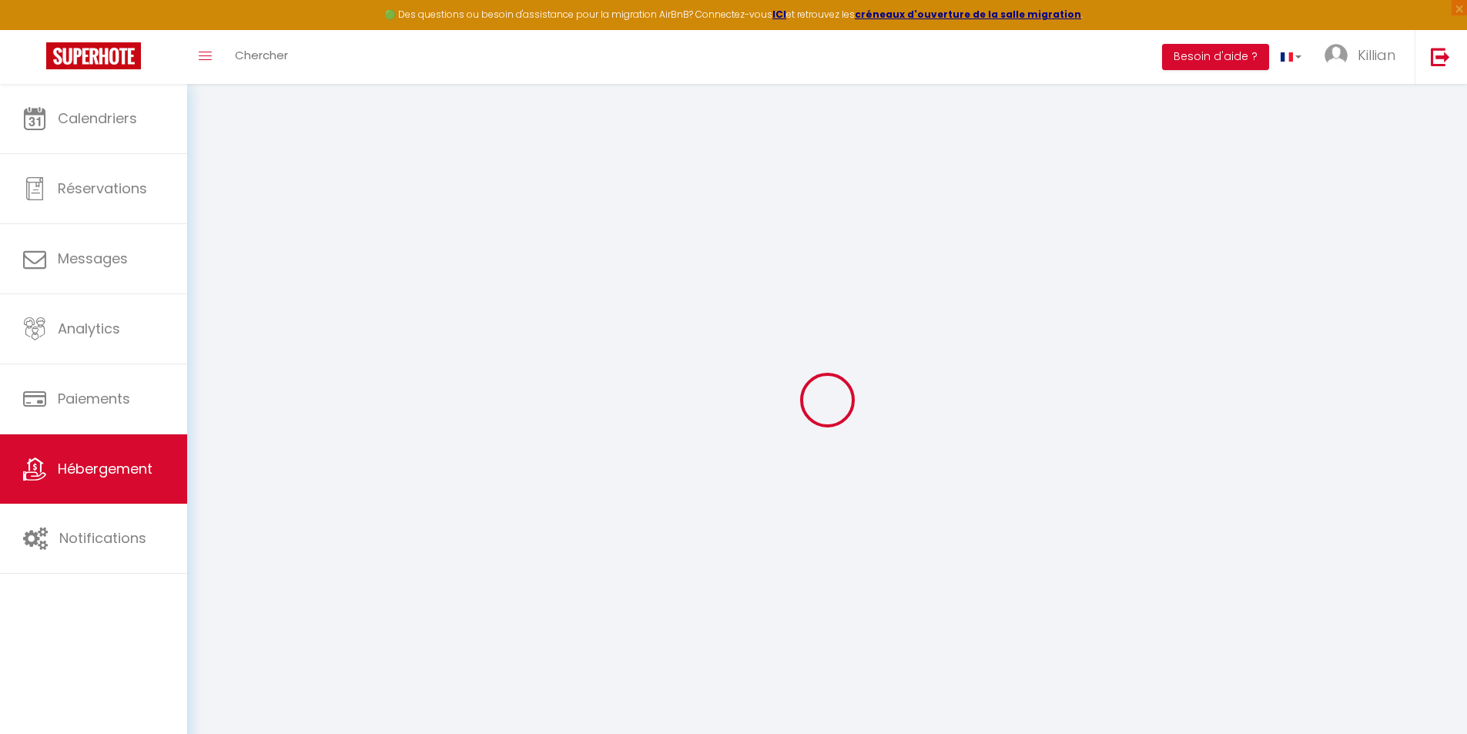
select select
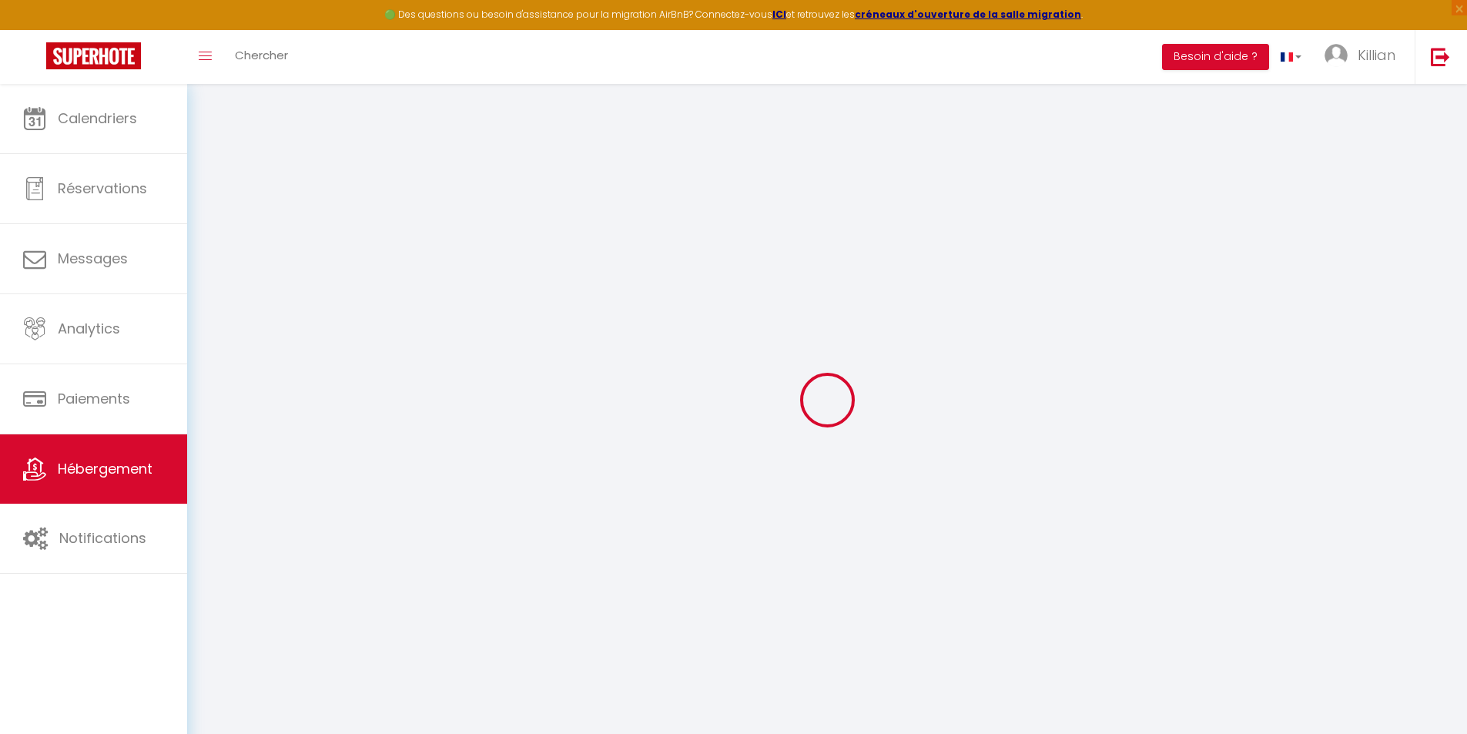
checkbox input "false"
select select
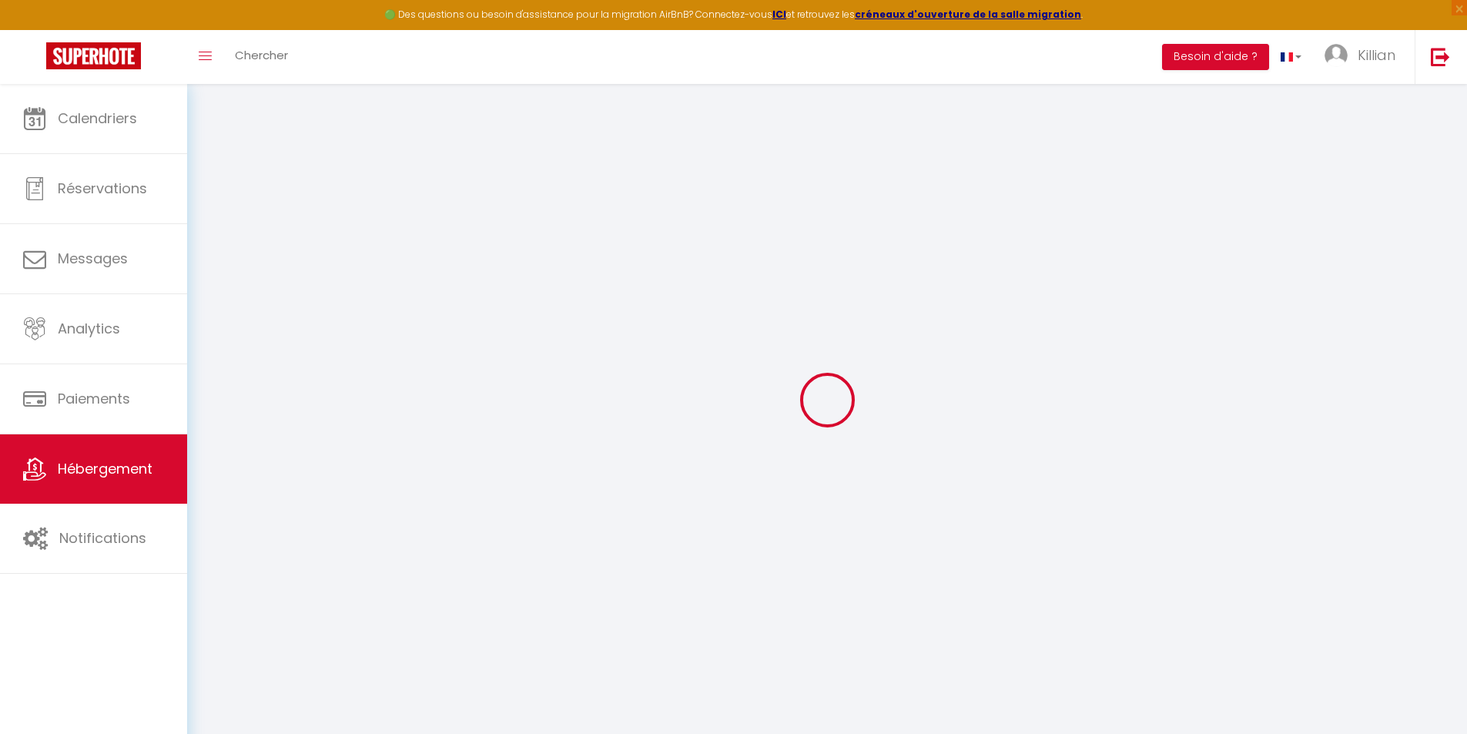
select select
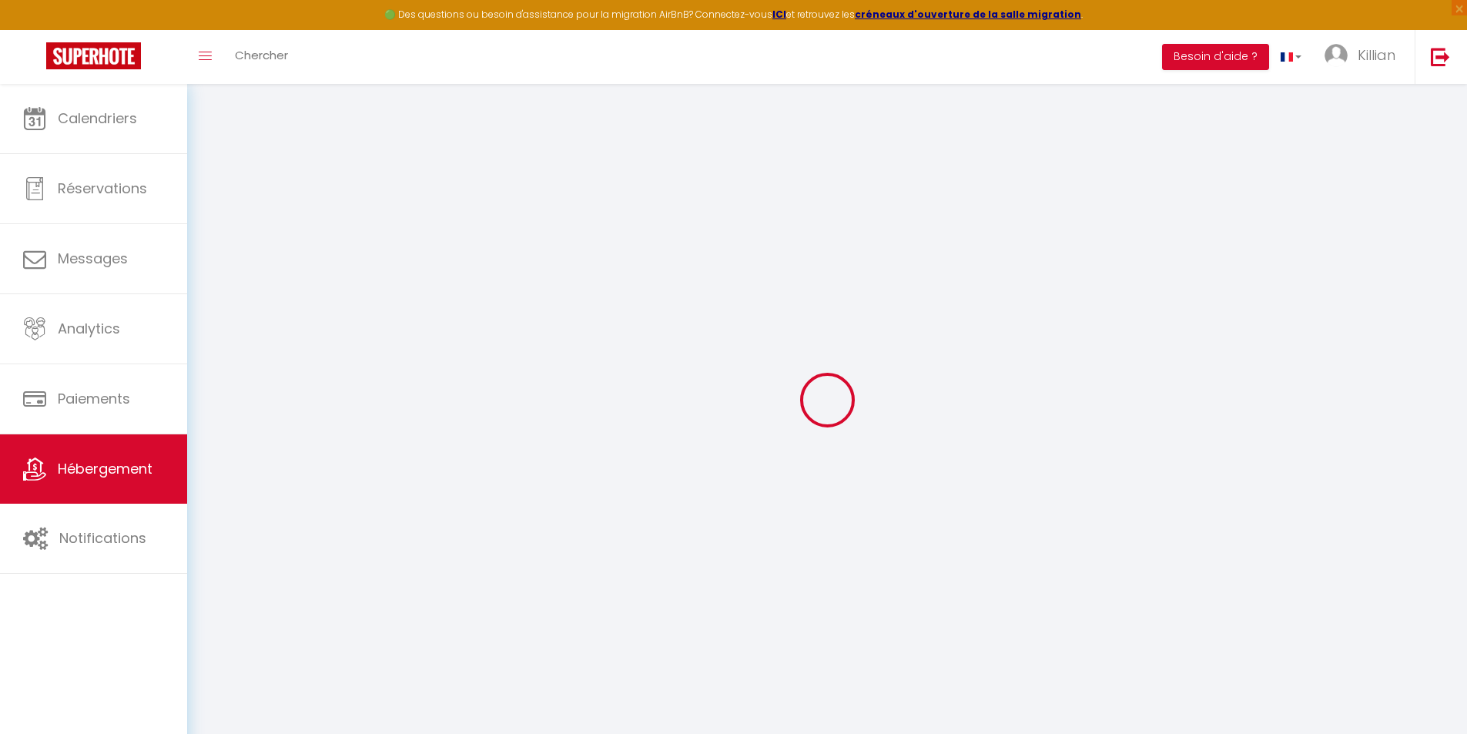
select select
checkbox input "false"
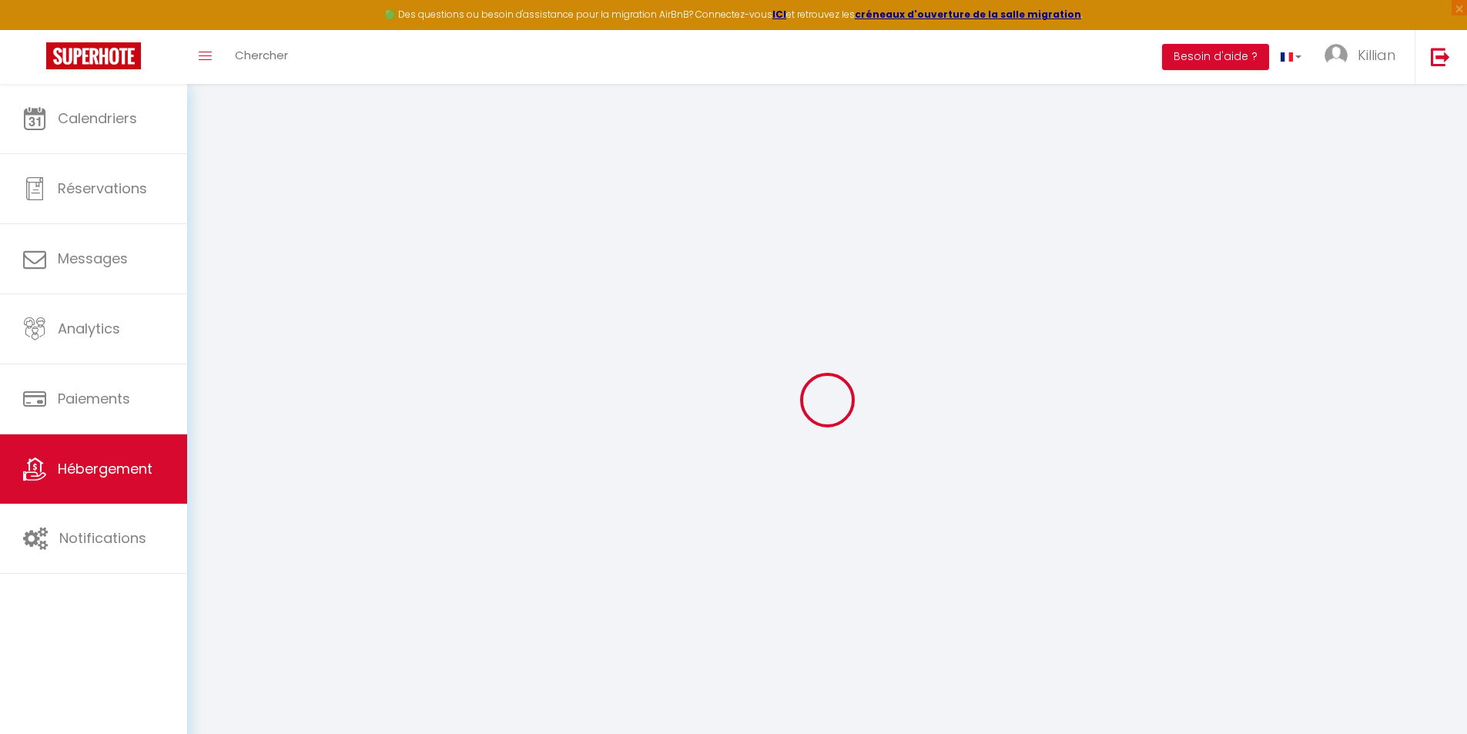
checkbox input "false"
select select
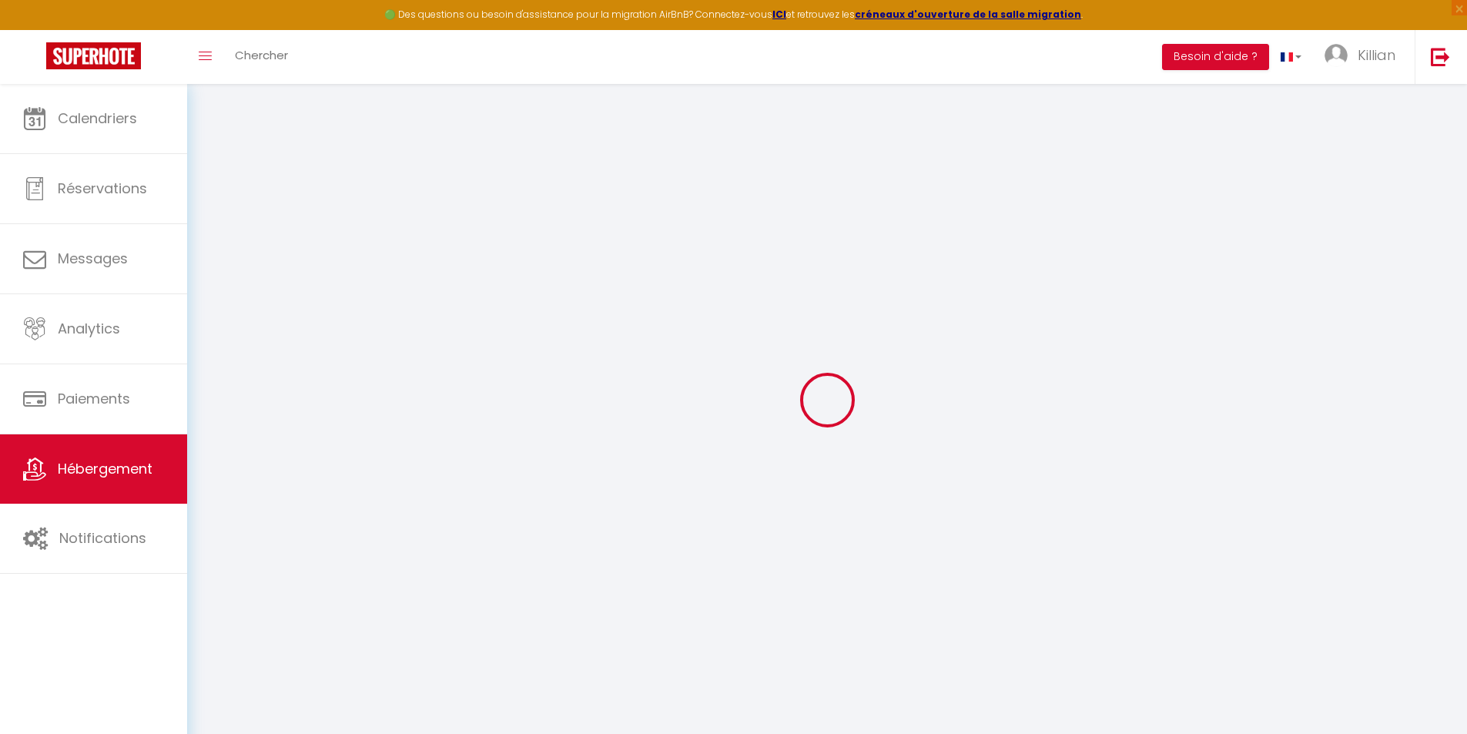
select select
checkbox input "false"
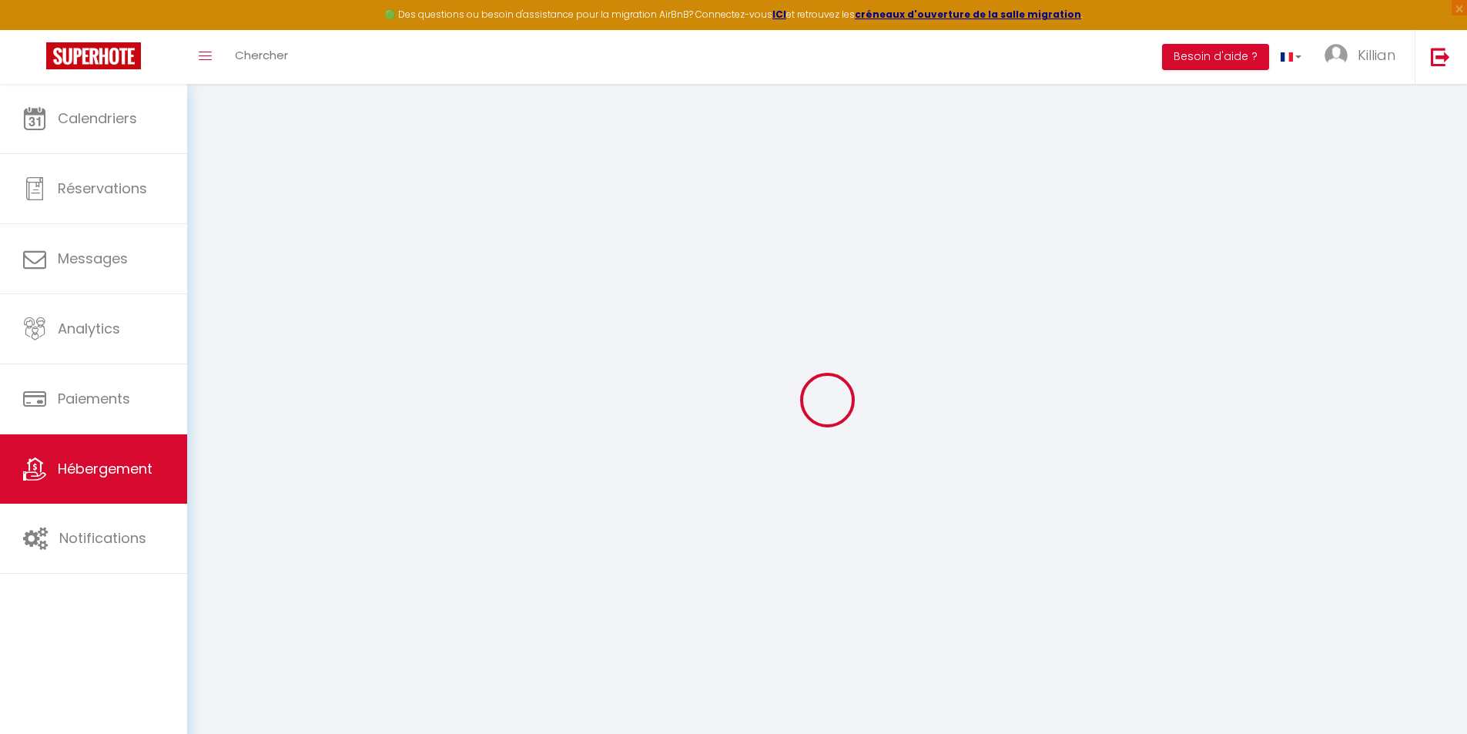
checkbox input "false"
select select
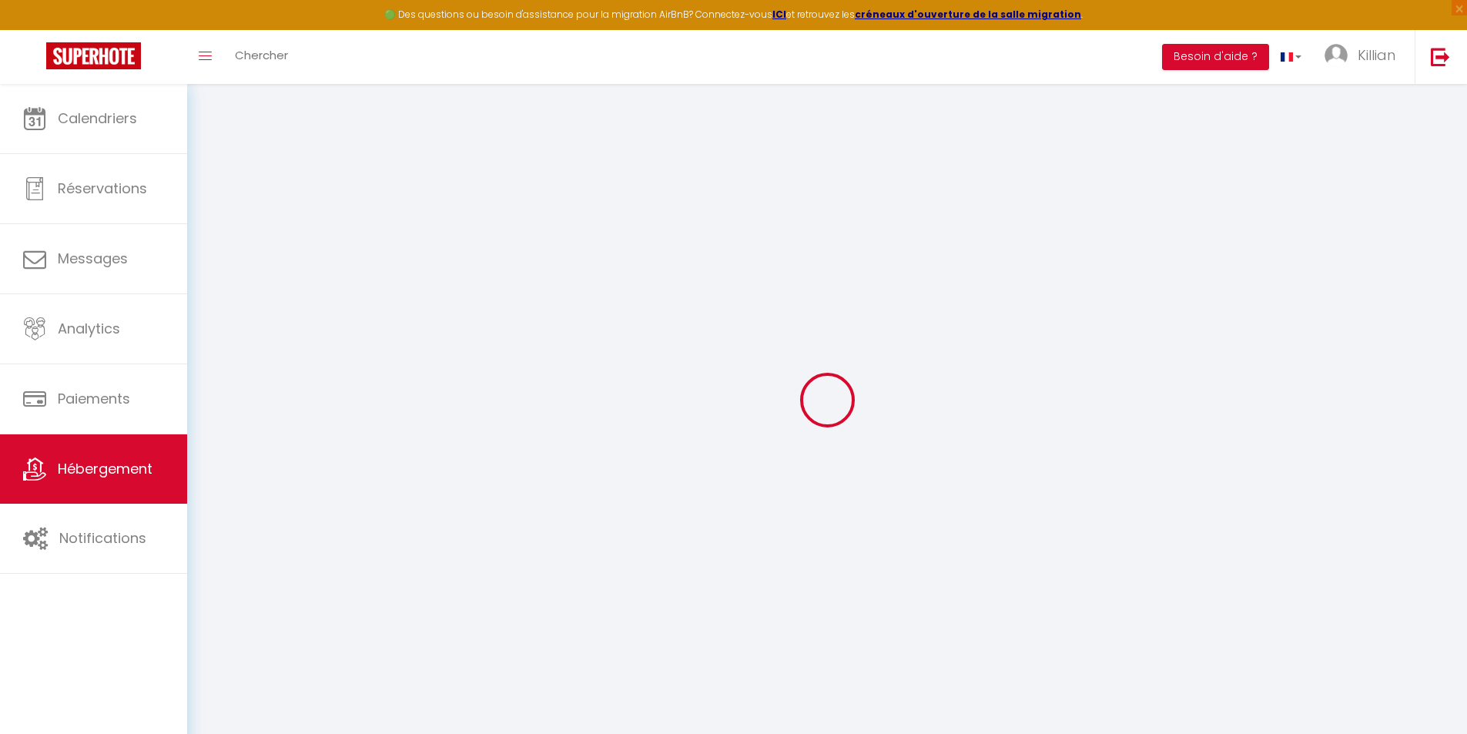
type input "La Chapelle au cœur de [GEOGRAPHIC_DATA]"
select select "2"
type input "38"
type input "18"
select select
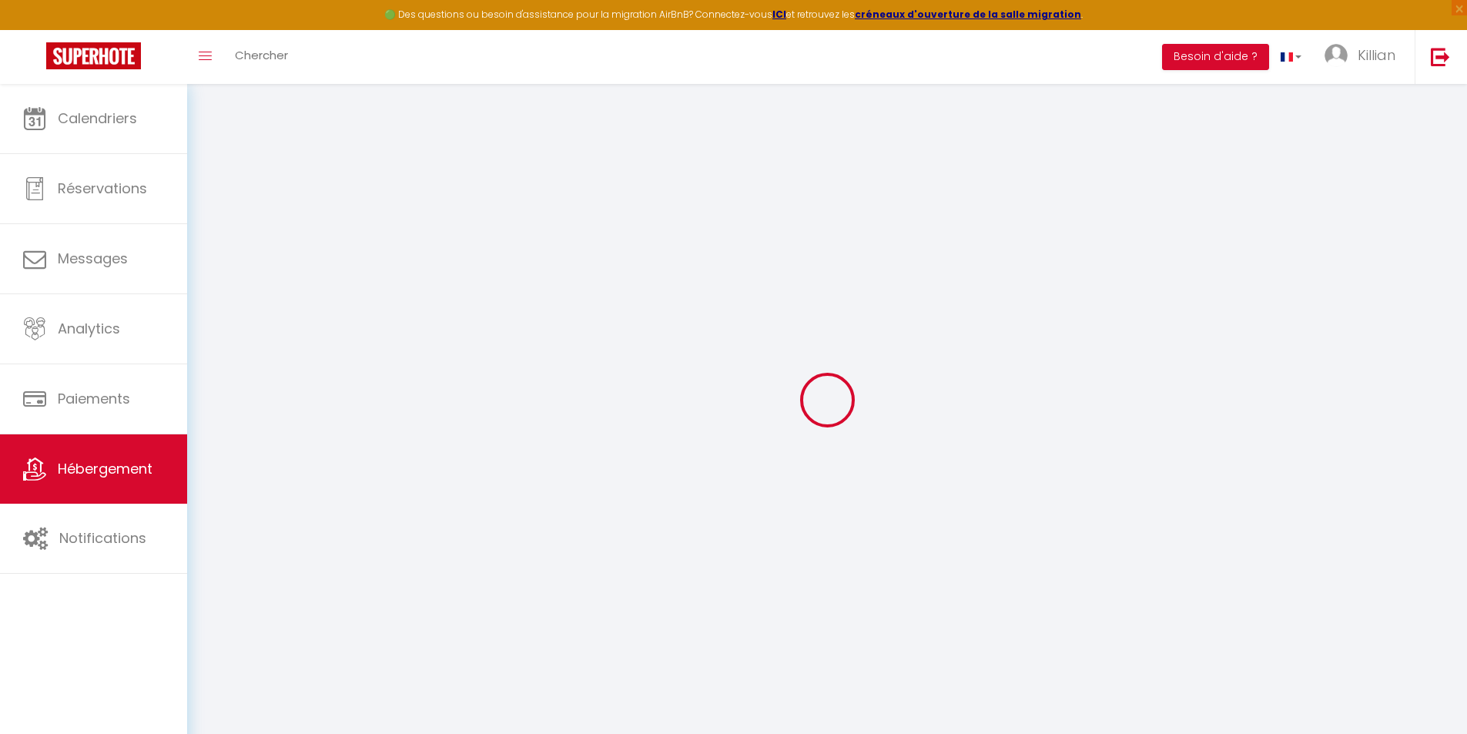
select select
type input "29 Rue de Chapelle"
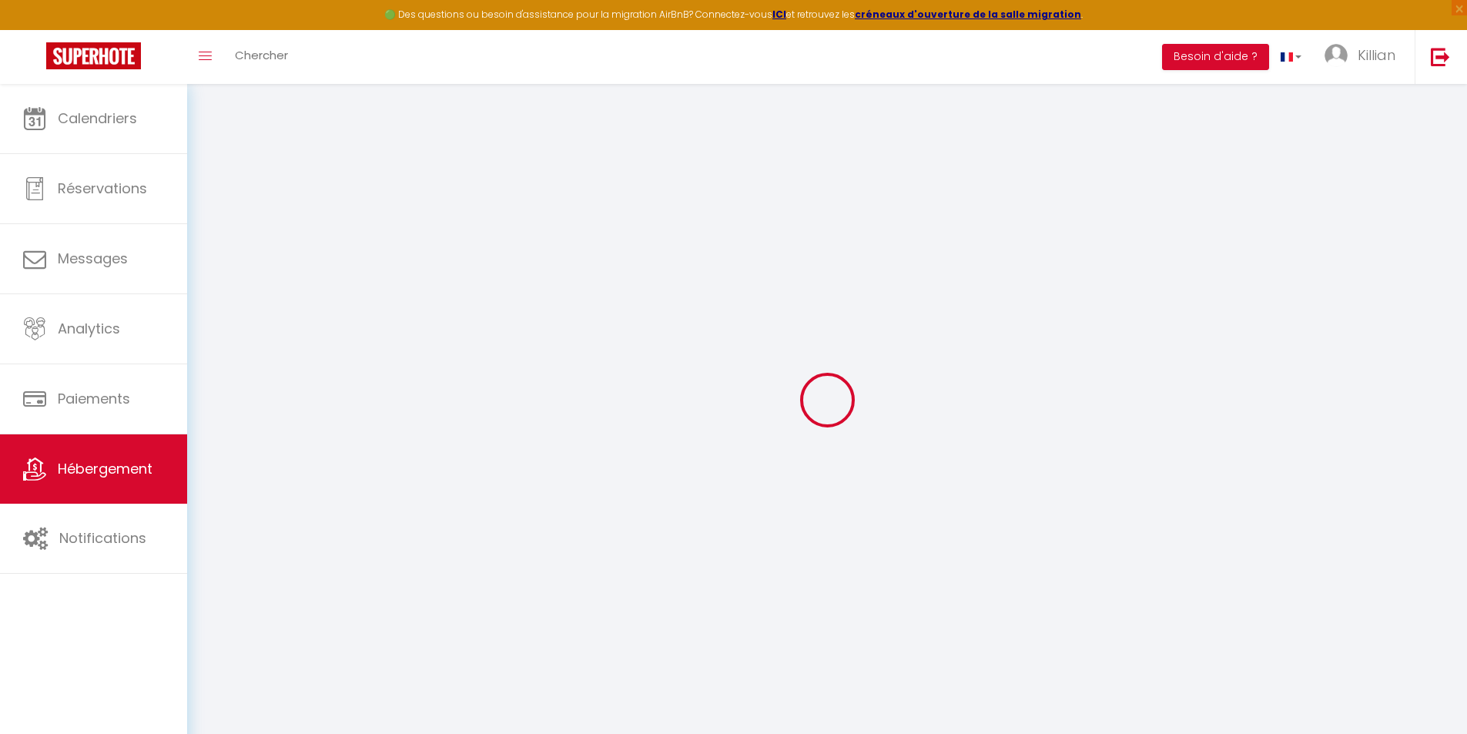
type input "53000"
type input "Laval"
type input "[EMAIL_ADDRESS][DOMAIN_NAME]"
select select "15863"
checkbox input "false"
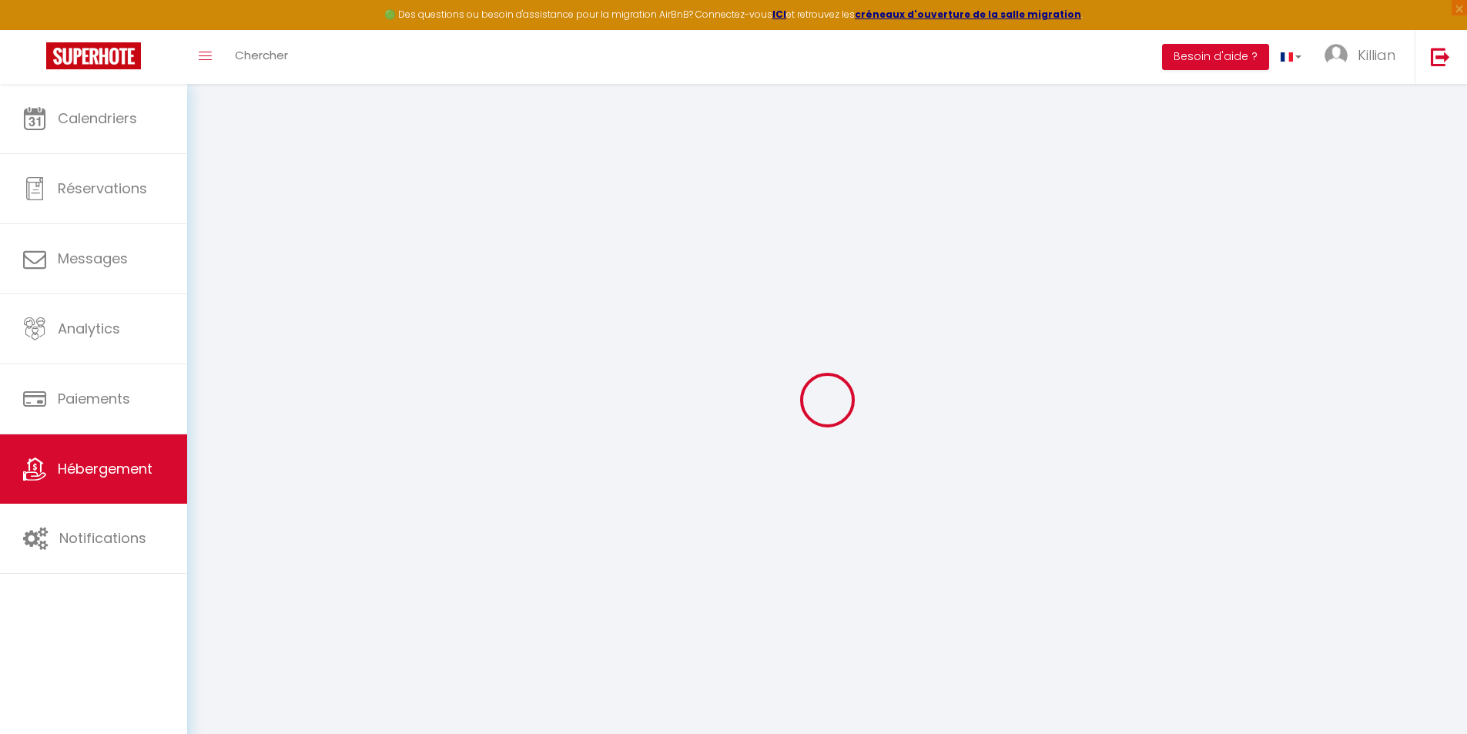
checkbox input "false"
checkbox input "true"
checkbox input "false"
type input "0"
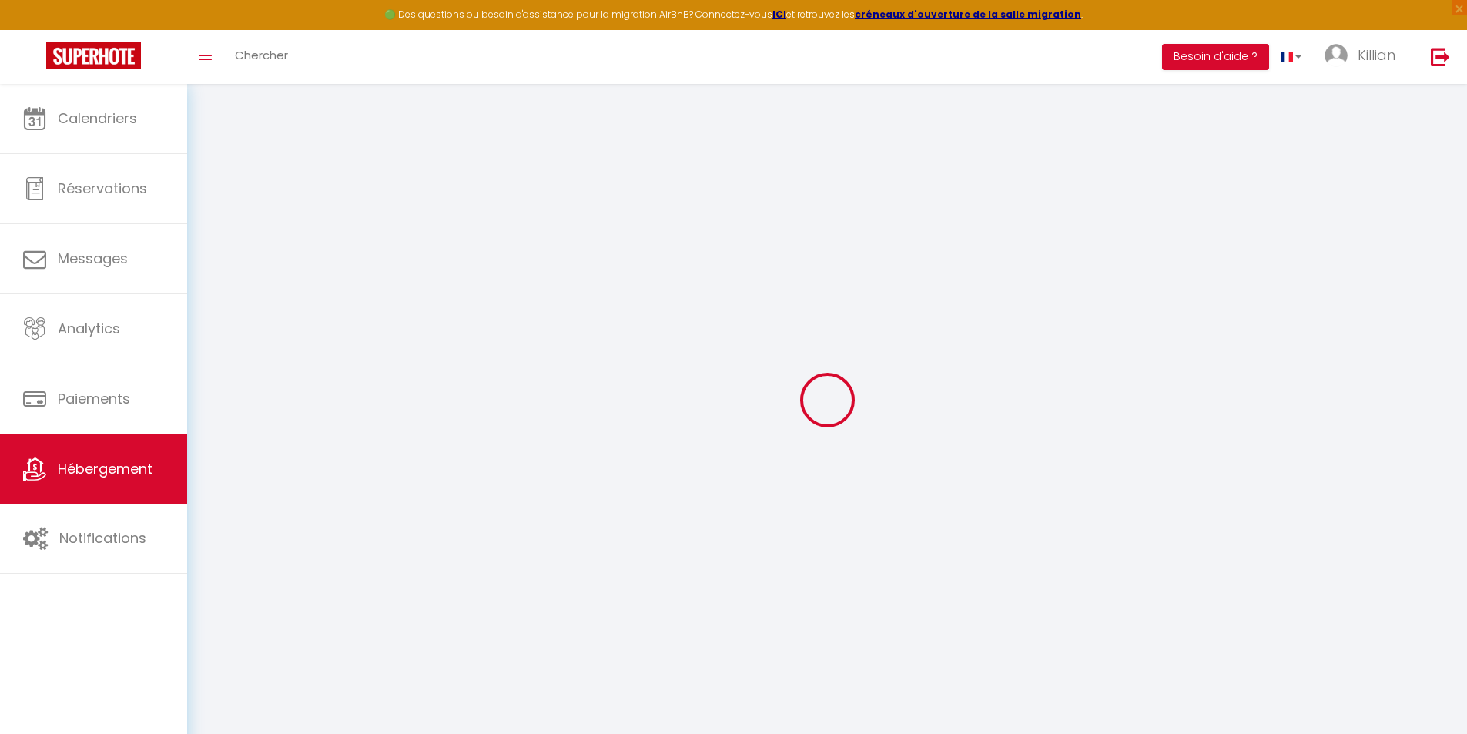
type input "0"
select select
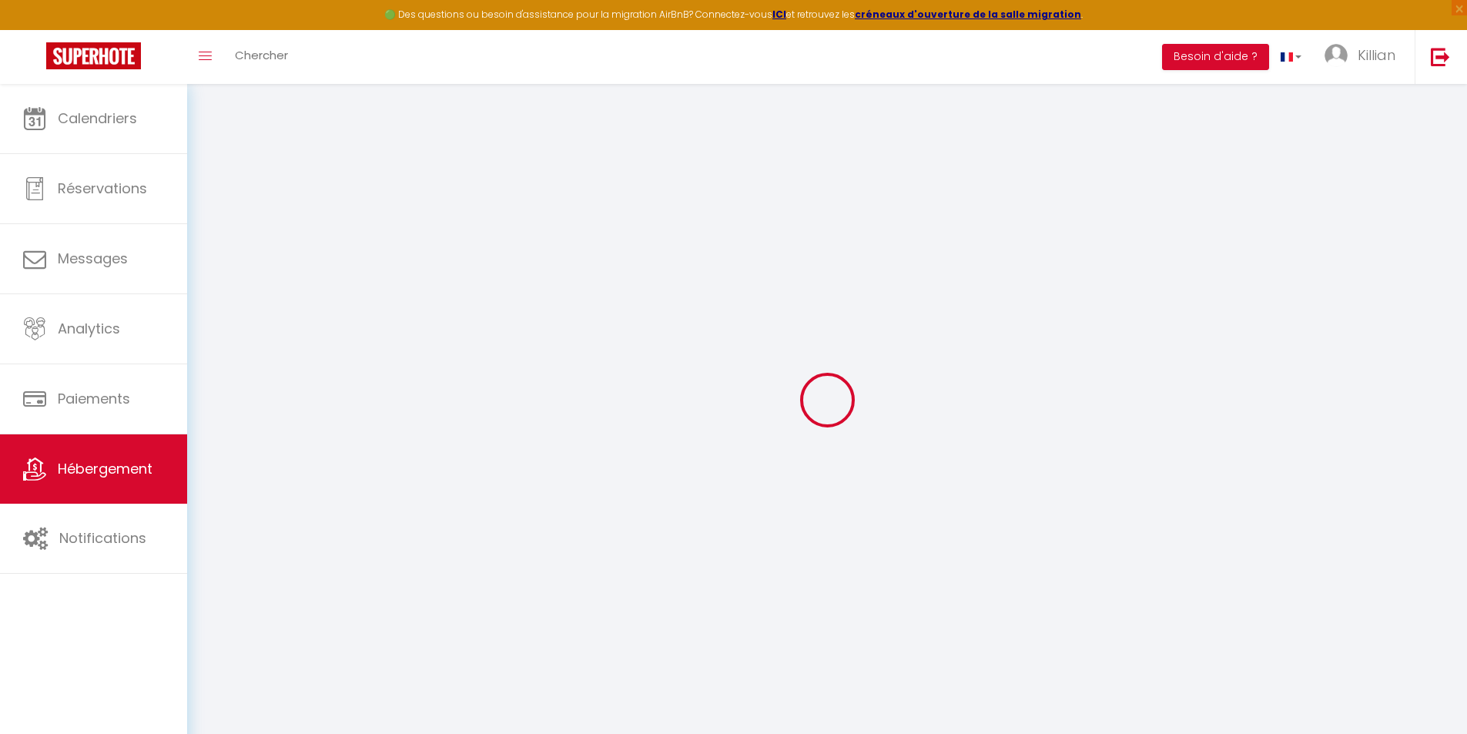
select select
checkbox input "false"
checkbox input "true"
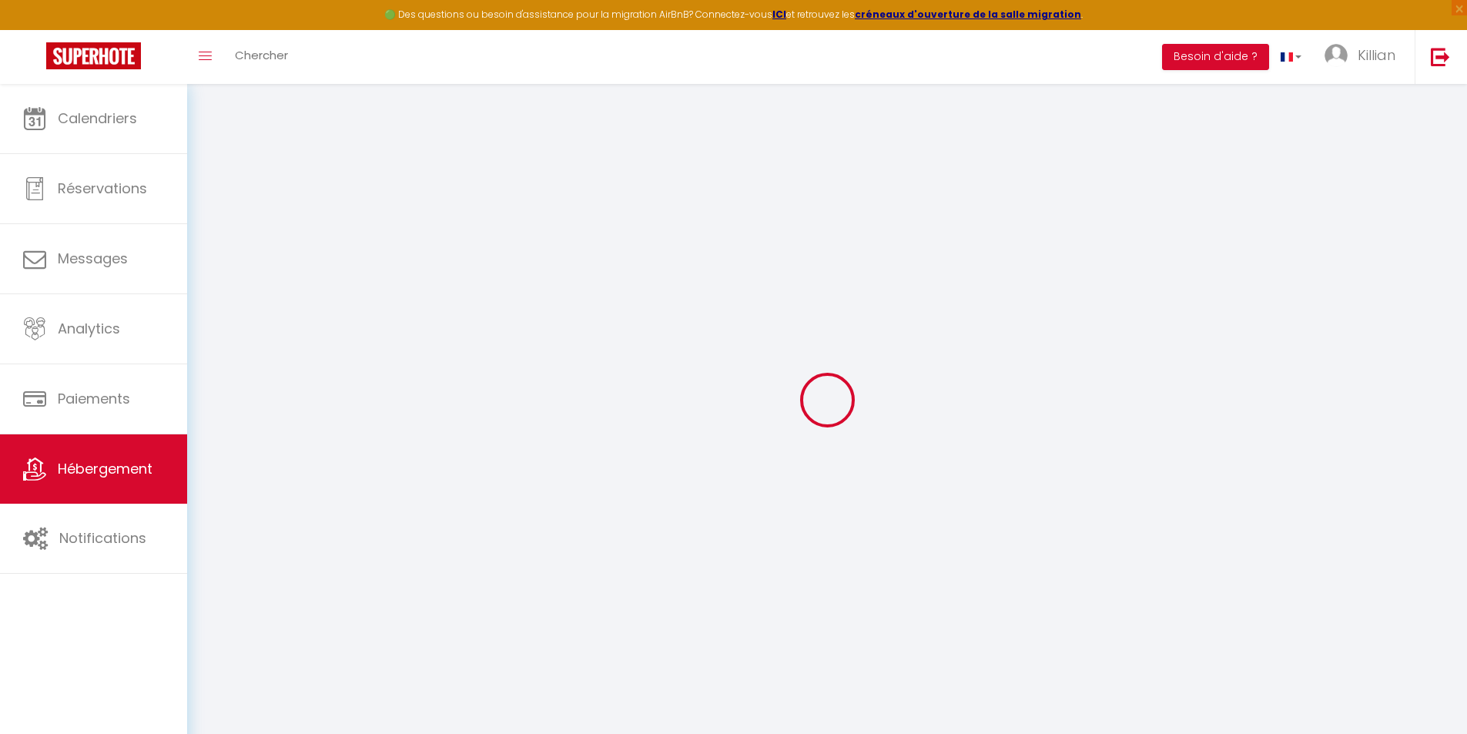
checkbox input "false"
select select
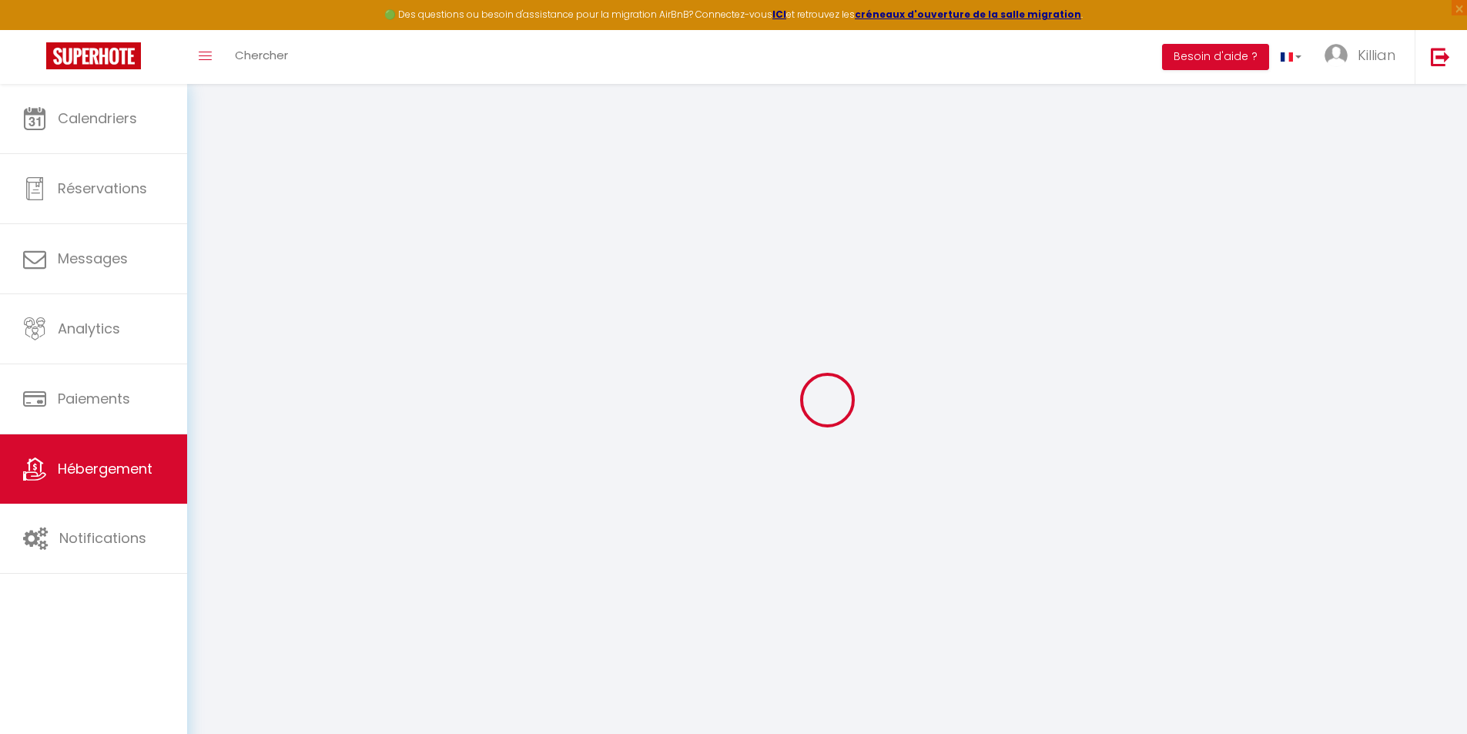
select select
checkbox input "false"
checkbox input "true"
checkbox input "false"
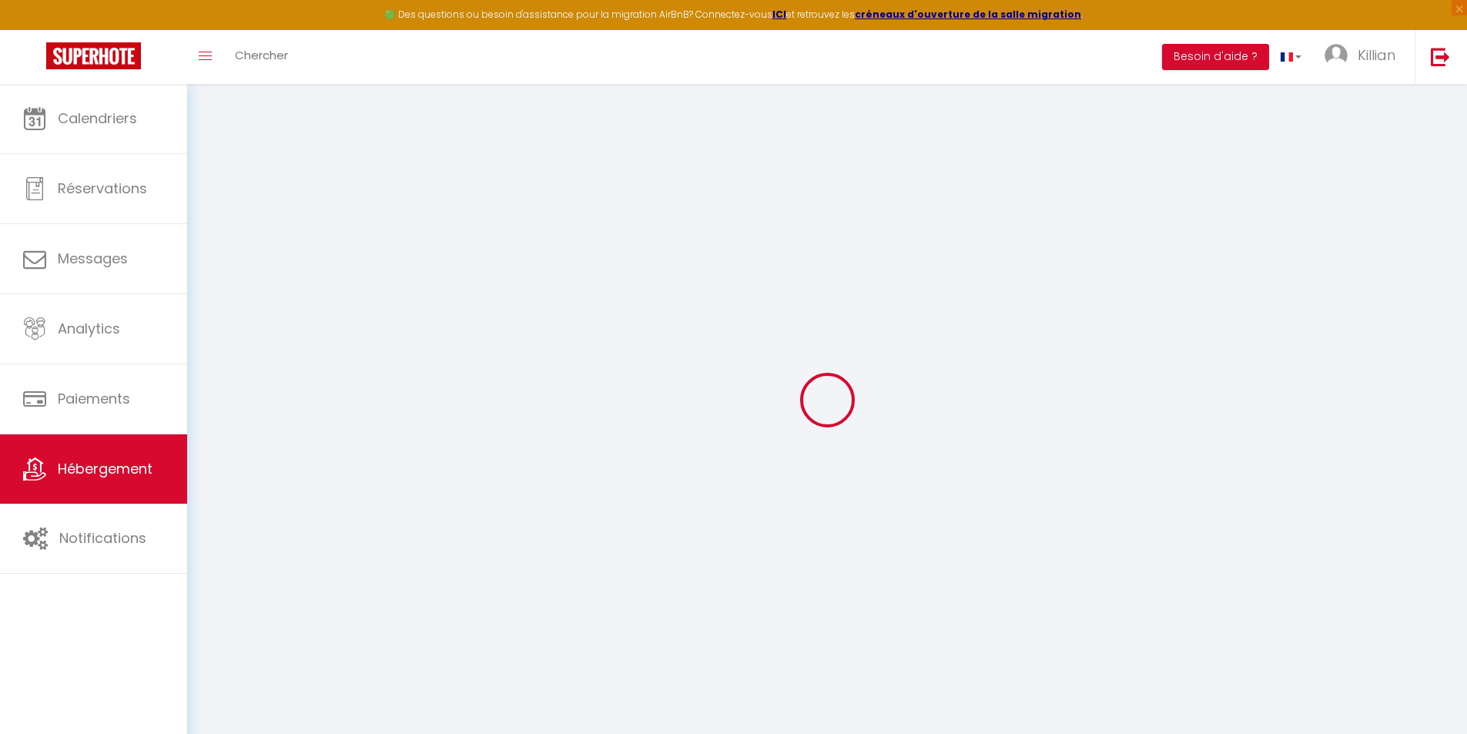
checkbox input "false"
checkbox input "true"
checkbox input "false"
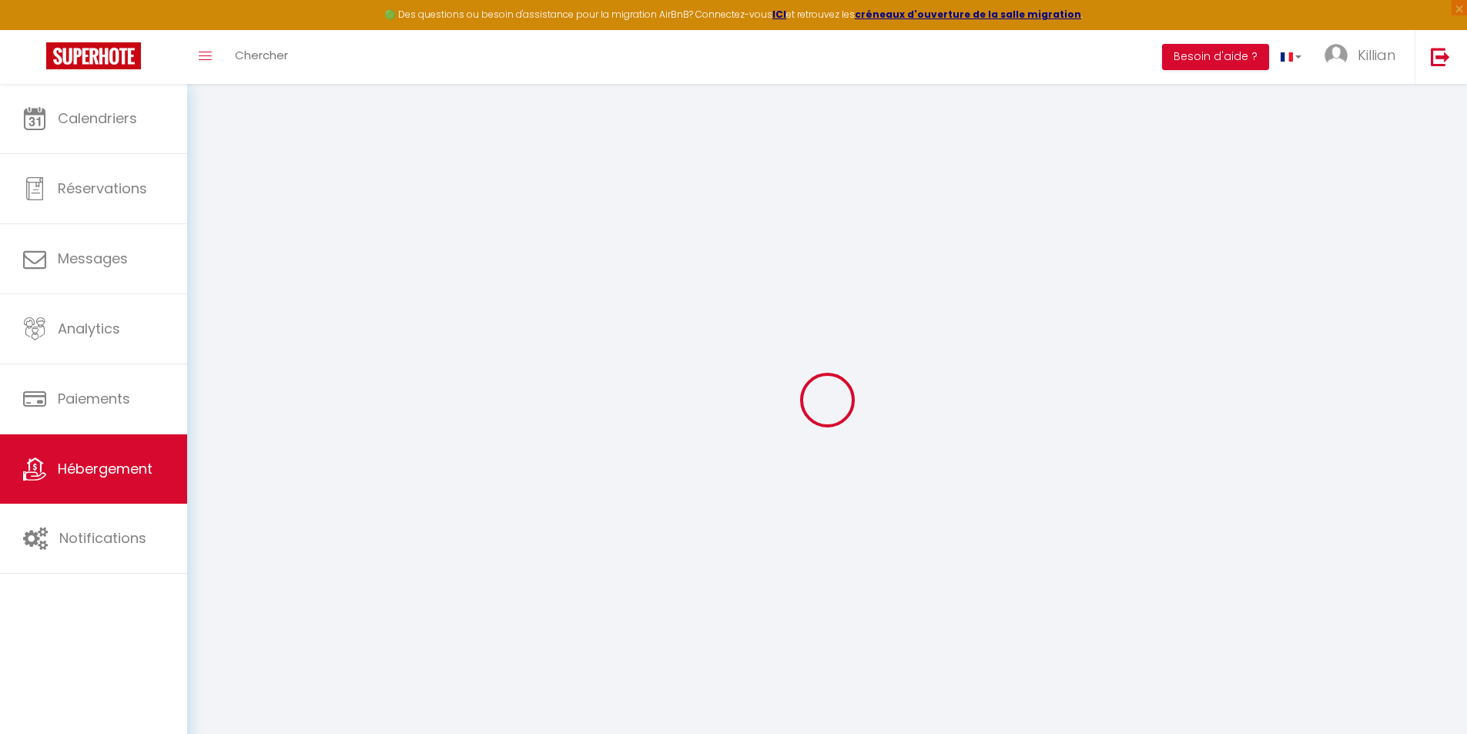
checkbox input "false"
checkbox input "true"
checkbox input "false"
select select "16:00"
select select "23:45"
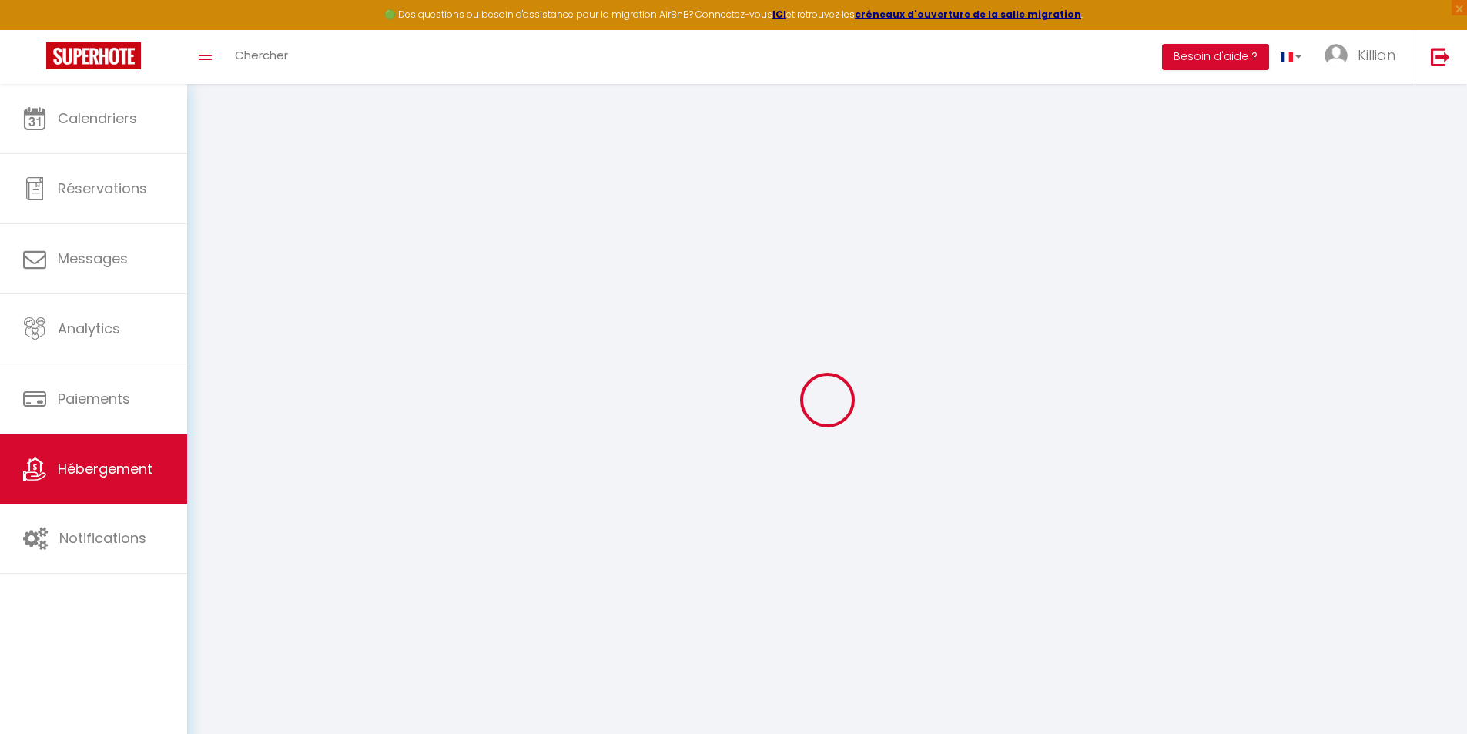
select select "11:00"
select select "30"
select select "120"
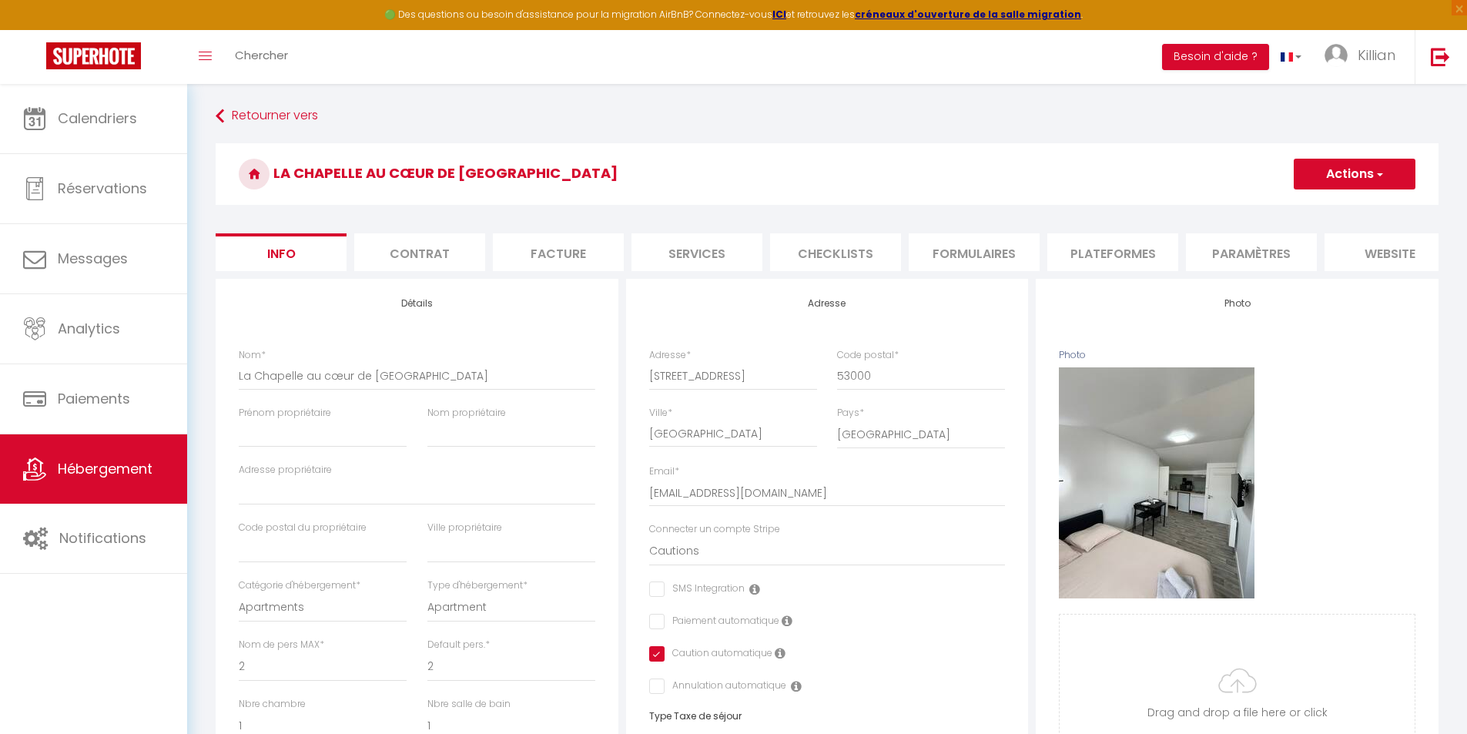
click at [1398, 177] on button "Actions" at bounding box center [1355, 174] width 122 height 31
click at [962, 213] on form "La Chapelle au cœur de Laval Actions Enregistrer Dupliquer Supprimer Importer l…" at bounding box center [827, 730] width 1223 height 1175
click at [1424, 62] on link at bounding box center [1440, 57] width 51 height 54
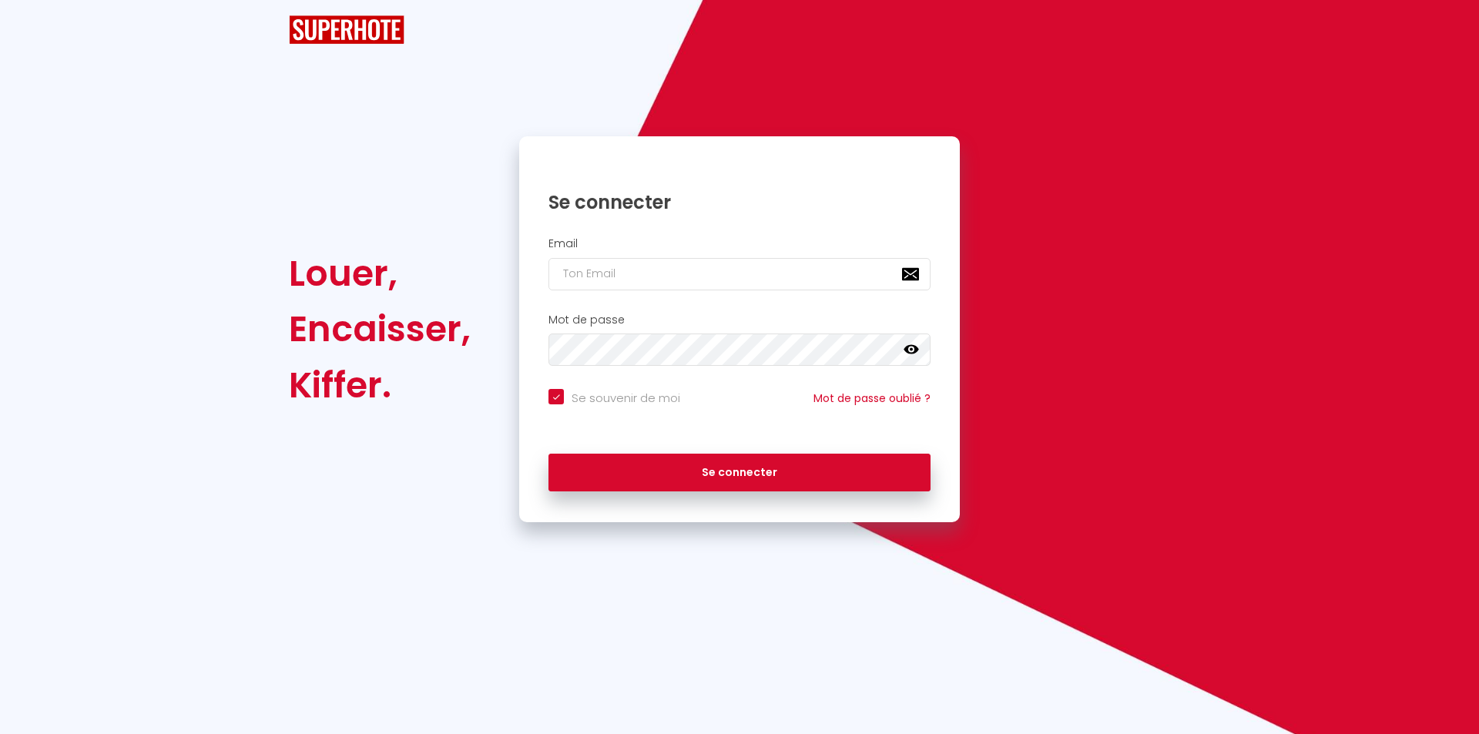
checkbox input "true"
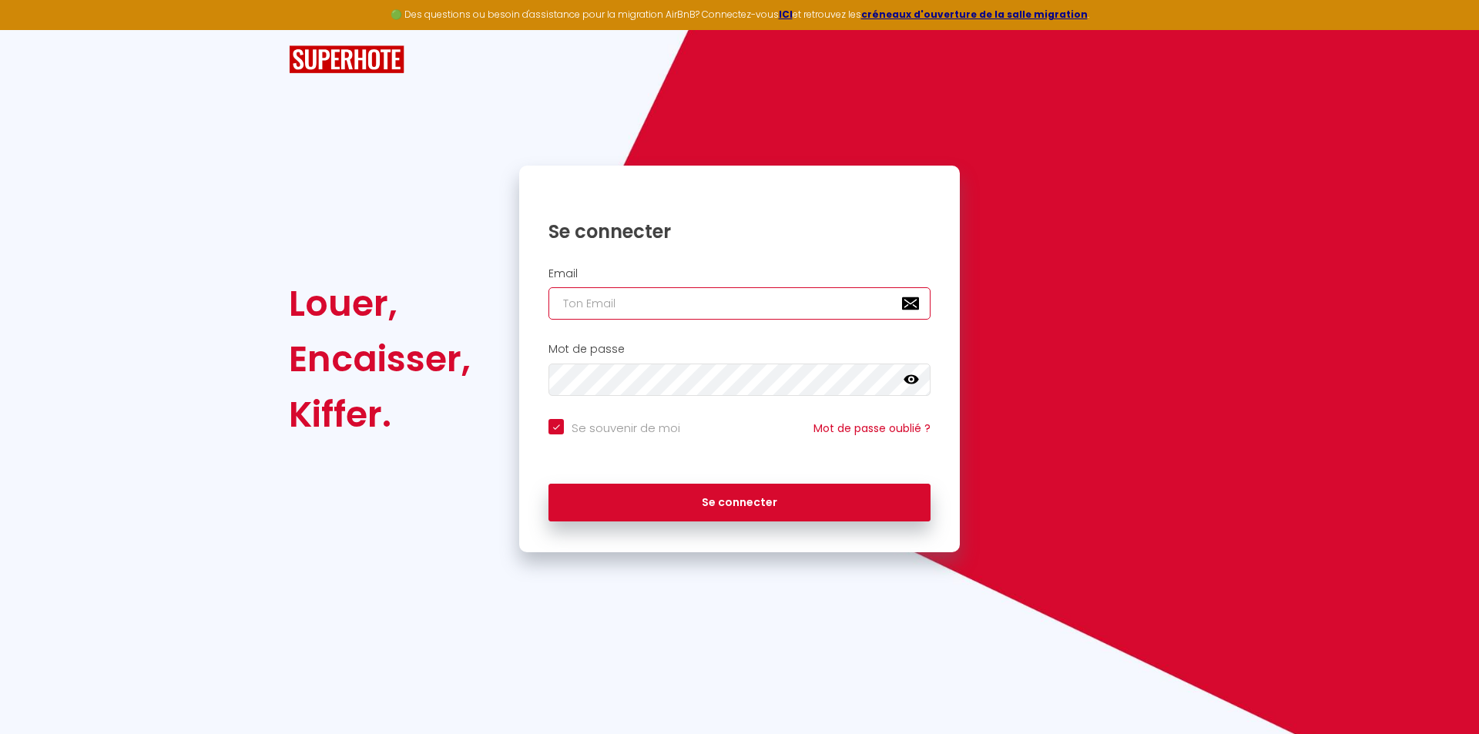
type input "[EMAIL_ADDRESS][DOMAIN_NAME]"
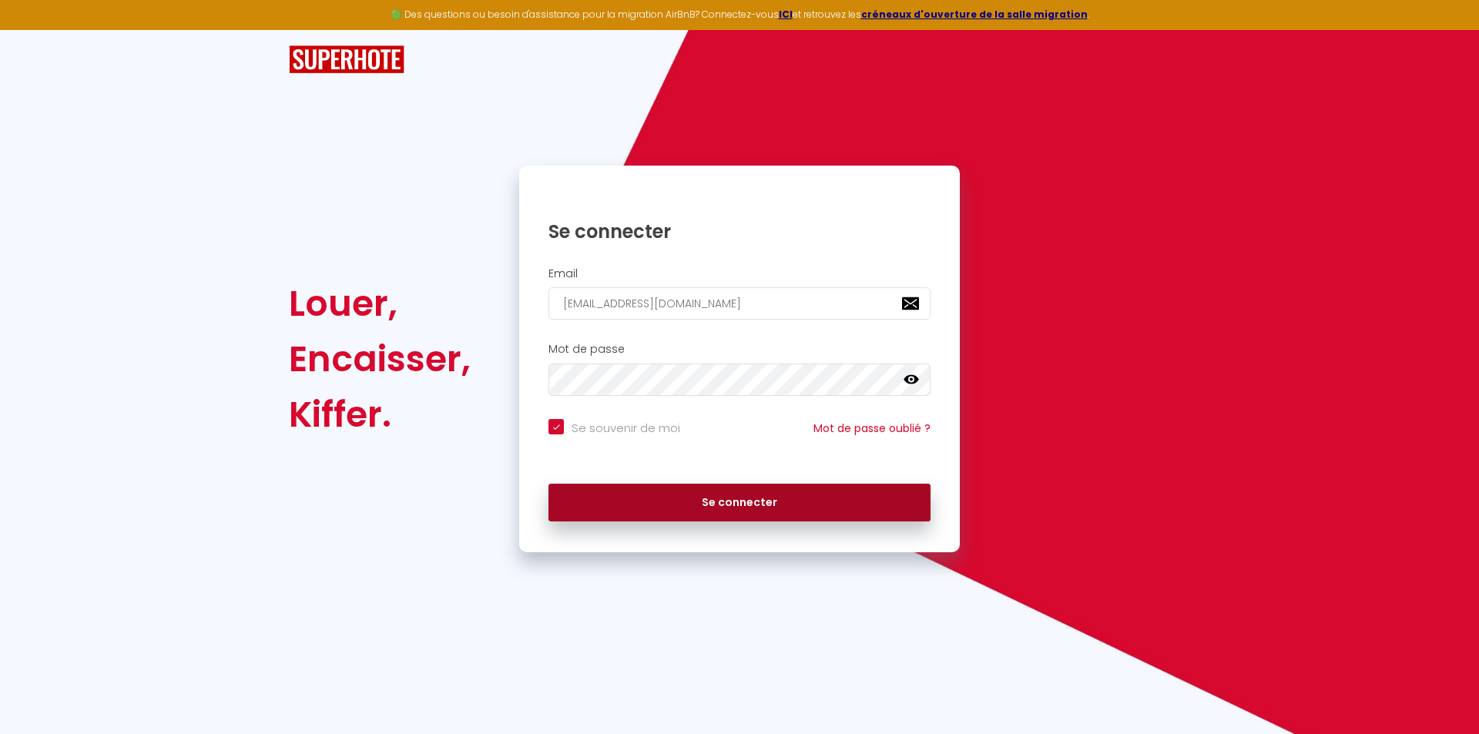
click at [701, 498] on button "Se connecter" at bounding box center [739, 503] width 382 height 39
checkbox input "true"
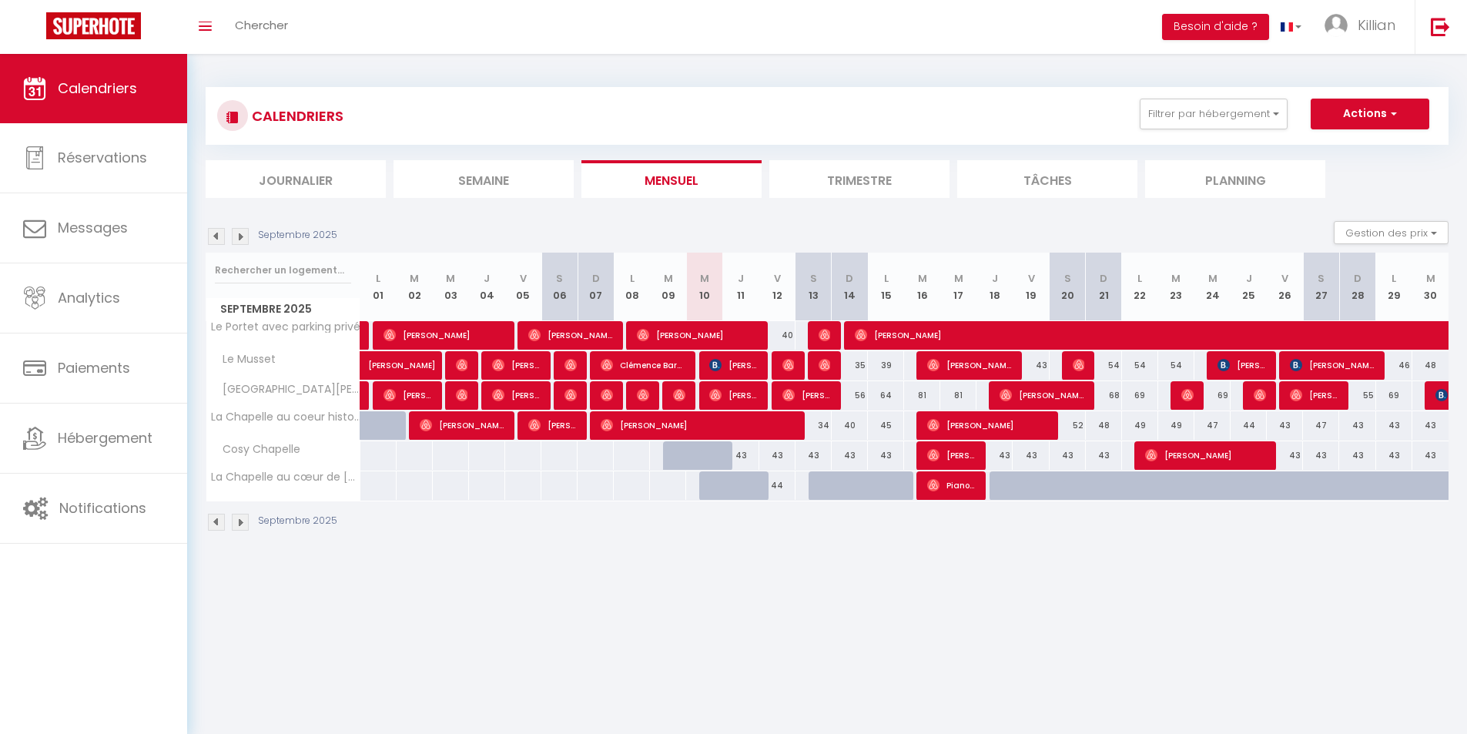
click at [244, 528] on img at bounding box center [240, 522] width 17 height 17
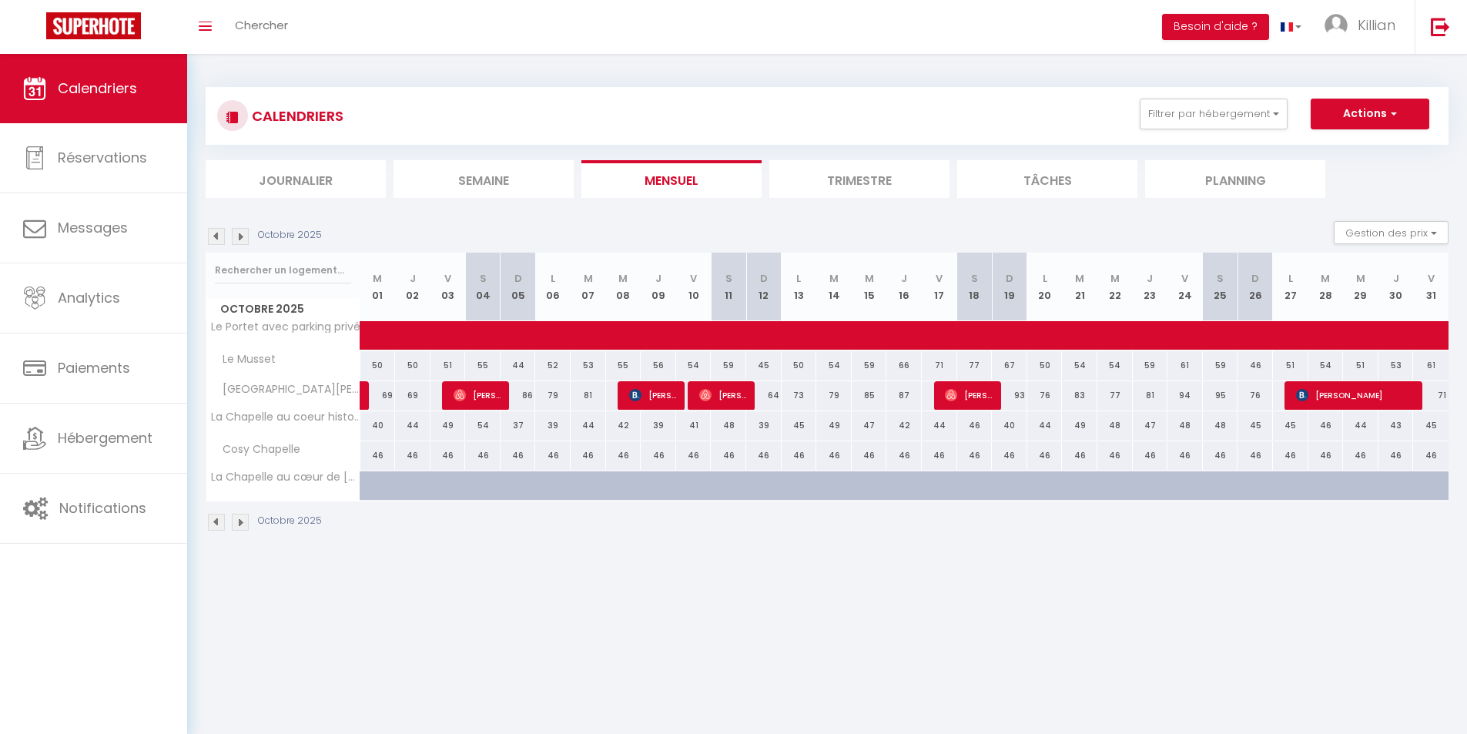
click at [214, 522] on img at bounding box center [216, 522] width 17 height 17
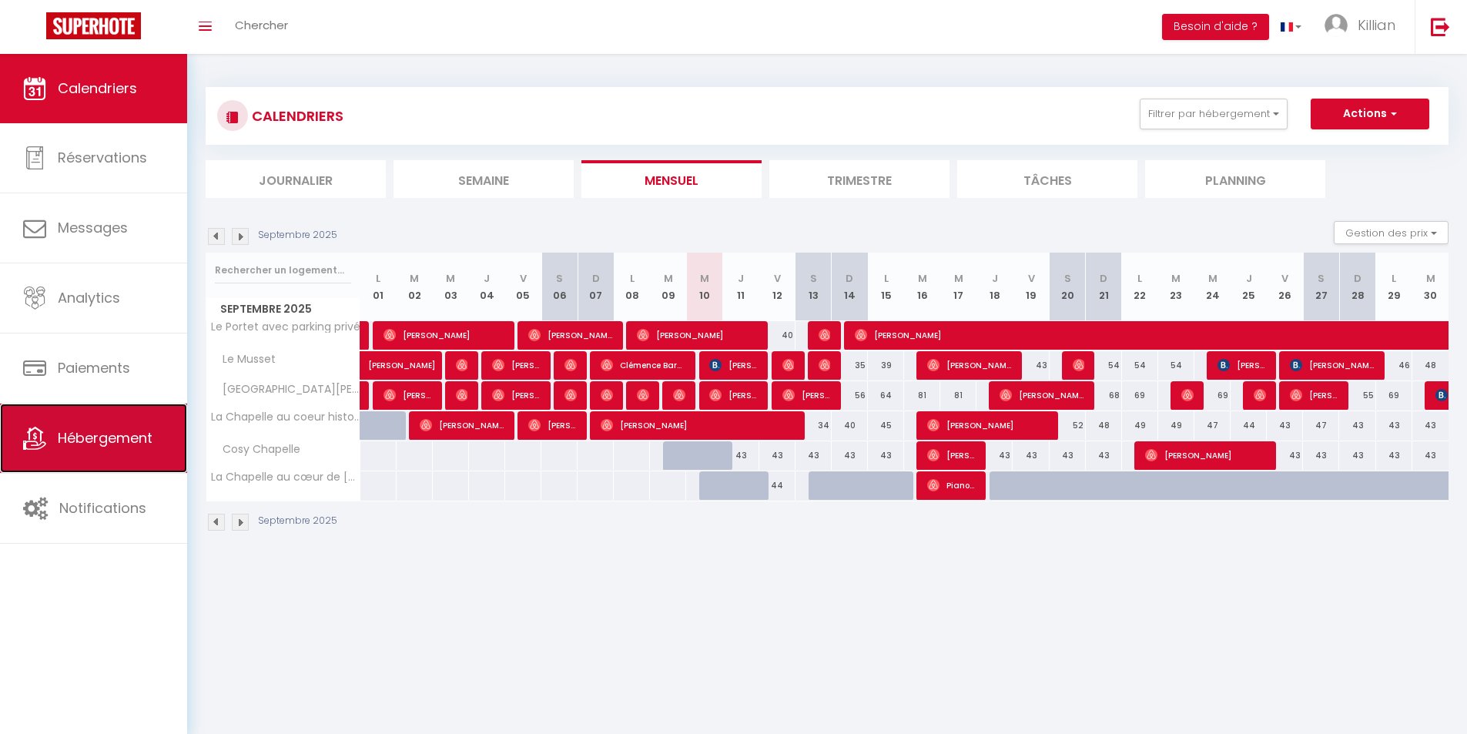
click at [112, 460] on link "Hébergement" at bounding box center [93, 438] width 187 height 69
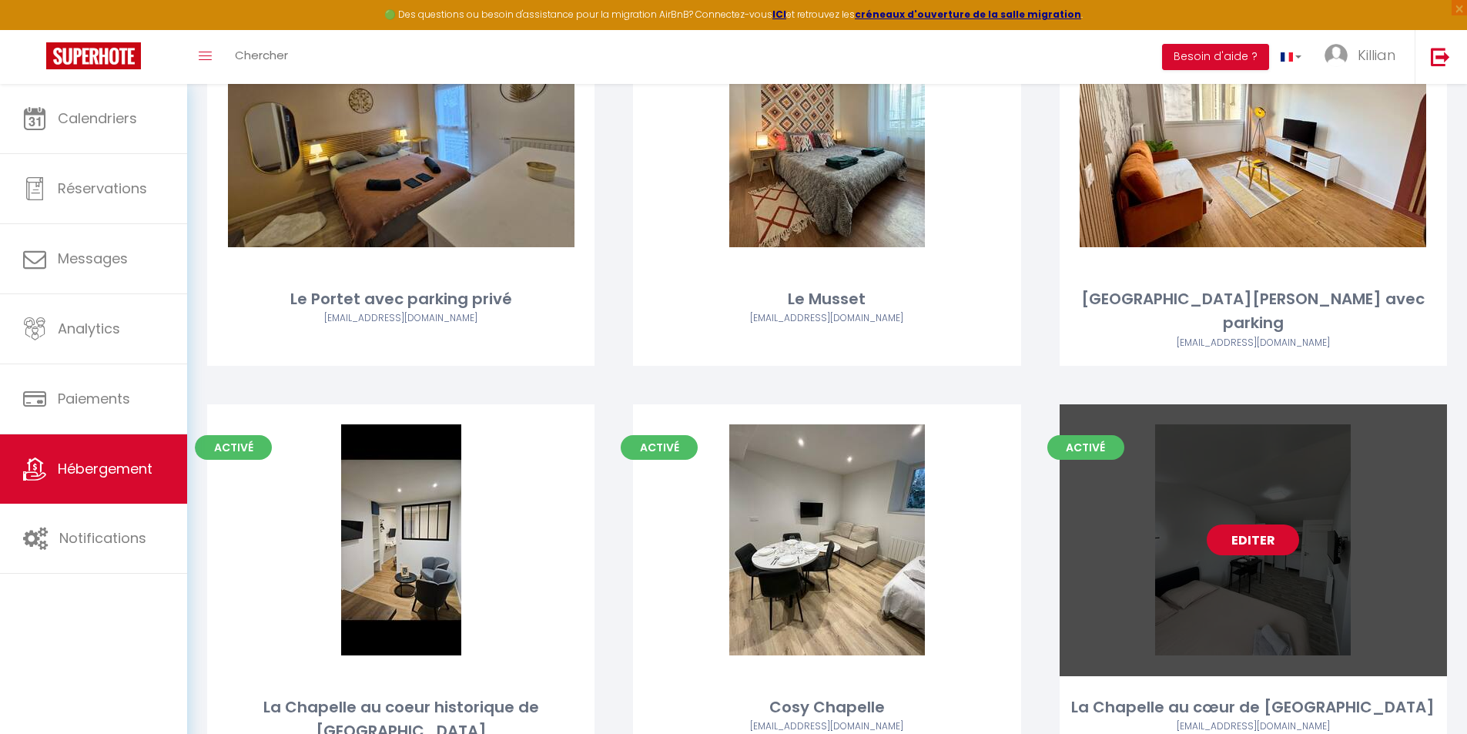
scroll to position [250, 0]
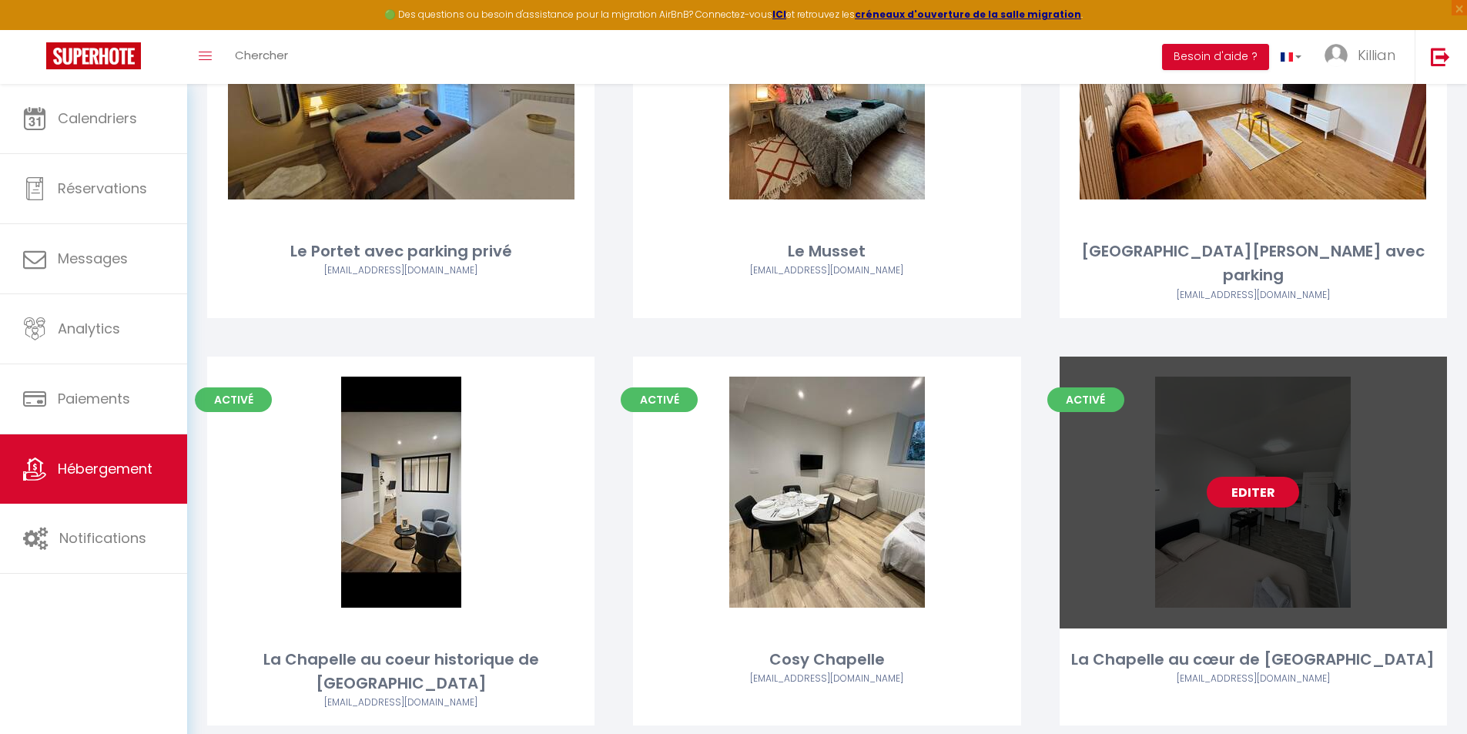
click at [1272, 477] on link "Editer" at bounding box center [1253, 492] width 92 height 31
select select "3"
select select "2"
select select "1"
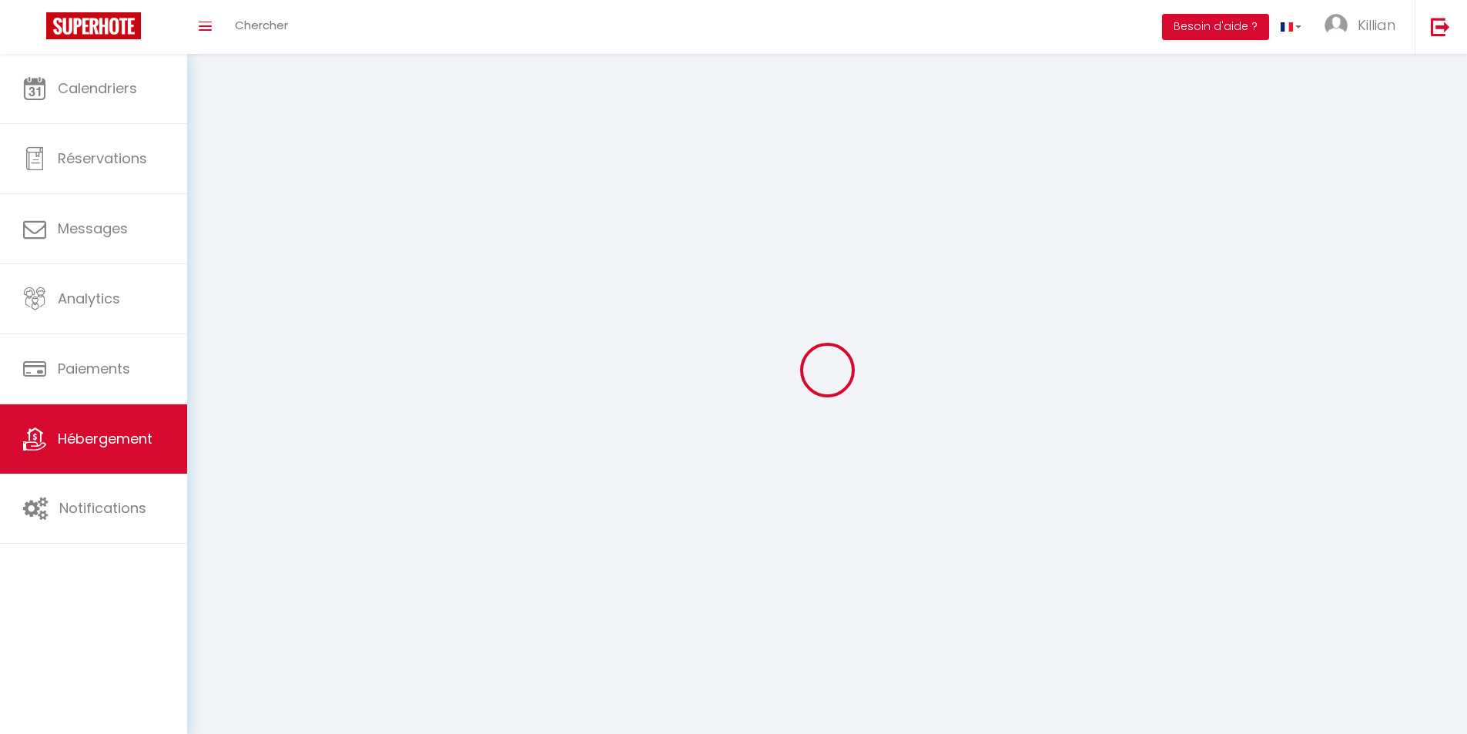
select select
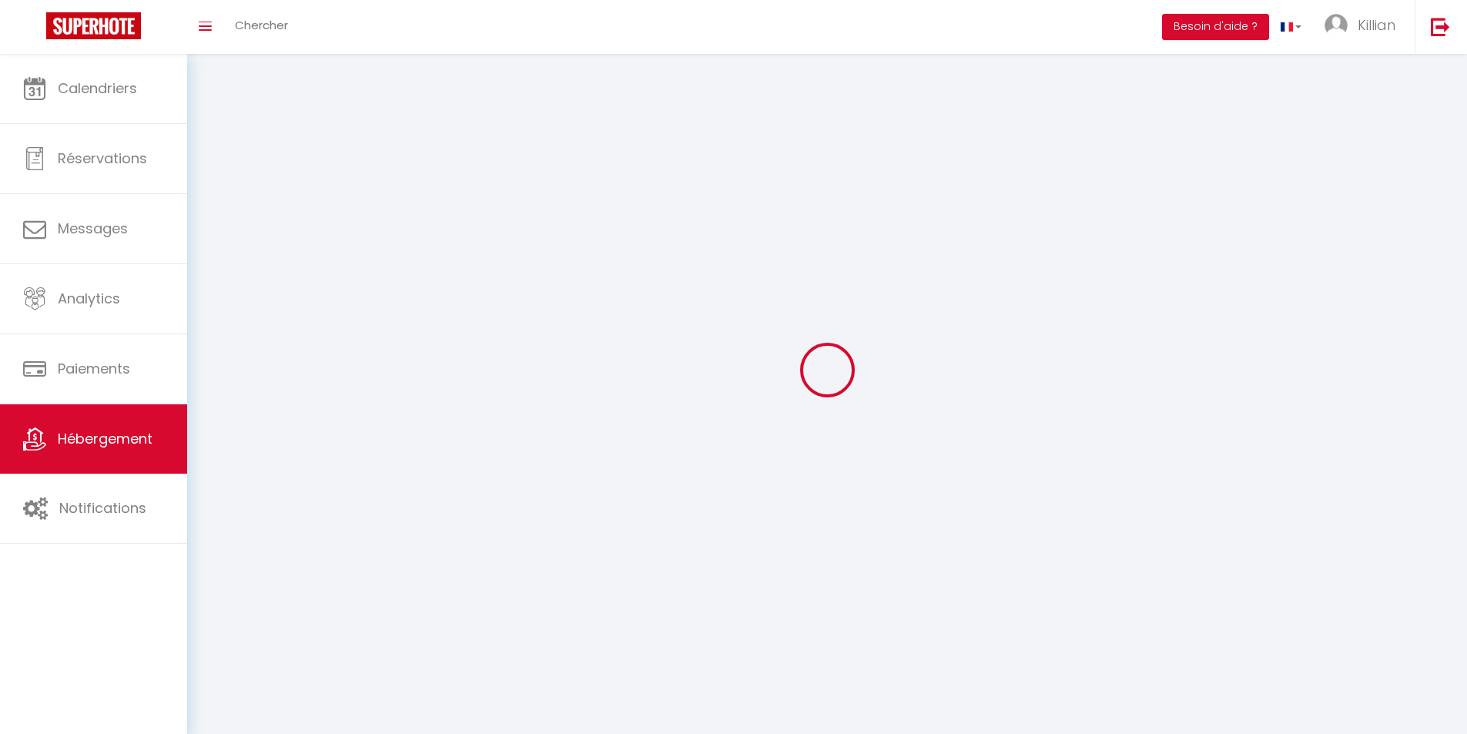
select select
checkbox input "false"
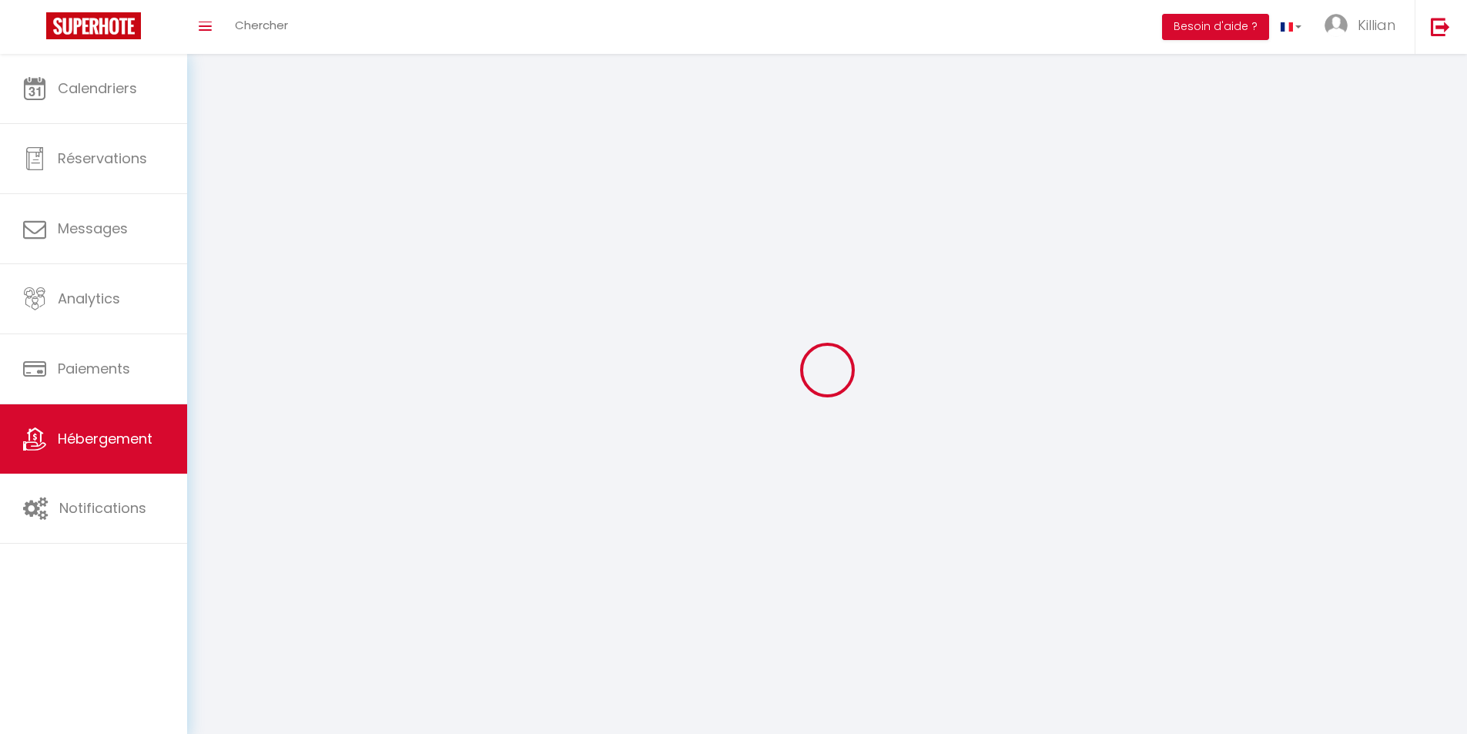
checkbox input "false"
select select
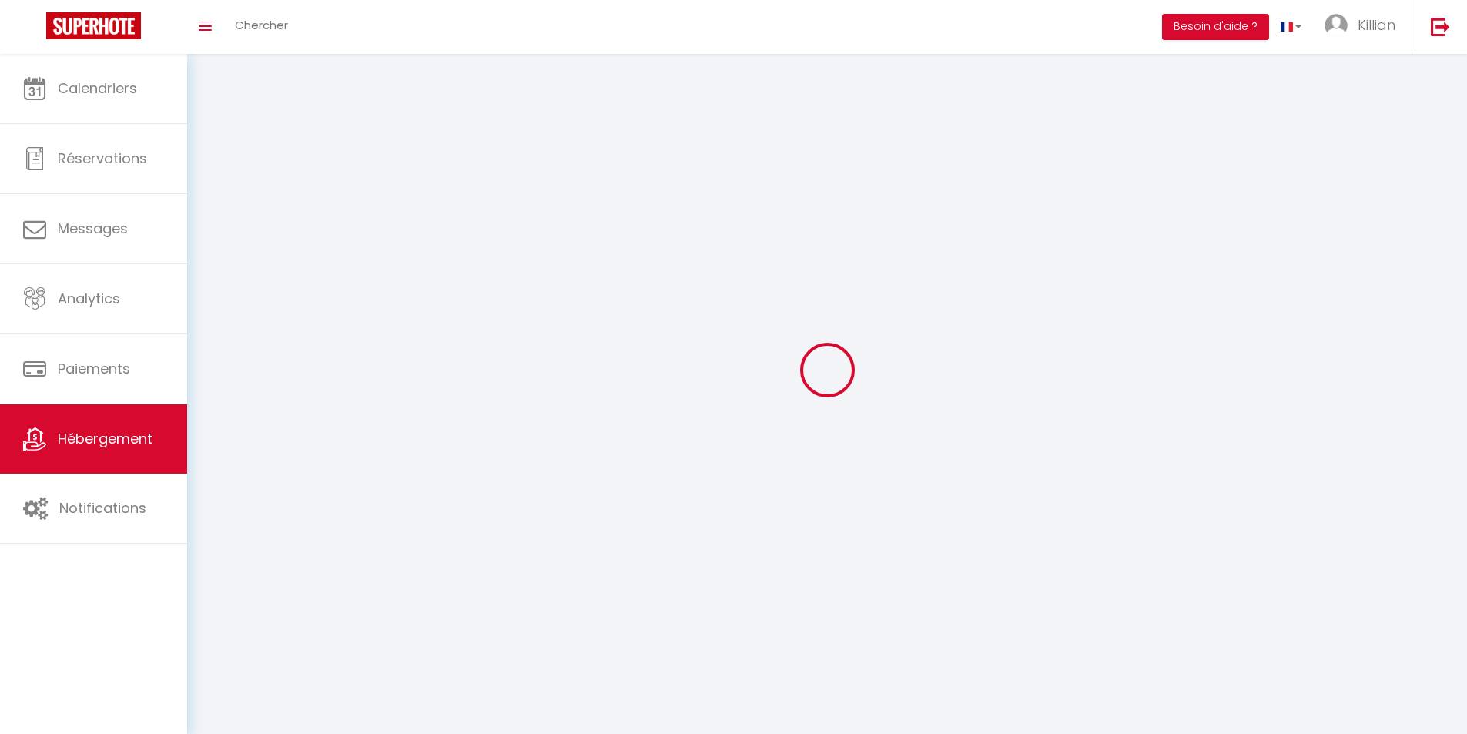
select select
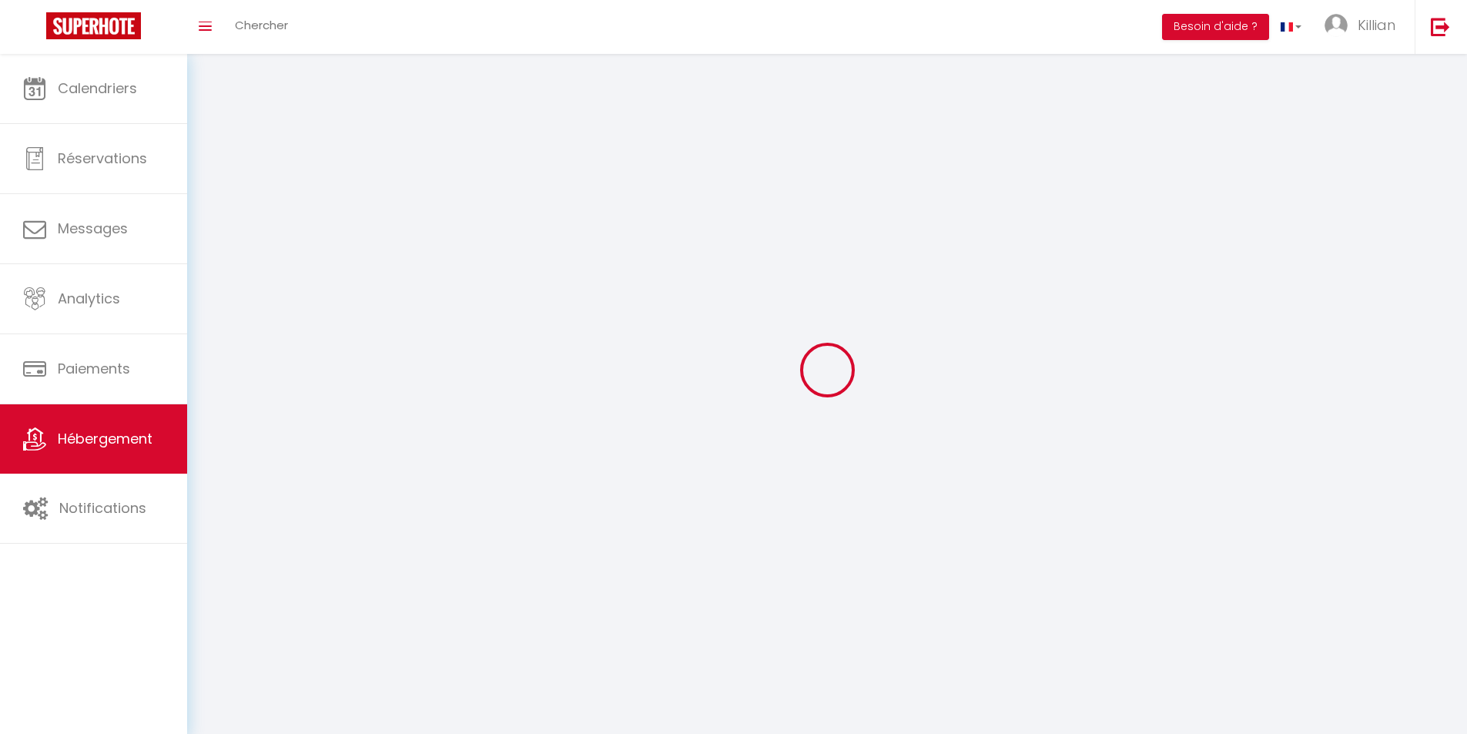
checkbox input "false"
select select
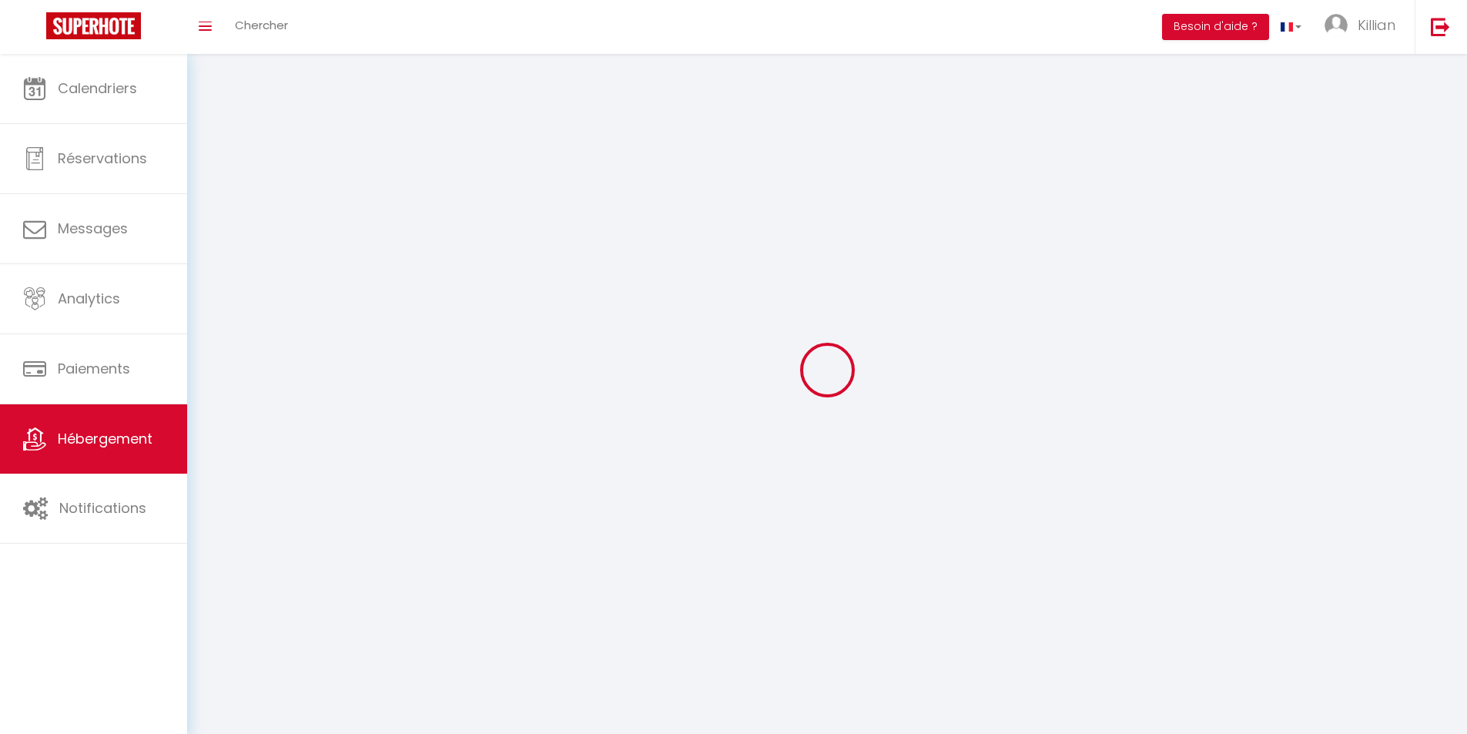
select select
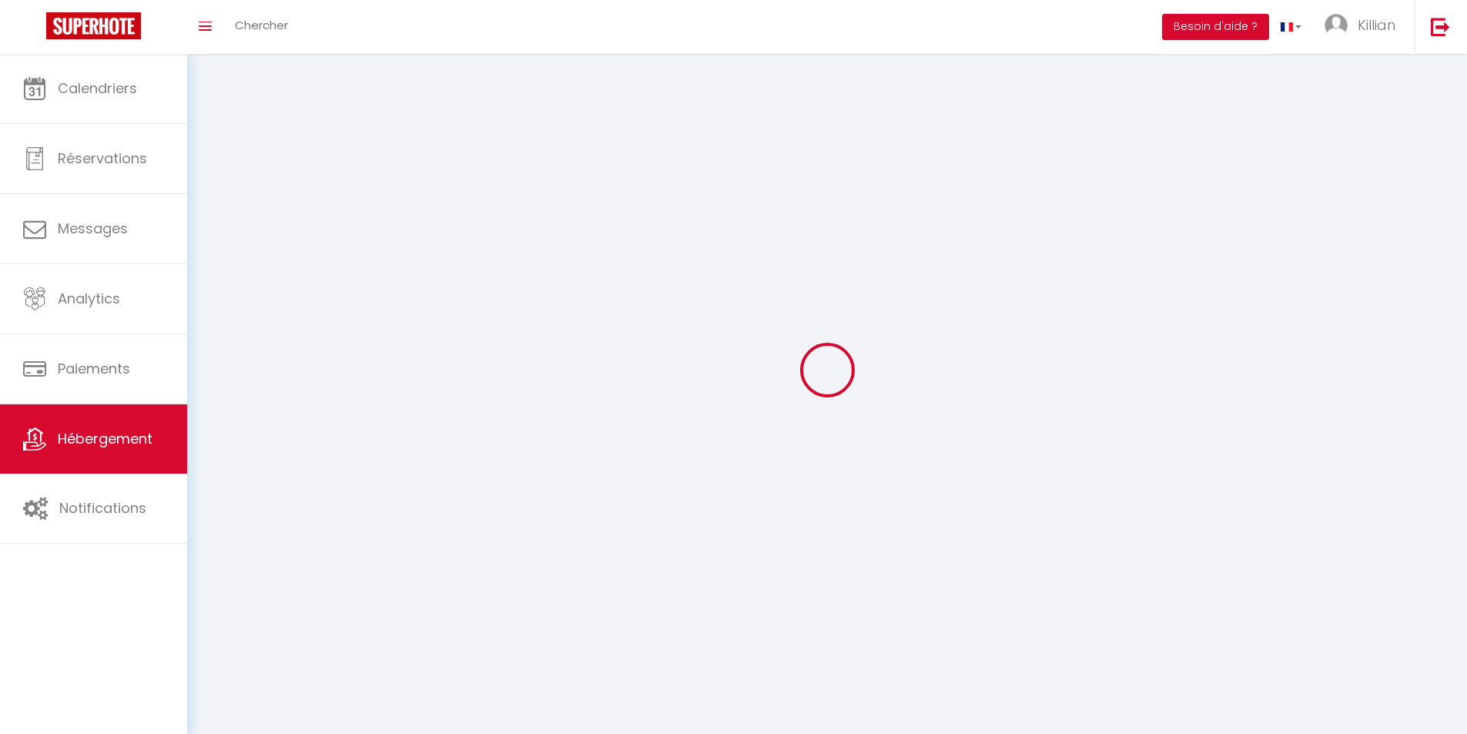
select select
checkbox input "false"
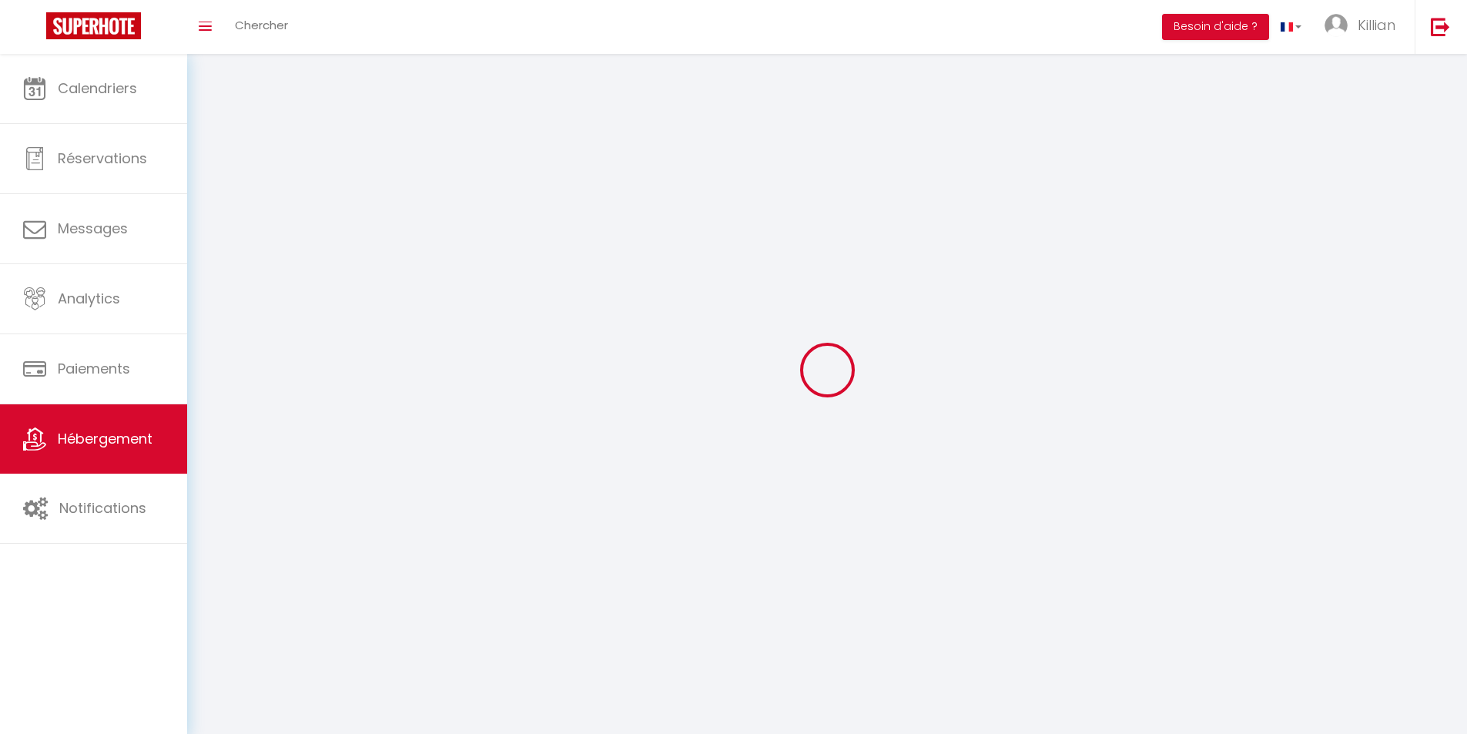
checkbox input "false"
select select
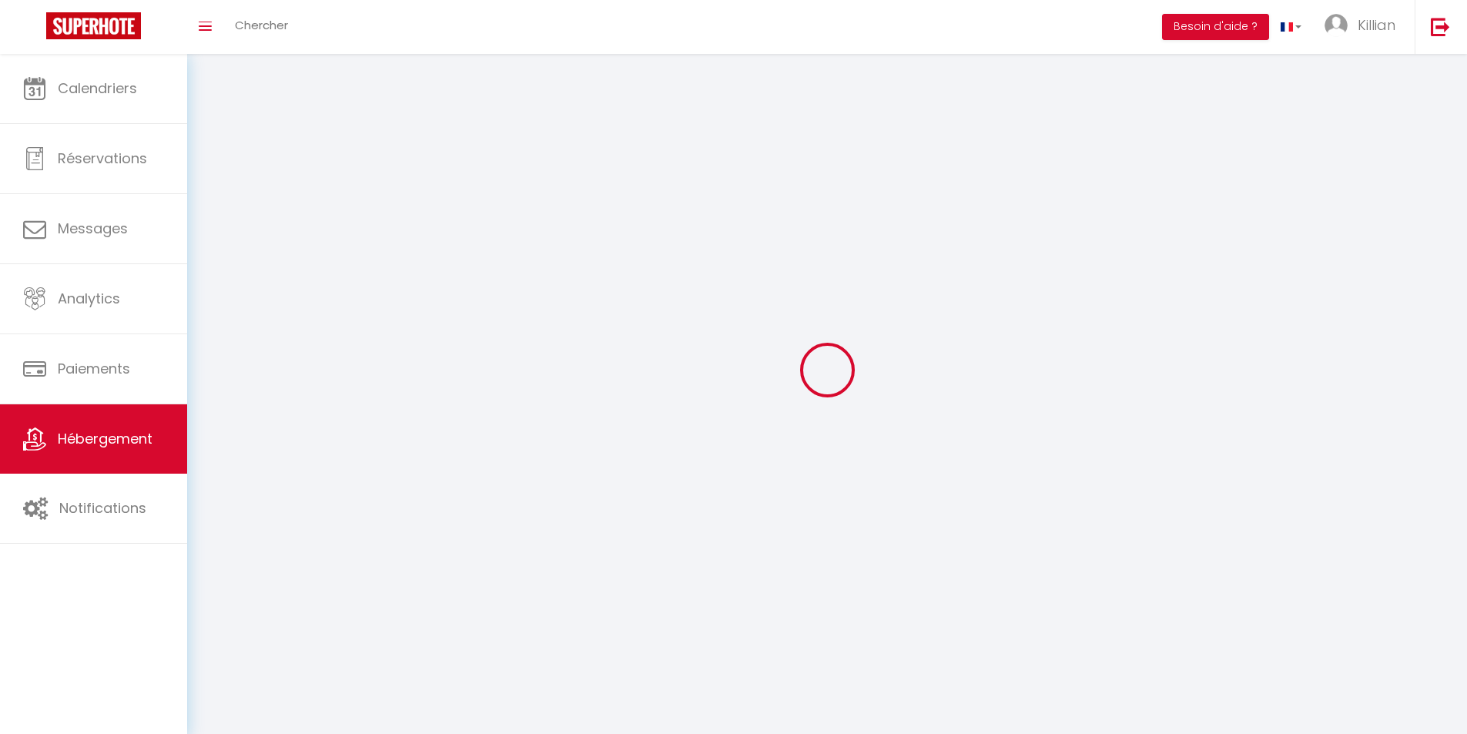
select select
checkbox input "false"
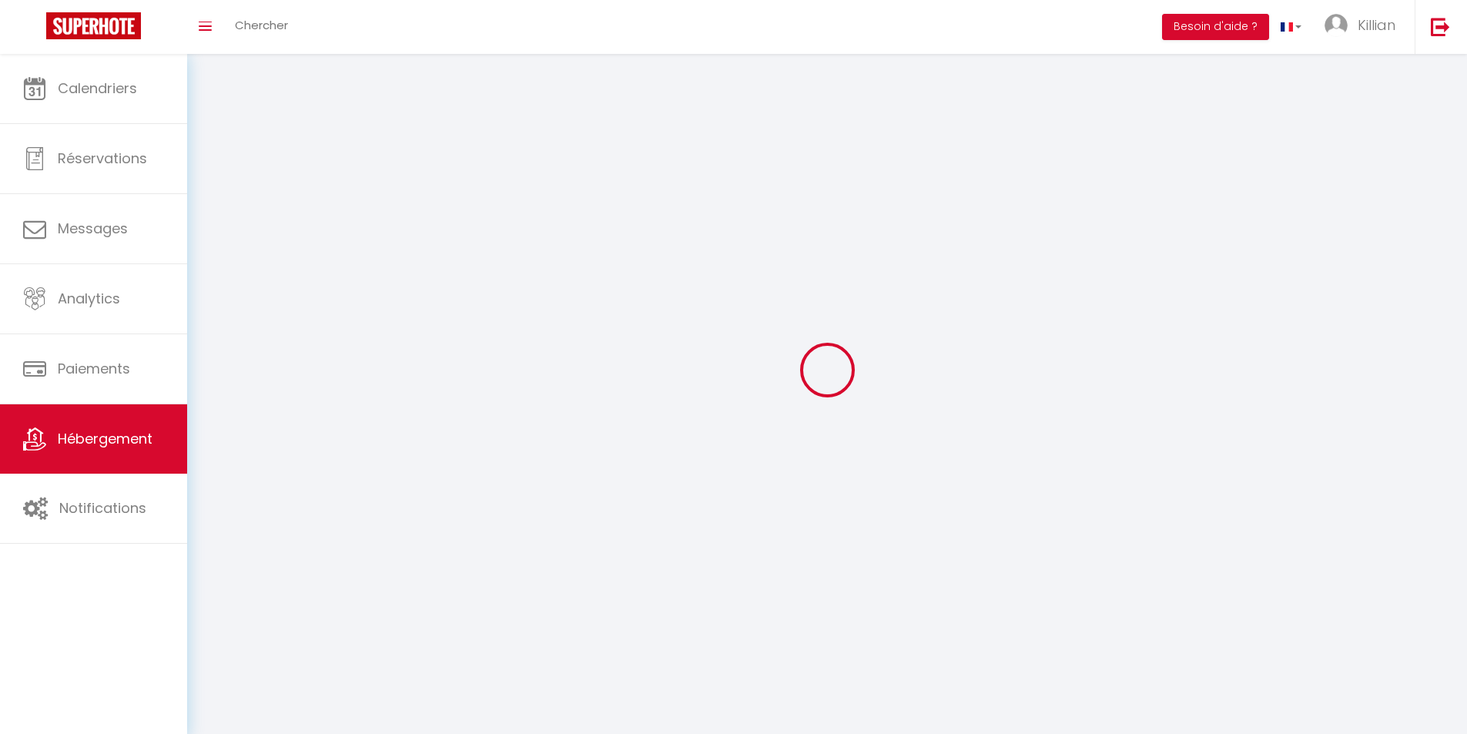
checkbox input "false"
select select
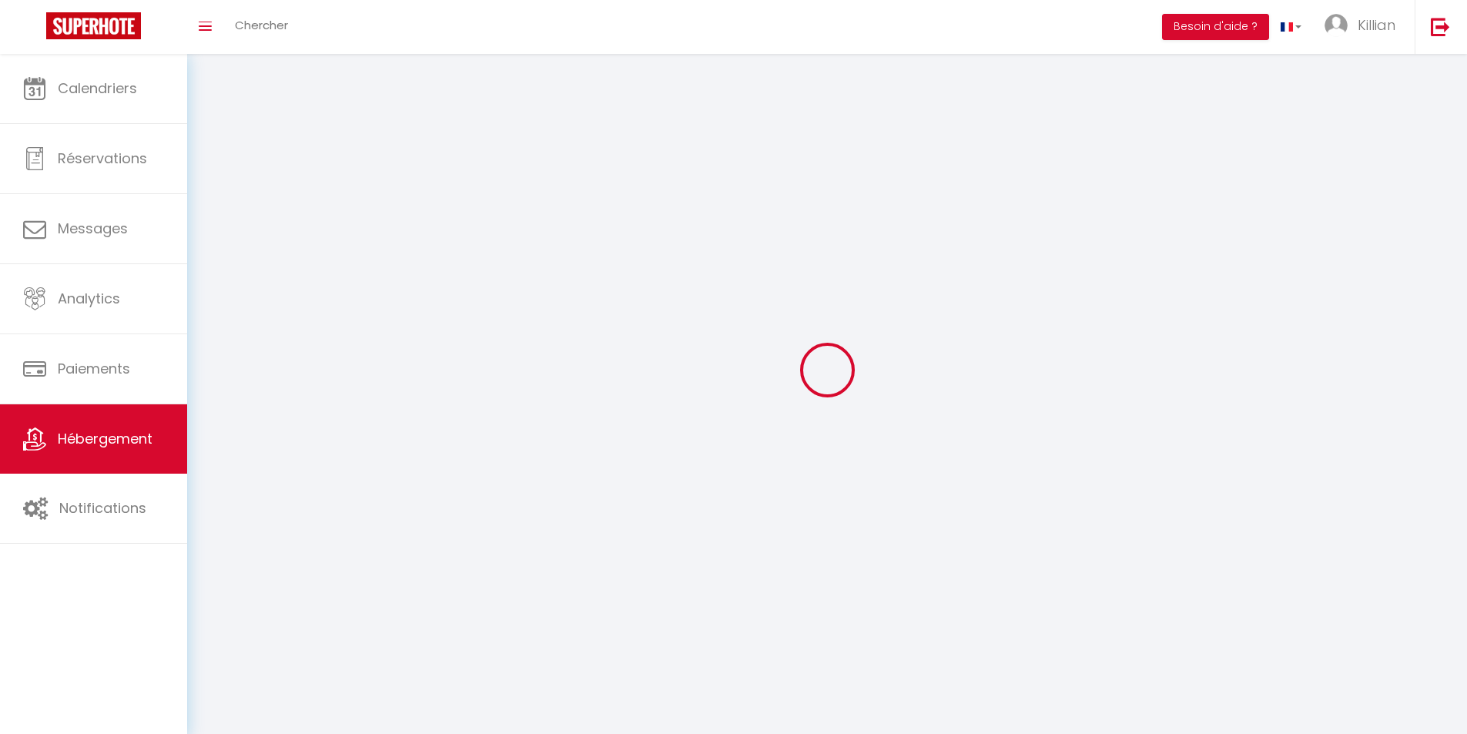
select select
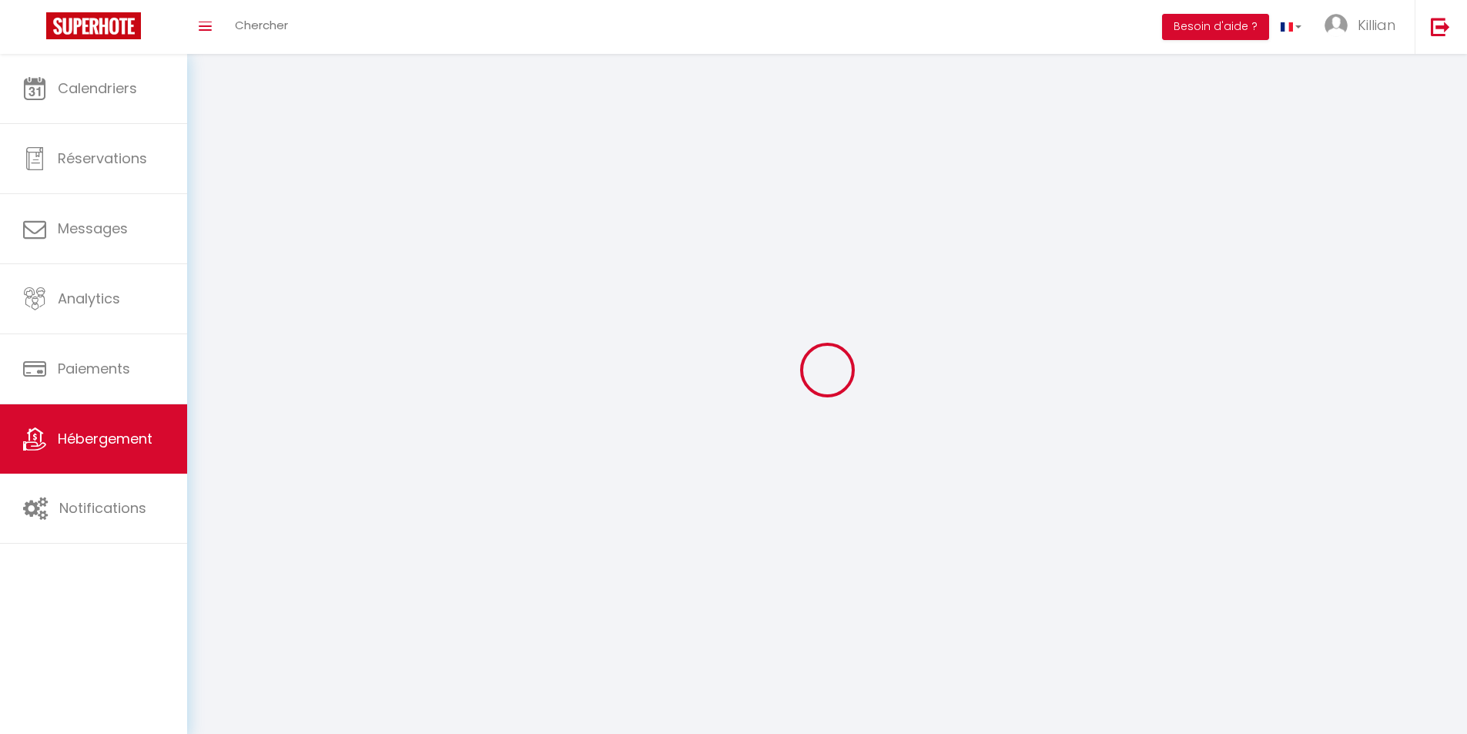
checkbox input "false"
select select
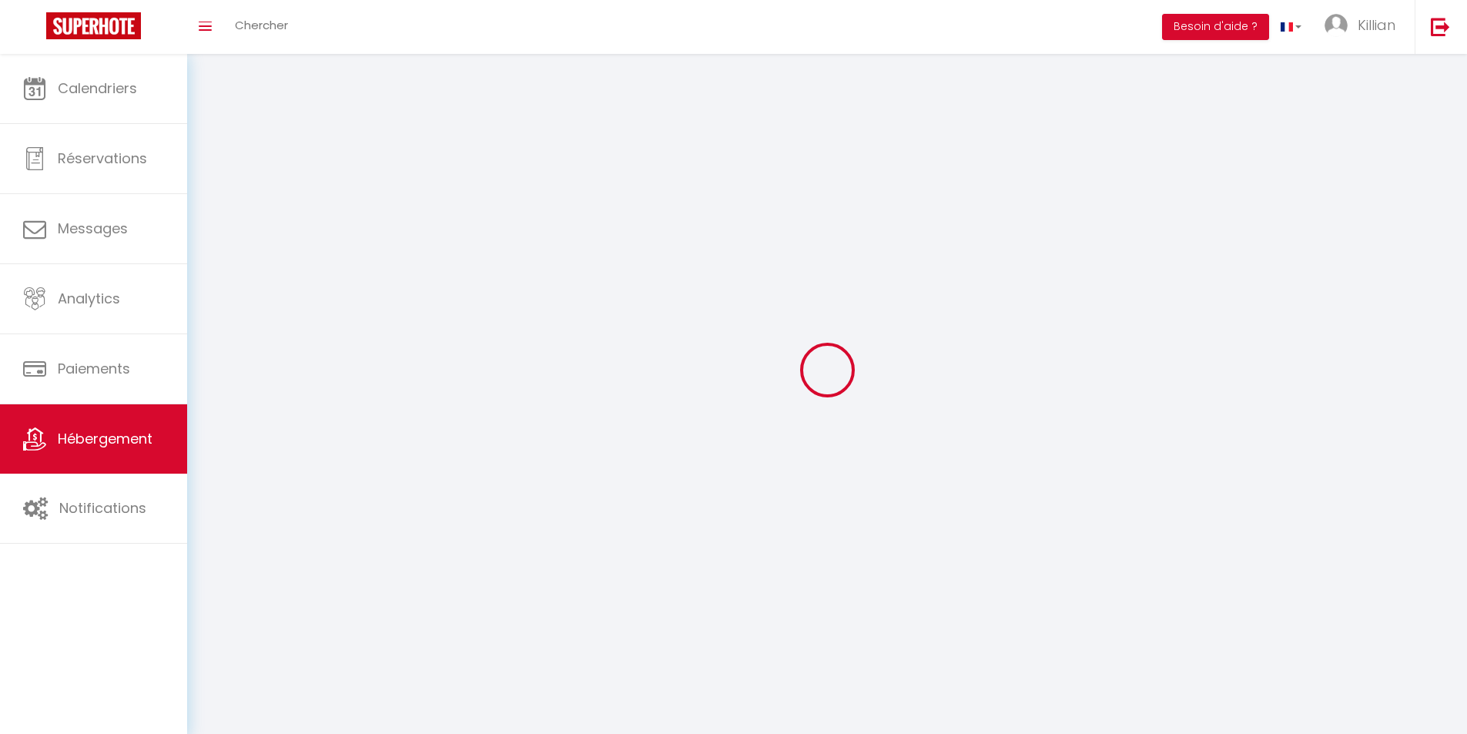
select select
select select "28"
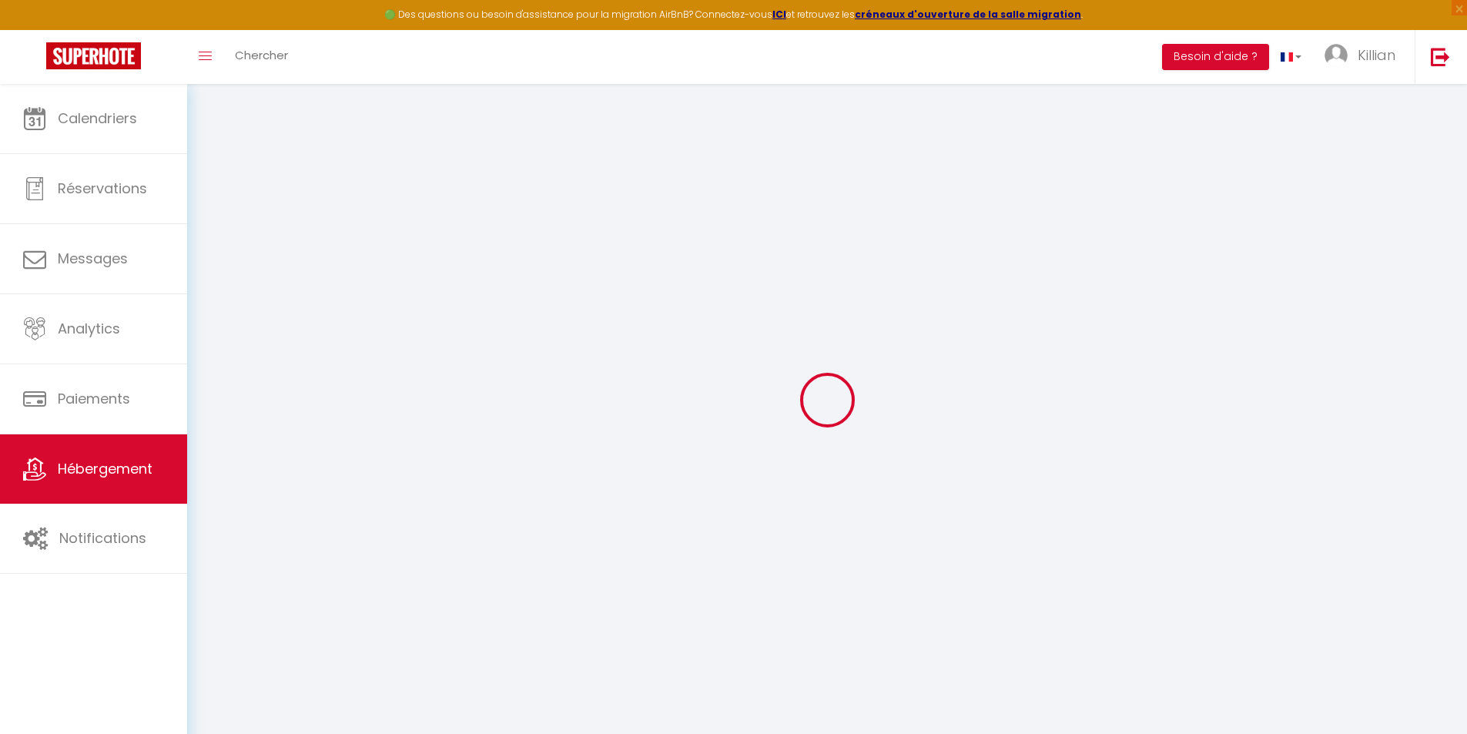
select select
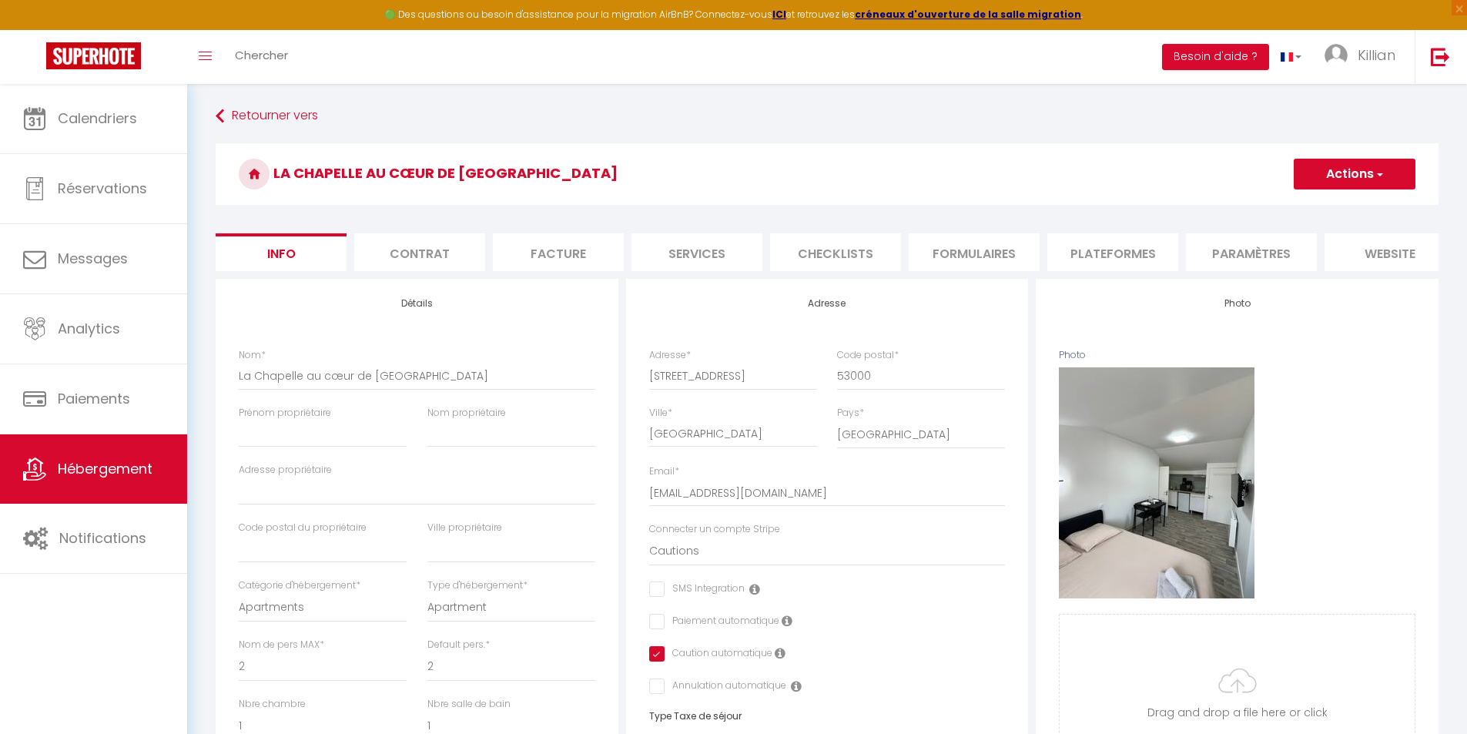
click at [1385, 171] on button "Actions" at bounding box center [1355, 174] width 122 height 31
click at [1305, 243] on link "Supprimer" at bounding box center [1332, 248] width 165 height 20
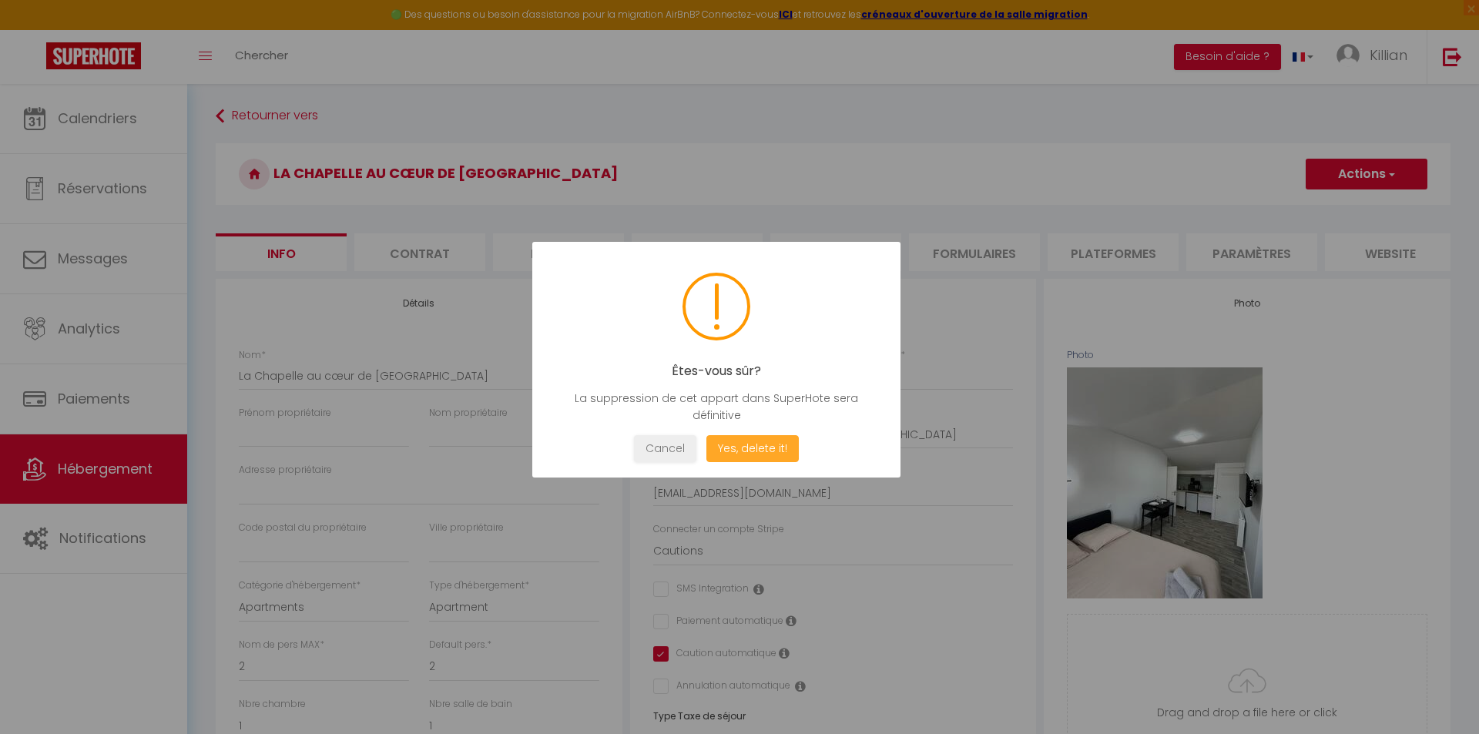
click at [764, 441] on button "Yes, delete it!" at bounding box center [752, 448] width 92 height 27
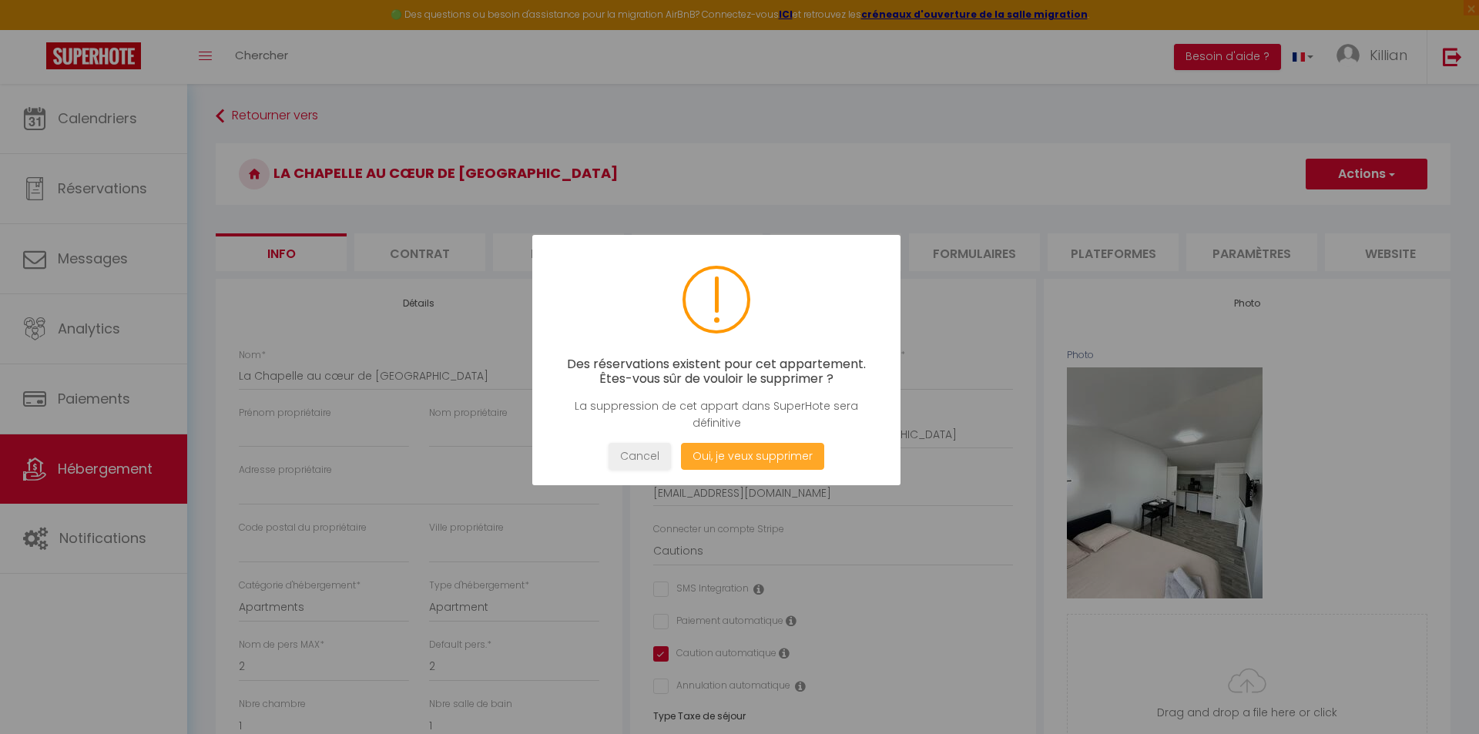
click at [763, 444] on button "Oui, je veux supprimer" at bounding box center [752, 456] width 143 height 27
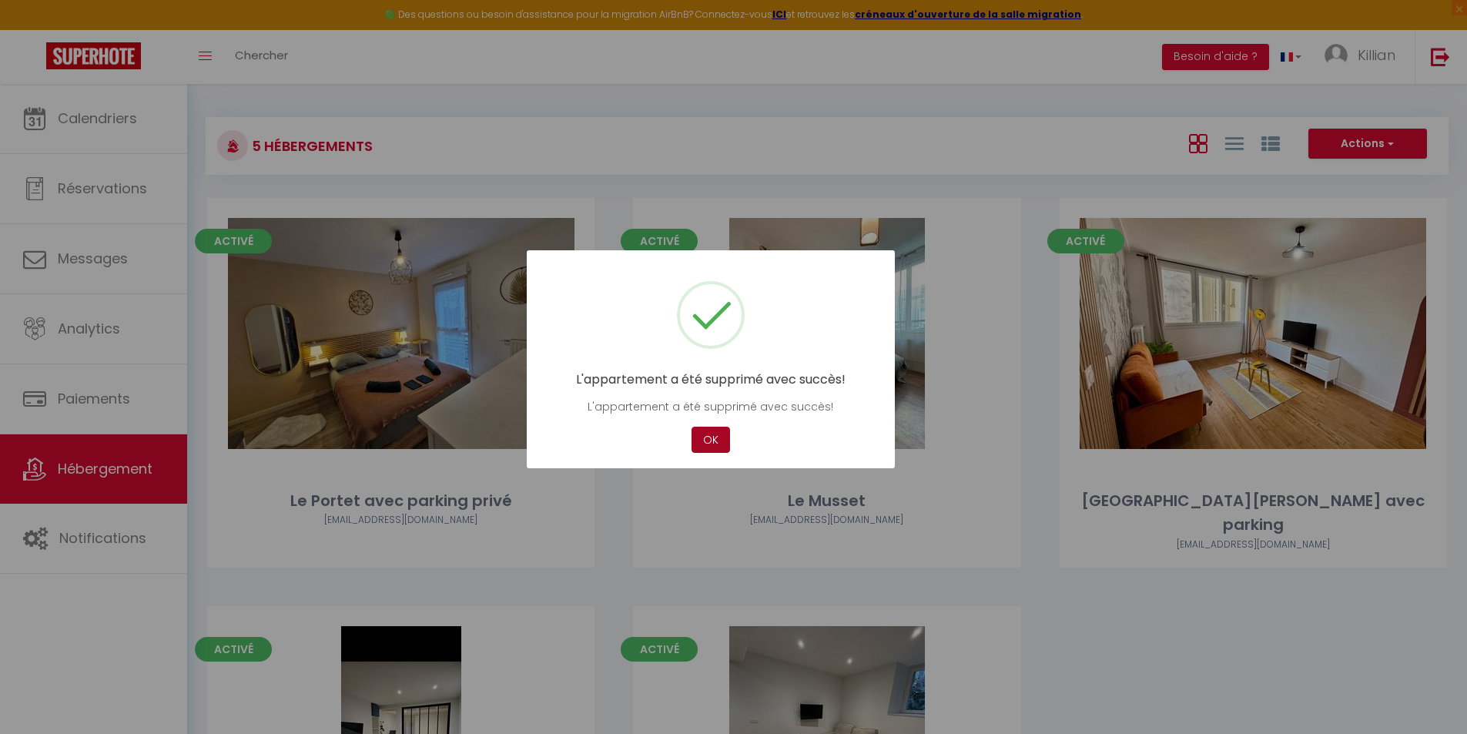
click at [718, 449] on button "OK" at bounding box center [711, 440] width 39 height 27
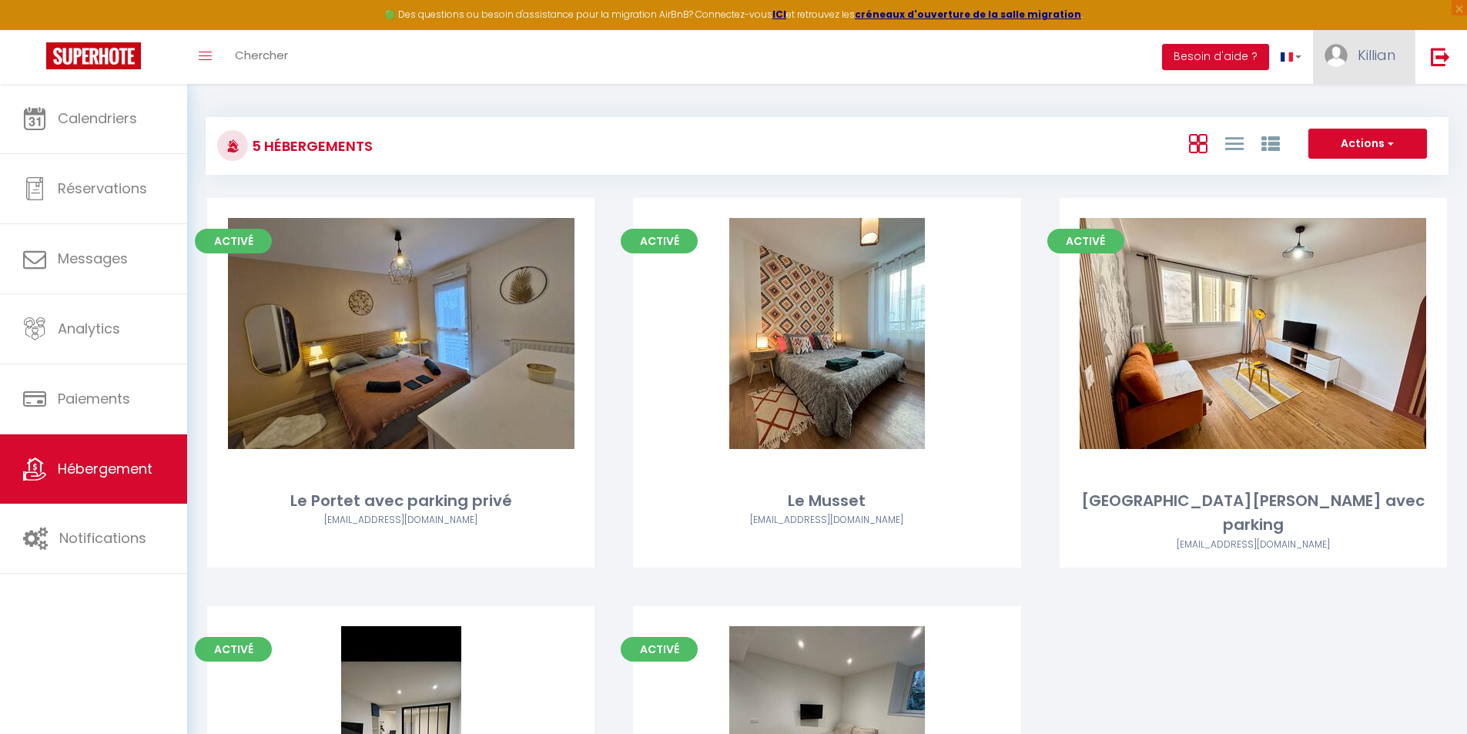
click at [1359, 64] on span "Killian" at bounding box center [1377, 54] width 38 height 19
click at [1325, 101] on link "Paramètres" at bounding box center [1353, 107] width 114 height 26
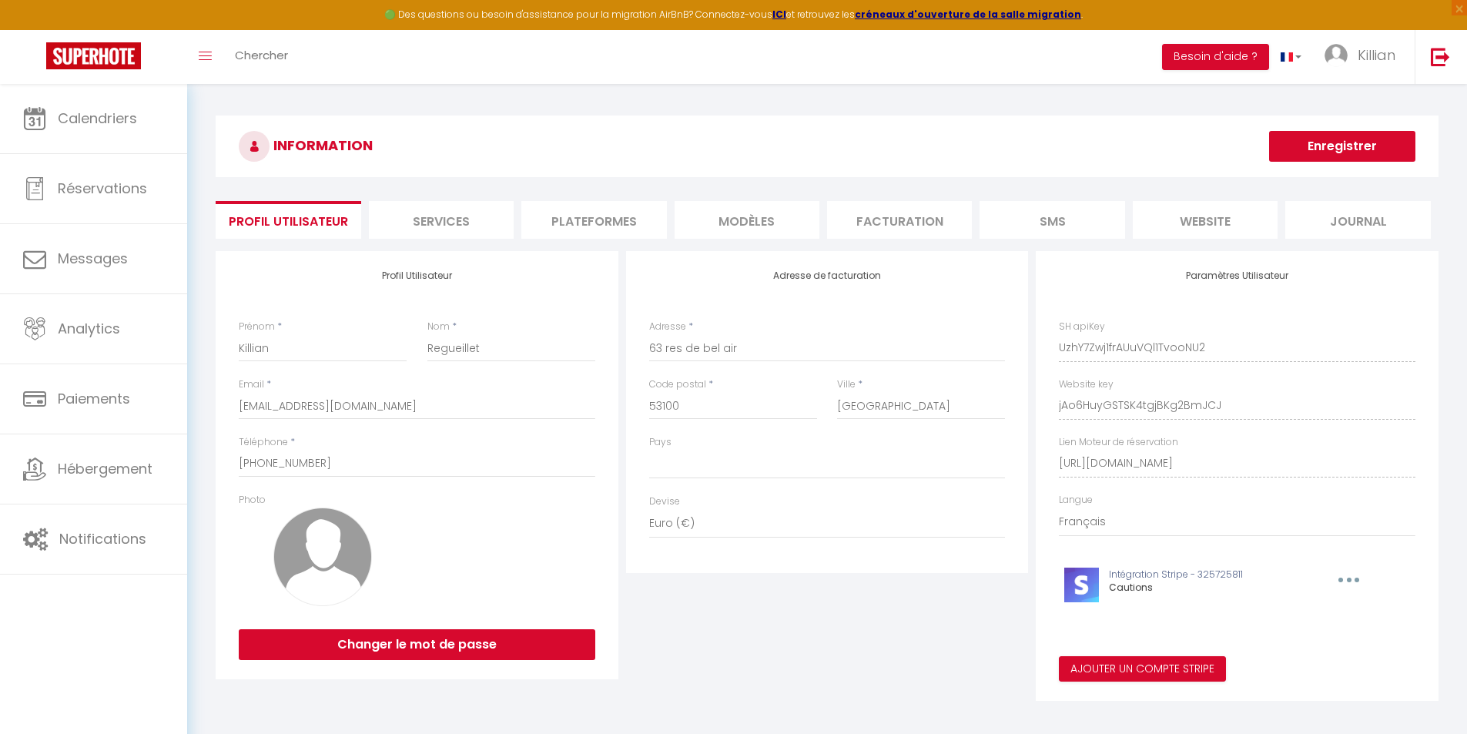
click at [630, 212] on li "Plateformes" at bounding box center [593, 220] width 145 height 38
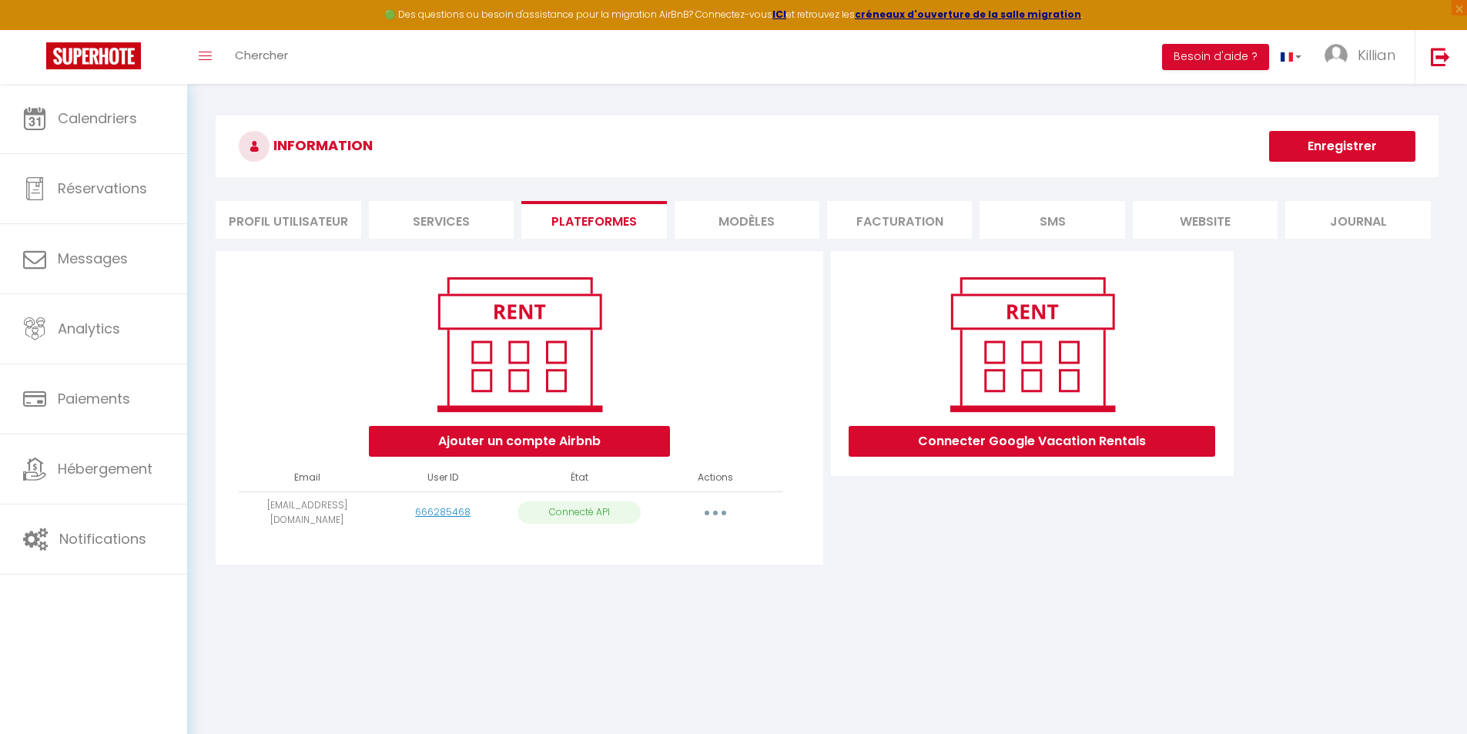
click at [719, 511] on button "button" at bounding box center [715, 513] width 43 height 25
click at [692, 543] on link "Importer les appartements" at bounding box center [647, 547] width 170 height 26
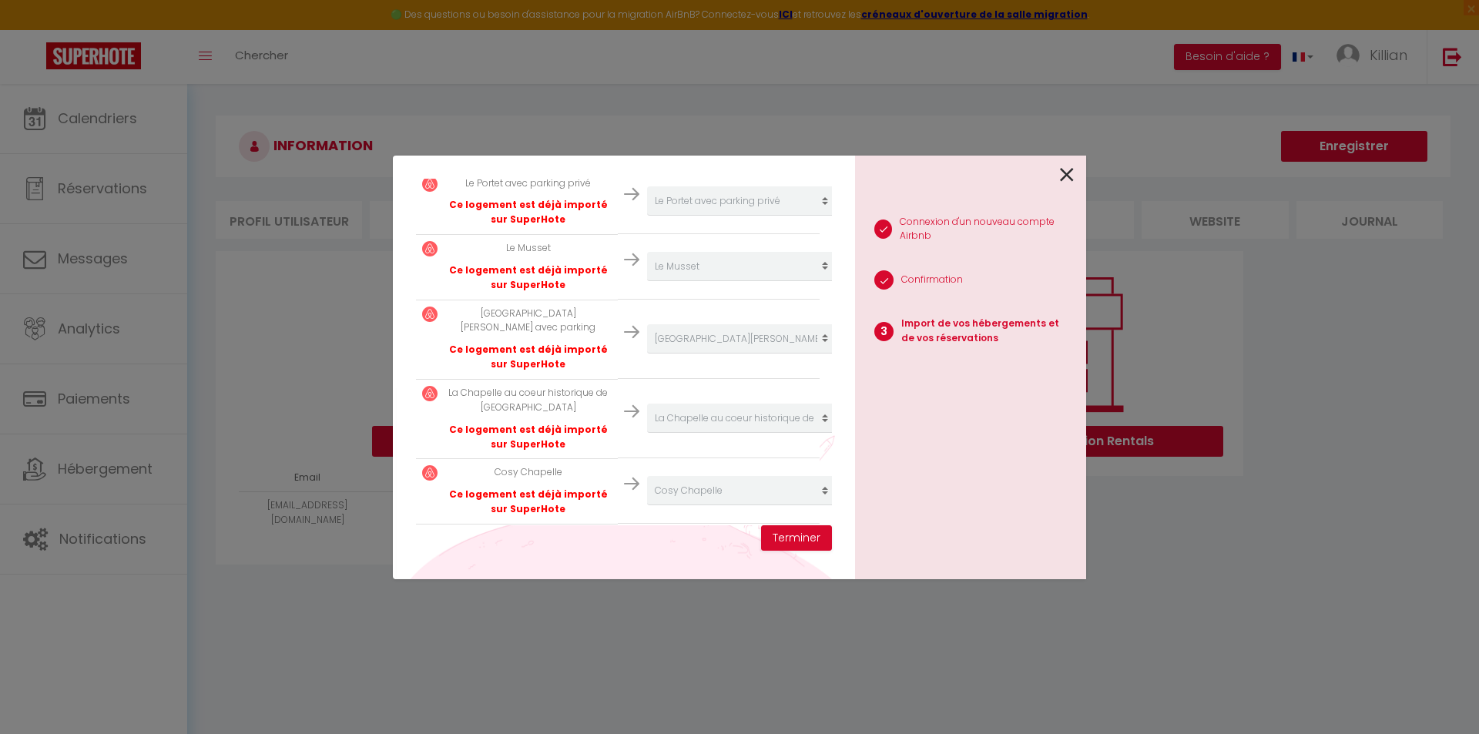
scroll to position [374, 0]
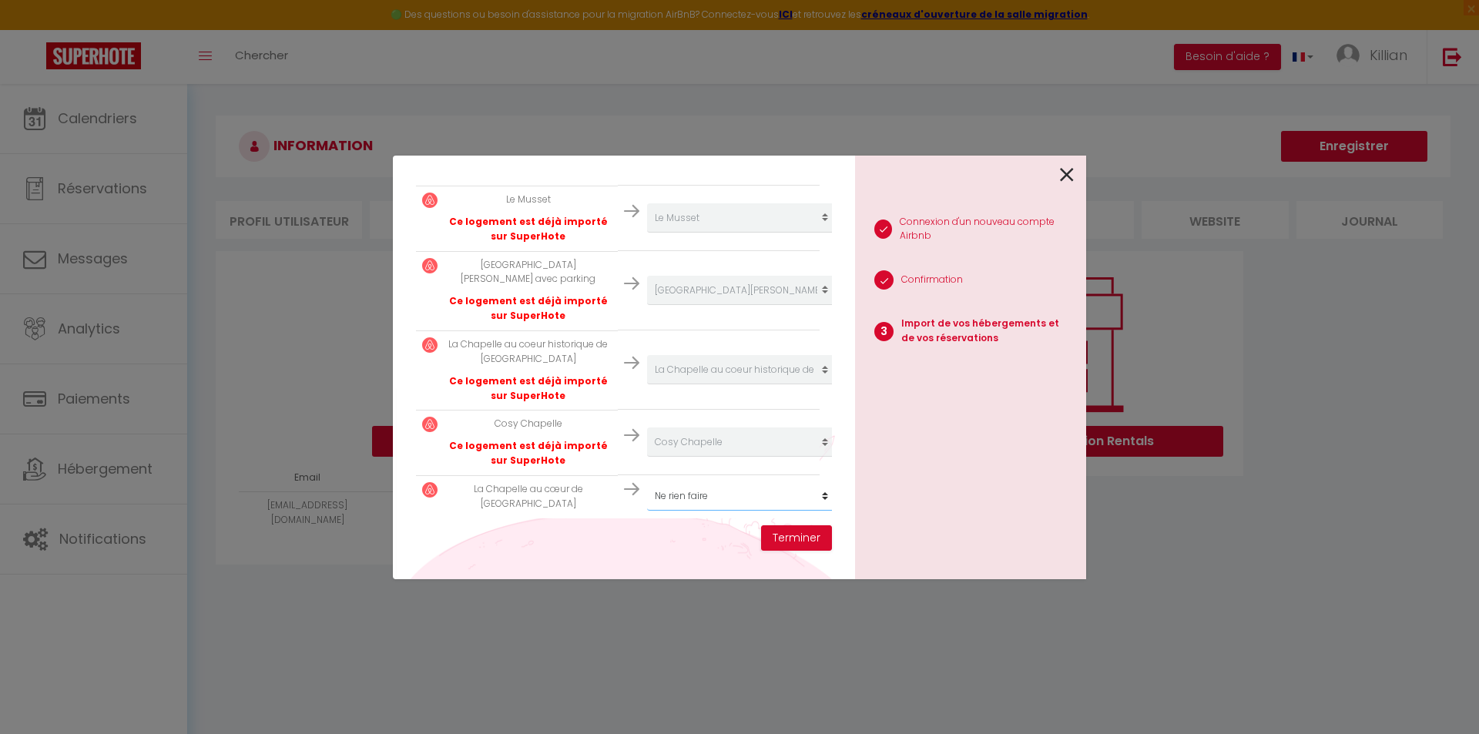
click at [731, 488] on select "Créer un nouvel hébergement Ne rien faire Le Portet avec parking privé Le Musse…" at bounding box center [741, 495] width 189 height 29
click at [647, 481] on select "Créer un nouvel hébergement Ne rien faire Le Portet avec parking privé Le Musse…" at bounding box center [741, 495] width 189 height 29
click at [786, 538] on button "Terminer" at bounding box center [796, 538] width 71 height 26
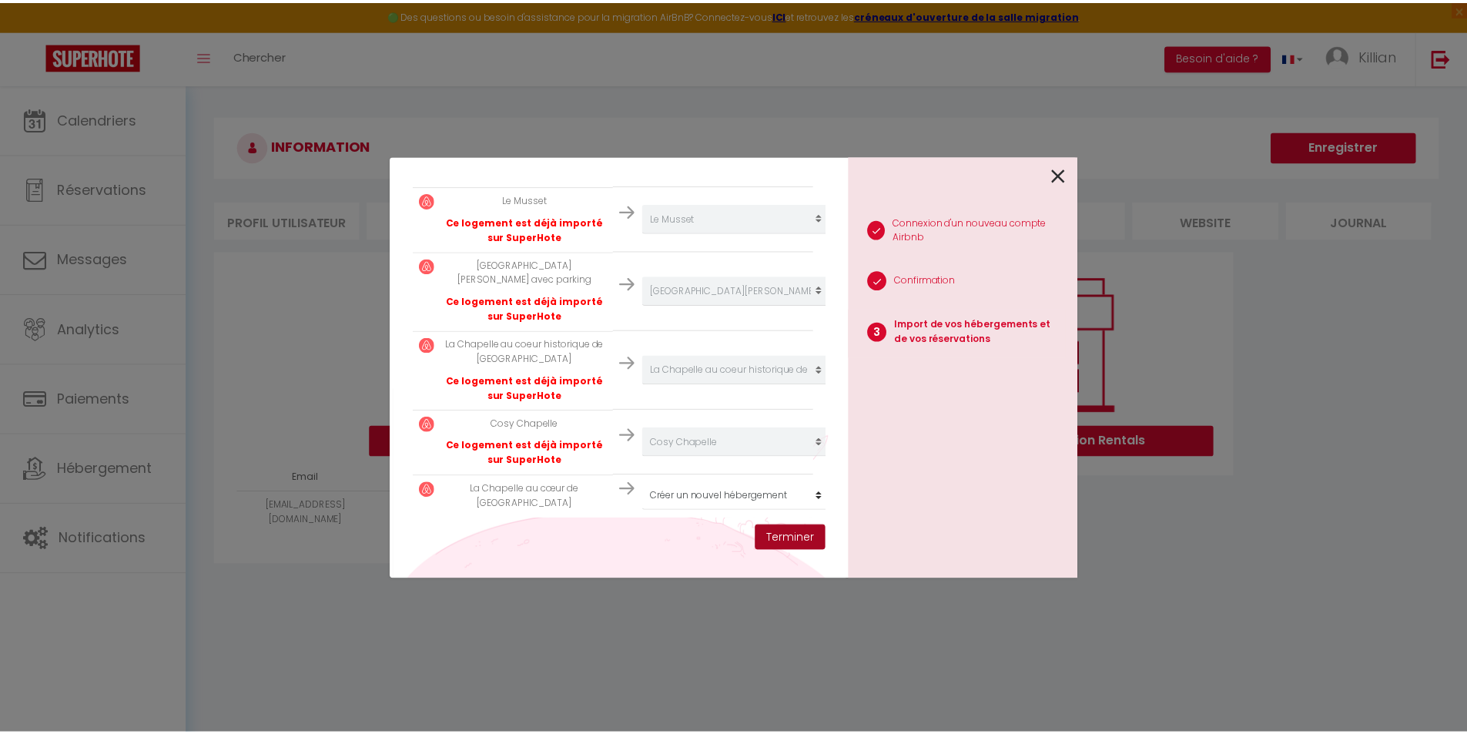
scroll to position [413, 0]
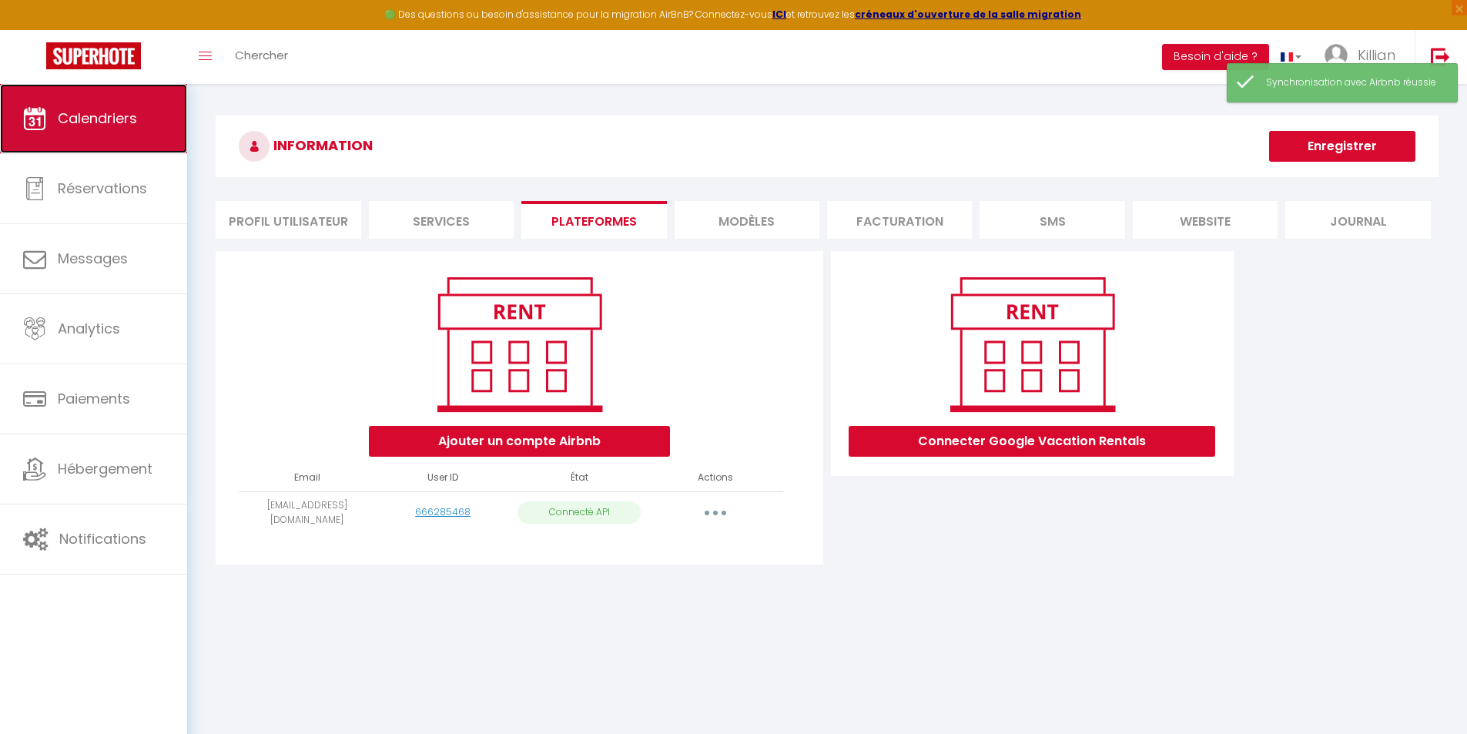
click at [127, 124] on span "Calendriers" at bounding box center [97, 118] width 79 height 19
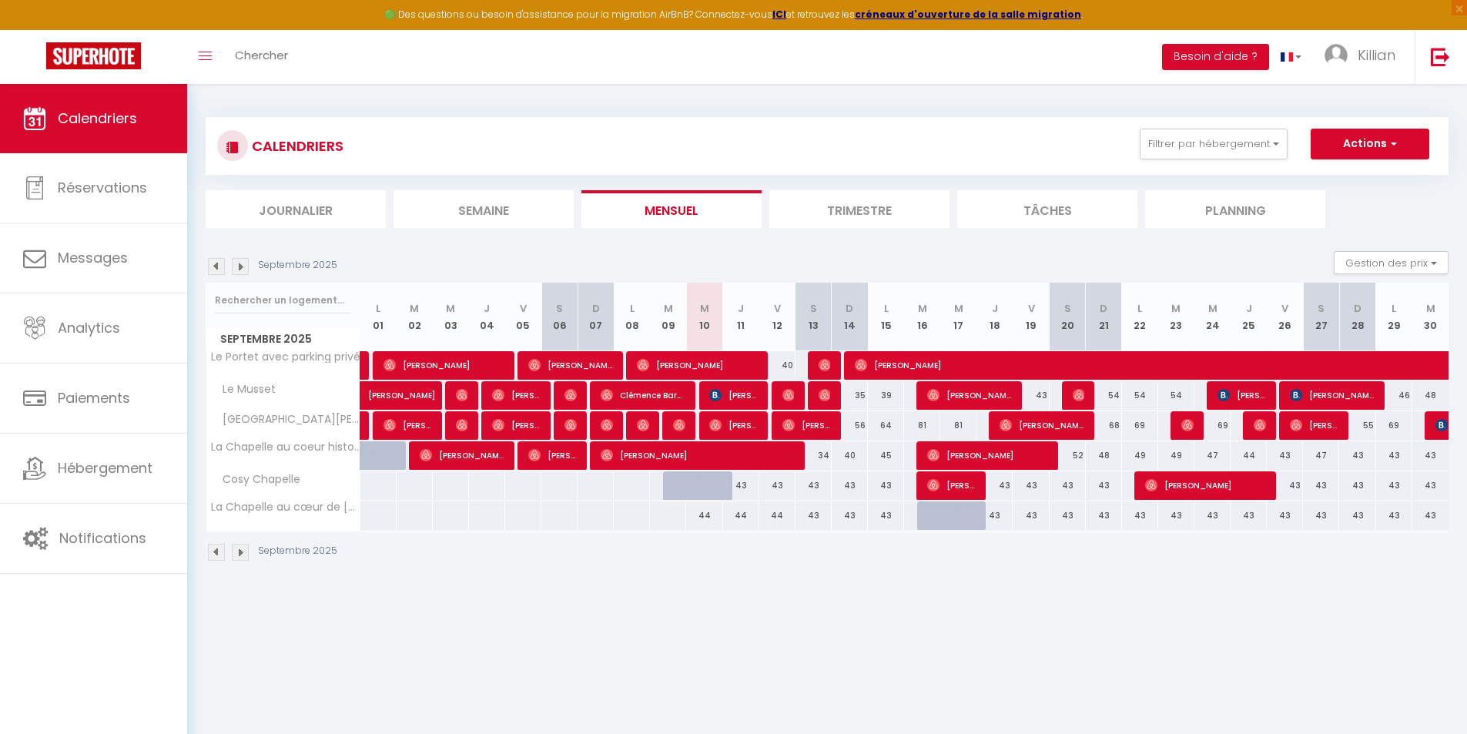
click at [711, 514] on div "44" at bounding box center [704, 515] width 36 height 28
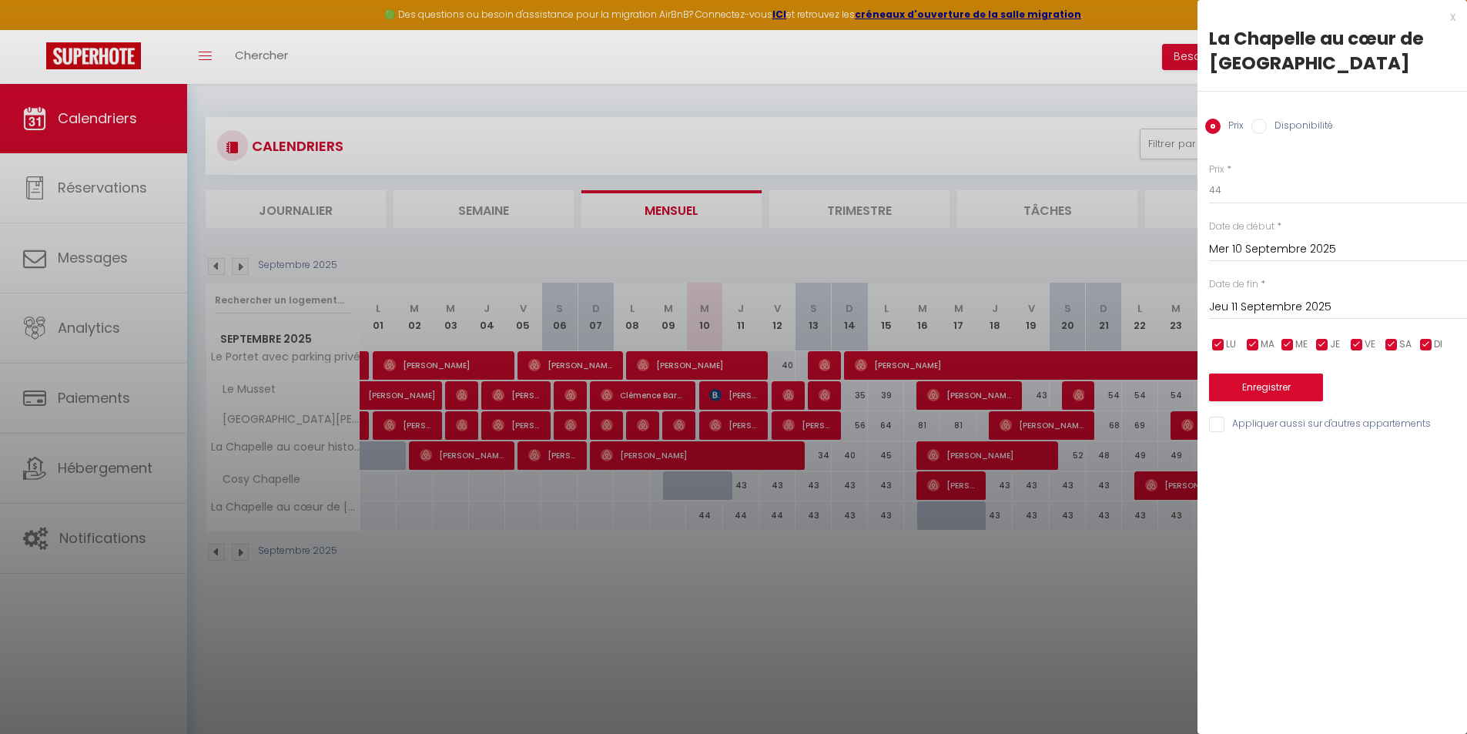
click at [1282, 244] on input "Mer 10 Septembre 2025" at bounding box center [1338, 250] width 258 height 20
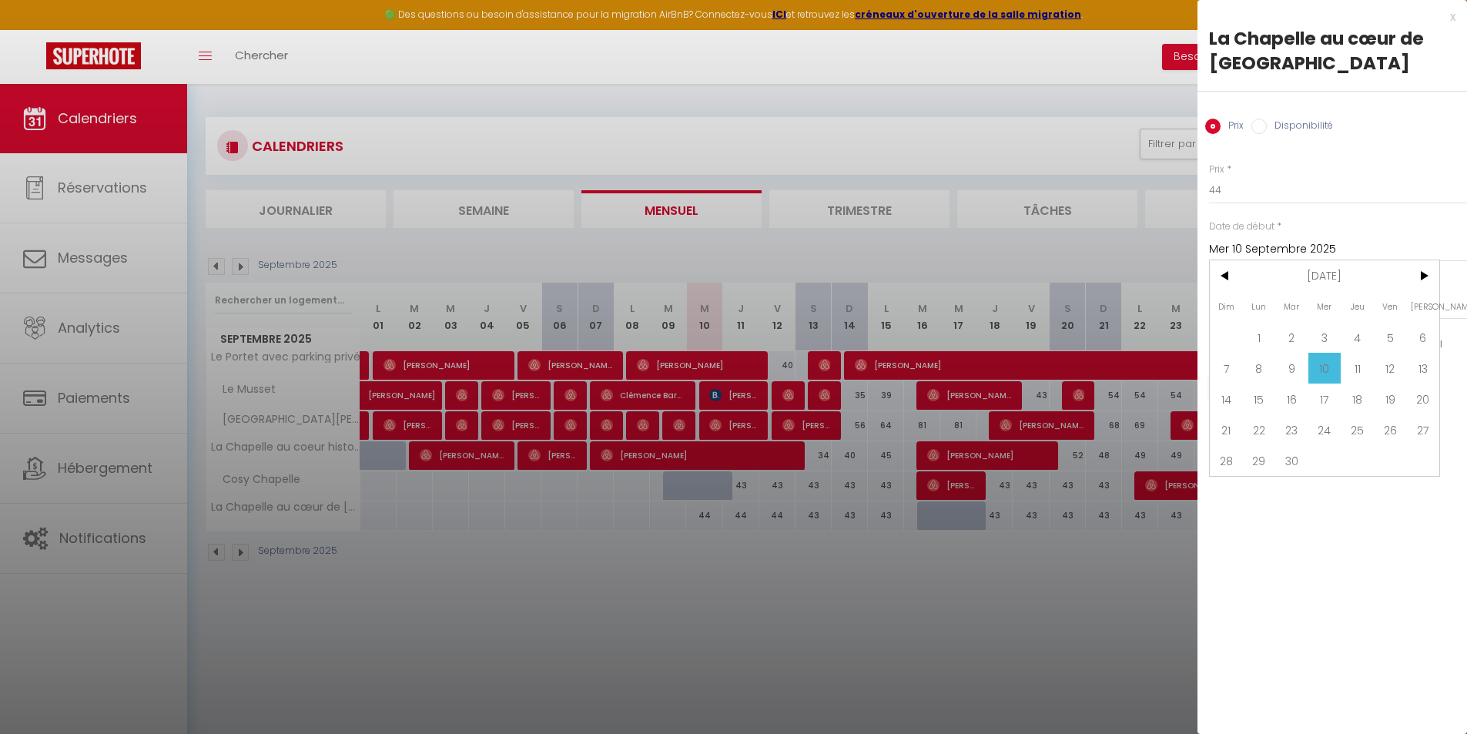
click at [1282, 125] on label "Disponibilité" at bounding box center [1300, 127] width 66 height 17
click at [1267, 125] on input "Disponibilité" at bounding box center [1259, 126] width 15 height 15
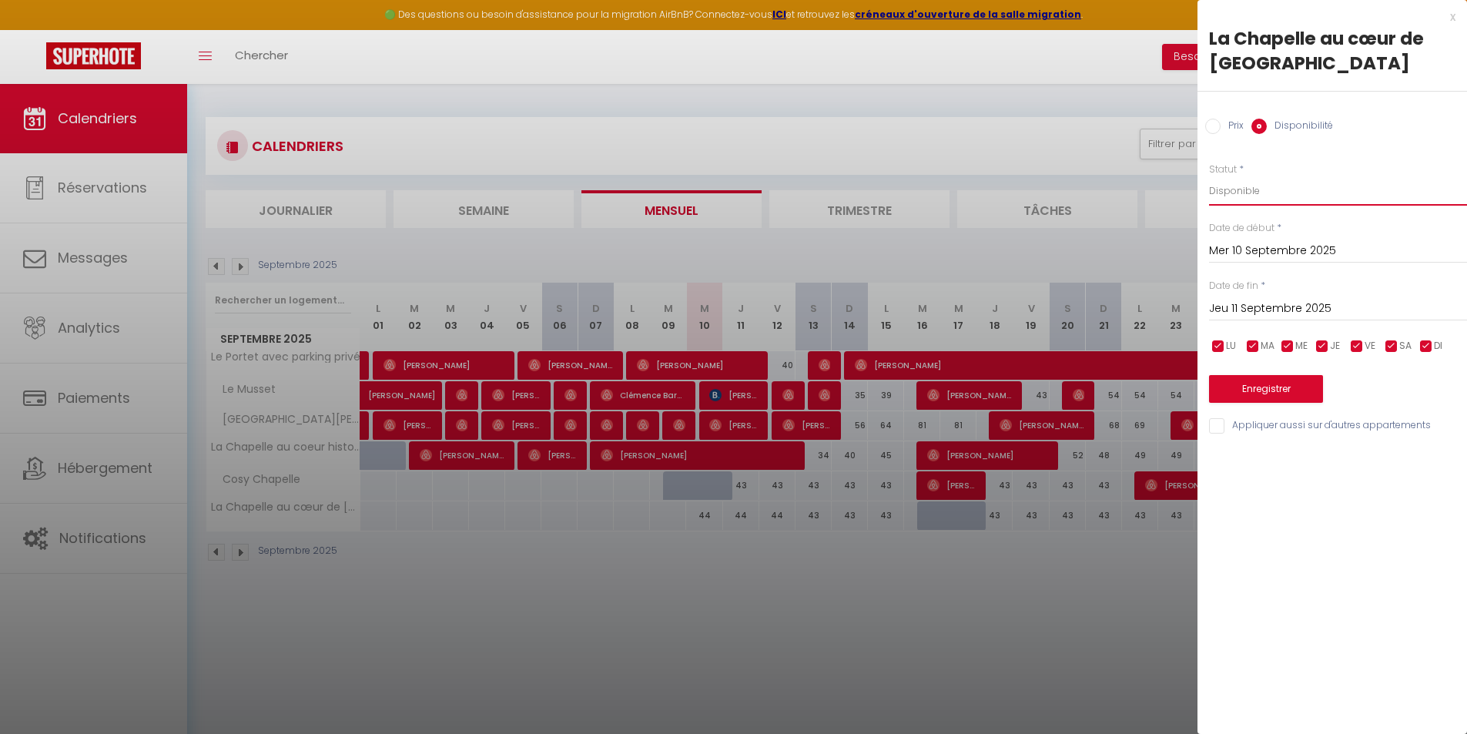
click at [1238, 203] on select "Disponible Indisponible" at bounding box center [1338, 190] width 258 height 29
click at [1209, 176] on select "Disponible Indisponible" at bounding box center [1338, 190] width 258 height 29
click at [1253, 382] on button "Enregistrer" at bounding box center [1266, 389] width 114 height 28
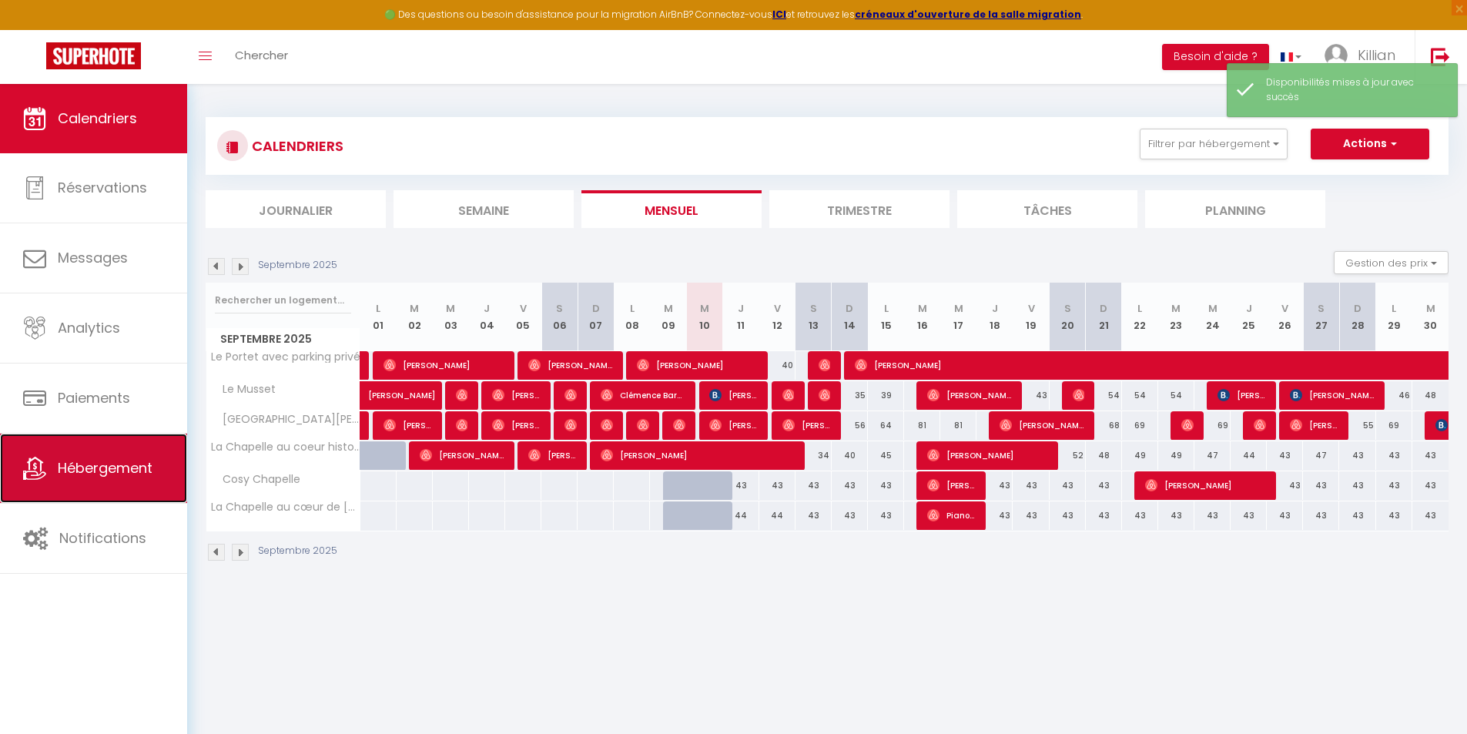
click at [109, 490] on link "Hébergement" at bounding box center [93, 468] width 187 height 69
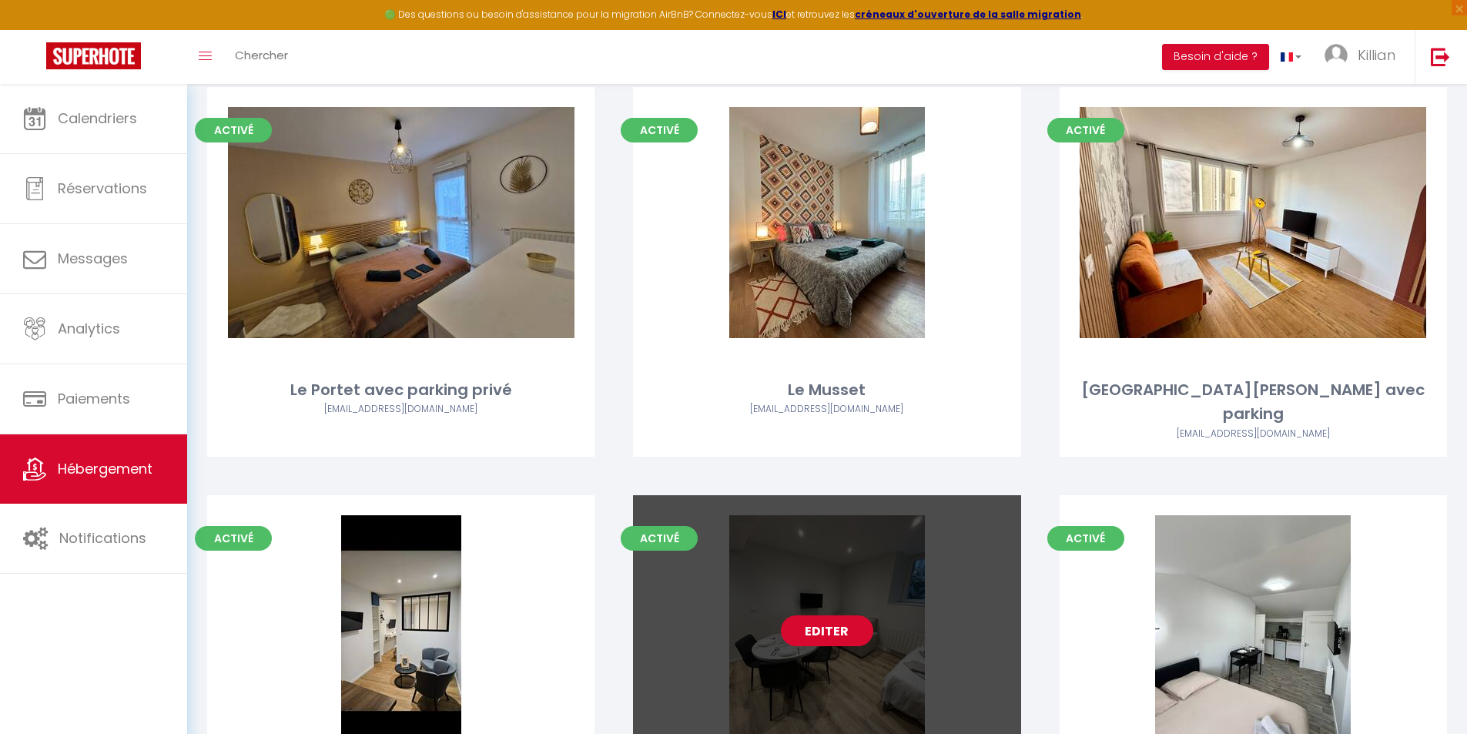
scroll to position [250, 0]
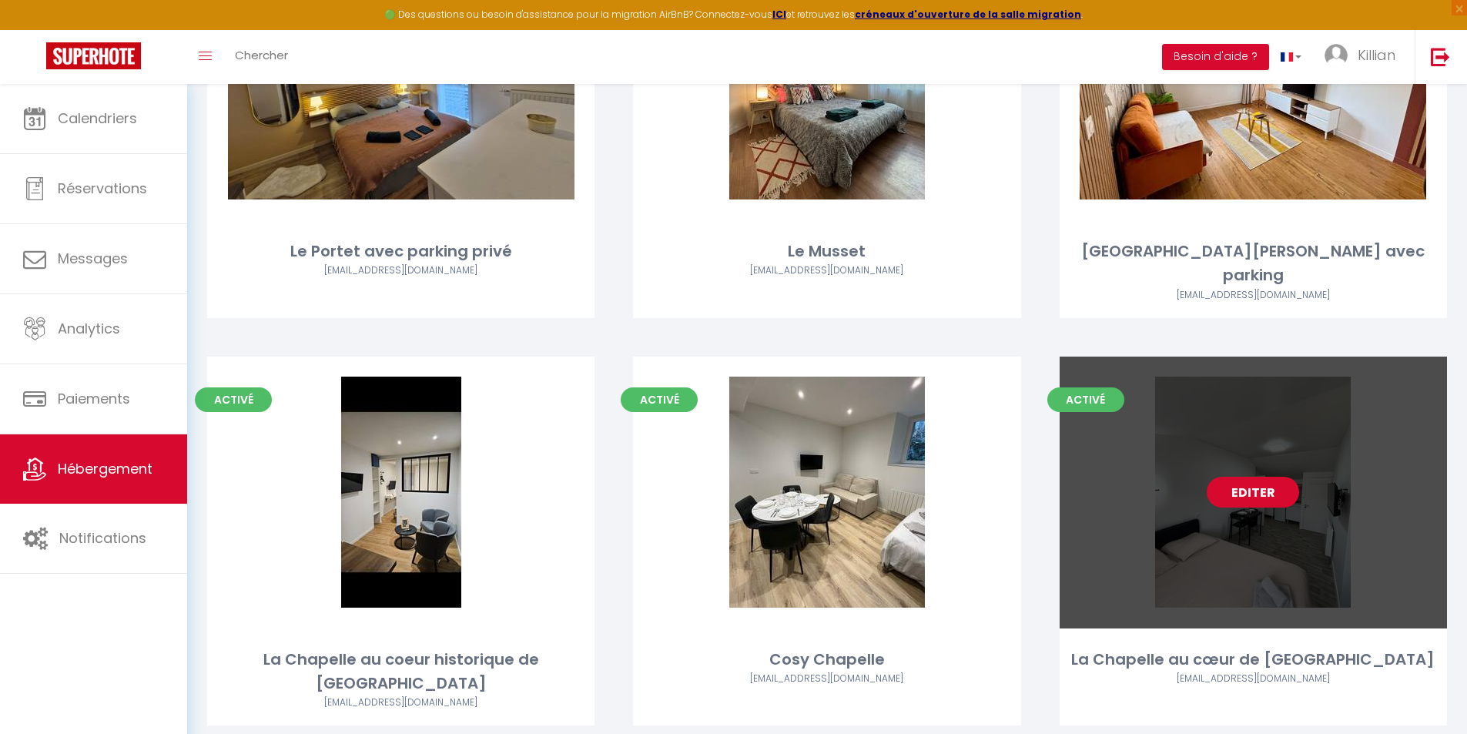
click at [1235, 477] on link "Editer" at bounding box center [1253, 492] width 92 height 31
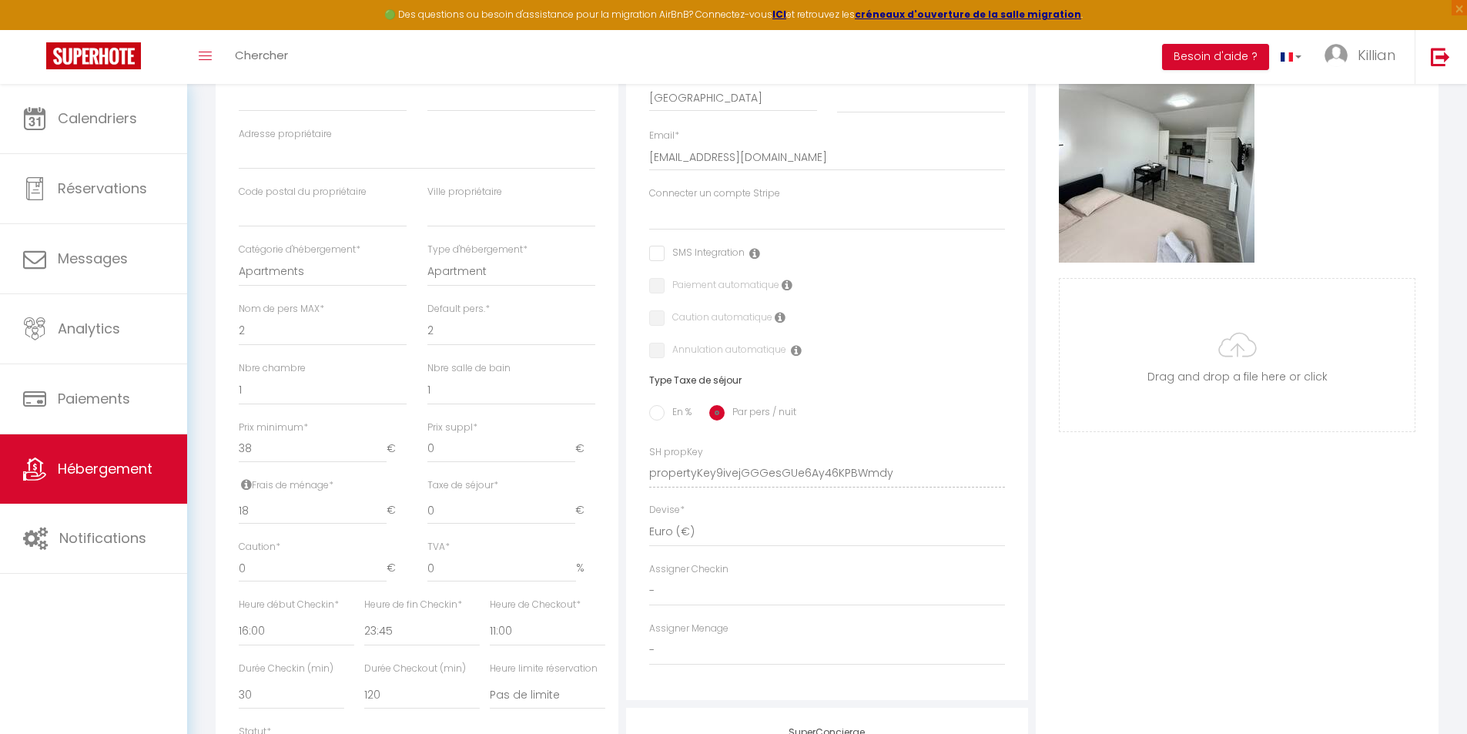
scroll to position [385, 0]
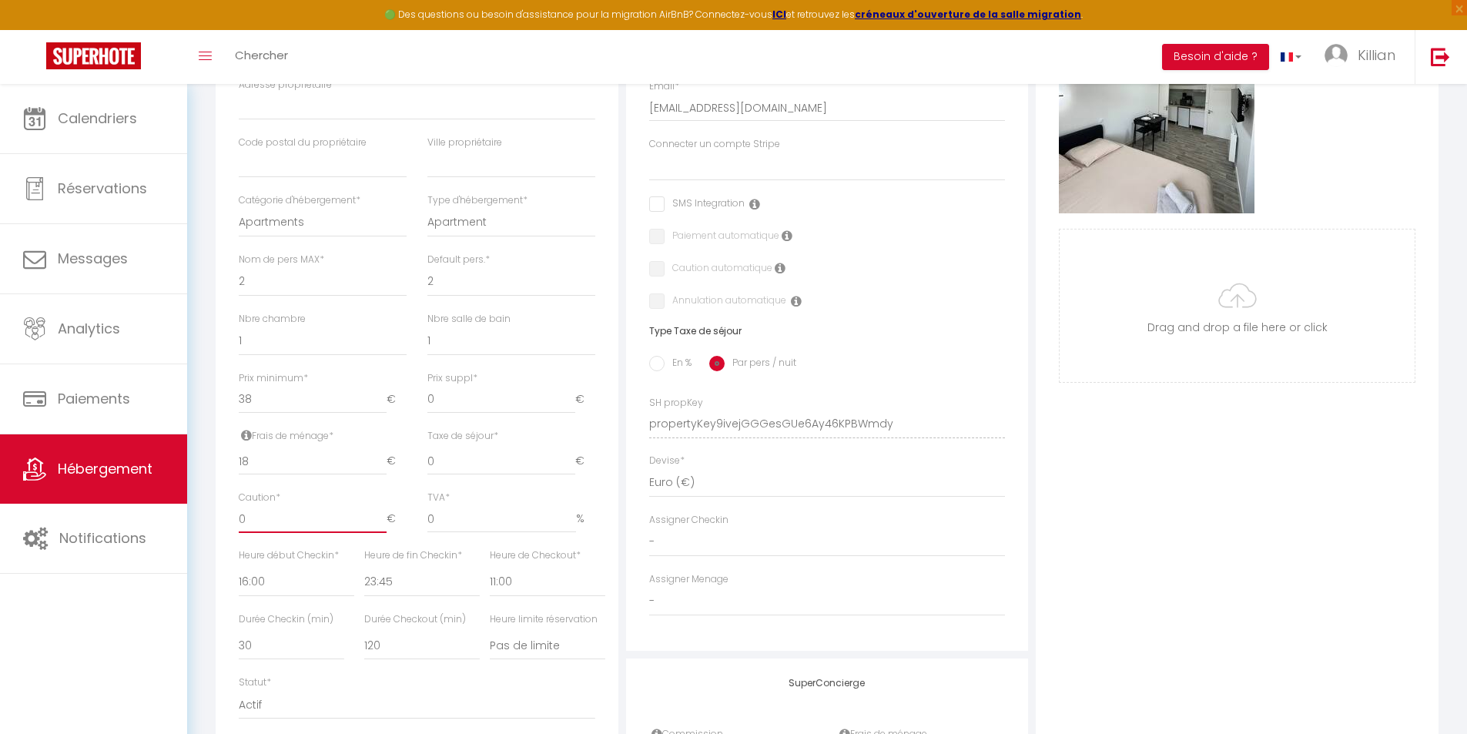
click at [276, 529] on input "0" at bounding box center [313, 519] width 148 height 28
click at [712, 179] on select "Cautions" at bounding box center [827, 166] width 357 height 29
click at [649, 163] on select "Cautions" at bounding box center [827, 166] width 357 height 29
click at [665, 246] on label "Paiement automatique" at bounding box center [722, 237] width 115 height 17
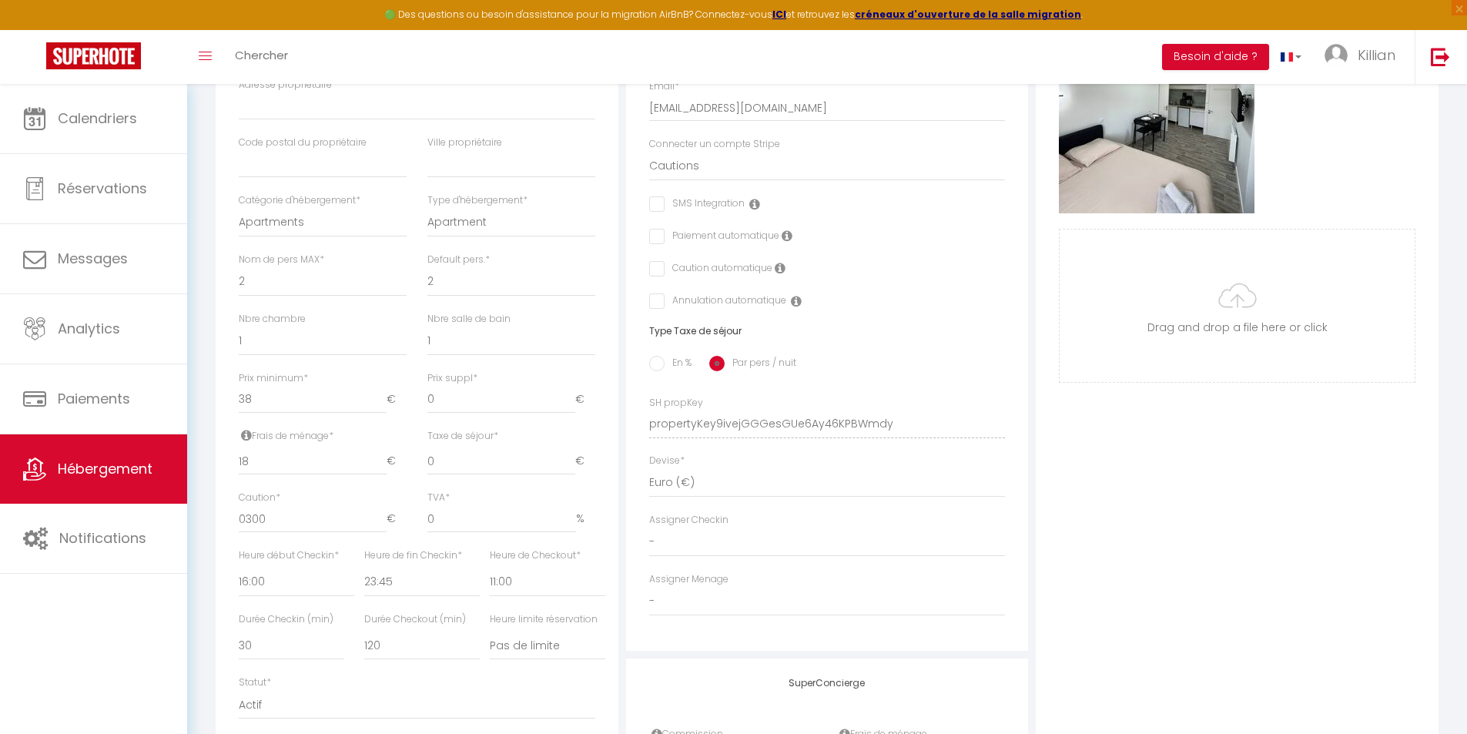
click at [665, 277] on label "Caution automatique" at bounding box center [719, 269] width 108 height 17
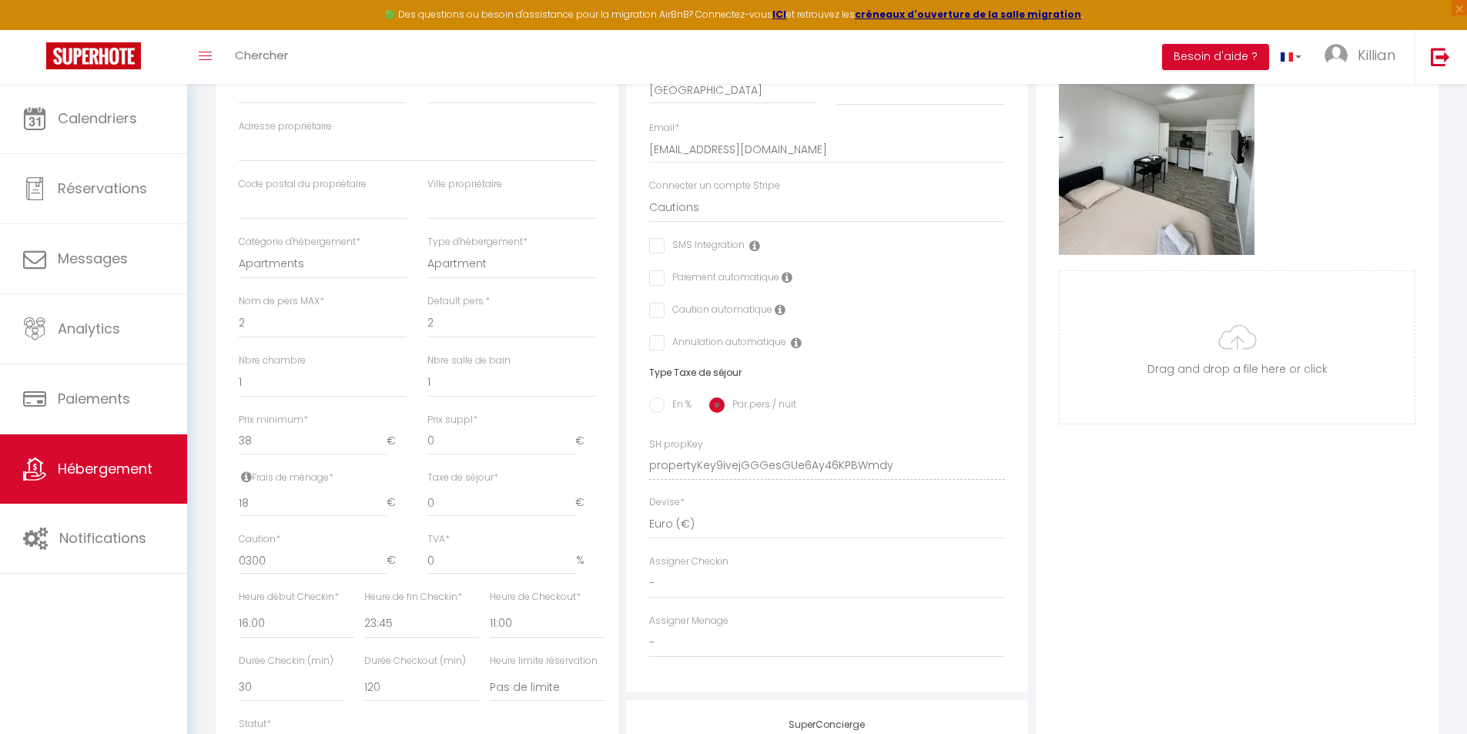
scroll to position [154, 0]
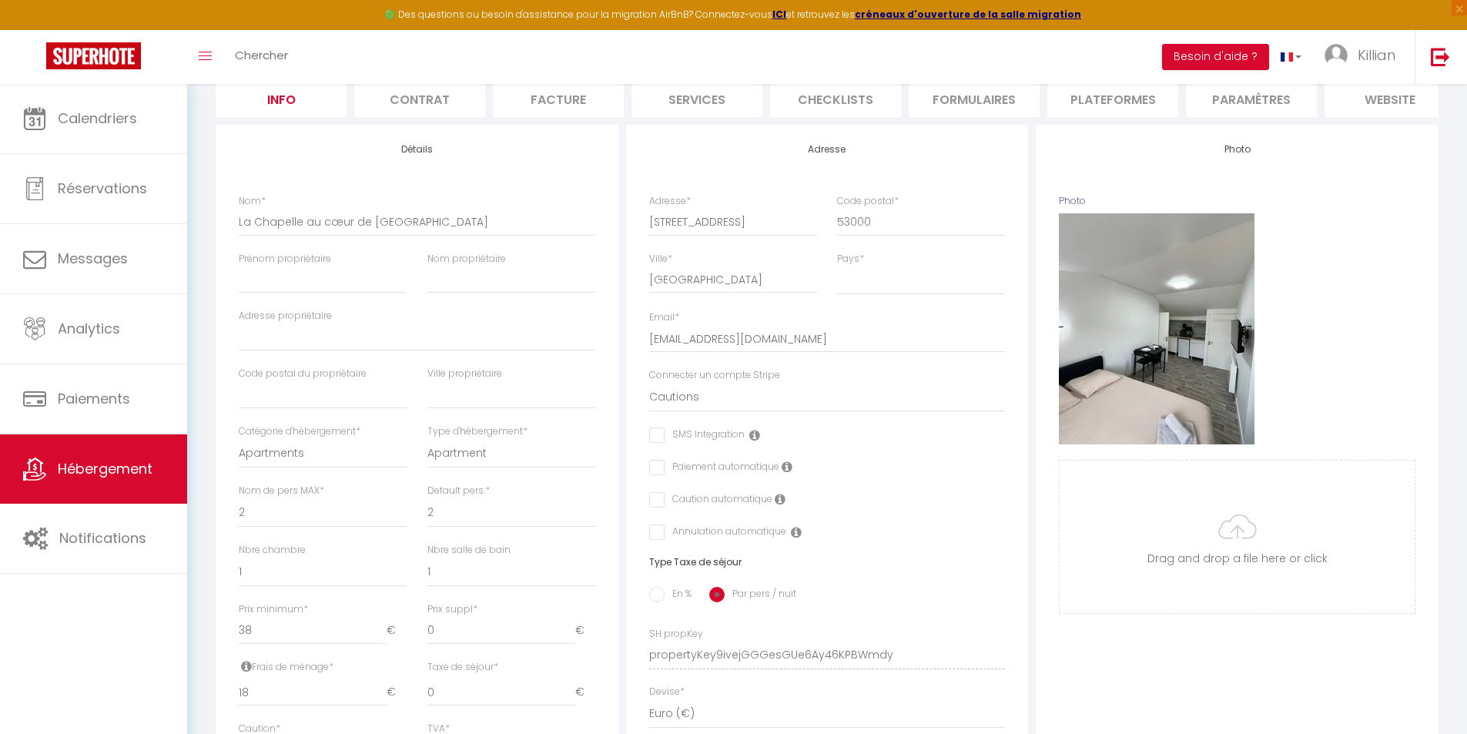
click at [657, 507] on input "checkbox" at bounding box center [654, 499] width 10 height 15
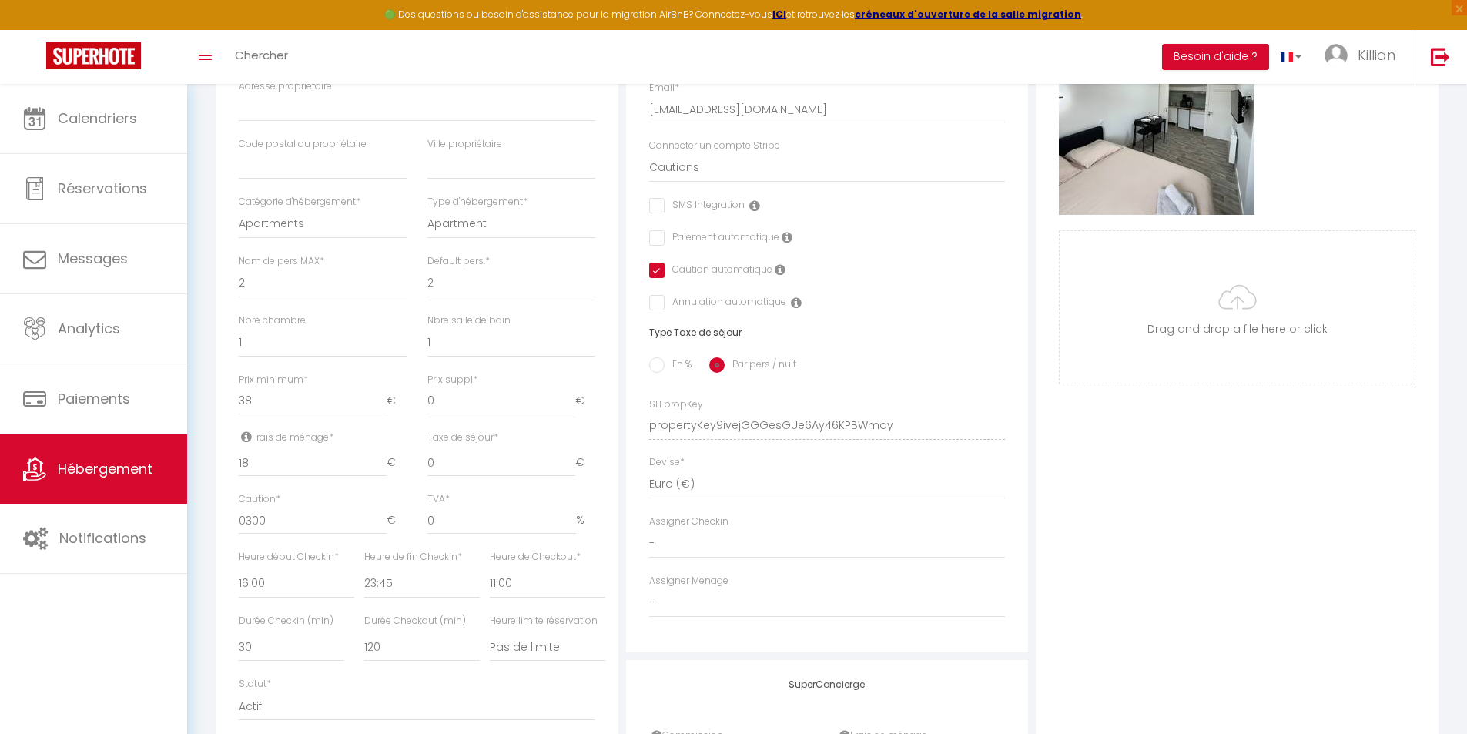
scroll to position [385, 0]
click at [698, 605] on select "- Amelia Noho Evan Fournier" at bounding box center [827, 601] width 357 height 29
click at [649, 598] on select "- Amelia Noho Evan Fournier" at bounding box center [827, 601] width 357 height 29
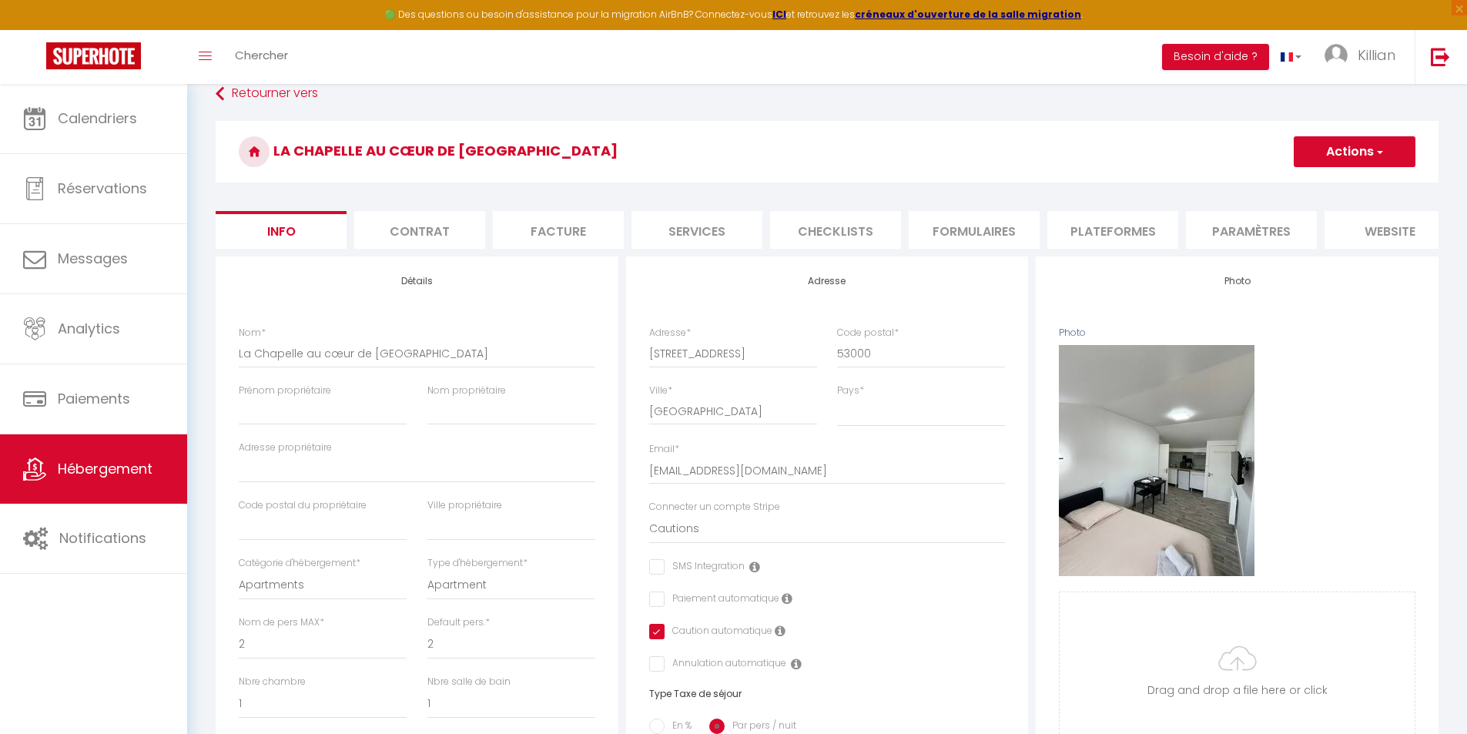
scroll to position [0, 0]
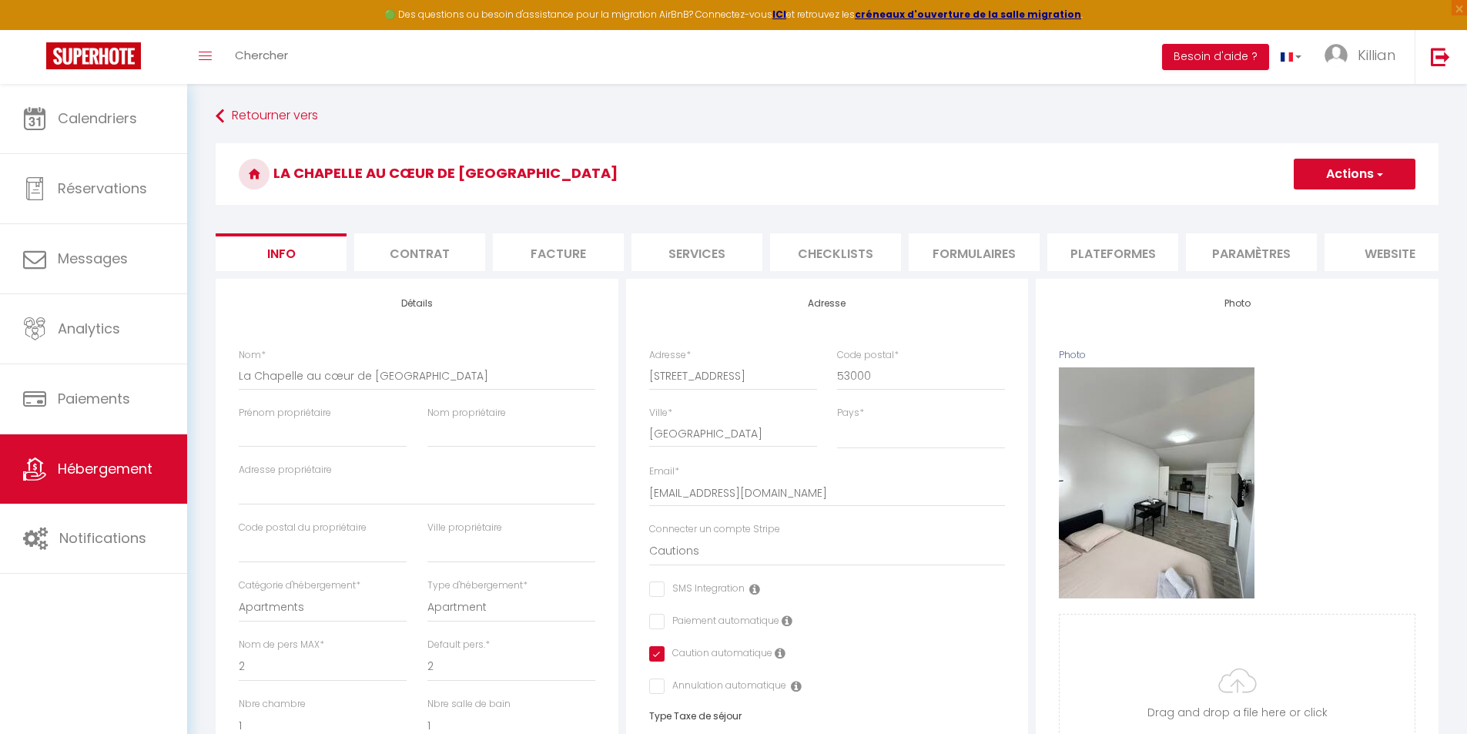
click at [1396, 176] on button "Actions" at bounding box center [1355, 174] width 122 height 31
click at [1315, 210] on input "Enregistrer" at bounding box center [1293, 207] width 57 height 15
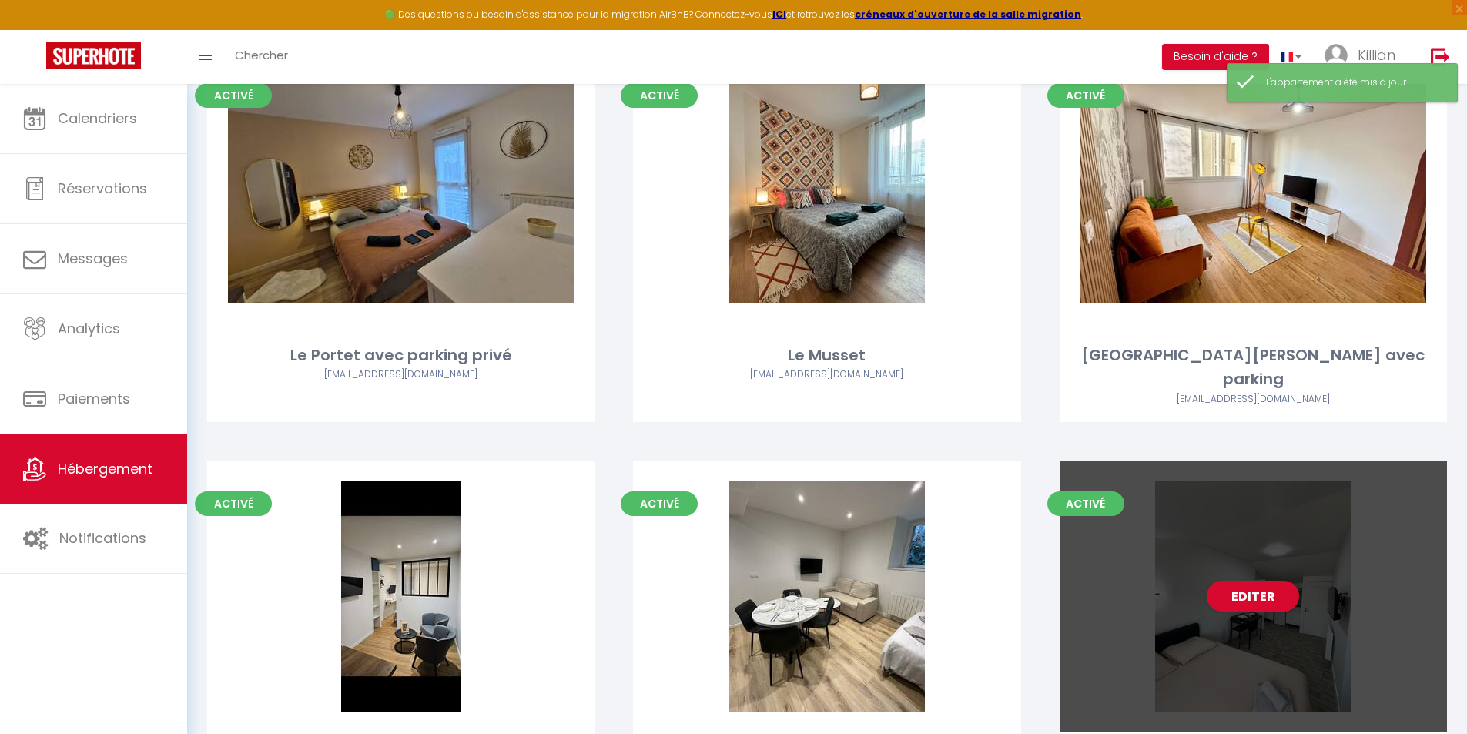
scroll to position [250, 0]
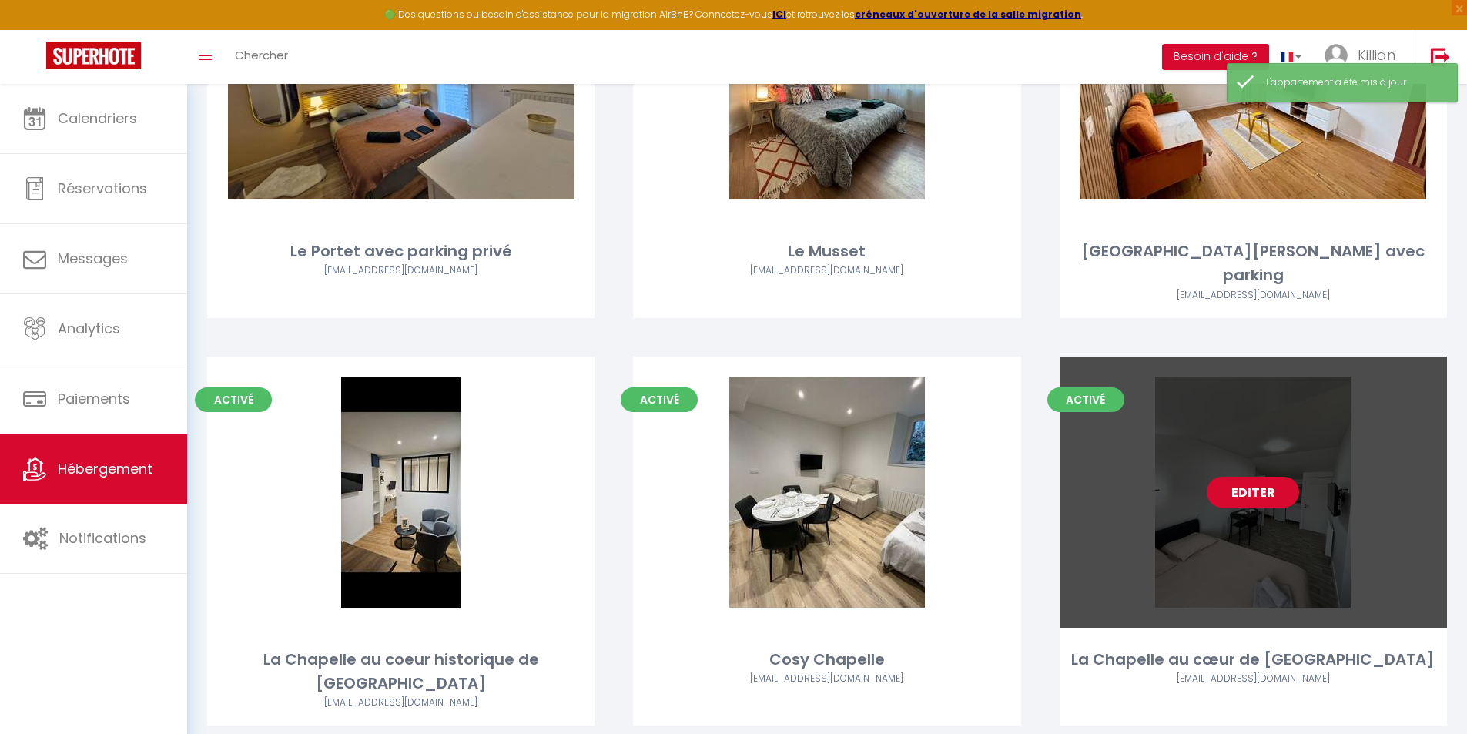
click at [1221, 477] on link "Editer" at bounding box center [1253, 492] width 92 height 31
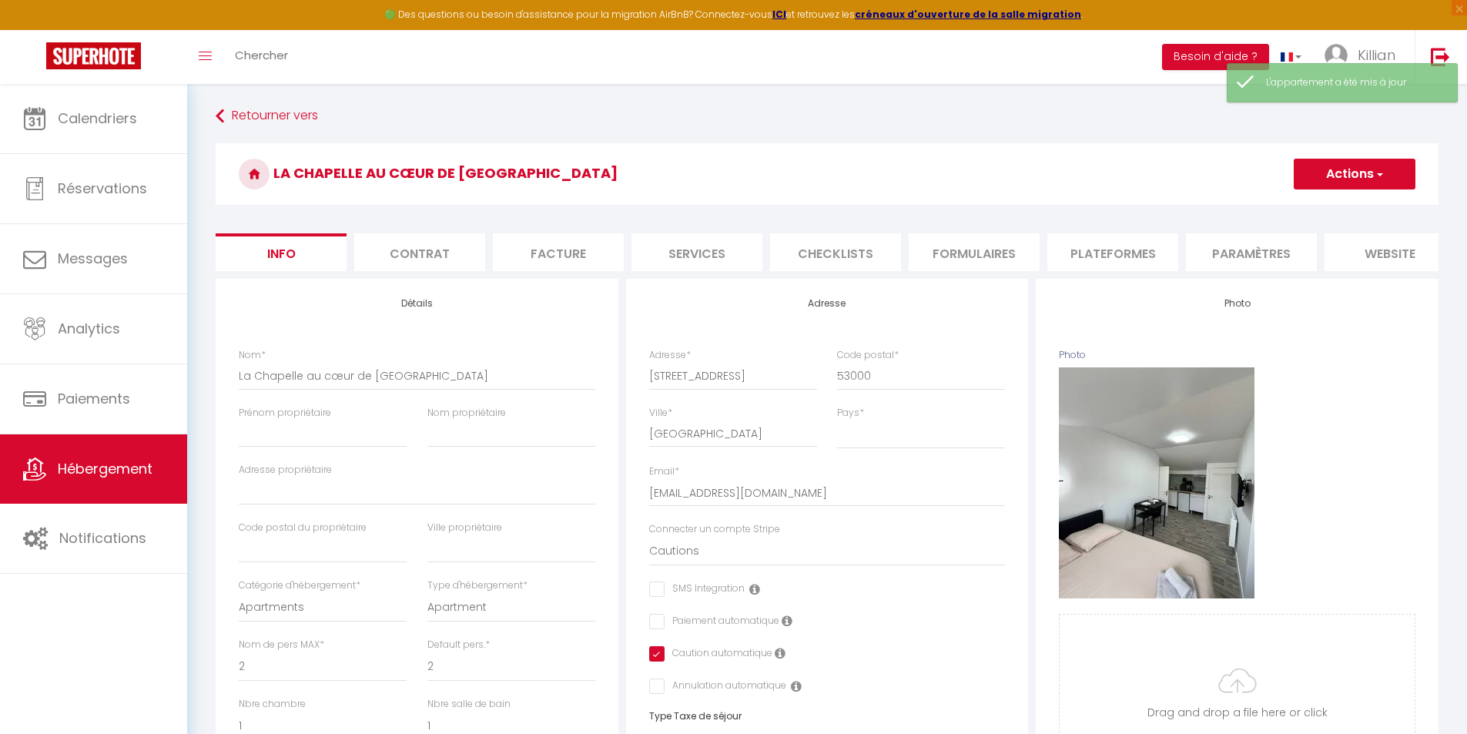
click at [702, 250] on li "Services" at bounding box center [697, 252] width 131 height 38
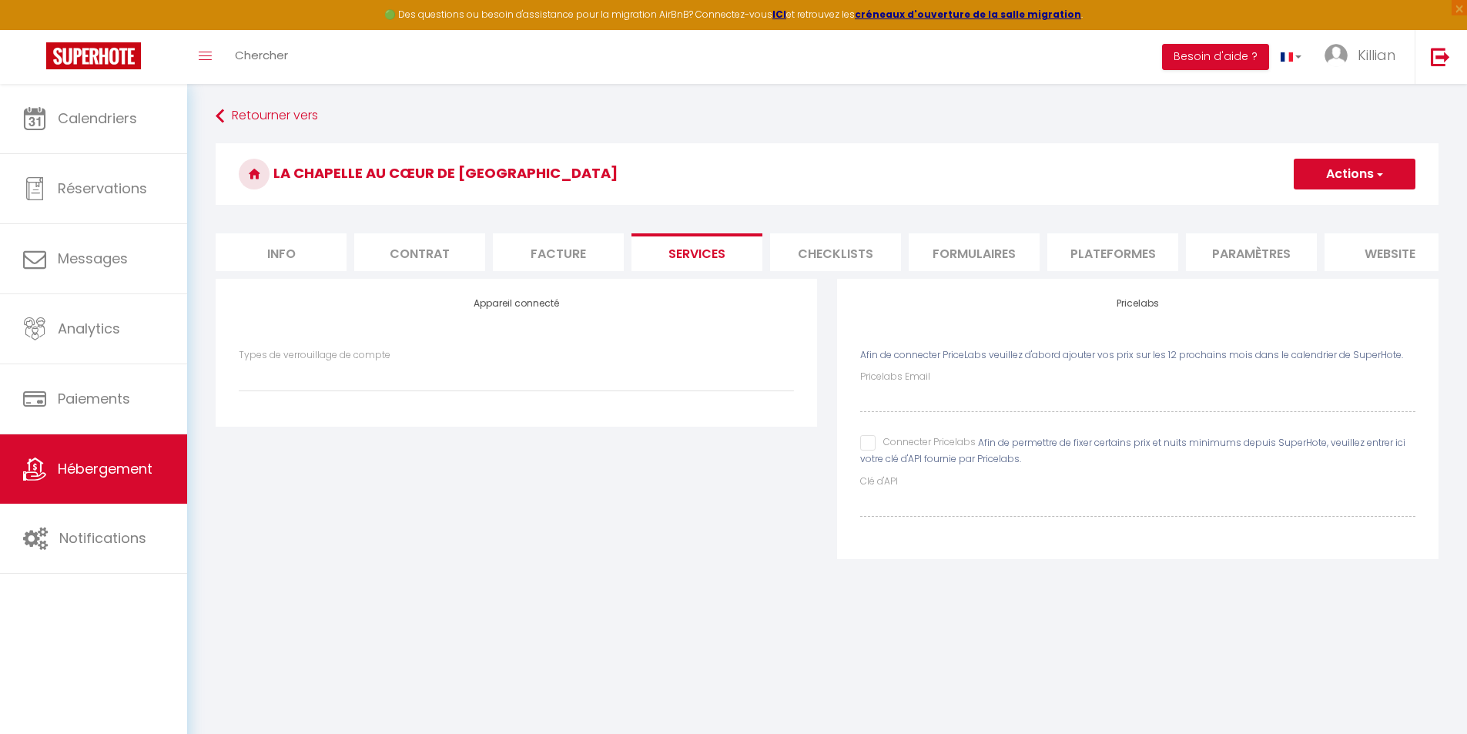
click at [804, 253] on li "Checklists" at bounding box center [835, 252] width 131 height 38
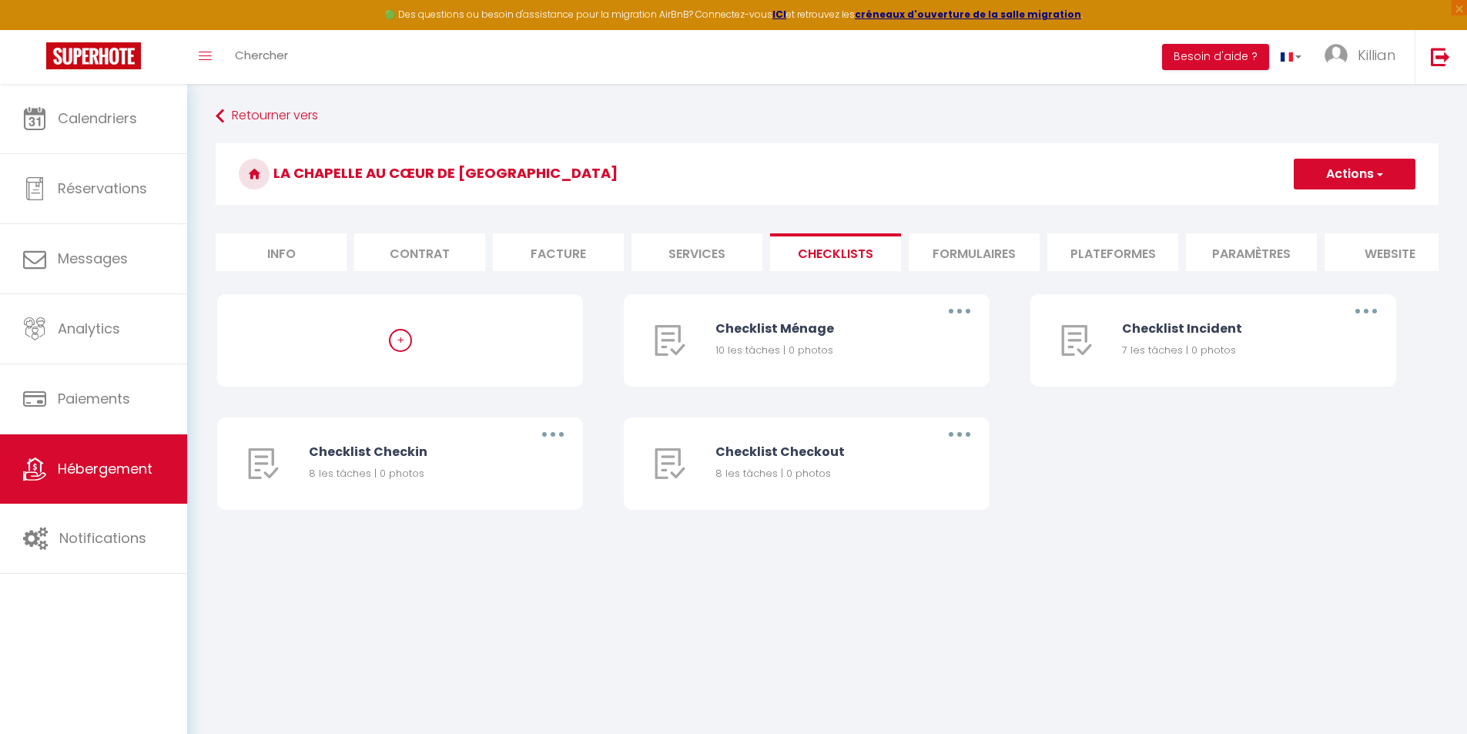
click at [936, 258] on li "Formulaires" at bounding box center [974, 252] width 131 height 38
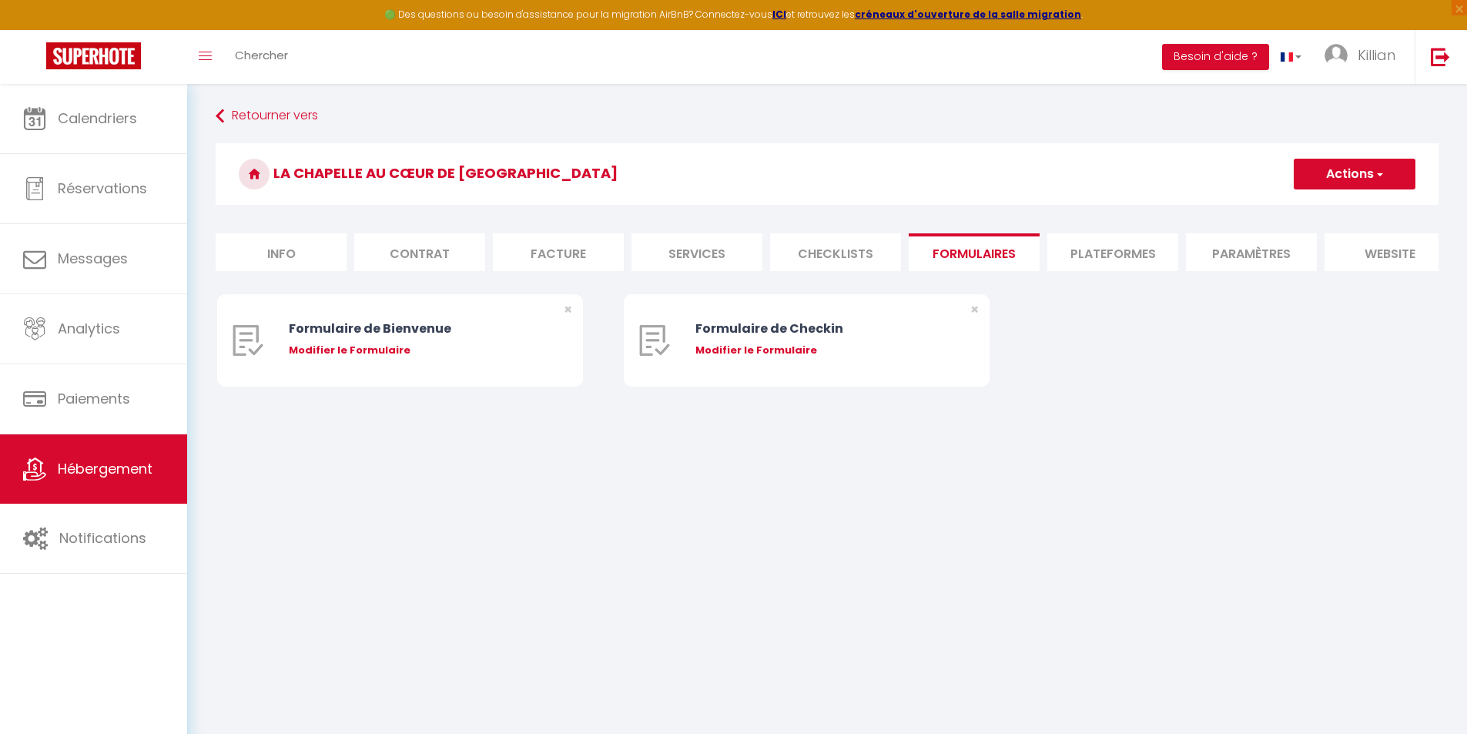
click at [1123, 254] on li "Plateformes" at bounding box center [1112, 252] width 131 height 38
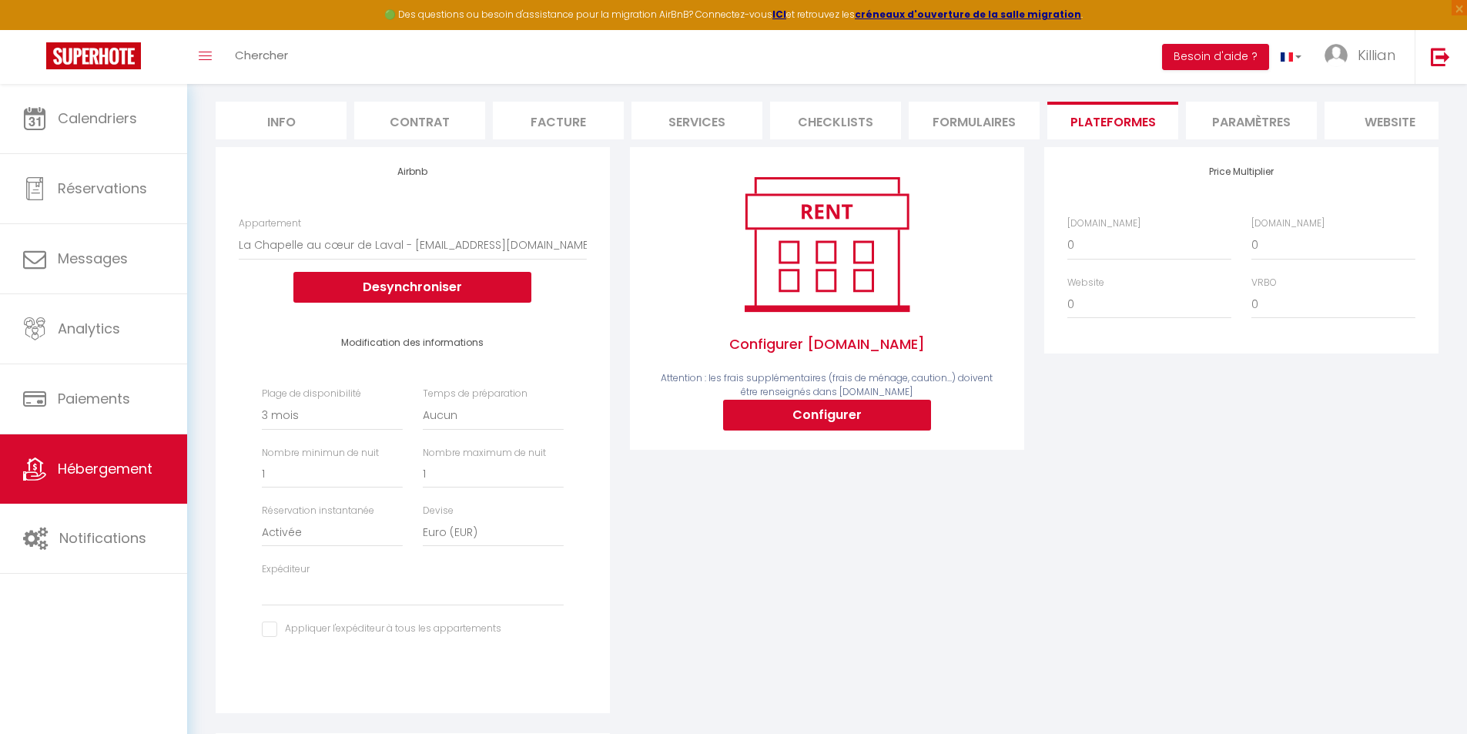
scroll to position [154, 0]
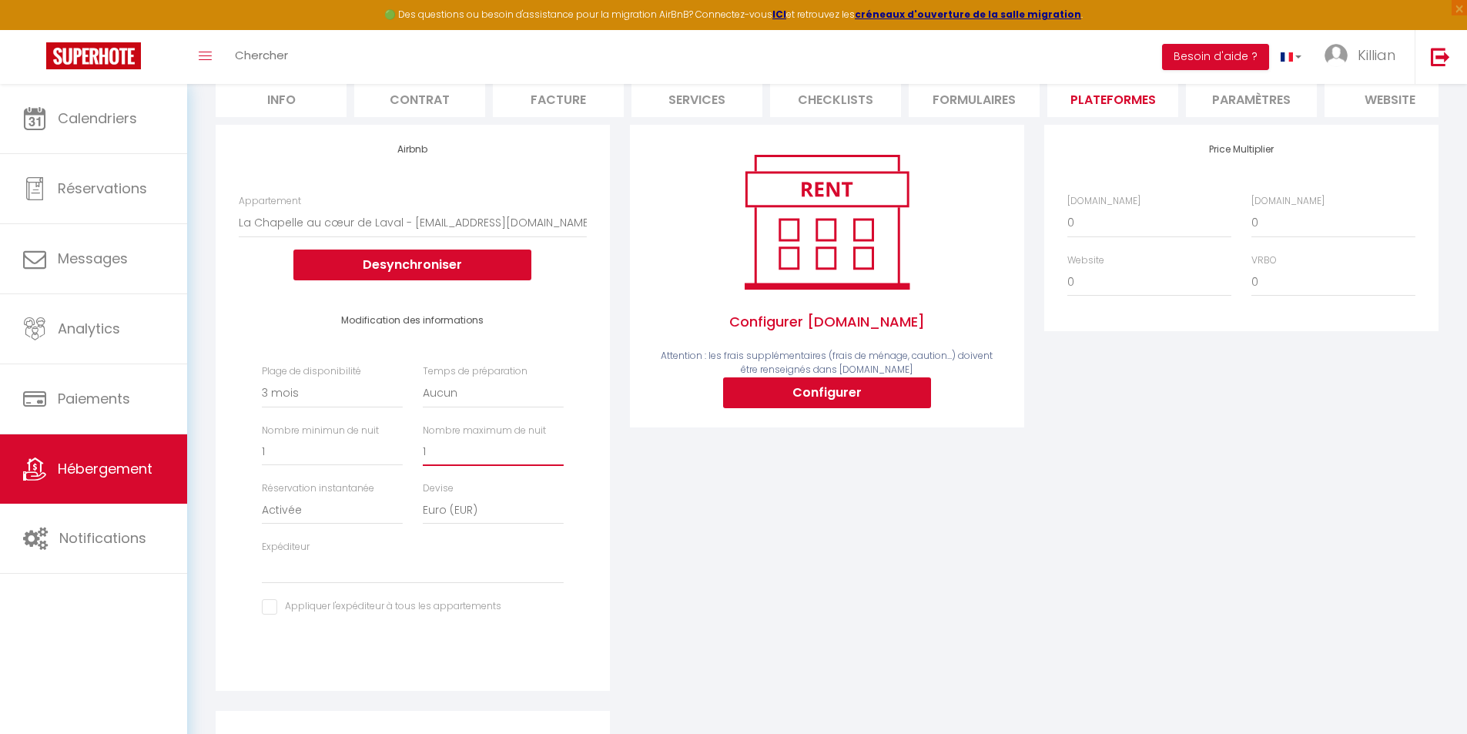
click at [499, 464] on input "1" at bounding box center [493, 452] width 141 height 28
drag, startPoint x: 695, startPoint y: 526, endPoint x: 706, endPoint y: 517, distance: 14.8
click at [697, 526] on div "Configurer Booking.com Attention : les frais supplémentaires (frais de ménage, …" at bounding box center [827, 418] width 414 height 586
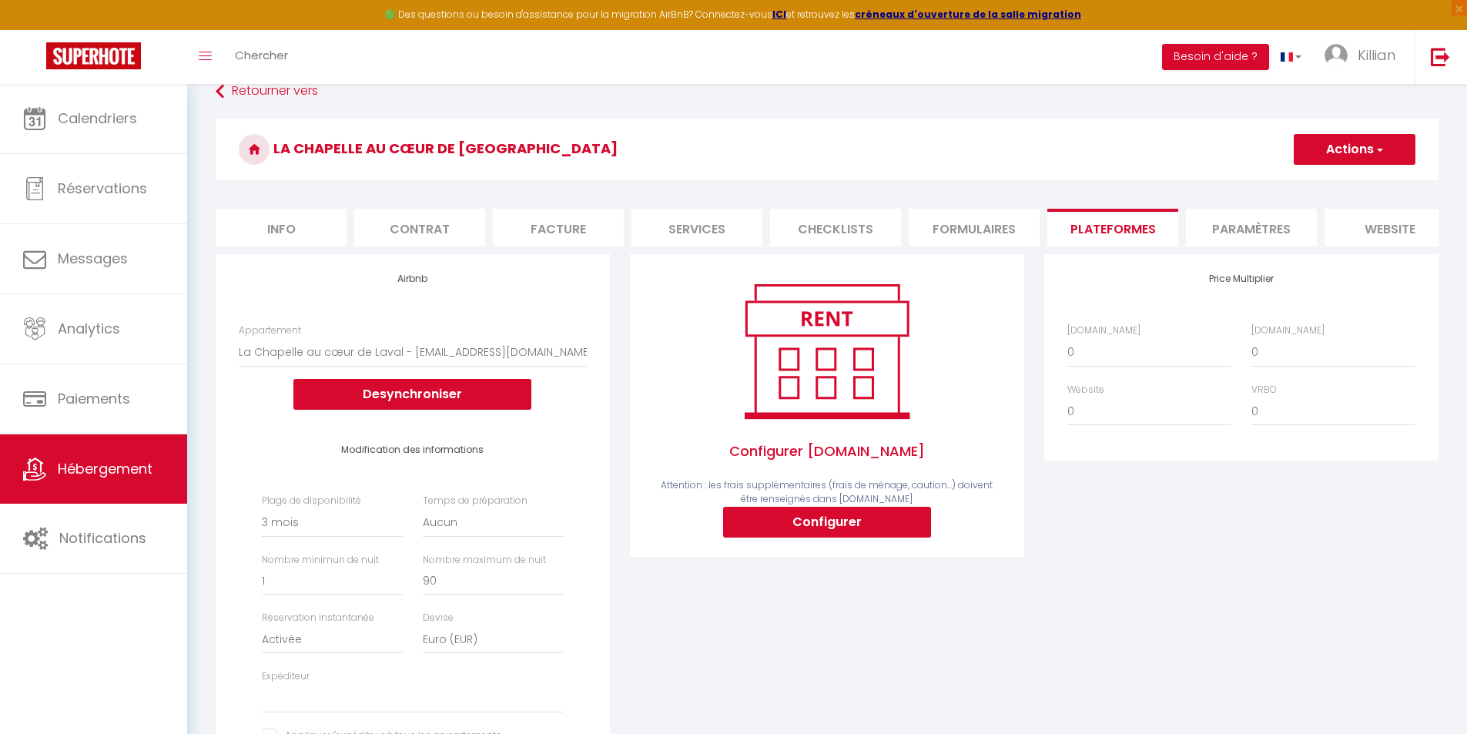
scroll to position [0, 0]
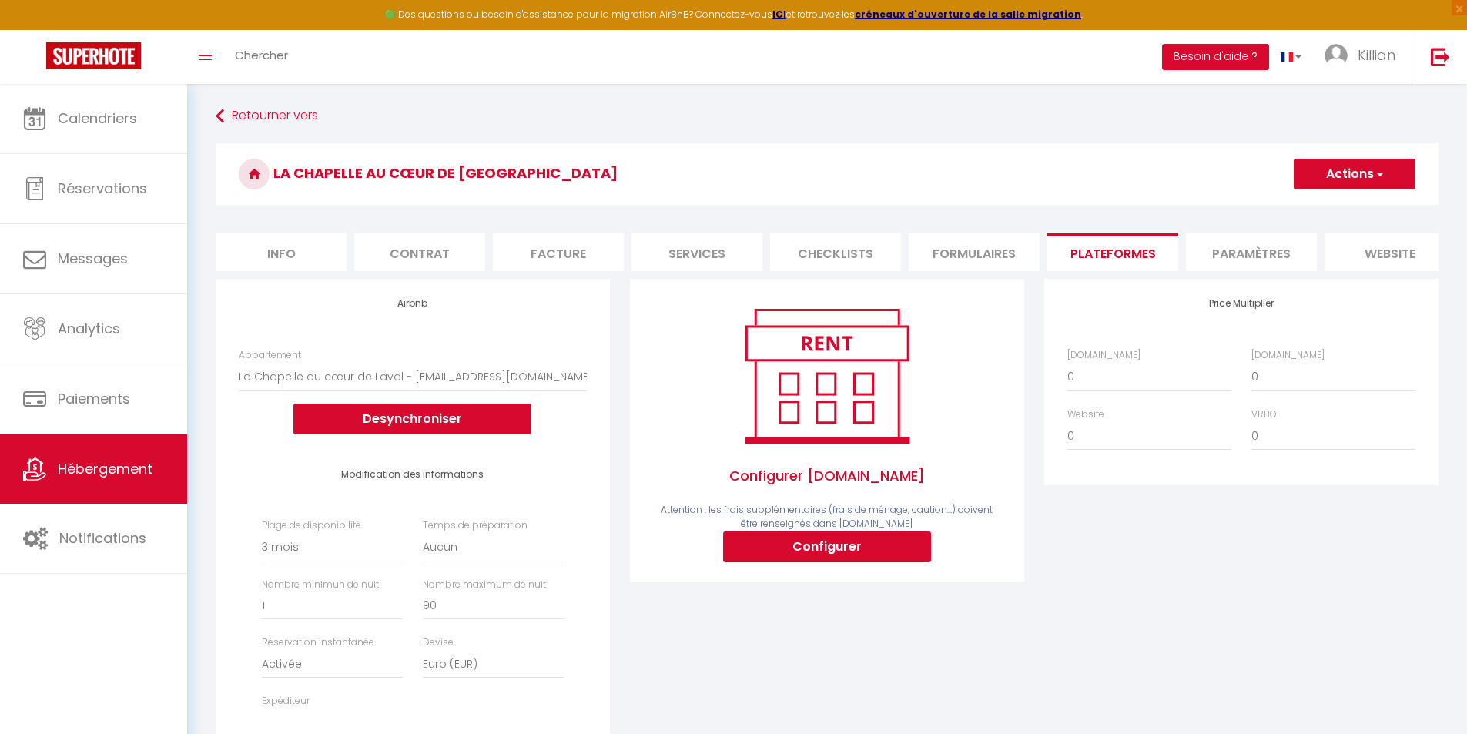
click at [1379, 177] on span "button" at bounding box center [1379, 173] width 10 height 15
click at [1351, 203] on link "Enregistrer" at bounding box center [1354, 208] width 122 height 20
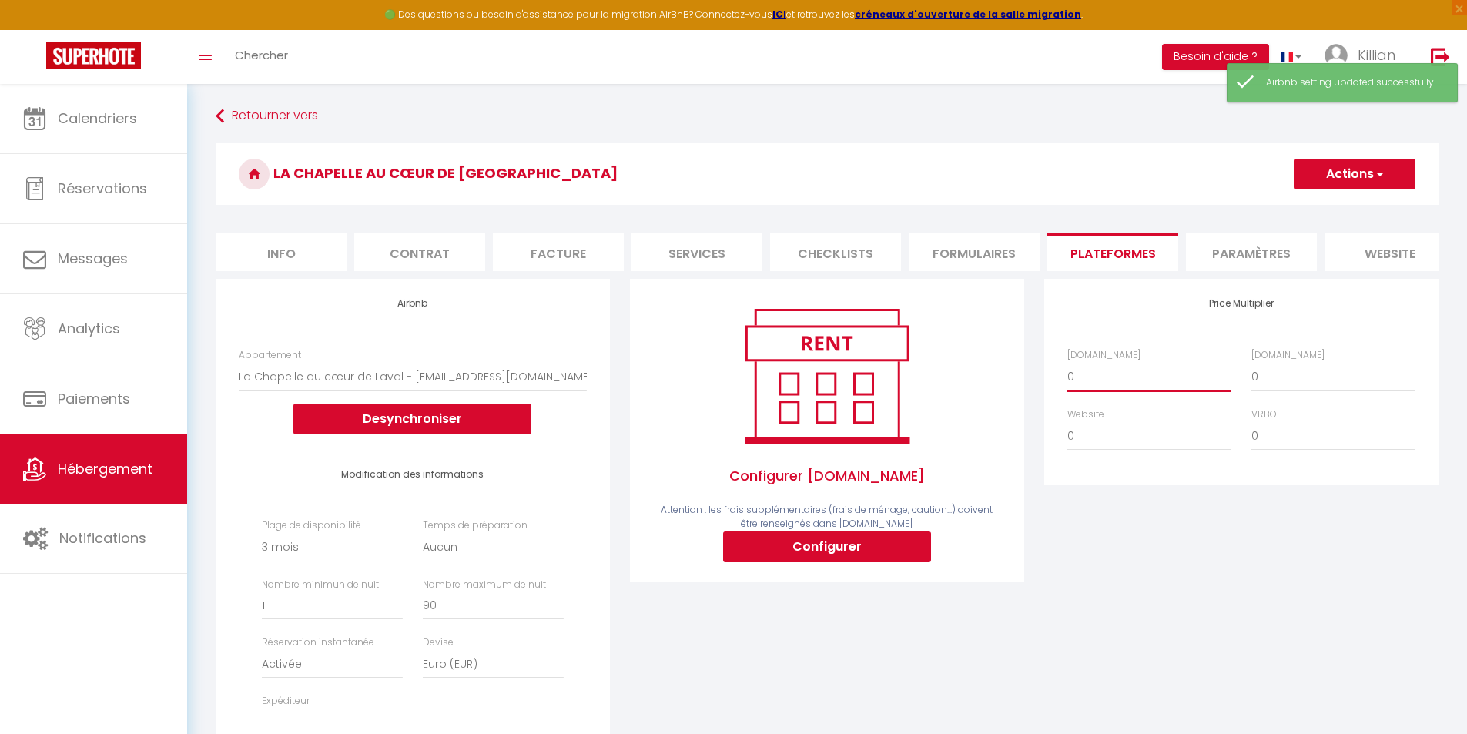
click at [1114, 389] on select "0 + 1 % + 2 % + 3 % + 4 % + 5 % + 6 % + 7 % + 8 % + 9 %" at bounding box center [1149, 376] width 164 height 29
click at [1067, 374] on select "0 + 1 % + 2 % + 3 % + 4 % + 5 % + 6 % + 7 % + 8 % + 9 %" at bounding box center [1149, 376] width 164 height 29
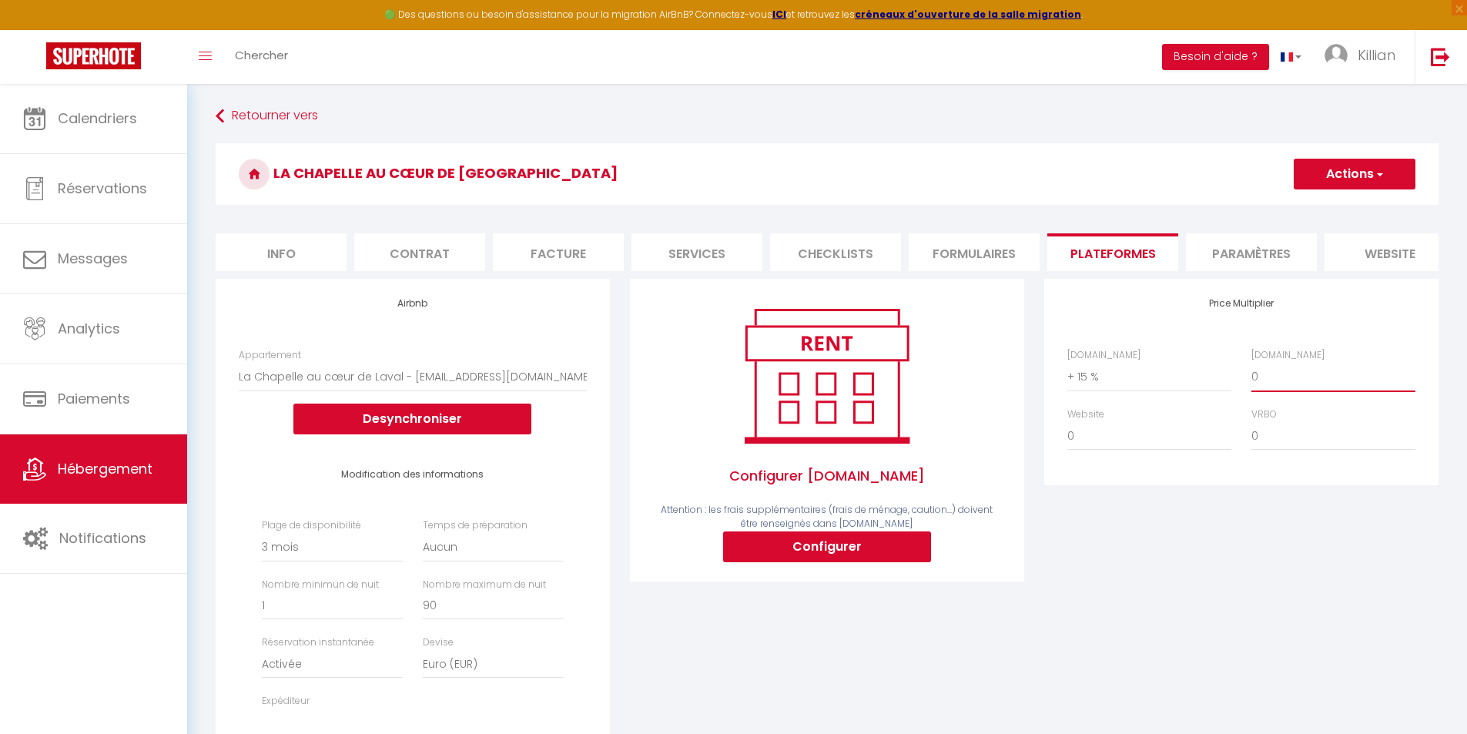
click at [1278, 391] on select "0 + 1 % + 2 % + 3 % + 4 % + 5 % + 6 % + 7 % + 8 % + 9 %" at bounding box center [1334, 376] width 164 height 29
click at [1252, 374] on select "0 + 1 % + 2 % + 3 % + 4 % + 5 % + 6 % + 7 % + 8 % + 9 %" at bounding box center [1334, 376] width 164 height 29
click at [1352, 176] on button "Actions" at bounding box center [1355, 174] width 122 height 31
click at [1326, 203] on link "Enregistrer" at bounding box center [1354, 208] width 122 height 20
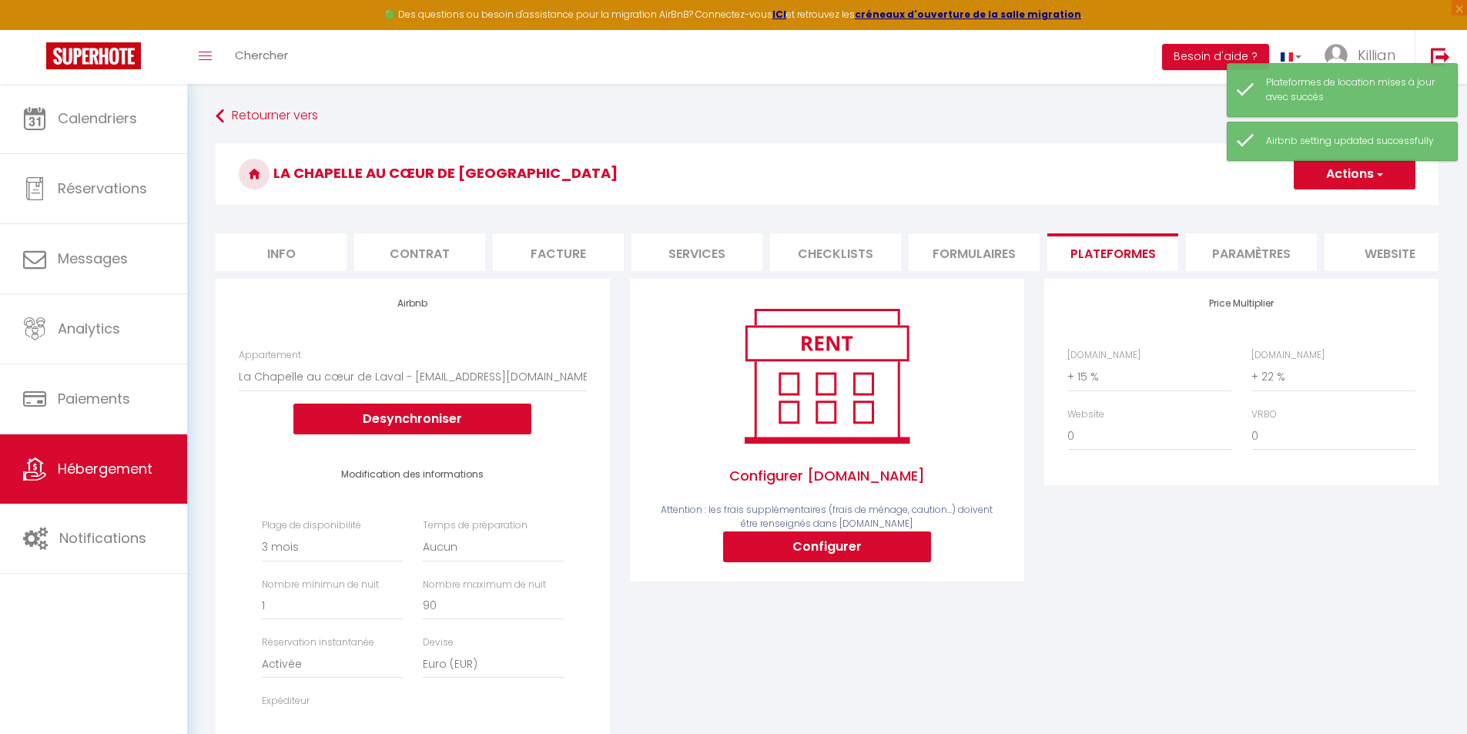
click at [1373, 243] on li "website" at bounding box center [1390, 252] width 131 height 38
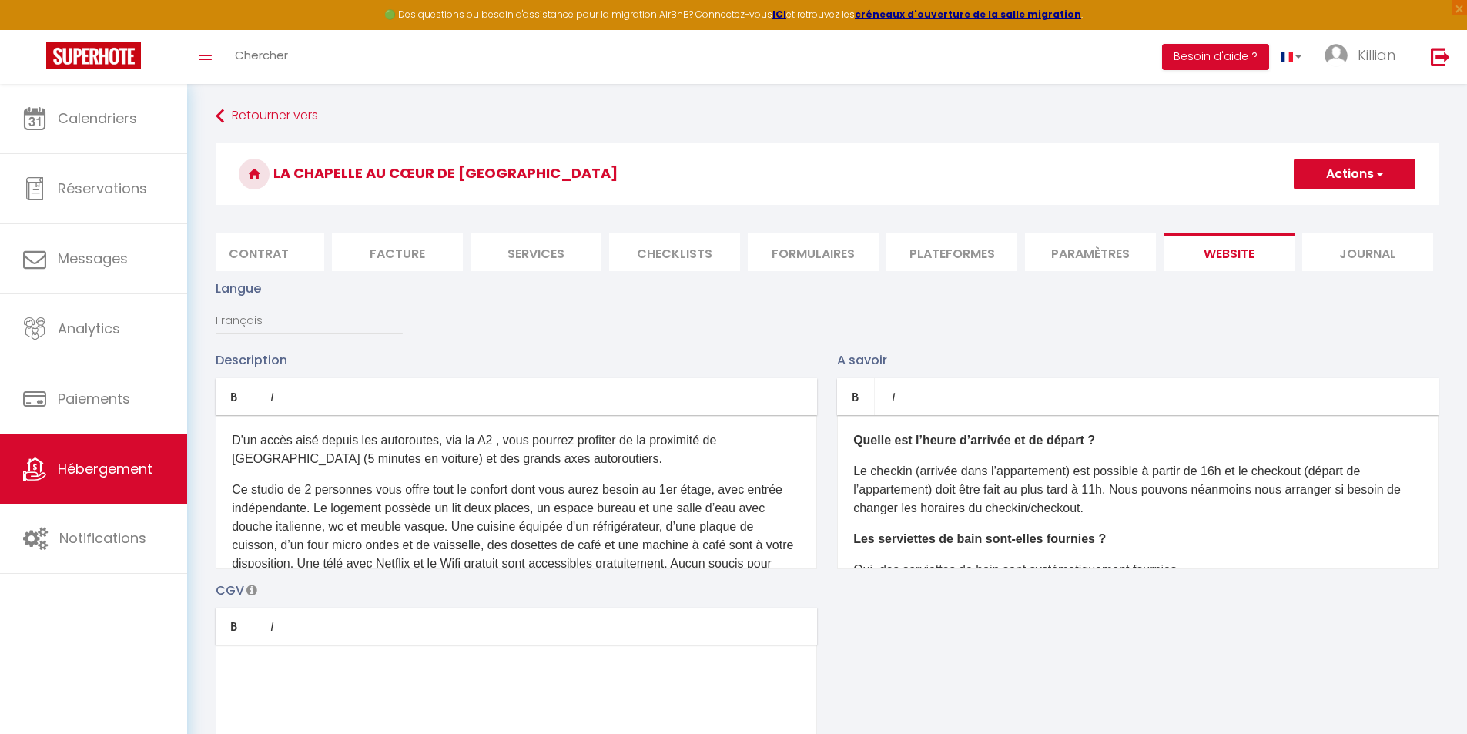
scroll to position [0, 163]
click at [1382, 257] on li "Journal" at bounding box center [1365, 252] width 131 height 38
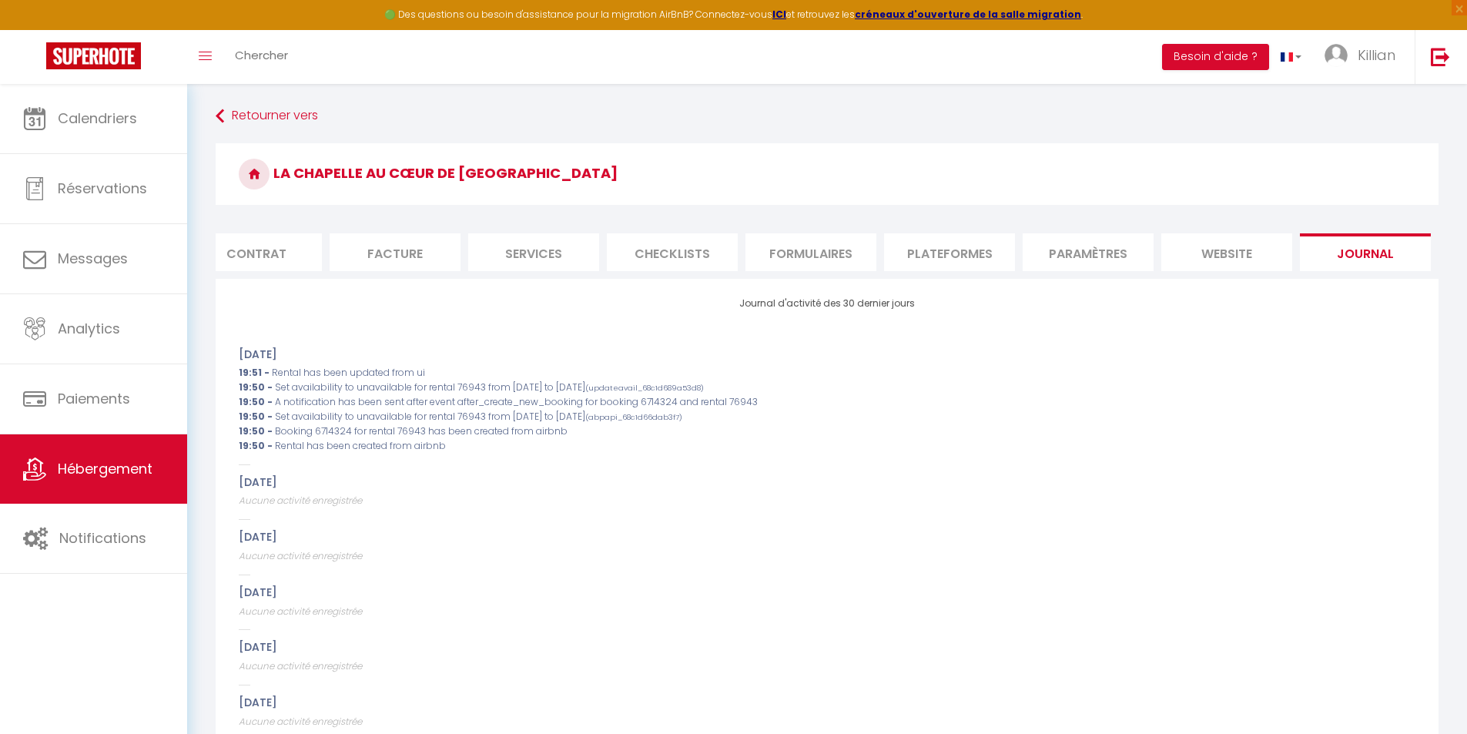
click at [1198, 256] on li "website" at bounding box center [1226, 252] width 131 height 38
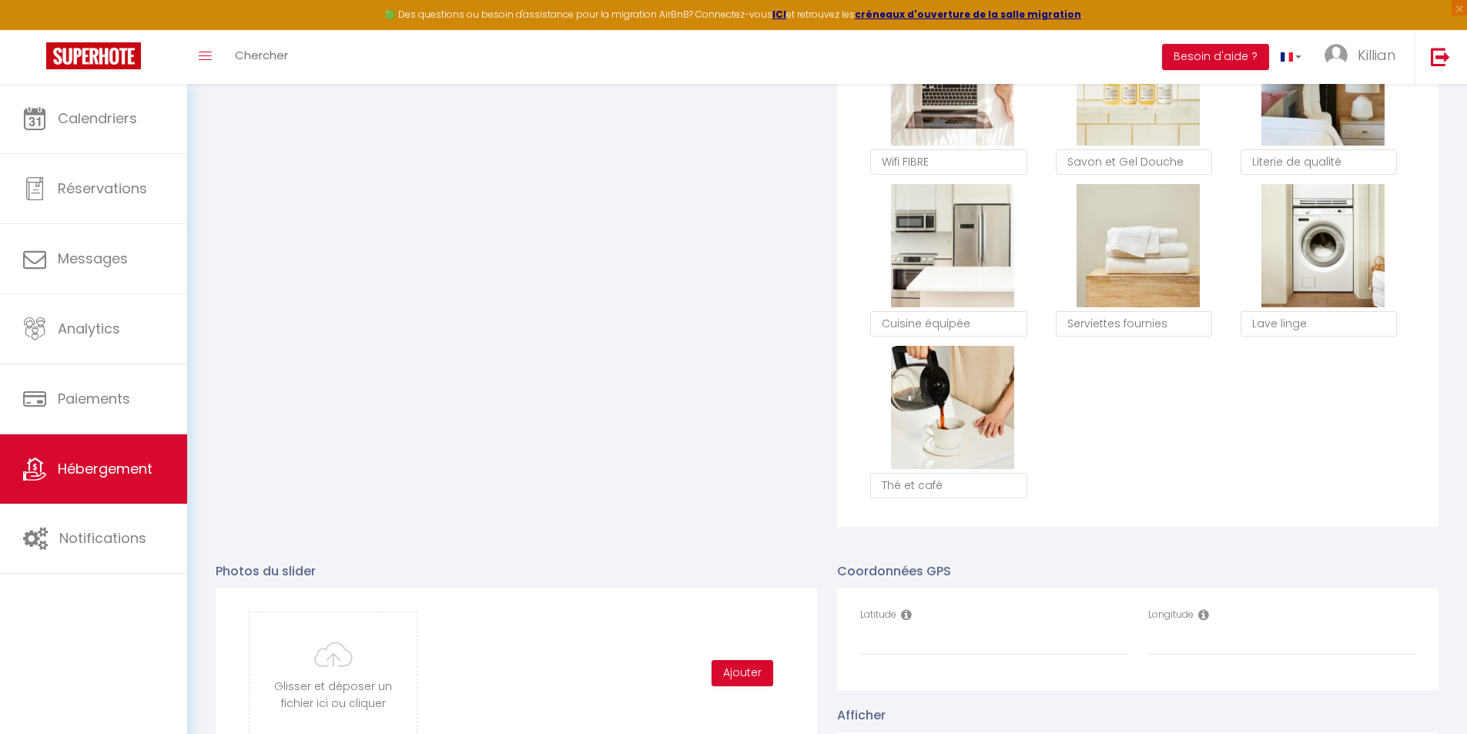
scroll to position [1309, 0]
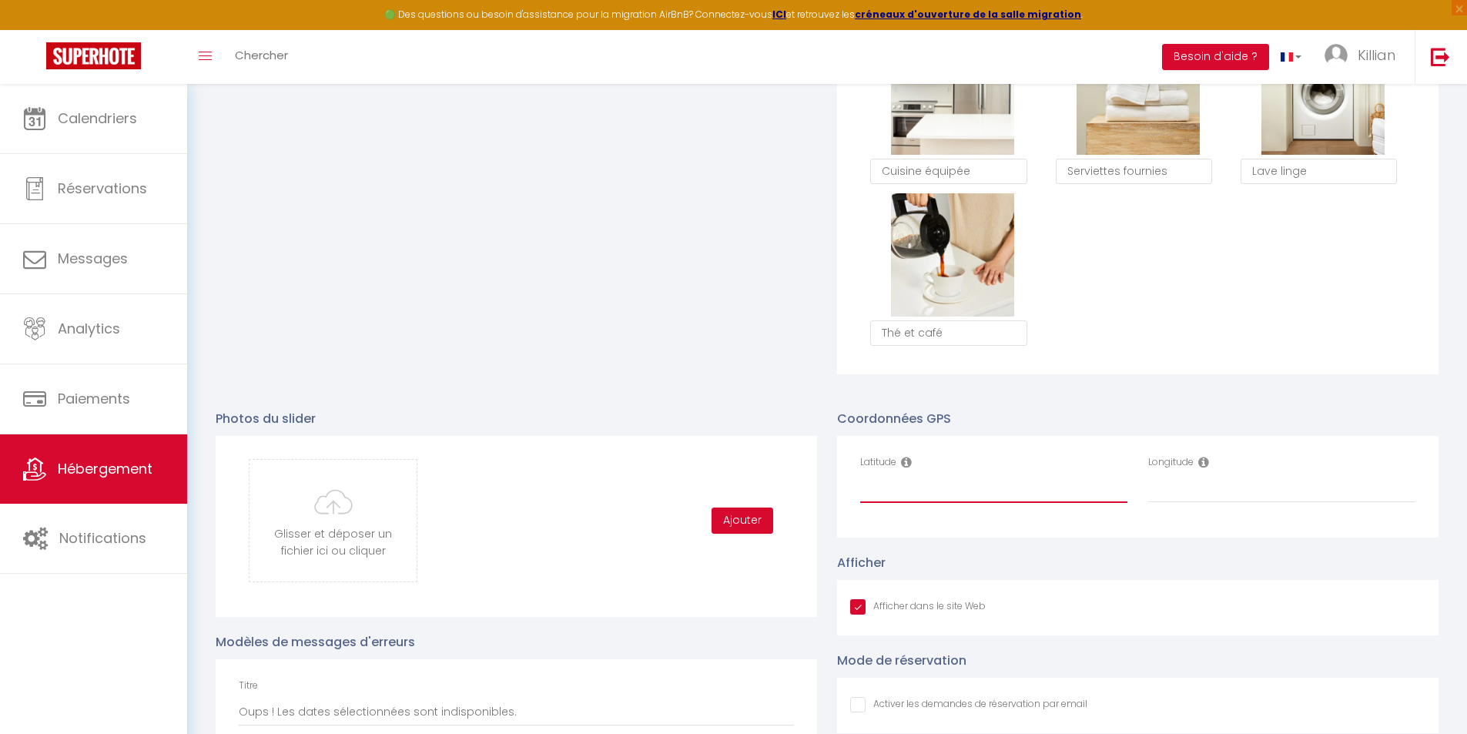
click at [939, 503] on input "Latitude" at bounding box center [993, 489] width 267 height 28
paste input "48.06767"
click at [1181, 499] on input "Longitude" at bounding box center [1281, 489] width 267 height 28
paste input "-0.771955"
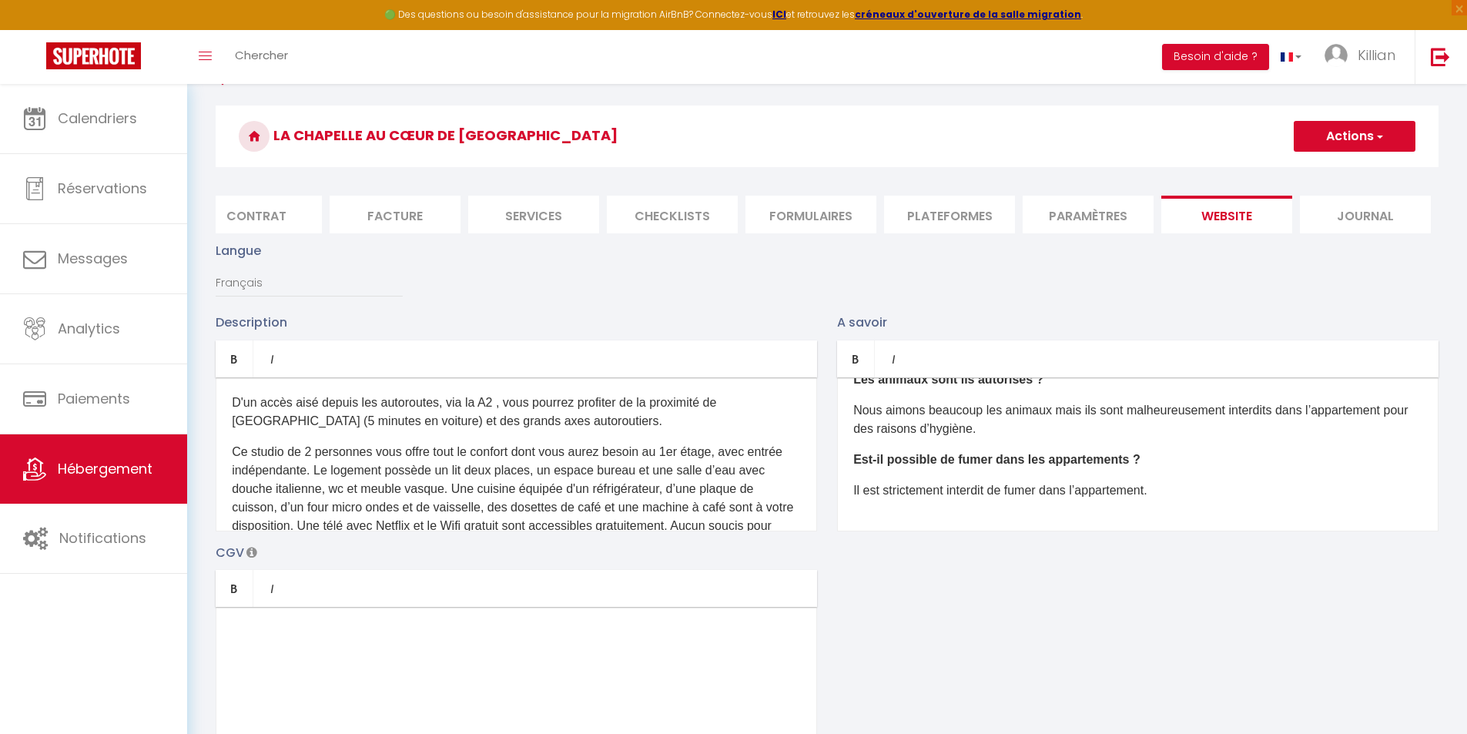
scroll to position [0, 0]
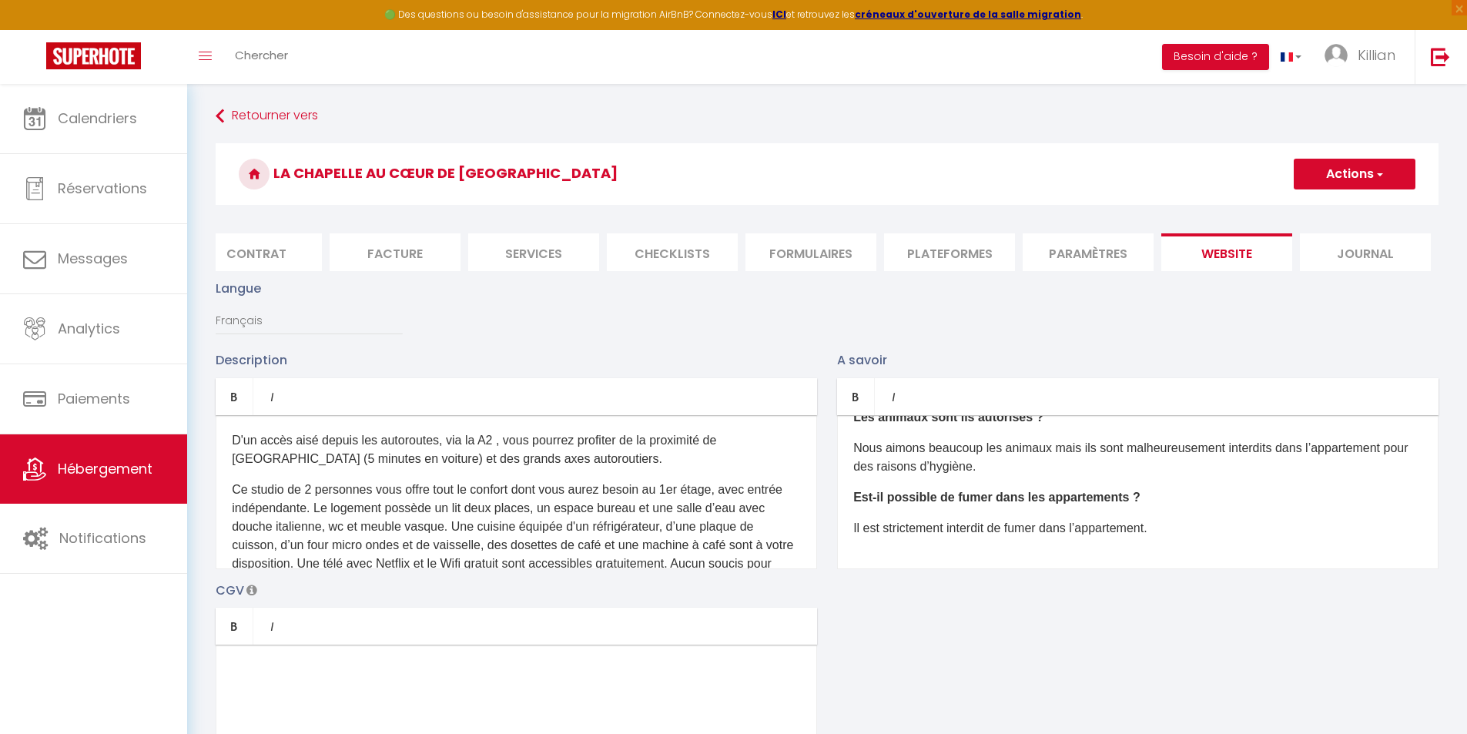
click at [1336, 175] on button "Actions" at bounding box center [1355, 174] width 122 height 31
click at [1329, 210] on input "Enregistrer" at bounding box center [1337, 207] width 57 height 15
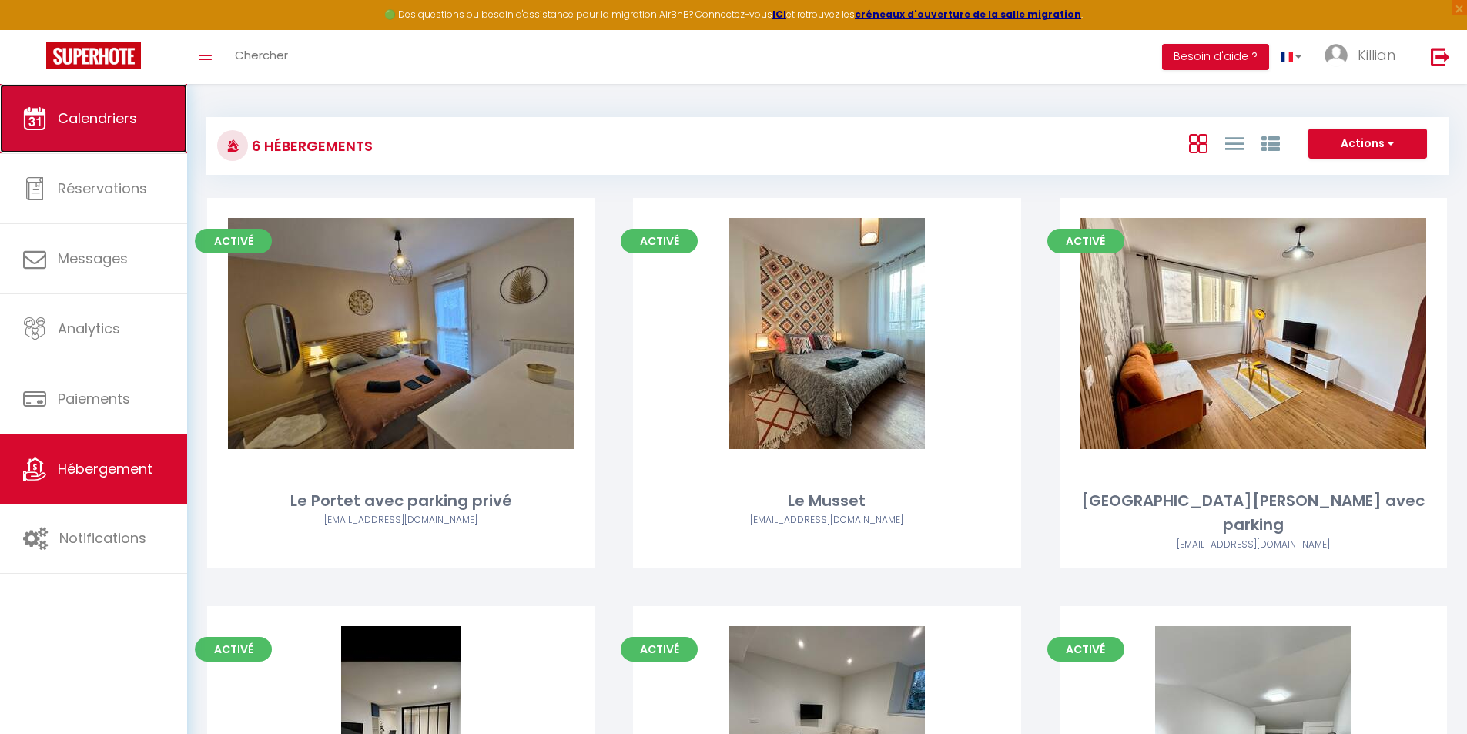
click at [158, 115] on link "Calendriers" at bounding box center [93, 118] width 187 height 69
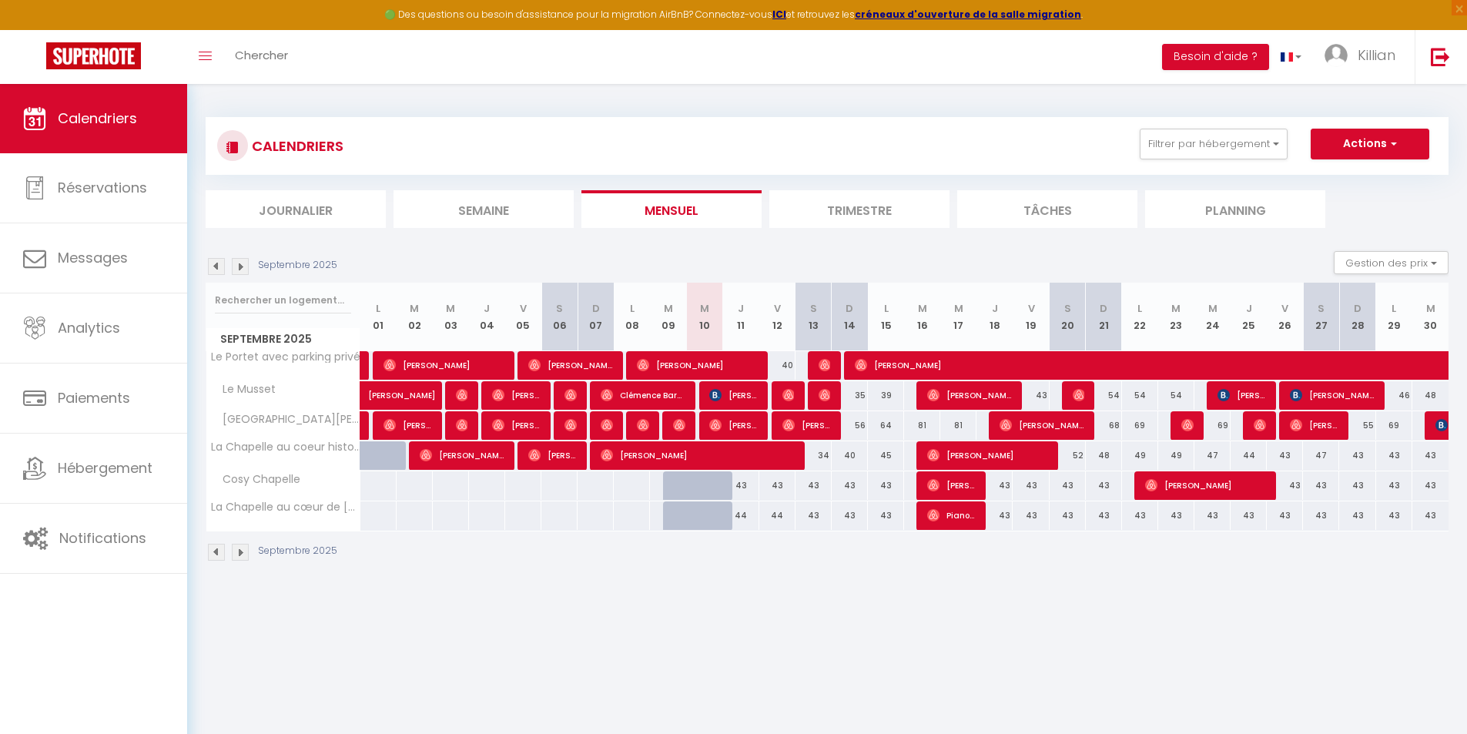
drag, startPoint x: 642, startPoint y: 680, endPoint x: 773, endPoint y: 684, distance: 131.8
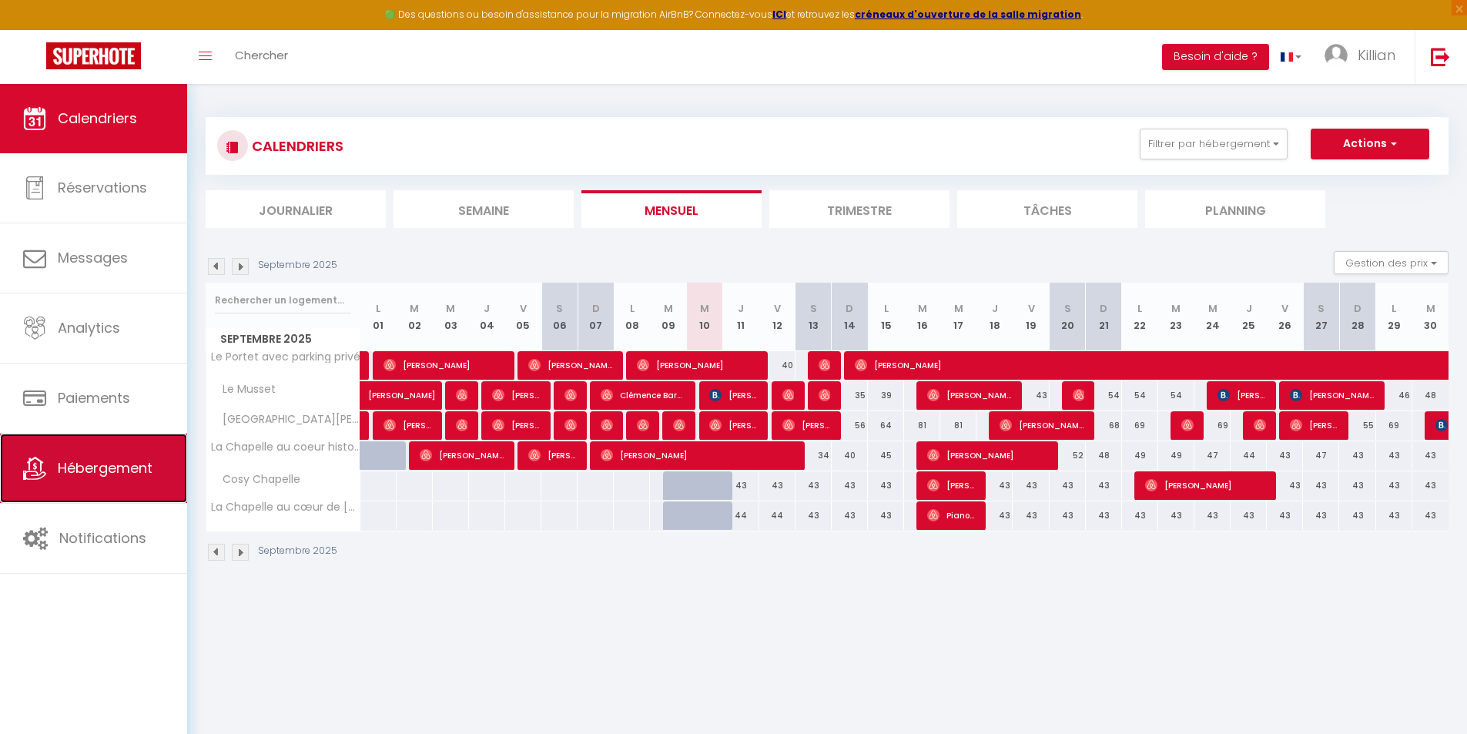
click at [116, 477] on span "Hébergement" at bounding box center [105, 467] width 95 height 19
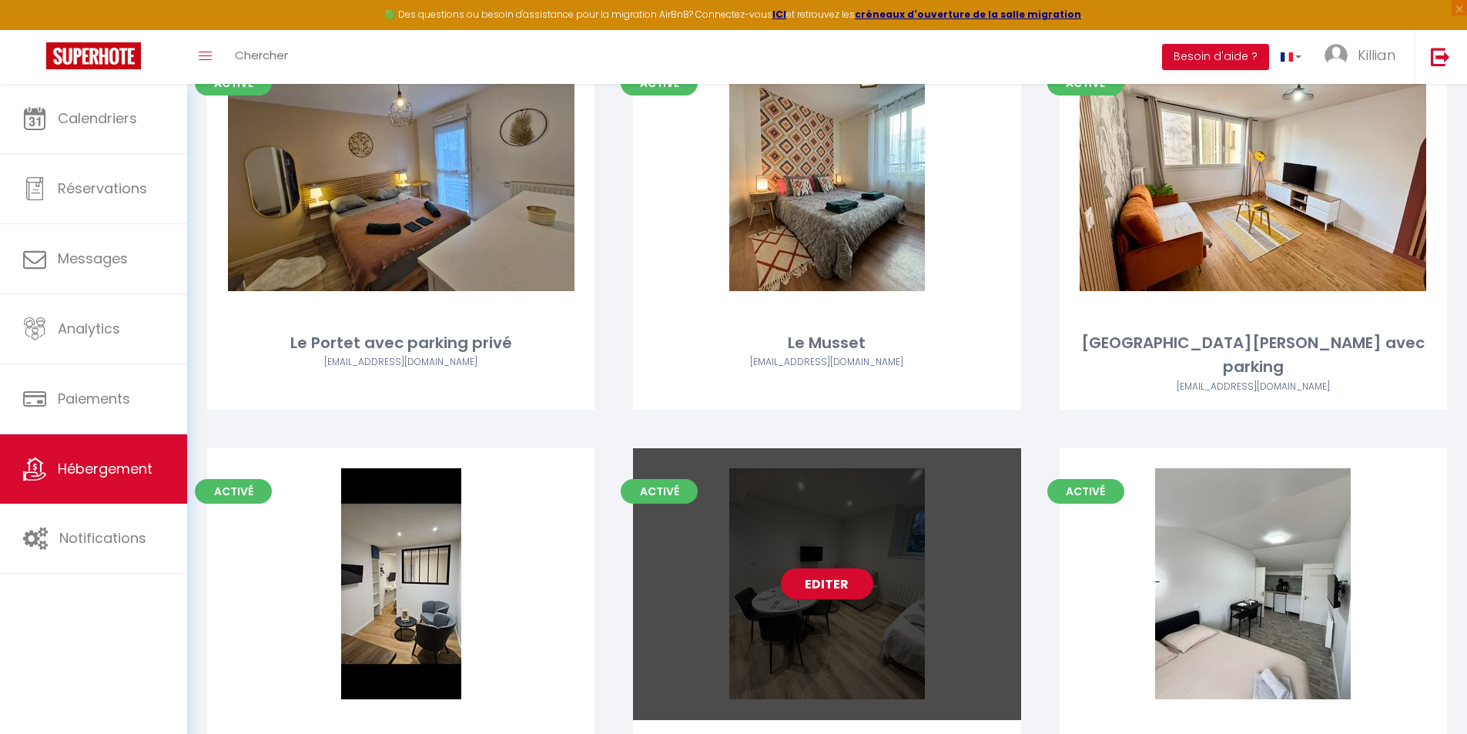
scroll to position [250, 0]
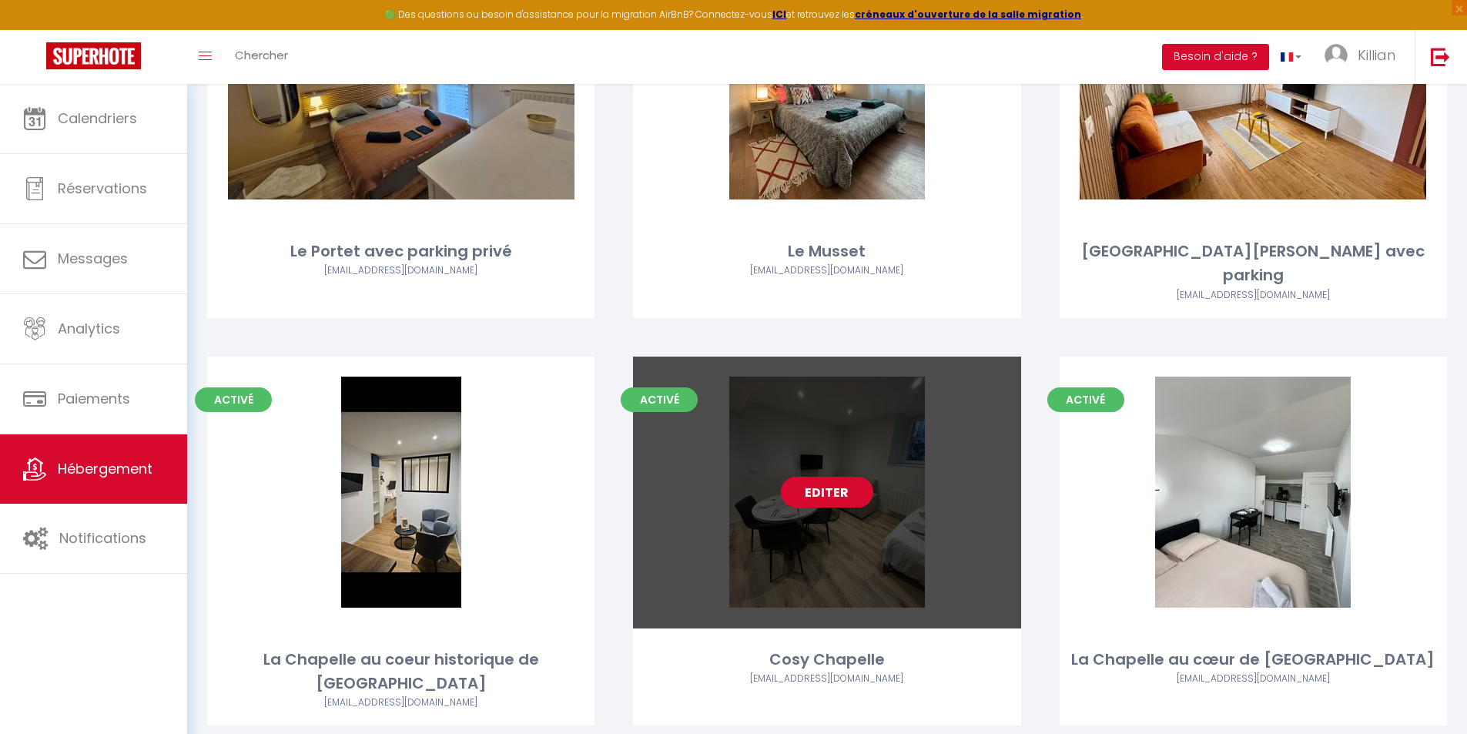
click at [833, 478] on link "Editer" at bounding box center [827, 492] width 92 height 31
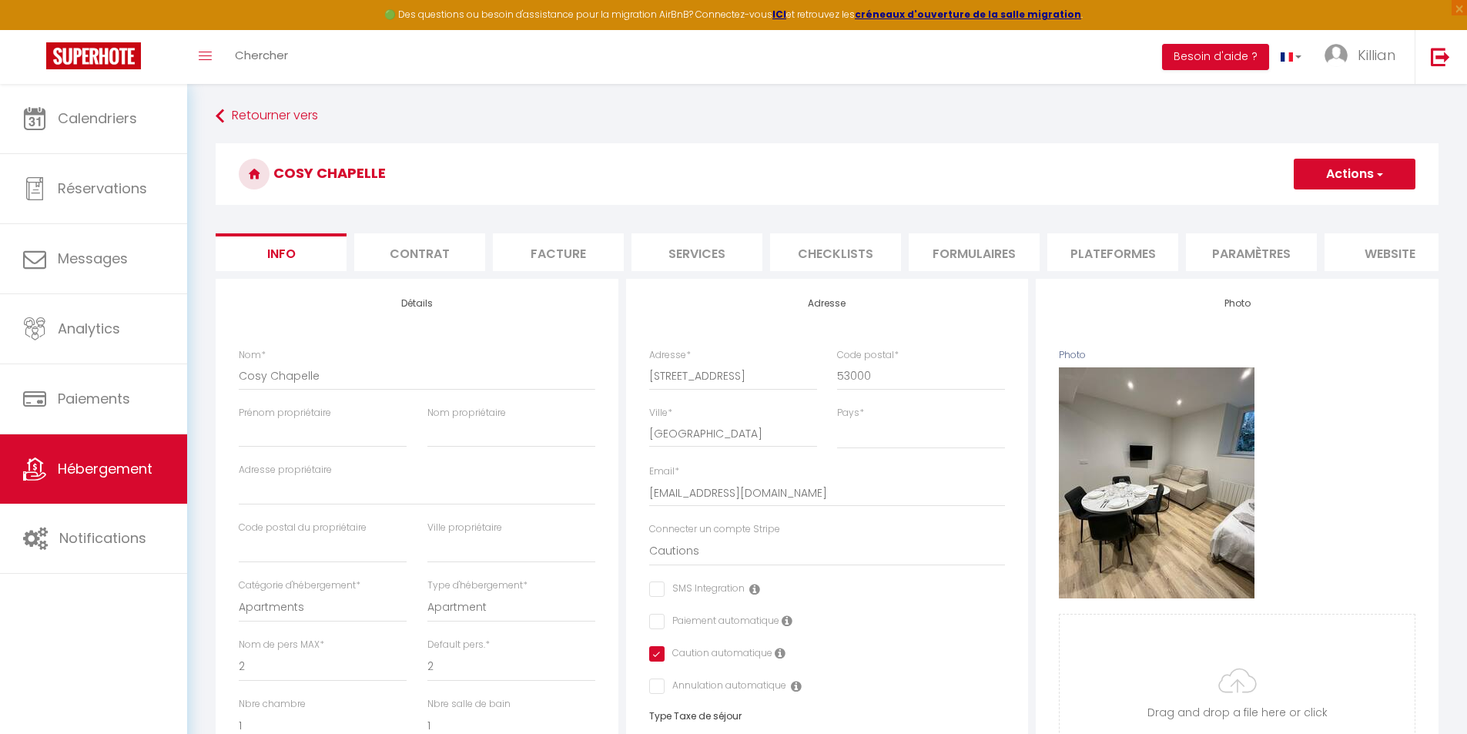
click at [1141, 260] on li "Plateformes" at bounding box center [1112, 252] width 131 height 38
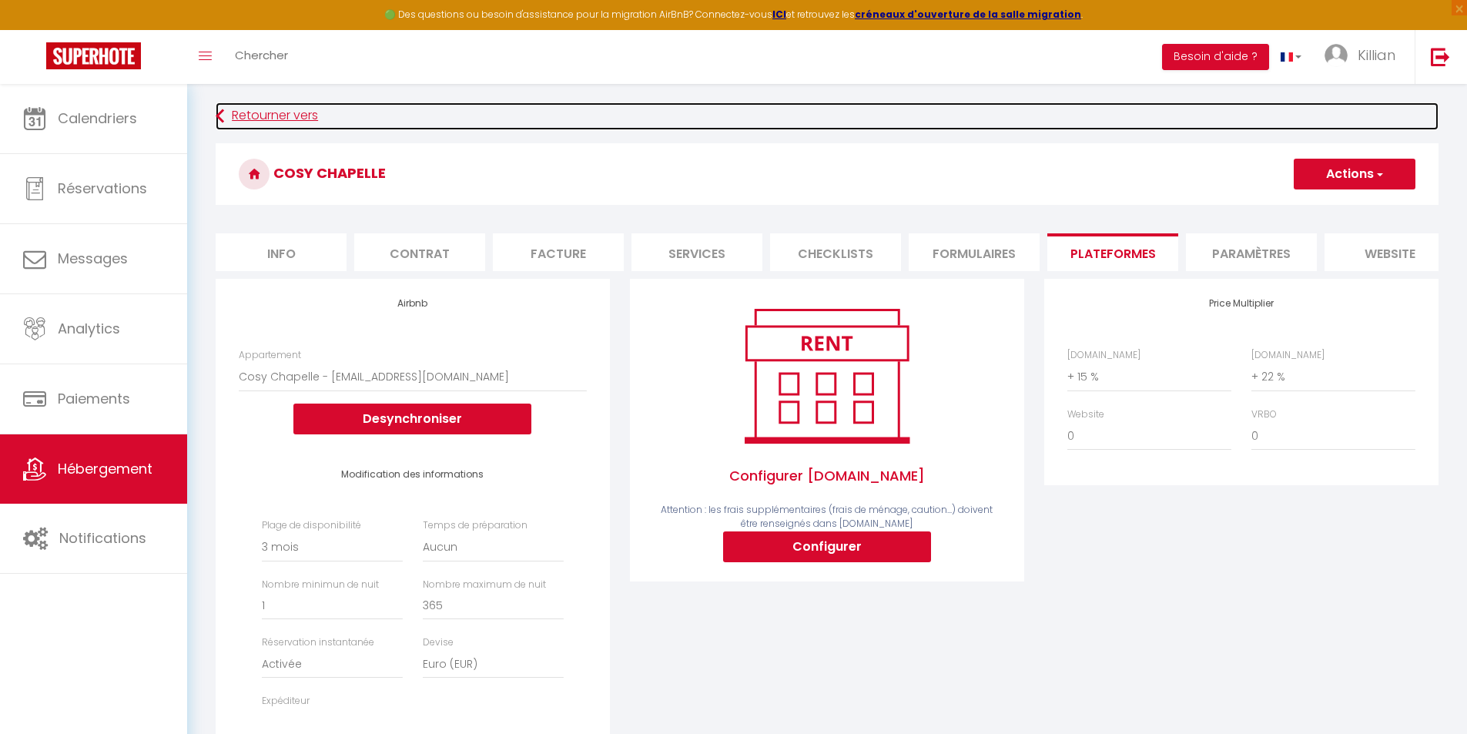
click at [245, 118] on link "Retourner vers" at bounding box center [827, 116] width 1223 height 28
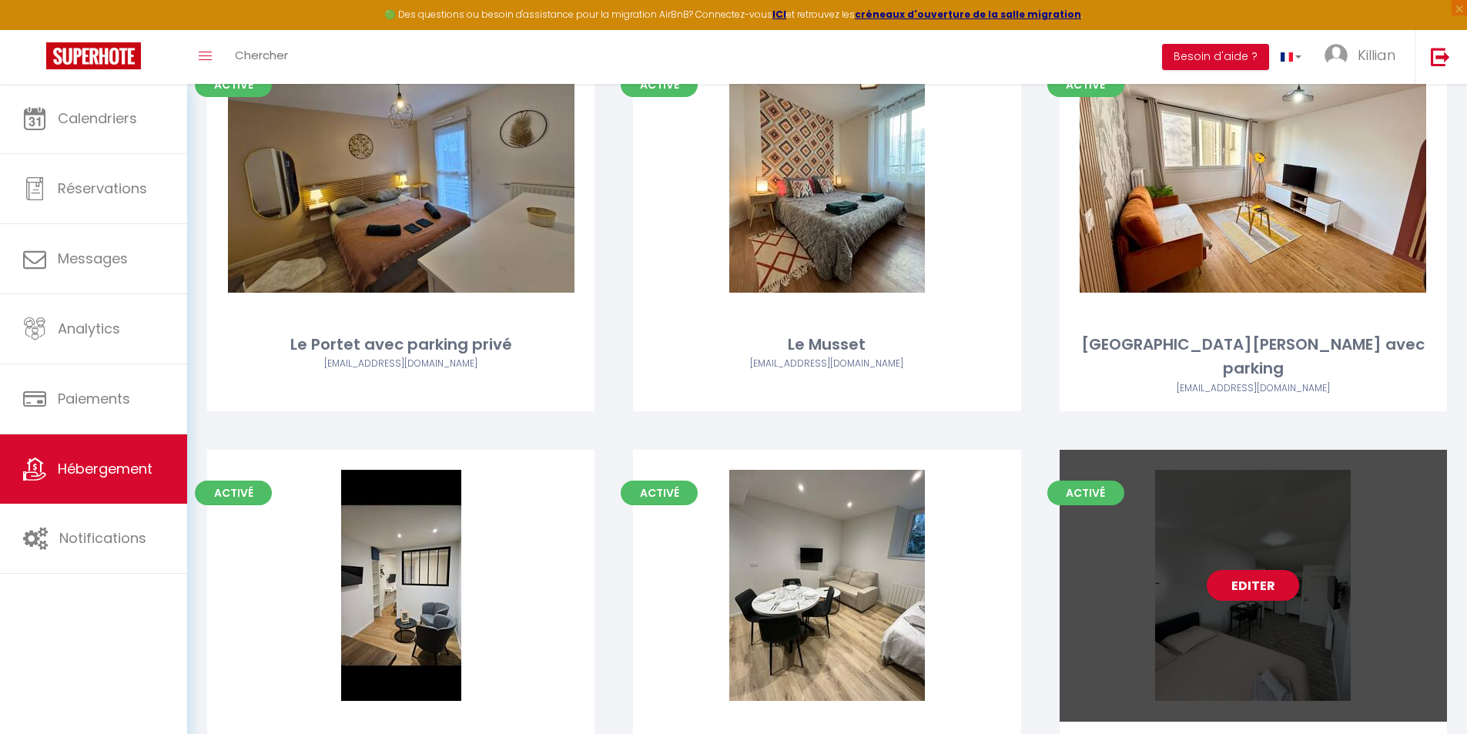
scroll to position [250, 0]
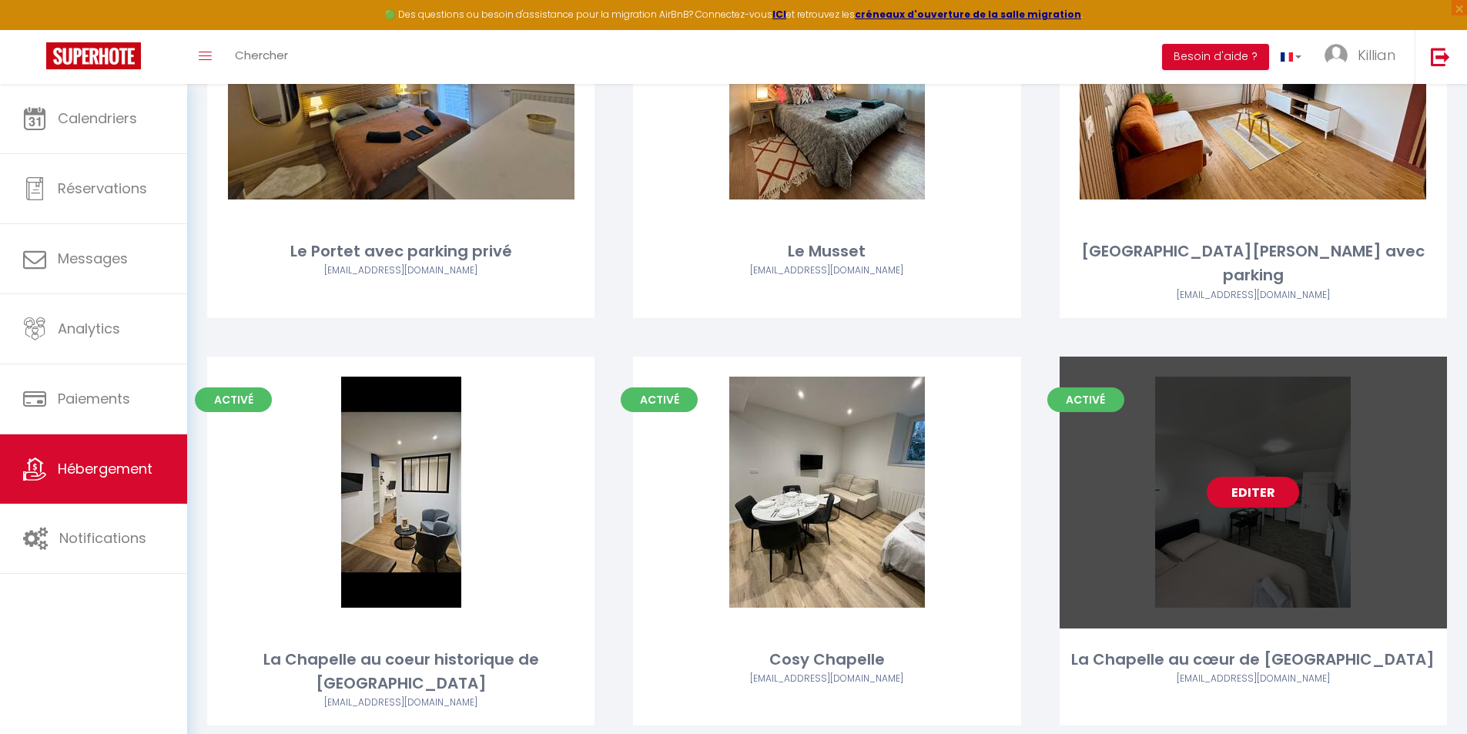
click at [1274, 477] on link "Editer" at bounding box center [1253, 492] width 92 height 31
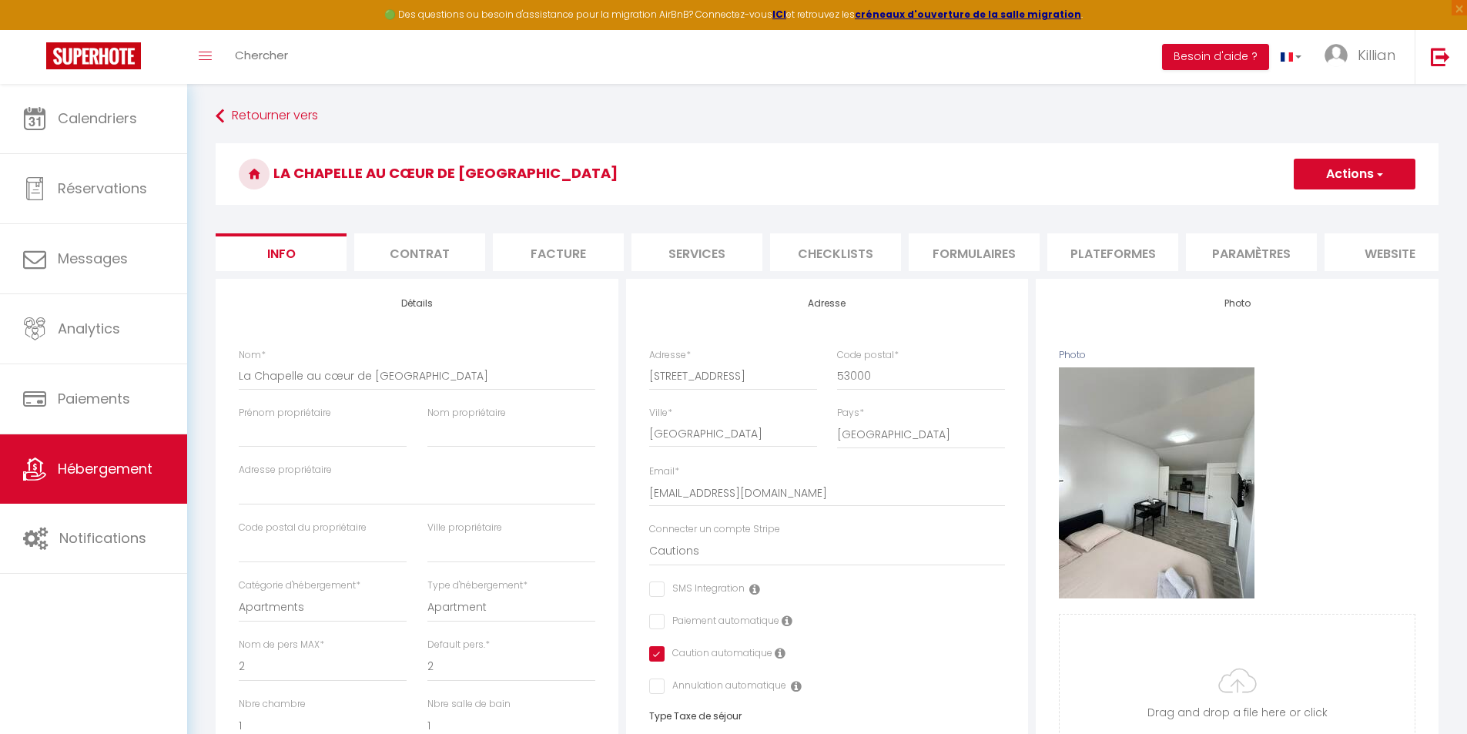
click at [1135, 247] on li "Plateformes" at bounding box center [1112, 252] width 131 height 38
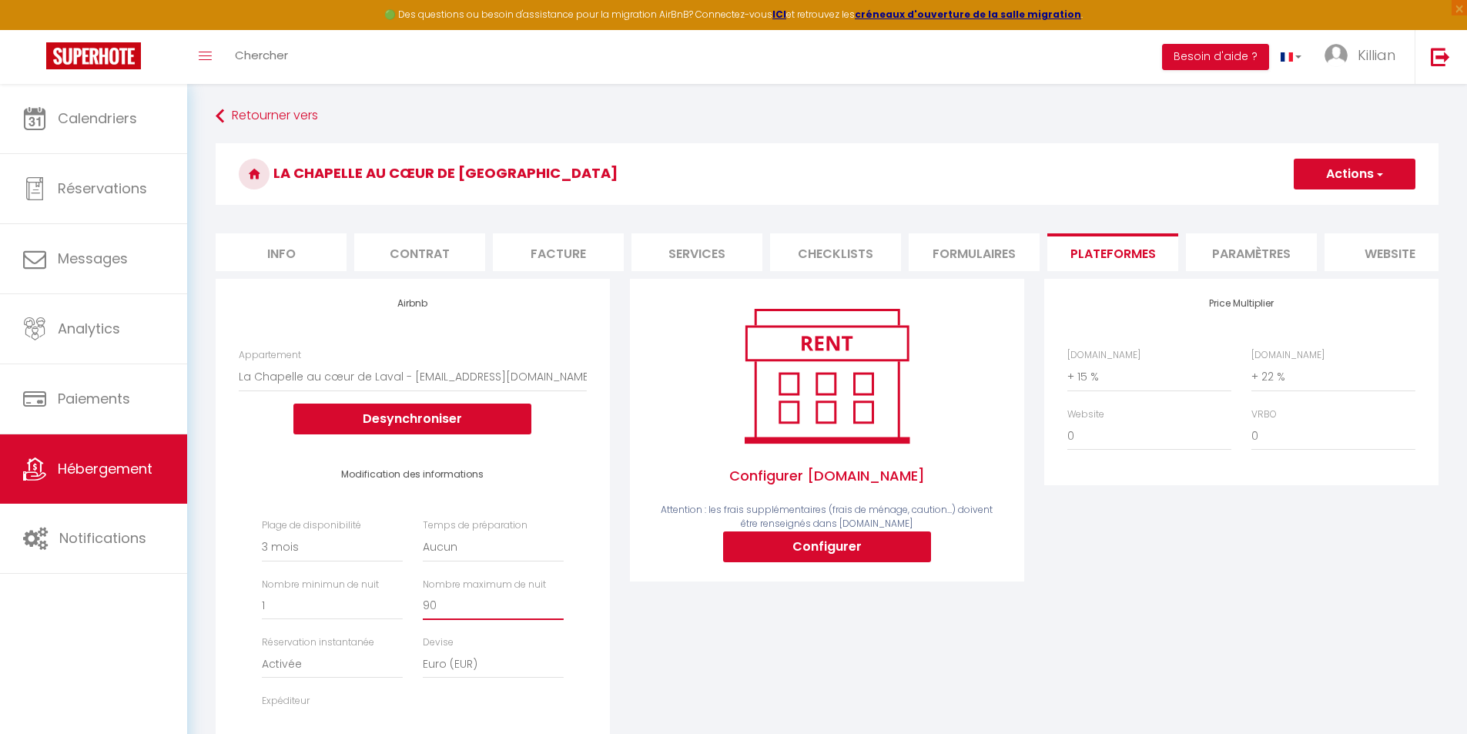
drag, startPoint x: 458, startPoint y: 615, endPoint x: 368, endPoint y: 605, distance: 90.7
click at [373, 614] on div "Plage de disponibilité Date indisponible par defaut 1 mois 3 mois 6 mois 9 mois…" at bounding box center [413, 651] width 322 height 267
click at [1355, 169] on button "Actions" at bounding box center [1355, 174] width 122 height 31
click at [1322, 202] on link "Enregistrer" at bounding box center [1354, 208] width 122 height 20
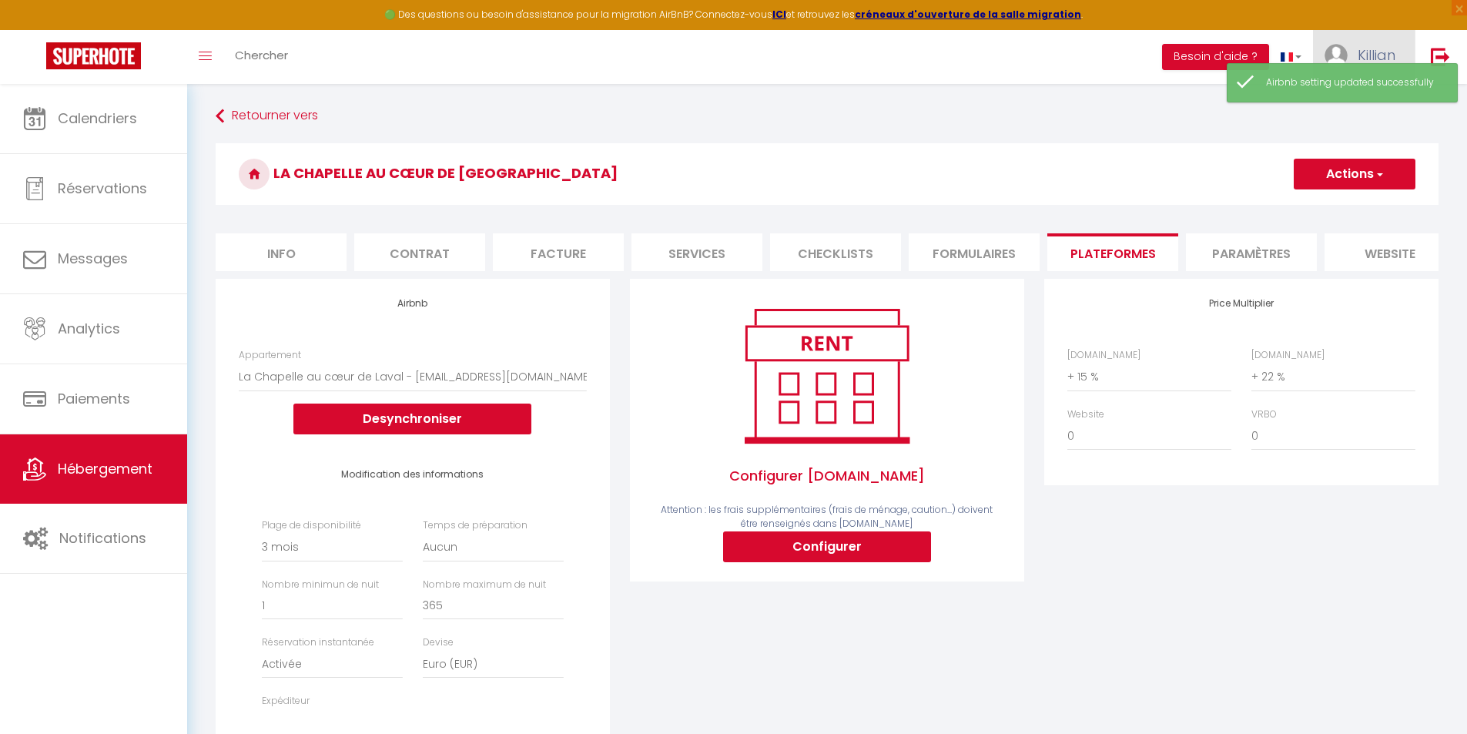
click at [1335, 49] on img at bounding box center [1336, 55] width 23 height 23
click at [1341, 110] on link "Paramètres" at bounding box center [1353, 107] width 114 height 26
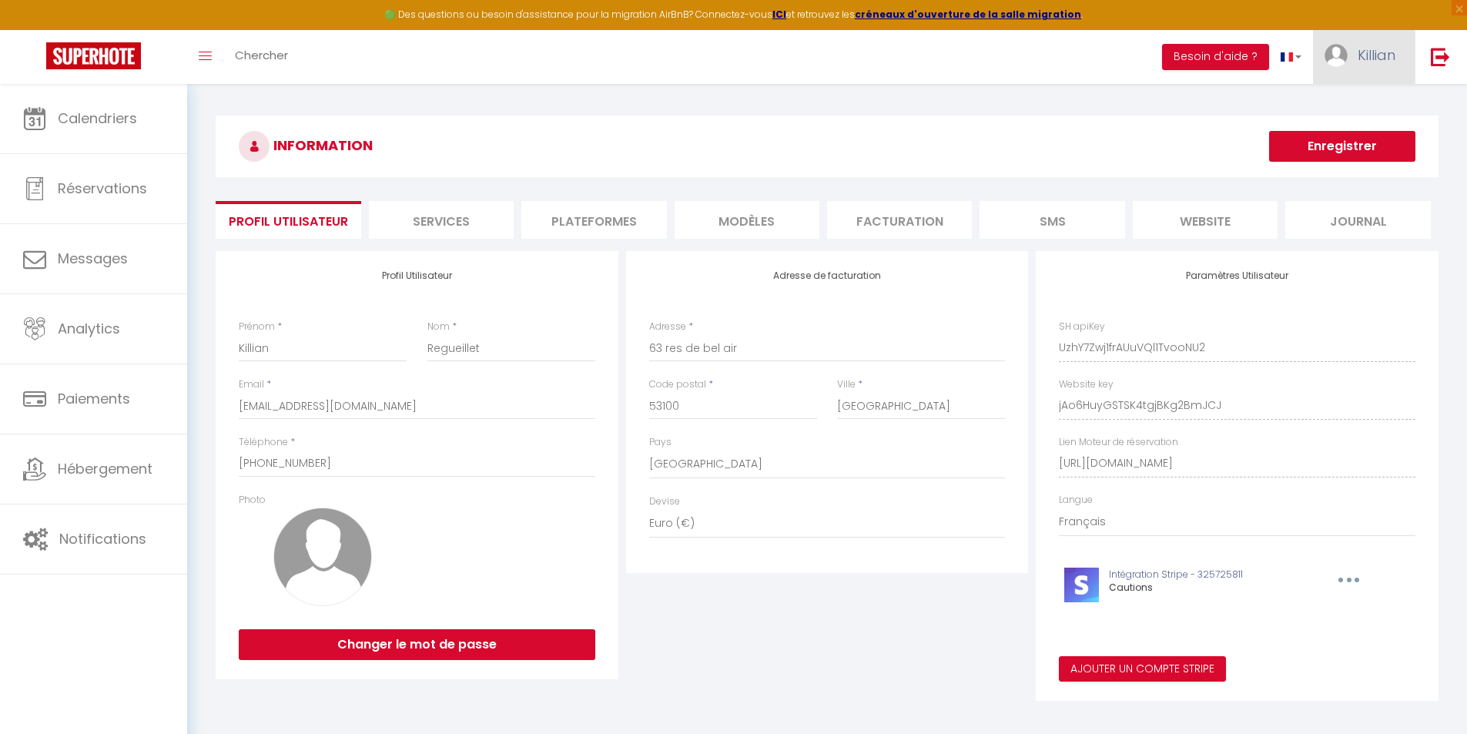
click at [1379, 54] on span "Killian" at bounding box center [1377, 54] width 38 height 19
click at [1349, 128] on link "Équipe" at bounding box center [1353, 135] width 114 height 26
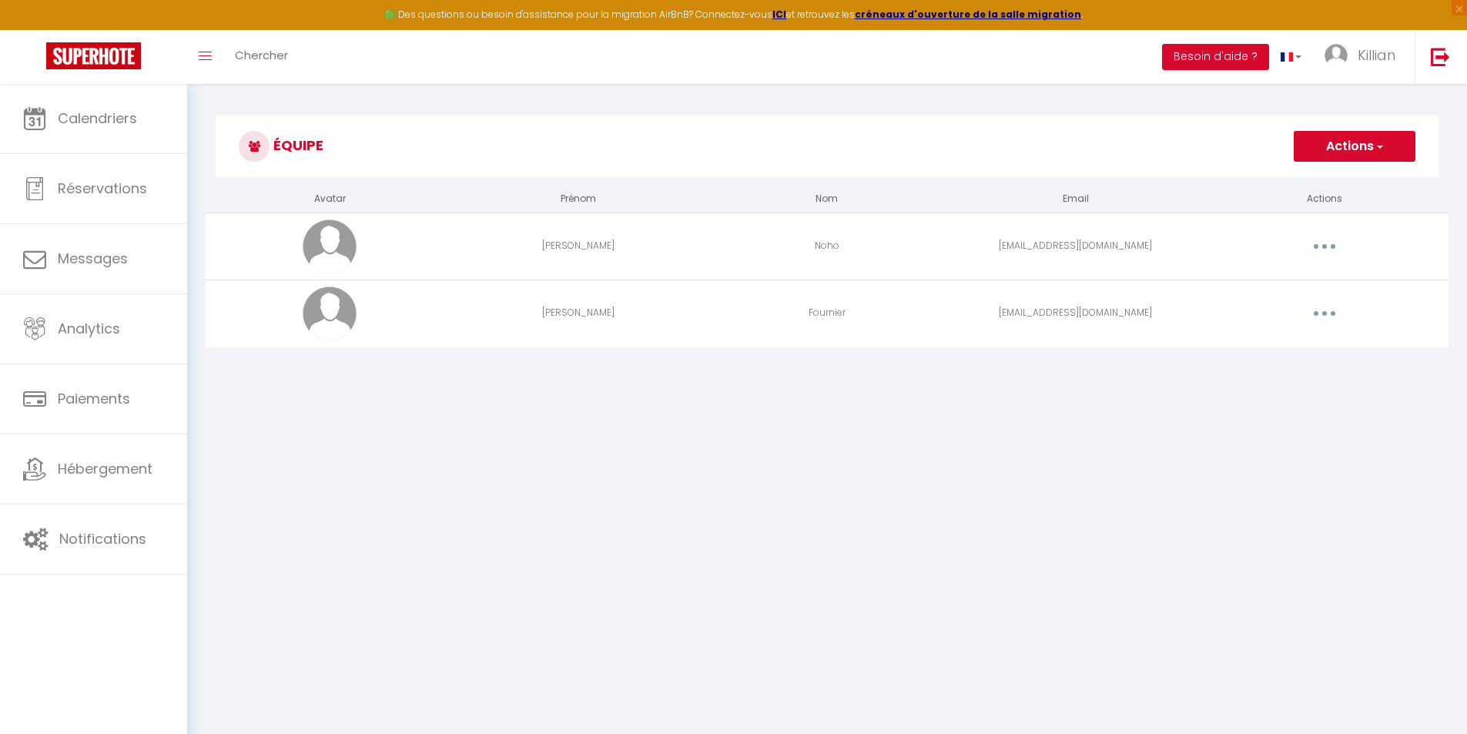
click at [1315, 313] on button "button" at bounding box center [1324, 313] width 43 height 25
click at [1273, 340] on link "Editer" at bounding box center [1285, 349] width 114 height 26
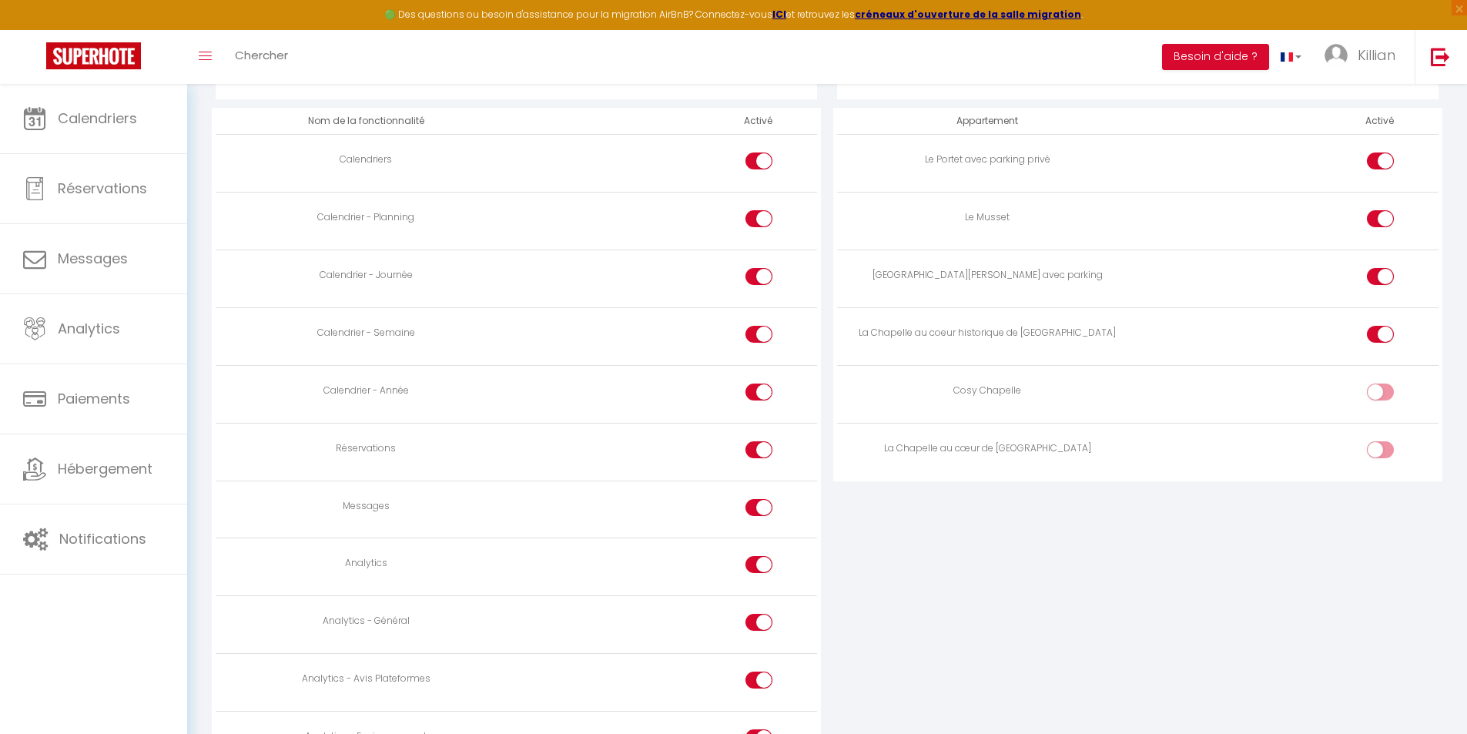
scroll to position [924, 0]
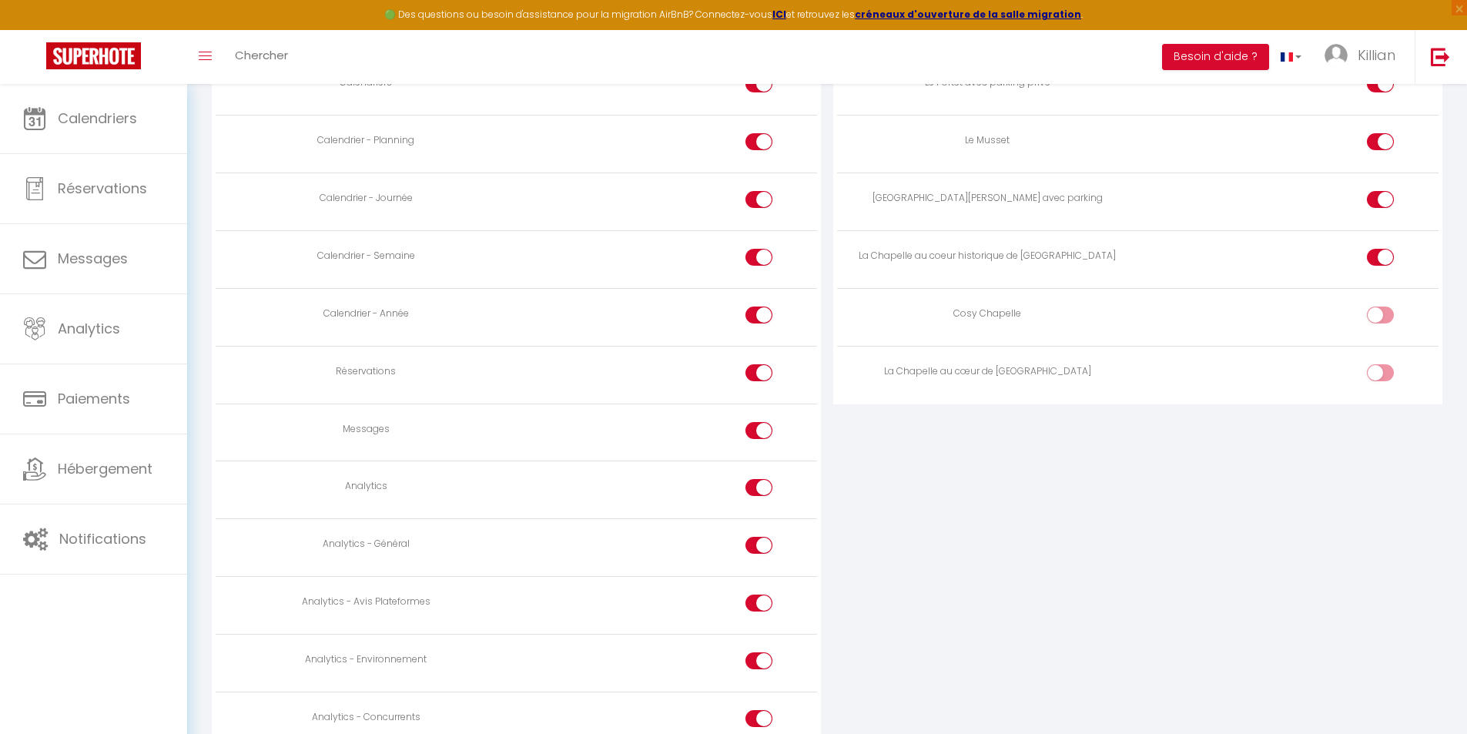
click at [1375, 320] on div at bounding box center [1380, 315] width 27 height 17
click at [1380, 320] on input "checkbox" at bounding box center [1393, 318] width 27 height 23
click at [1377, 364] on div at bounding box center [1380, 372] width 27 height 17
click at [1380, 364] on input "checkbox" at bounding box center [1393, 375] width 27 height 23
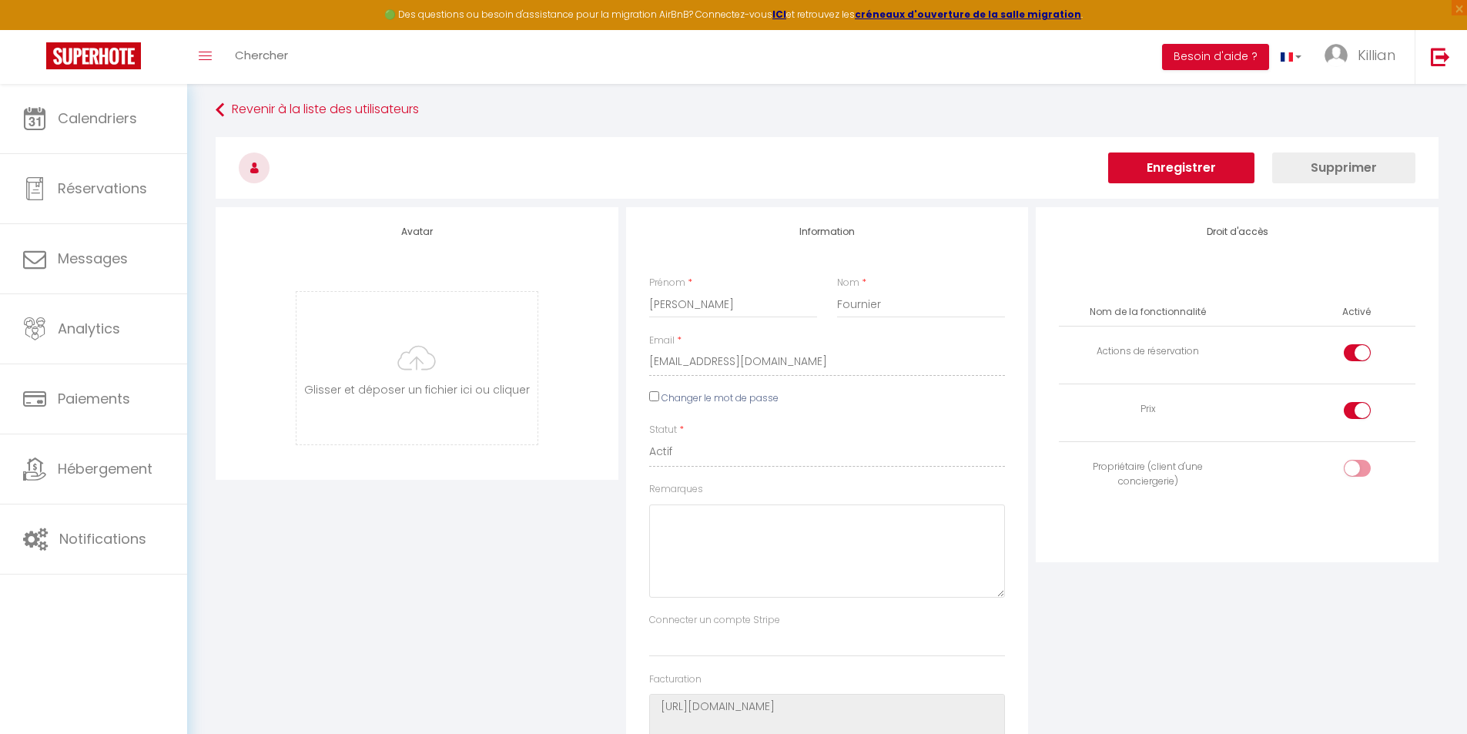
scroll to position [0, 0]
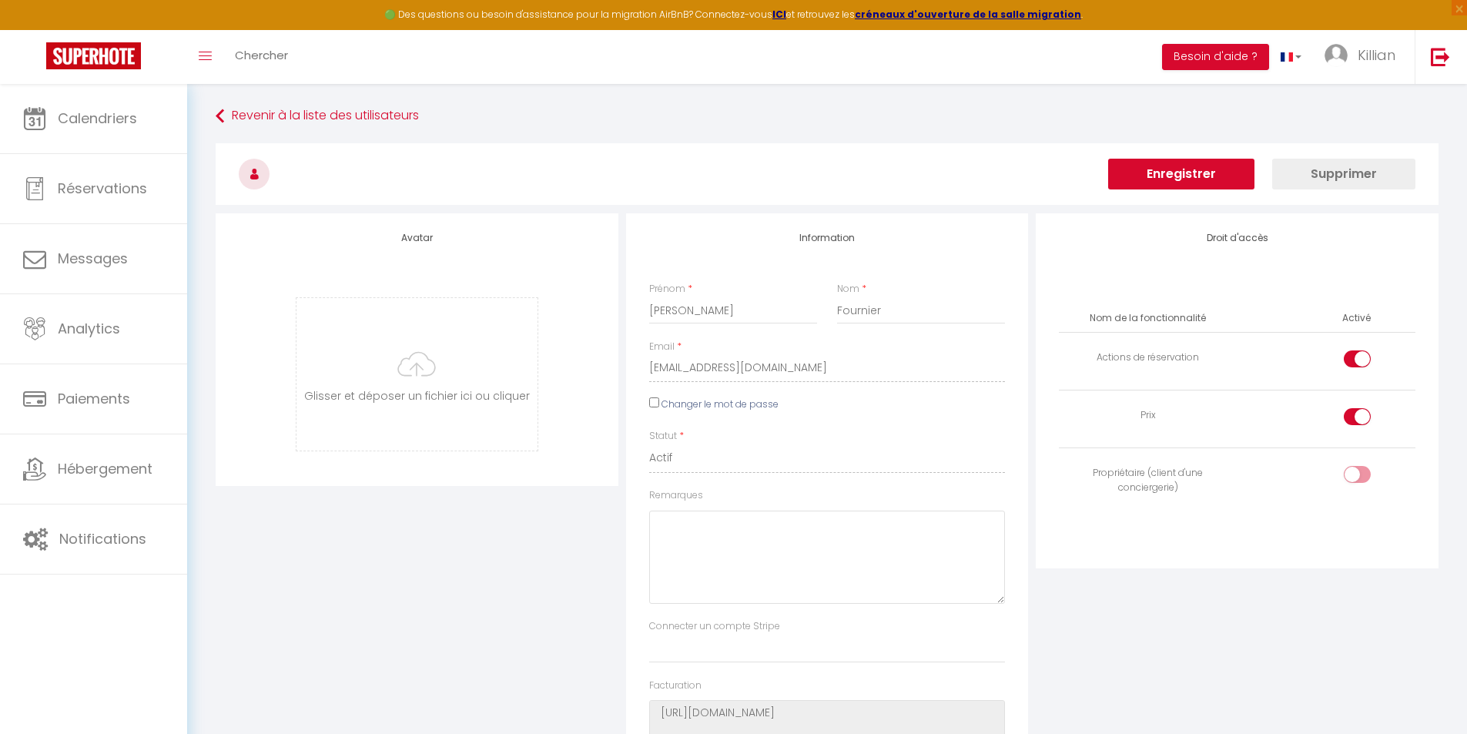
click at [1215, 179] on button "Enregistrer" at bounding box center [1181, 174] width 146 height 31
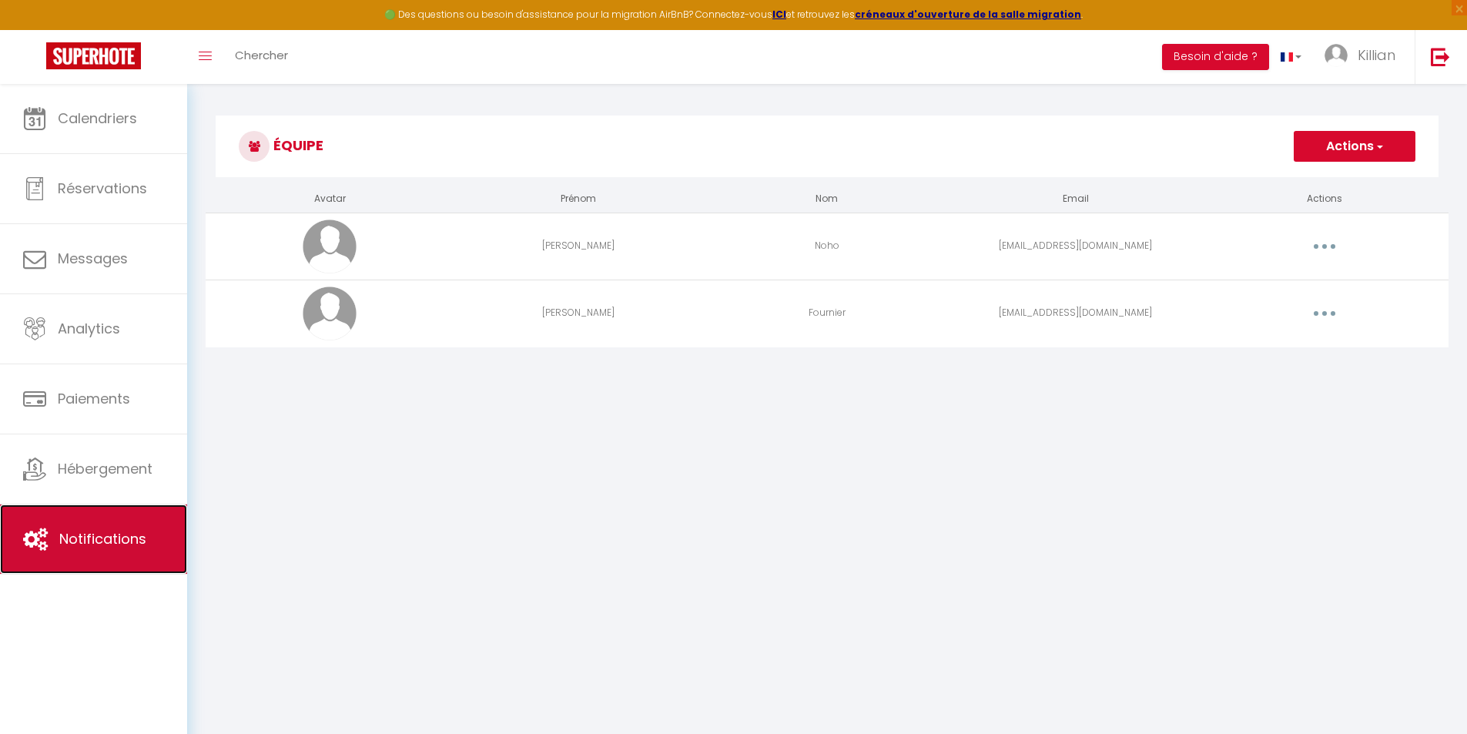
click at [134, 530] on span "Notifications" at bounding box center [102, 538] width 87 height 19
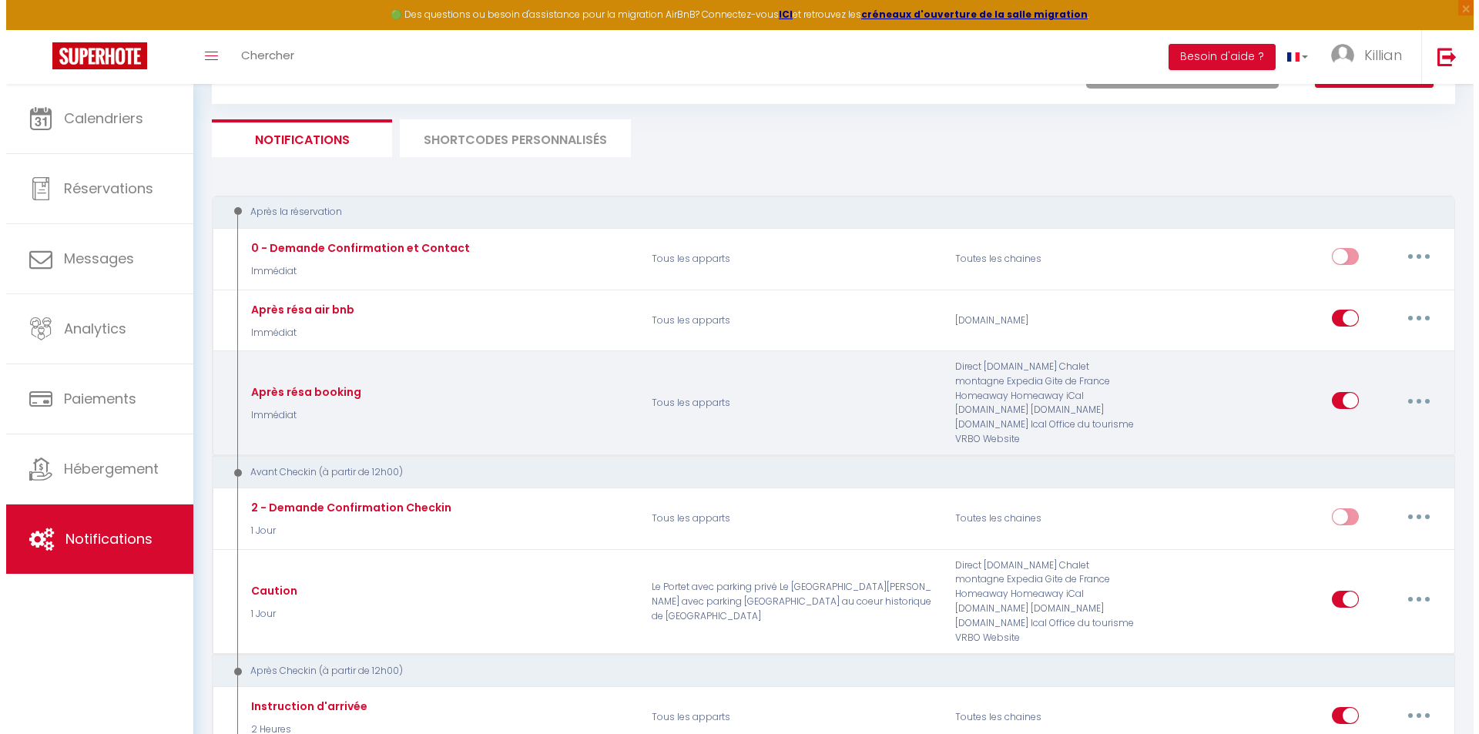
scroll to position [77, 0]
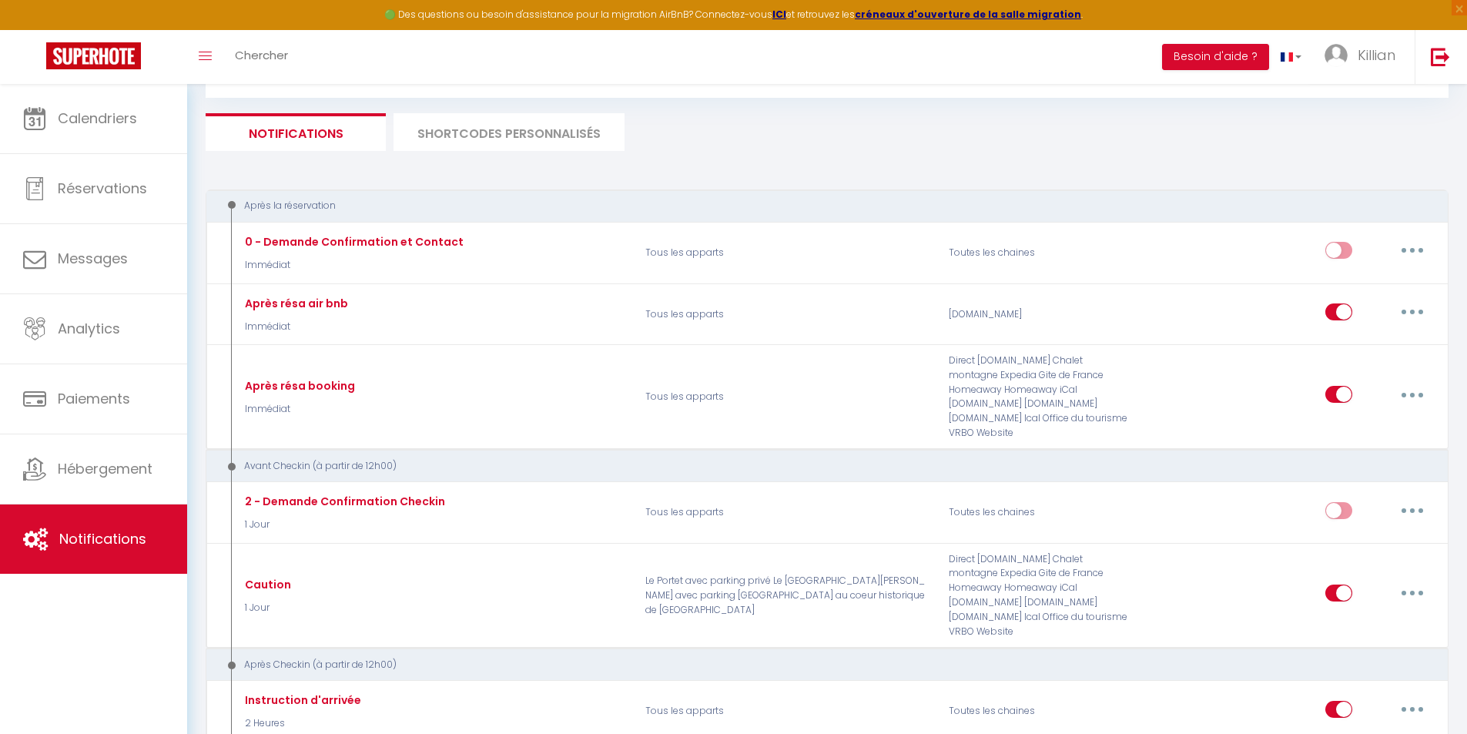
click at [585, 130] on li "SHORTCODES PERSONNALISÉS" at bounding box center [509, 132] width 231 height 38
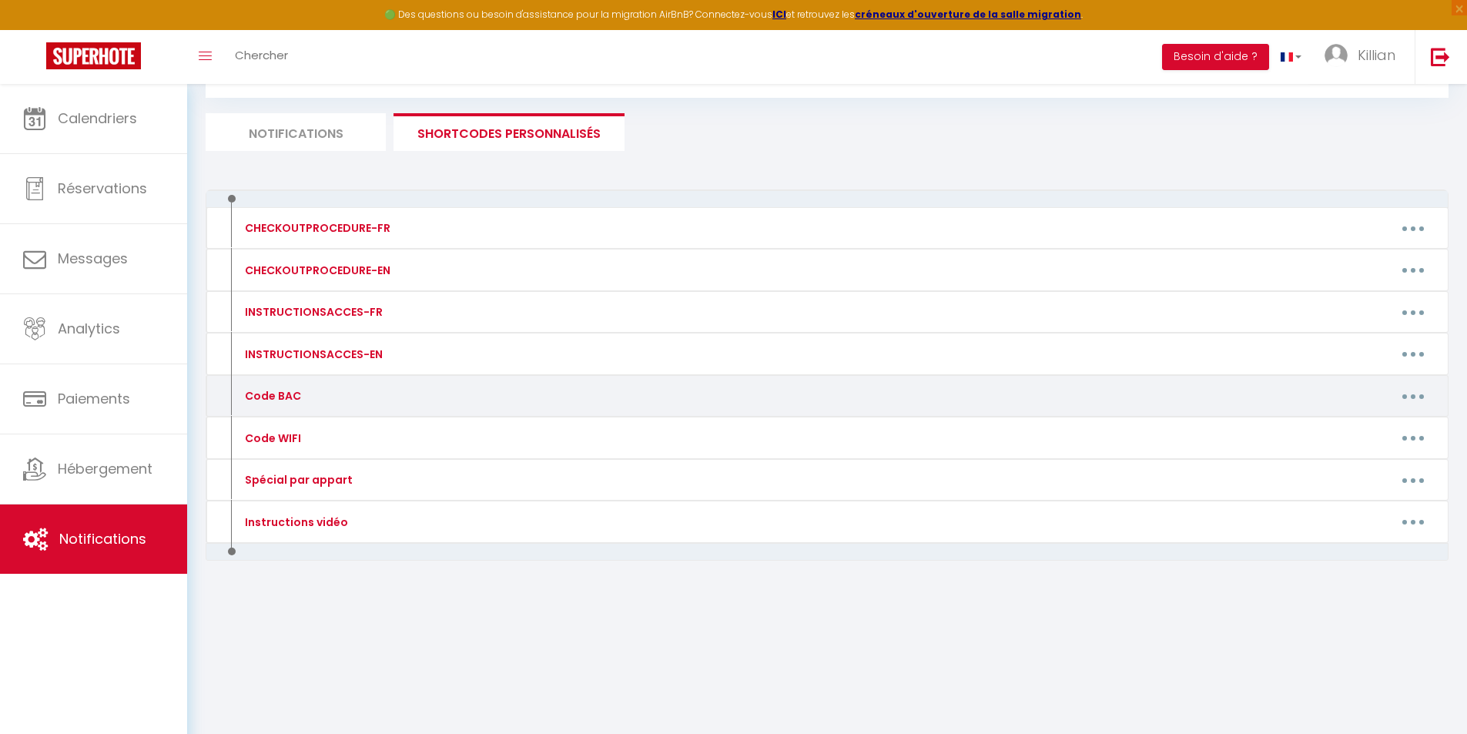
click at [1407, 403] on button "button" at bounding box center [1413, 396] width 43 height 25
click at [1348, 430] on link "Editer" at bounding box center [1373, 431] width 114 height 26
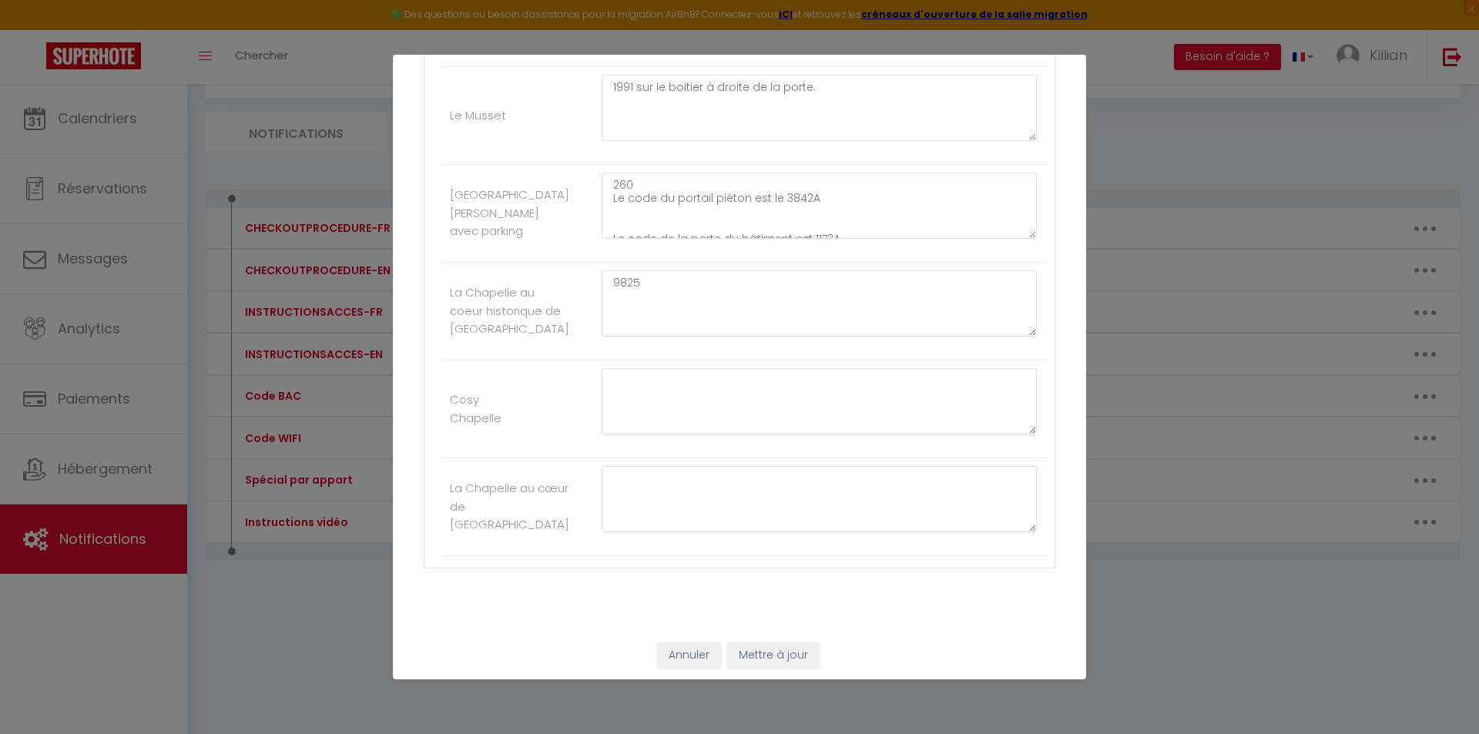
scroll to position [430, 0]
click at [685, 653] on button "Annuler" at bounding box center [689, 651] width 64 height 26
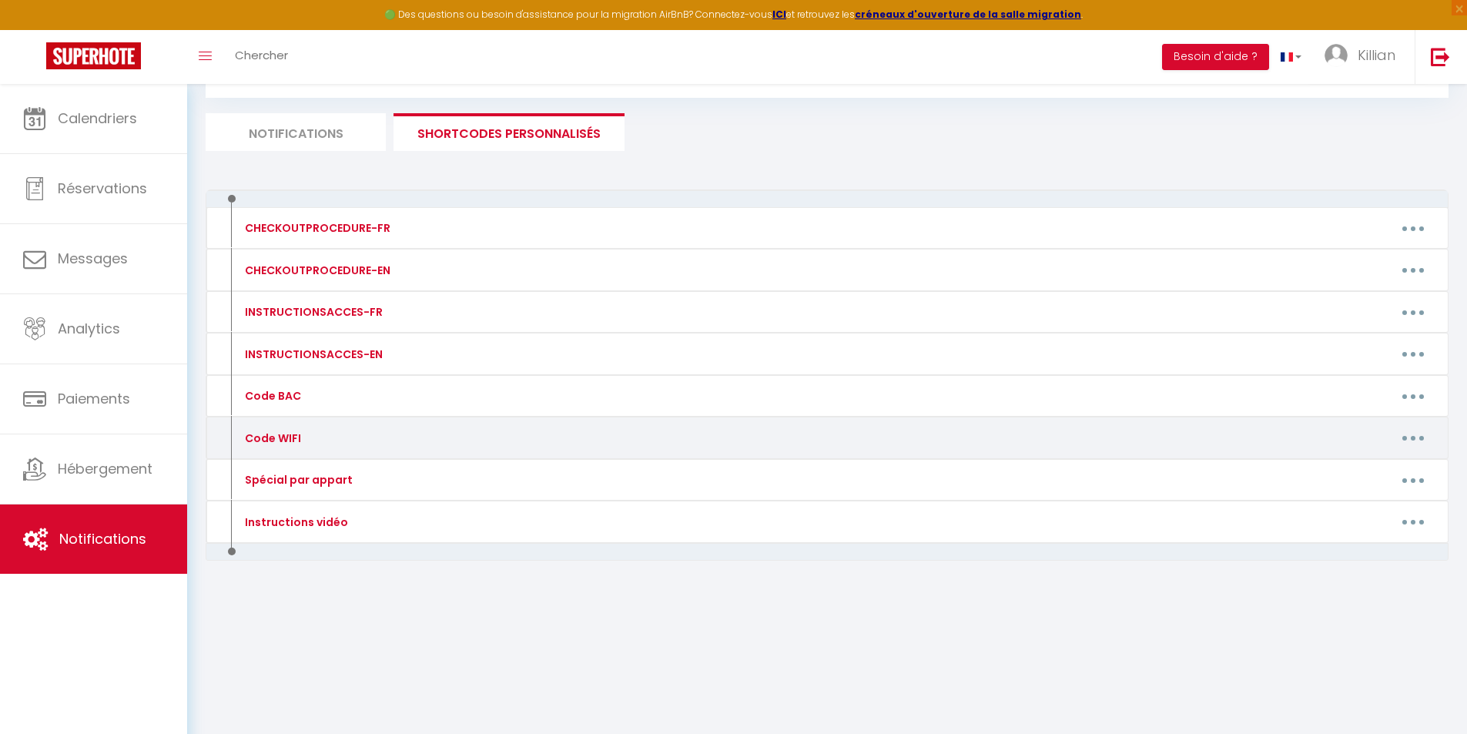
click at [1410, 444] on button "button" at bounding box center [1413, 438] width 43 height 25
click at [1345, 471] on link "Editer" at bounding box center [1373, 473] width 114 height 26
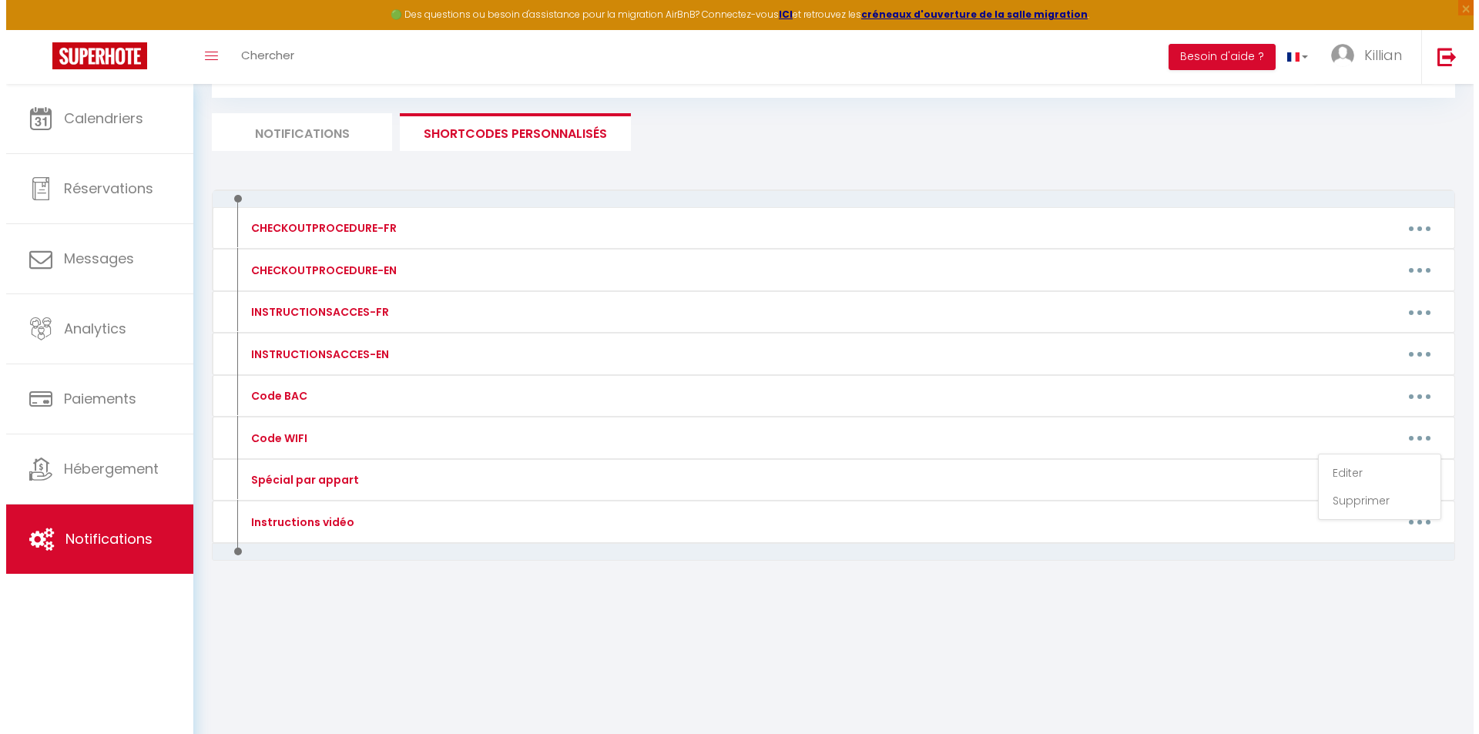
scroll to position [0, 0]
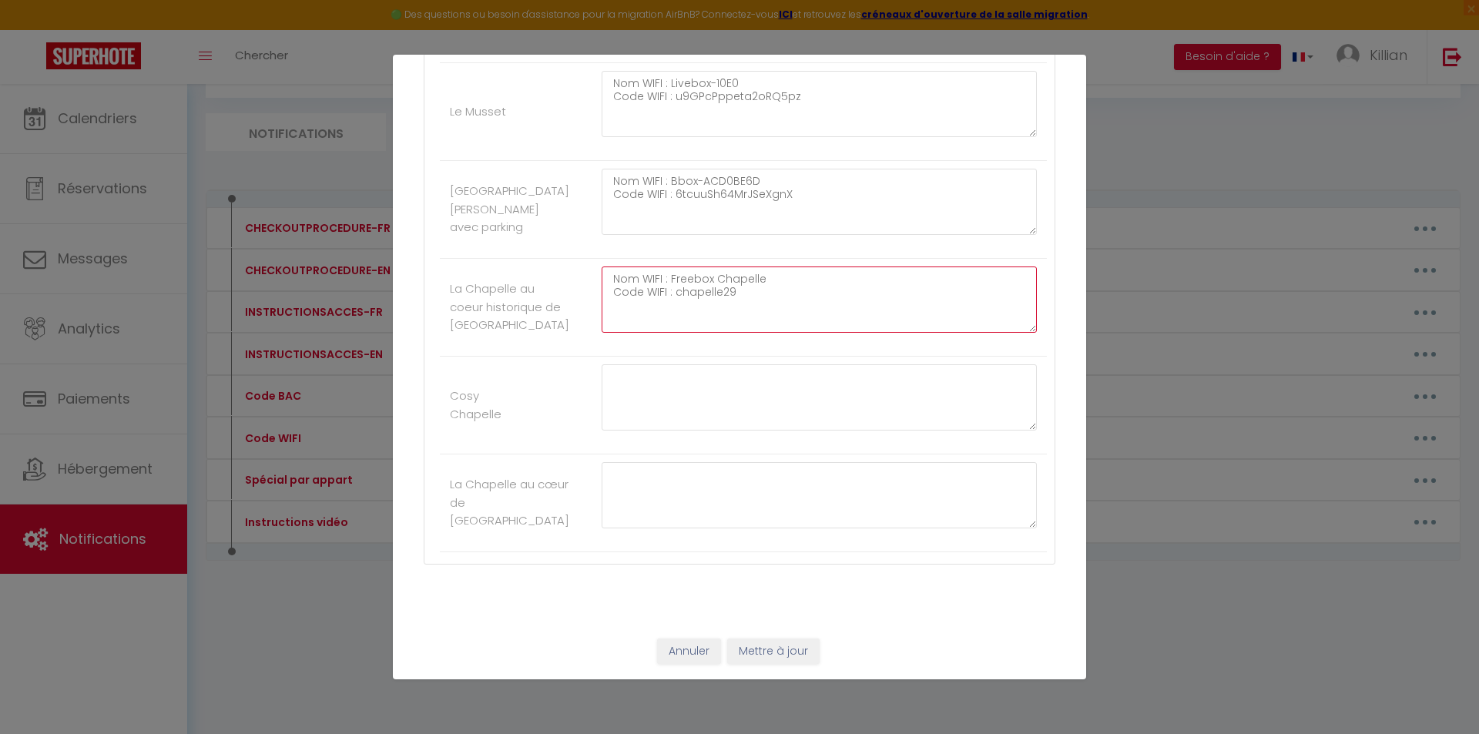
drag, startPoint x: 745, startPoint y: 298, endPoint x: 602, endPoint y: 275, distance: 144.3
click at [602, 275] on textarea "Nom WIFI : Freebox Chapelle Code WIFI : chapelle29" at bounding box center [818, 299] width 435 height 66
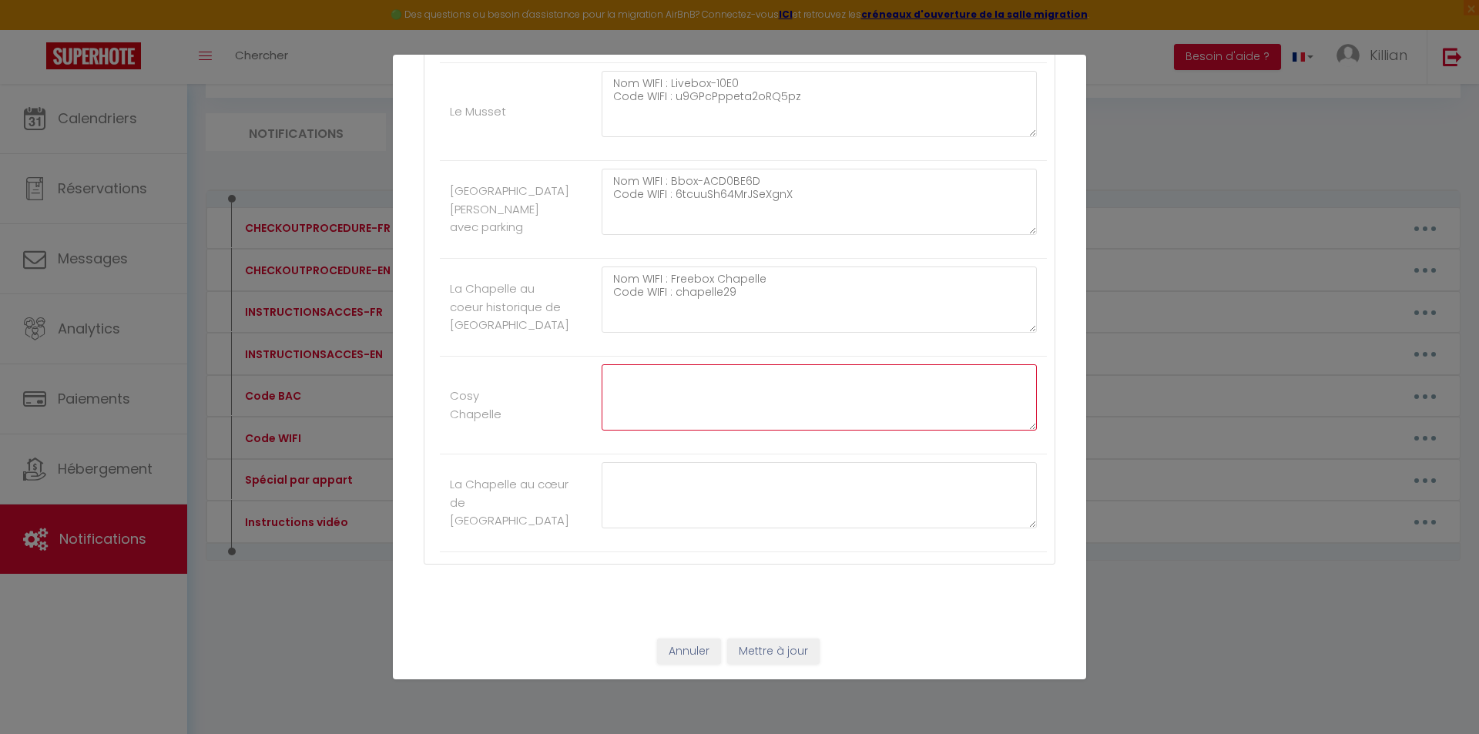
click at [665, 397] on textarea at bounding box center [818, 397] width 435 height 66
paste textarea "Nom WIFI : Freebox Chapelle Code WIFI : chapelle29"
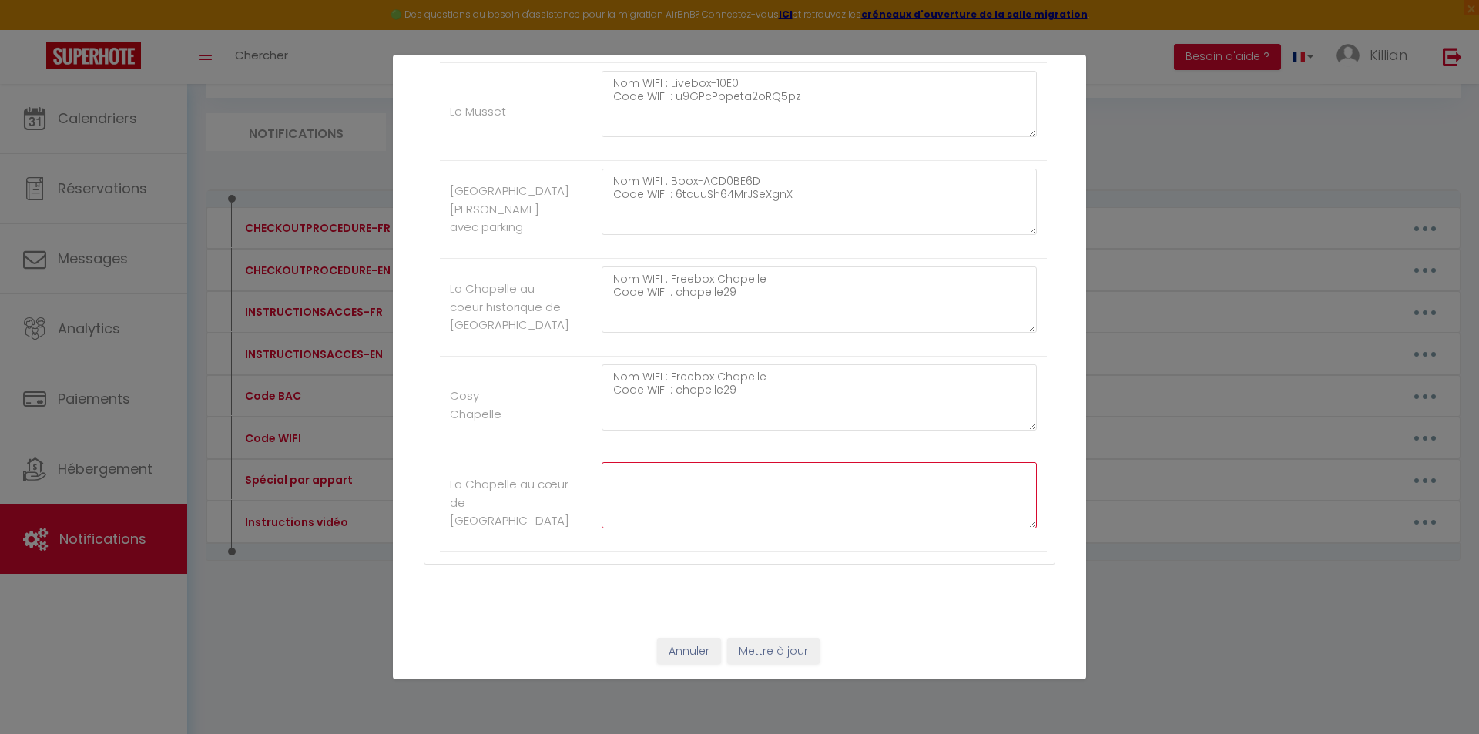
click at [652, 501] on textarea at bounding box center [818, 495] width 435 height 66
paste textarea "Nom WIFI : Freebox Chapelle Code WIFI : chapelle29"
click at [769, 649] on button "Mettre à jour" at bounding box center [773, 651] width 92 height 26
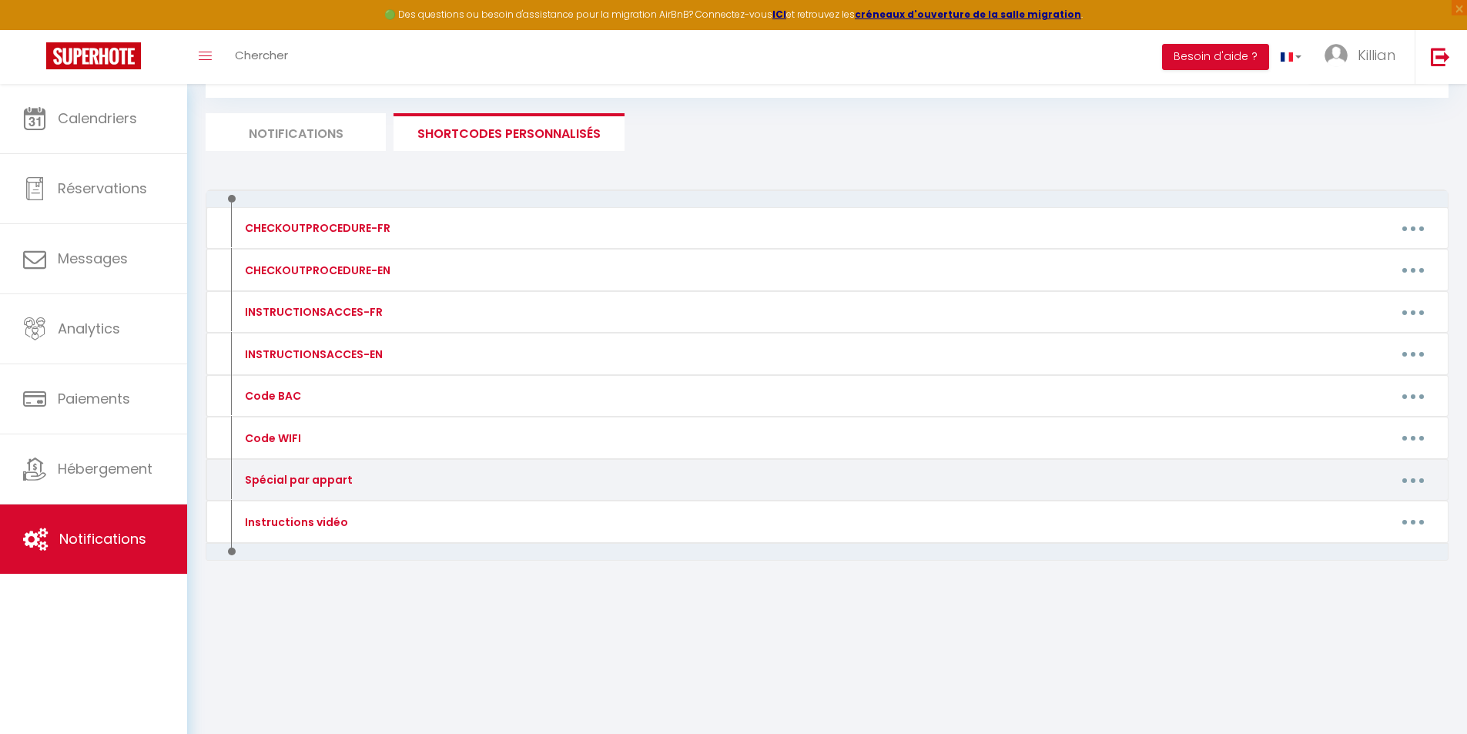
click at [1409, 488] on button "button" at bounding box center [1413, 479] width 43 height 25
click at [1349, 508] on link "Editer" at bounding box center [1373, 515] width 114 height 26
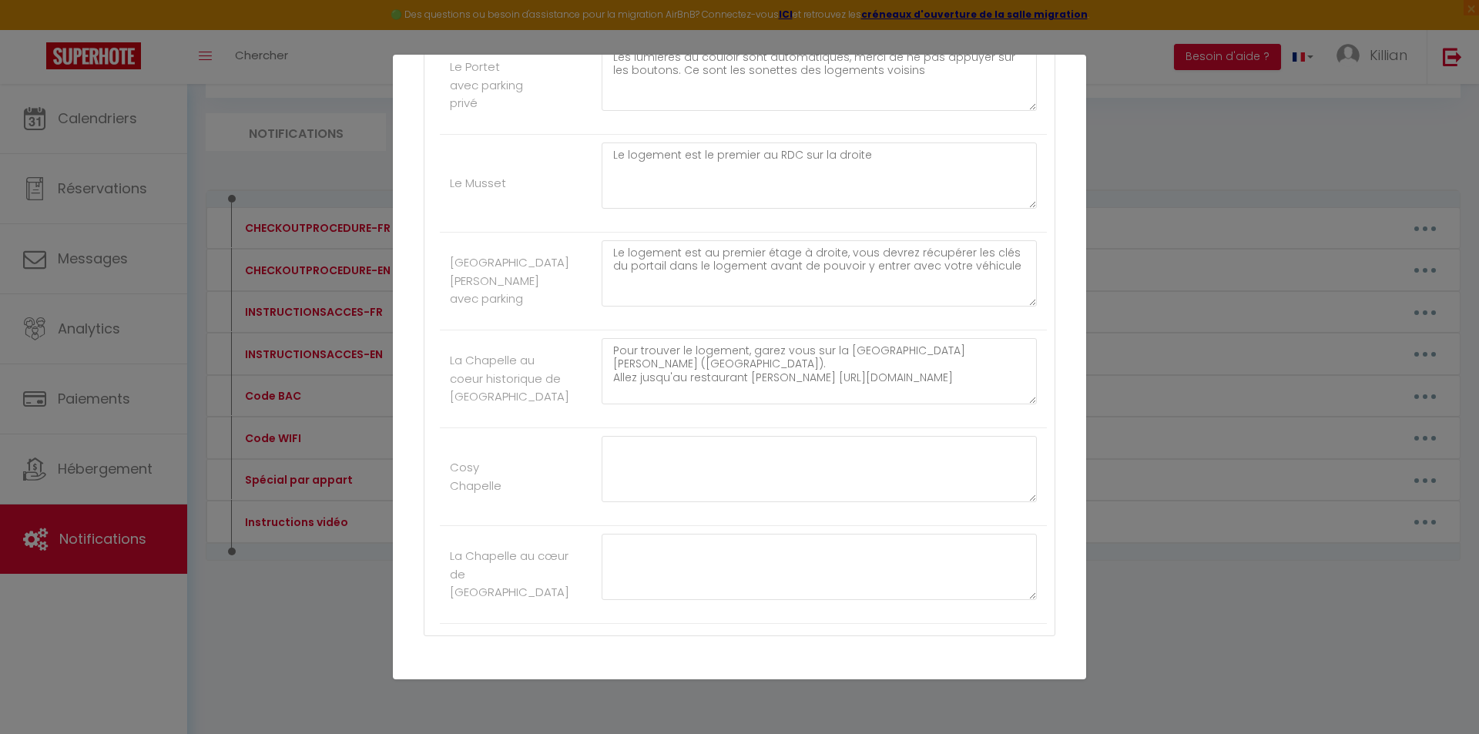
scroll to position [353, 0]
click at [727, 370] on textarea "Pour trouver le logement, garez vous sur la place de hercé (salle polyvalente).…" at bounding box center [818, 376] width 435 height 66
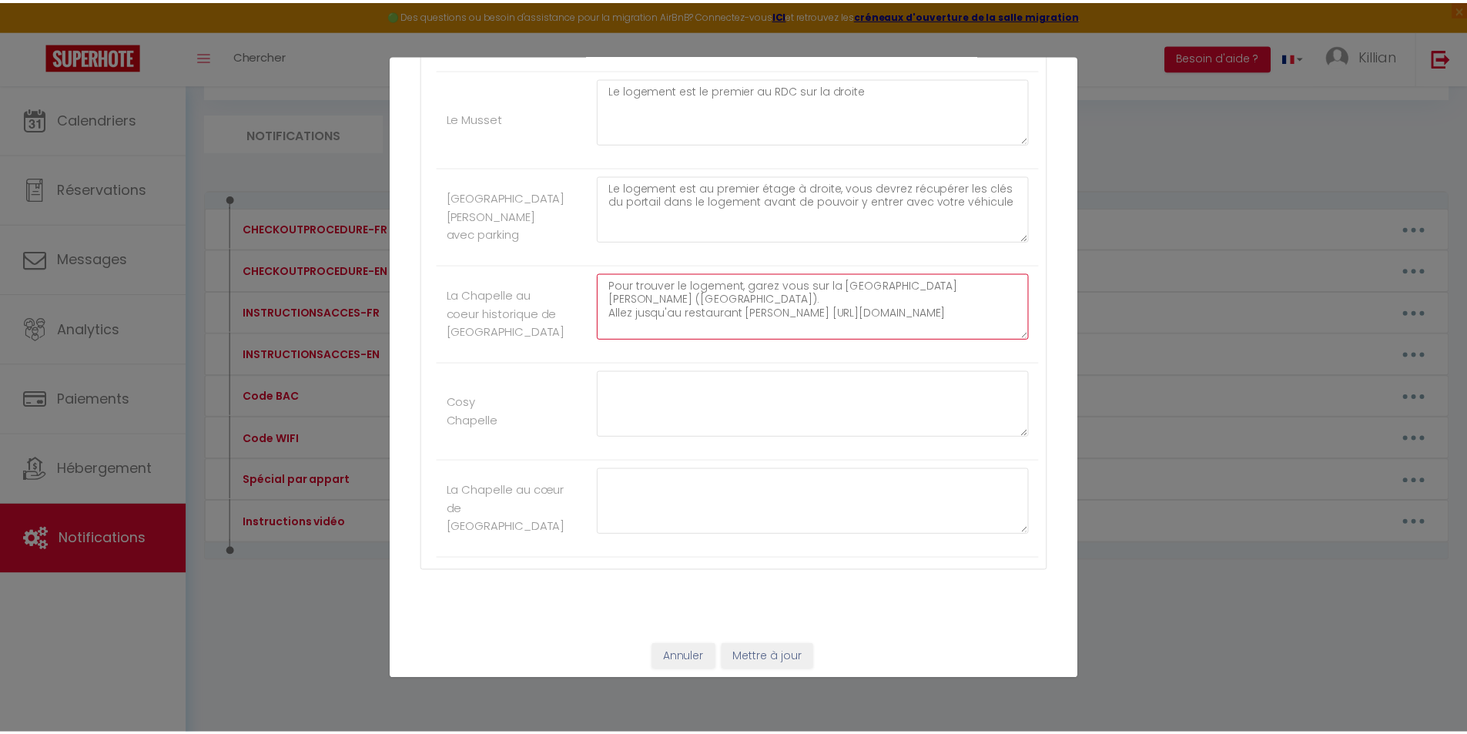
scroll to position [430, 0]
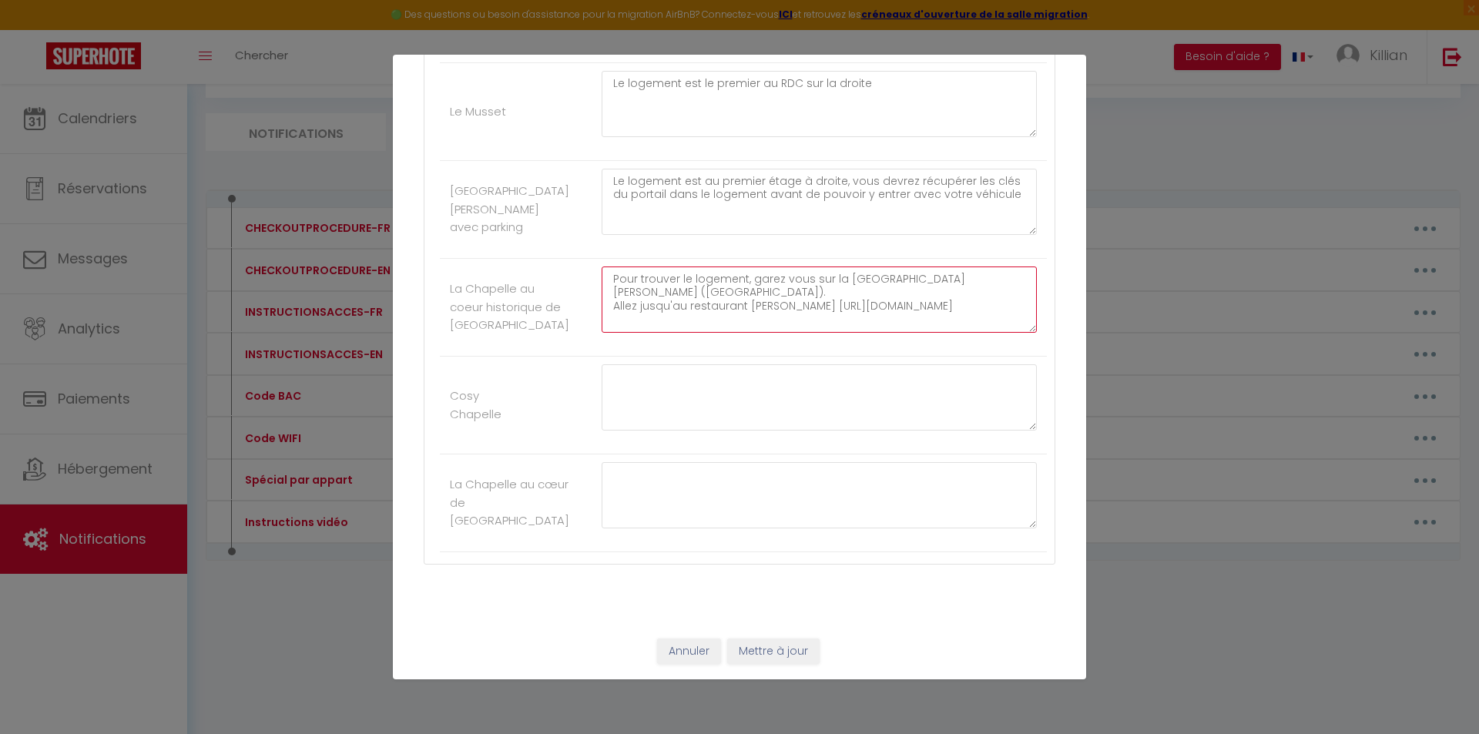
drag, startPoint x: 611, startPoint y: 278, endPoint x: 952, endPoint y: 336, distance: 346.0
click at [952, 336] on div "Pour trouver le logement, garez vous sur la place de hercé (salle polyvalente).…" at bounding box center [818, 307] width 455 height 82
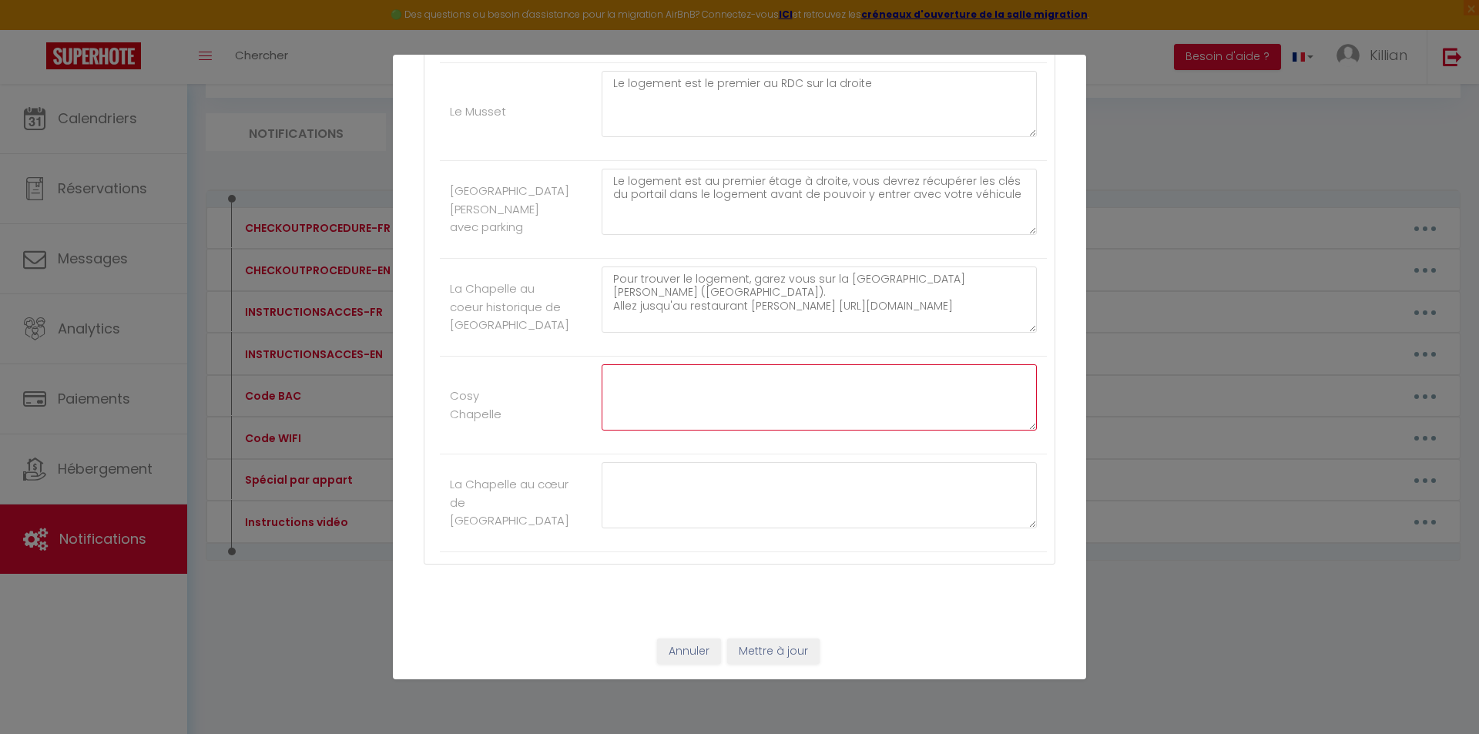
click at [769, 397] on textarea at bounding box center [818, 397] width 435 height 66
paste textarea "Pour trouver le logement, garez vous sur la place de hercé (salle polyvalente).…"
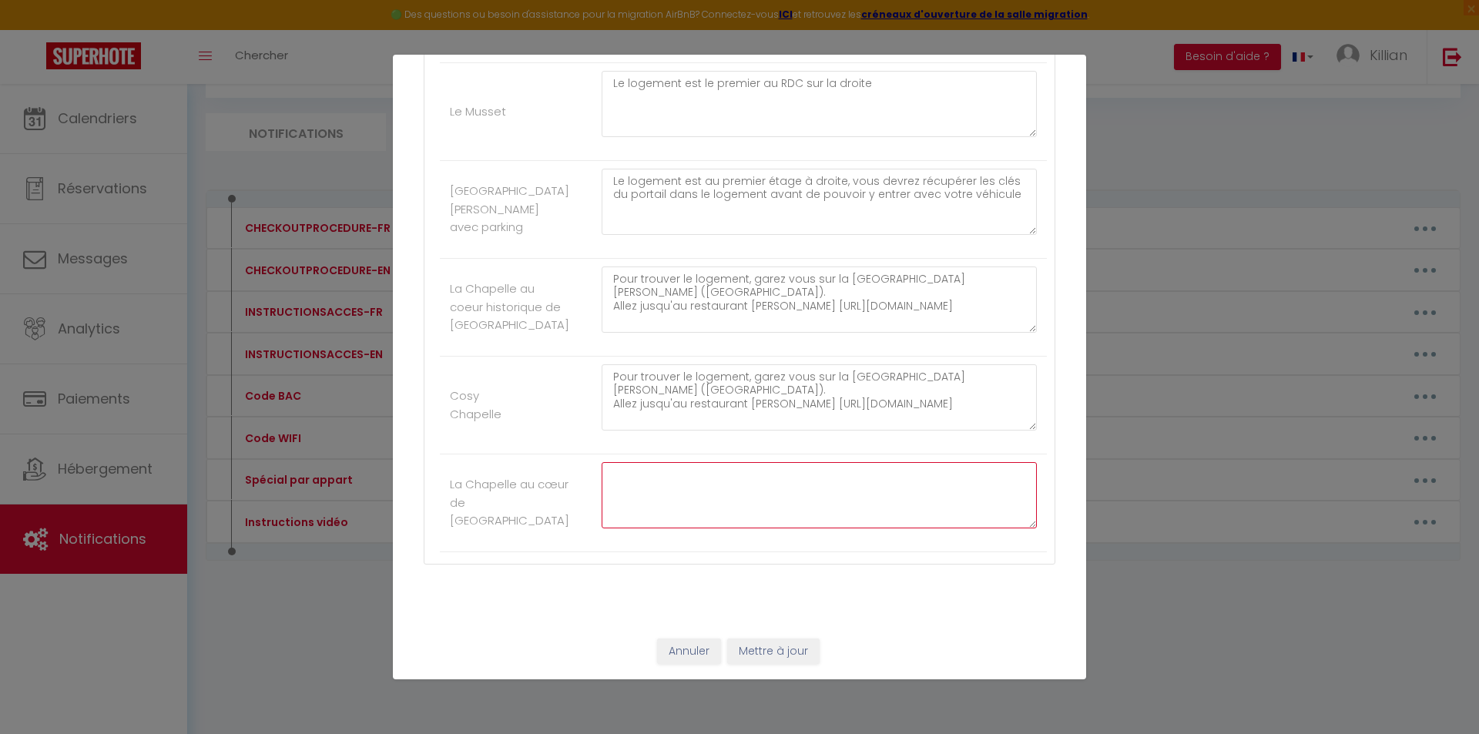
click at [756, 496] on textarea at bounding box center [818, 495] width 435 height 66
paste textarea "Pour trouver le logement, garez vous sur la place de hercé (salle polyvalente).…"
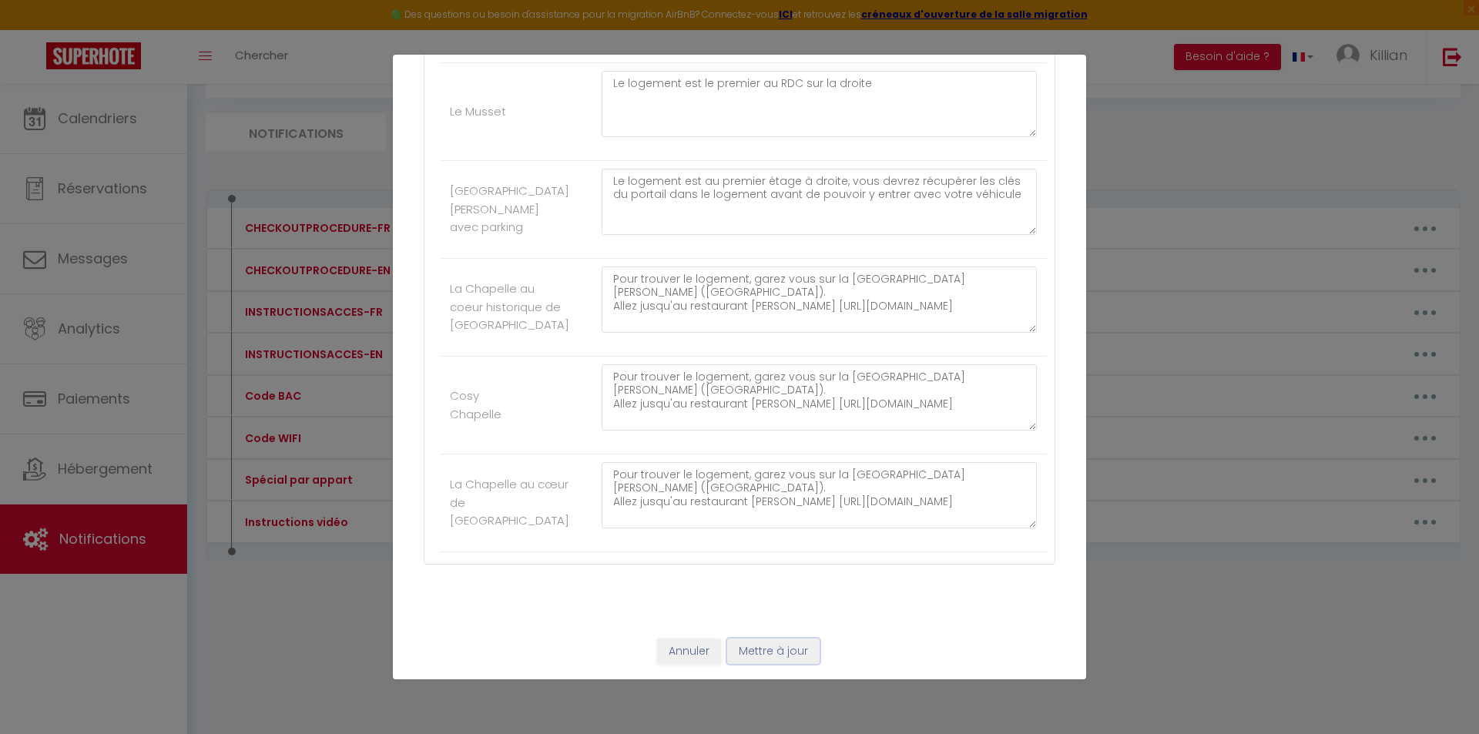
click at [777, 650] on button "Mettre à jour" at bounding box center [773, 651] width 92 height 26
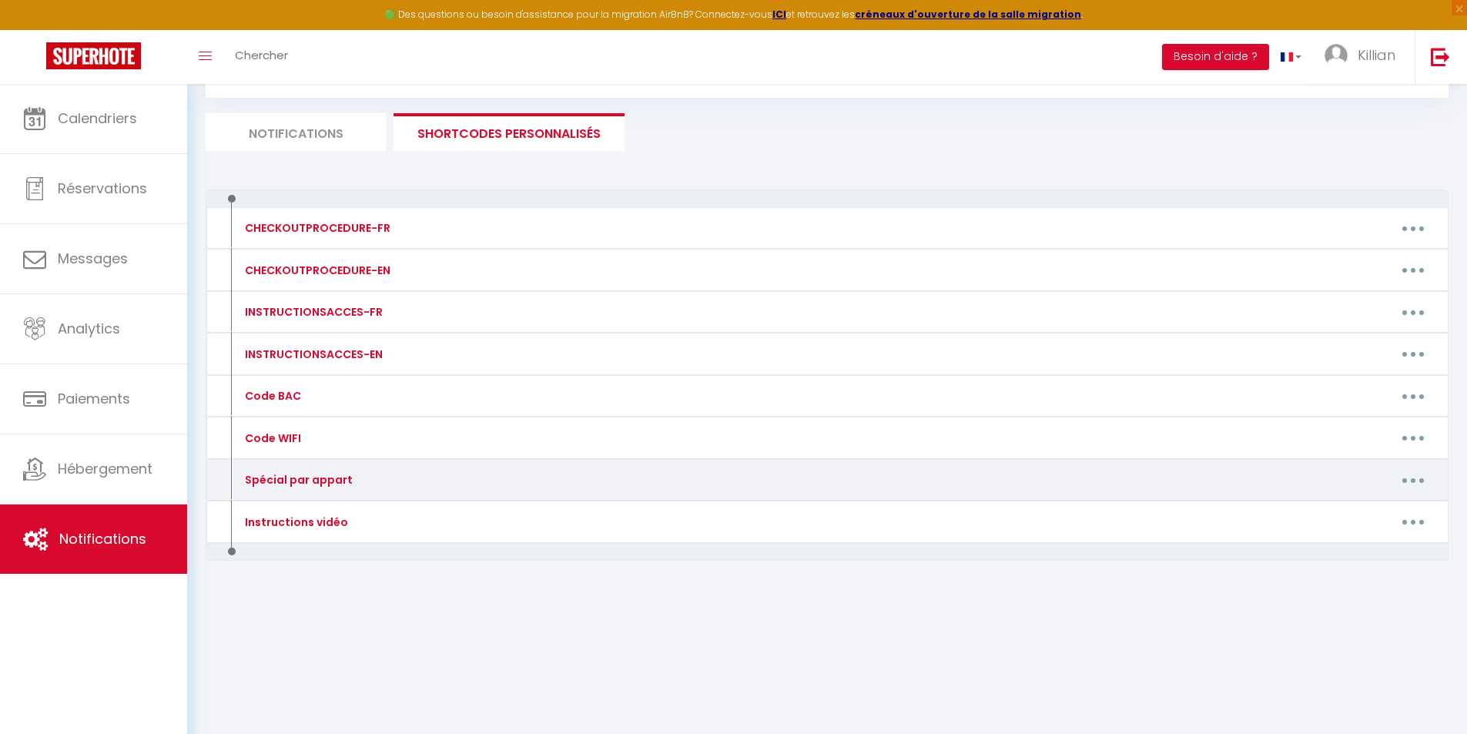
click at [1395, 480] on button "button" at bounding box center [1413, 479] width 43 height 25
click at [1354, 507] on link "Editer" at bounding box center [1373, 515] width 114 height 26
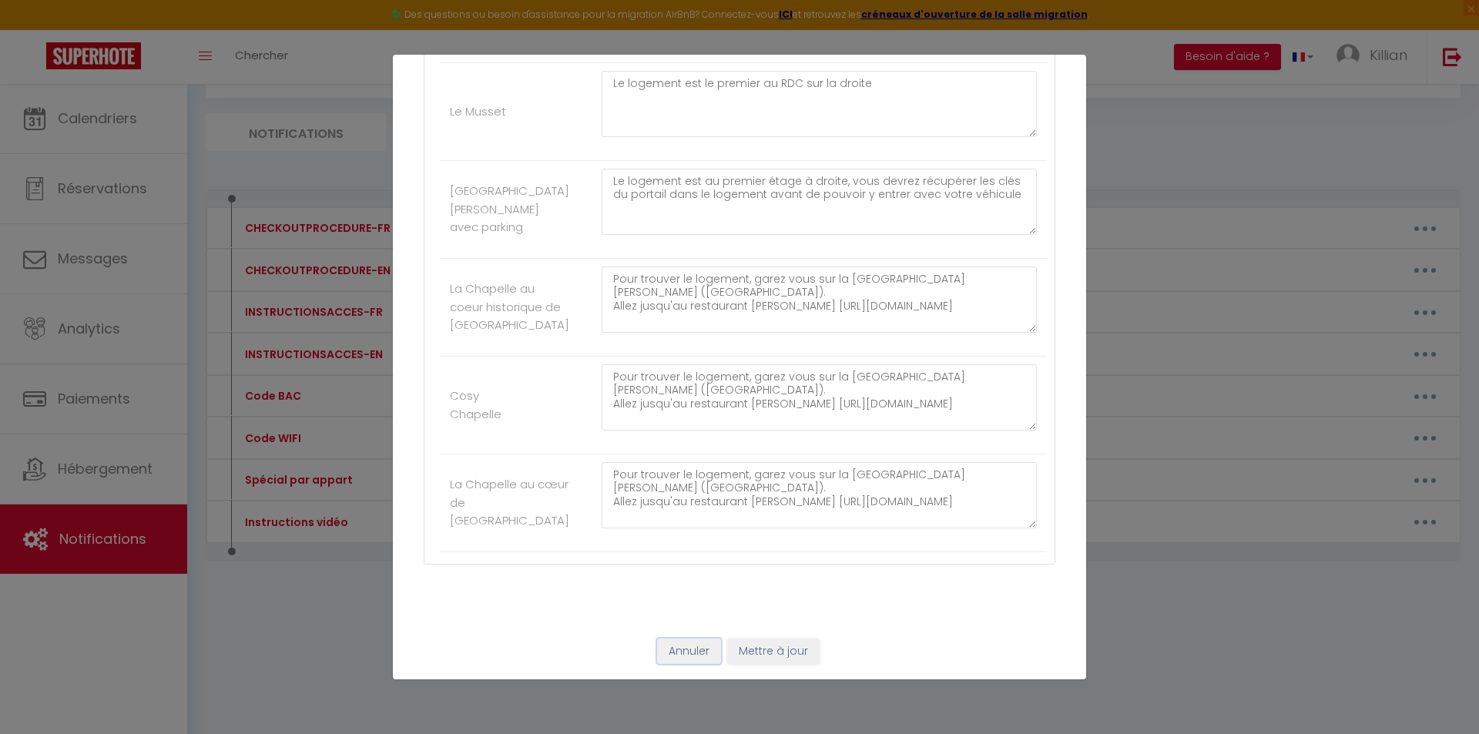
click at [686, 648] on button "Annuler" at bounding box center [689, 651] width 64 height 26
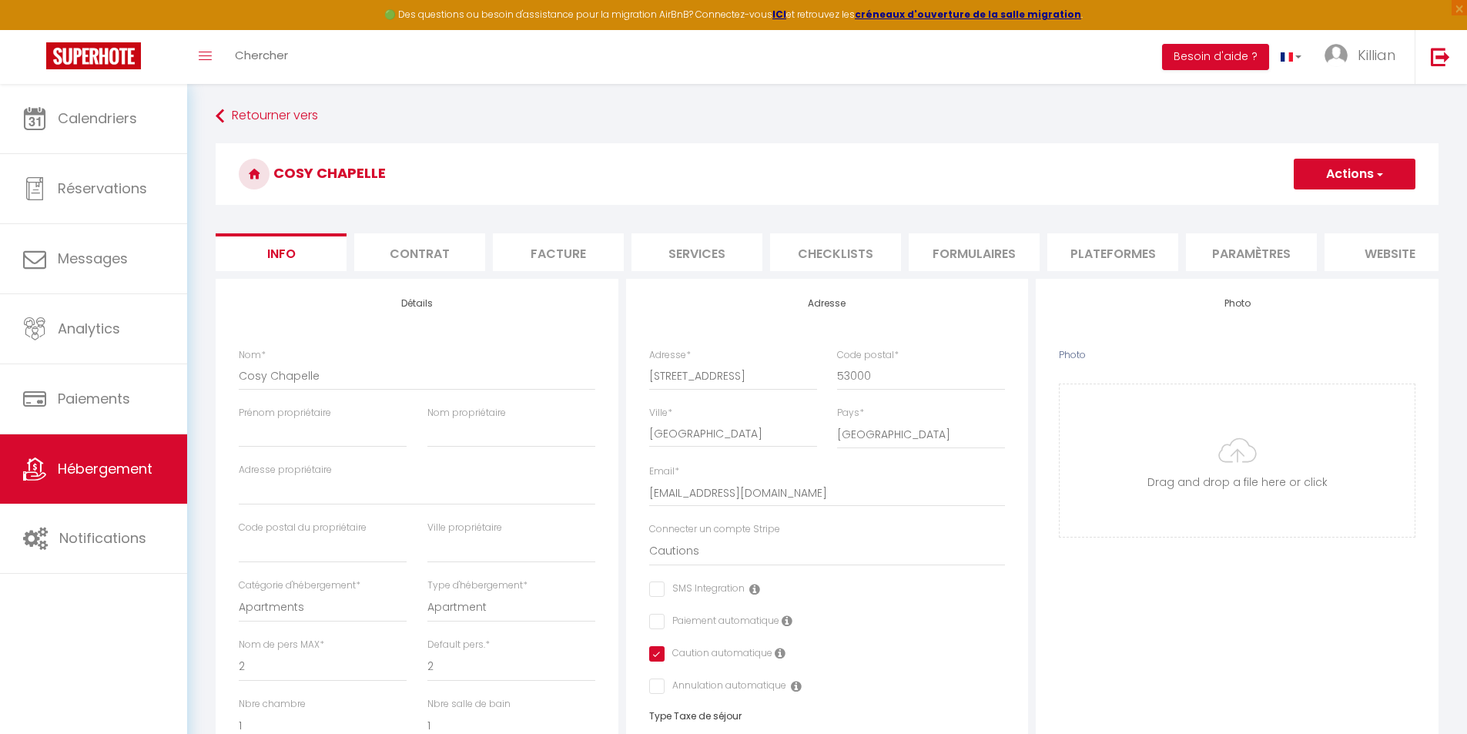
select select "2"
select select "1"
select select "16:00"
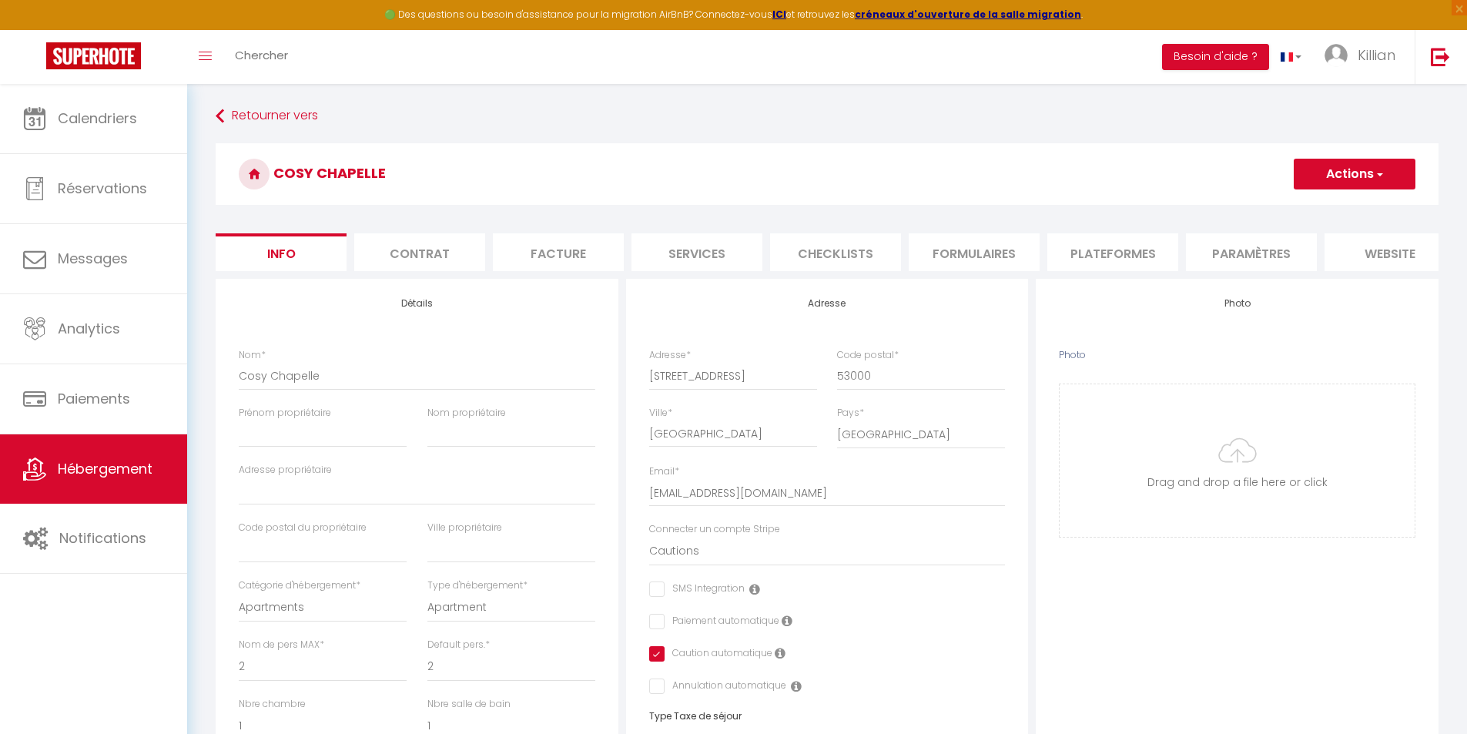
select select "23:45"
select select "11:00"
select select "30"
select select "120"
select select "28"
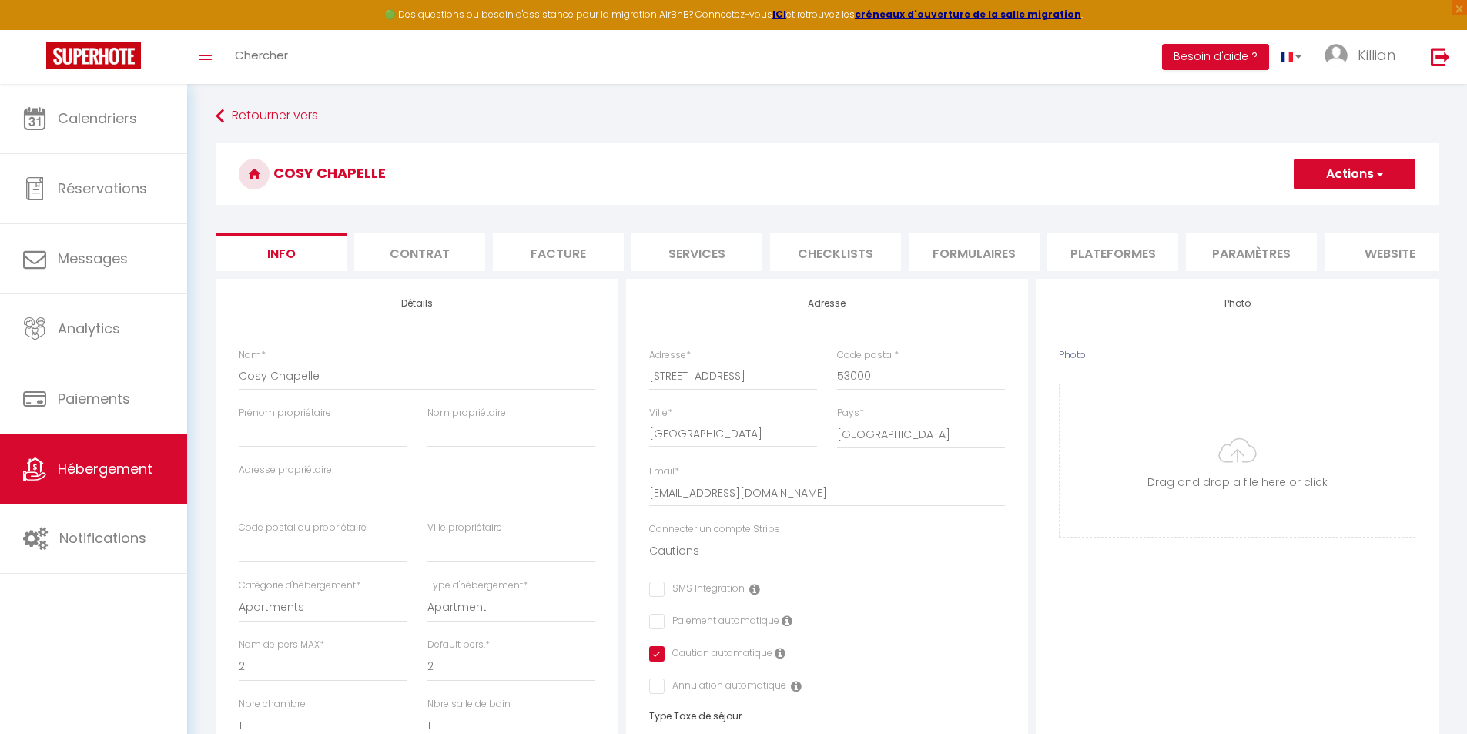
select select "52036"
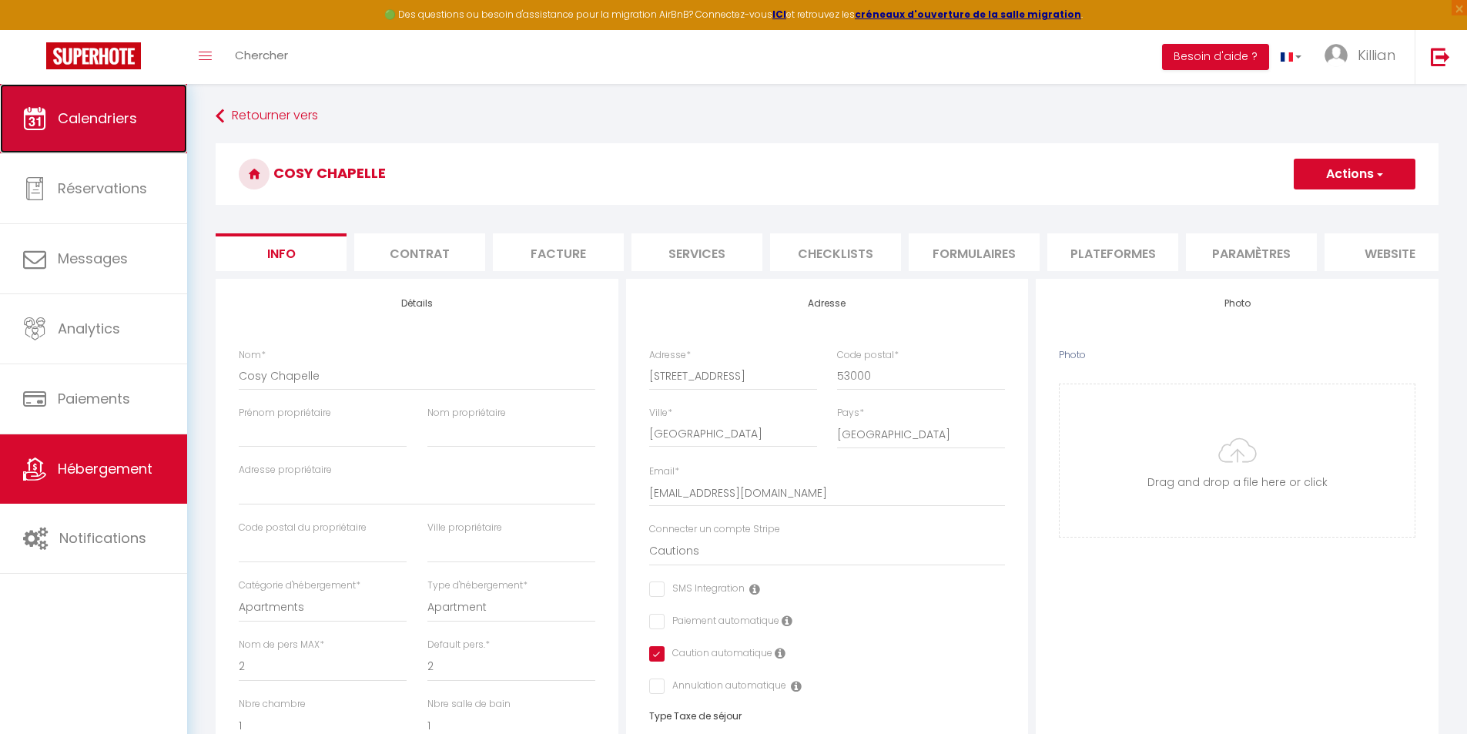
click at [139, 116] on link "Calendriers" at bounding box center [93, 118] width 187 height 69
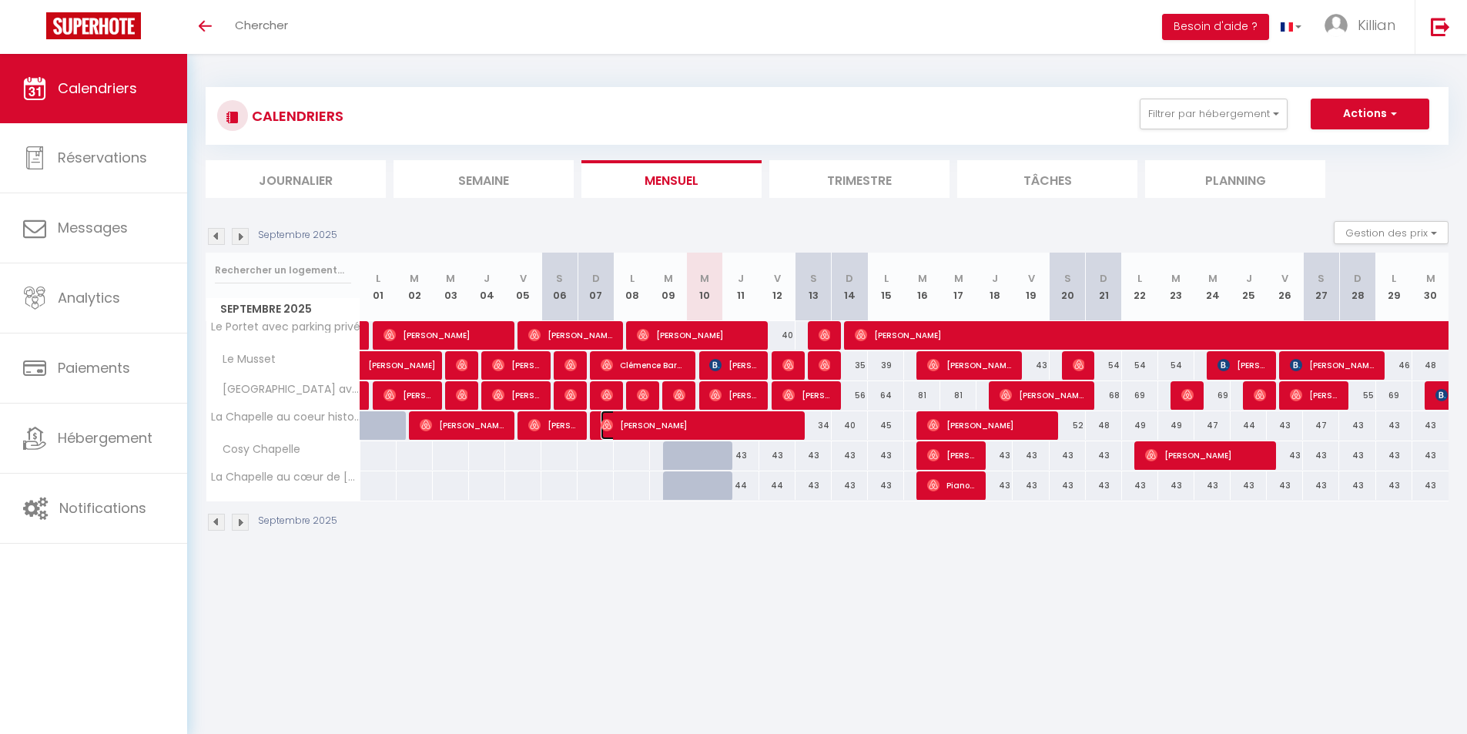
click at [699, 432] on span "[PERSON_NAME]" at bounding box center [697, 424] width 193 height 29
select select "OK"
select select "0"
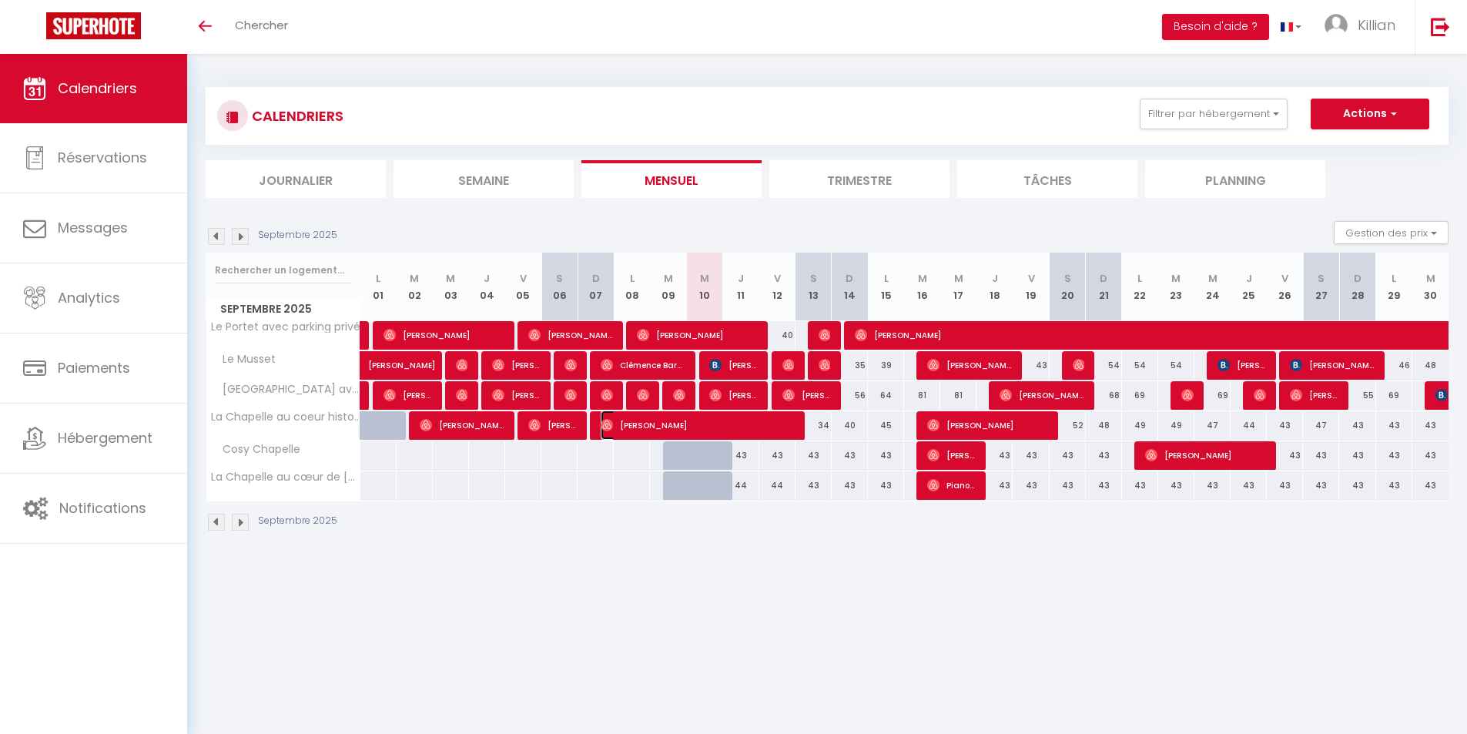
select select "1"
select select
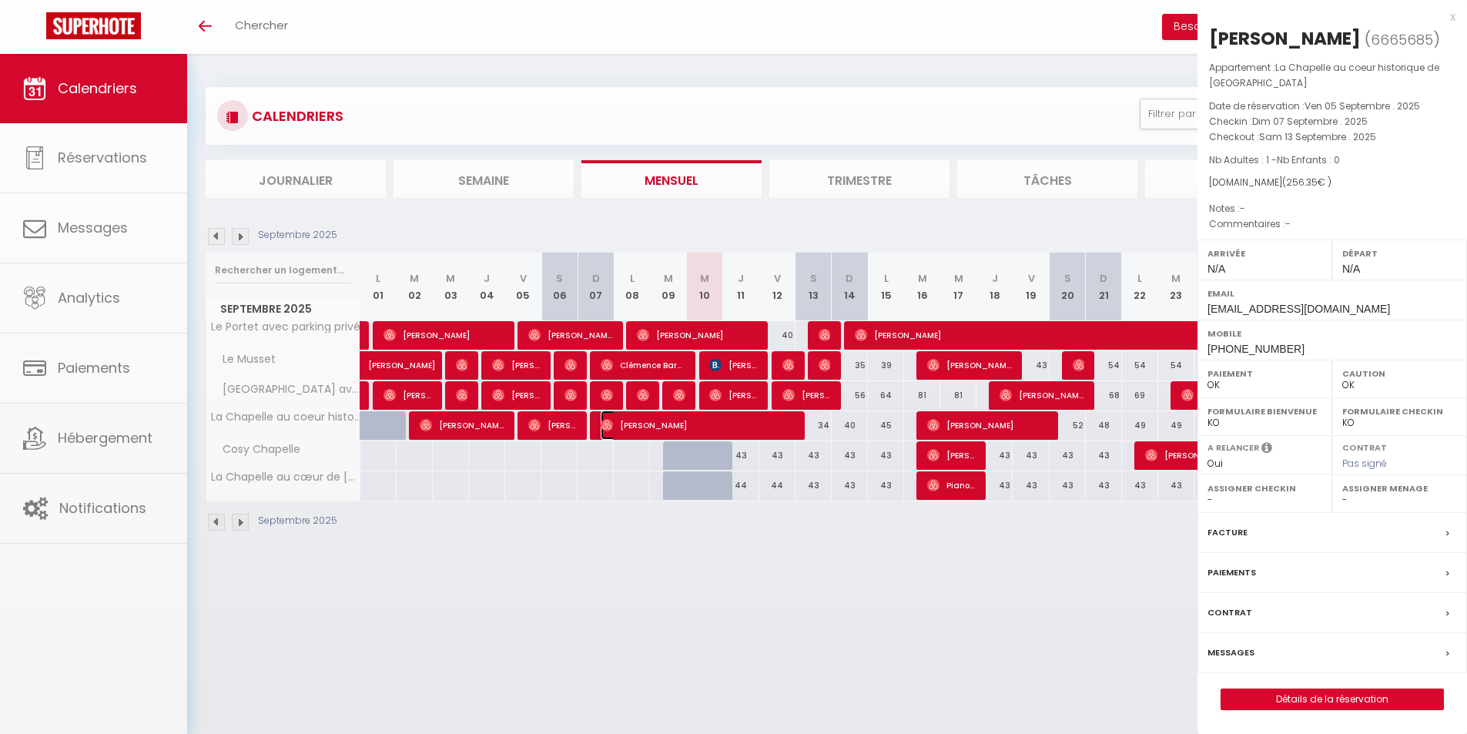
select select "52036"
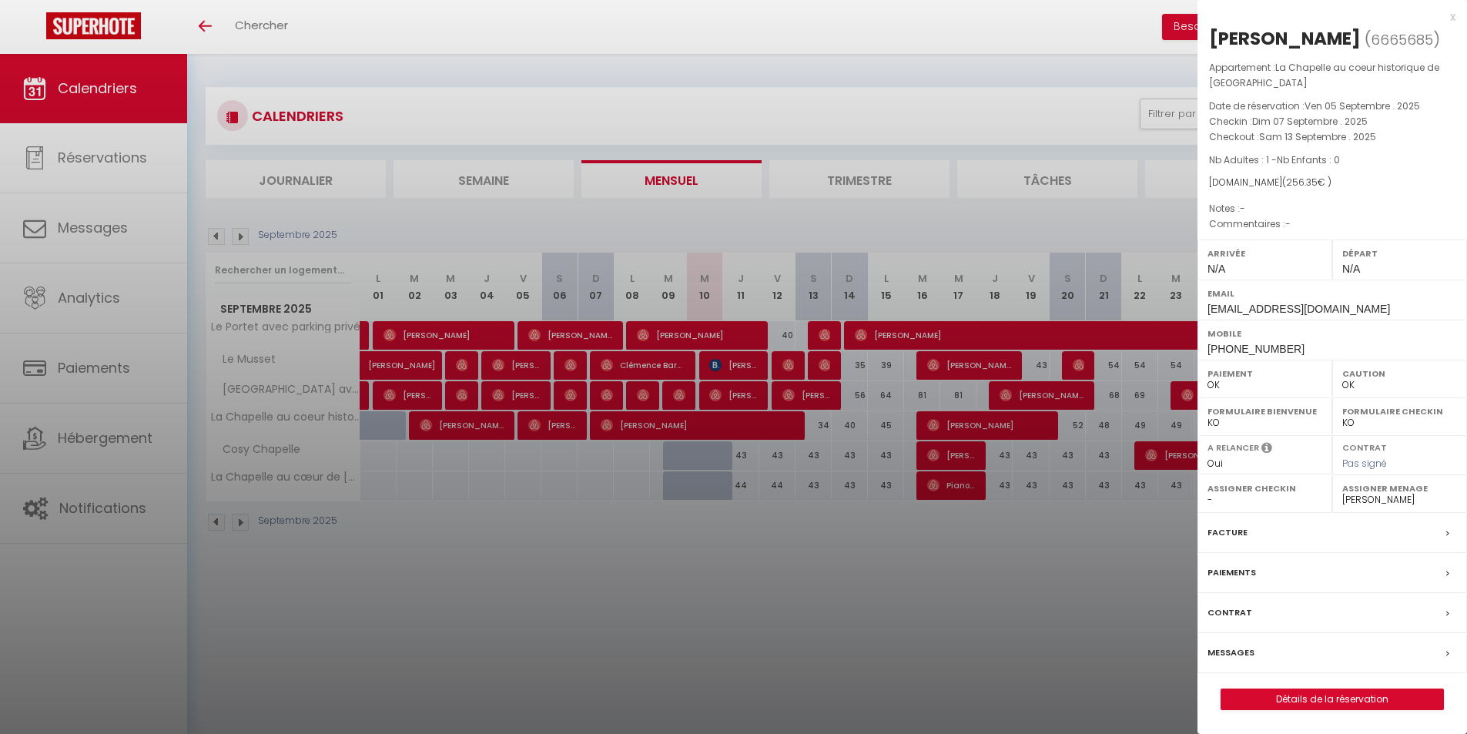
click at [1236, 534] on label "Facture" at bounding box center [1228, 532] width 40 height 16
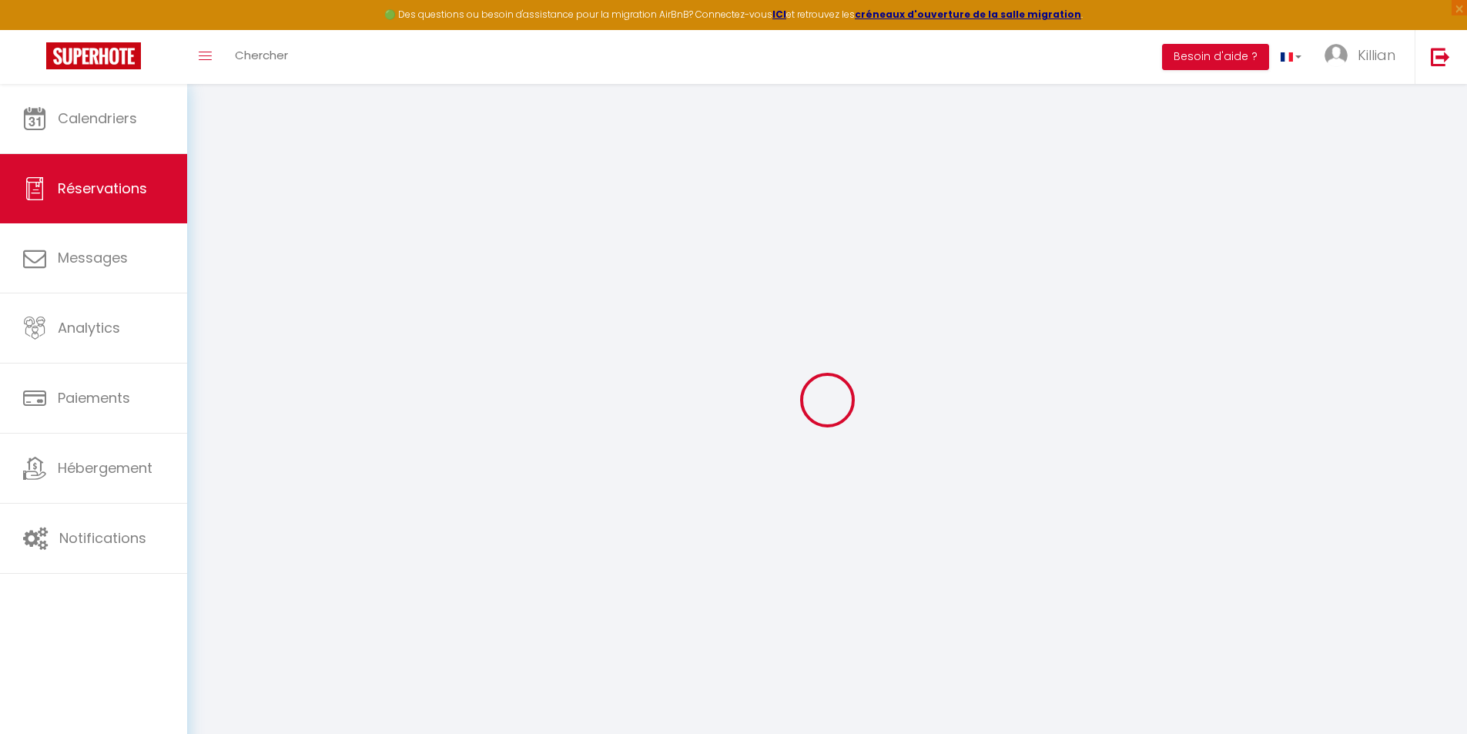
select select
checkbox input "false"
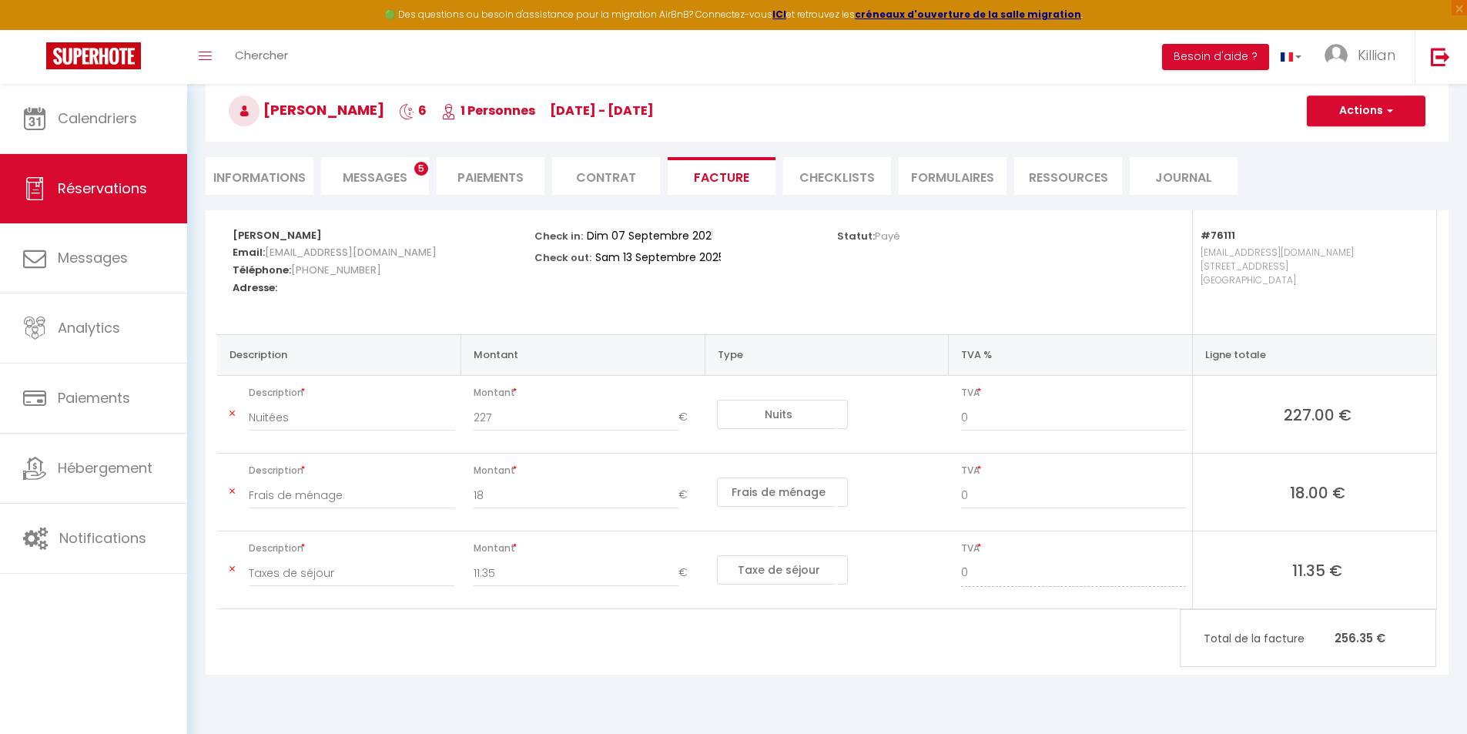
scroll to position [84, 0]
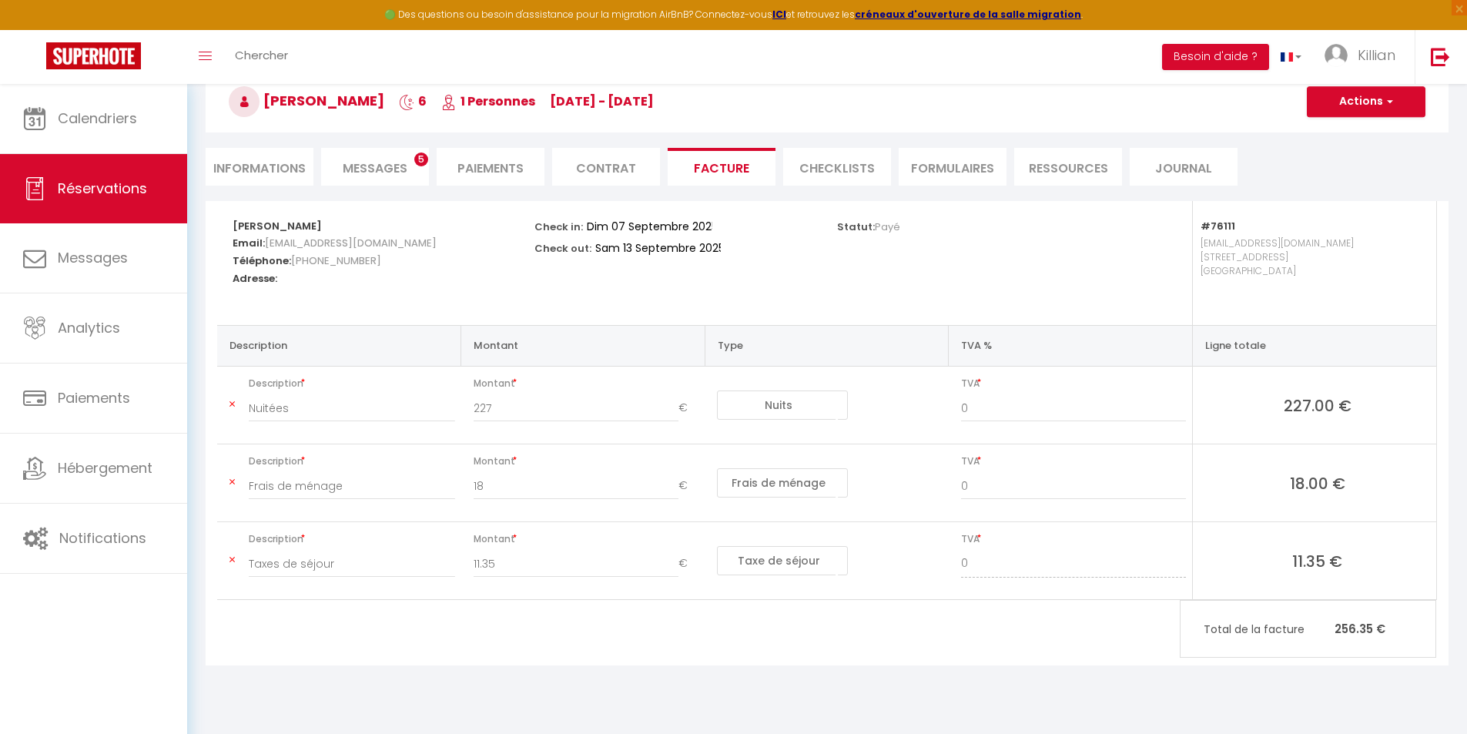
click at [996, 202] on div "Statut: Payé" at bounding box center [978, 225] width 282 height 49
